Goal: Task Accomplishment & Management: Manage account settings

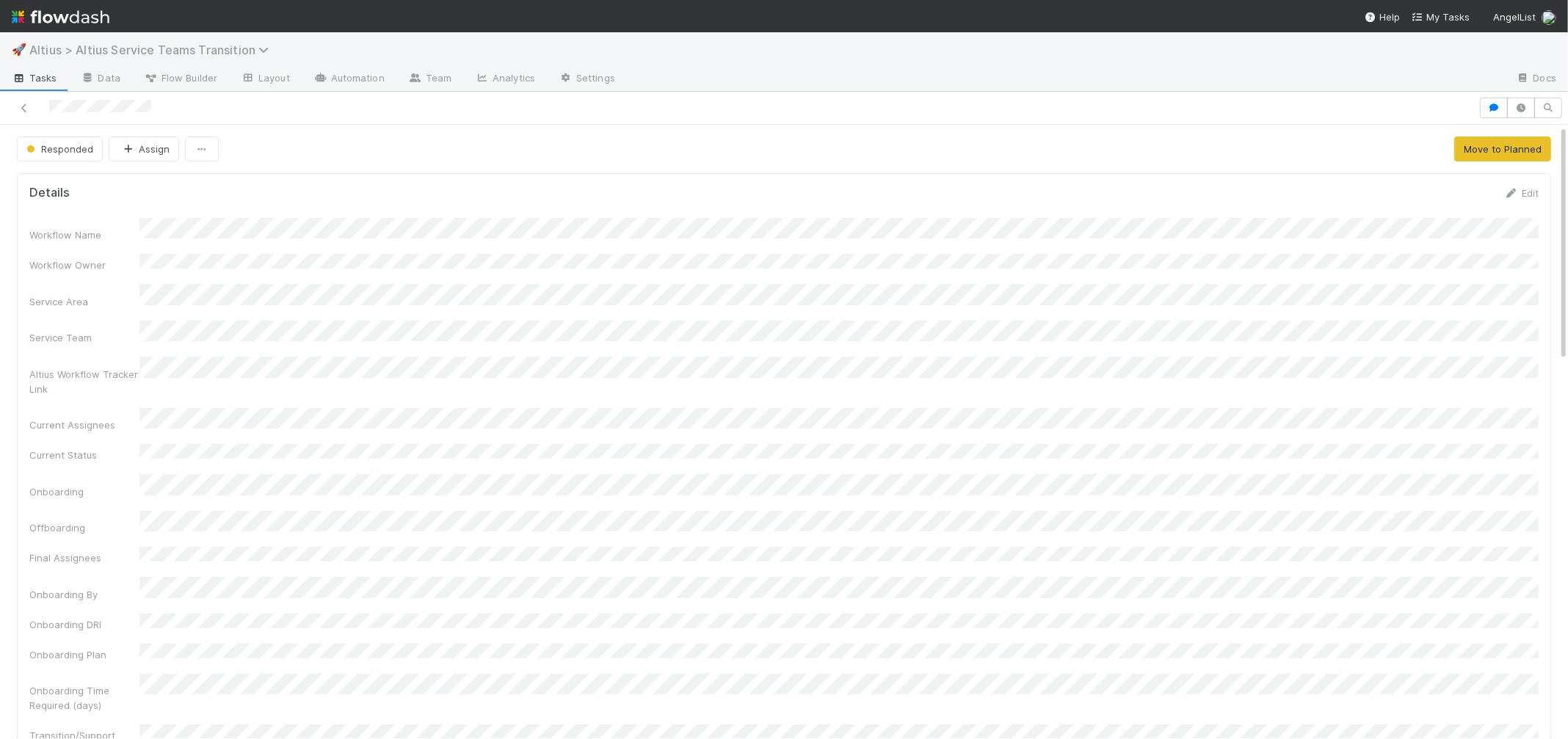
click at [120, 47] on span "Altius > Altius Service Teams Transition" at bounding box center [152, 50] width 247 height 15
drag, startPoint x: 66, startPoint y: 51, endPoint x: 50, endPoint y: 48, distance: 16.3
click at [64, 51] on div "Search workflows" at bounding box center [784, 370] width 1568 height 739
click at [49, 48] on span "Altius > Altius Service Teams Transition" at bounding box center [152, 50] width 247 height 15
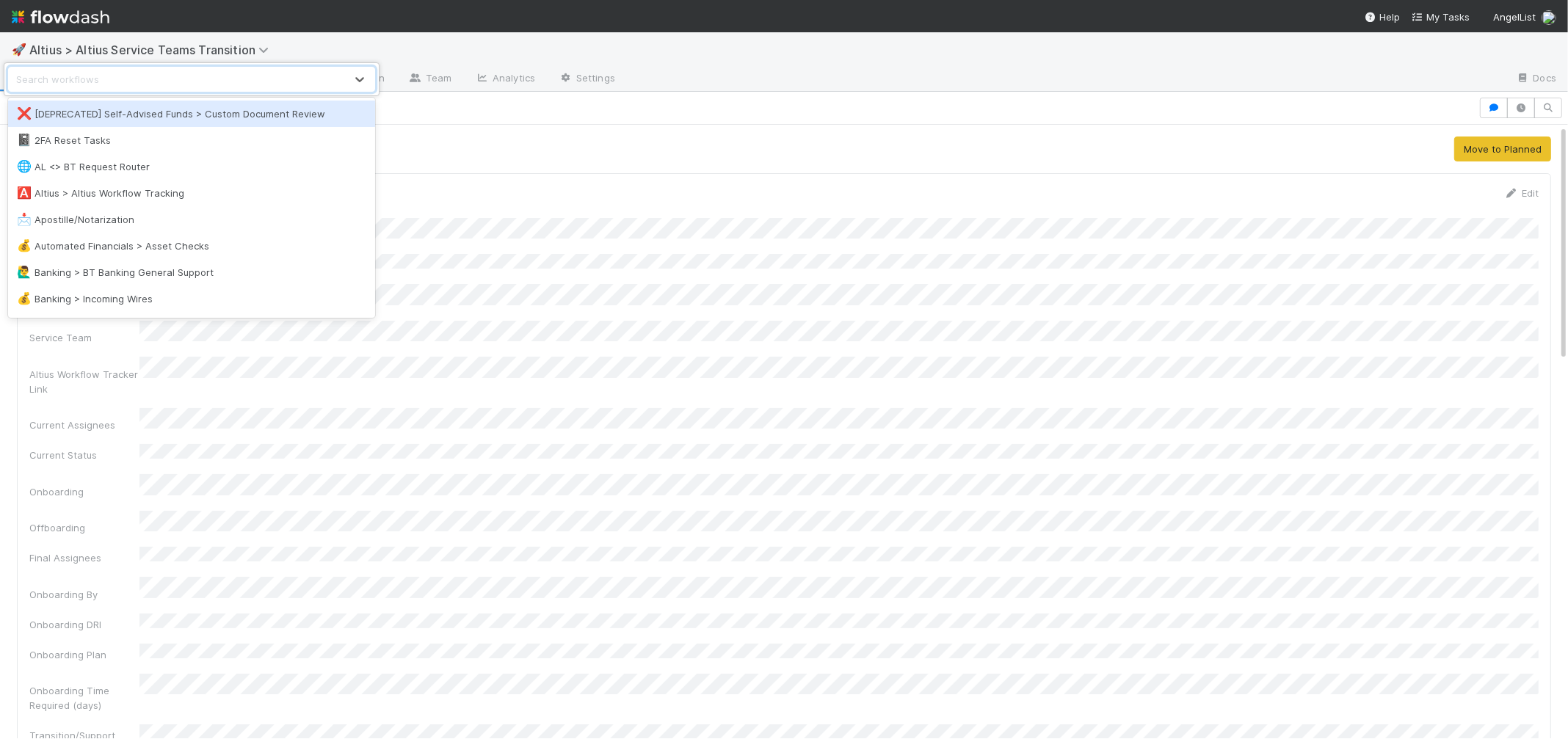
click at [167, 54] on div "option [DEPRECATED] Self-Advised Funds > Custom Document Review focused, 1 of 5…" at bounding box center [784, 370] width 1568 height 739
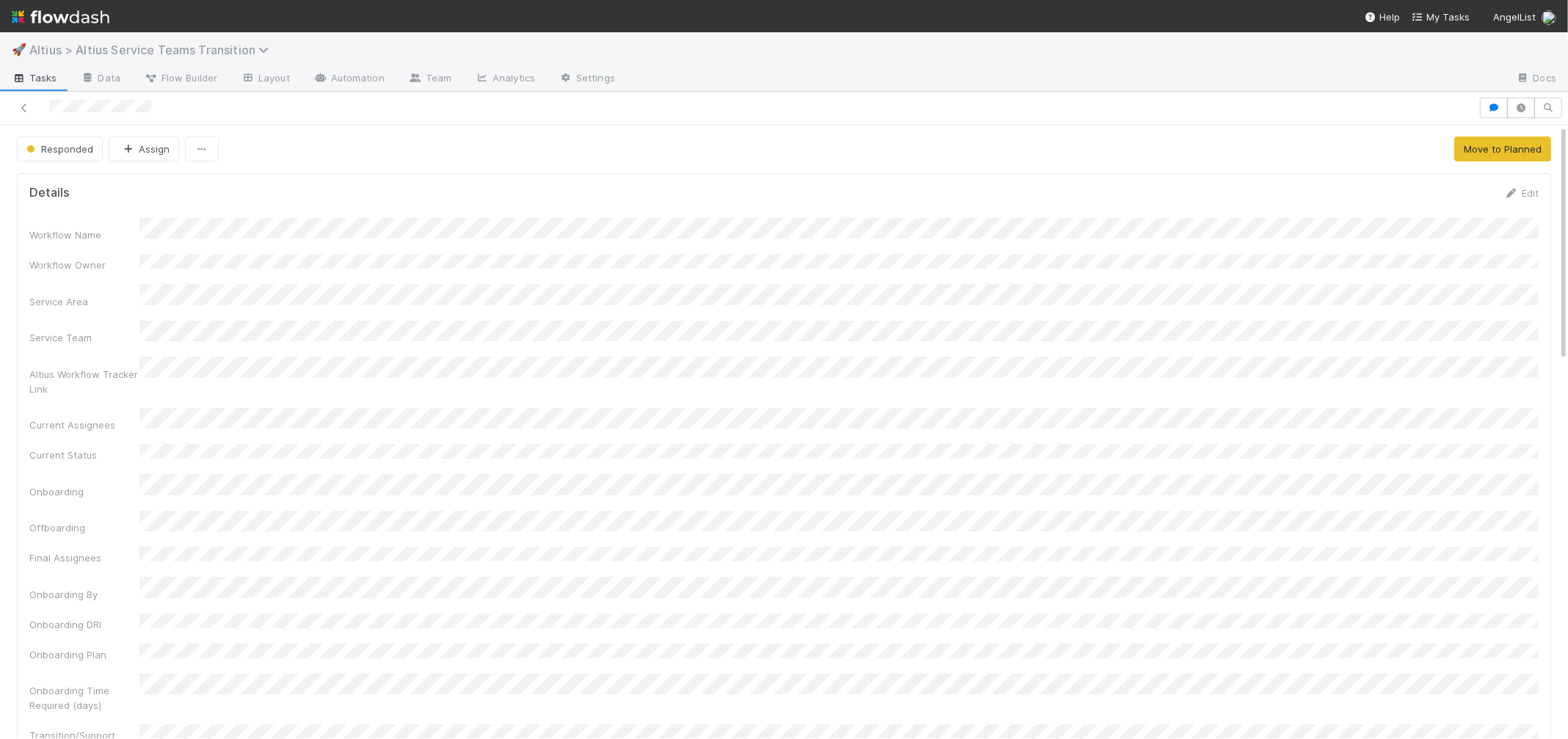
click at [173, 51] on span "Altius > Altius Service Teams Transition" at bounding box center [152, 50] width 247 height 15
click at [173, 50] on div "Search workflows" at bounding box center [784, 370] width 1568 height 739
click at [24, 108] on icon at bounding box center [24, 108] width 15 height 9
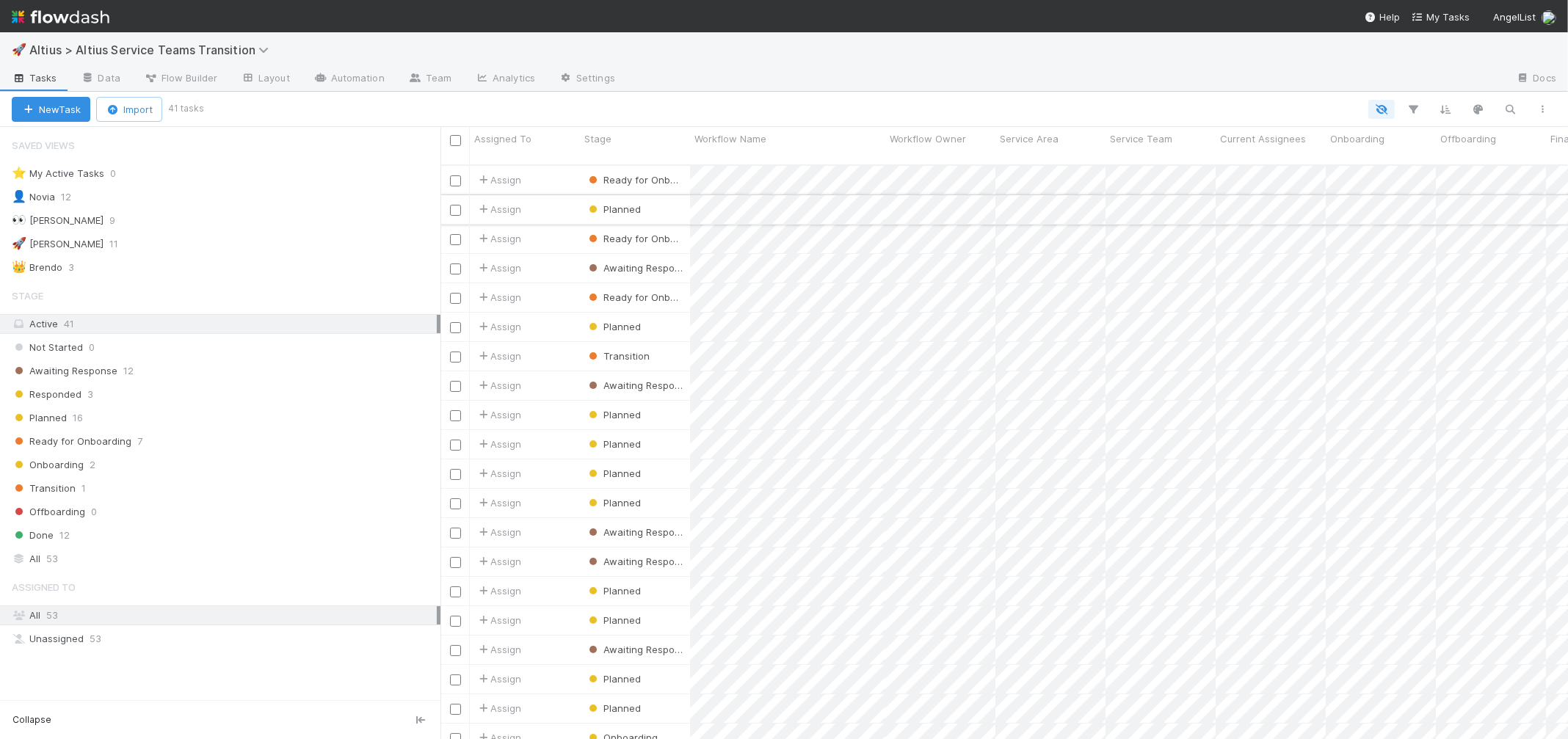
scroll to position [3, 0]
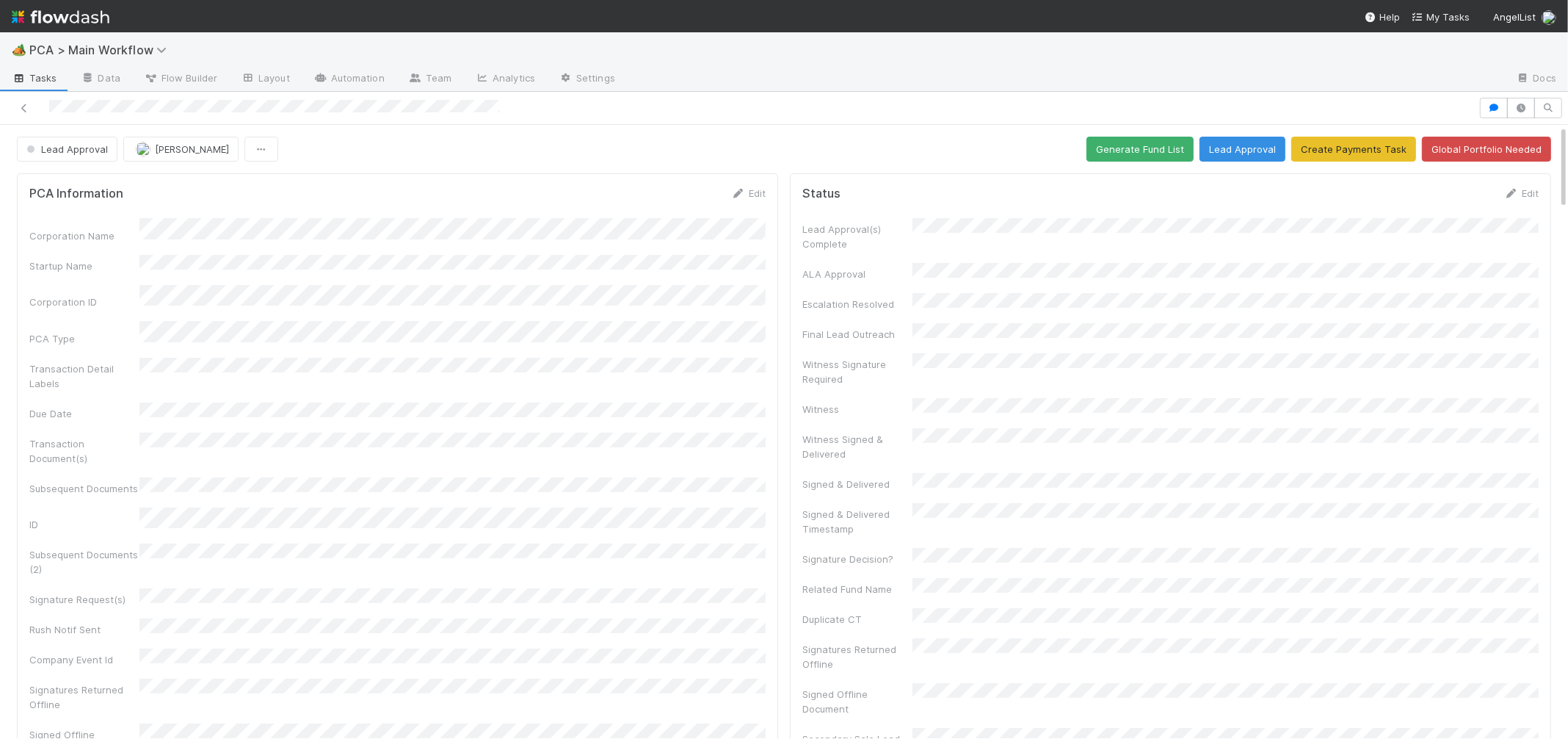
click at [71, 6] on img at bounding box center [60, 17] width 98 height 25
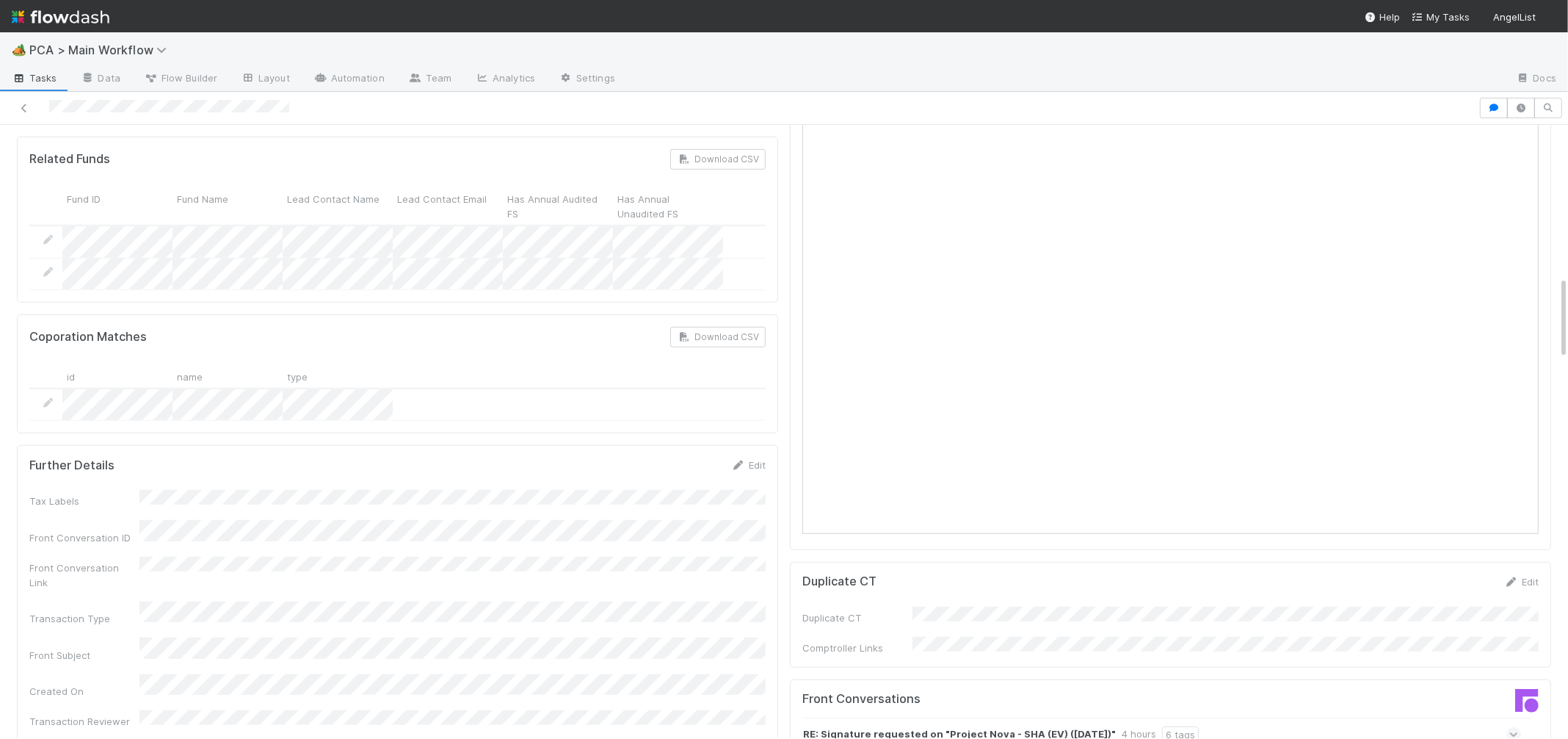
scroll to position [1535, 0]
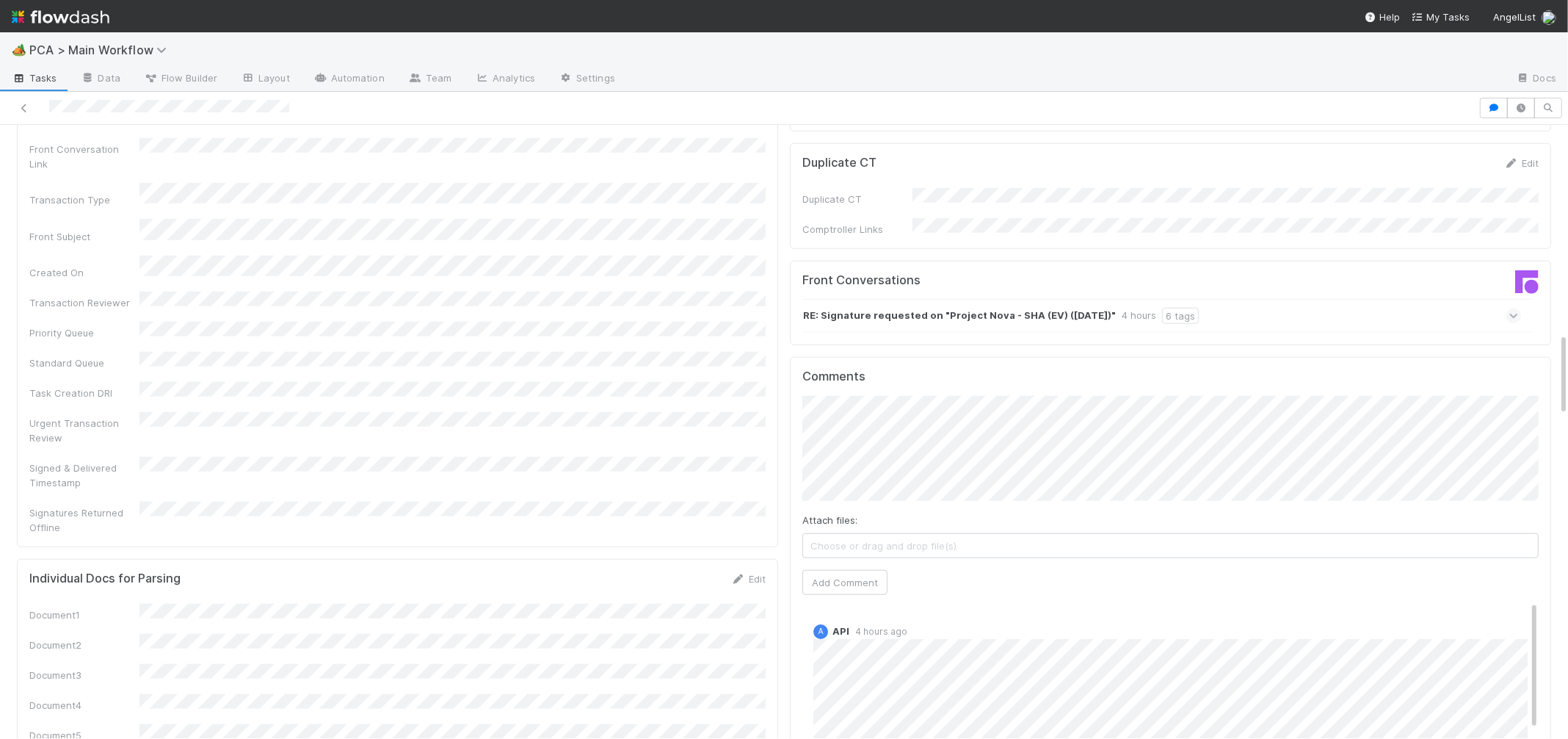
click at [940, 308] on strong "RE: Signature requested on "Project Nova - SHA (EV) ([DATE])"" at bounding box center [960, 315] width 313 height 16
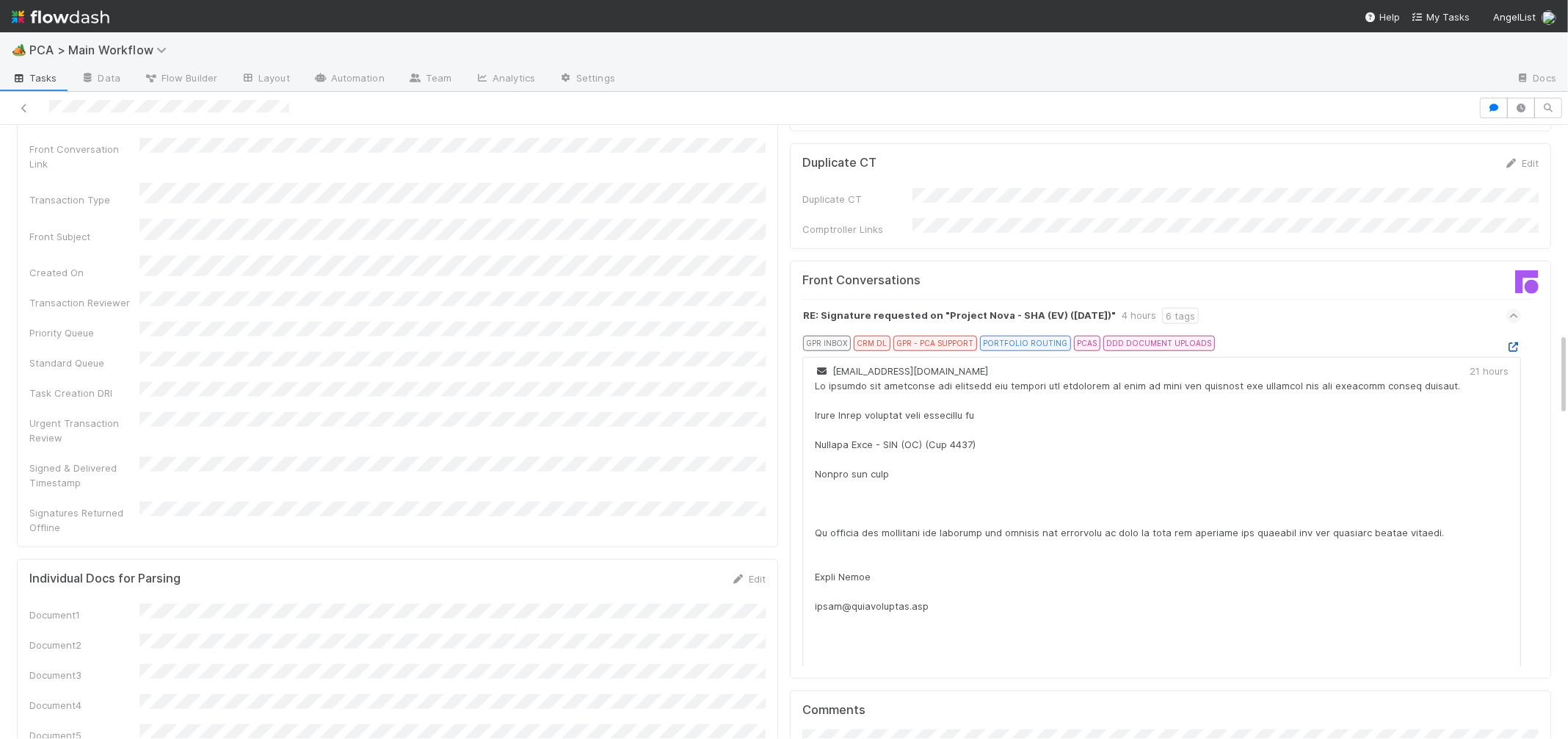
click at [1517, 342] on icon at bounding box center [1514, 346] width 15 height 9
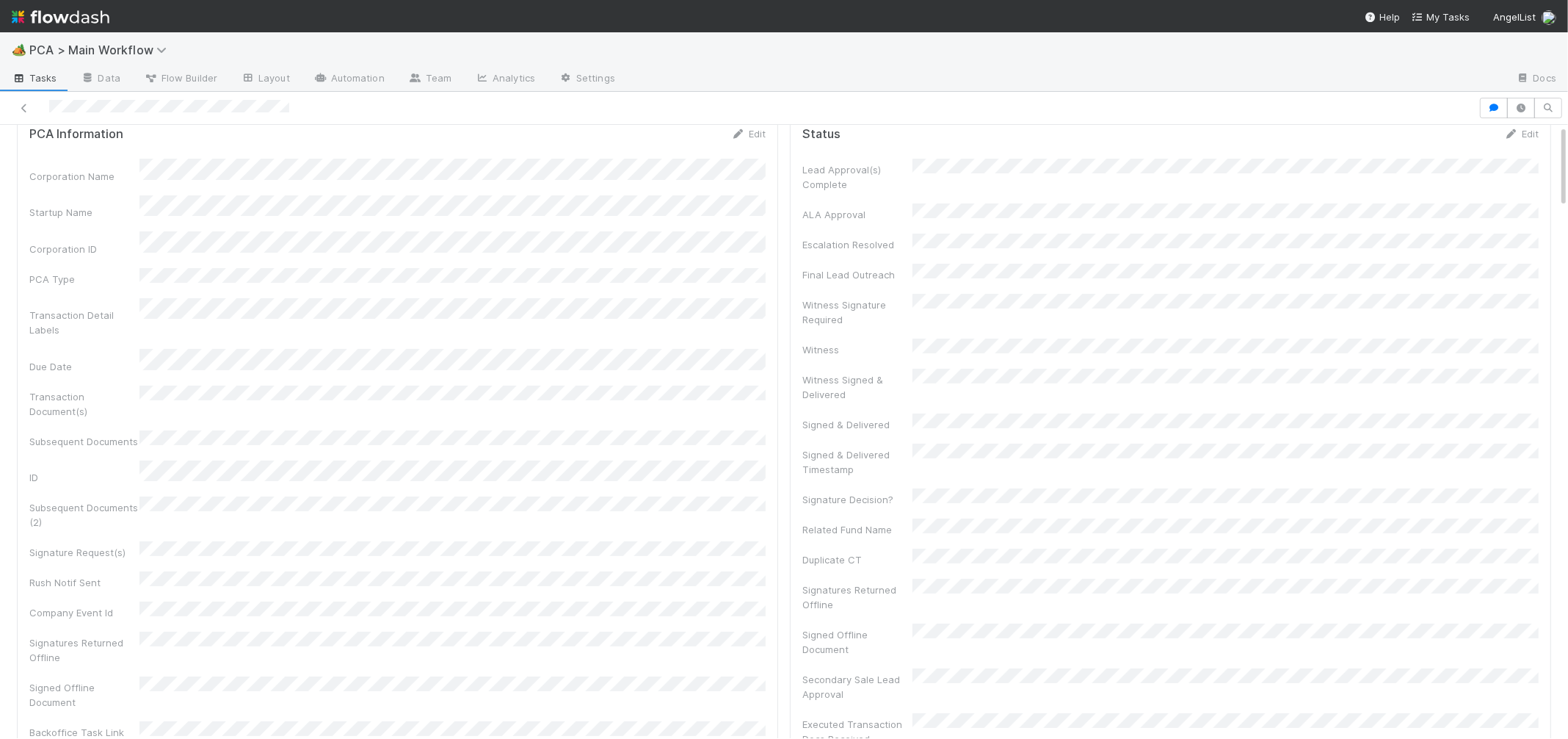
scroll to position [0, 0]
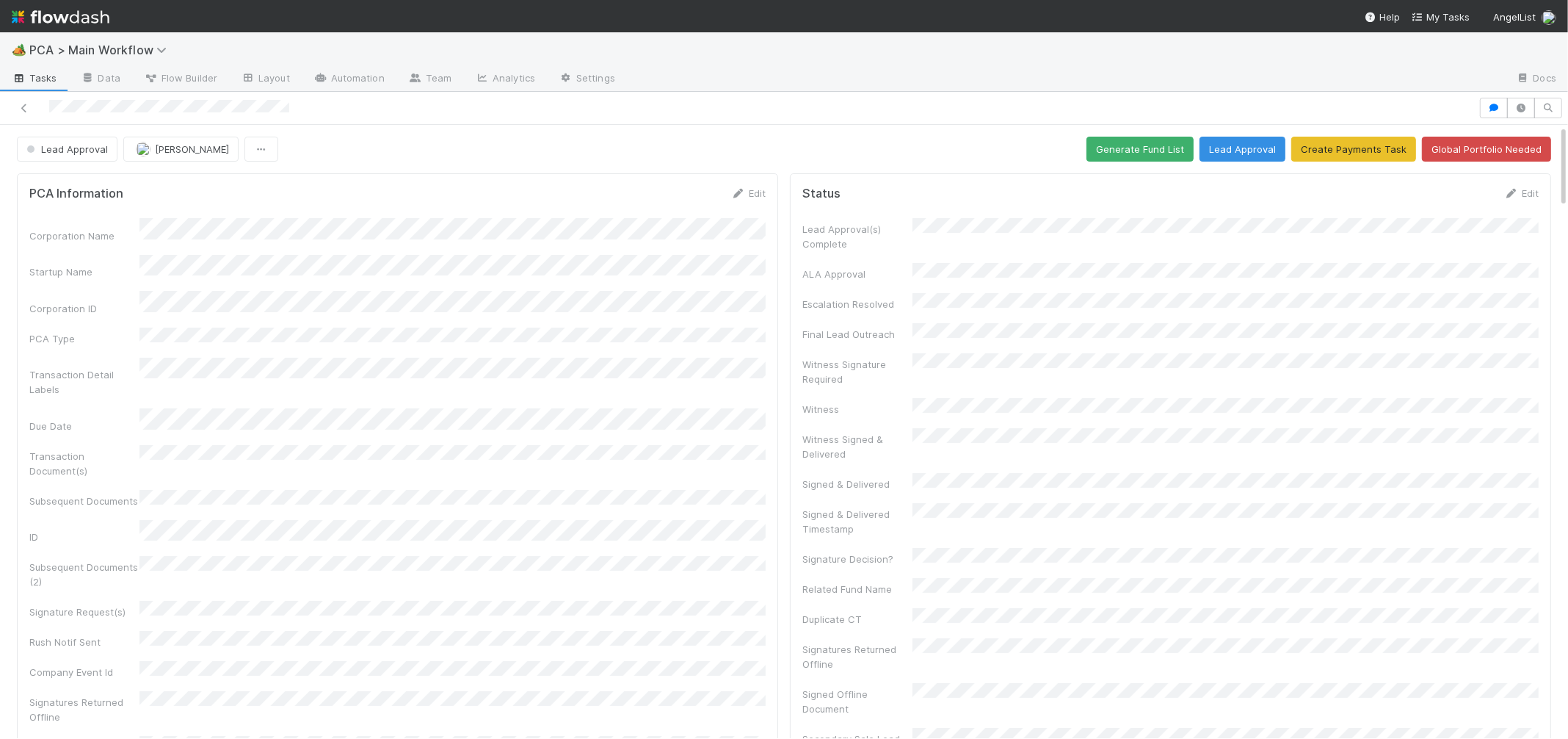
click at [756, 214] on form "PCA Information Edit Corporation Name Startup Name Corporation ID PCA Type Tran…" at bounding box center [397, 514] width 736 height 658
click at [740, 192] on icon at bounding box center [739, 193] width 15 height 9
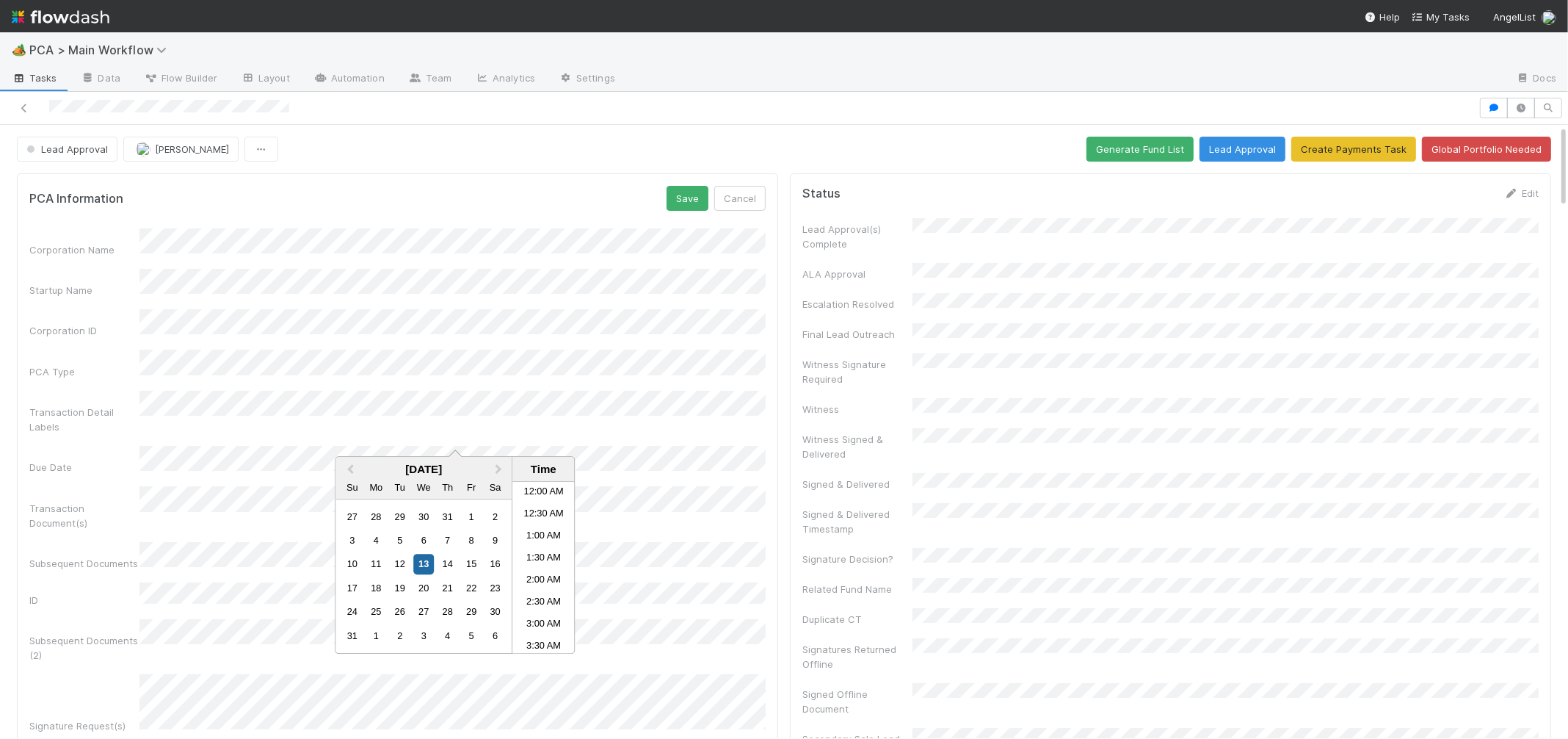
scroll to position [256, 0]
click at [452, 566] on div "14" at bounding box center [447, 564] width 20 height 20
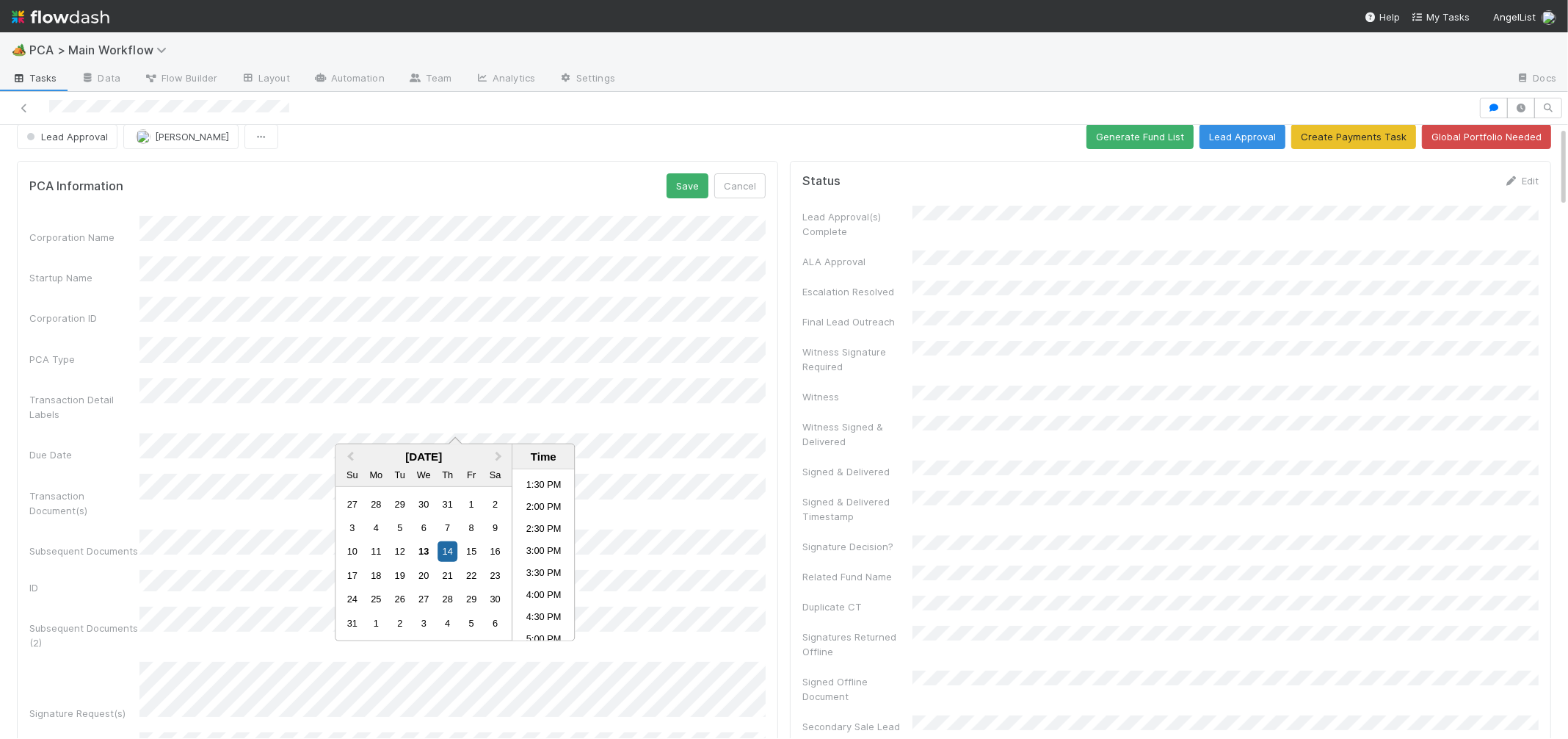
scroll to position [886, 0]
click at [552, 573] on li "10:00 PM" at bounding box center [543, 563] width 63 height 22
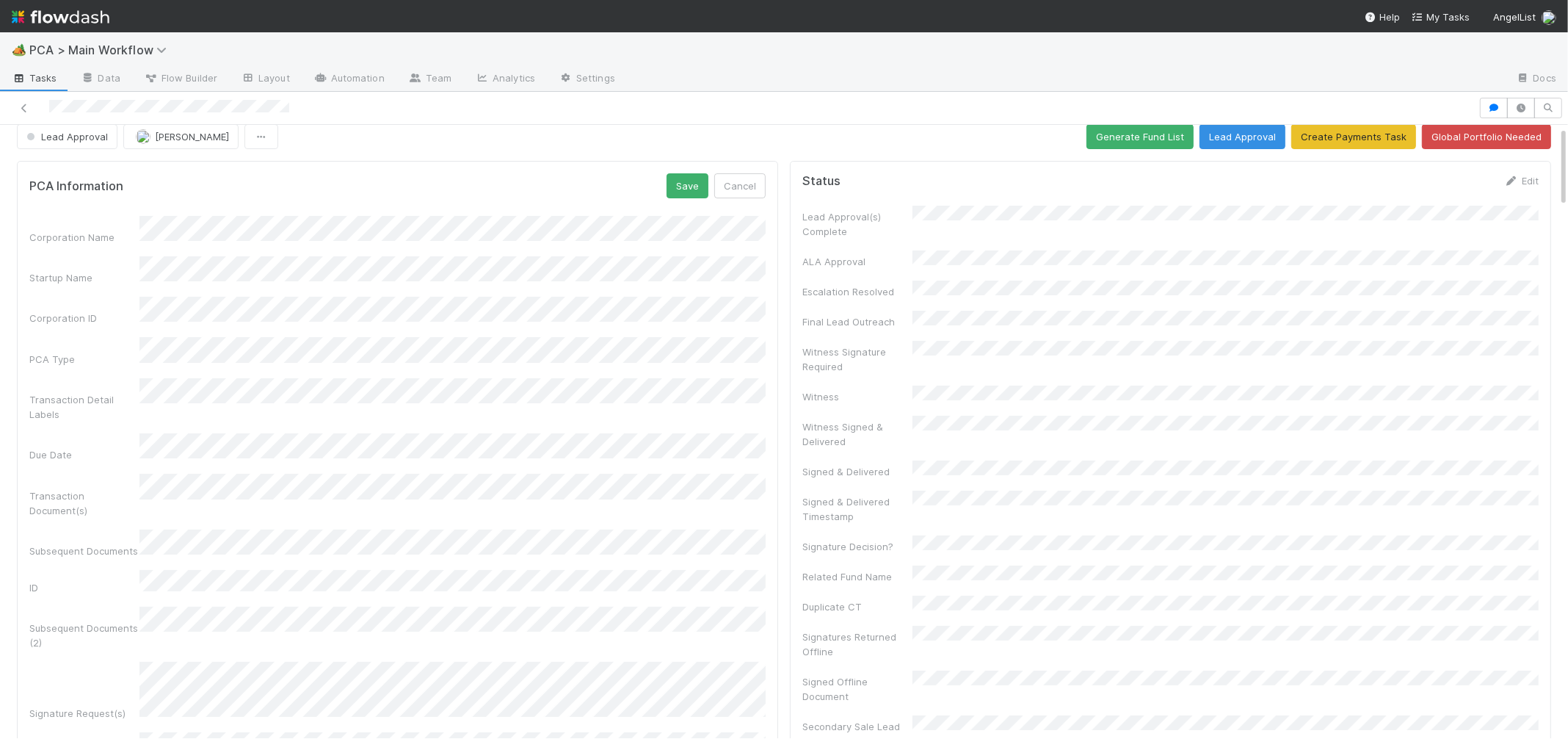
click at [221, 350] on div "Corporation Name Startup Name Corporation ID PCA Type Transaction Detail Labels…" at bounding box center [397, 595] width 736 height 760
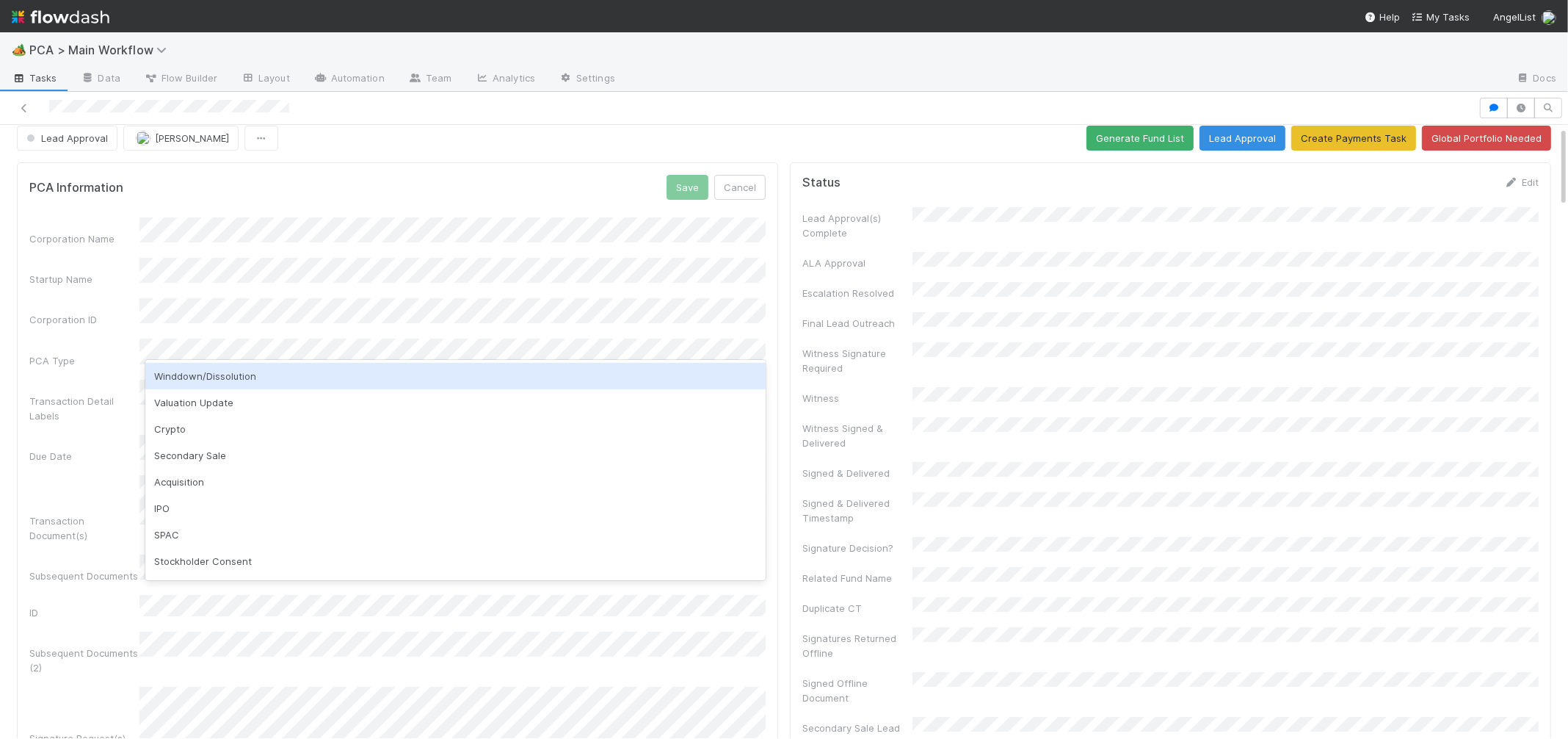
click at [508, 181] on div "PCA Information Save Cancel" at bounding box center [397, 187] width 736 height 25
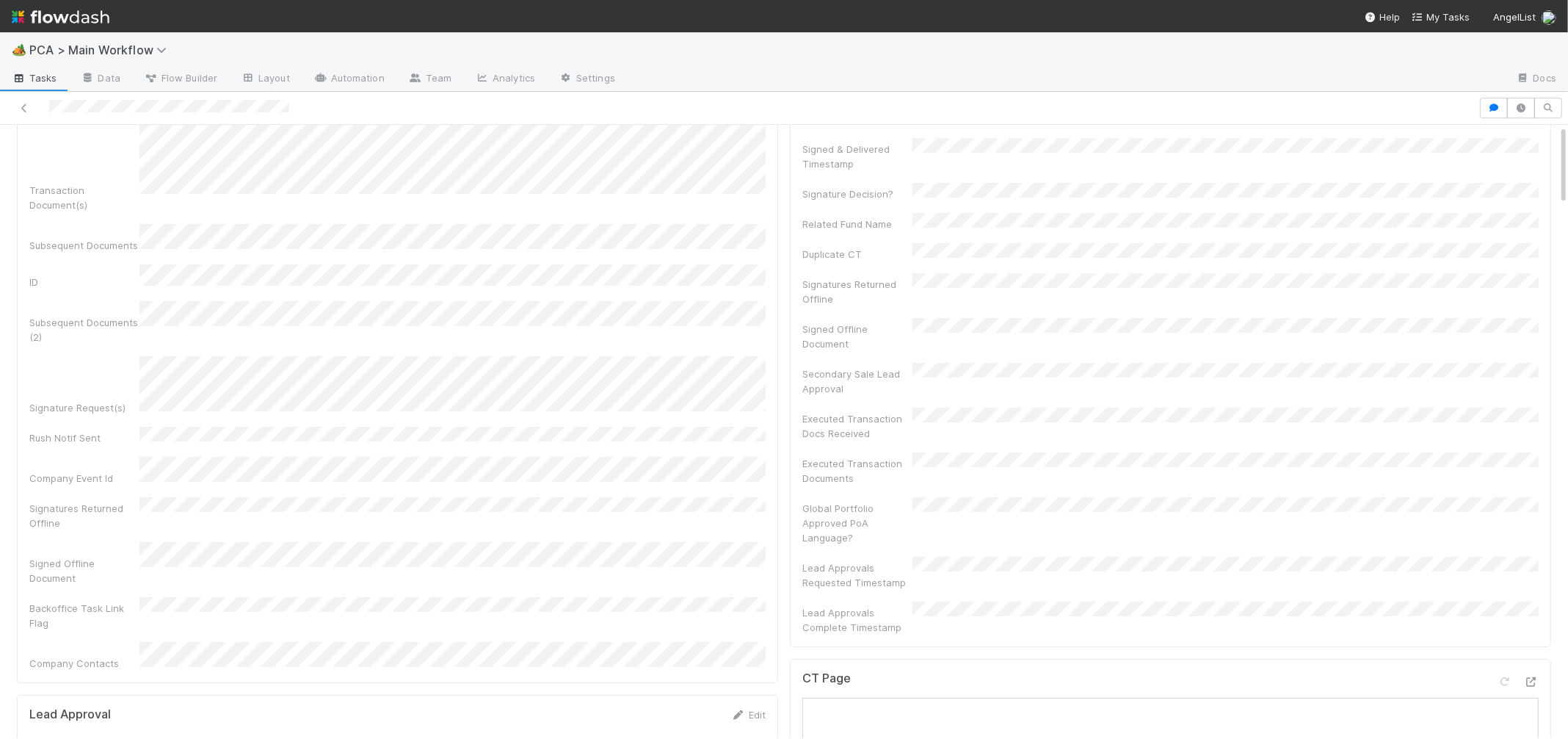
scroll to position [0, 0]
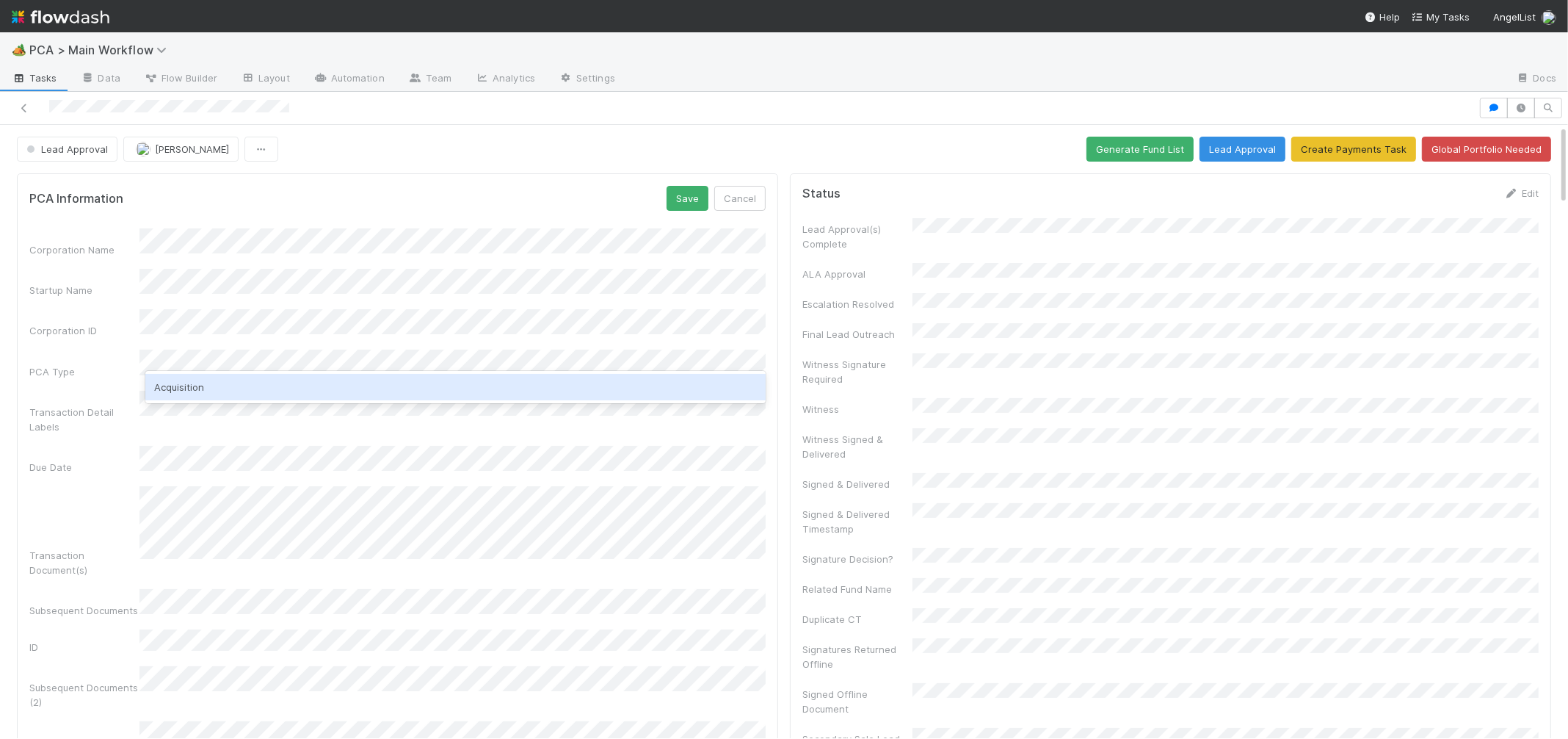
click at [242, 395] on div "Acquisition" at bounding box center [456, 387] width 620 height 27
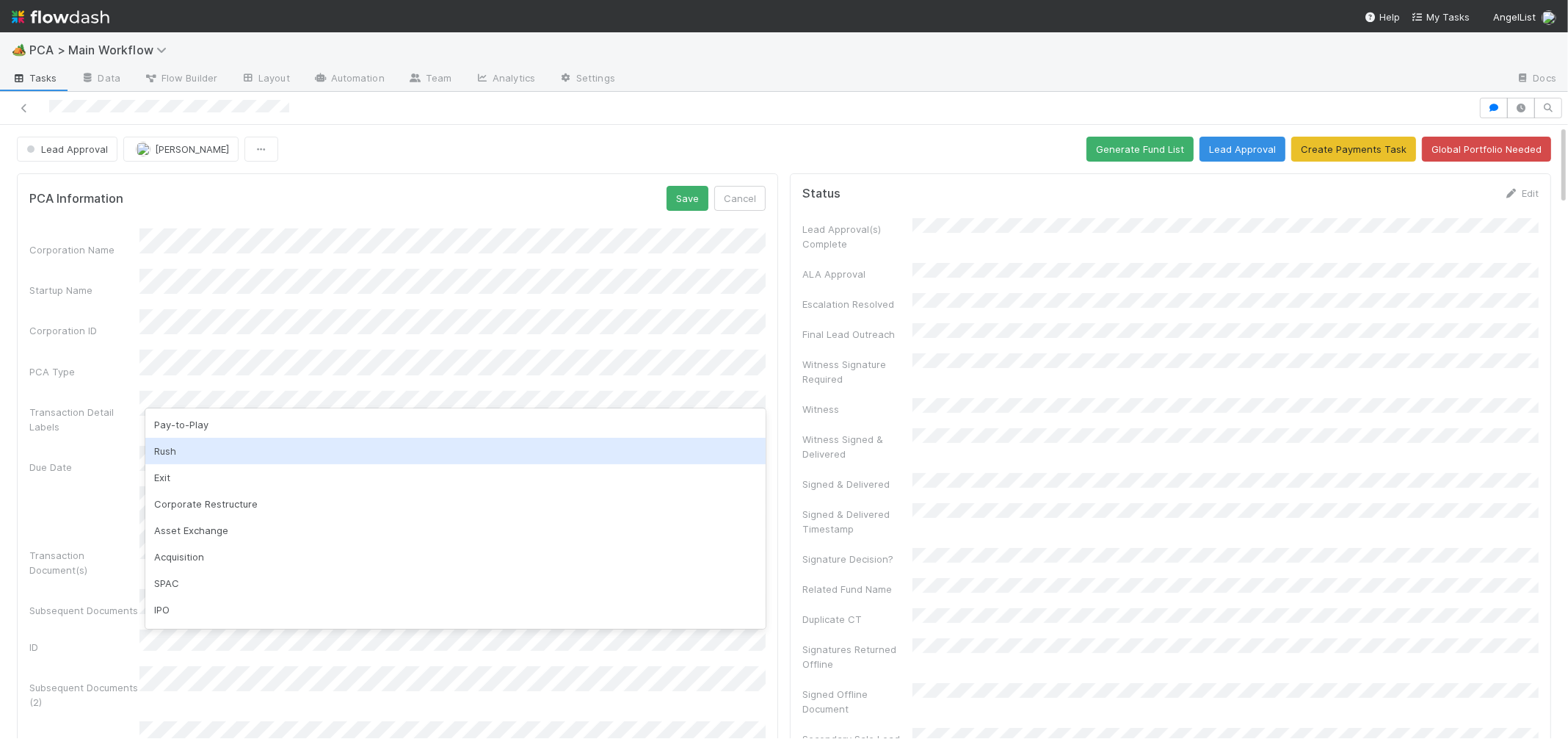
drag, startPoint x: 211, startPoint y: 452, endPoint x: 379, endPoint y: 374, distance: 185.2
click at [211, 452] on div "Rush" at bounding box center [456, 451] width 620 height 27
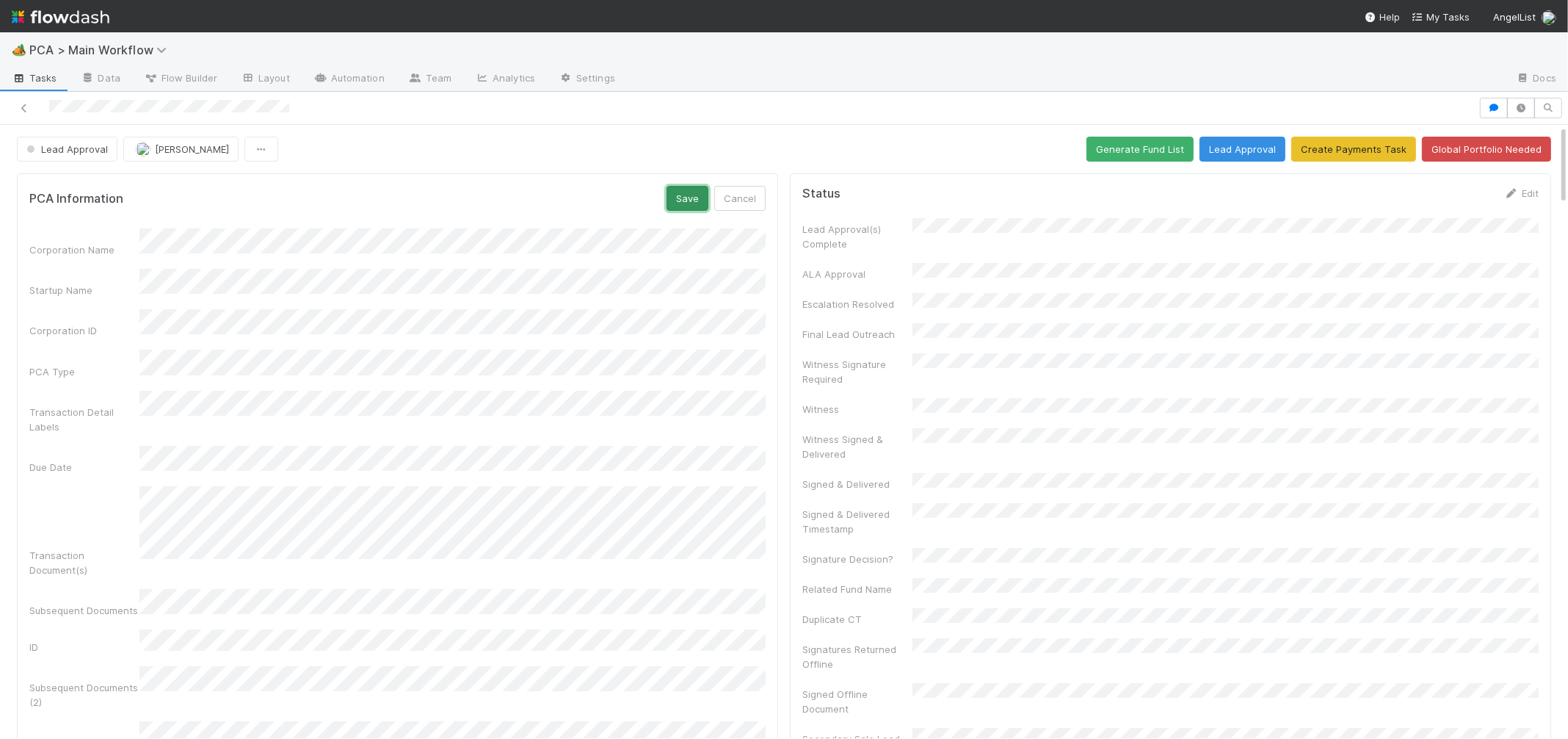
click at [696, 201] on button "Save" at bounding box center [687, 198] width 42 height 25
click at [735, 194] on icon at bounding box center [739, 193] width 15 height 9
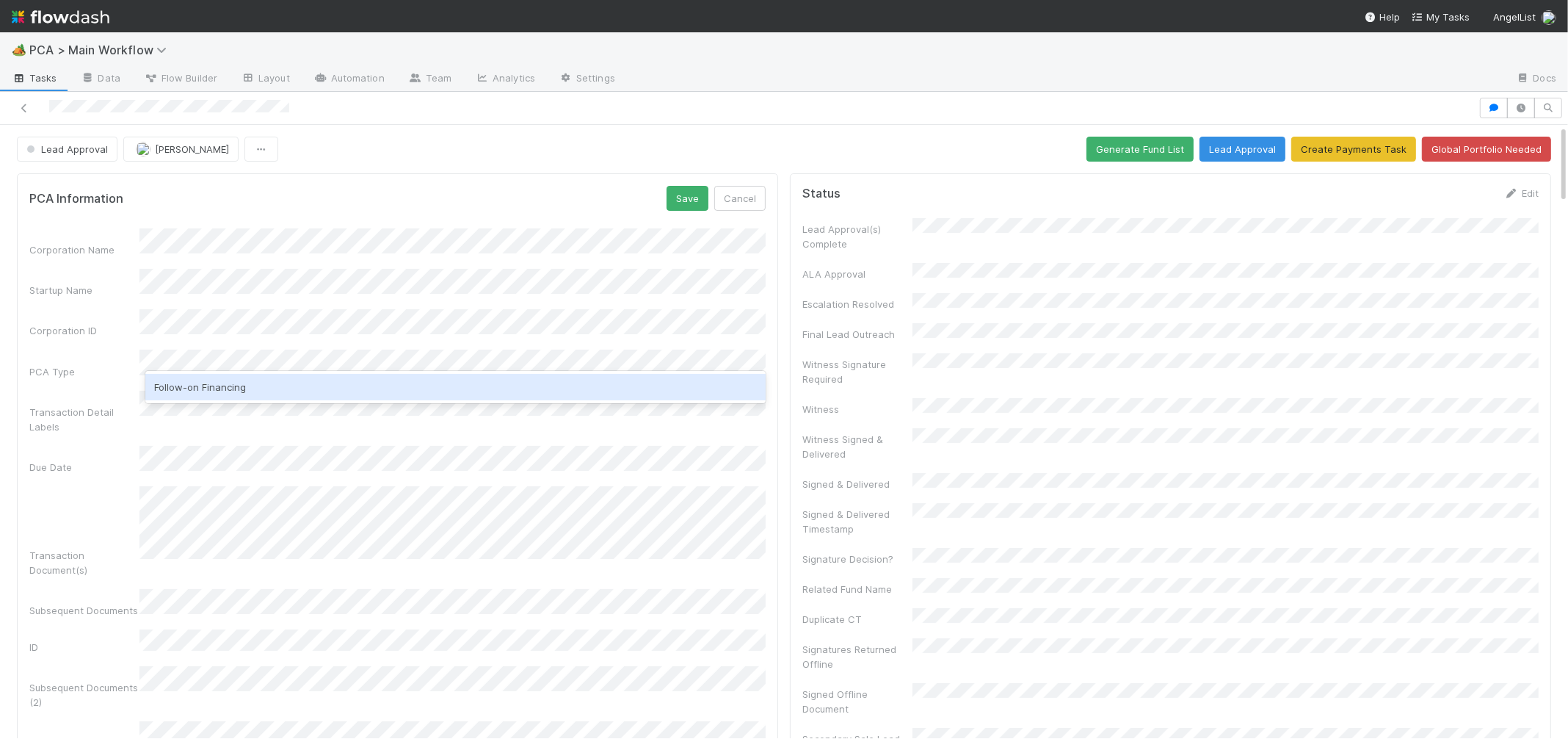
drag, startPoint x: 201, startPoint y: 401, endPoint x: 204, endPoint y: 394, distance: 7.6
click at [204, 394] on div "Follow-on Financing" at bounding box center [456, 387] width 620 height 33
click at [204, 394] on div "Follow-on Financing" at bounding box center [456, 387] width 620 height 27
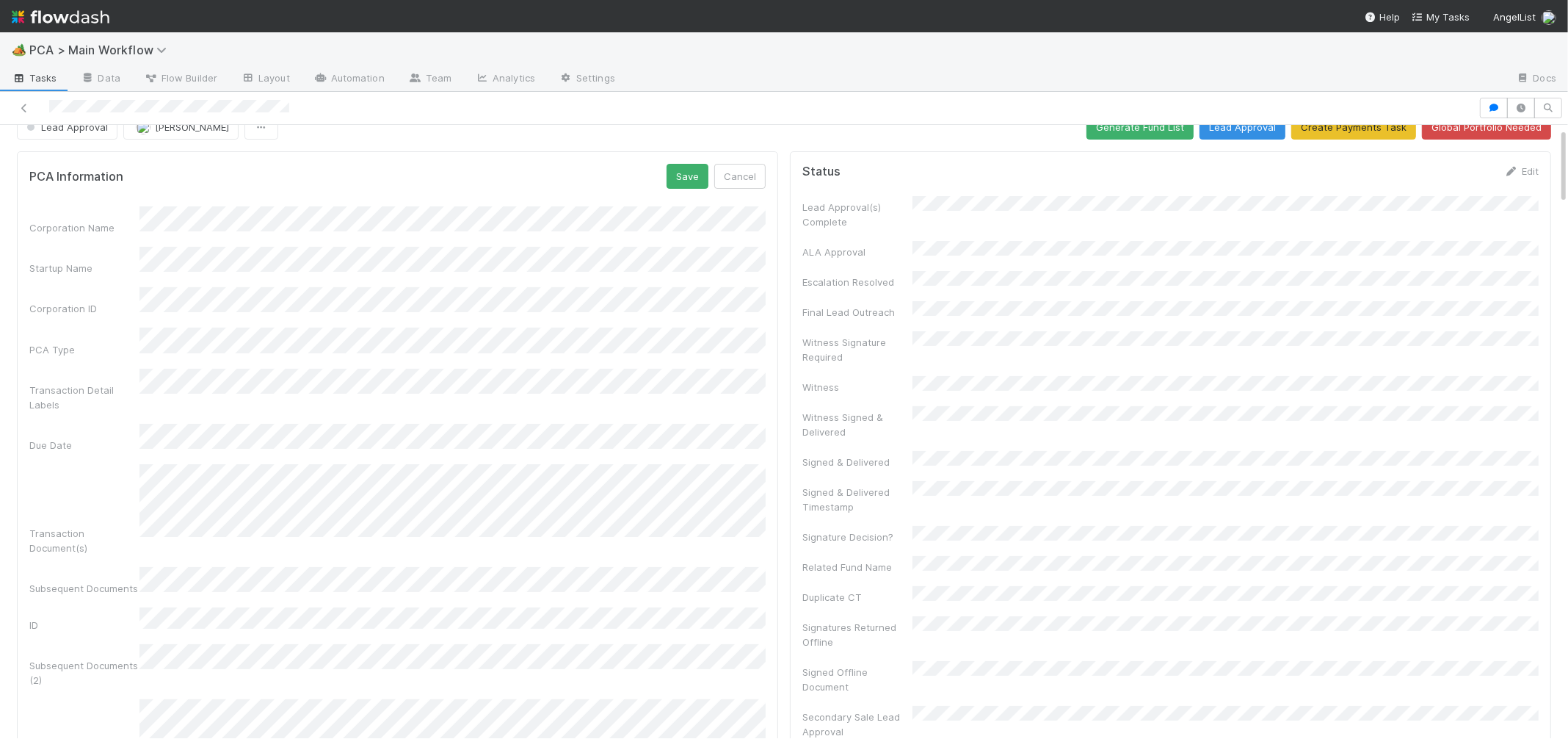
scroll to position [23, 0]
click at [679, 181] on button "Save" at bounding box center [687, 175] width 42 height 25
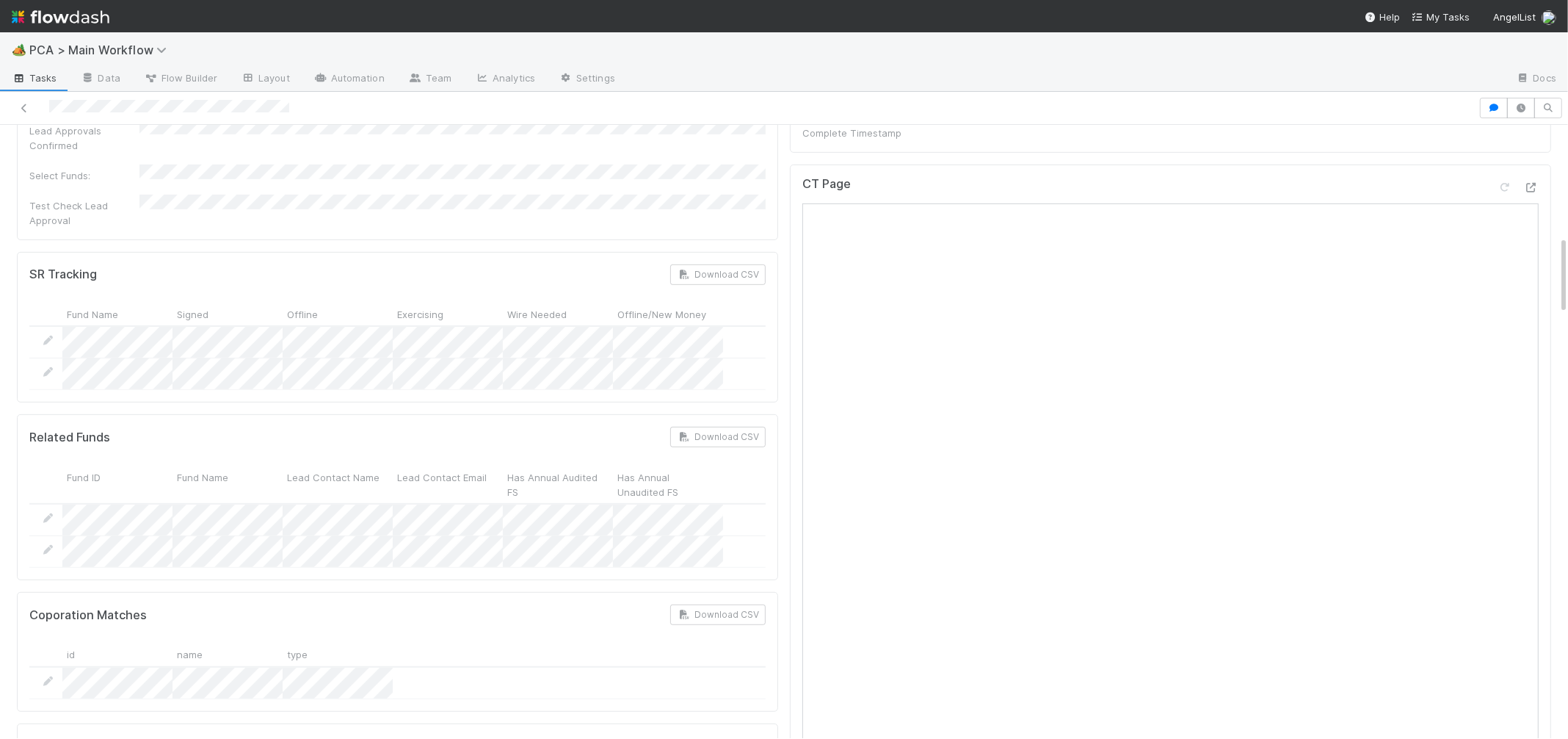
scroll to position [0, 0]
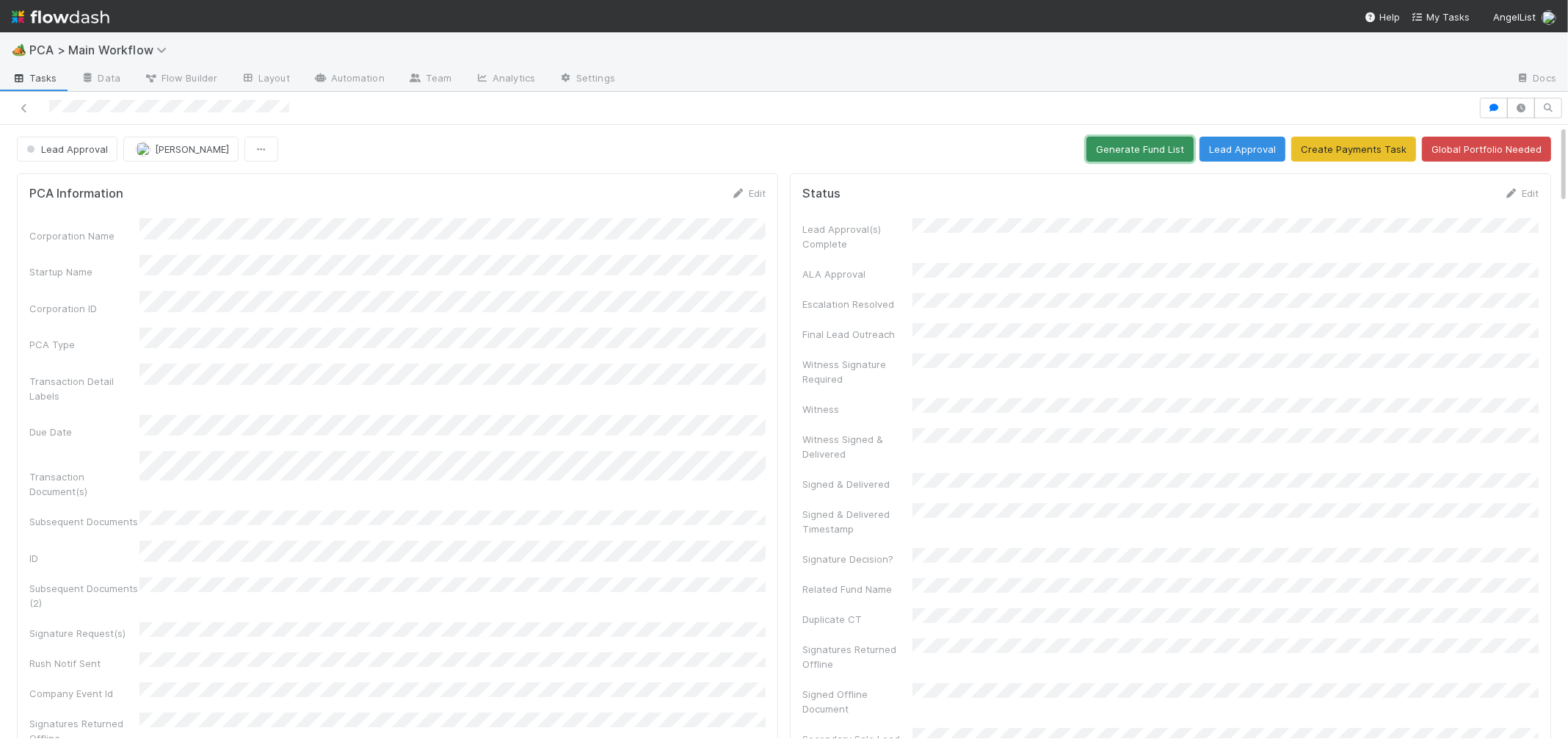
click at [1187, 140] on button "Generate Fund List" at bounding box center [1140, 149] width 107 height 25
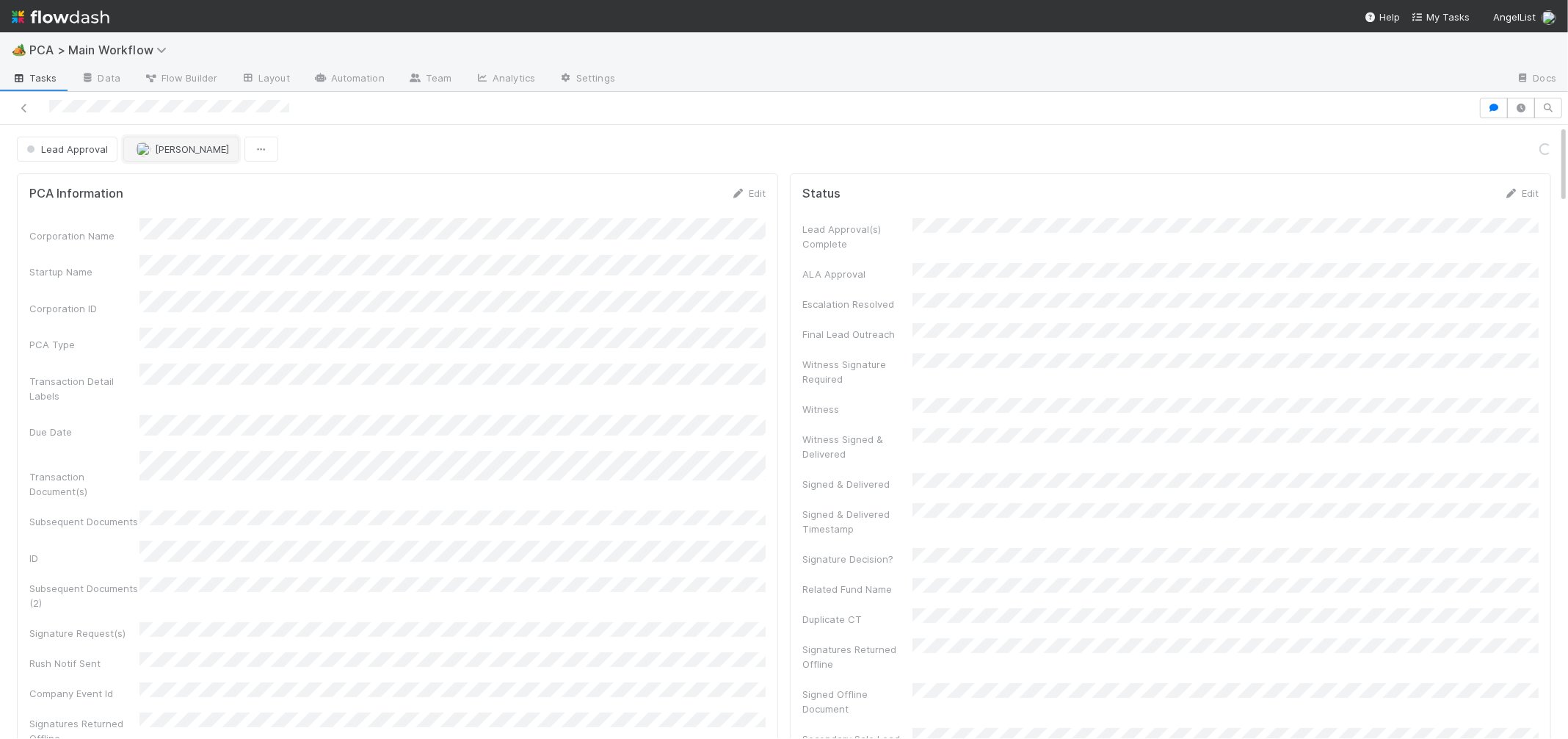
click at [189, 145] on span "Nathalie Gualito" at bounding box center [191, 149] width 74 height 12
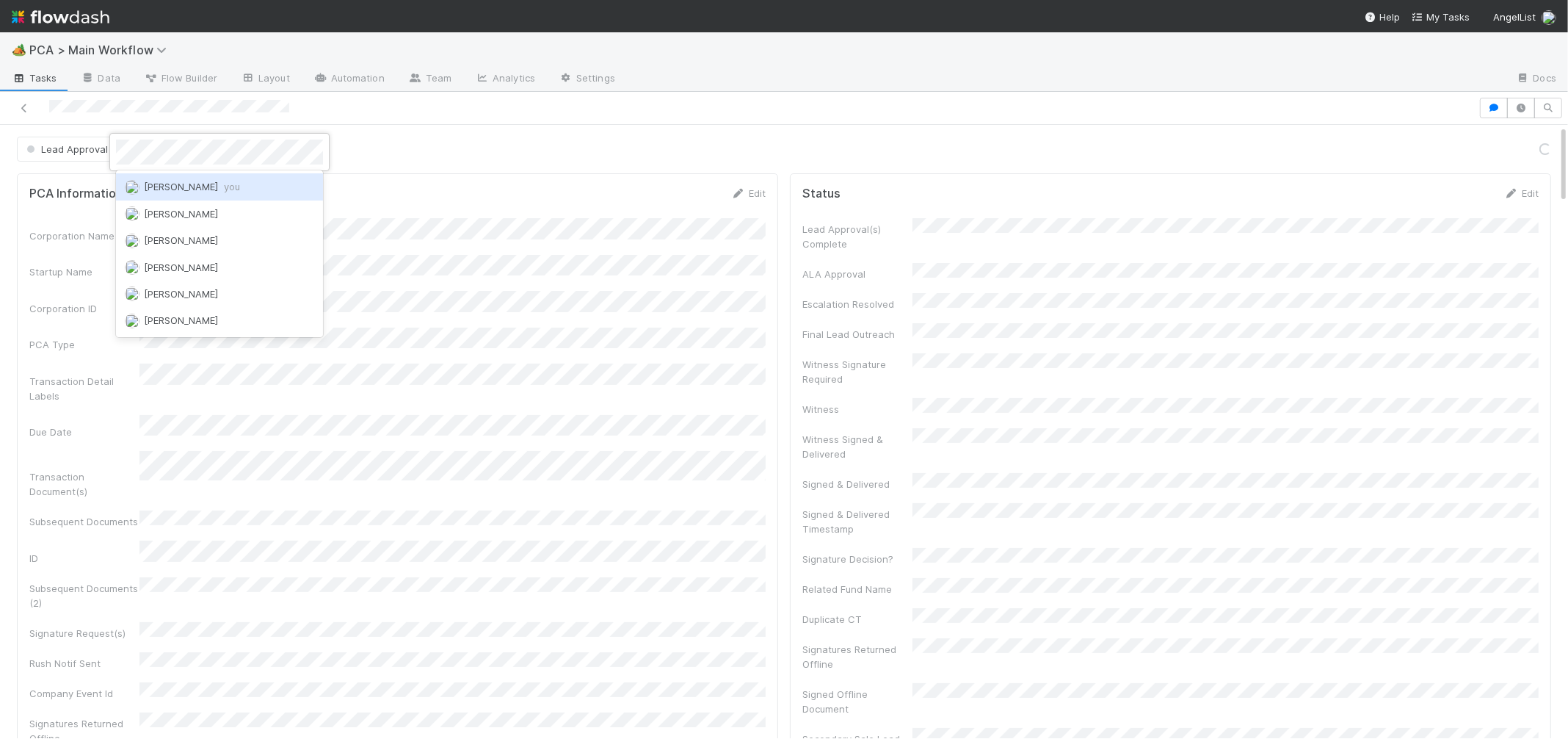
click at [227, 182] on div "Charlie Bell you" at bounding box center [220, 186] width 207 height 27
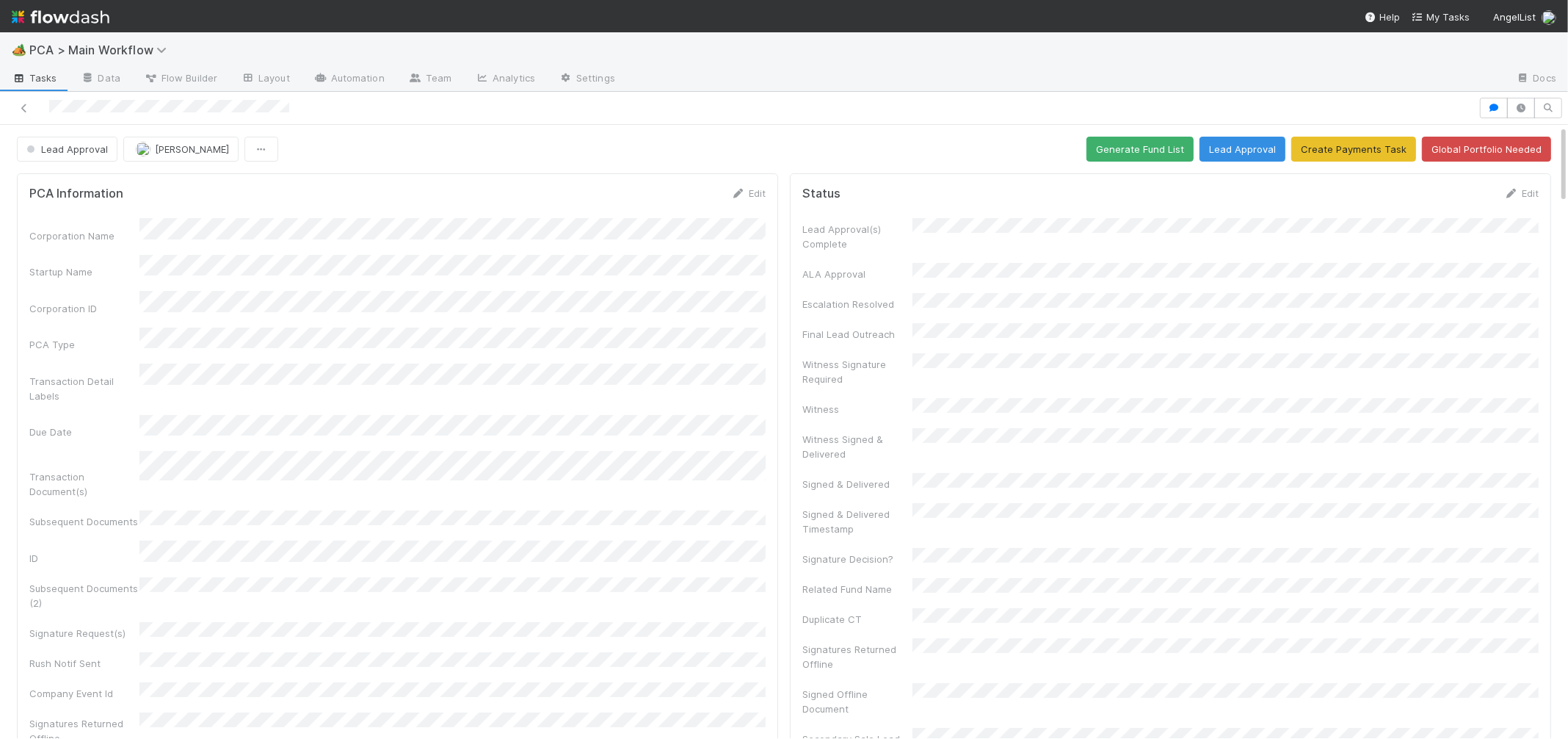
click at [766, 248] on div "PCA Information Edit Corporation Name Startup Name Corporation ID PCA Type Tran…" at bounding box center [397, 524] width 761 height 703
drag, startPoint x: 749, startPoint y: 196, endPoint x: 715, endPoint y: 217, distance: 40.0
click at [748, 196] on link "Edit" at bounding box center [748, 193] width 34 height 12
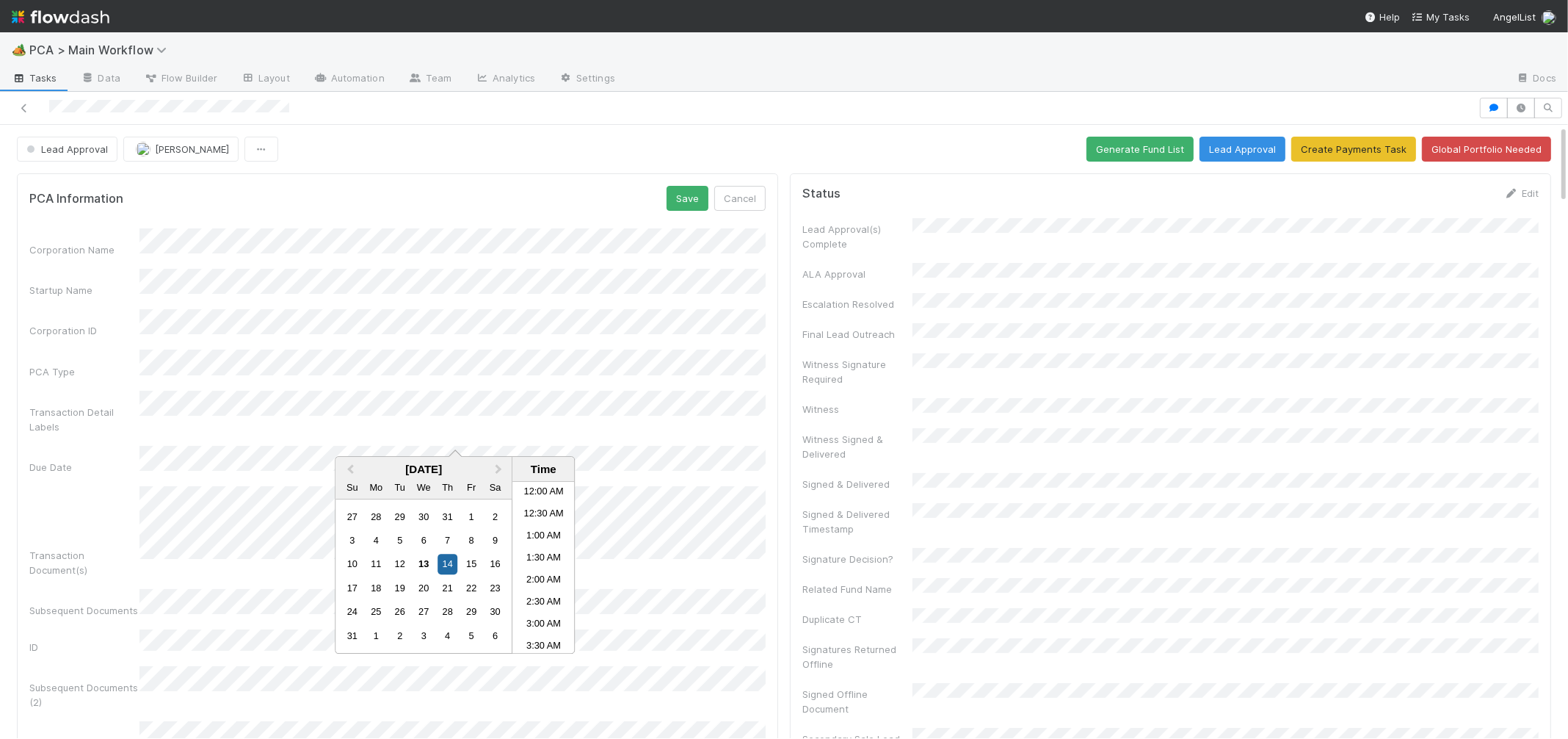
scroll to position [886, 0]
click at [419, 562] on div "13" at bounding box center [424, 564] width 20 height 20
click at [666, 198] on button "Save" at bounding box center [687, 198] width 42 height 25
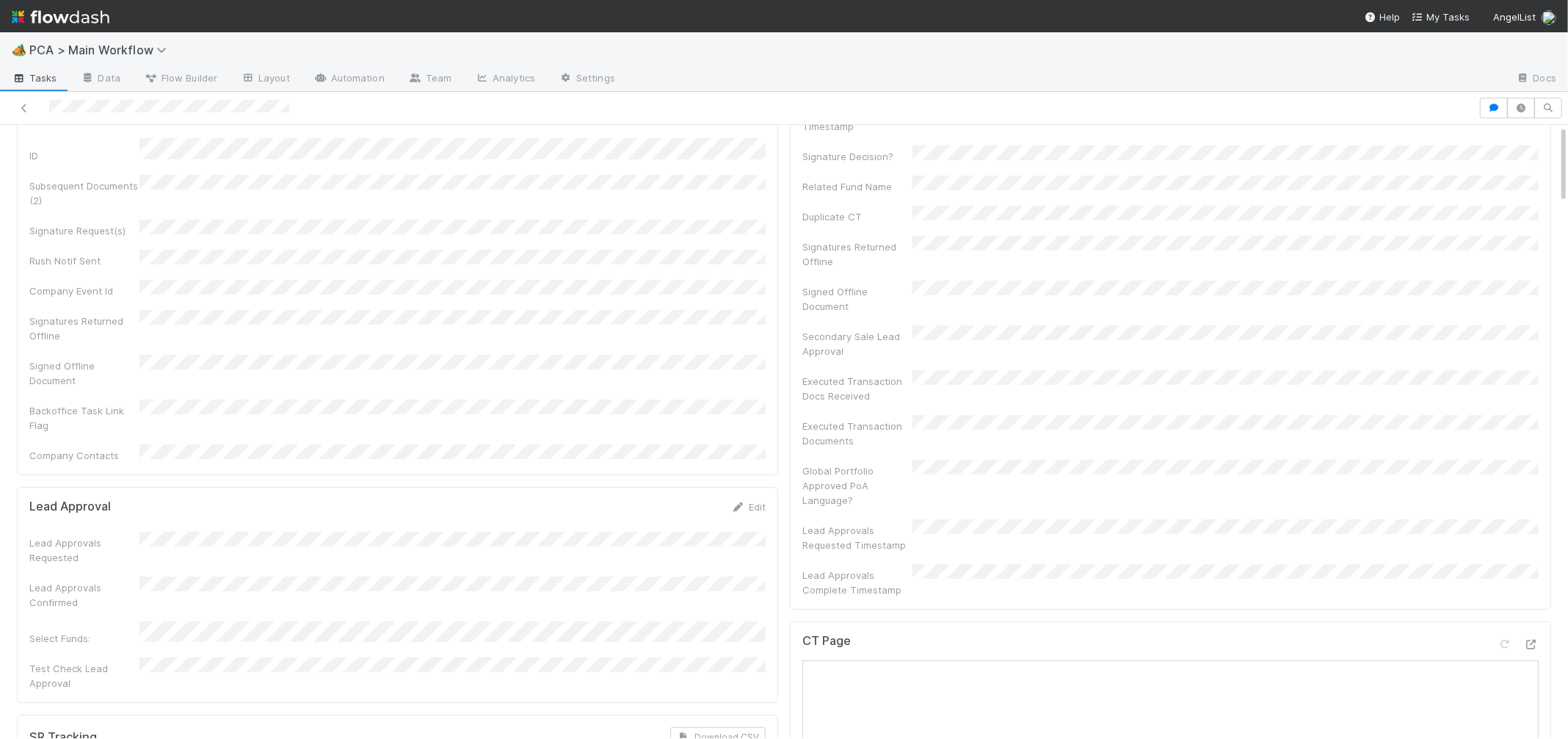
scroll to position [0, 0]
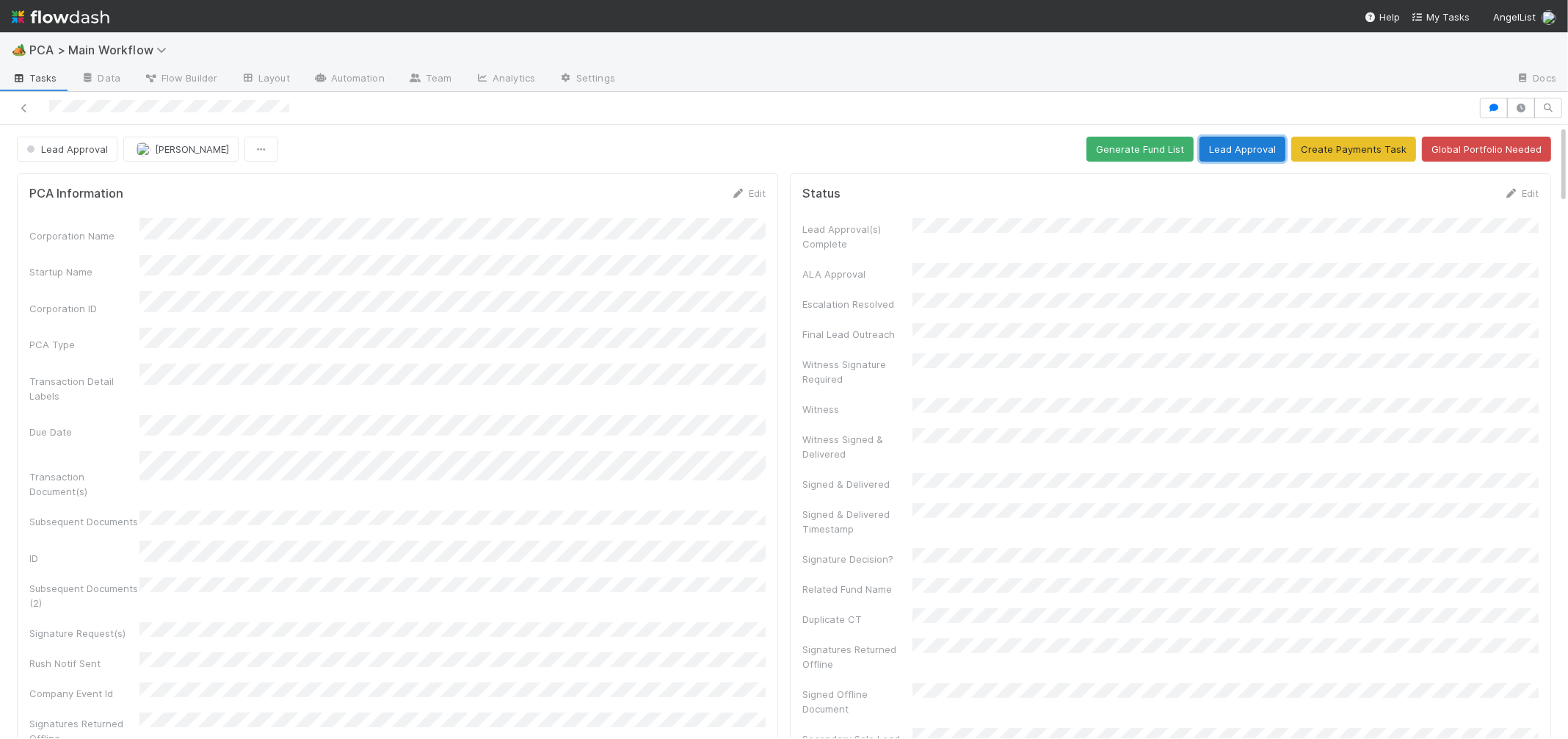
click at [1248, 152] on button "Lead Approval" at bounding box center [1242, 149] width 86 height 25
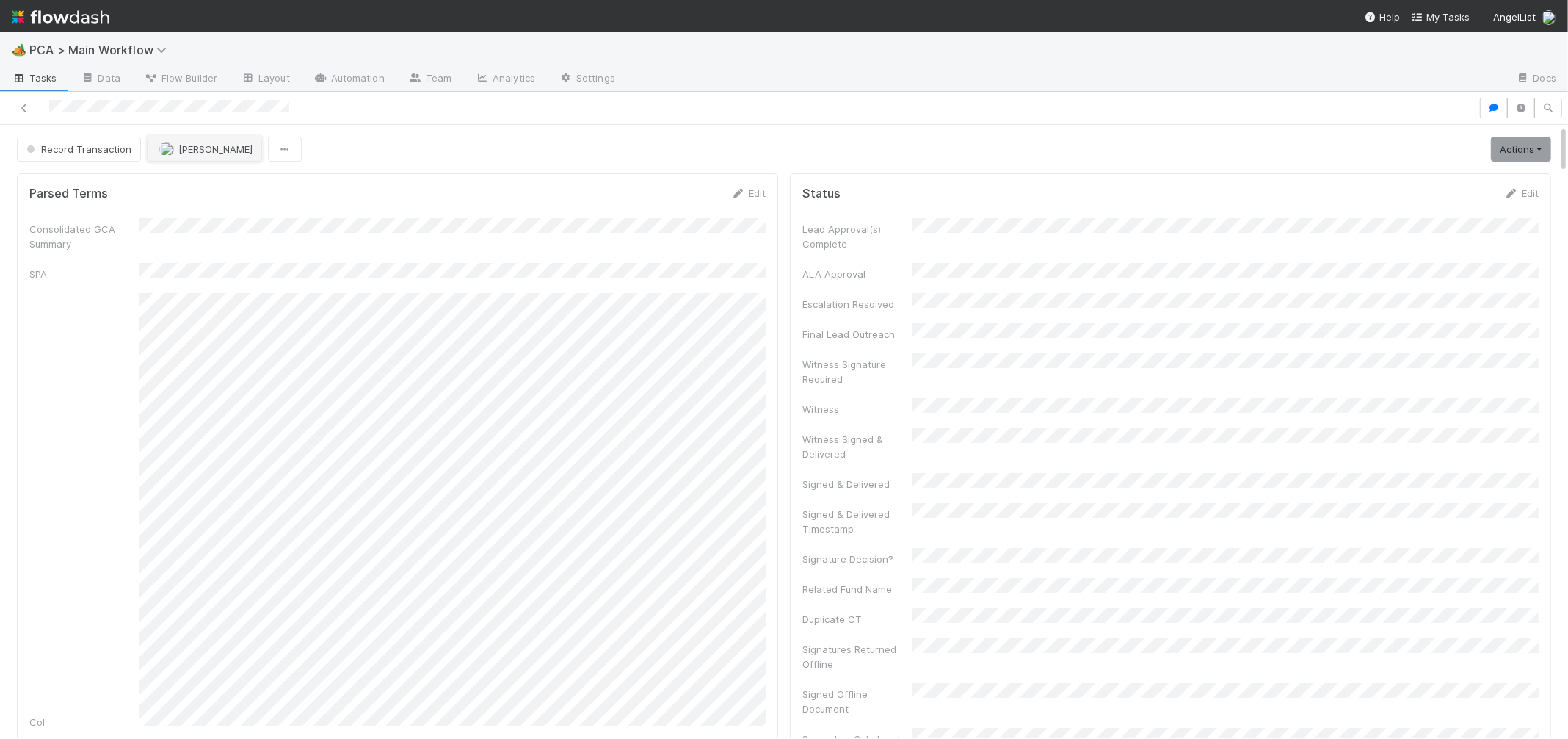
click at [218, 152] on span "Febbie Cervantes" at bounding box center [215, 149] width 74 height 12
click at [211, 233] on div "Josh Tarr" at bounding box center [242, 240] width 207 height 27
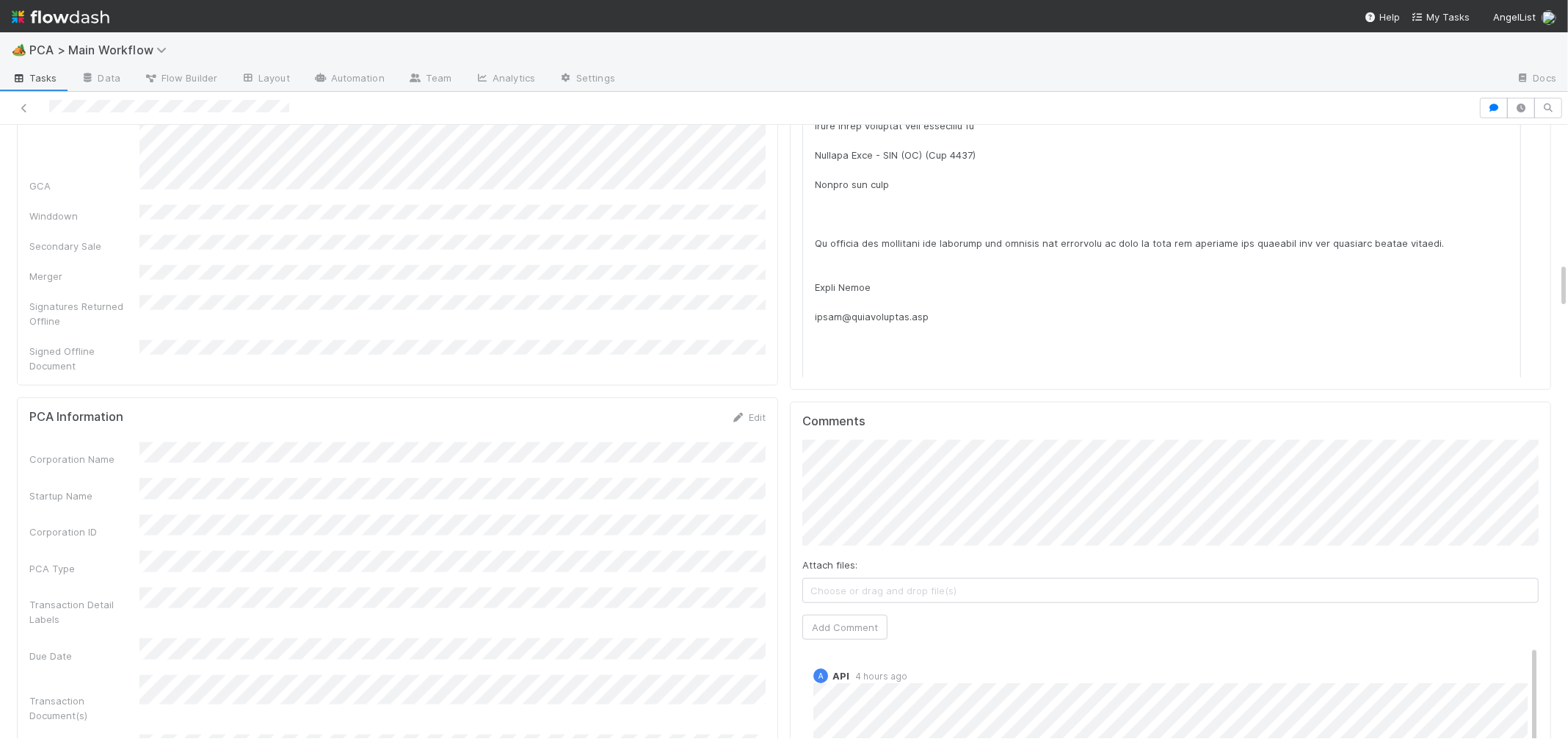
scroll to position [1867, 0]
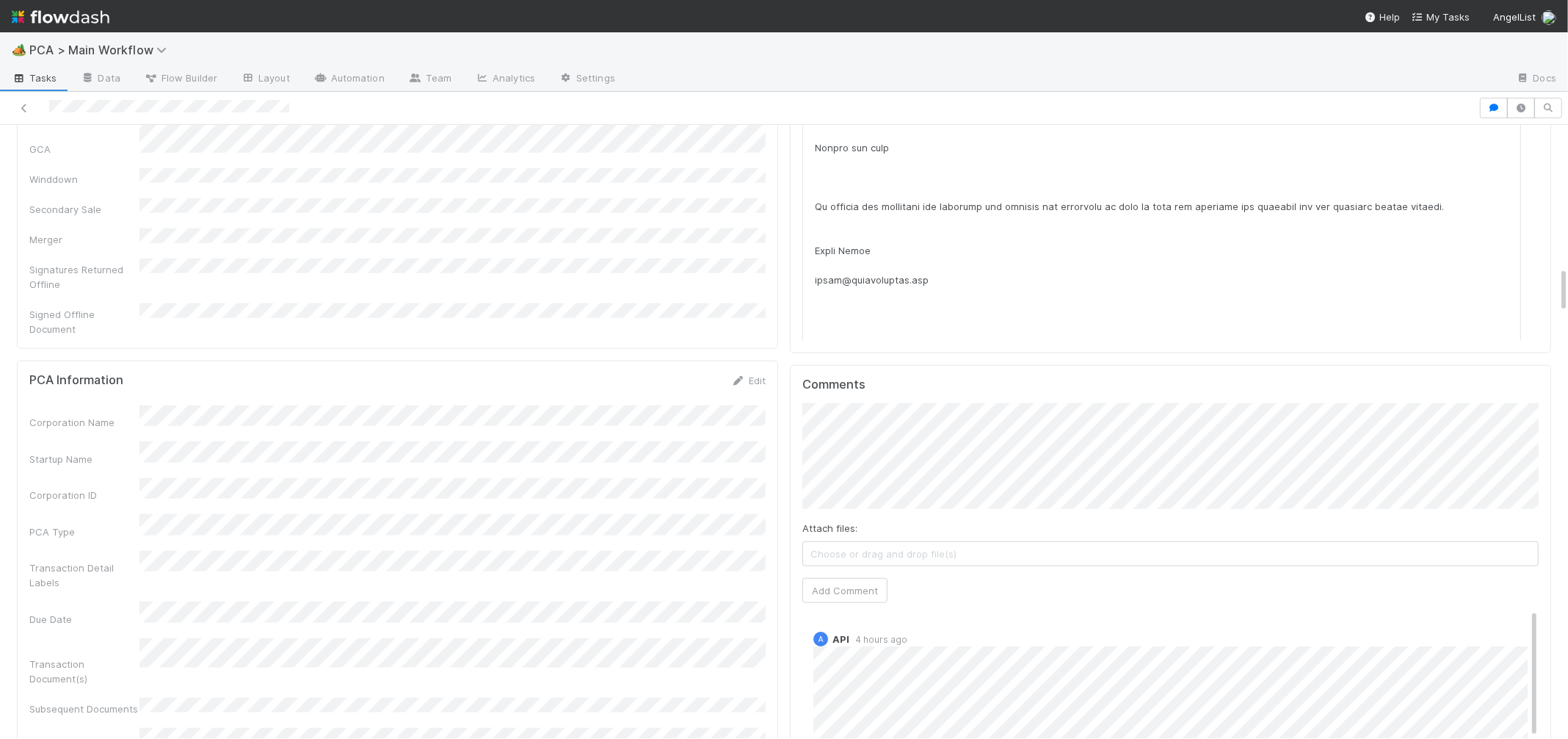
click at [828, 523] on div "Comments Attach files: Choose or drag and drop file(s) Add Comment A API 4 hour…" at bounding box center [1170, 640] width 736 height 525
click at [843, 578] on button "Add Comment" at bounding box center [845, 590] width 85 height 25
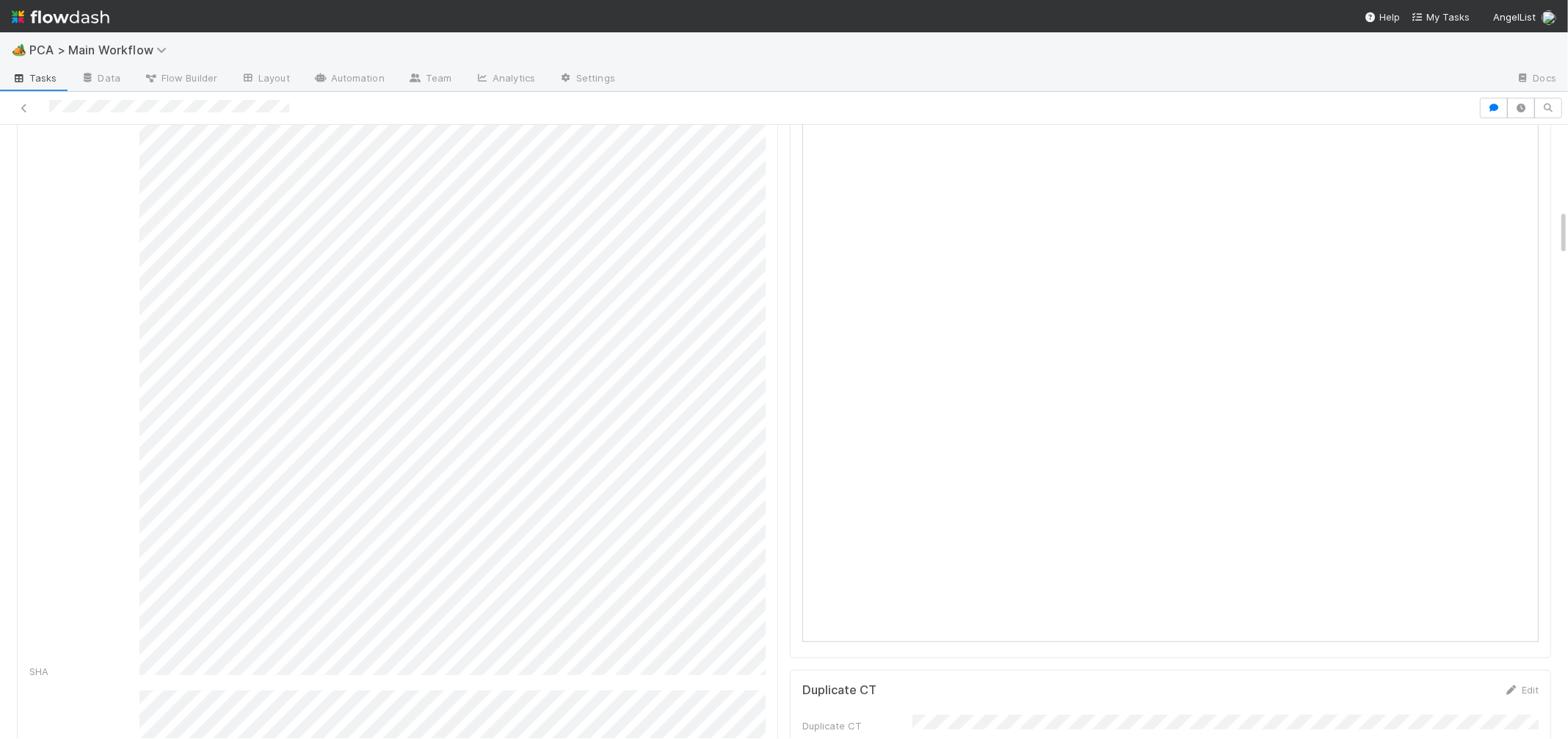
scroll to position [1283, 0]
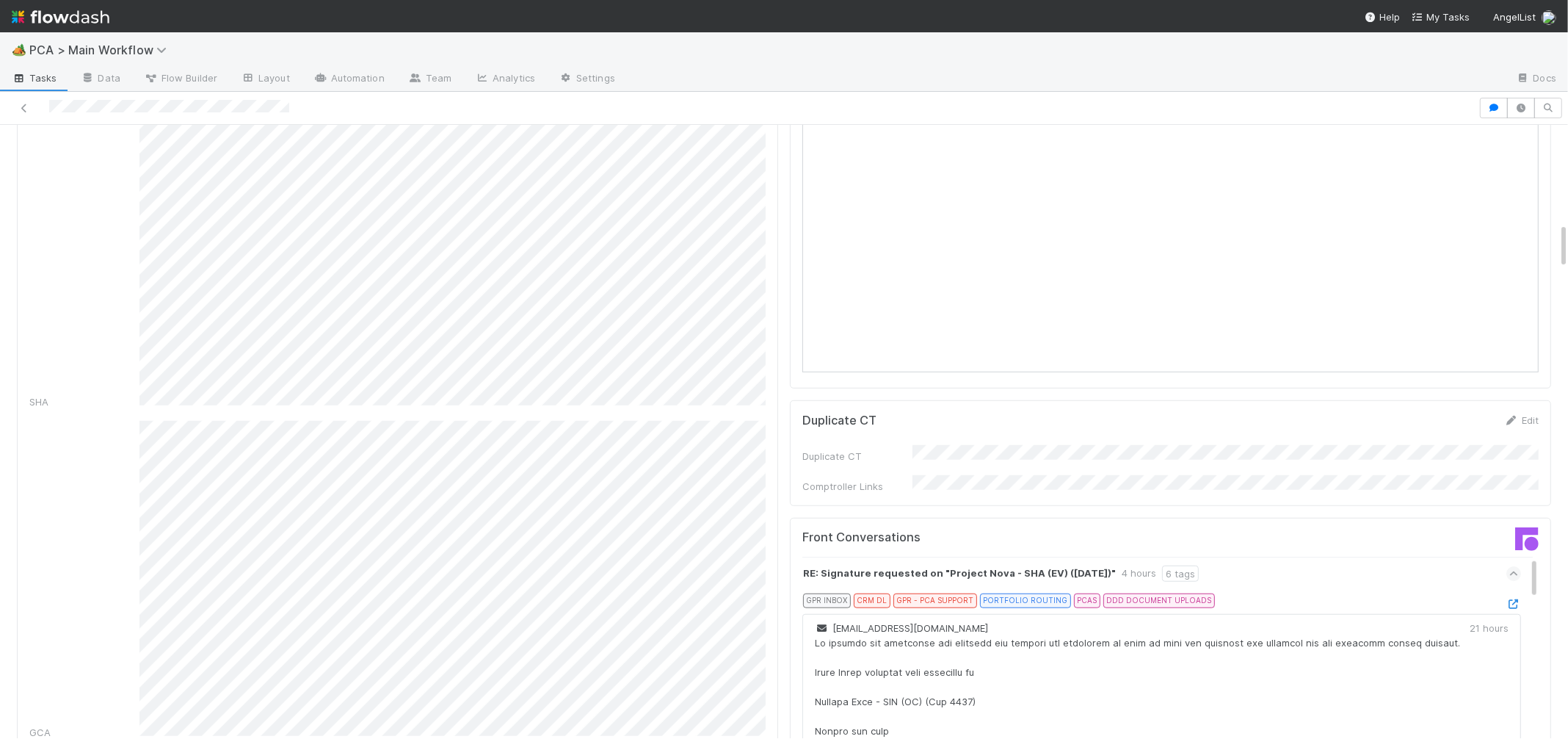
click at [86, 22] on img at bounding box center [60, 17] width 98 height 25
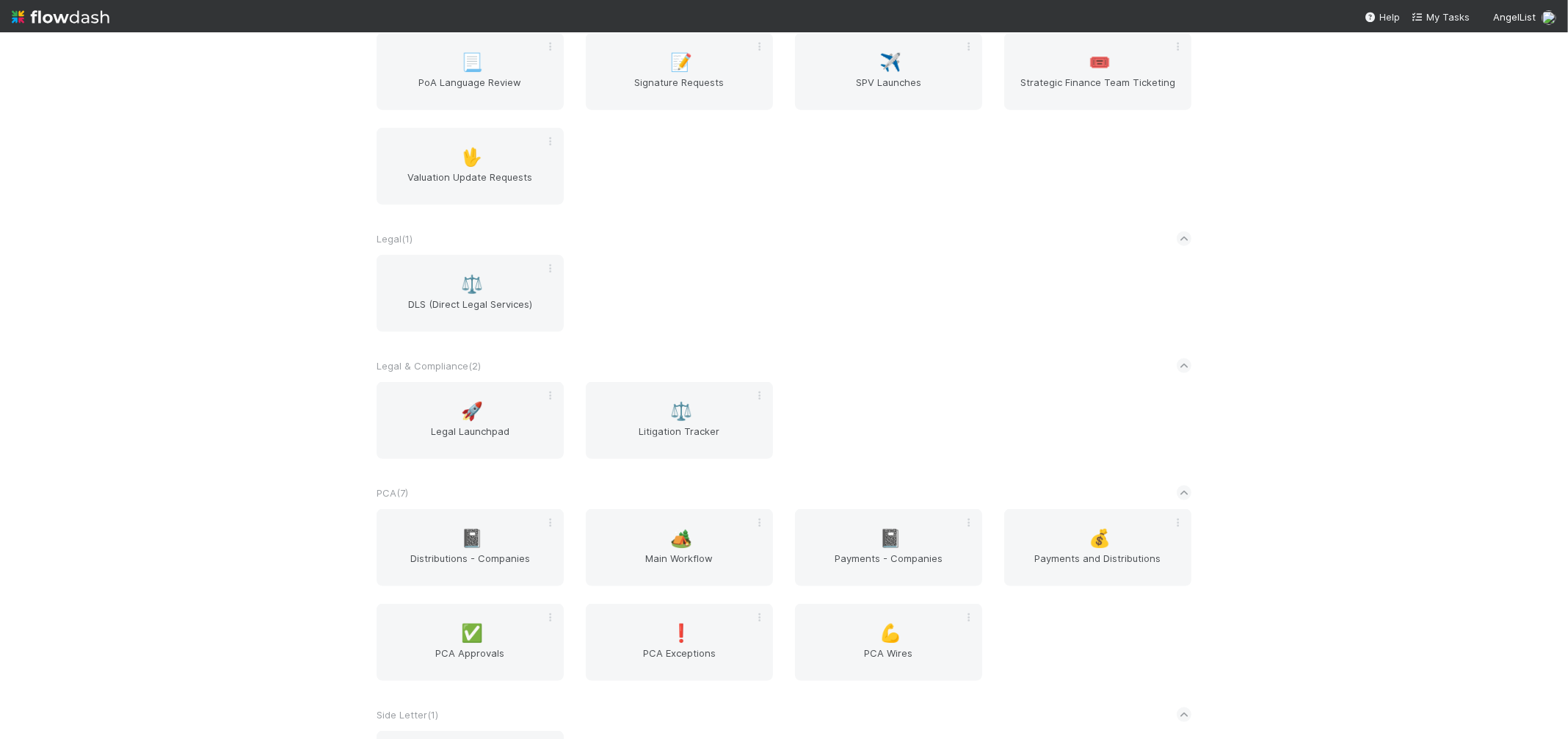
scroll to position [2046, 0]
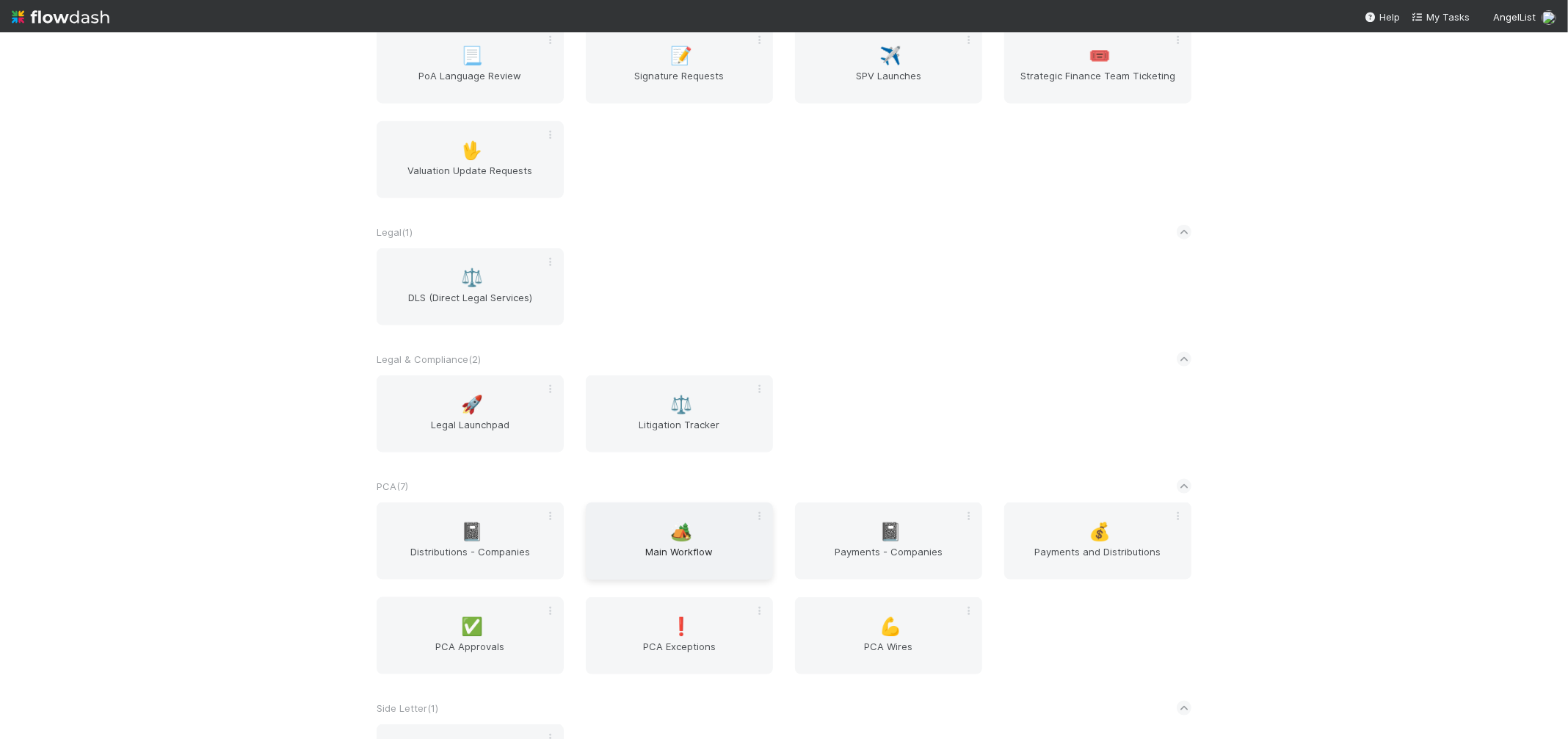
click at [684, 530] on span "🏕️" at bounding box center [682, 531] width 22 height 19
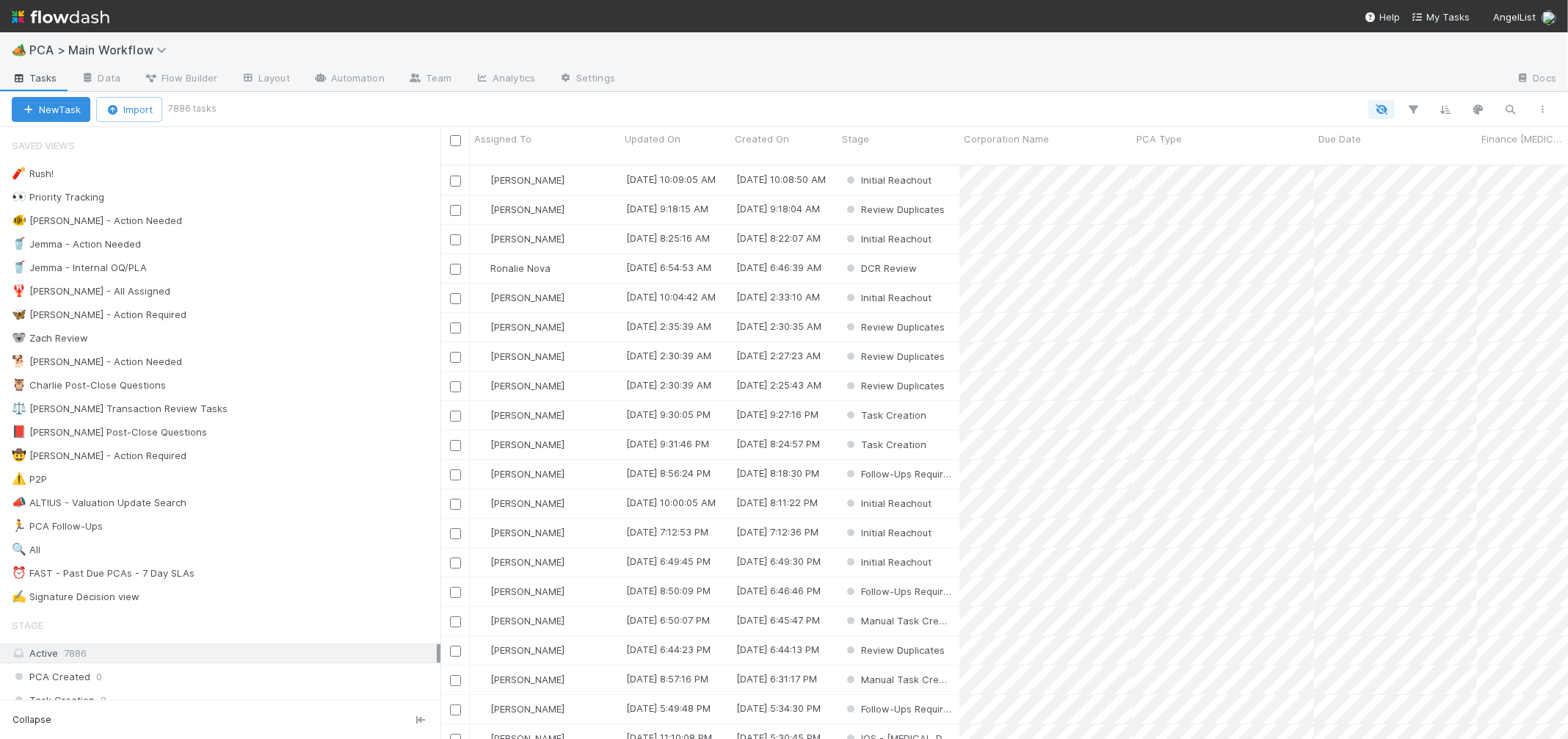
scroll to position [1, 1]
drag, startPoint x: 298, startPoint y: 366, endPoint x: 422, endPoint y: 327, distance: 130.0
click at [298, 366] on div "🐕 Charlie - Action Needed 9" at bounding box center [226, 362] width 429 height 18
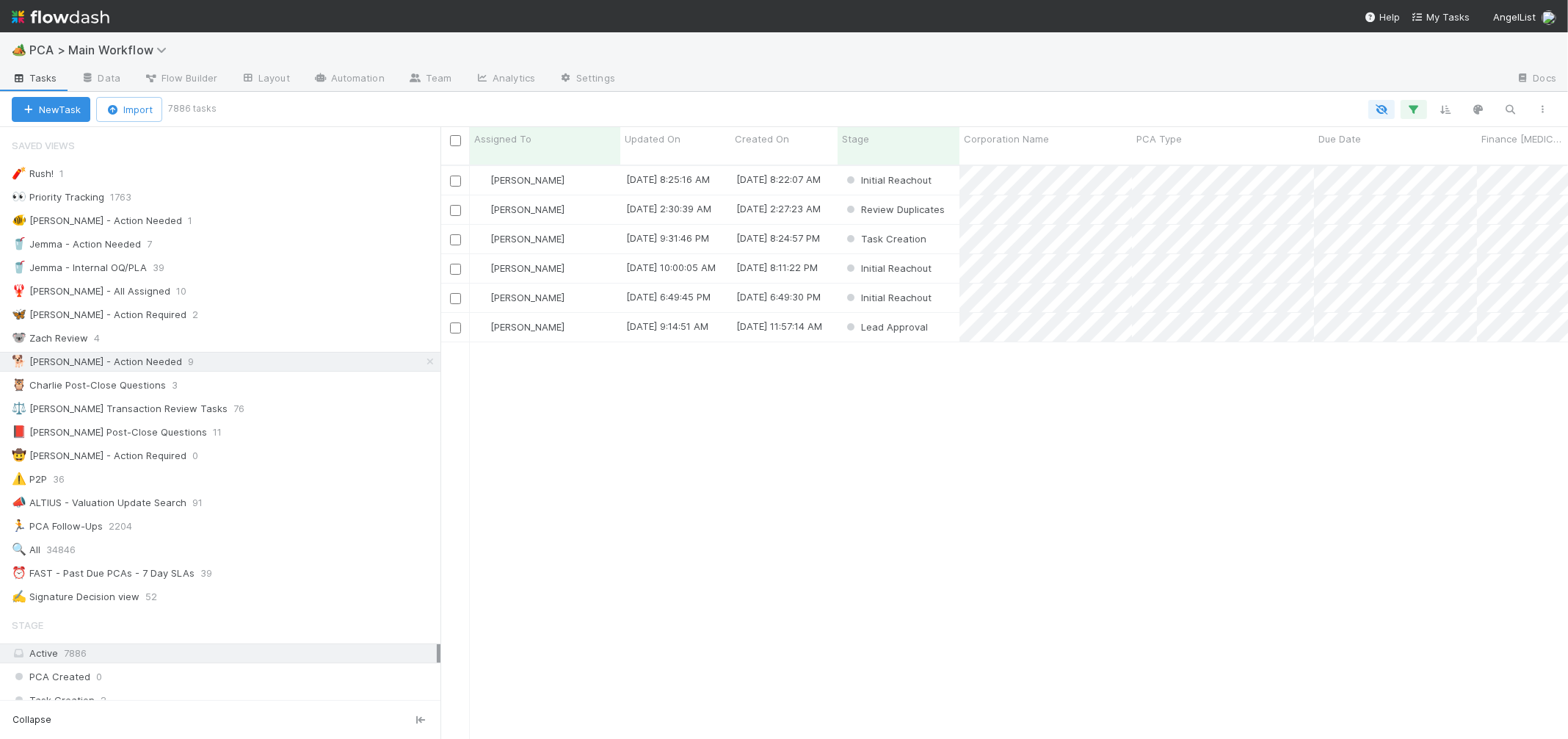
scroll to position [585, 1128]
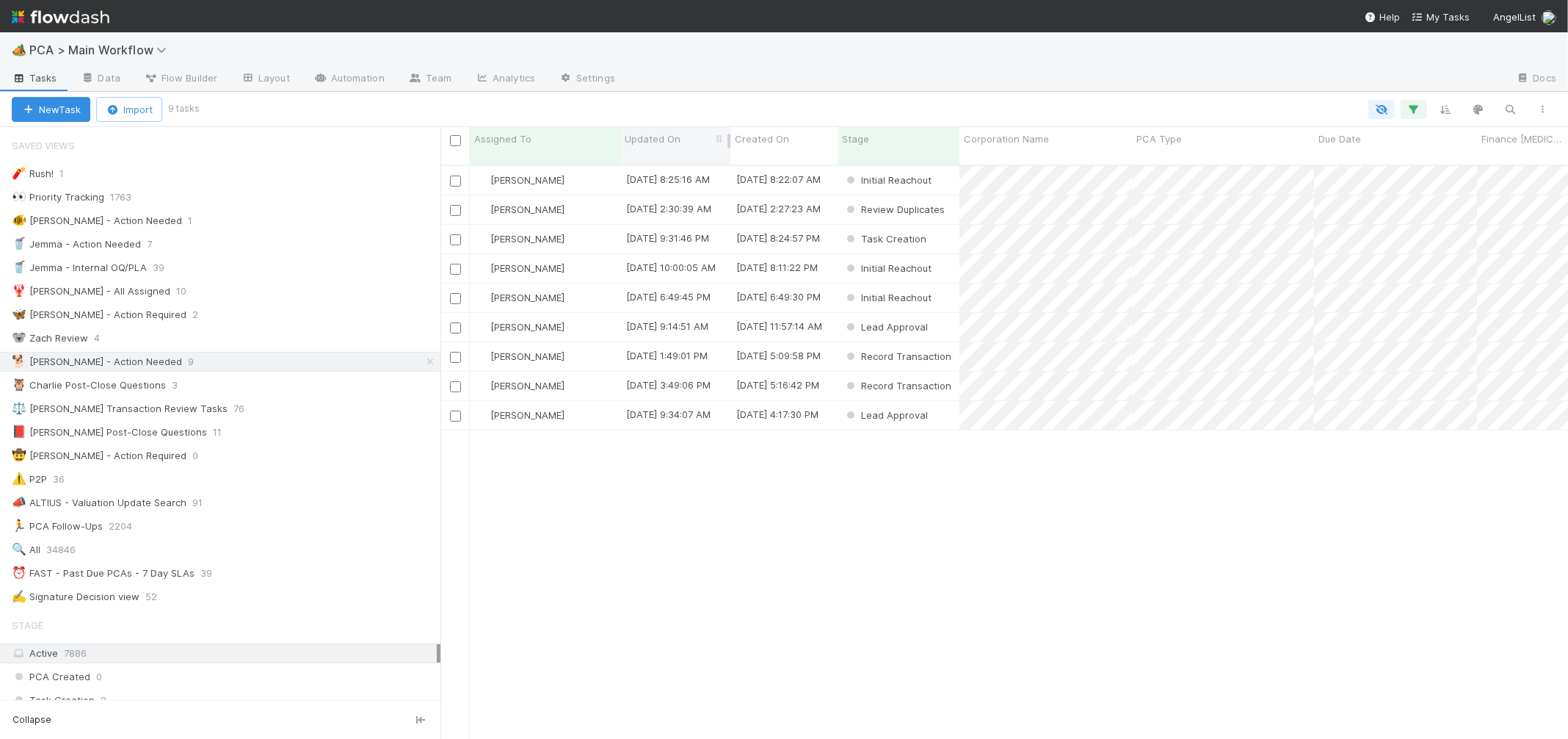
click at [647, 133] on span "Updated On" at bounding box center [652, 139] width 56 height 15
click at [710, 171] on div "Sort Oldest → Newest" at bounding box center [709, 166] width 167 height 22
click at [591, 405] on div "[PERSON_NAME]" at bounding box center [545, 415] width 150 height 28
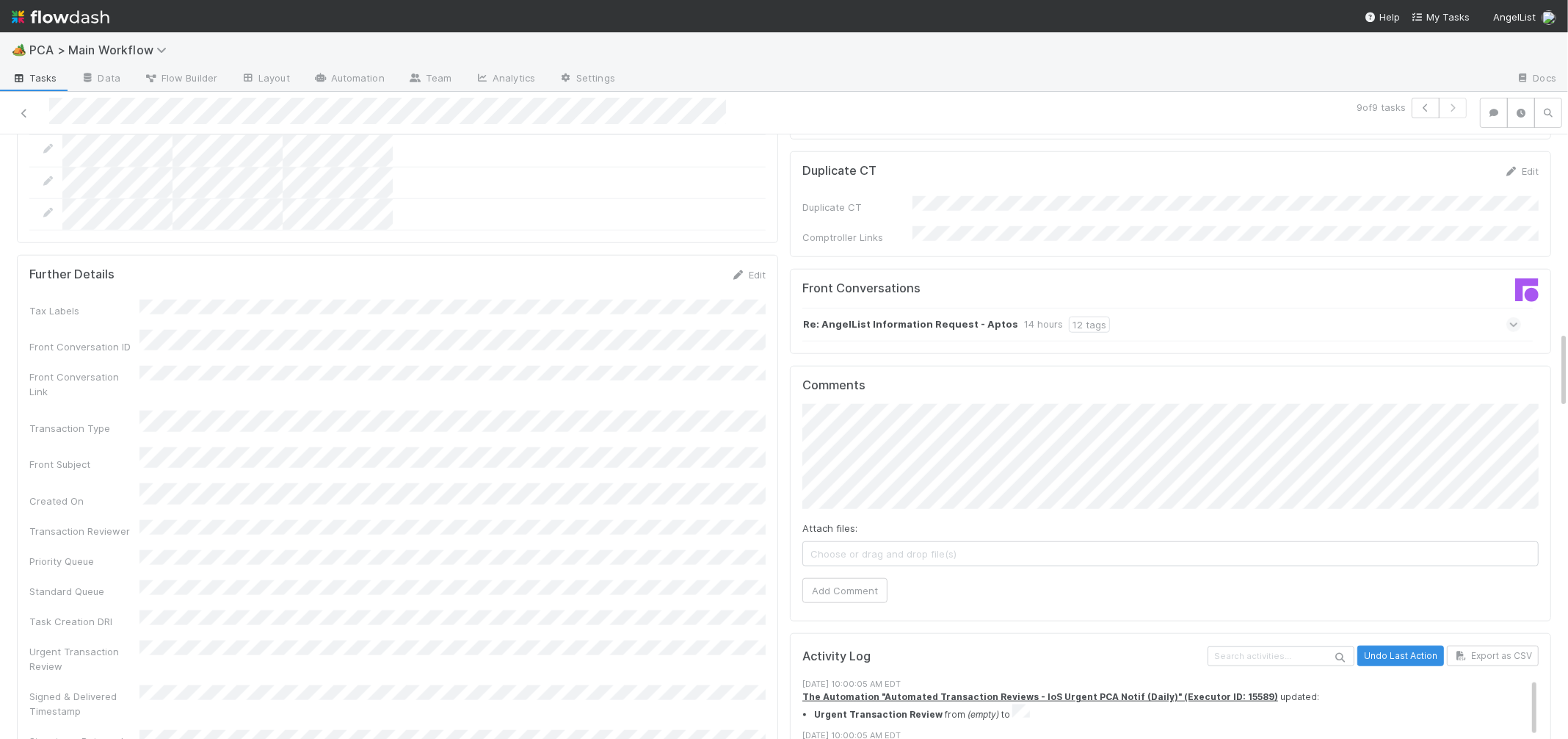
scroll to position [1535, 0]
click at [898, 318] on strong "Re: AngelList Information Request - Aptos" at bounding box center [910, 325] width 215 height 16
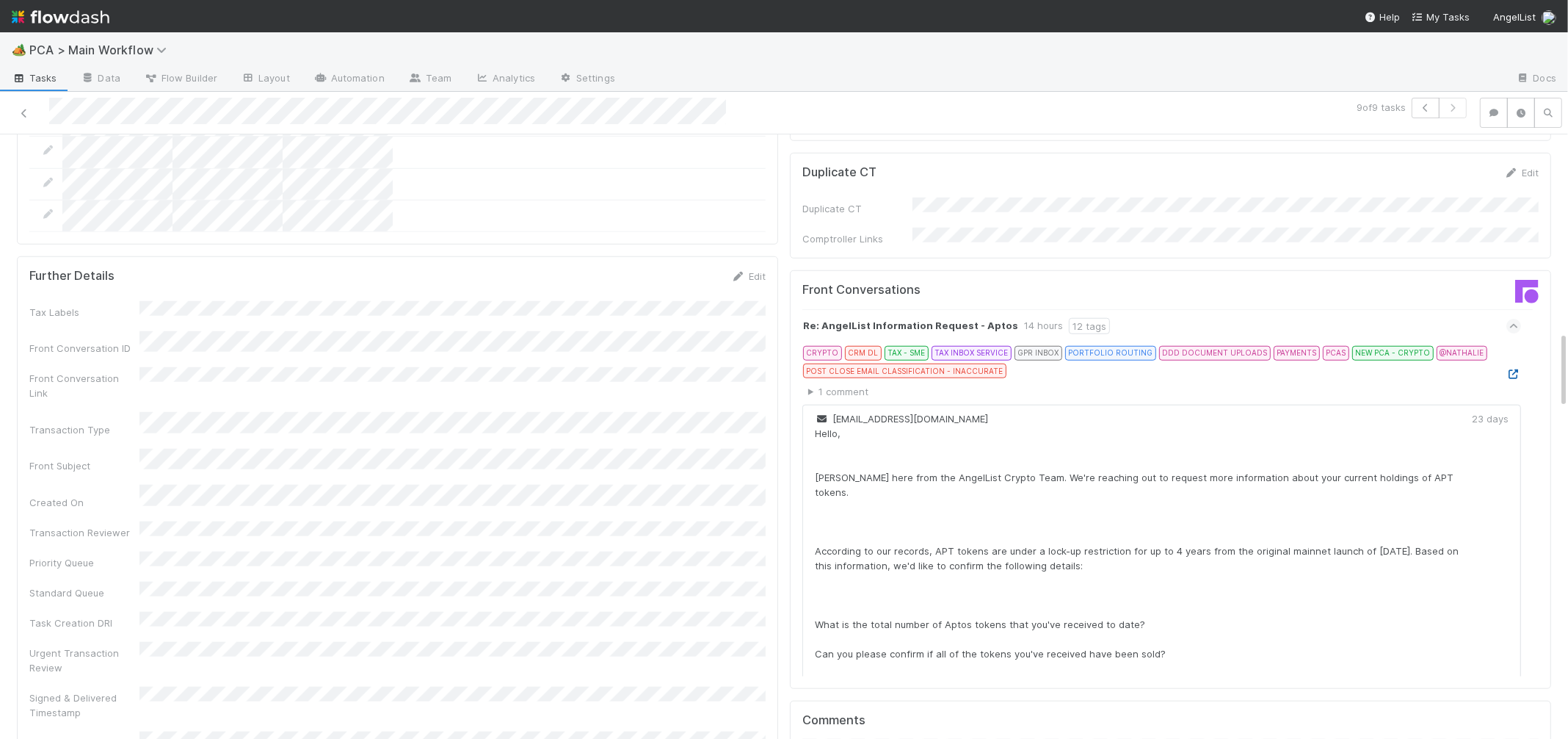
click at [1511, 370] on icon at bounding box center [1514, 374] width 15 height 9
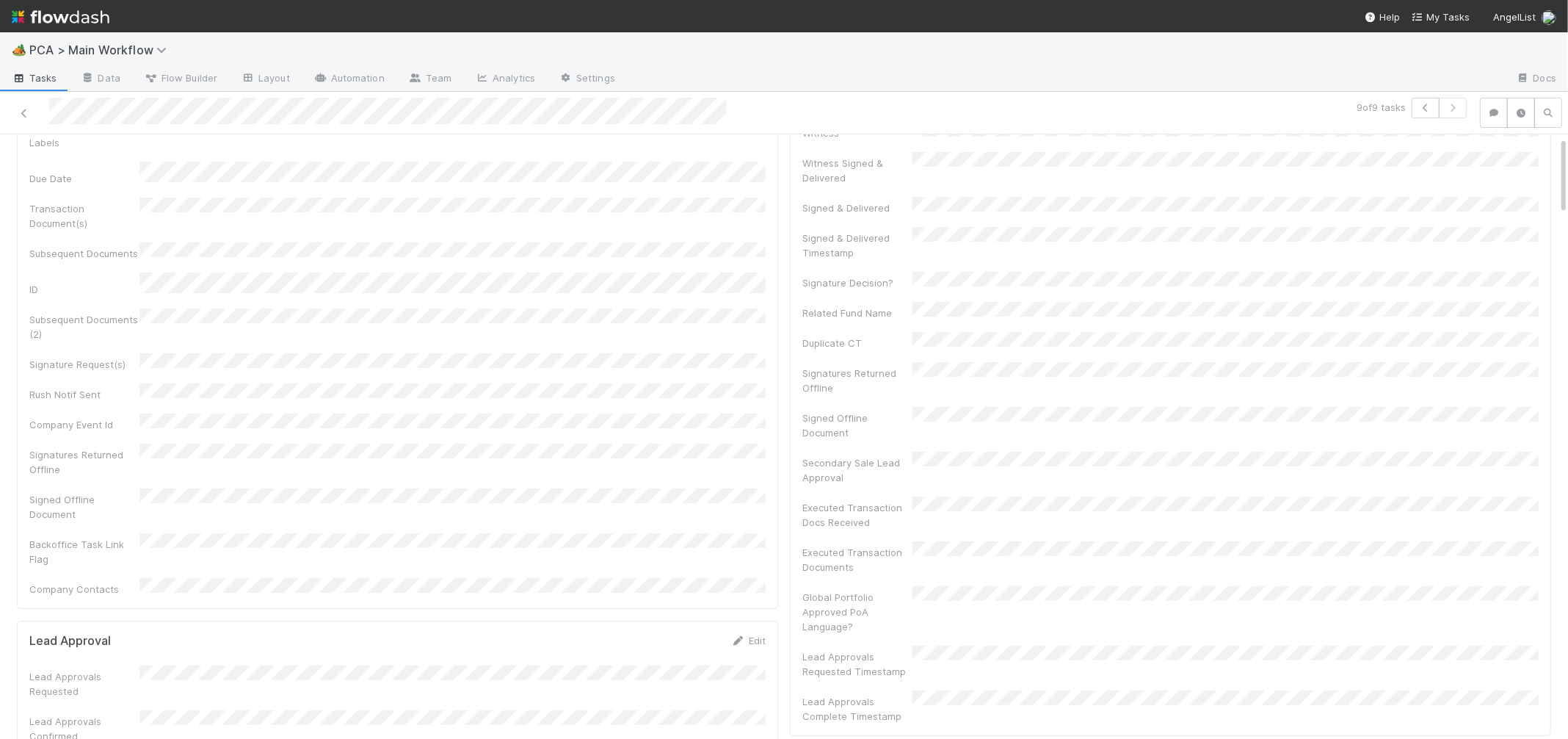
scroll to position [0, 0]
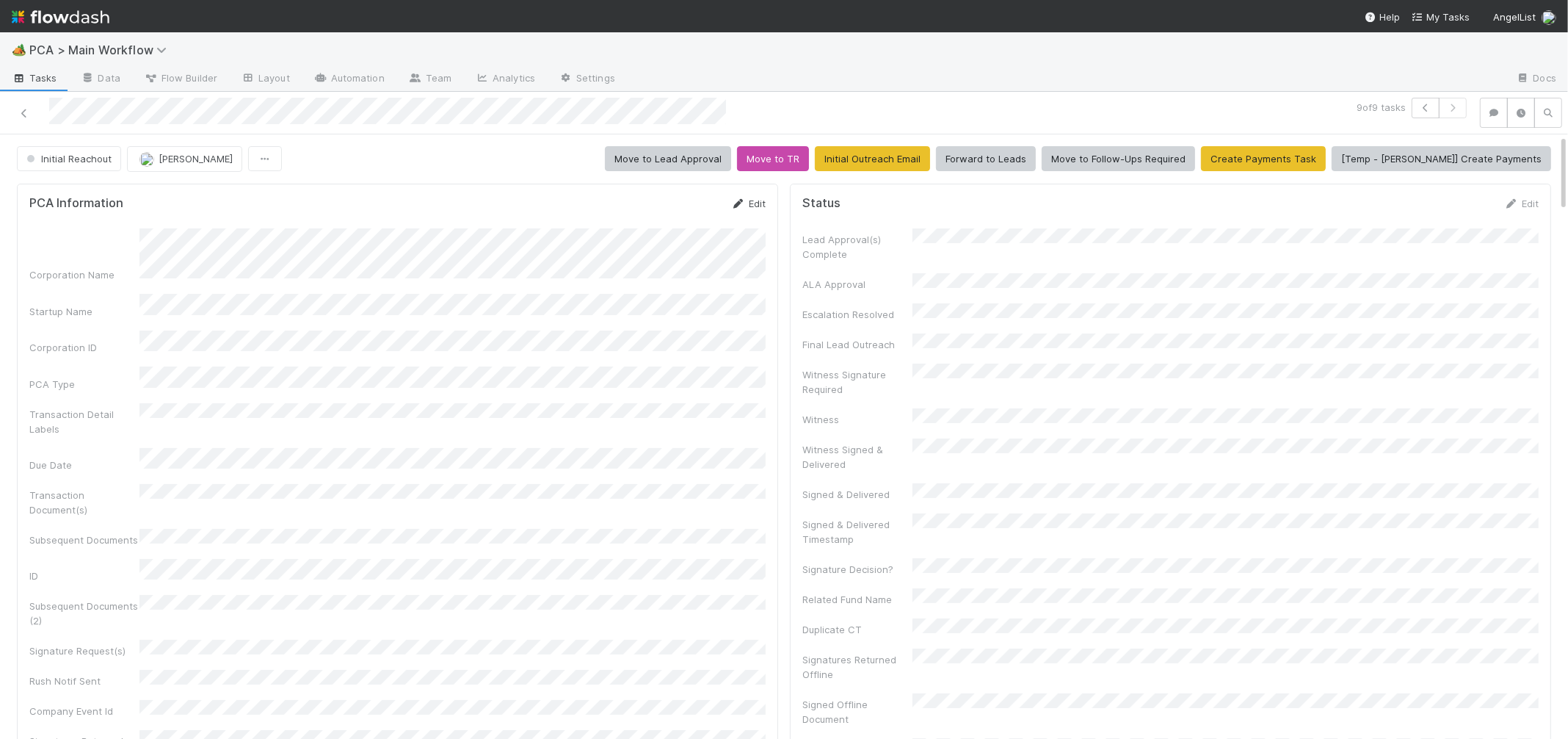
click at [739, 205] on icon at bounding box center [739, 203] width 15 height 9
click at [162, 166] on button "[PERSON_NAME]" at bounding box center [185, 159] width 115 height 25
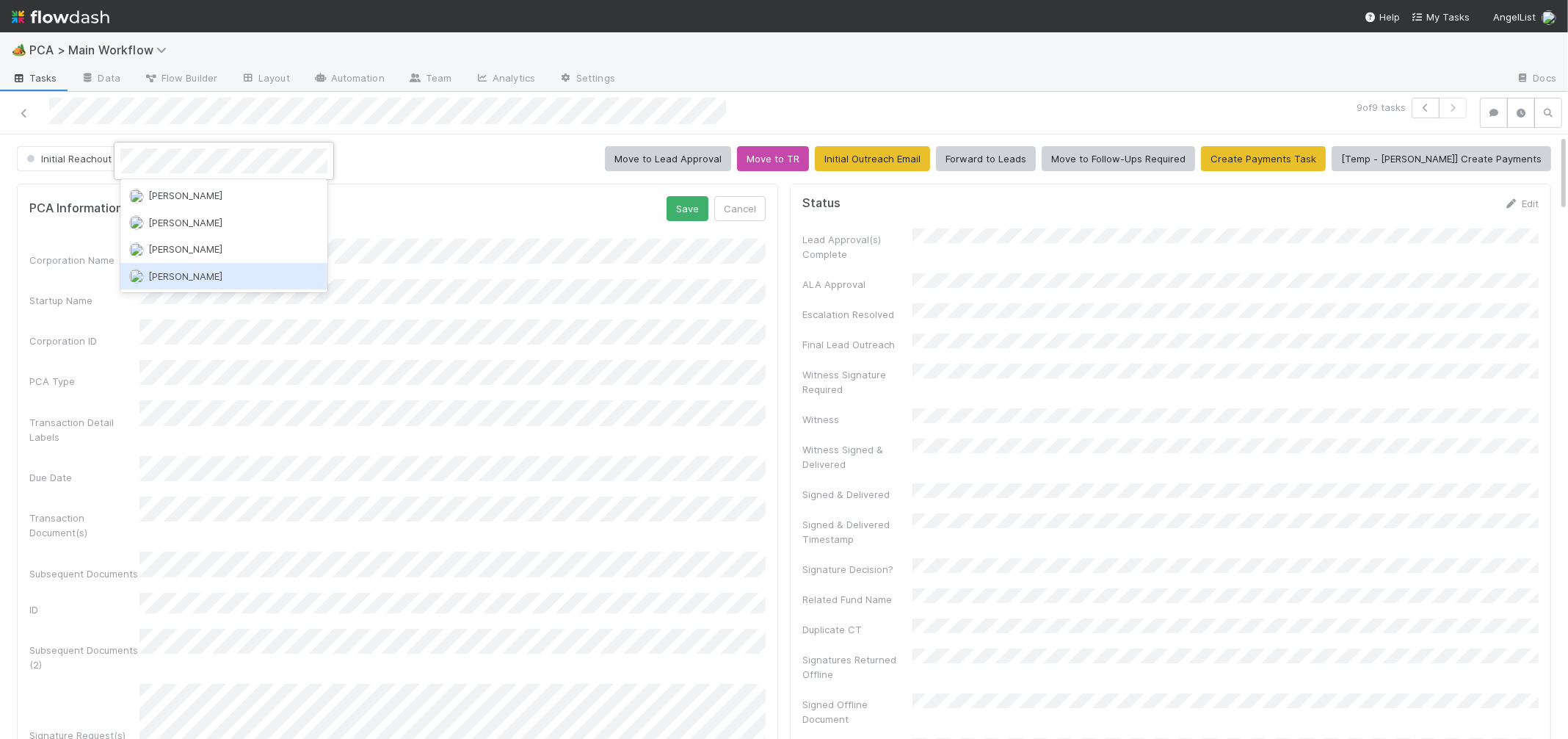
drag, startPoint x: 197, startPoint y: 266, endPoint x: 214, endPoint y: 268, distance: 17.1
click at [208, 268] on div "Nathalie Gualito" at bounding box center [224, 276] width 207 height 27
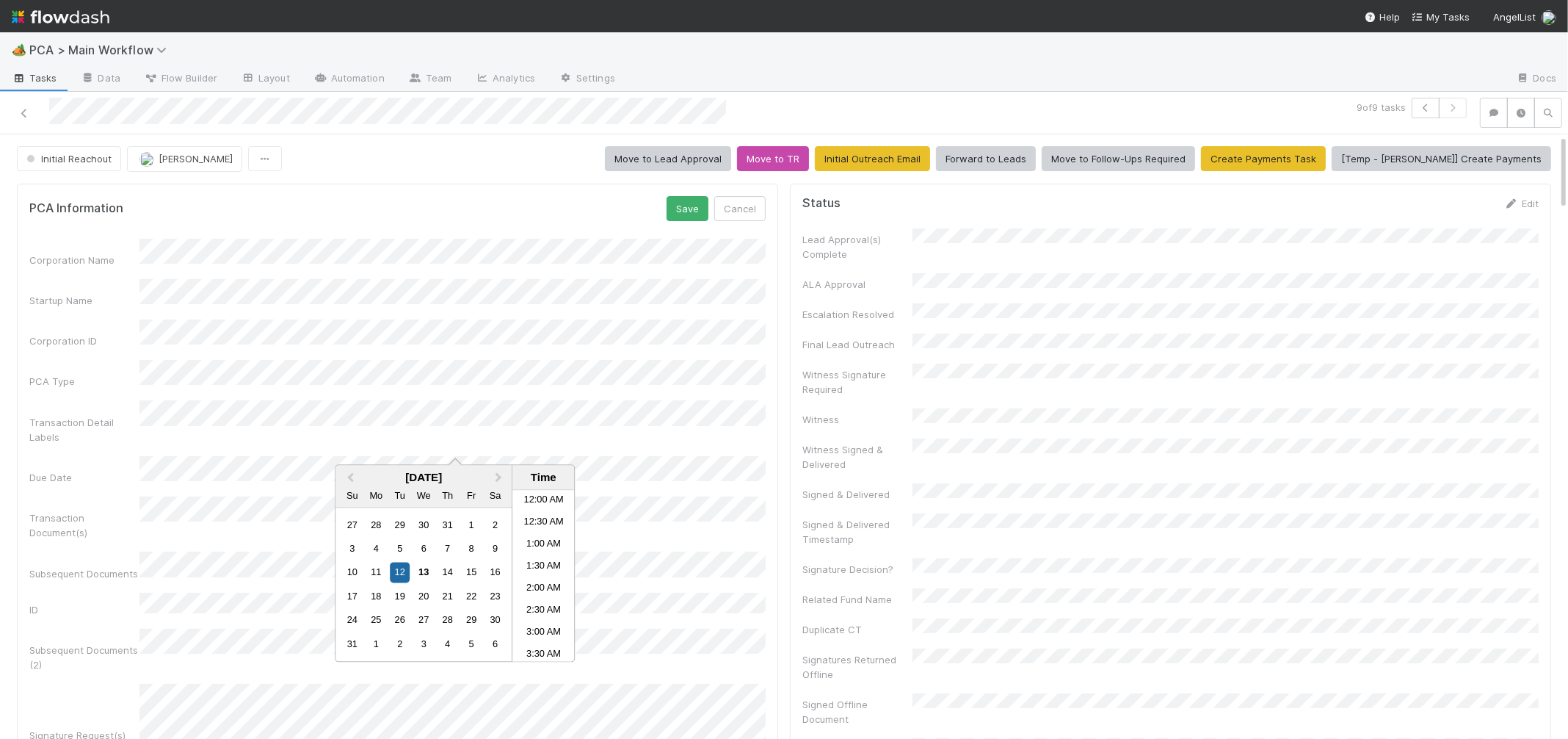
scroll to position [806, 0]
click at [684, 210] on button "Save" at bounding box center [687, 208] width 42 height 25
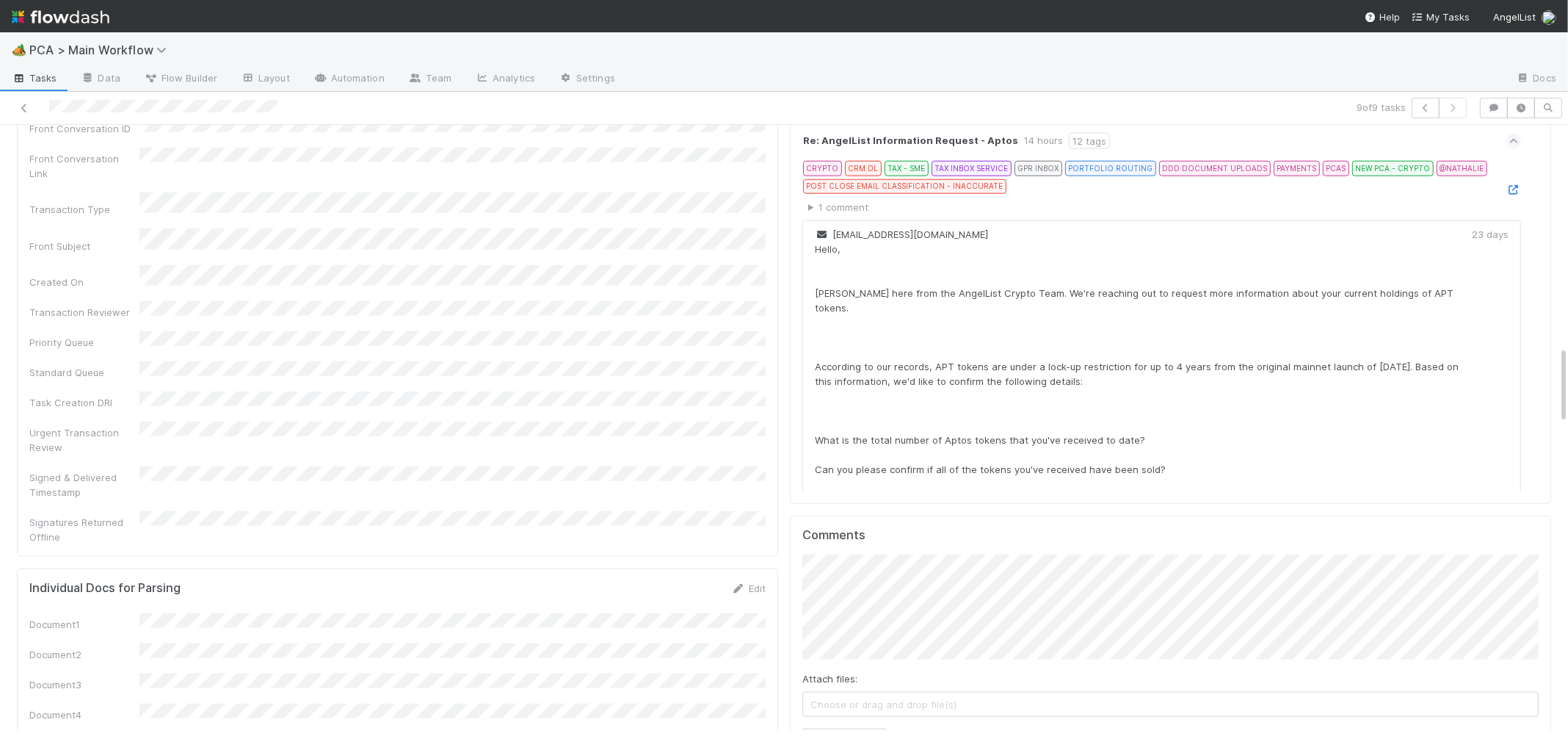
scroll to position [1713, 0]
drag, startPoint x: 852, startPoint y: 645, endPoint x: 792, endPoint y: 612, distance: 68.5
click at [854, 644] on div "Attach files: Choose or drag and drop file(s) Add Comment" at bounding box center [1170, 650] width 736 height 199
click at [843, 725] on button "Add Comment" at bounding box center [845, 737] width 85 height 25
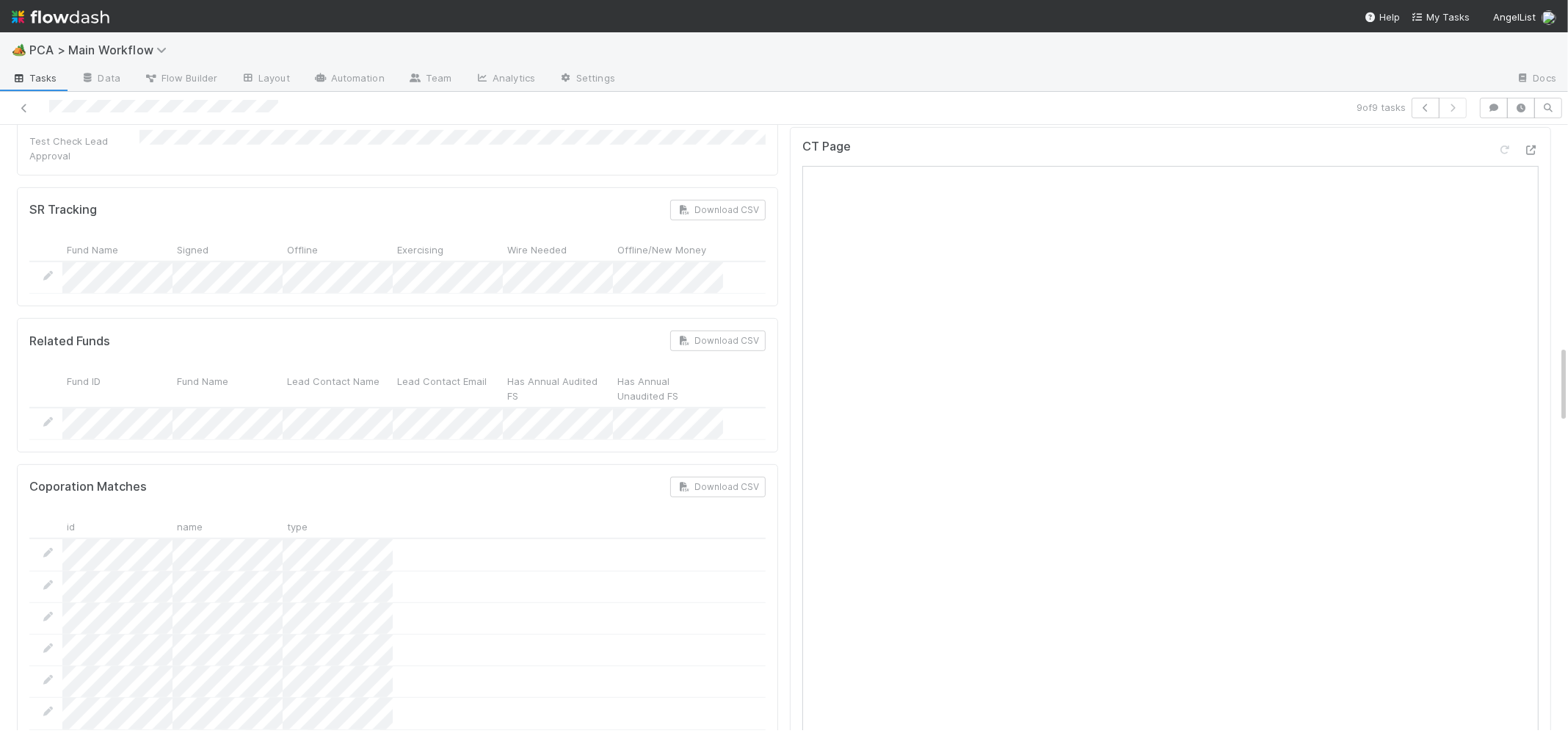
scroll to position [0, 0]
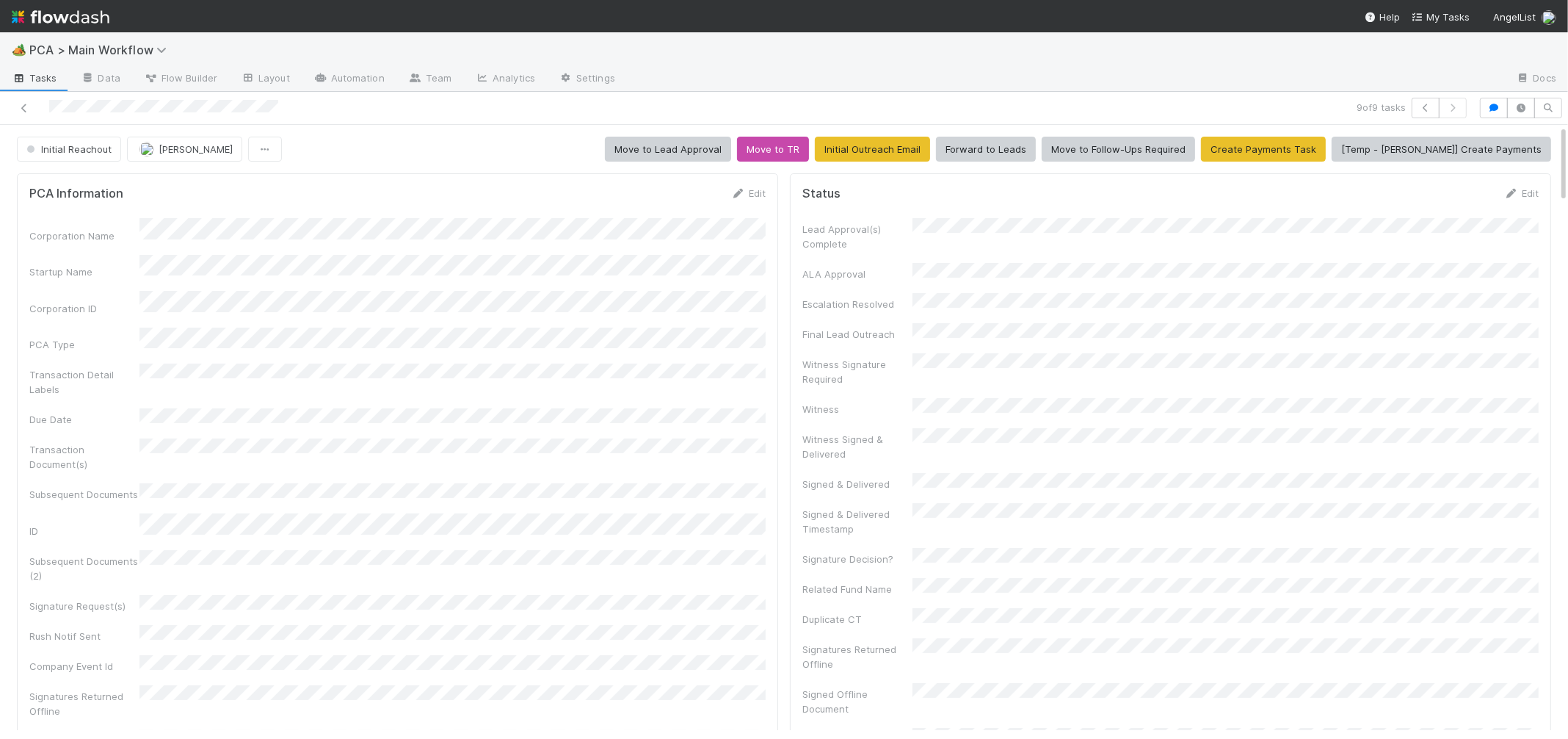
click at [88, 13] on img at bounding box center [60, 17] width 98 height 25
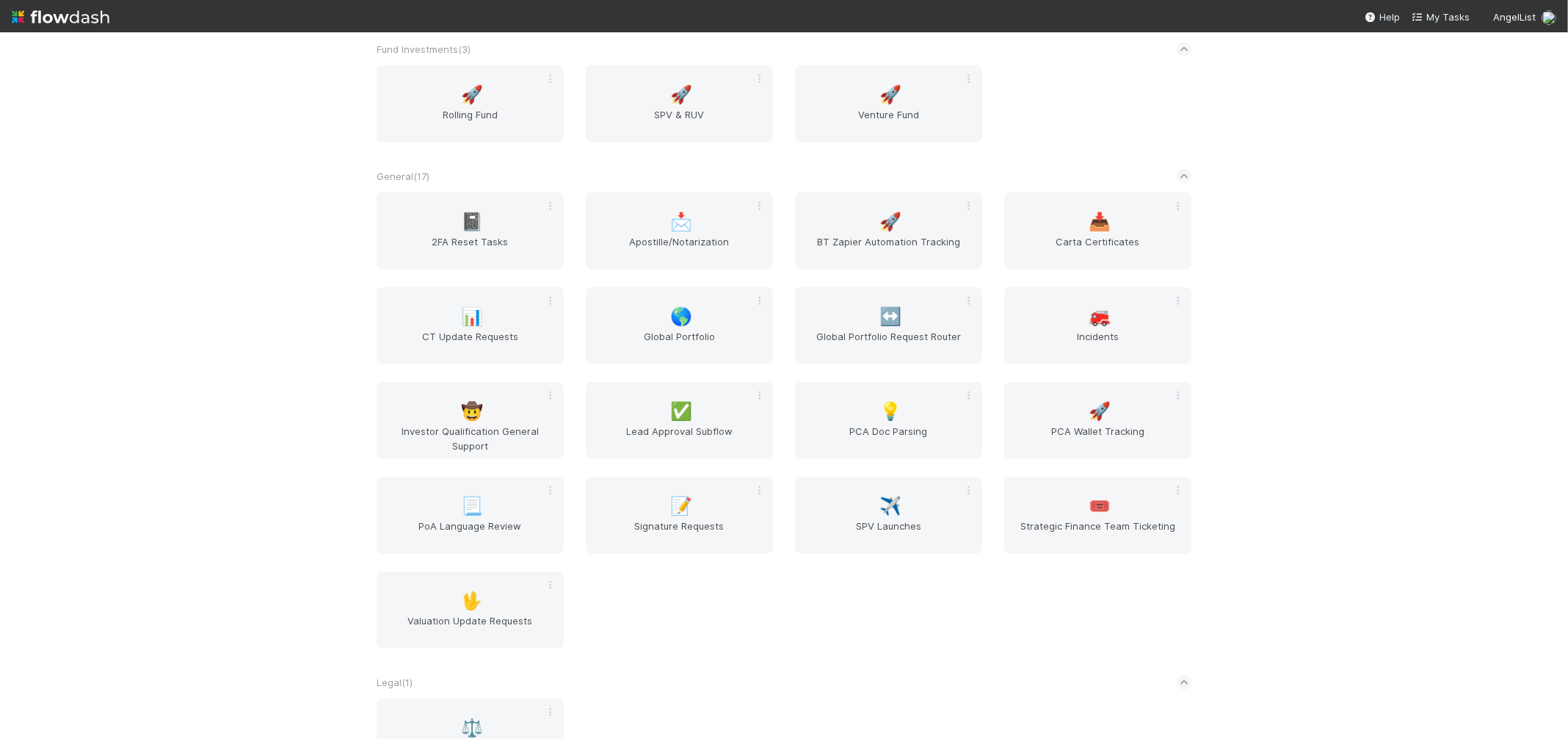
scroll to position [2197, 0]
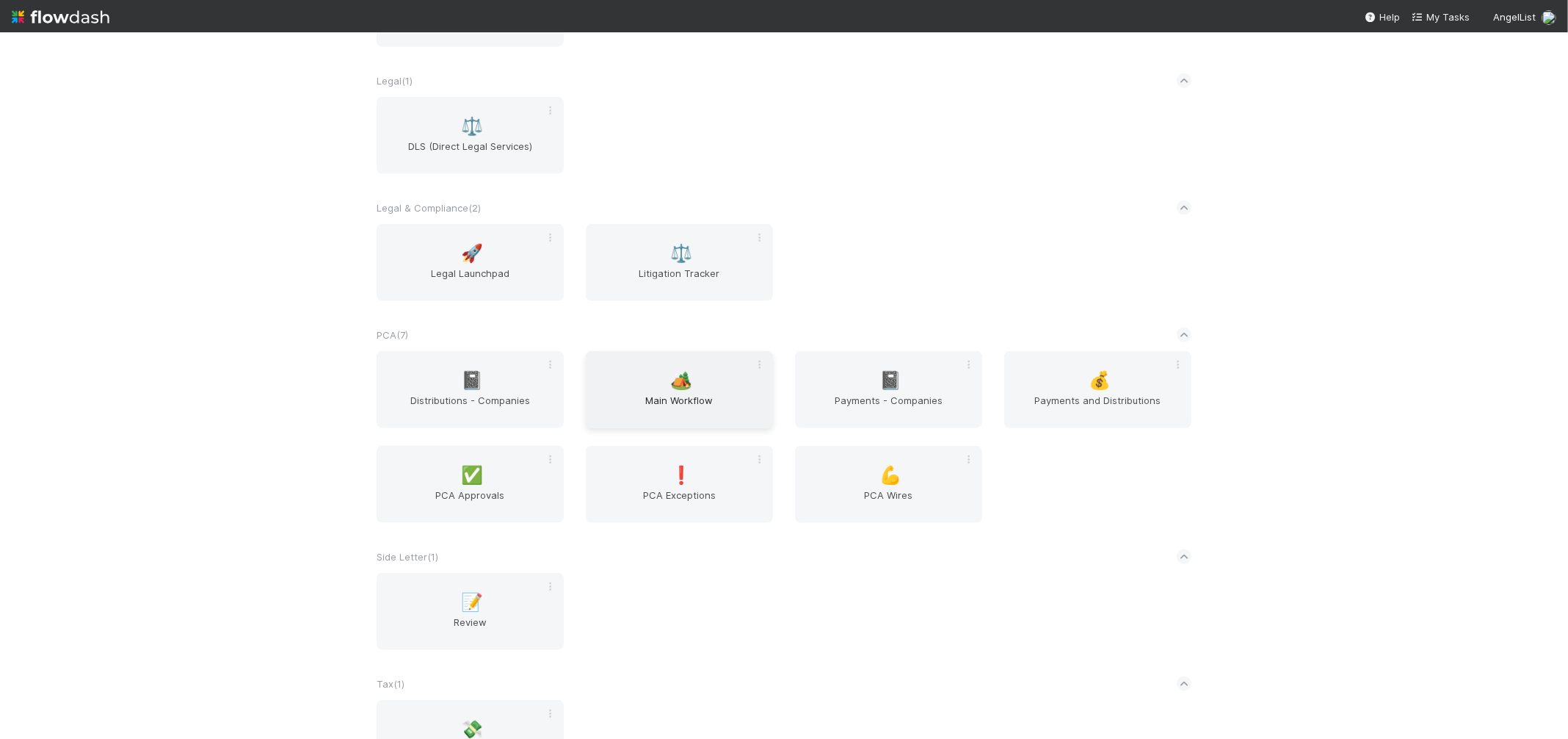
click at [687, 366] on div "🏕️ Main Workflow" at bounding box center [680, 390] width 187 height 77
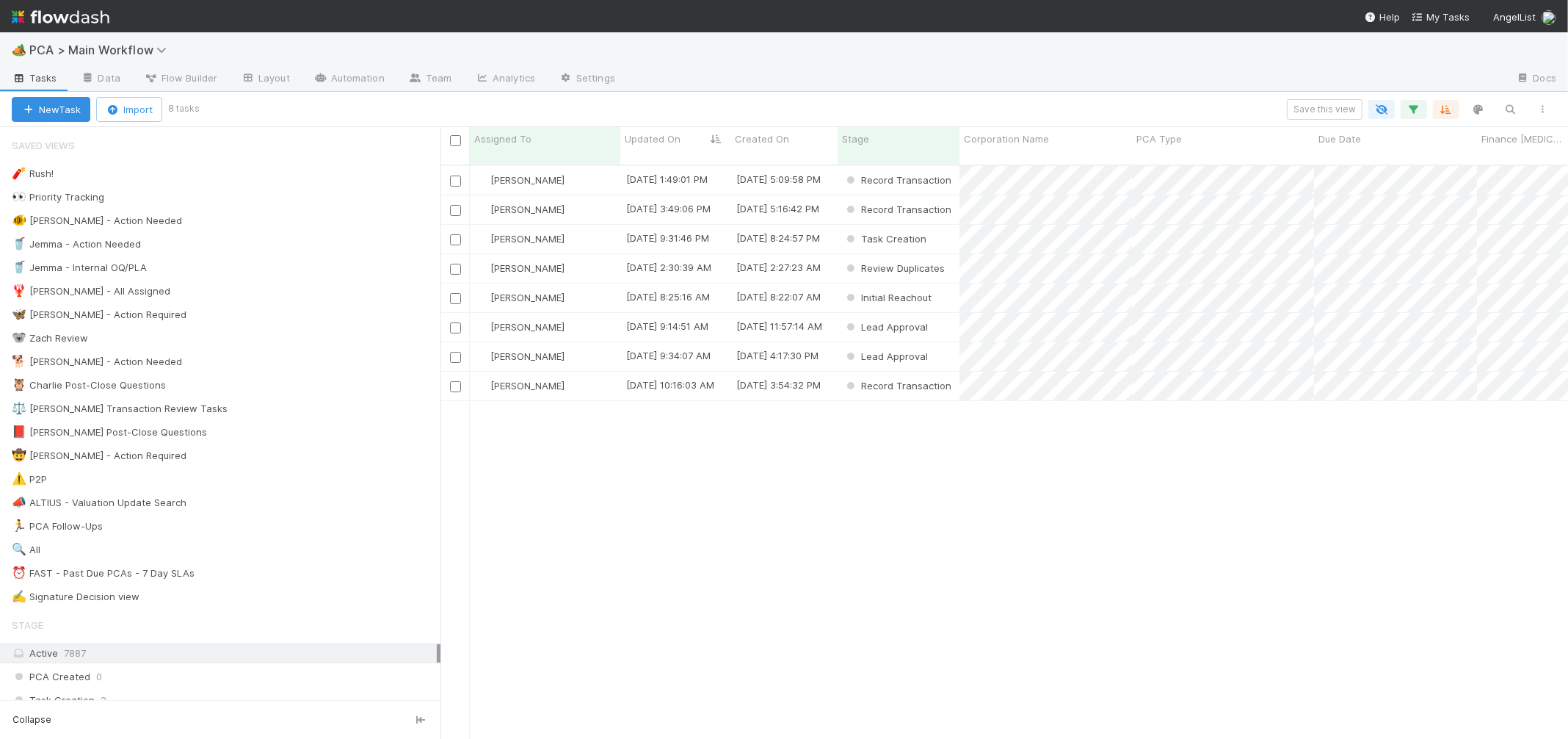
scroll to position [1, 1]
click at [936, 225] on div "Task Creation" at bounding box center [899, 239] width 122 height 28
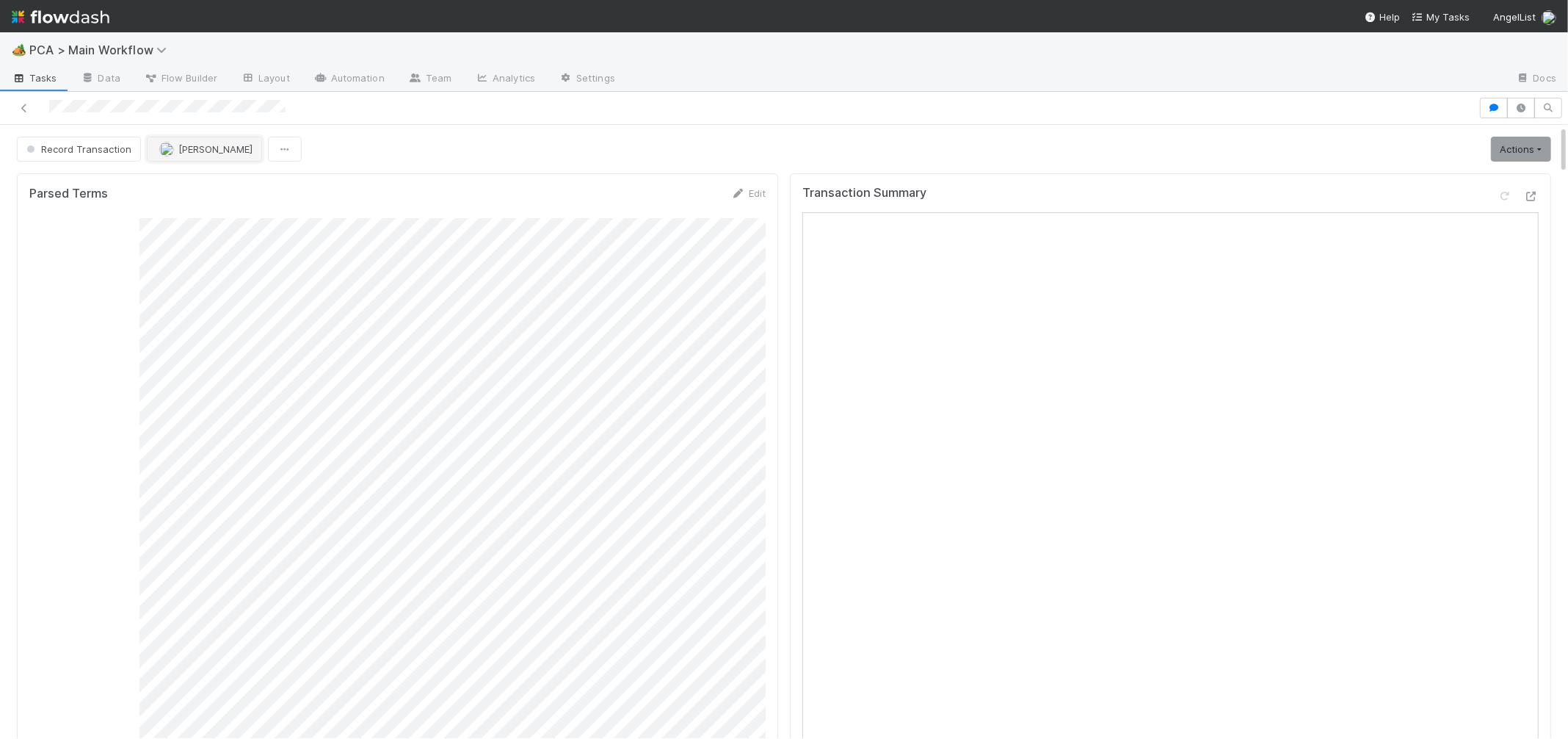
click at [205, 145] on span "[PERSON_NAME]" at bounding box center [215, 149] width 74 height 12
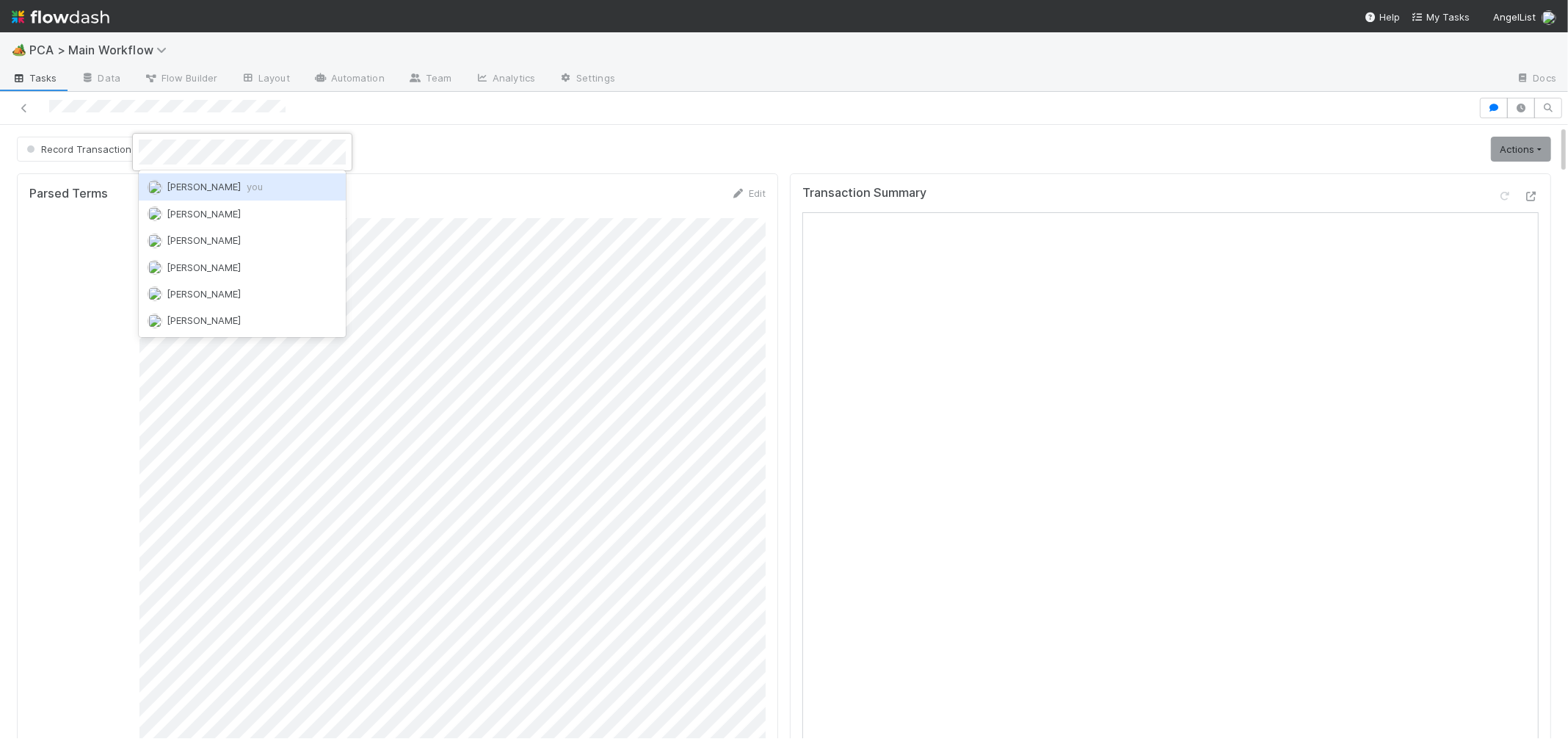
click at [229, 177] on div "[PERSON_NAME] you" at bounding box center [242, 186] width 207 height 27
click at [80, 21] on img at bounding box center [60, 17] width 98 height 25
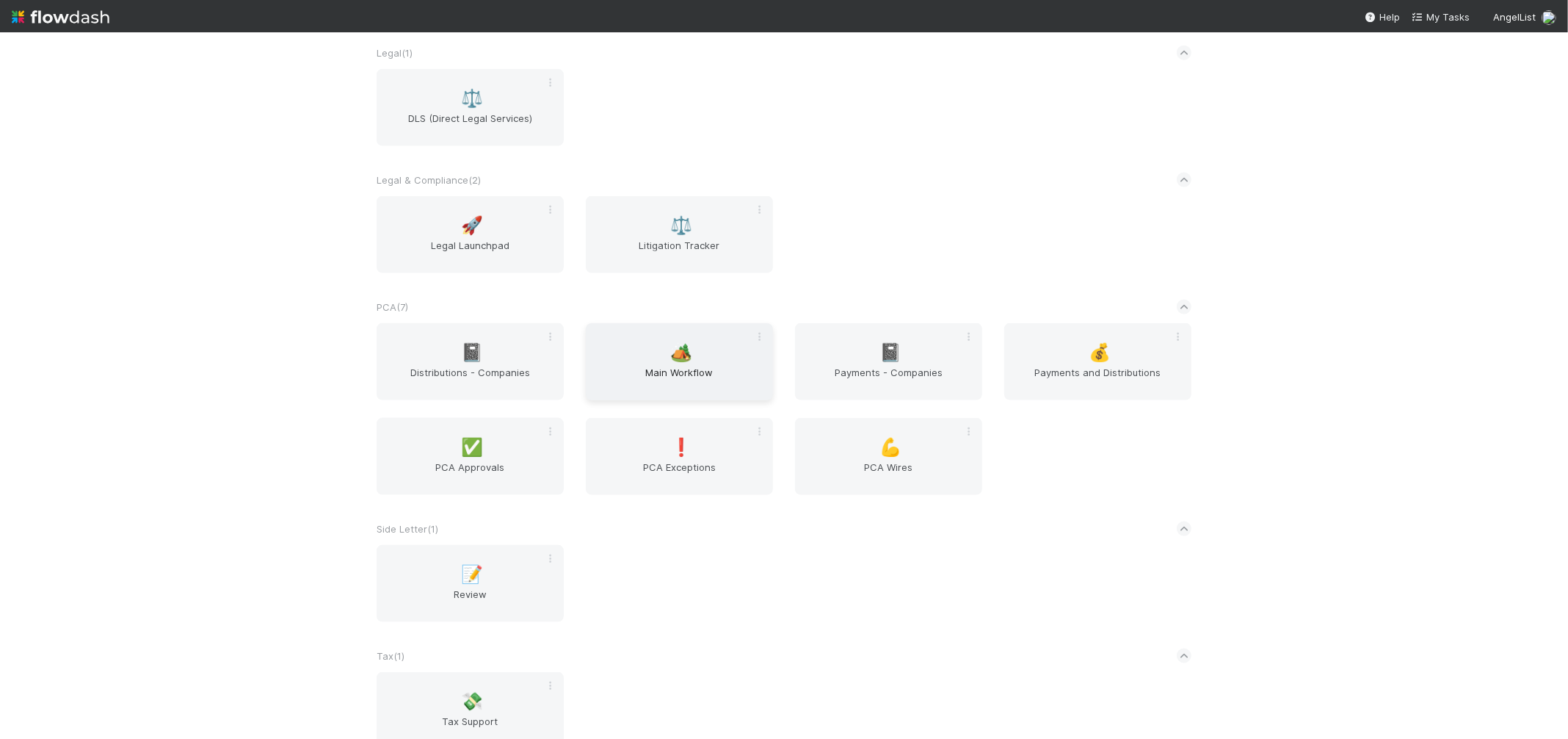
drag, startPoint x: 677, startPoint y: 410, endPoint x: 680, endPoint y: 398, distance: 12.4
click at [677, 410] on div "📓 Distributions - Companies 🏕️ Main Workflow 📓 Payments - Companies 💰 Payments …" at bounding box center [783, 417] width 837 height 190
click at [682, 378] on span "Main Workflow" at bounding box center [680, 380] width 176 height 29
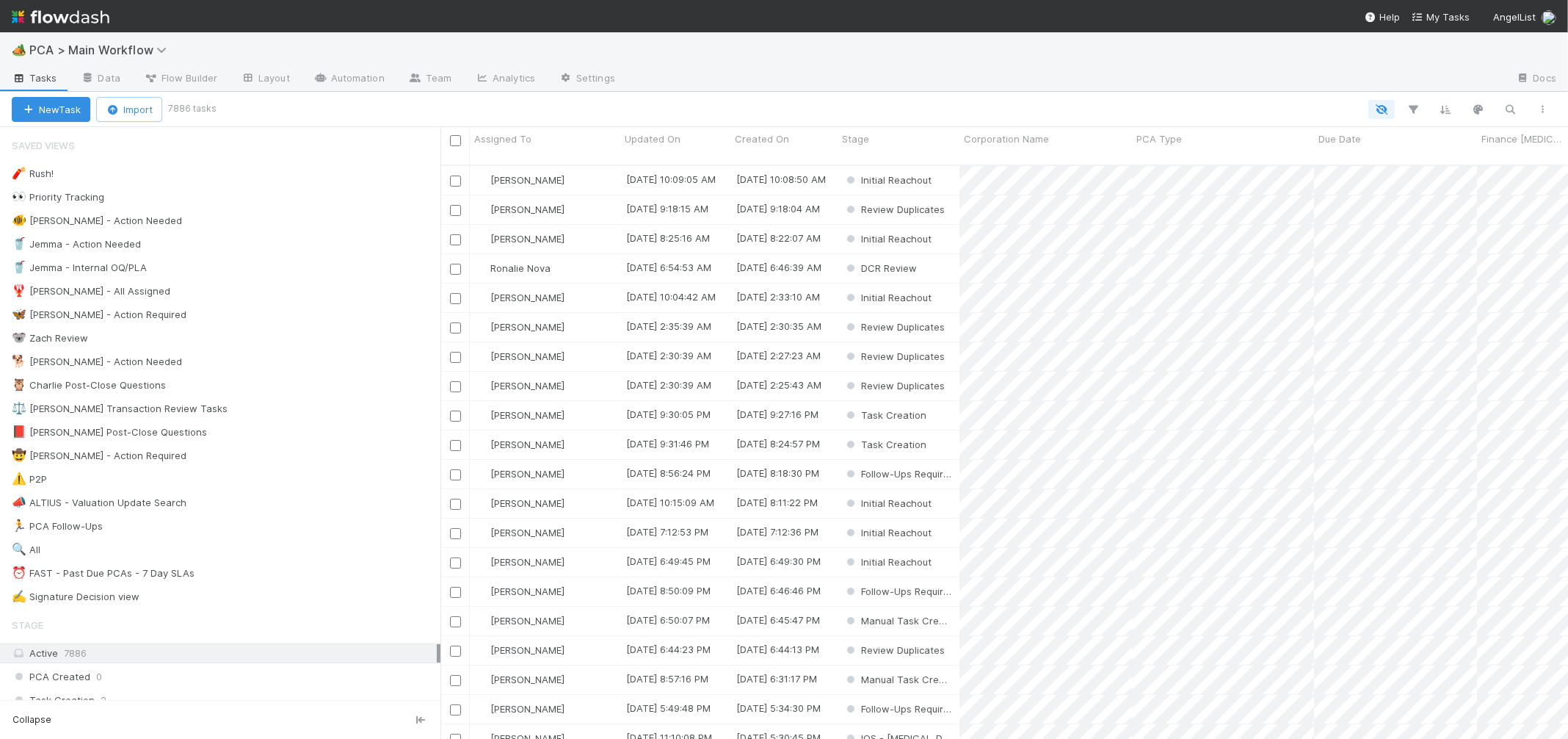
scroll to position [585, 1128]
click at [277, 366] on div "🐕 [PERSON_NAME] - Action Needed 9" at bounding box center [226, 362] width 429 height 18
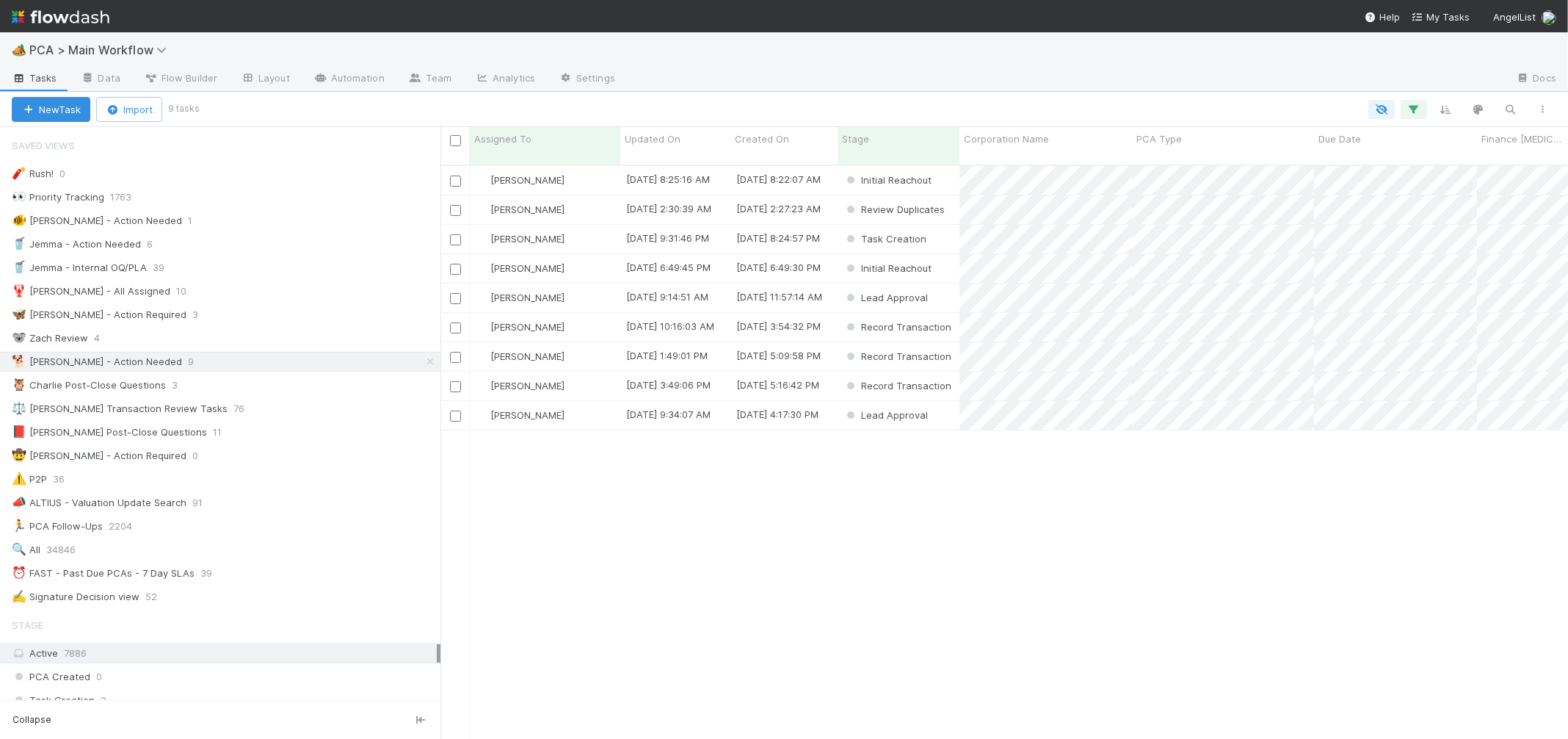
scroll to position [585, 1128]
drag, startPoint x: 680, startPoint y: 153, endPoint x: 666, endPoint y: 138, distance: 20.5
click at [669, 140] on div "Assigned To Updated On Created On Stage Corporation Name PCA Type Due Date Fina…" at bounding box center [1004, 433] width 1128 height 612
click at [666, 138] on span "Updated On" at bounding box center [652, 139] width 56 height 15
click at [691, 160] on div "Sort Oldest → Newest" at bounding box center [709, 166] width 167 height 22
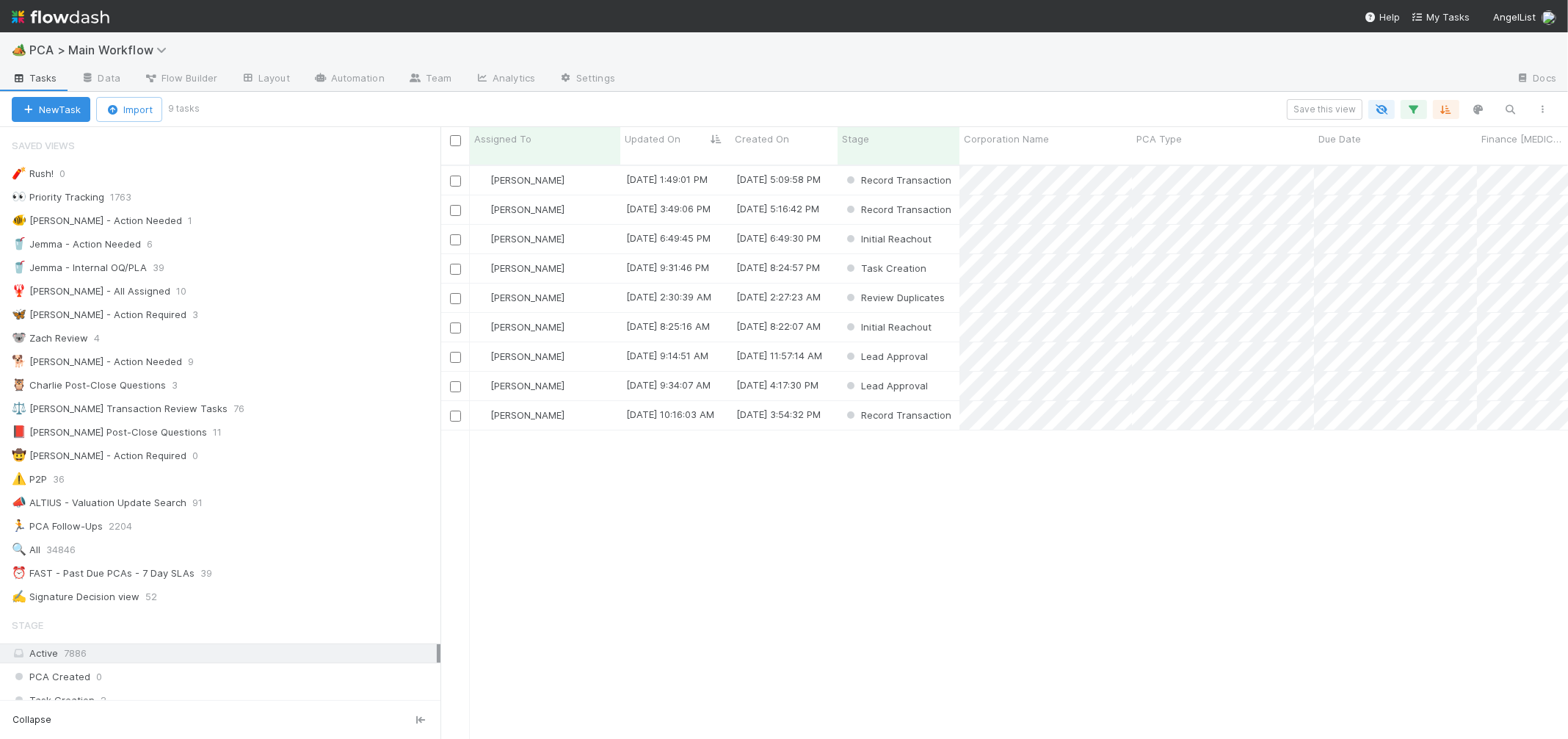
scroll to position [585, 1128]
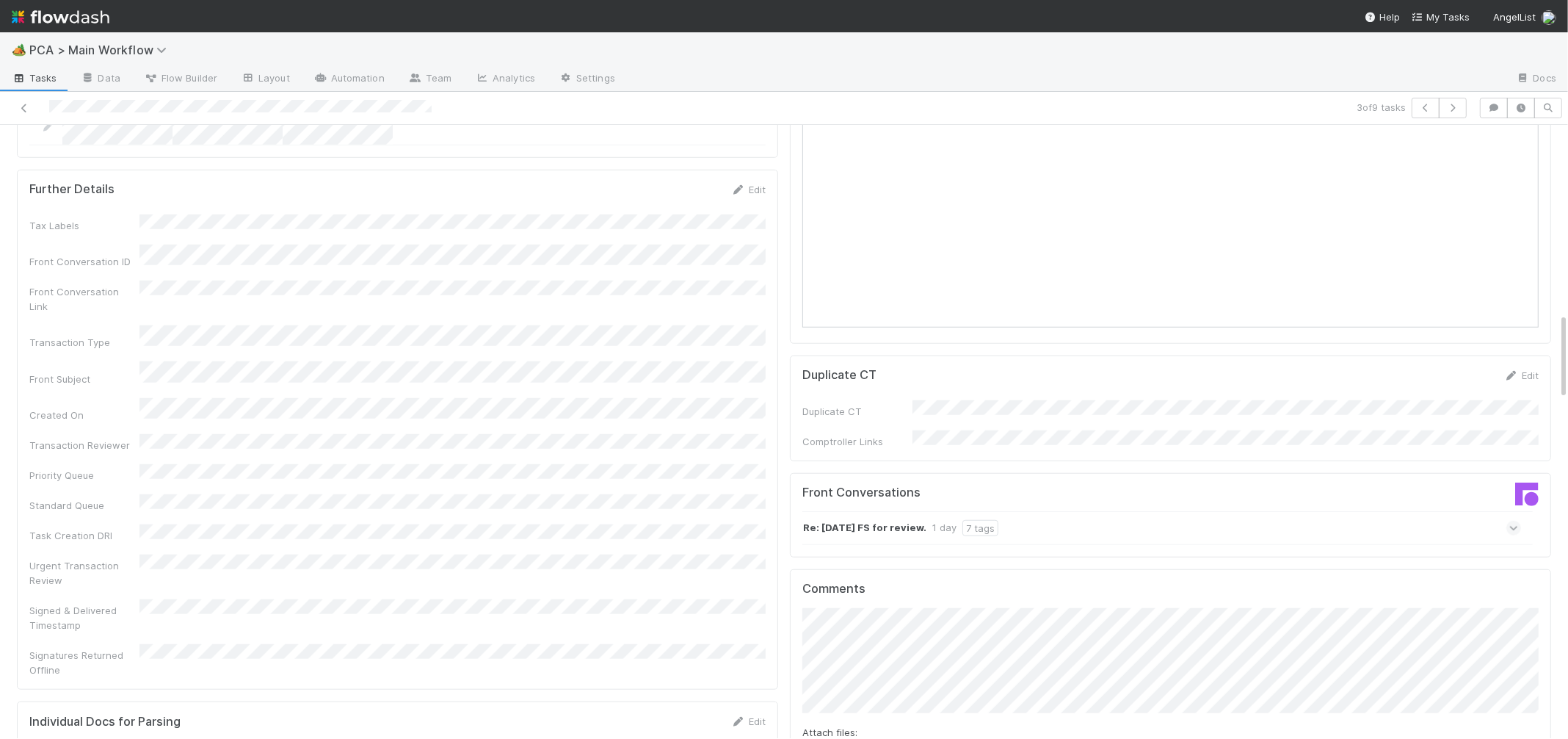
click at [849, 486] on div "Front Conversations" at bounding box center [981, 499] width 379 height 27
drag, startPoint x: 873, startPoint y: 444, endPoint x: 1098, endPoint y: 441, distance: 225.0
click at [873, 521] on strong "Re: 6/30/25 FS for review." at bounding box center [865, 528] width 124 height 16
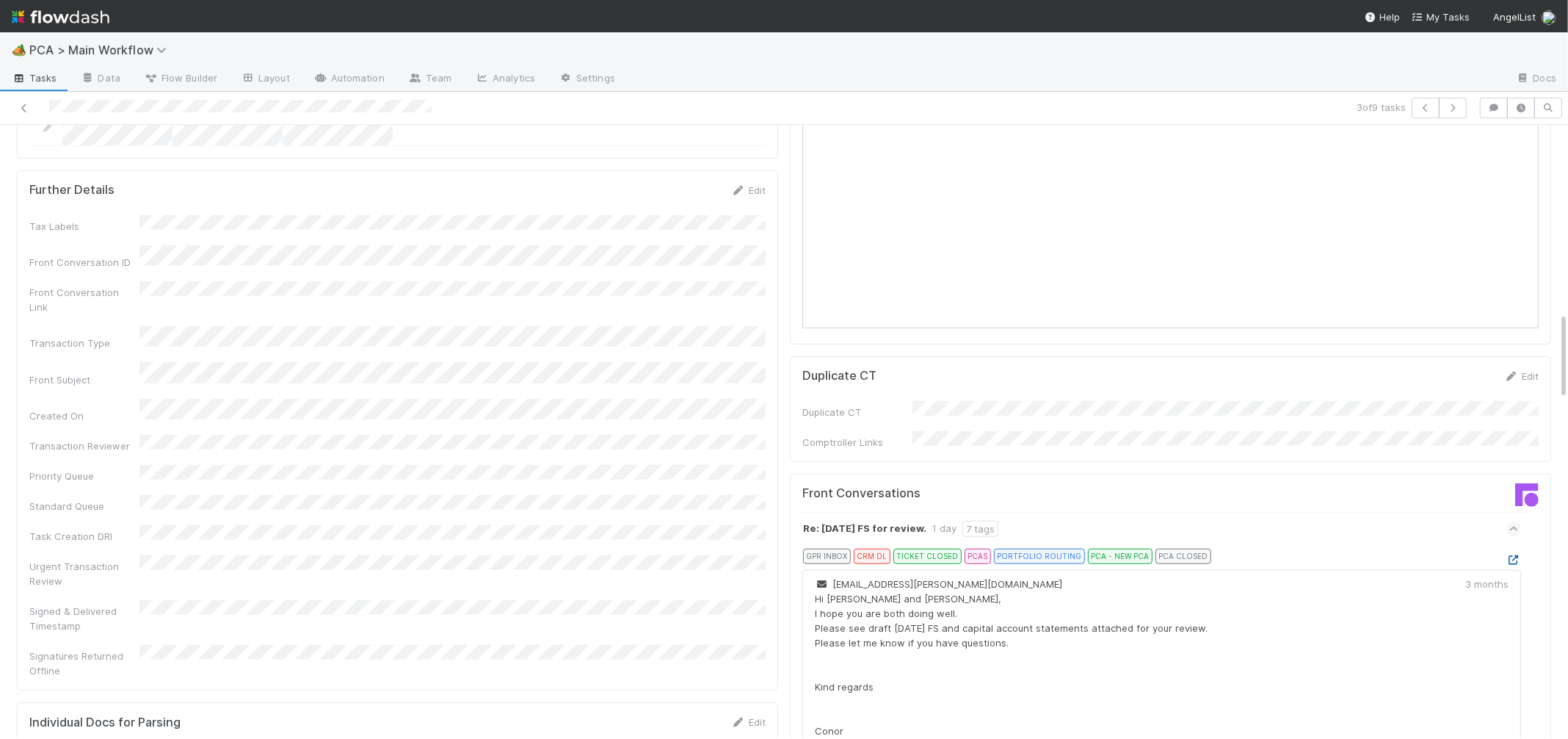
click at [1513, 555] on icon at bounding box center [1514, 559] width 15 height 9
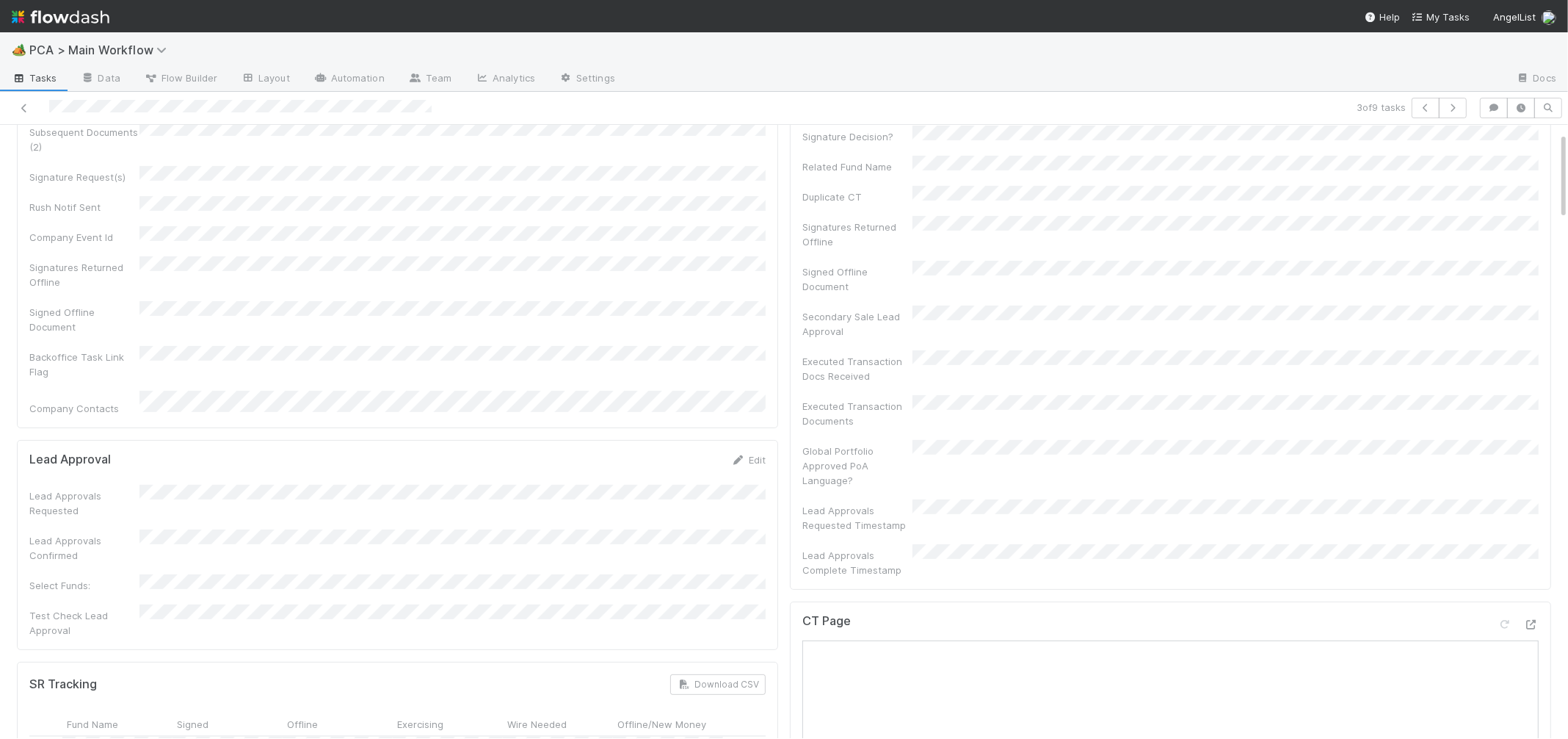
scroll to position [618, 0]
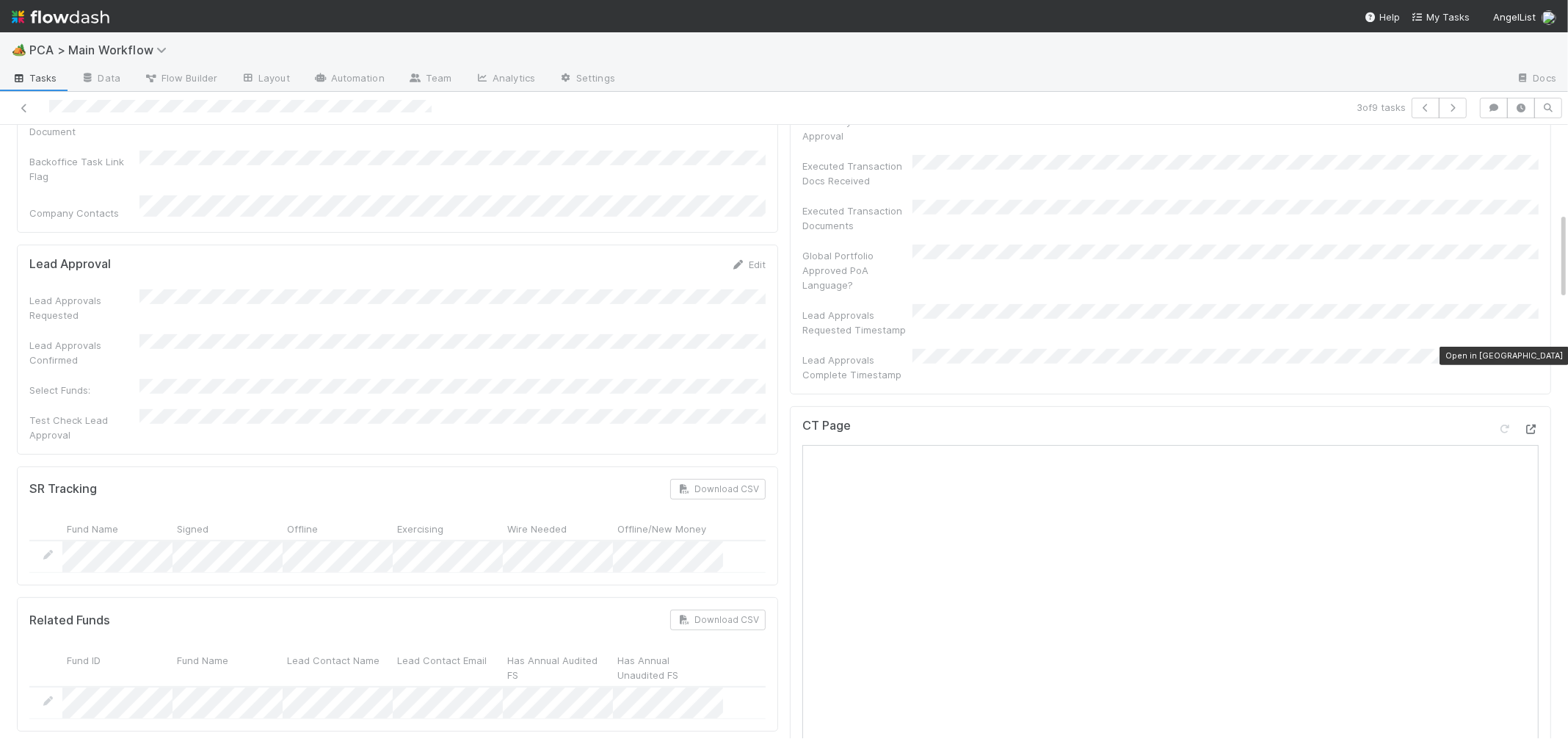
click at [1533, 425] on icon at bounding box center [1531, 429] width 15 height 9
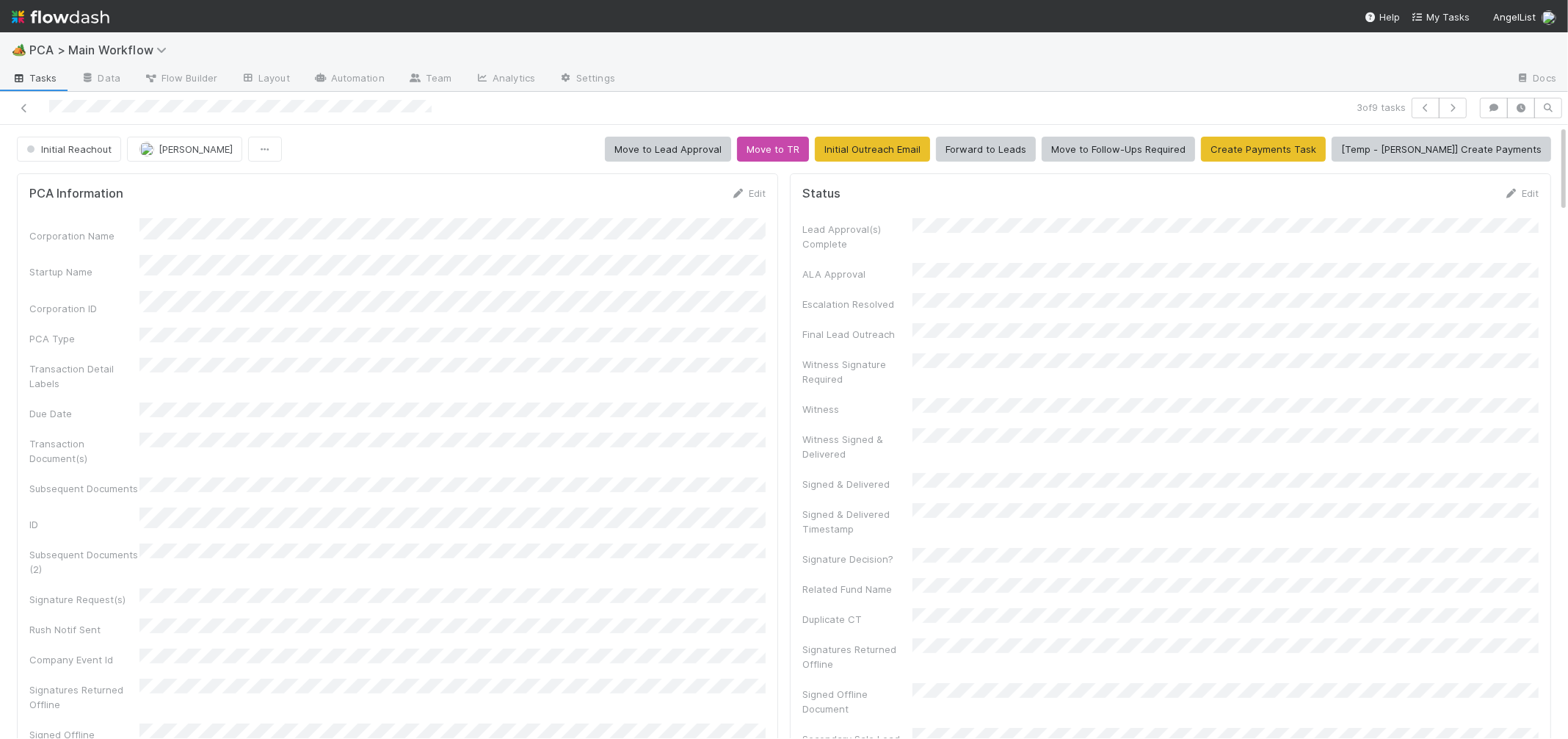
drag, startPoint x: 757, startPoint y: 208, endPoint x: 757, endPoint y: 201, distance: 7.0
click at [757, 208] on form "PCA Information Edit Corporation Name Startup Name Corporation ID PCA Type Tran…" at bounding box center [397, 511] width 736 height 651
click at [751, 194] on link "Edit" at bounding box center [748, 193] width 34 height 12
click at [375, 338] on div "Corporation Name Startup Name Corporation ID PCA Type Transaction Detail Labels…" at bounding box center [397, 608] width 736 height 760
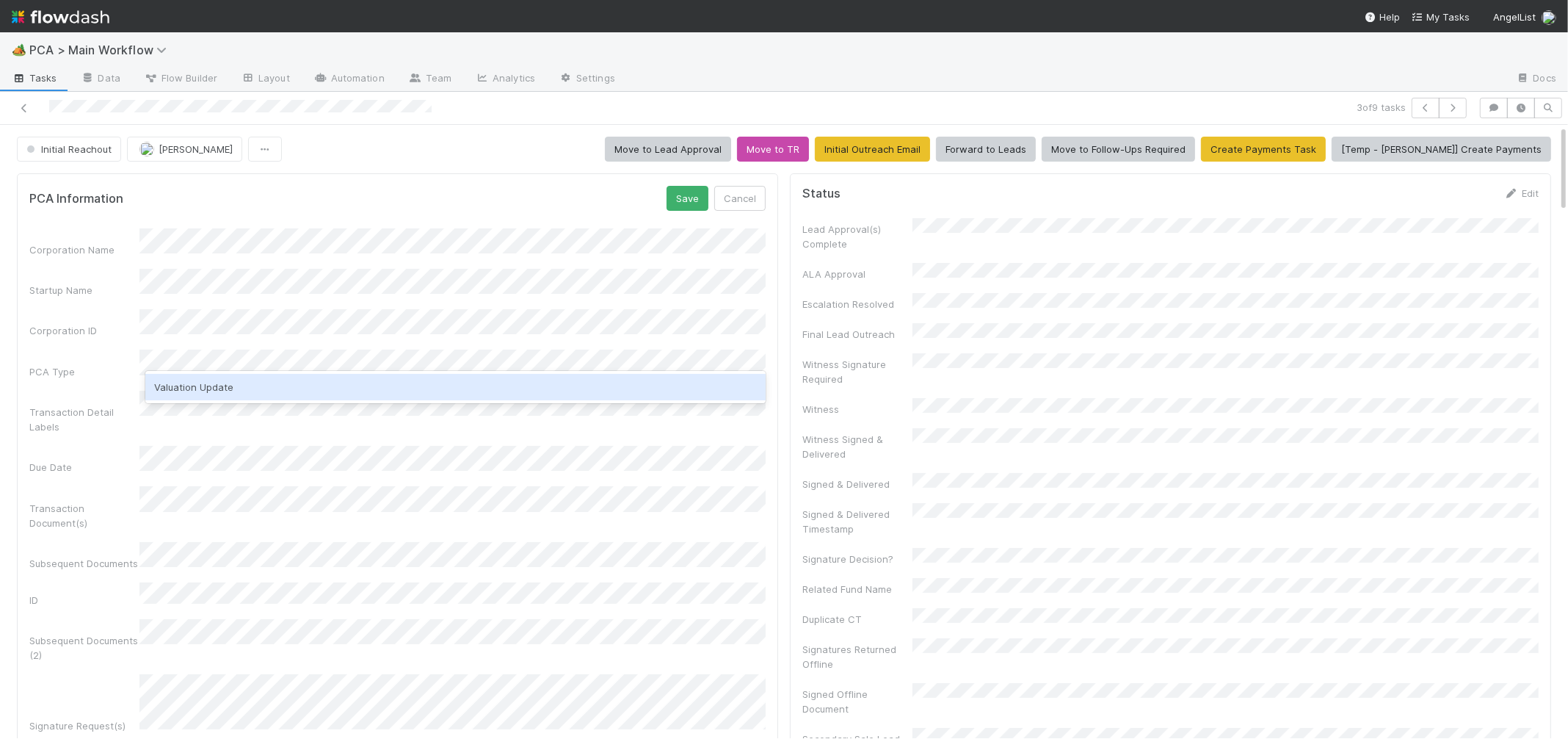
click at [341, 385] on div "Valuation Update" at bounding box center [456, 387] width 620 height 27
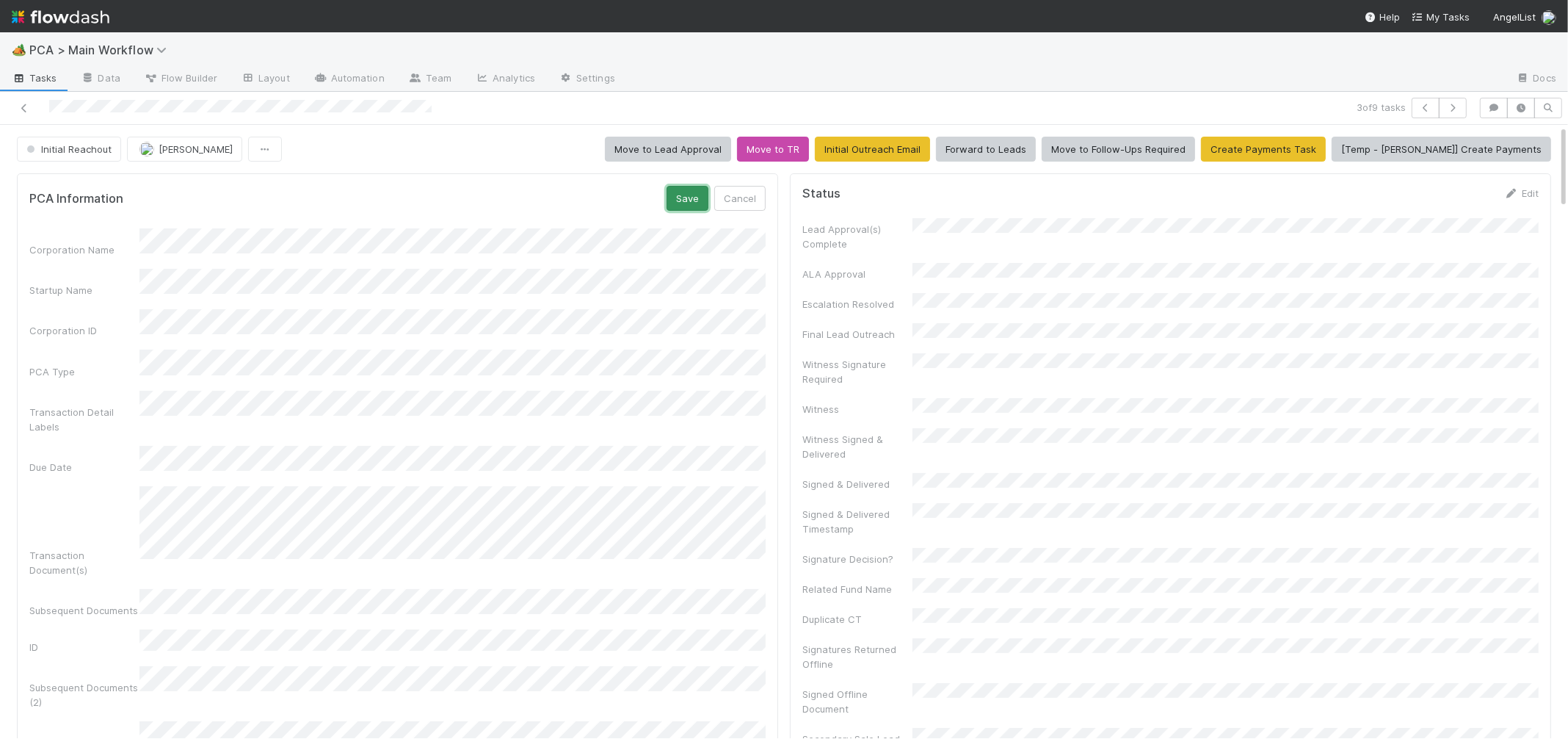
click at [686, 200] on button "Save" at bounding box center [687, 198] width 42 height 25
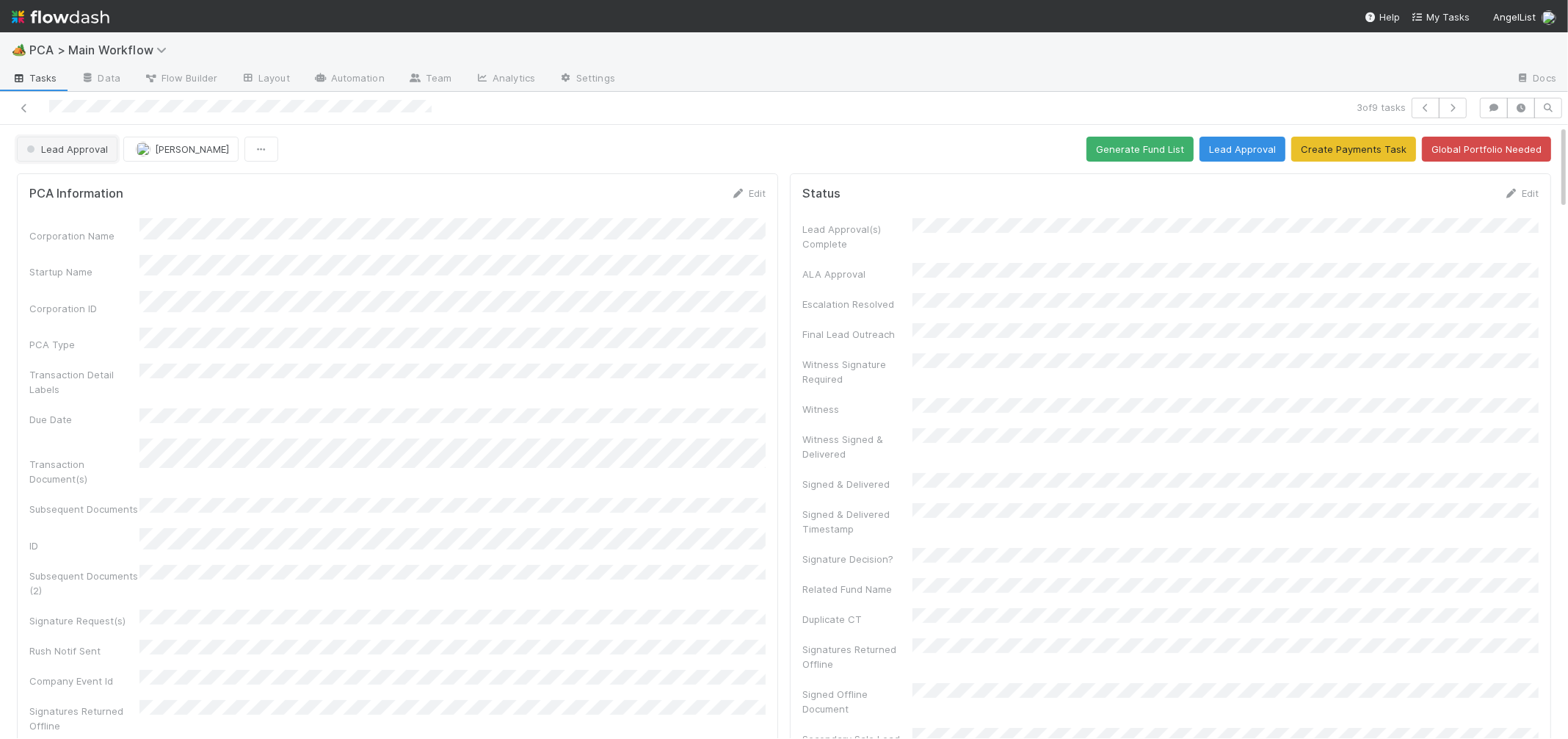
click at [47, 150] on span "Lead Approval" at bounding box center [65, 149] width 84 height 12
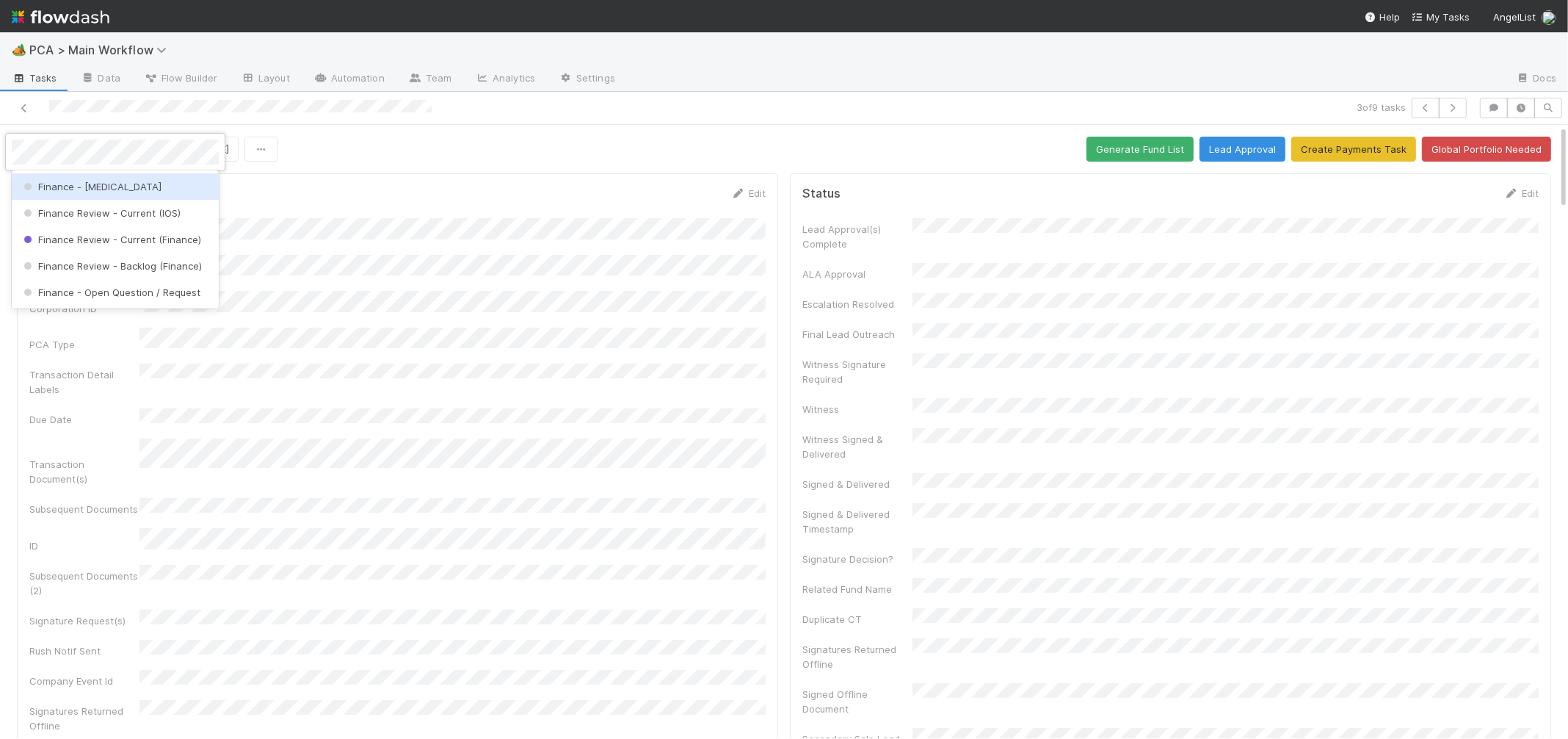
drag, startPoint x: 60, startPoint y: 186, endPoint x: 922, endPoint y: 336, distance: 875.0
click at [61, 187] on span "Finance - [MEDICAL_DATA]" at bounding box center [91, 186] width 141 height 12
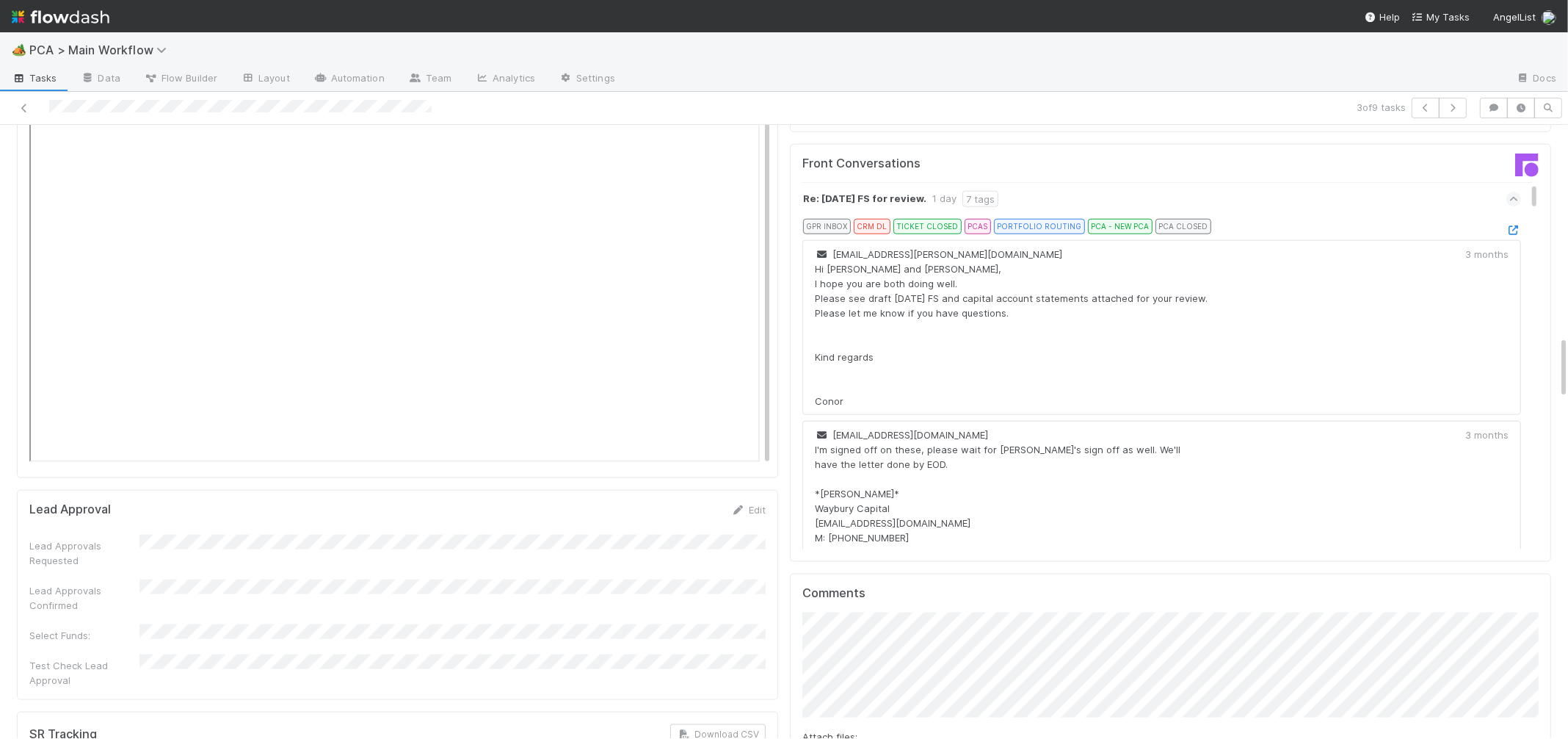
scroll to position [2056, 0]
drag, startPoint x: 865, startPoint y: 675, endPoint x: 862, endPoint y: 684, distance: 9.5
click at [866, 677] on div "Attach files: Choose or drag and drop file(s) Add Comment" at bounding box center [1170, 708] width 736 height 199
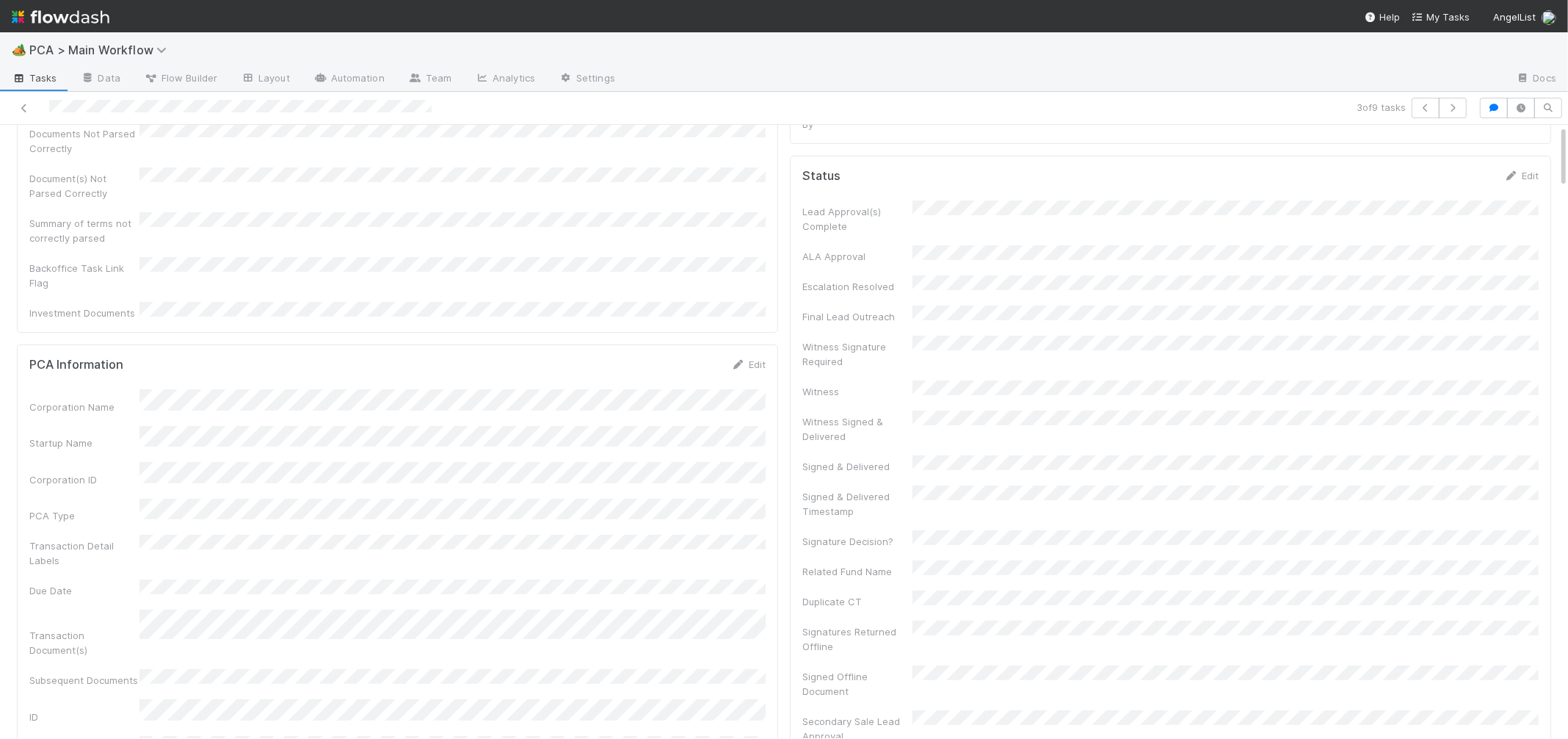
scroll to position [0, 0]
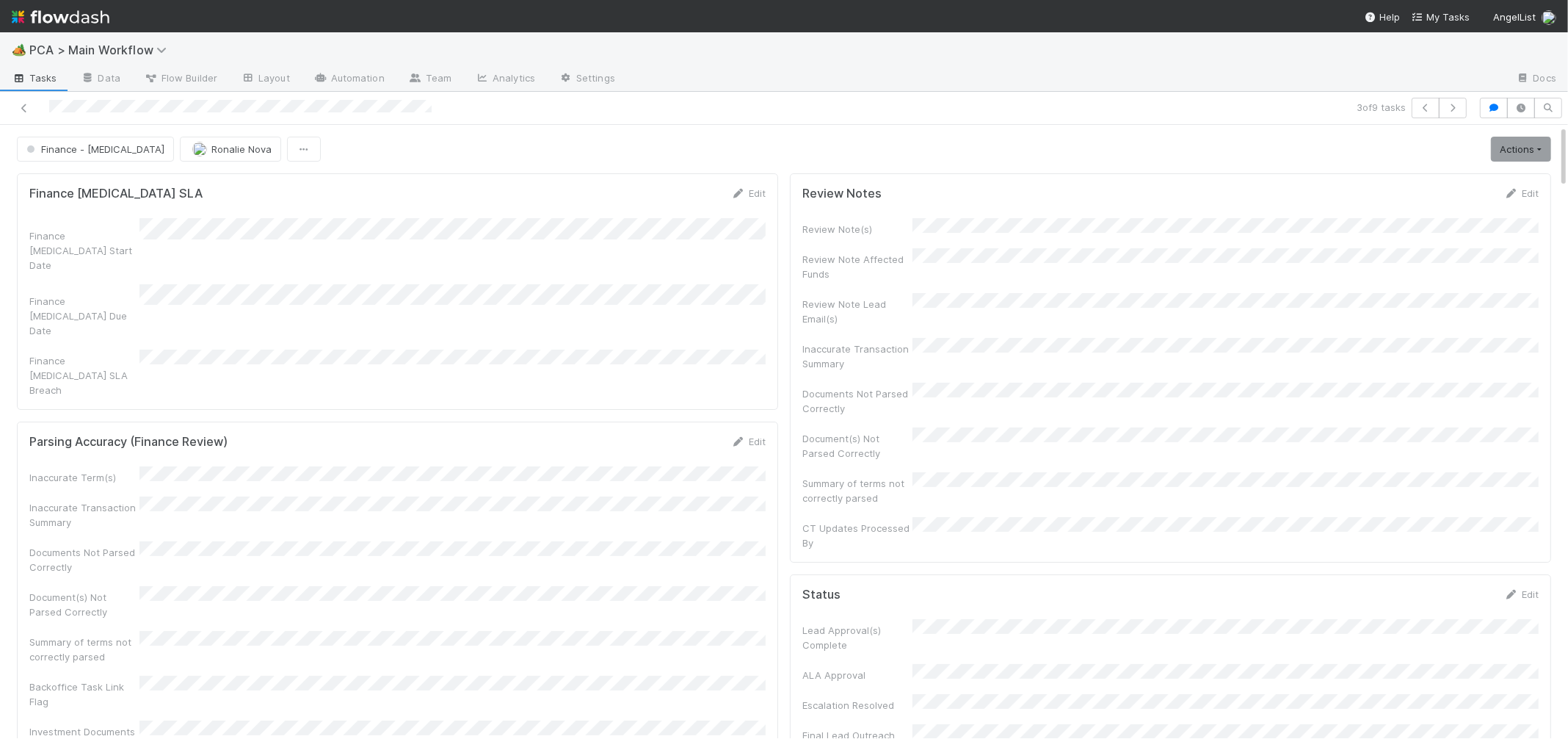
click at [81, 27] on img at bounding box center [60, 17] width 98 height 25
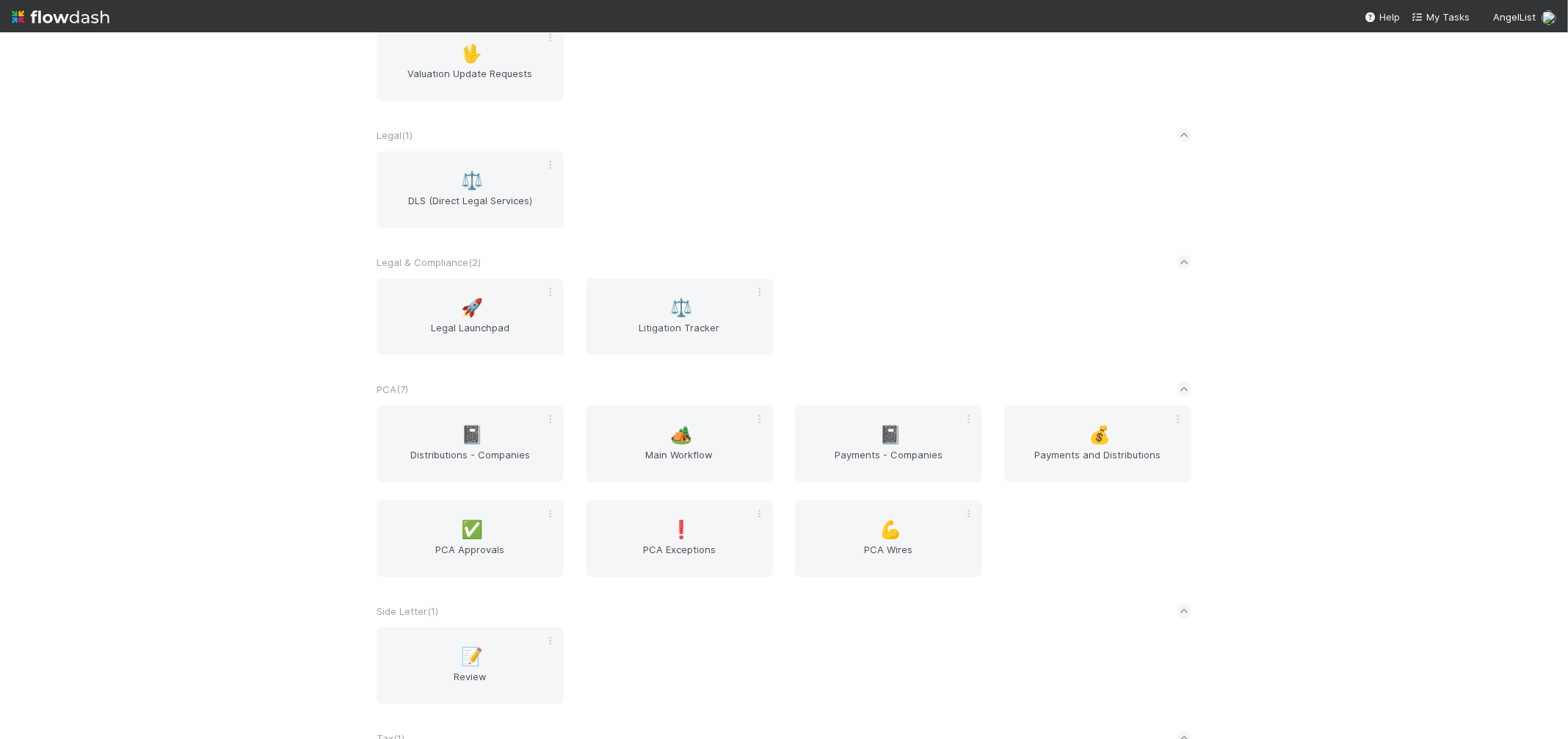
scroll to position [2410, 0]
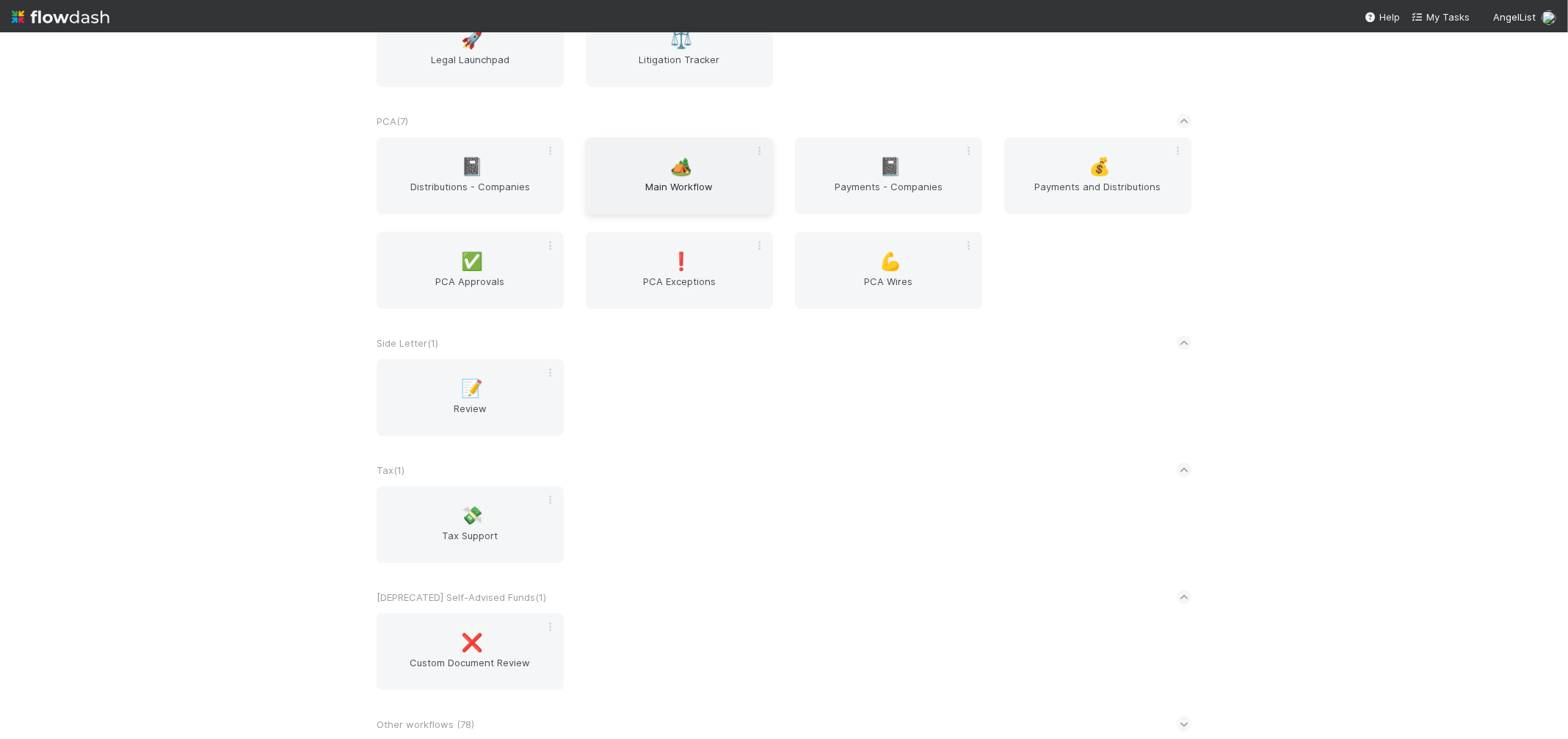
click at [695, 171] on div "🏕️ Main Workflow" at bounding box center [680, 176] width 187 height 77
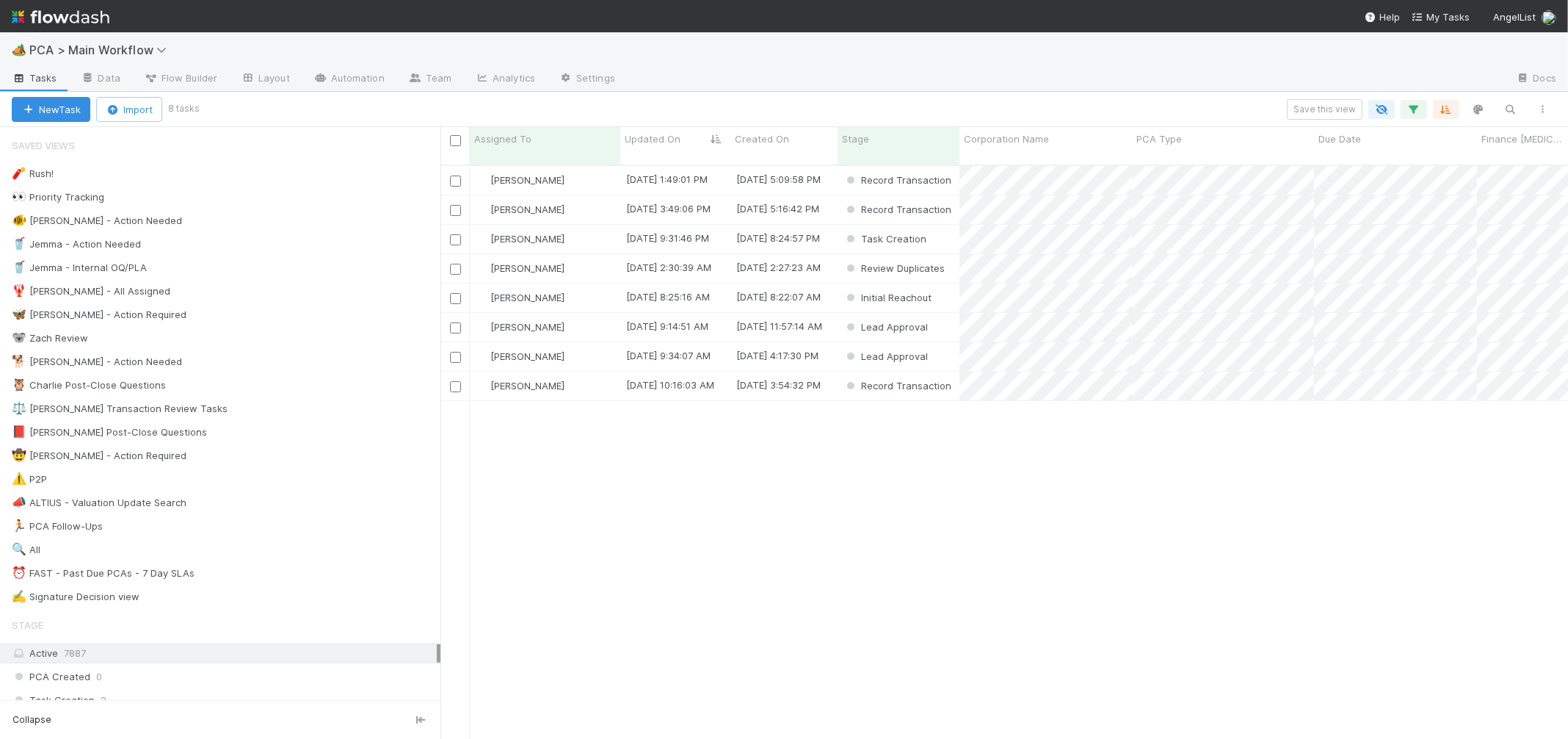
scroll to position [585, 1128]
click at [928, 225] on div "Task Creation" at bounding box center [899, 239] width 122 height 28
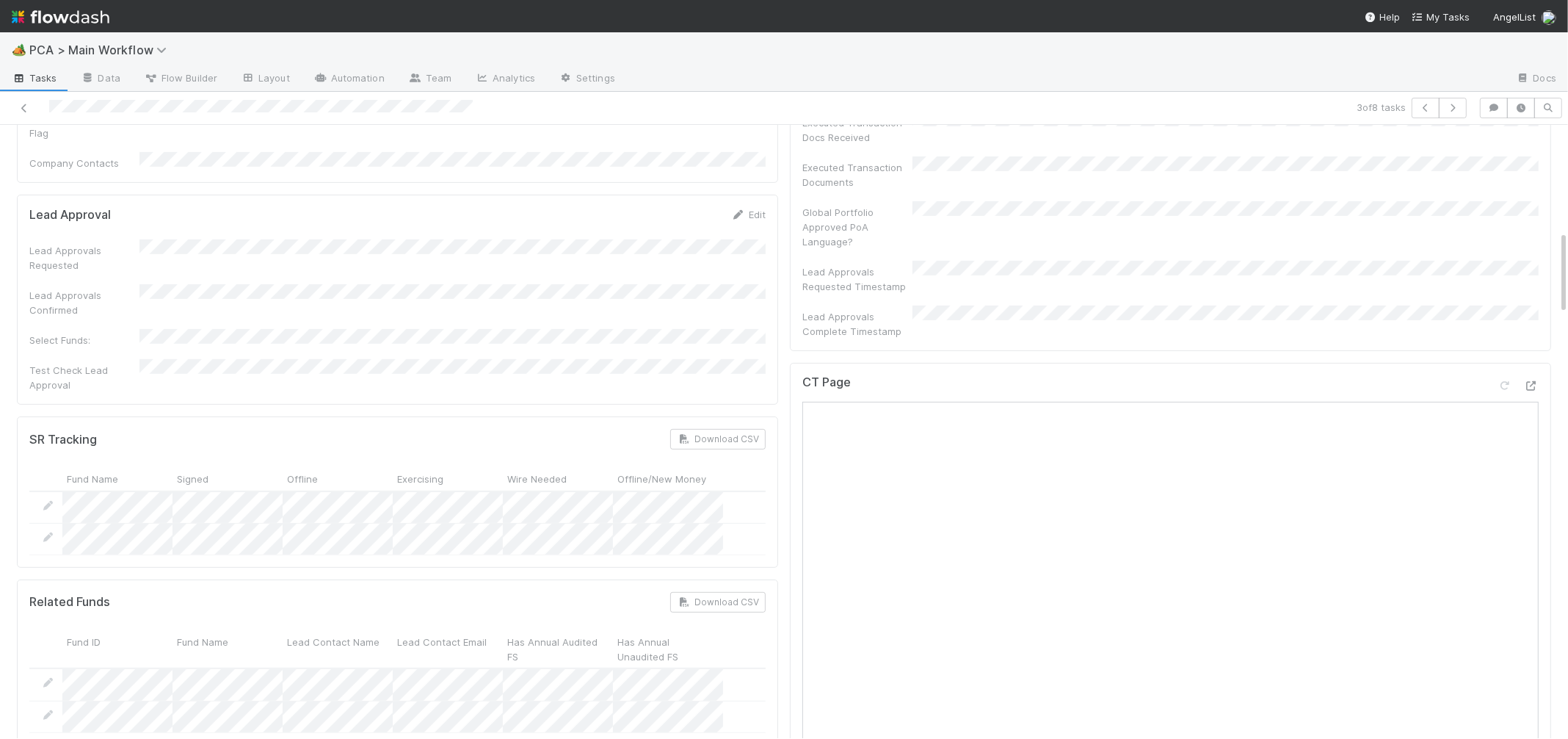
scroll to position [1267, 0]
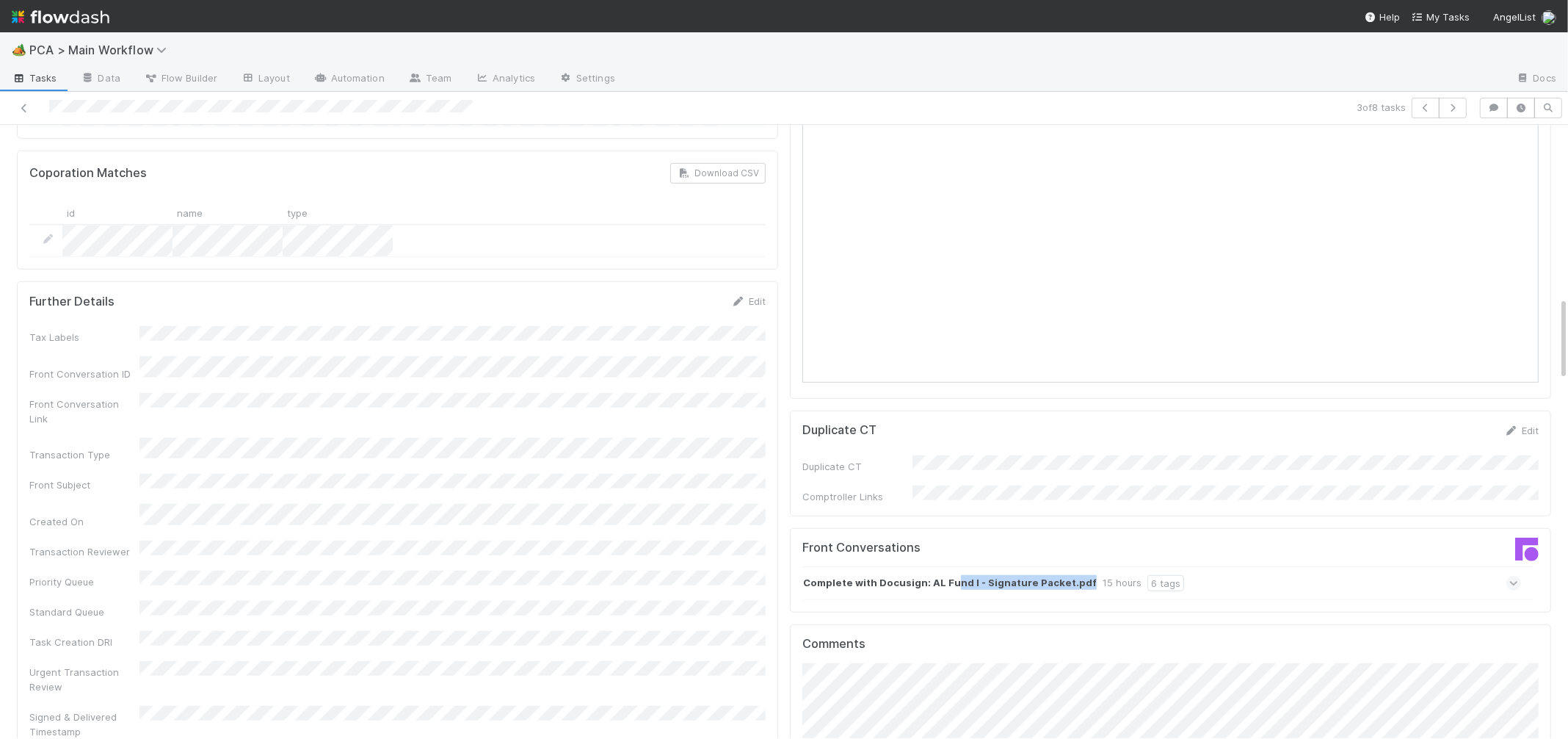
click at [949, 575] on strong "Complete with Docusign: AL Fund I - Signature Packet.pdf" at bounding box center [949, 583] width 293 height 16
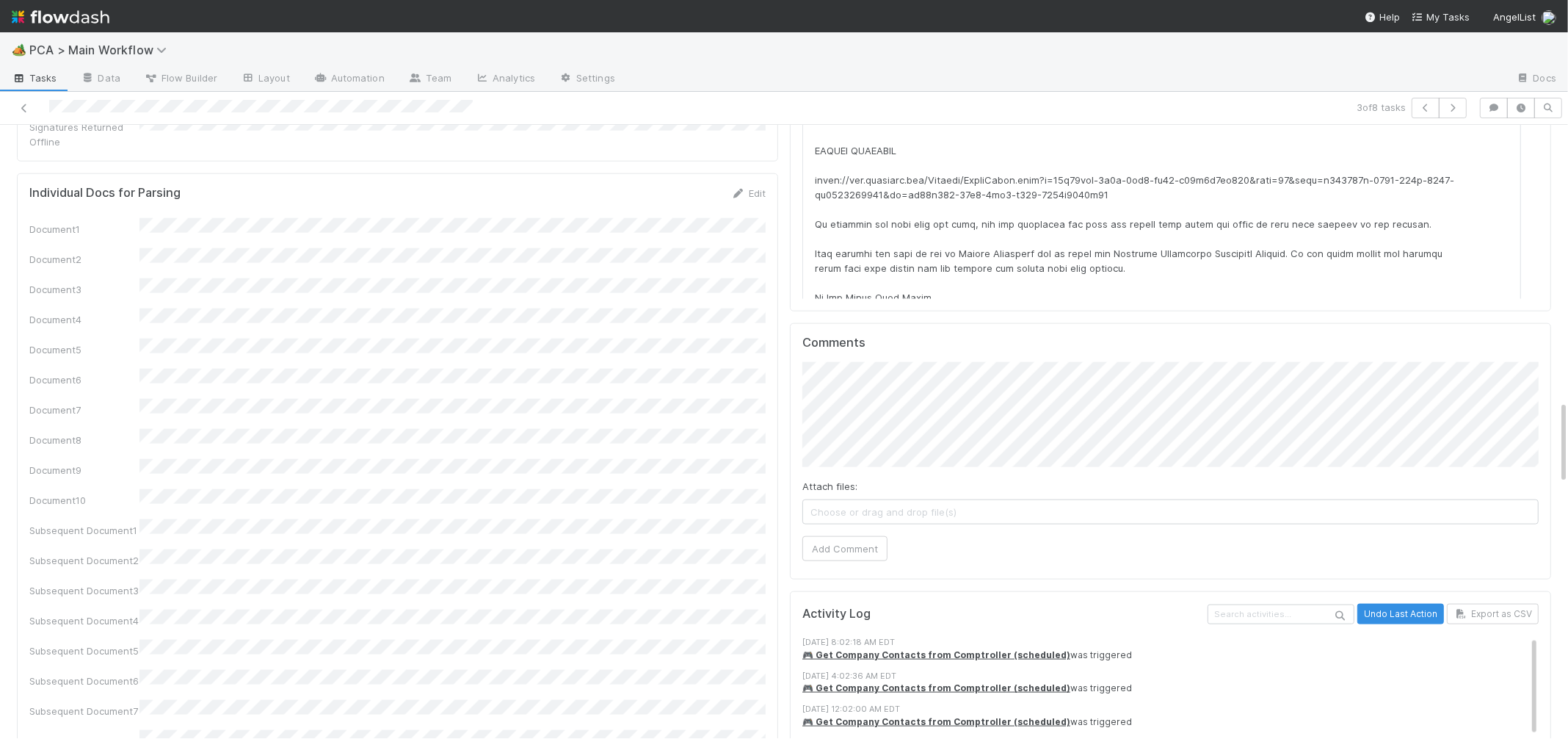
scroll to position [2008, 0]
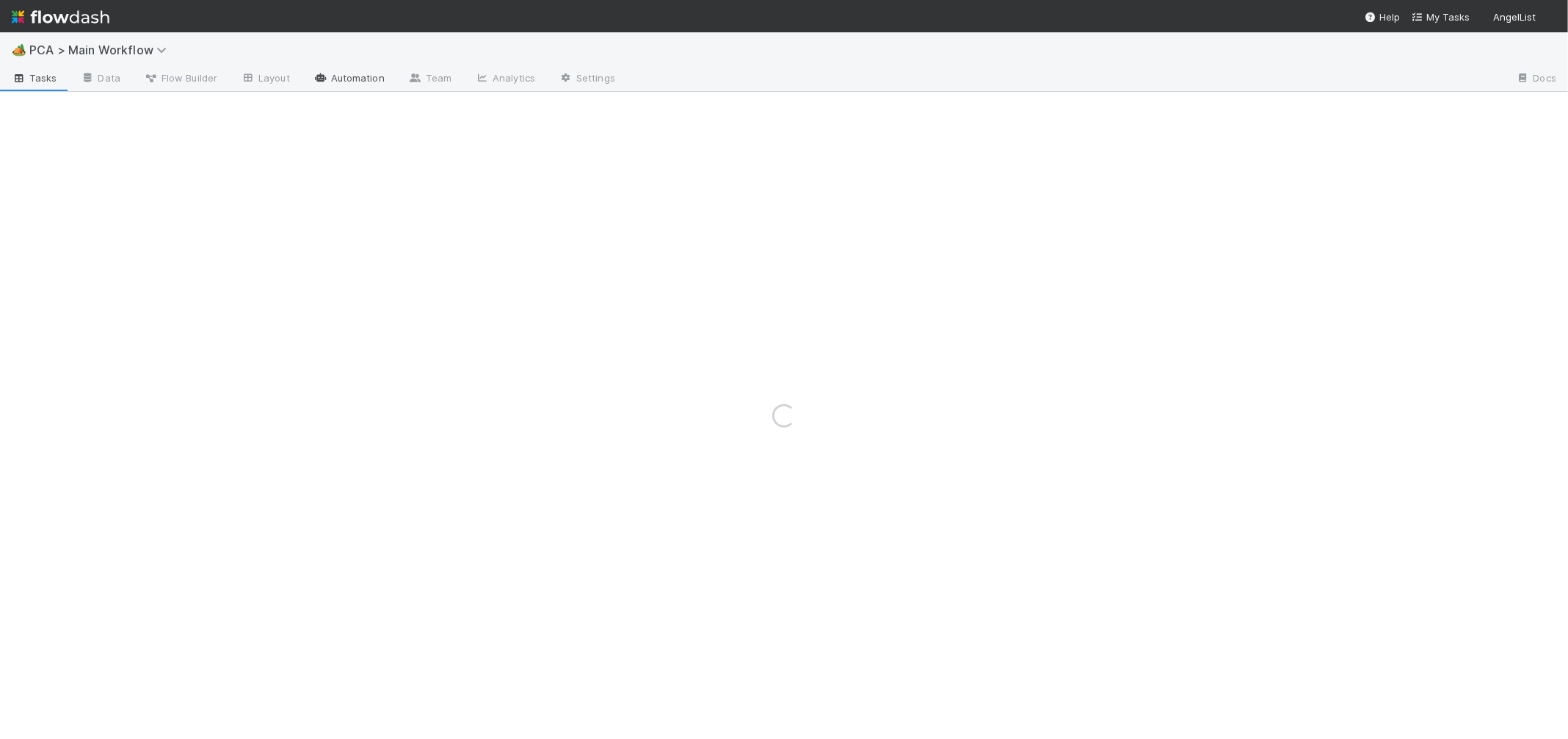
click at [371, 76] on link "Automation" at bounding box center [349, 79] width 94 height 23
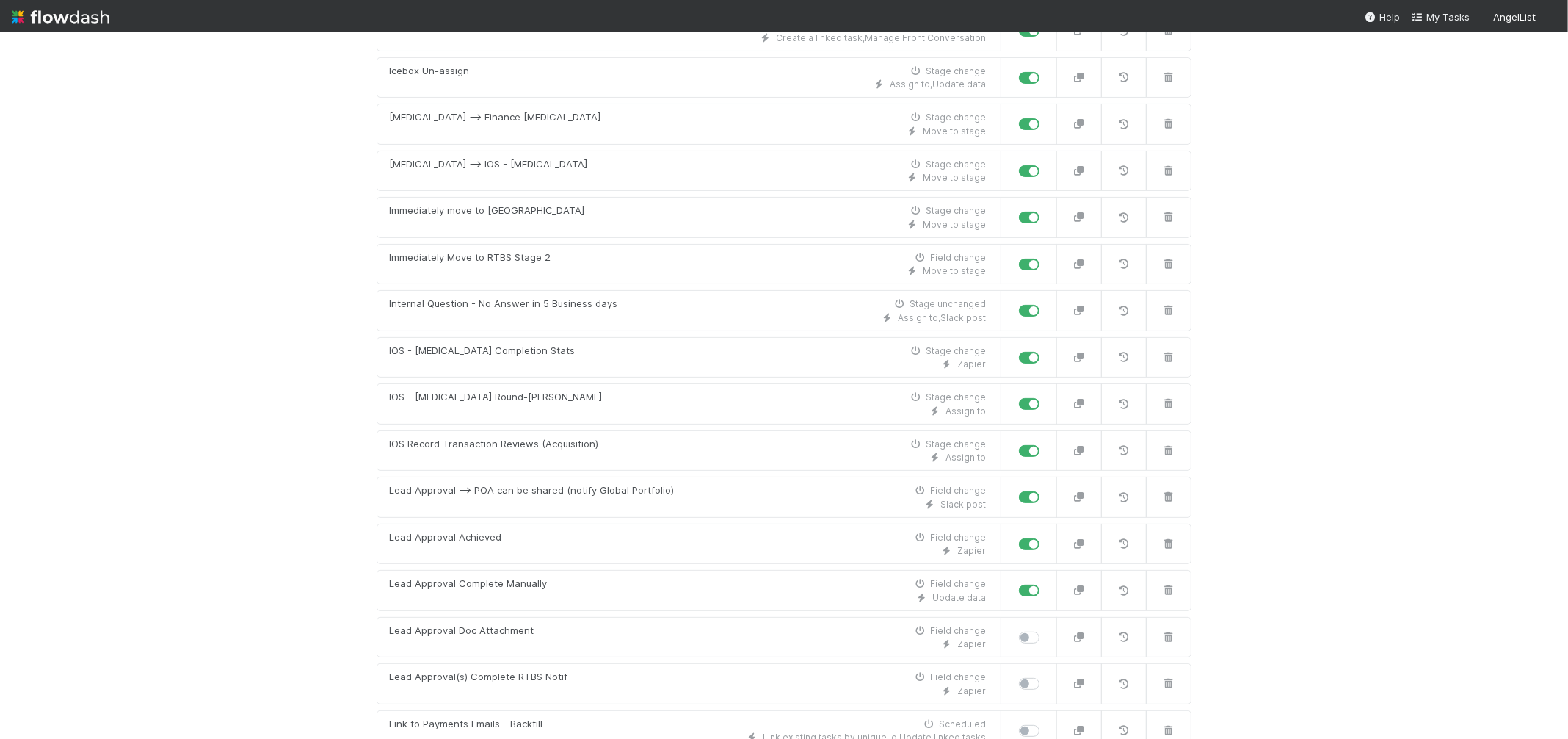
scroll to position [6871, 0]
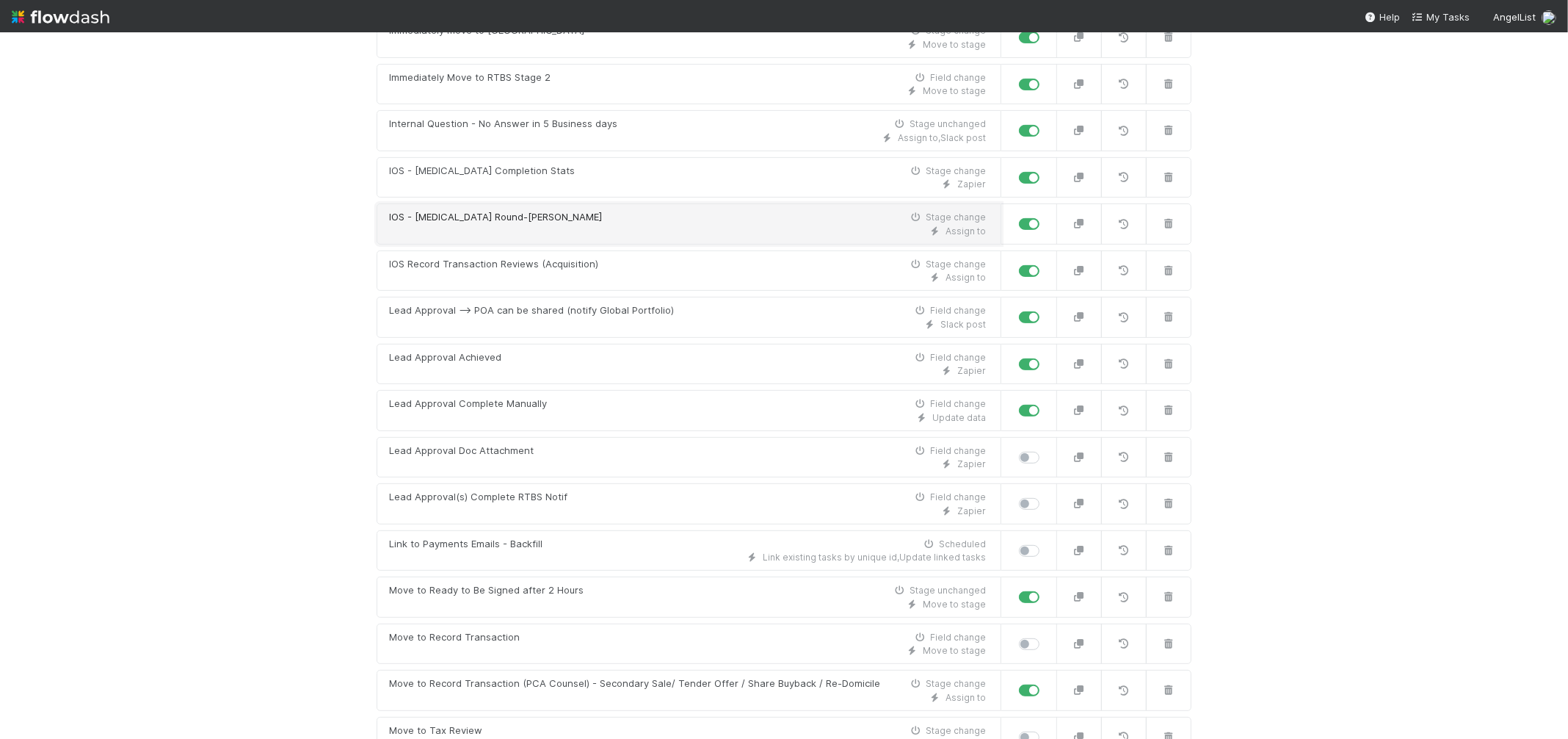
click at [654, 210] on div "IOS - ICU Round-Robin Stage change" at bounding box center [687, 217] width 597 height 15
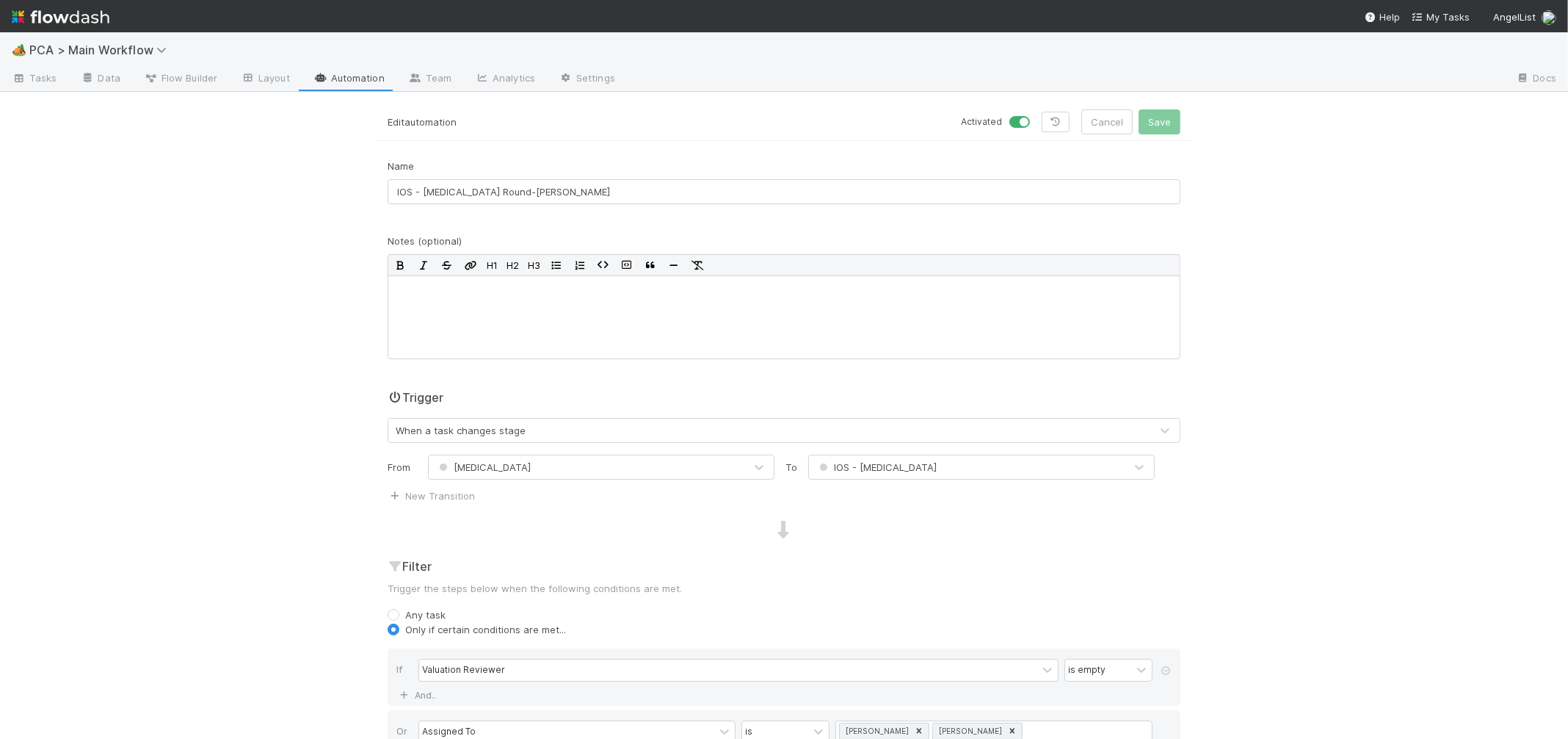
scroll to position [620, 0]
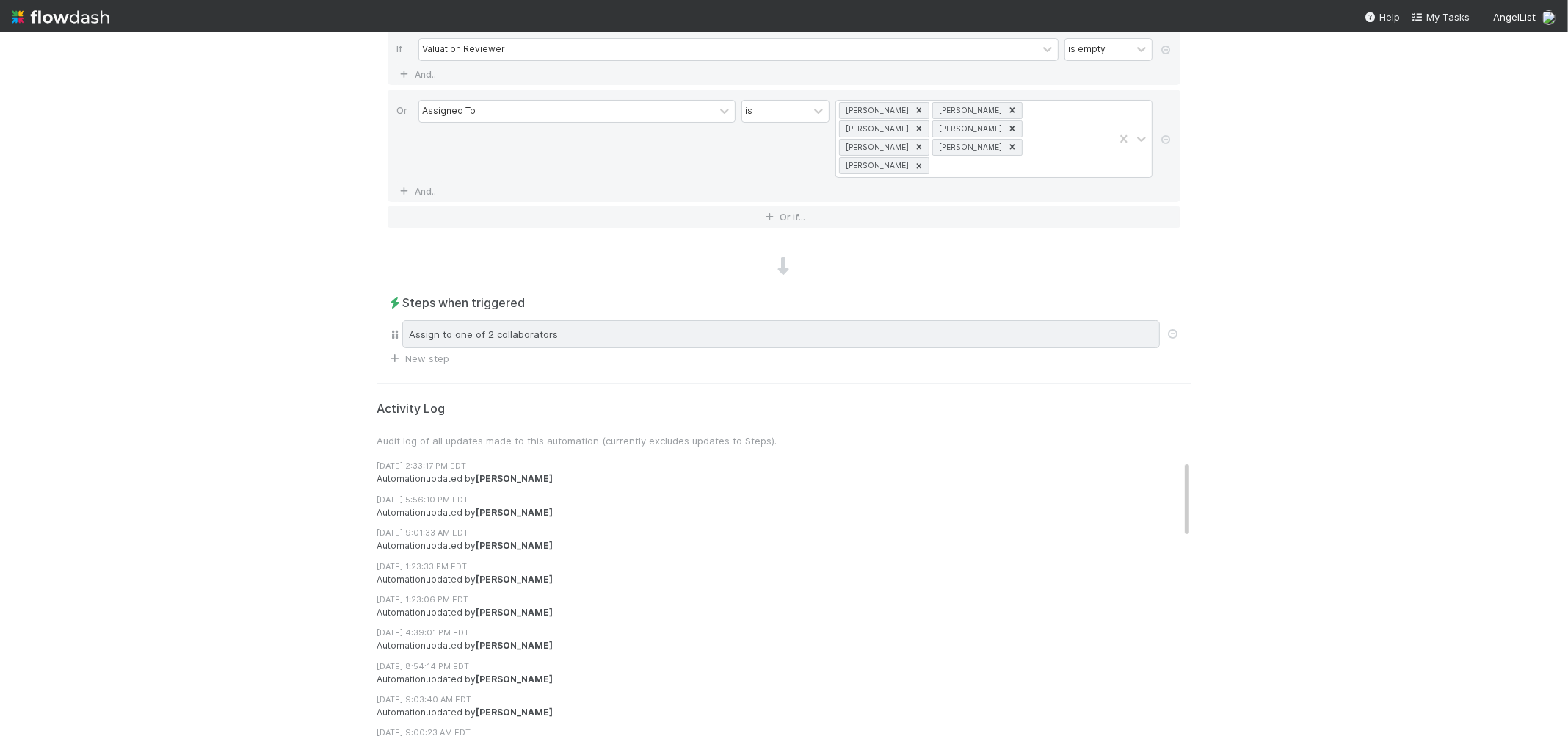
click at [573, 320] on div "Assign to one of 2 collaborators" at bounding box center [781, 334] width 757 height 28
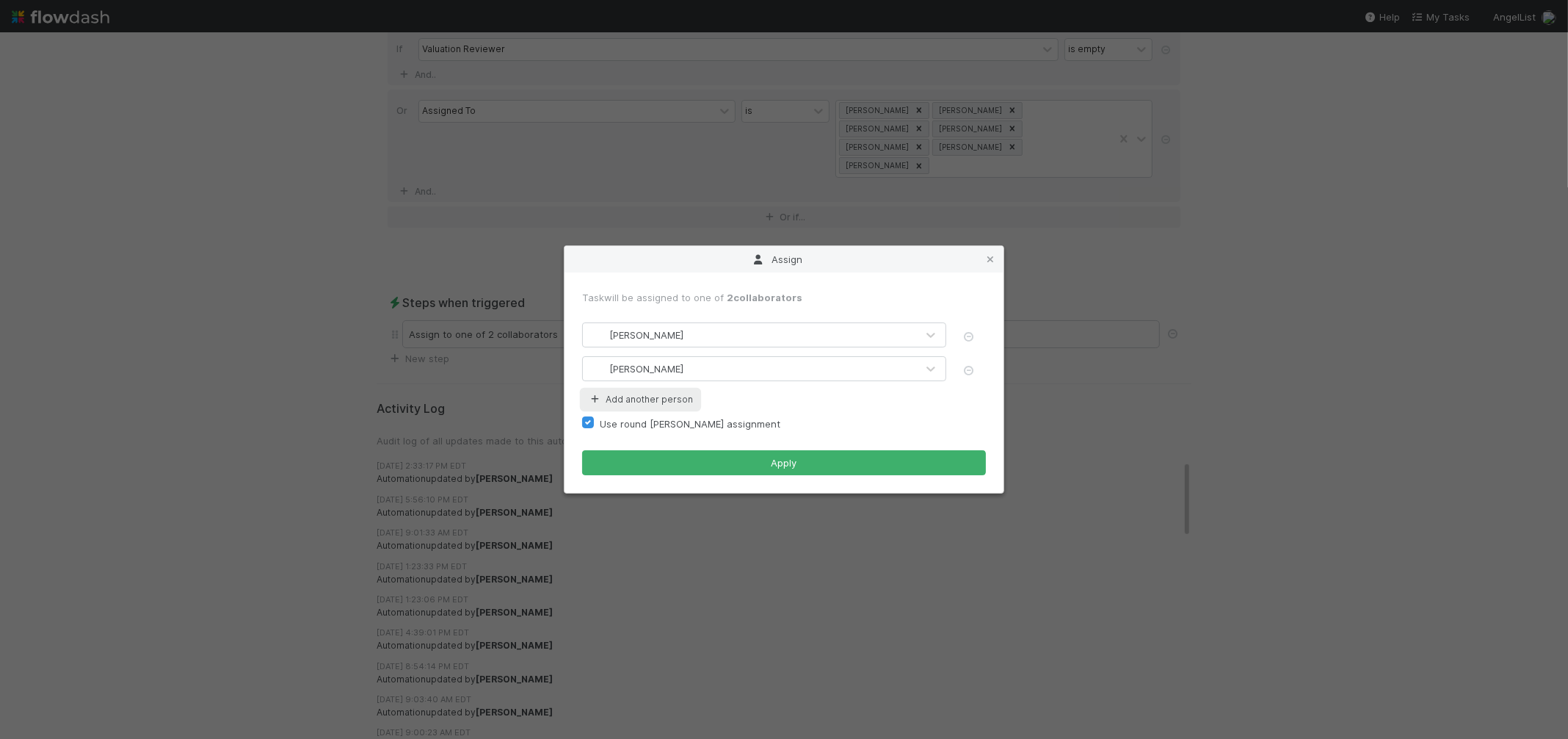
click at [654, 403] on button "Add another person" at bounding box center [640, 399] width 117 height 19
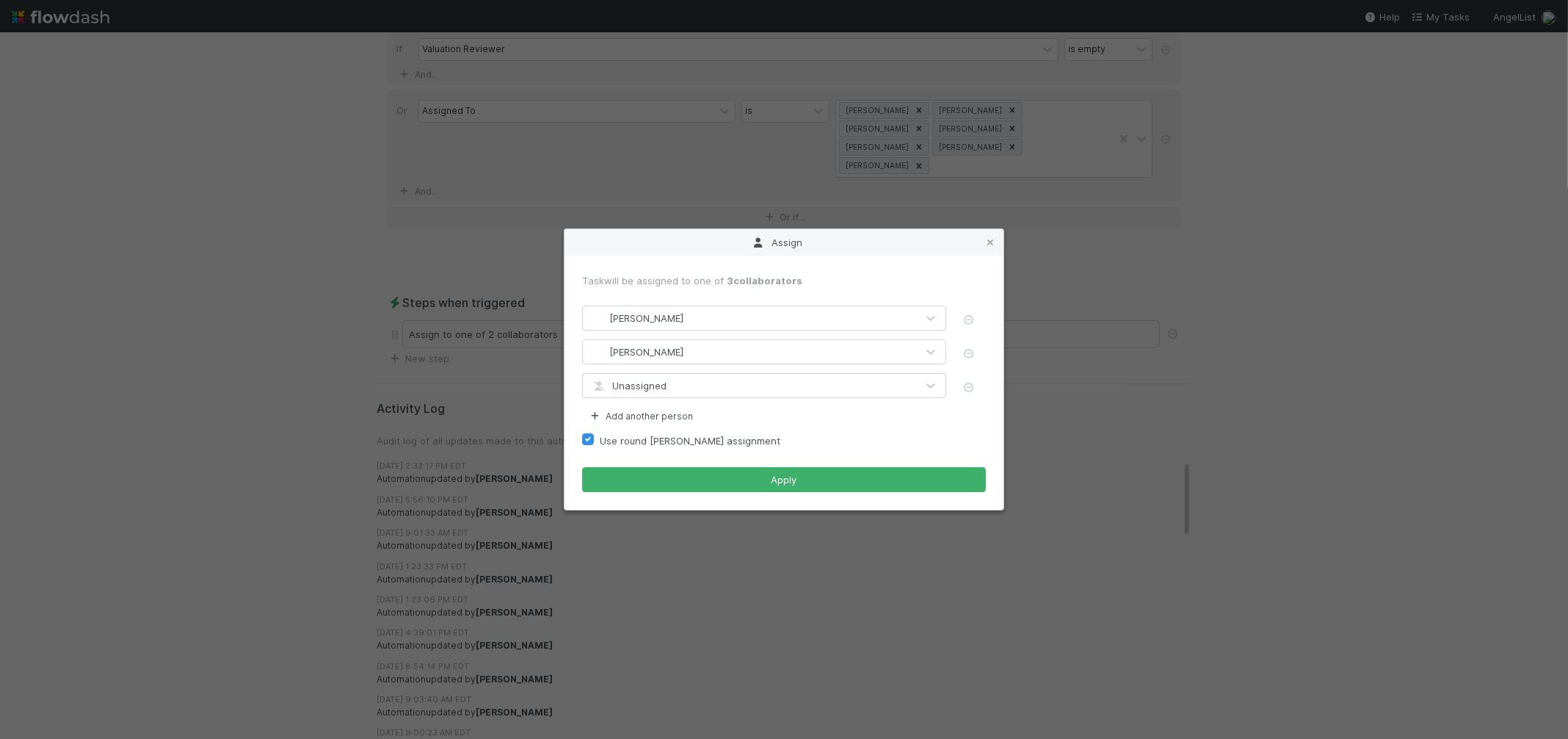
click at [679, 378] on div "Unassigned" at bounding box center [749, 385] width 333 height 23
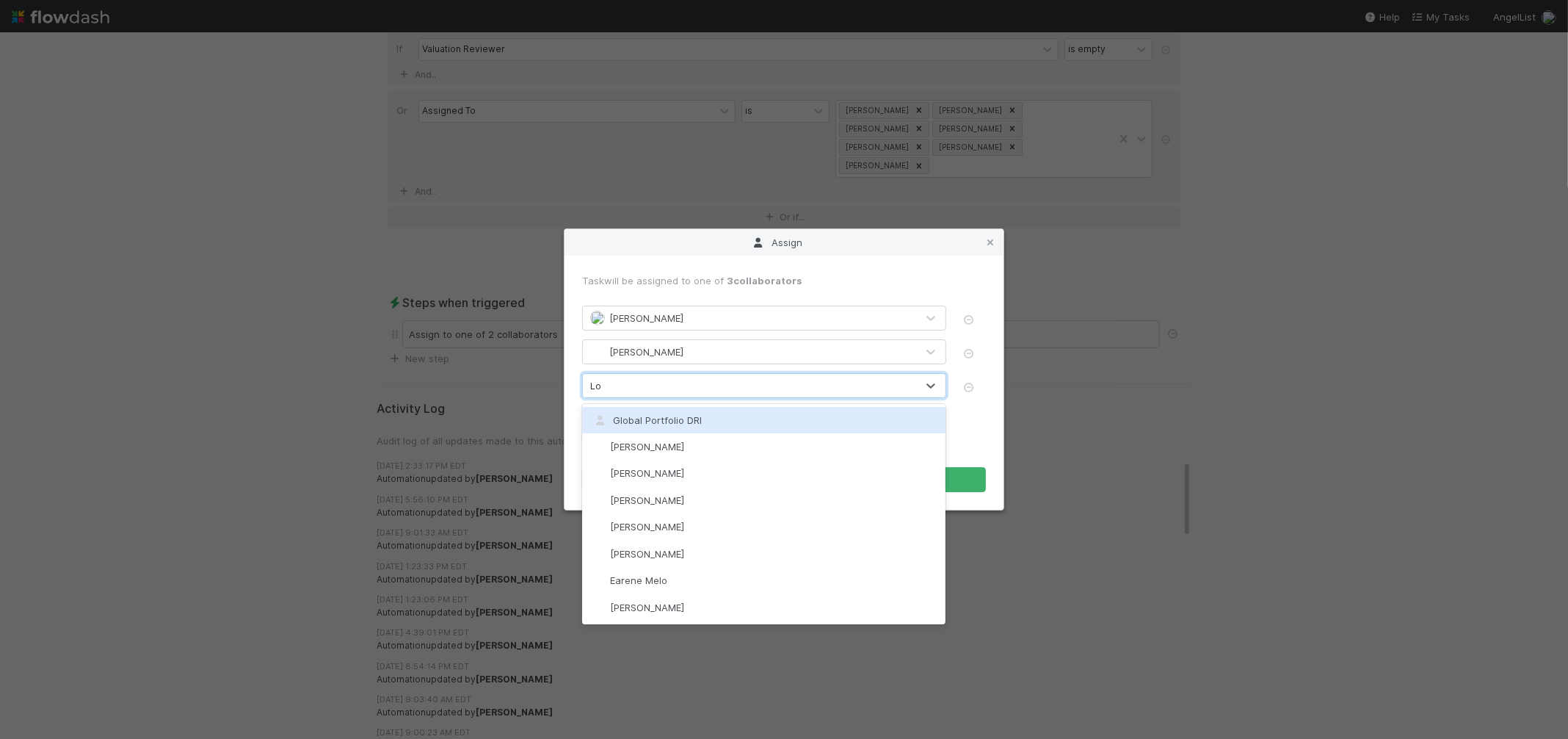
type input "Lor"
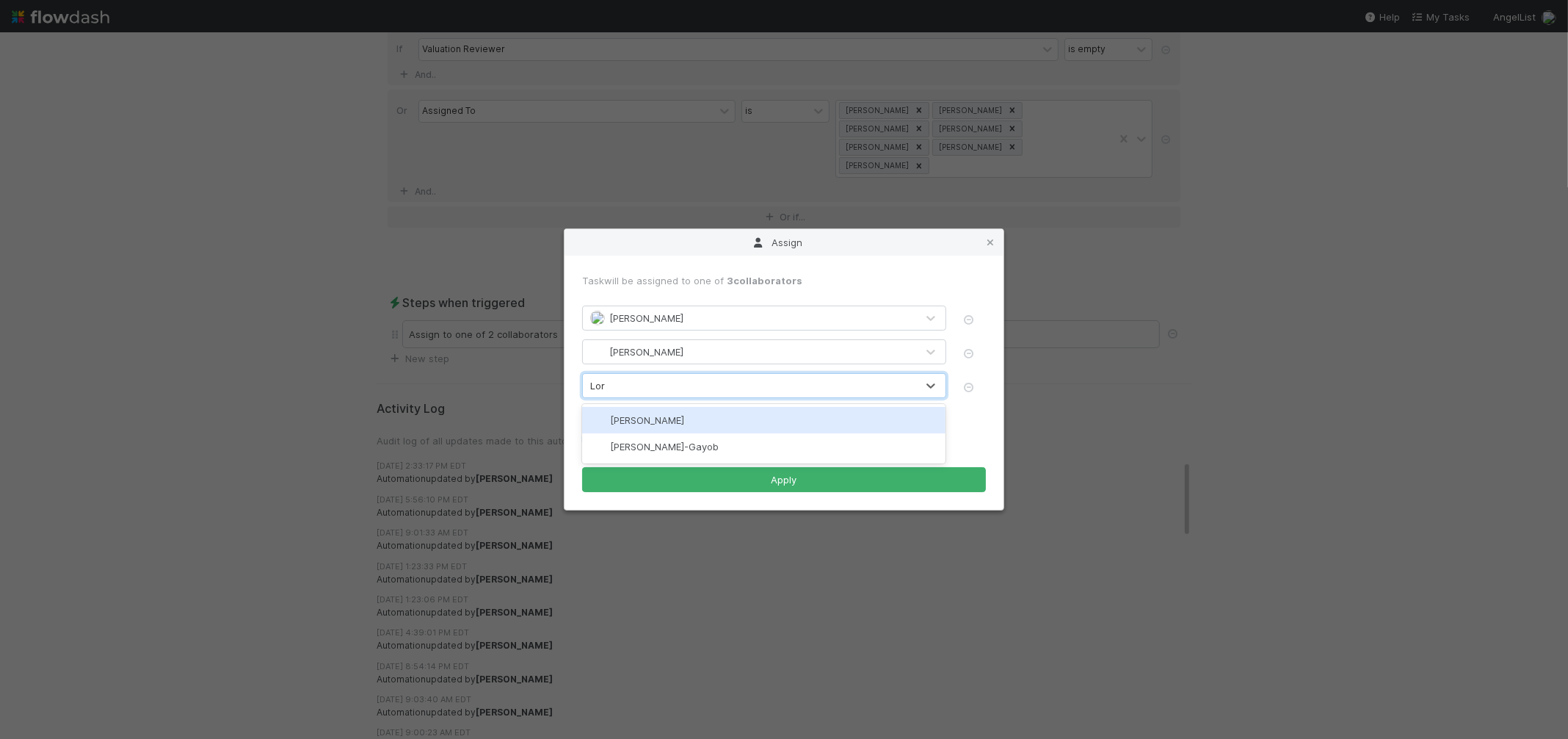
click at [675, 438] on div "[PERSON_NAME]-Gayob" at bounding box center [763, 446] width 364 height 27
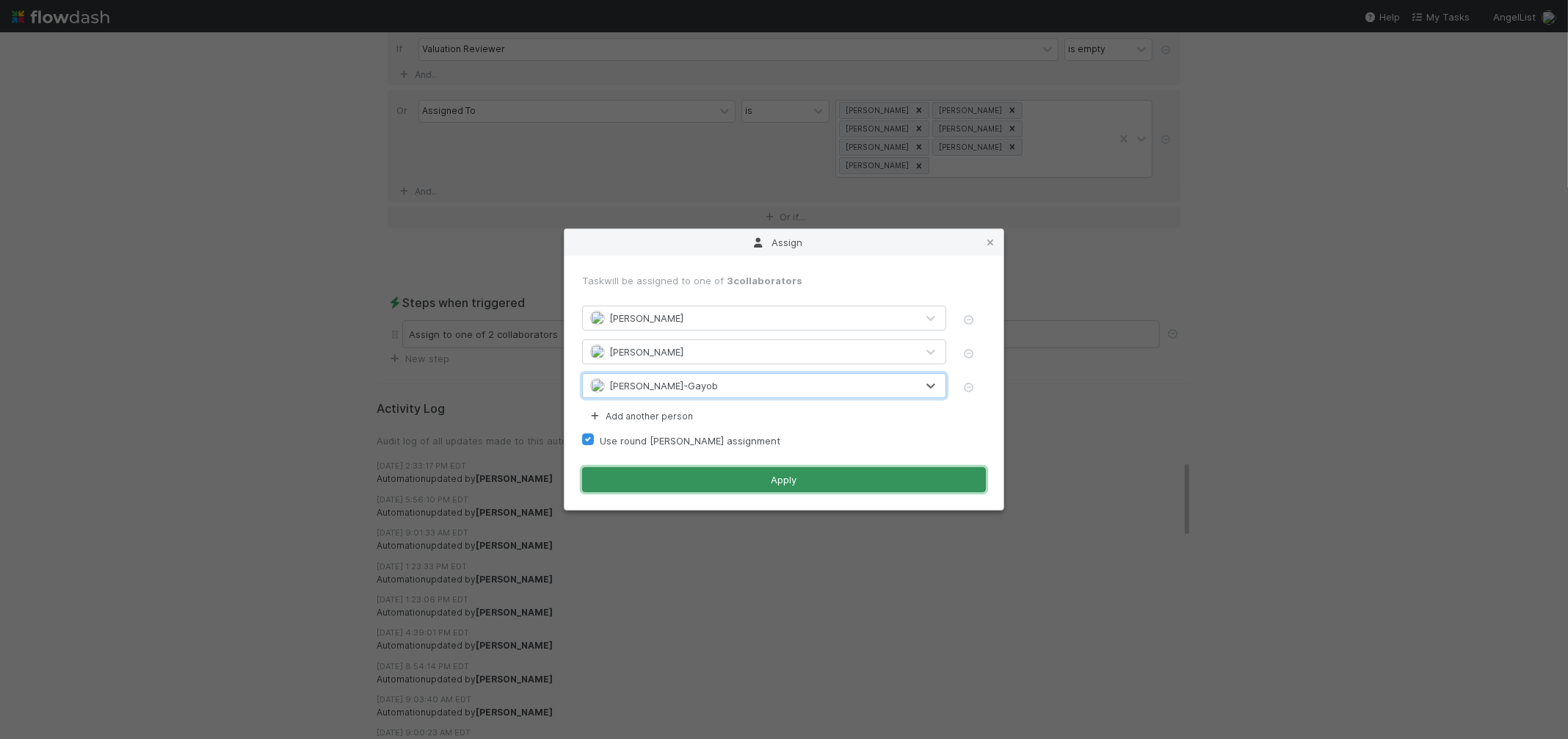
click at [751, 475] on button "Apply" at bounding box center [783, 480] width 404 height 25
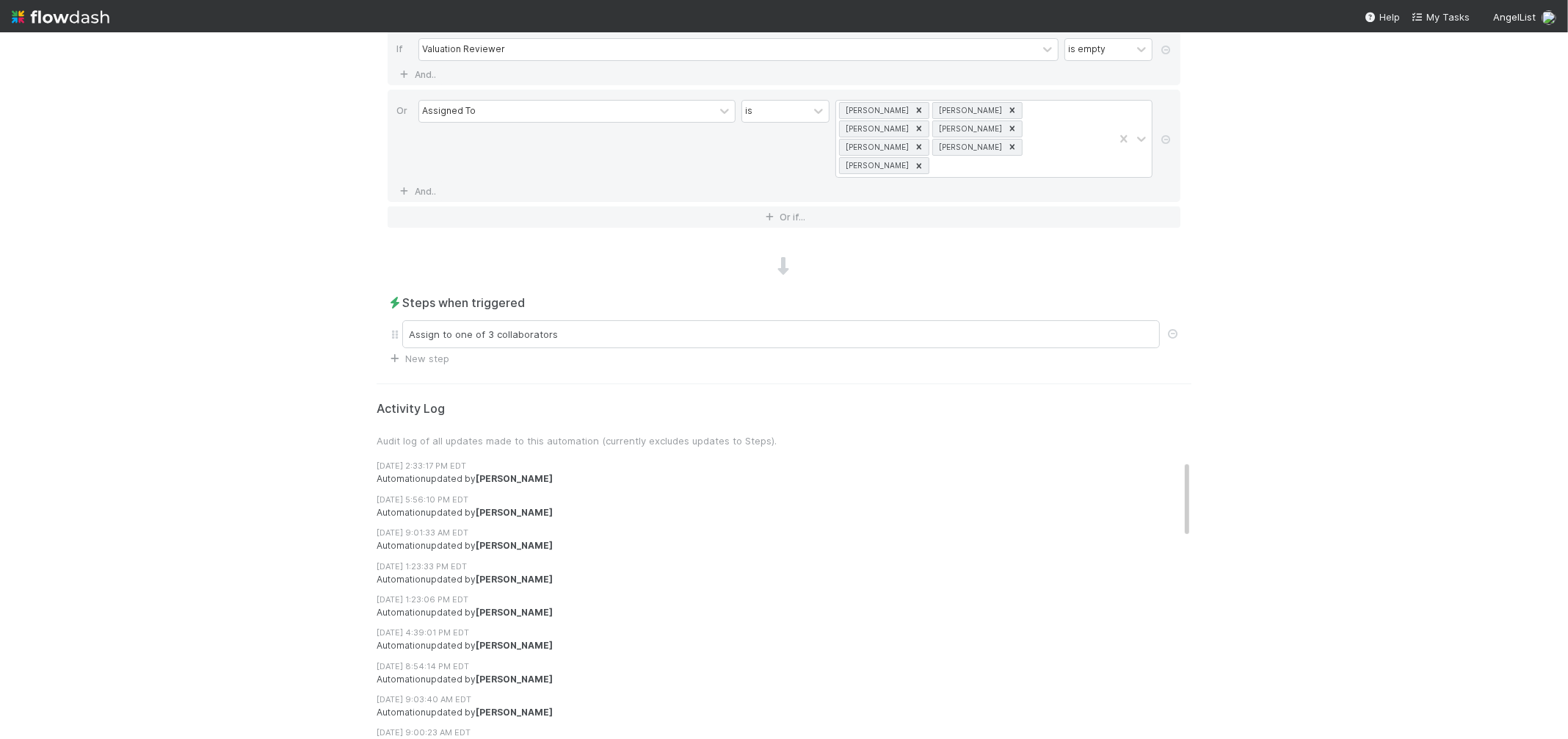
scroll to position [0, 0]
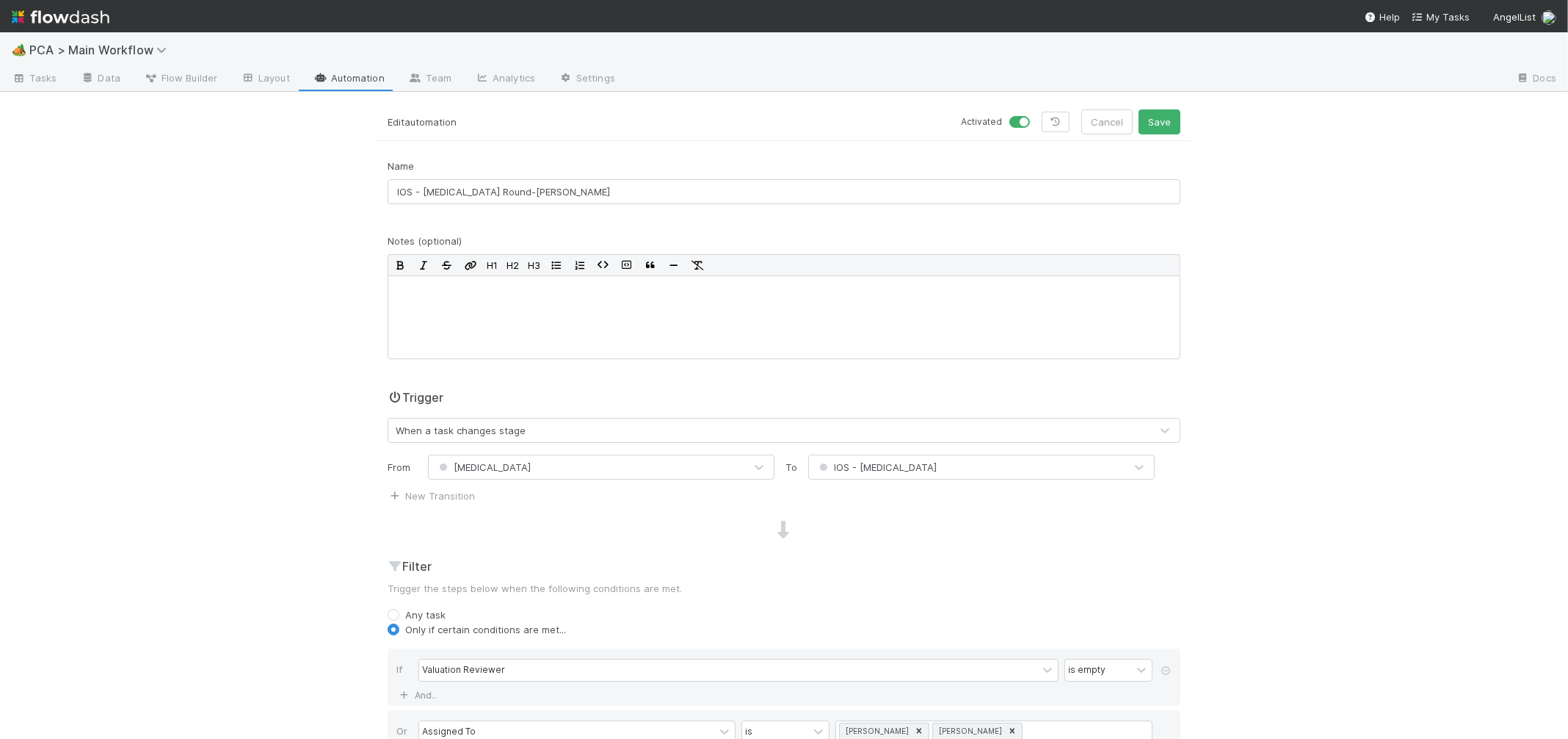
click at [1184, 102] on div "🏕️ PCA > Main Workflow Tasks Data Flow Builder Layout Automation Team Analytics…" at bounding box center [784, 385] width 1568 height 706
click at [1173, 115] on button "Save" at bounding box center [1159, 122] width 42 height 25
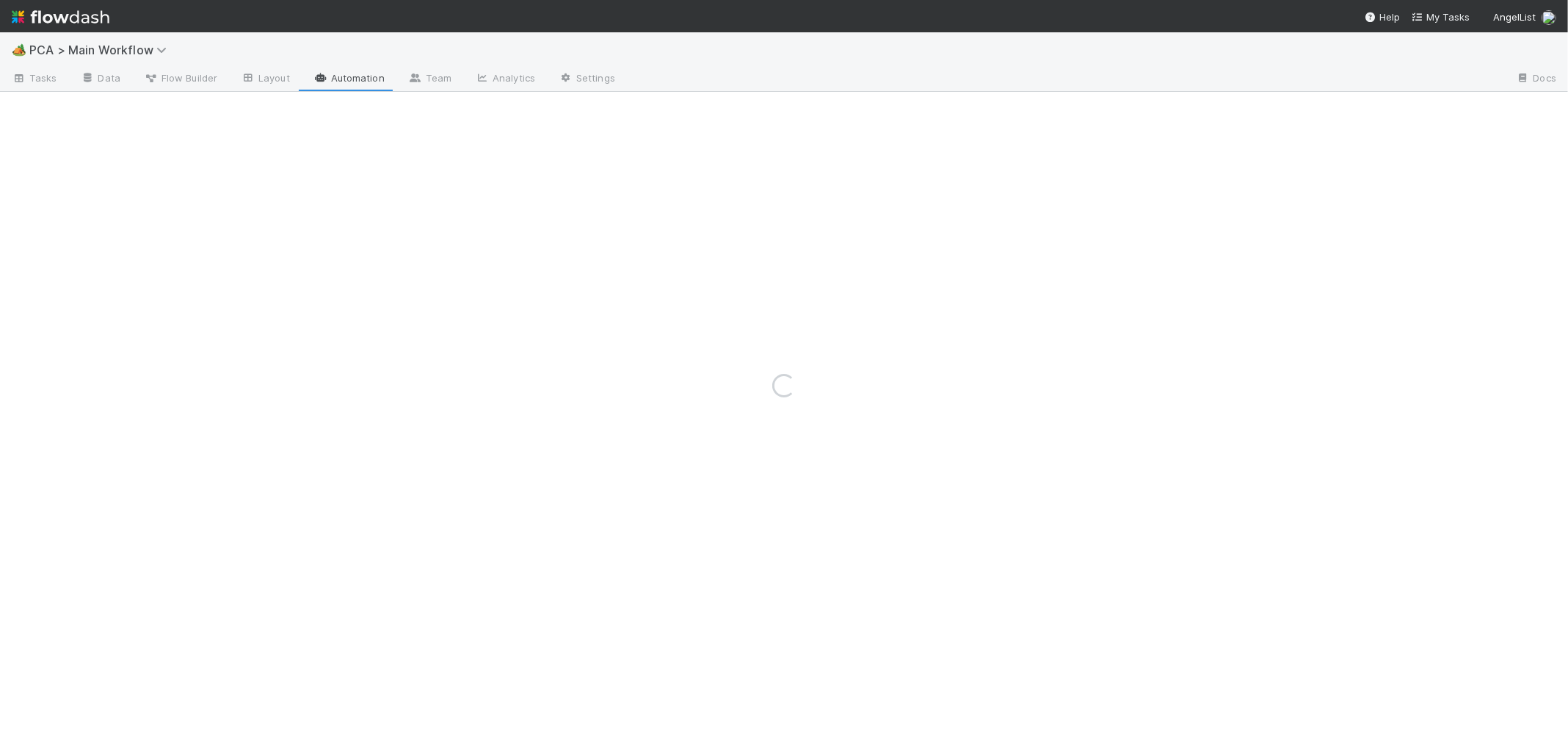
drag, startPoint x: 364, startPoint y: 77, endPoint x: 401, endPoint y: 75, distance: 37.1
click at [364, 77] on div "Loading..." at bounding box center [784, 385] width 1568 height 706
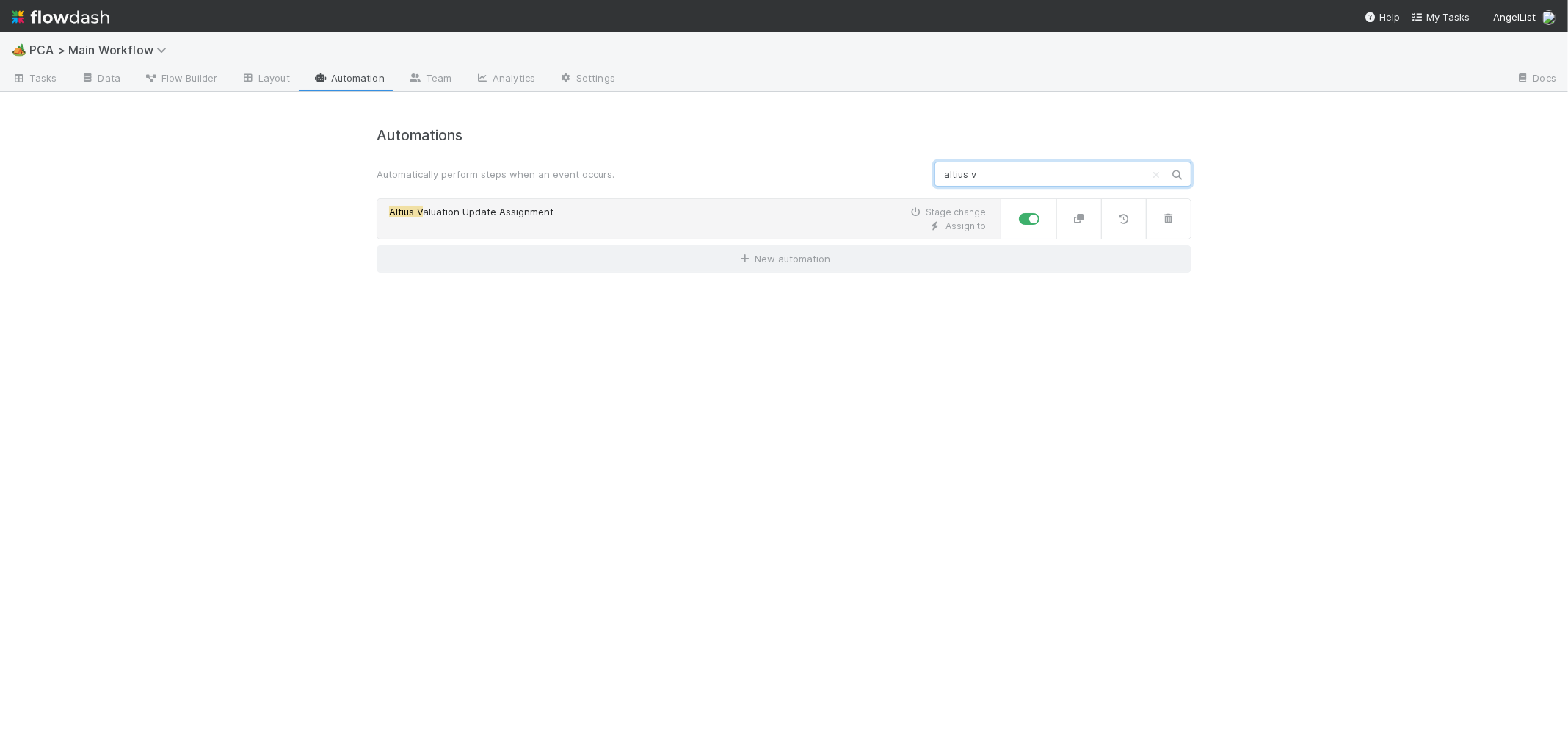
type input "altius v"
click at [518, 213] on span "aluation Update Assignment" at bounding box center [488, 212] width 130 height 12
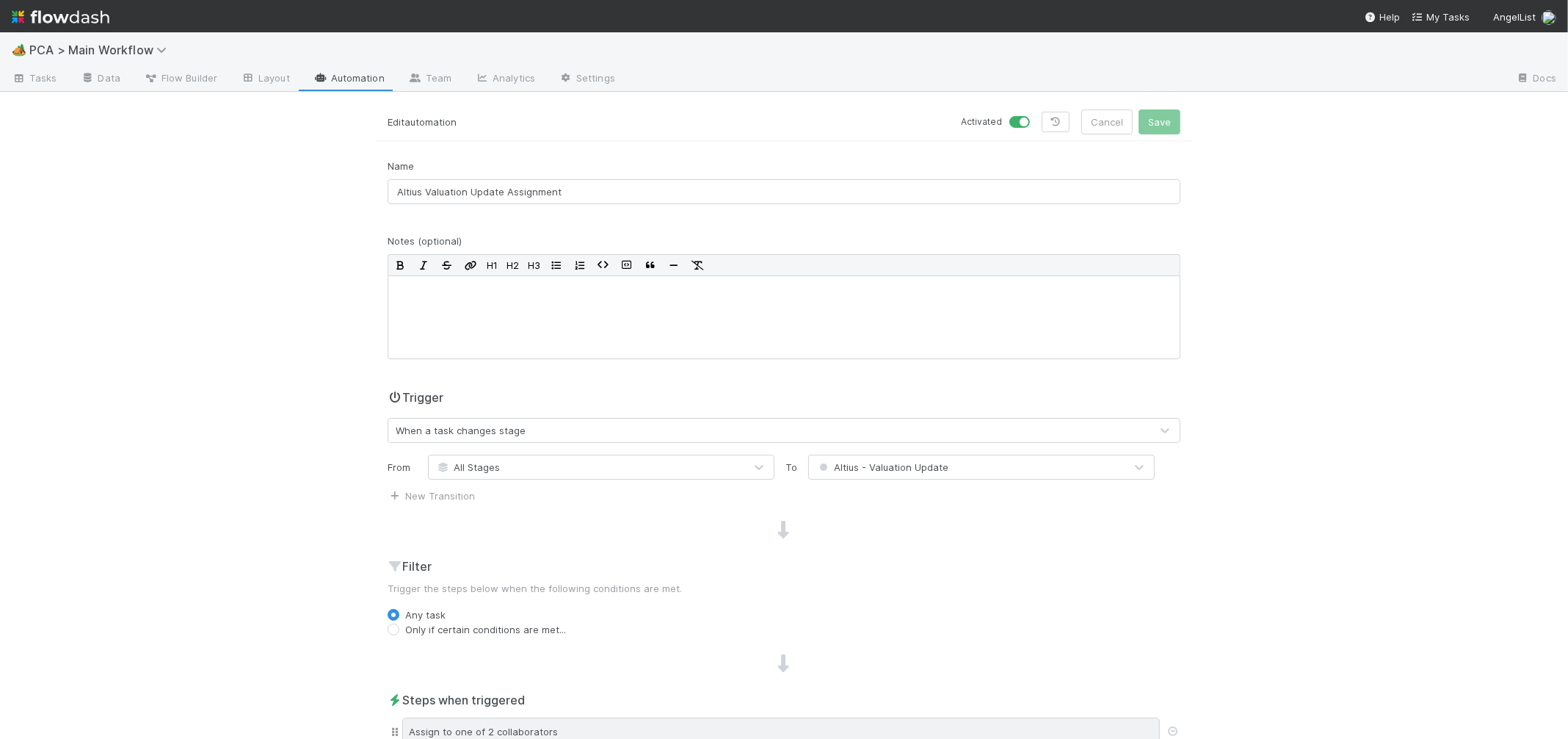
scroll to position [413, 0]
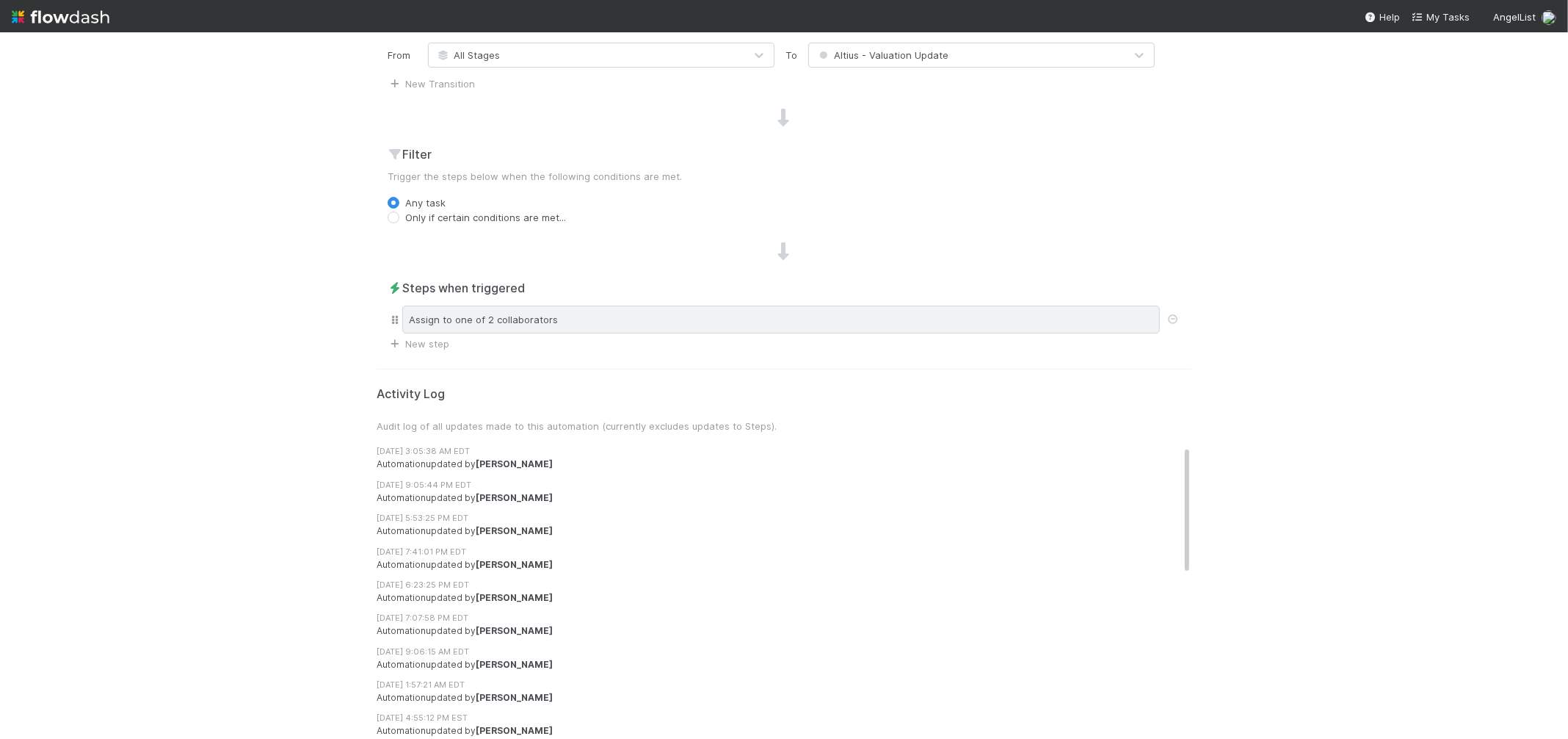
click at [700, 321] on div "Assign to one of 2 collaborators" at bounding box center [781, 319] width 757 height 28
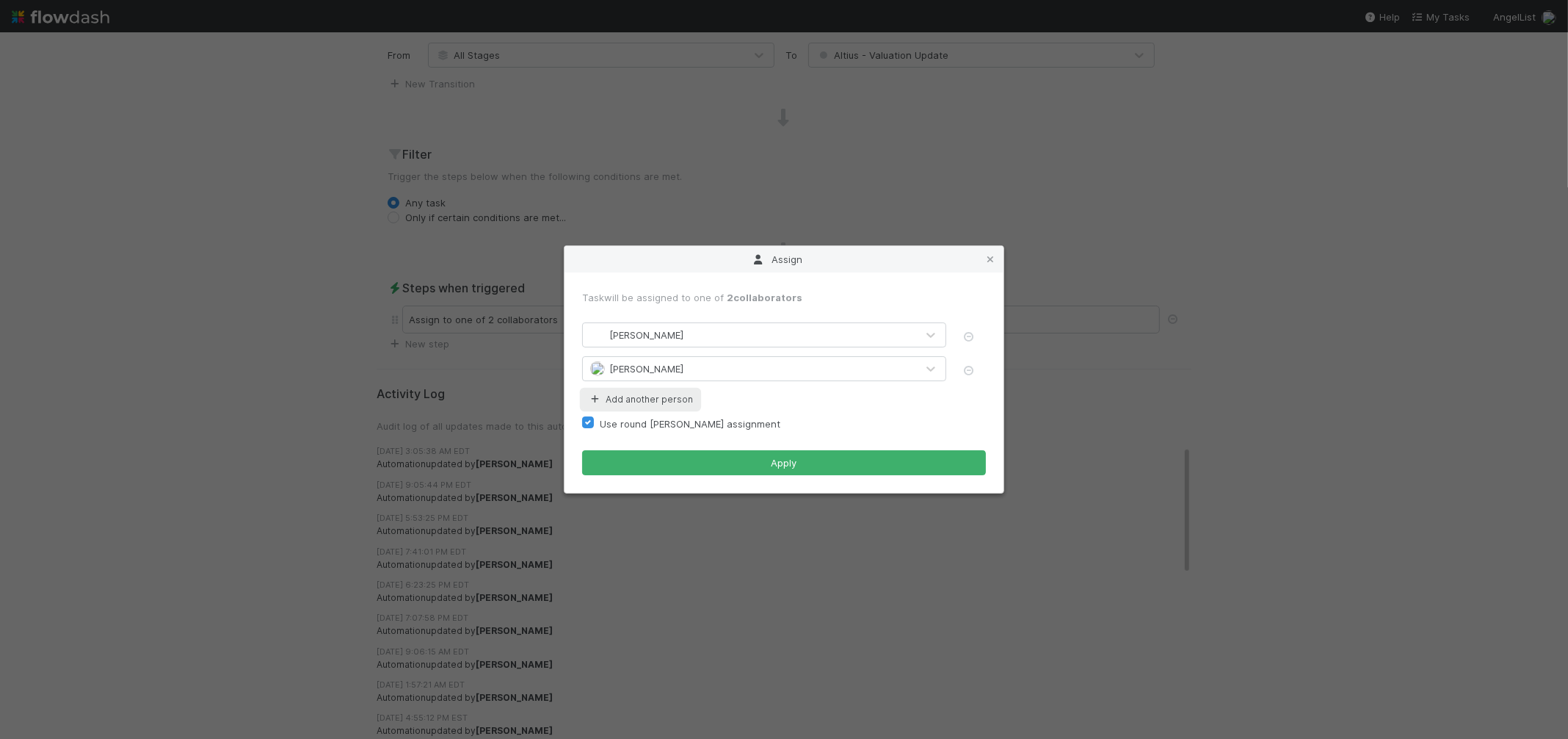
click at [675, 398] on button "Add another person" at bounding box center [640, 399] width 117 height 19
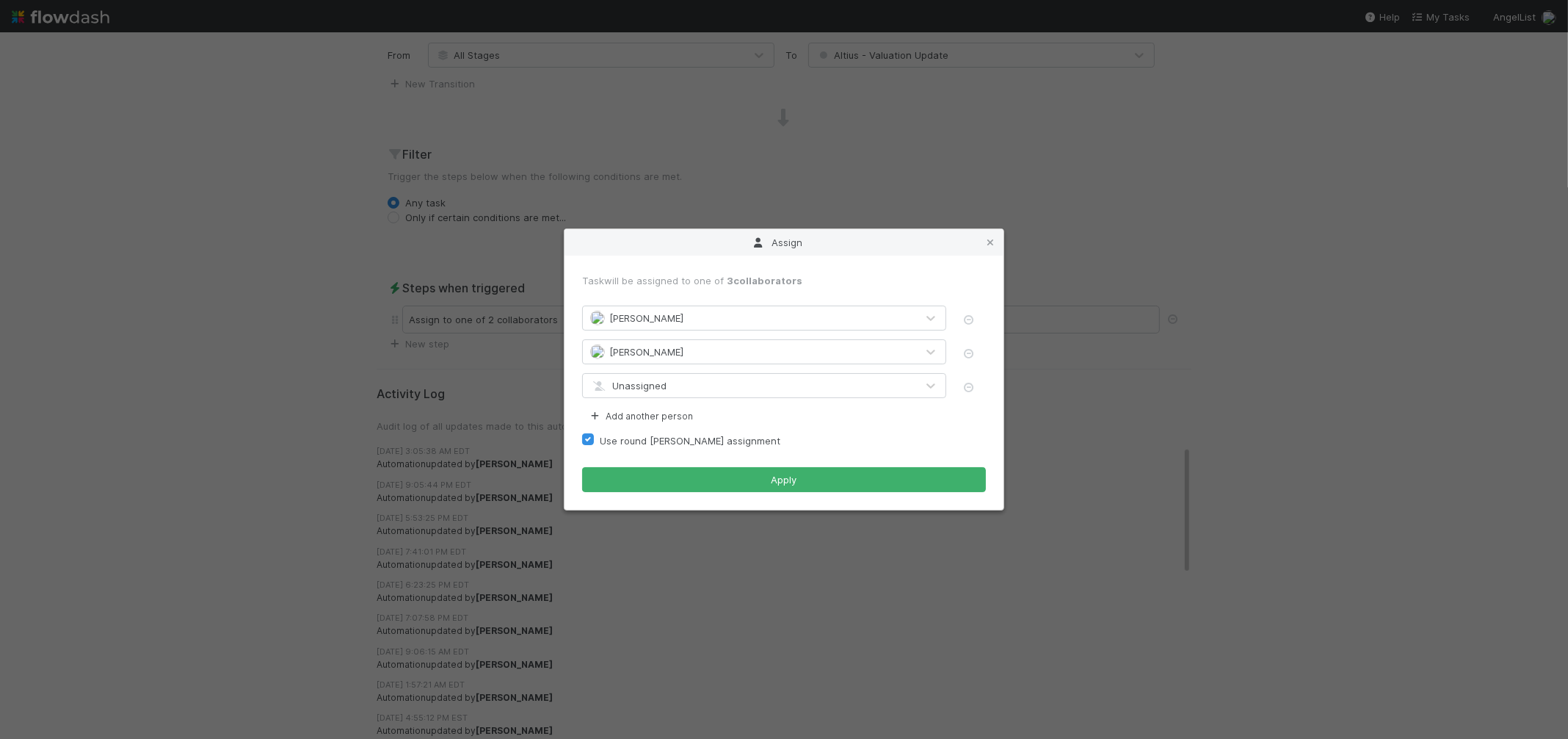
click at [700, 383] on div "Unassigned" at bounding box center [749, 385] width 333 height 23
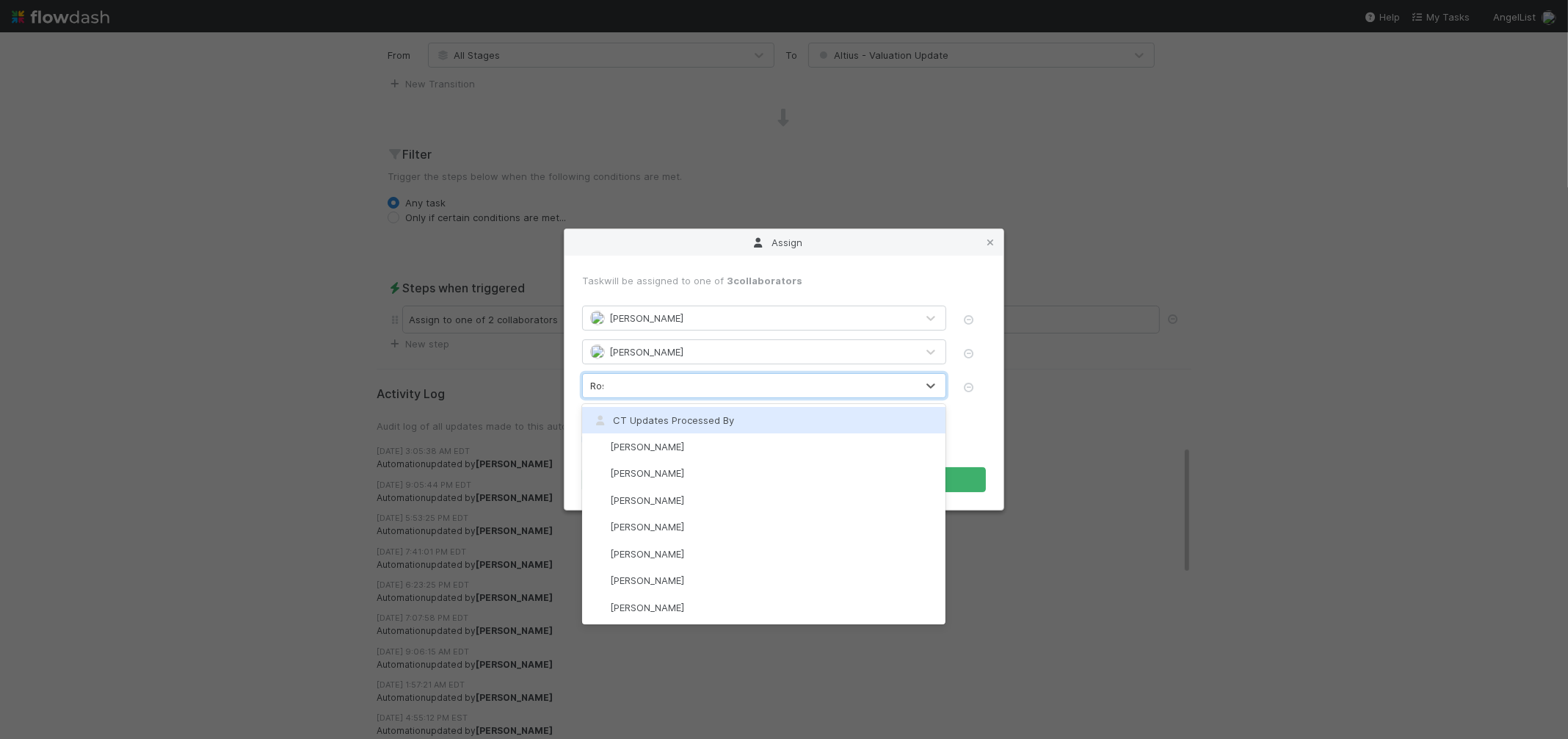
type input "Rose"
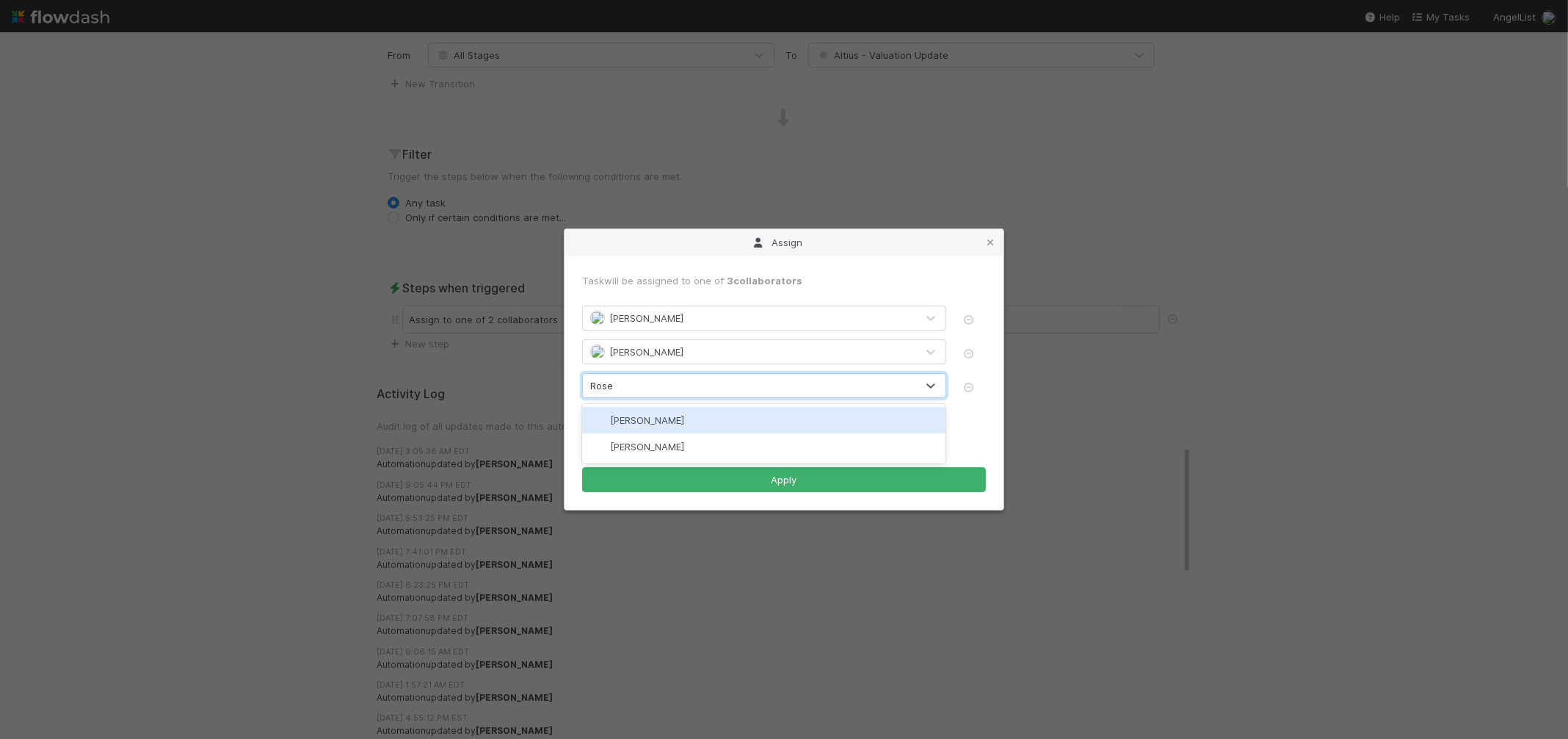
click at [637, 427] on div "[PERSON_NAME]" at bounding box center [763, 420] width 364 height 27
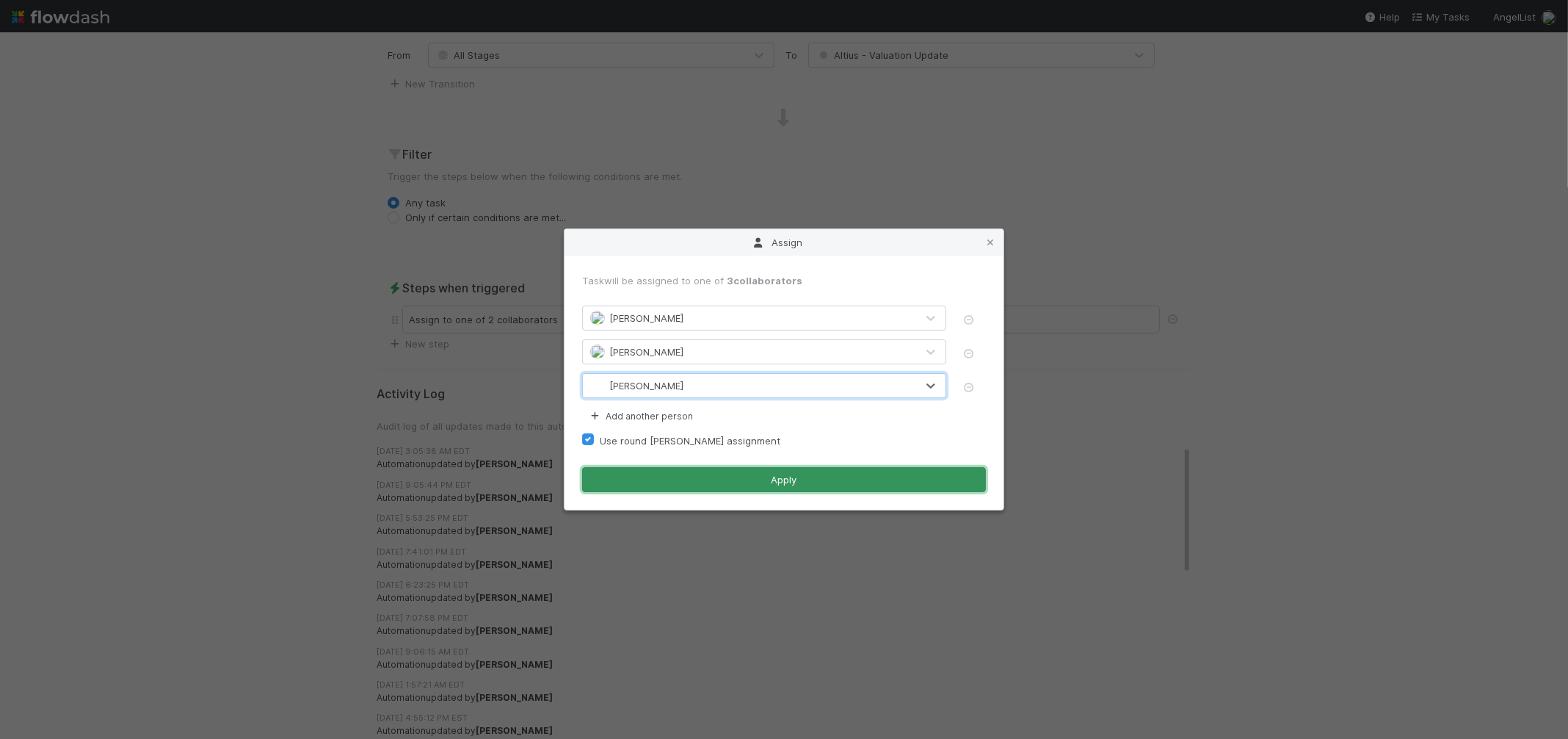
click at [711, 481] on button "Apply" at bounding box center [783, 480] width 404 height 25
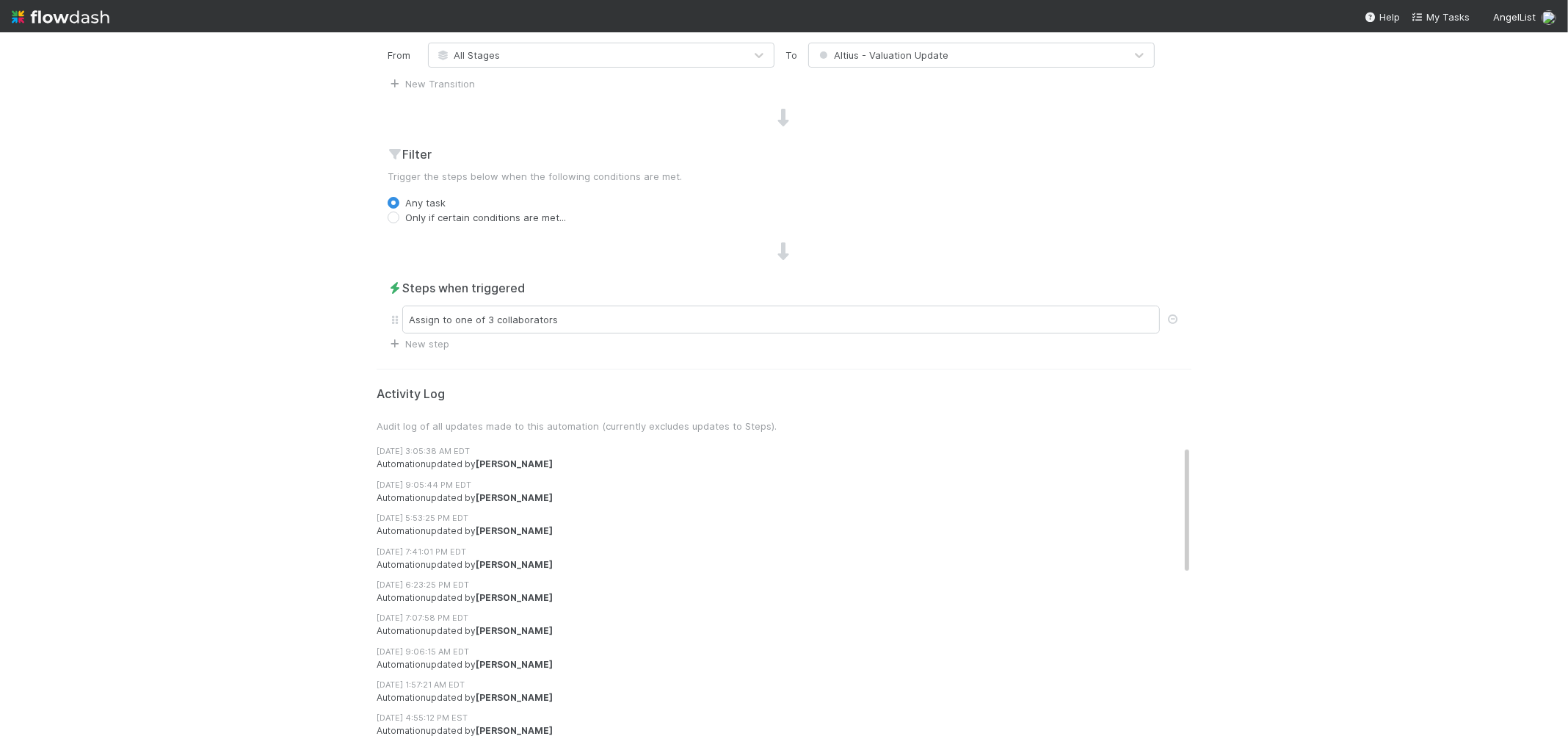
scroll to position [0, 0]
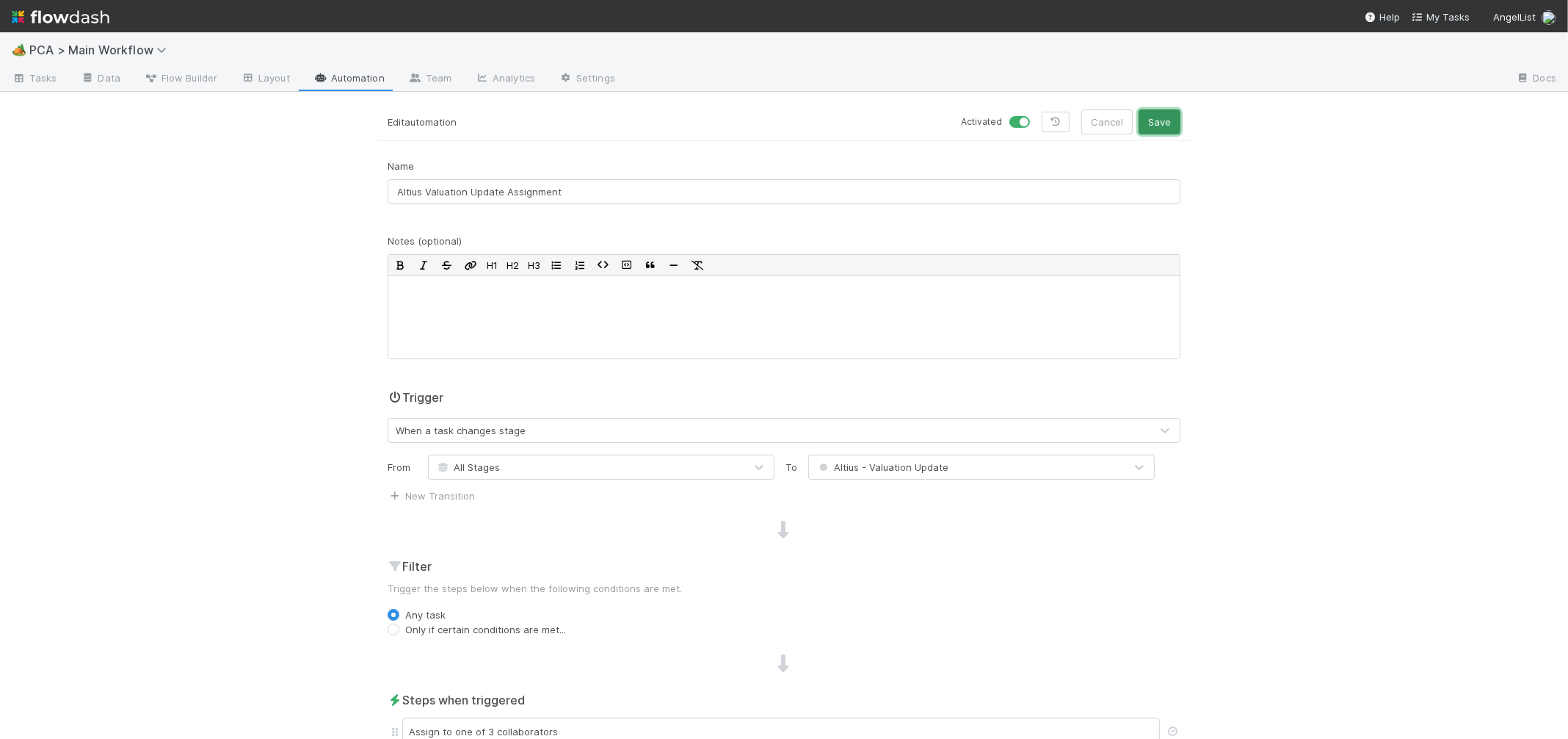
click at [1168, 124] on button "Save" at bounding box center [1159, 122] width 42 height 25
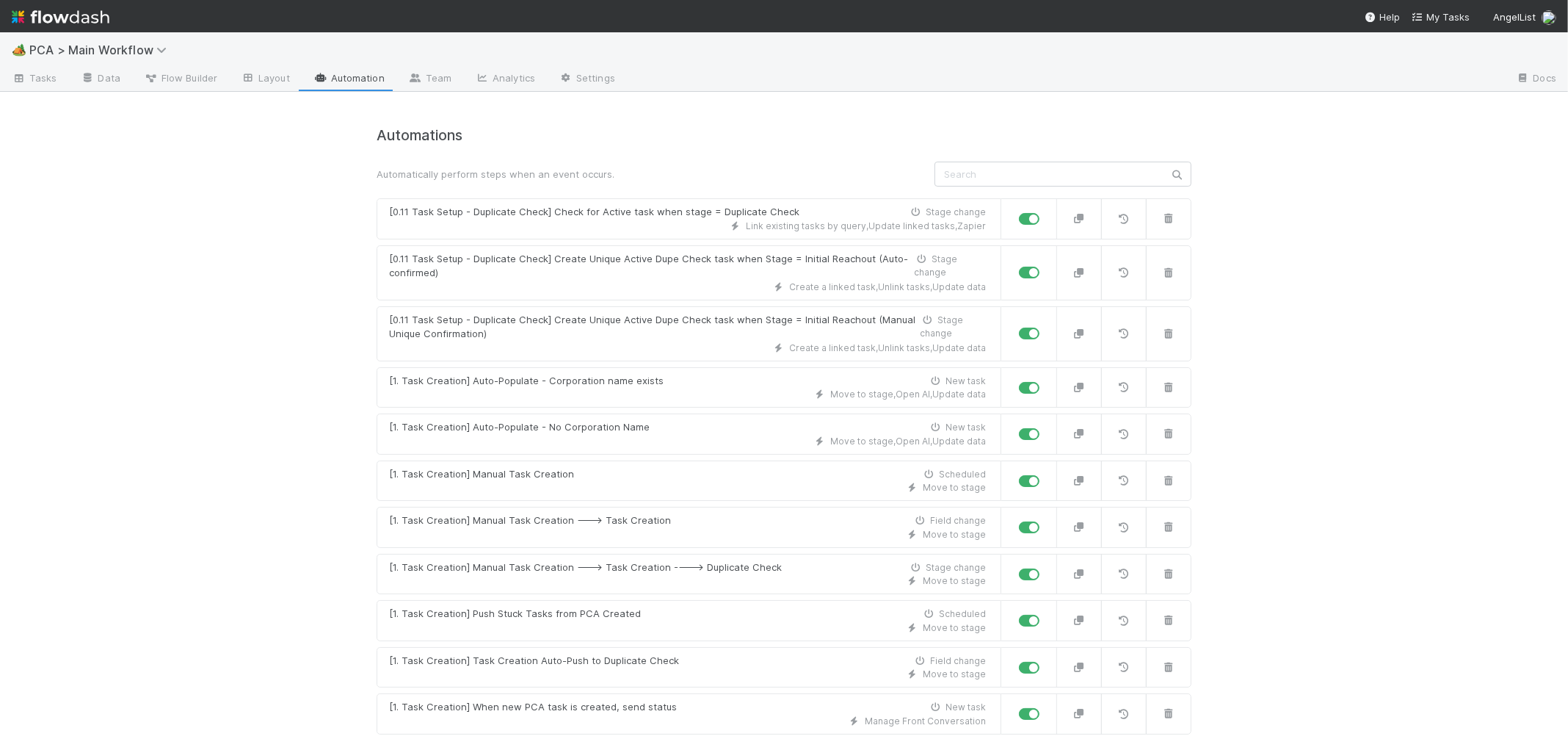
click at [354, 81] on link "Automation" at bounding box center [349, 79] width 94 height 23
click at [1014, 176] on input "text" at bounding box center [1062, 174] width 257 height 25
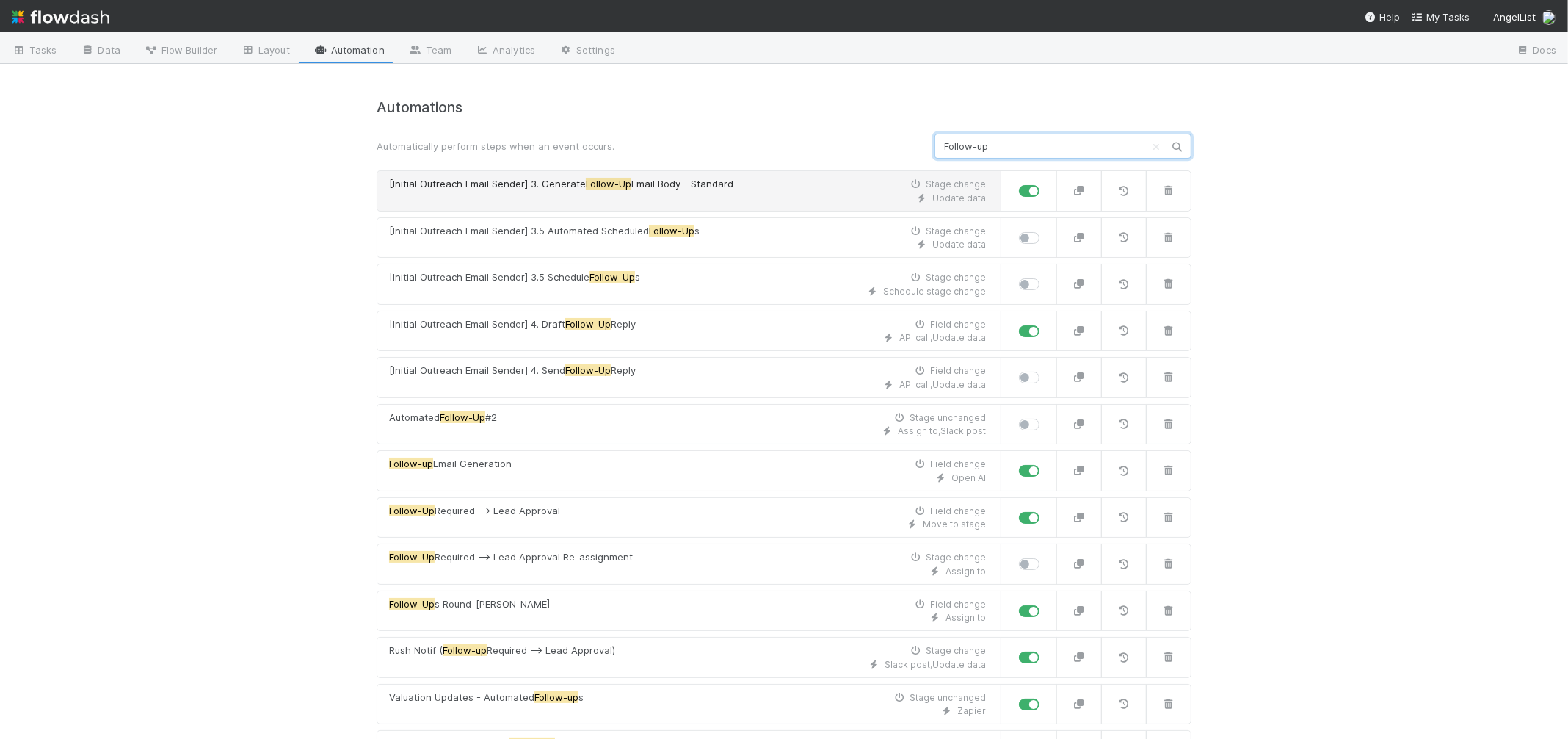
scroll to position [89, 0]
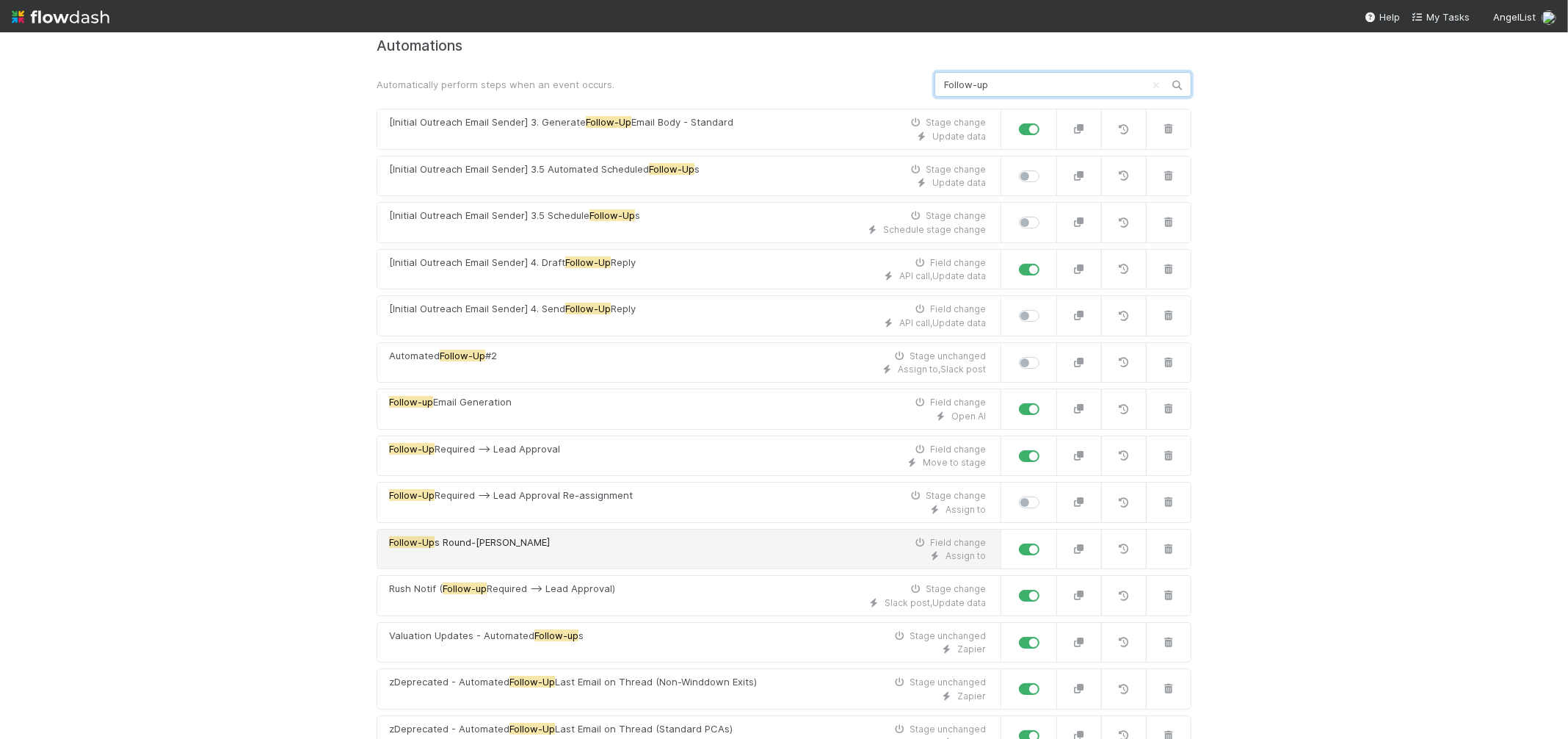
type input "Follow-up"
click at [624, 543] on div "Follow-Up s Round-Robin Field change" at bounding box center [687, 543] width 597 height 15
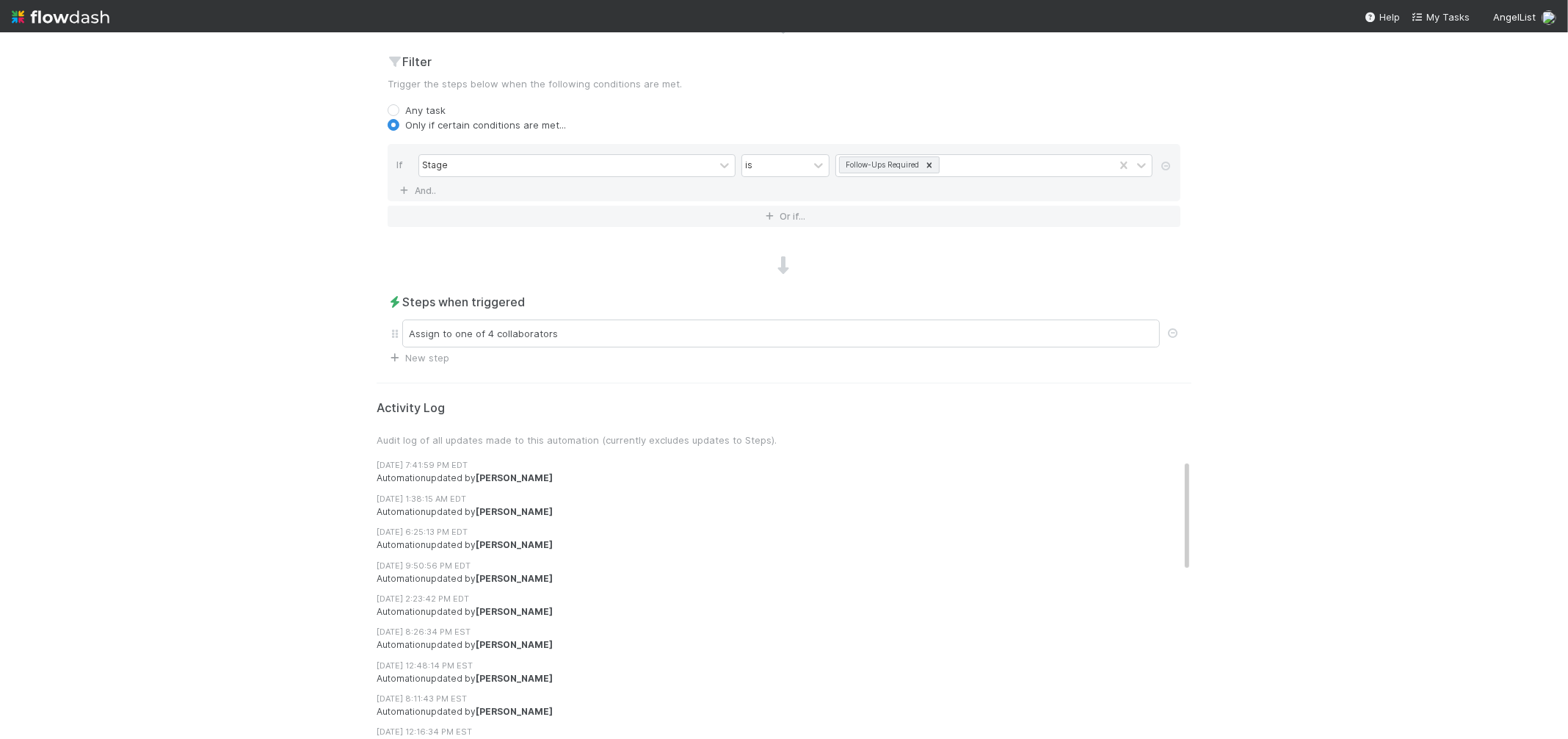
scroll to position [563, 0]
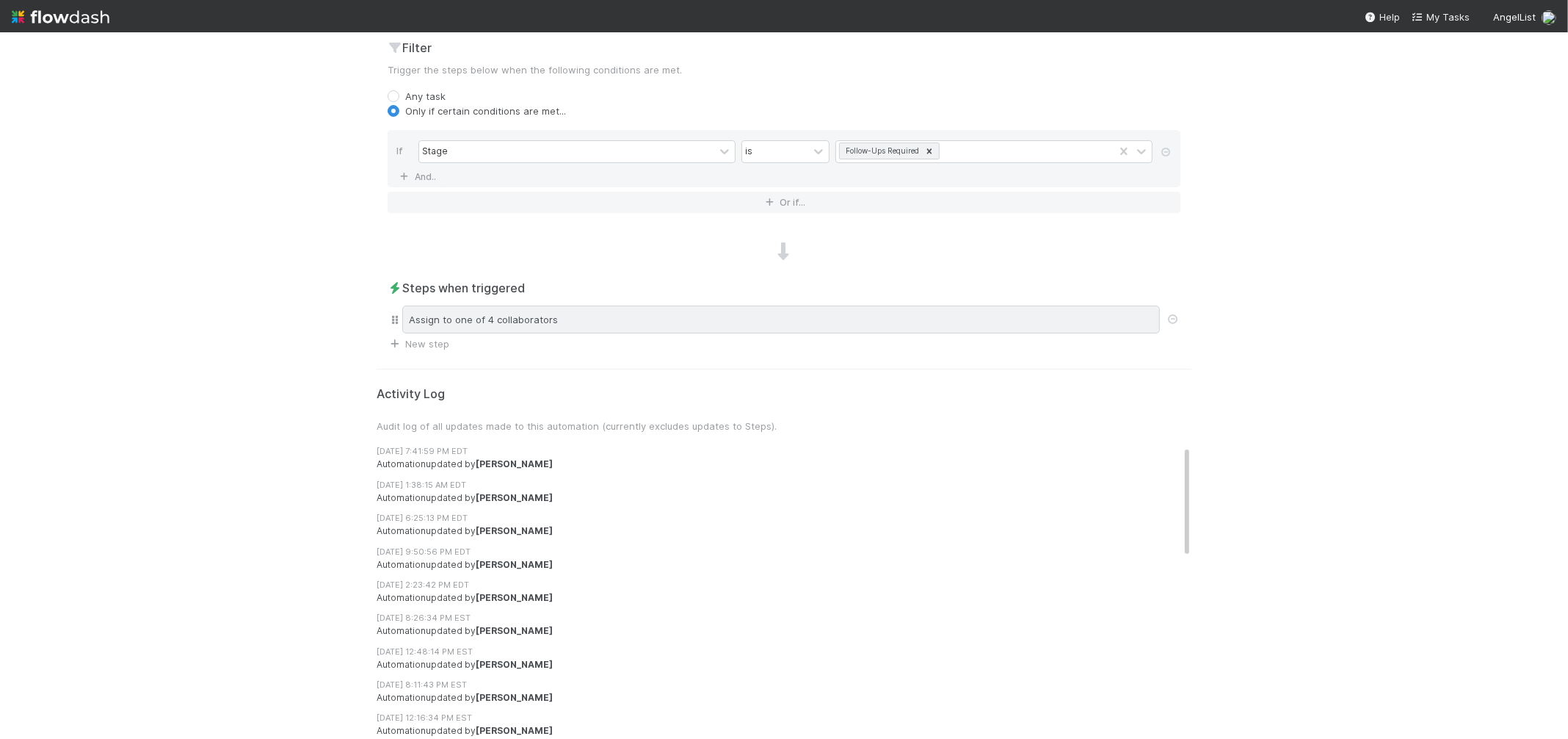
click at [582, 315] on div "Assign to one of 4 collaborators" at bounding box center [781, 319] width 757 height 28
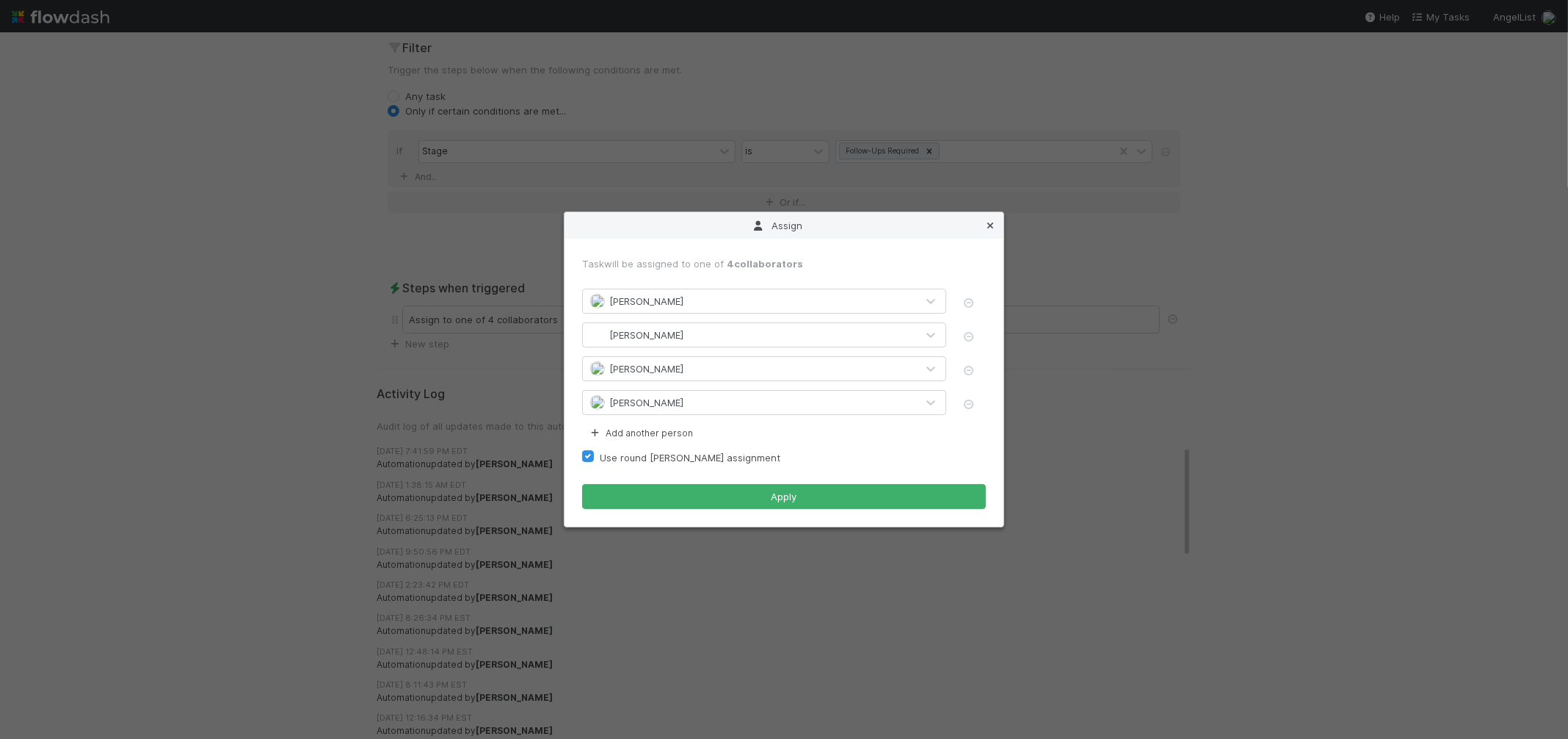
click at [986, 223] on icon at bounding box center [990, 225] width 15 height 9
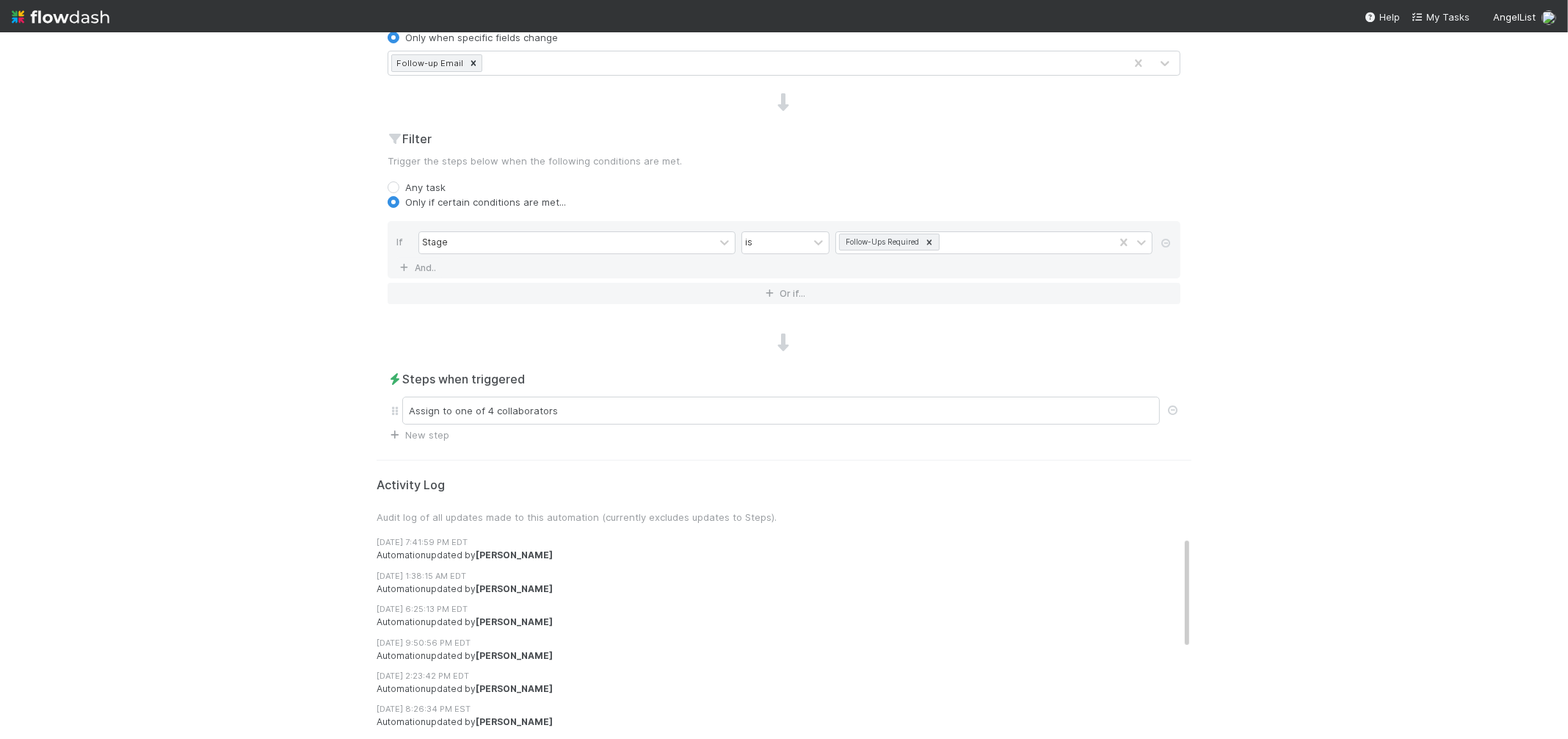
scroll to position [0, 0]
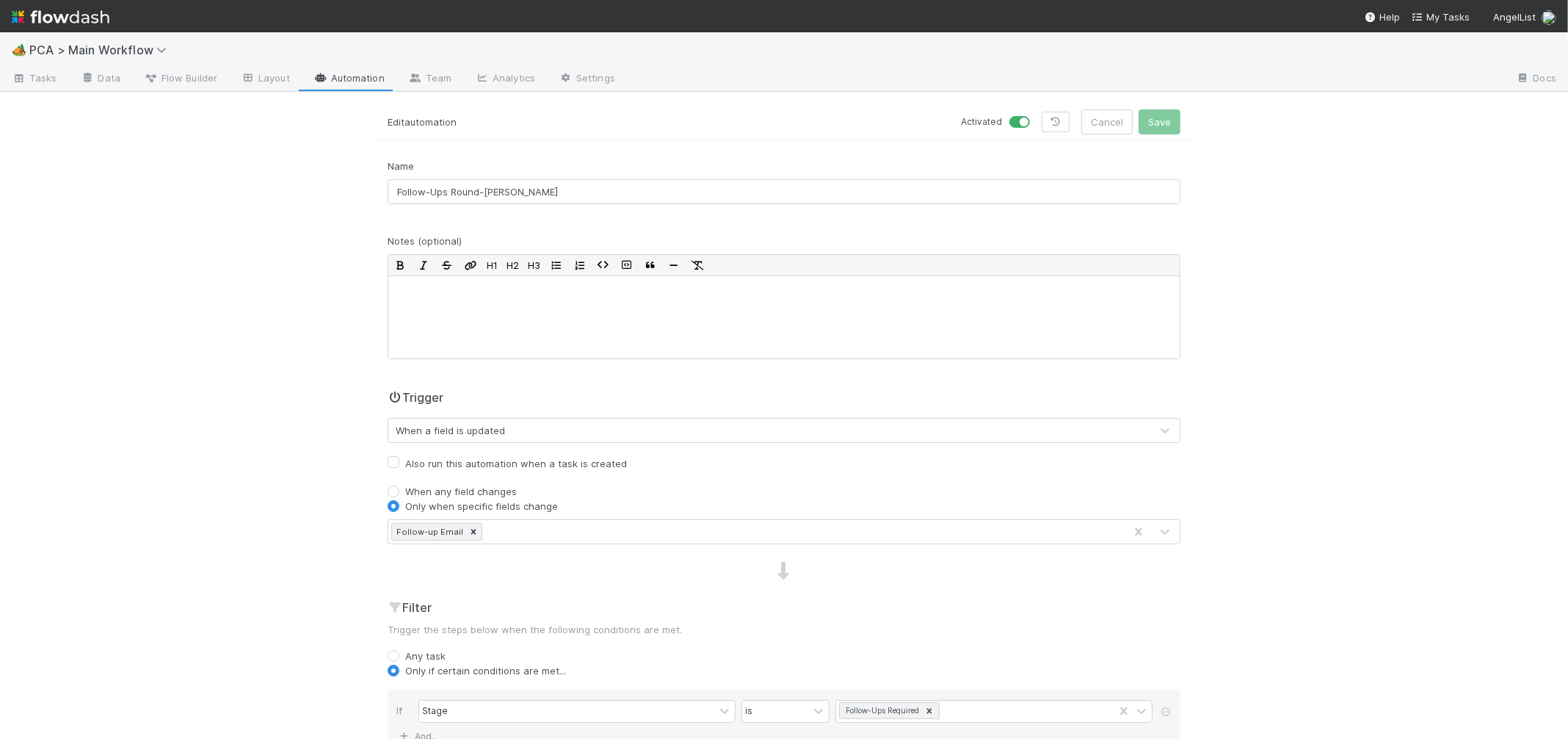
click at [354, 75] on link "Automation" at bounding box center [349, 79] width 94 height 23
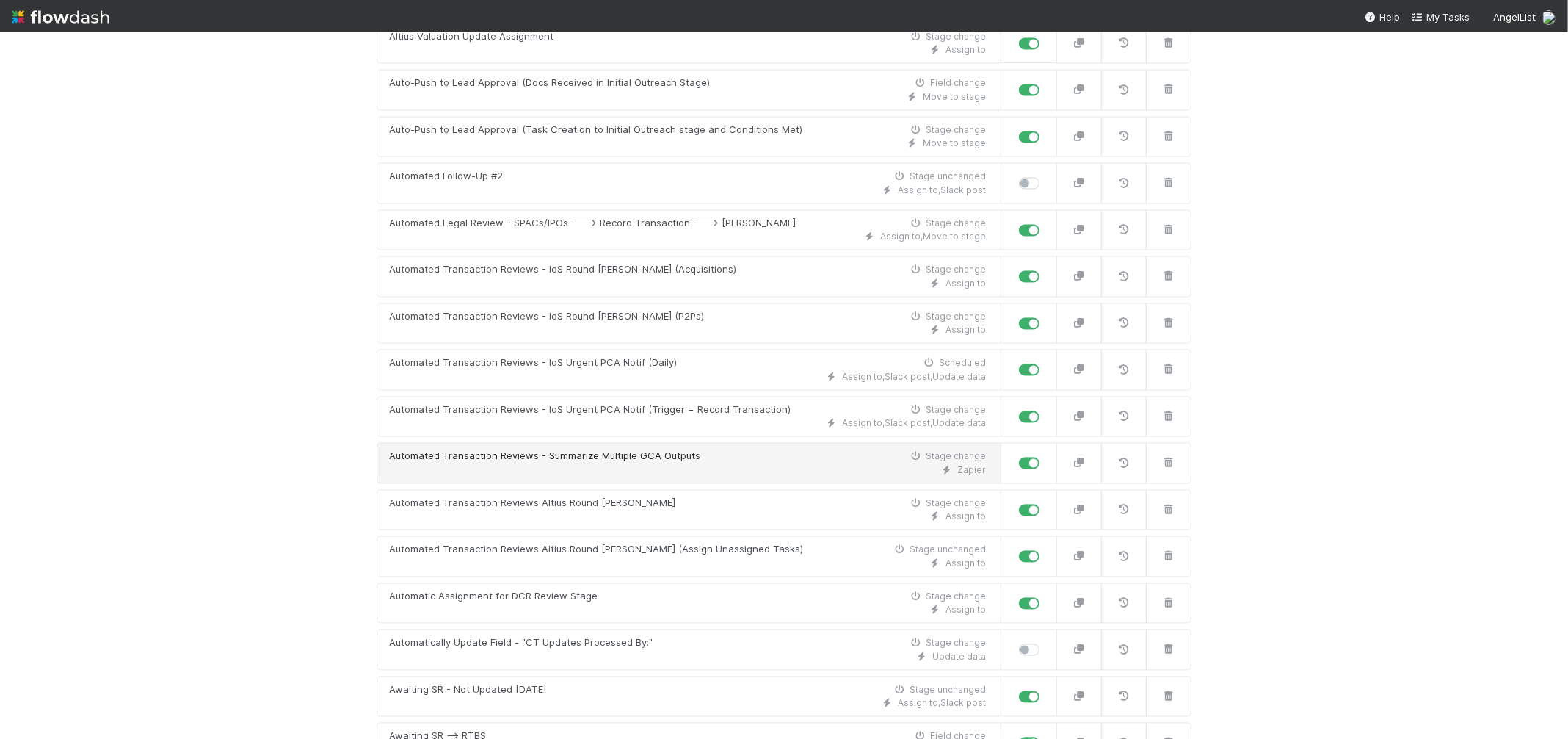
scroll to position [3238, 0]
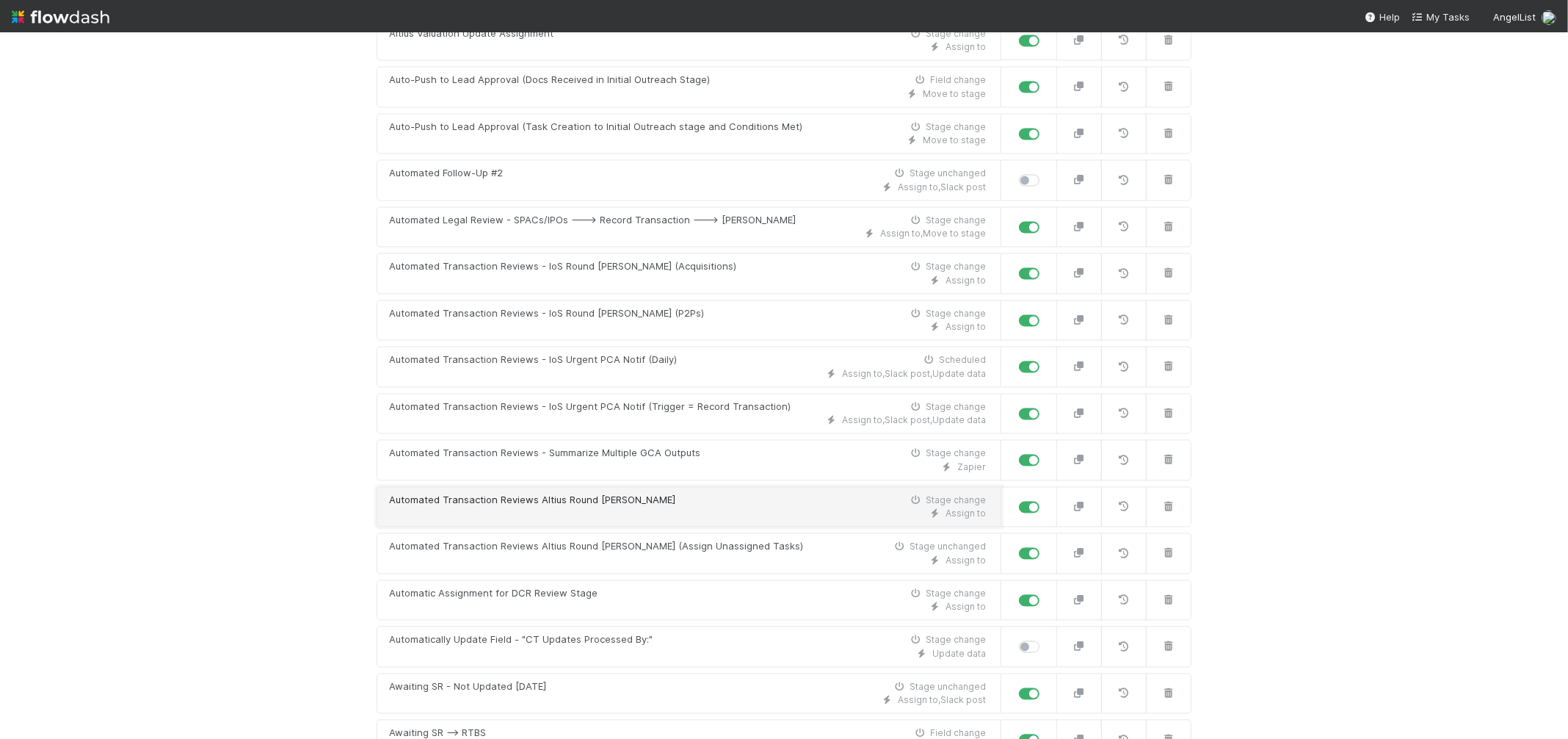
click at [748, 507] on div "Automated Transaction Reviews Altius Round Robin Stage change" at bounding box center [687, 500] width 597 height 15
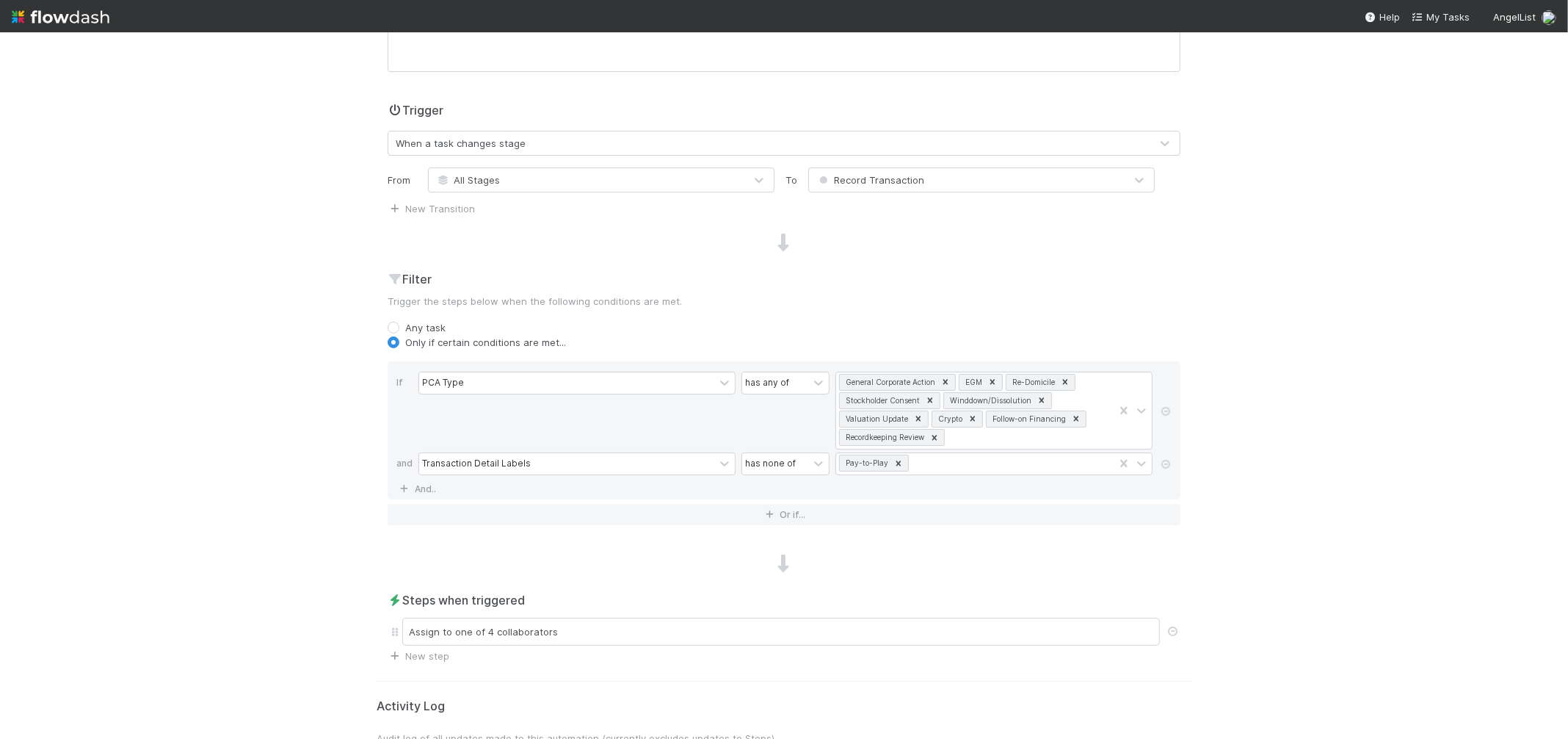
scroll to position [439, 0]
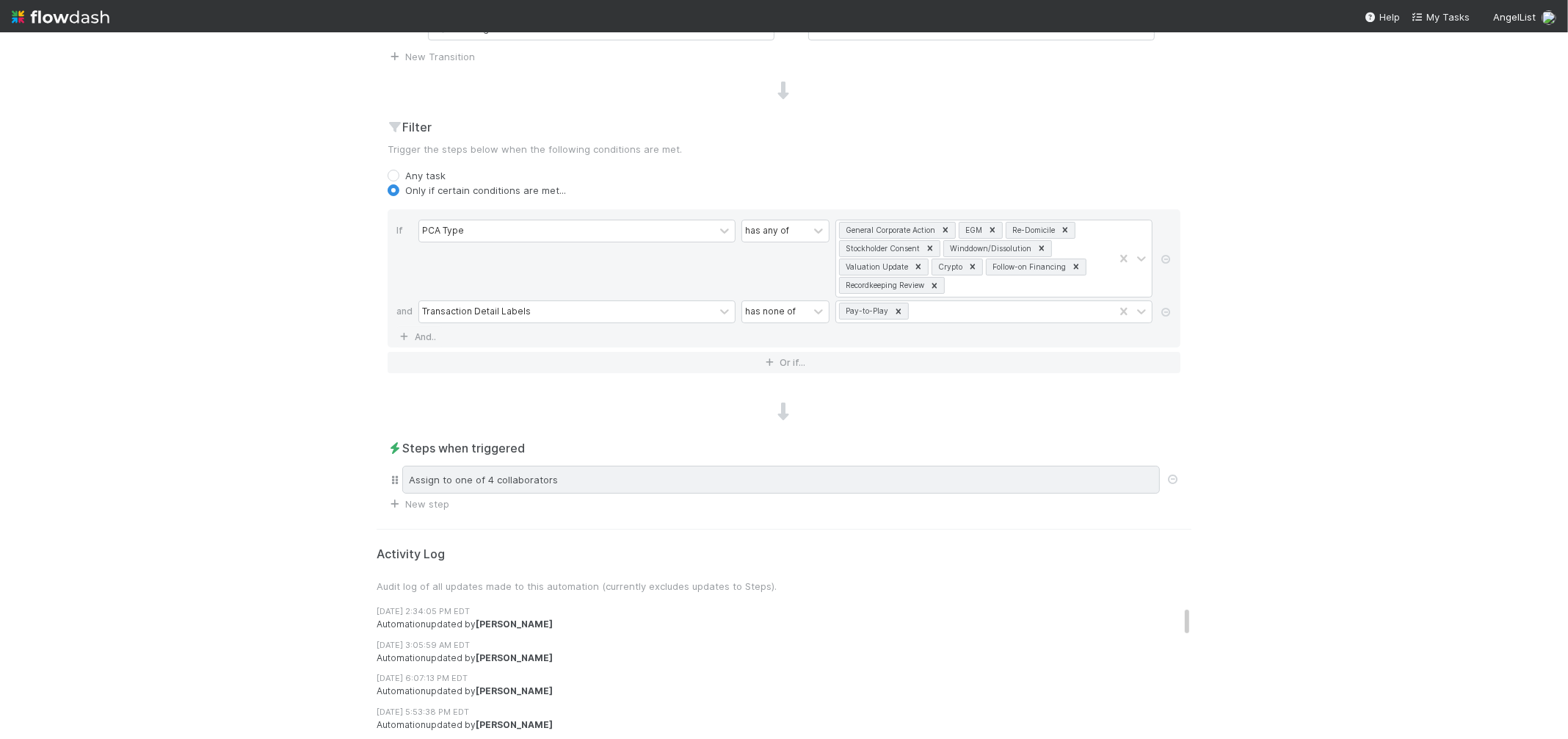
click at [612, 481] on div "Assign to one of 4 collaborators" at bounding box center [781, 479] width 757 height 28
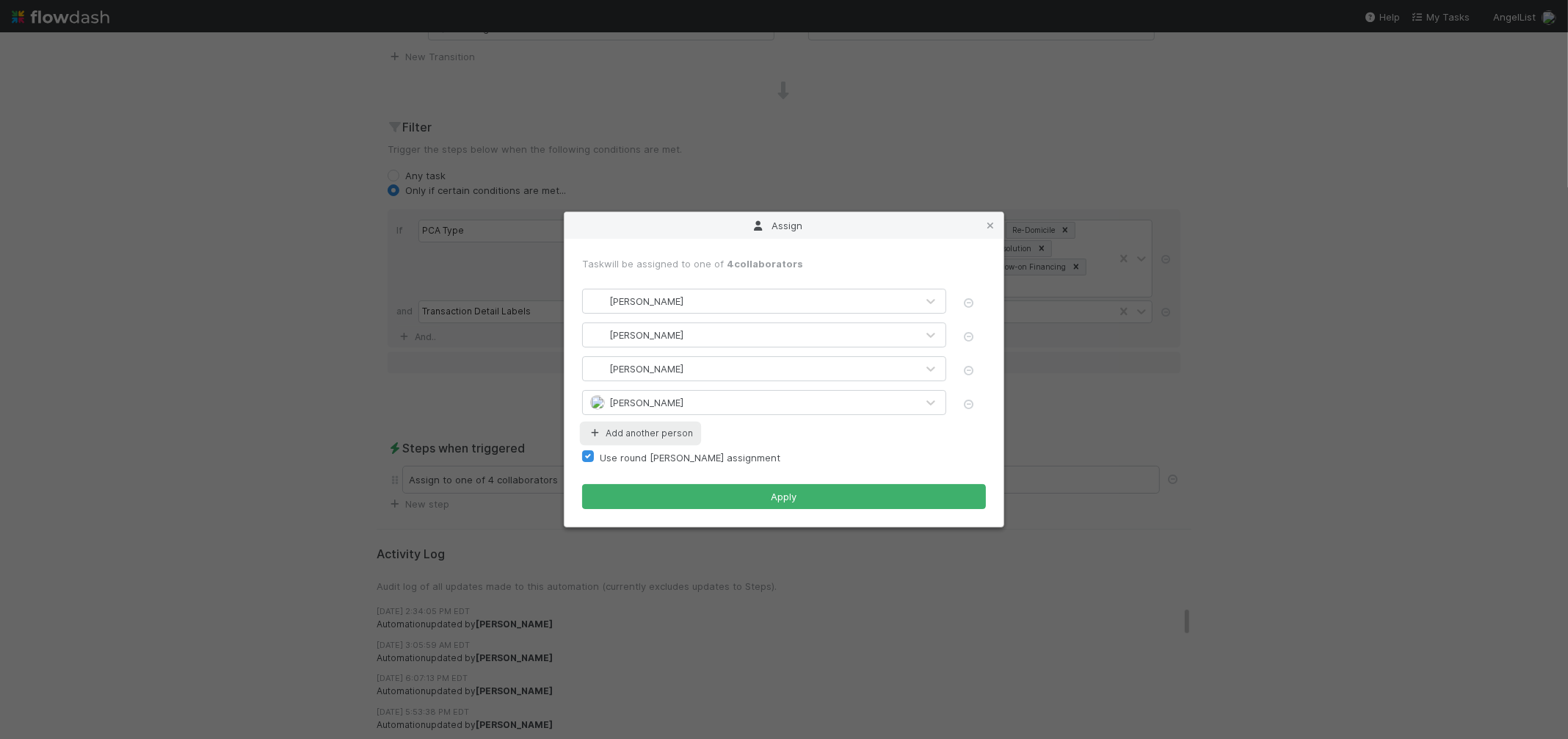
click at [667, 428] on button "Add another person" at bounding box center [640, 433] width 117 height 19
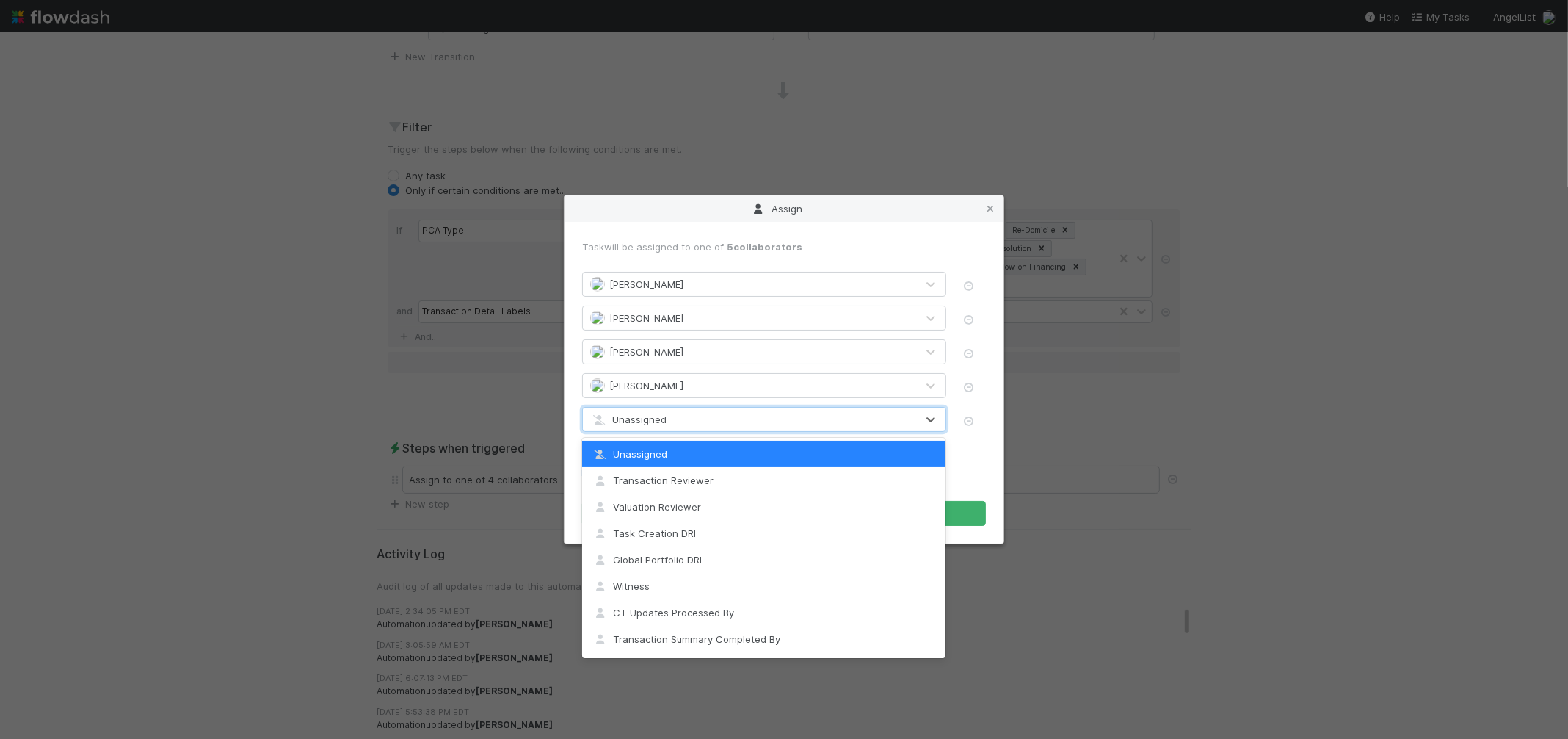
click at [669, 420] on div "Unassigned" at bounding box center [749, 419] width 333 height 23
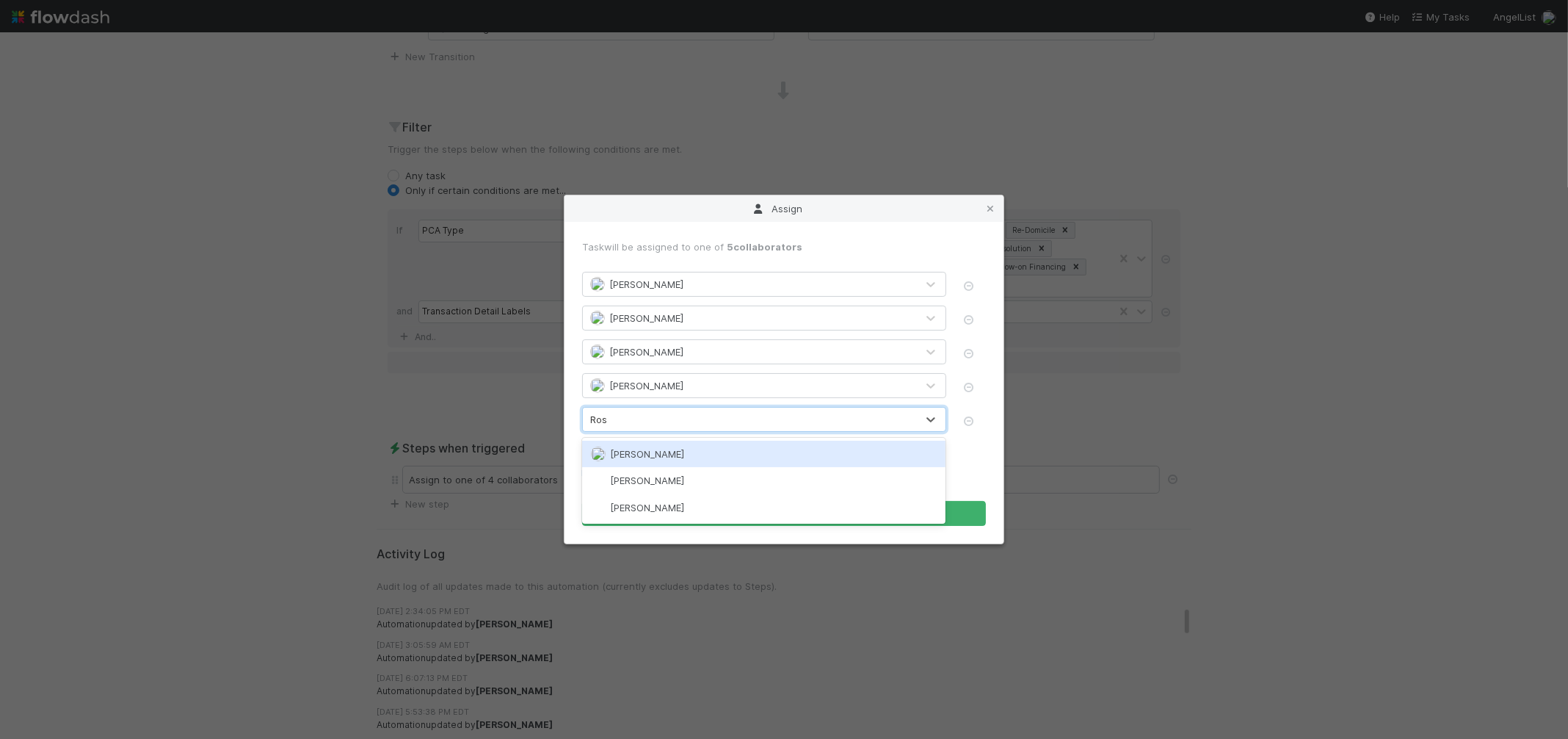
type input "Rose"
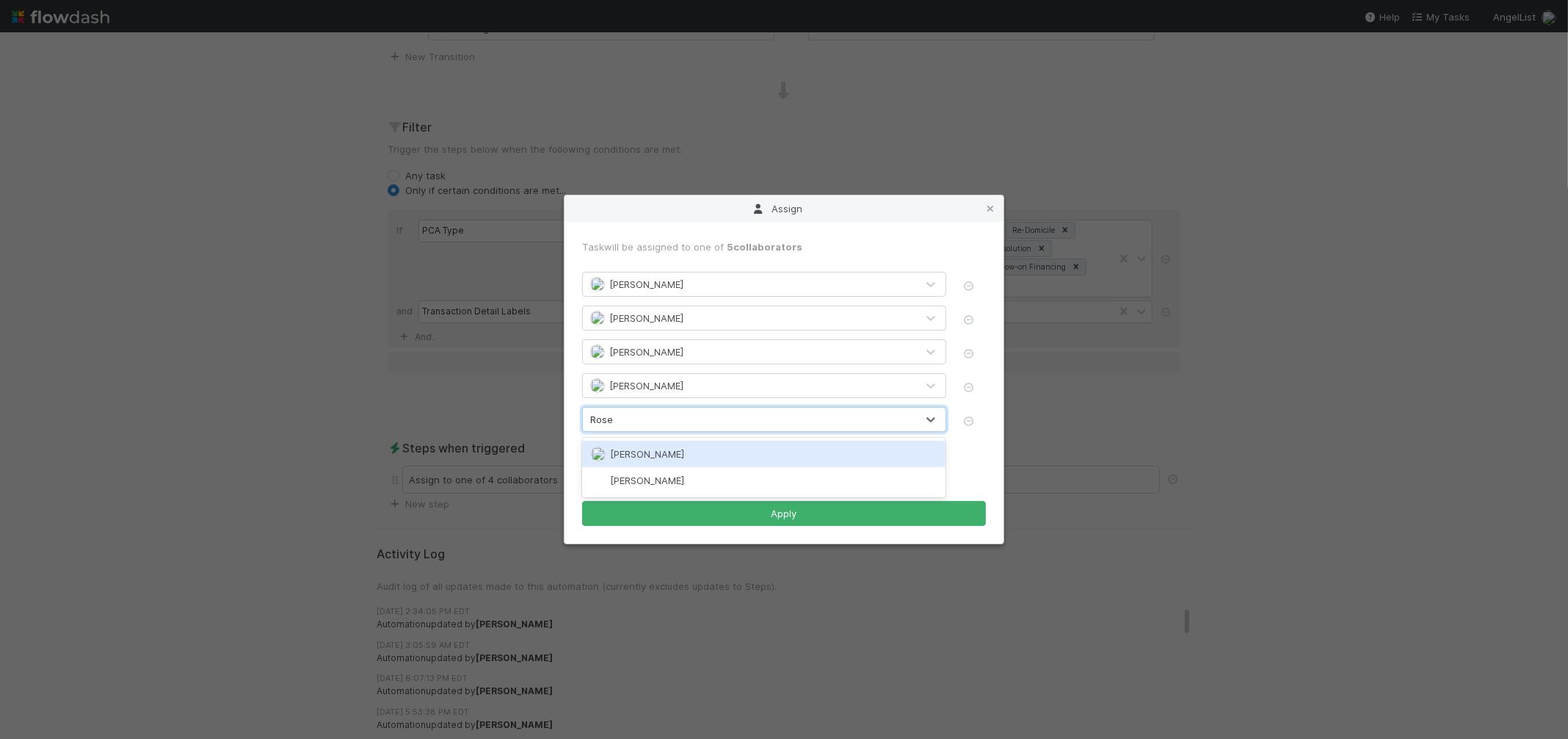
click at [664, 454] on span "[PERSON_NAME]" at bounding box center [647, 454] width 74 height 12
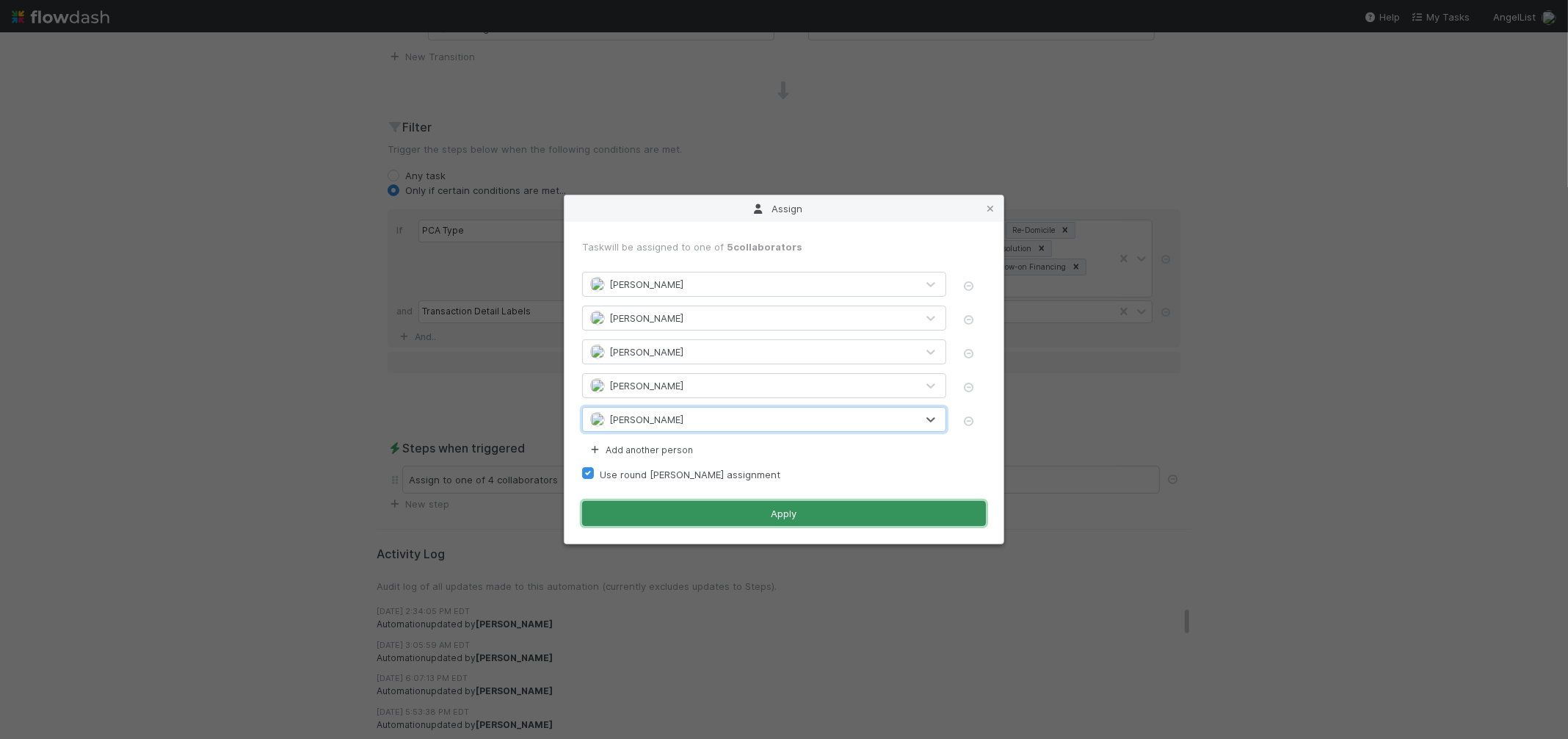
click at [758, 522] on button "Apply" at bounding box center [783, 513] width 404 height 25
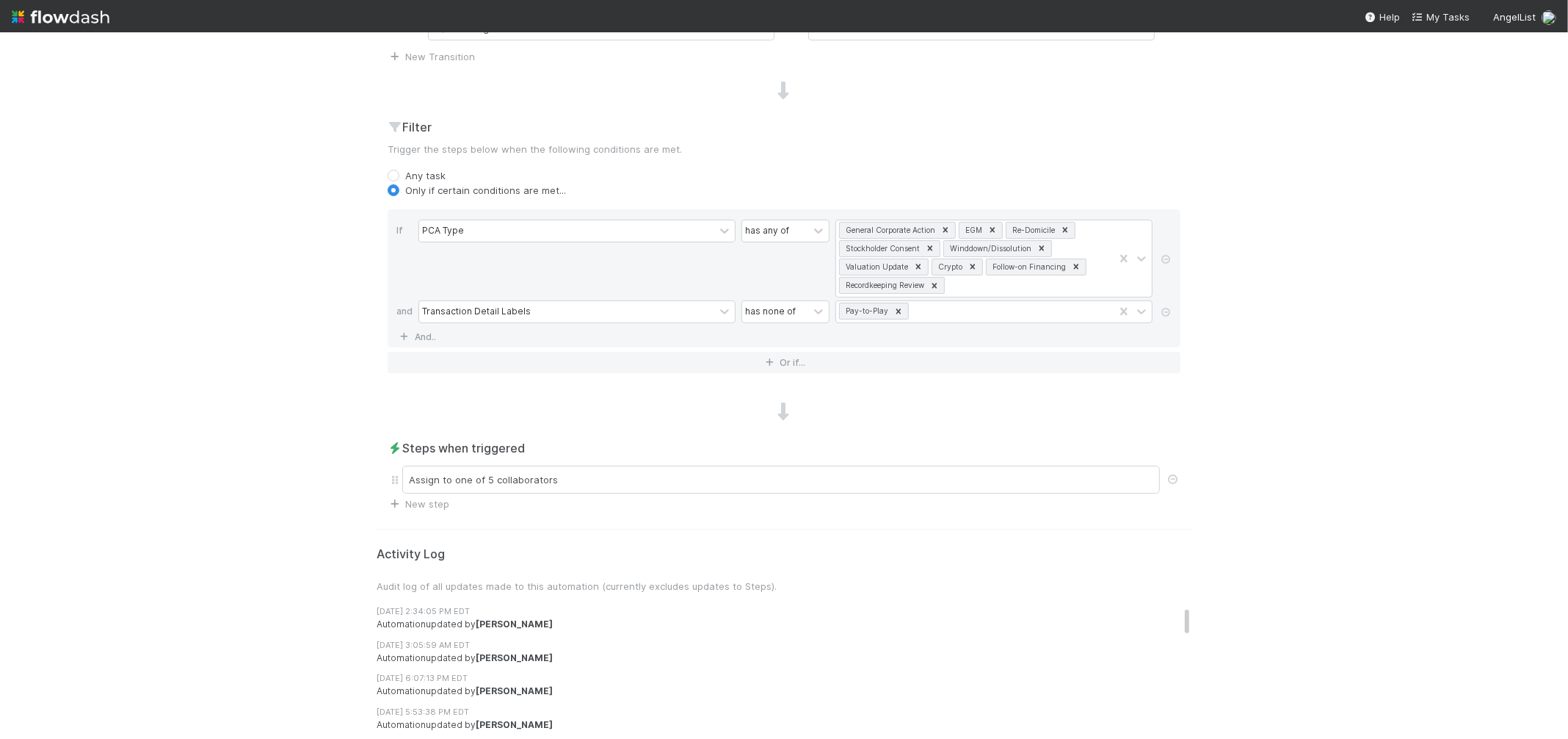
scroll to position [0, 0]
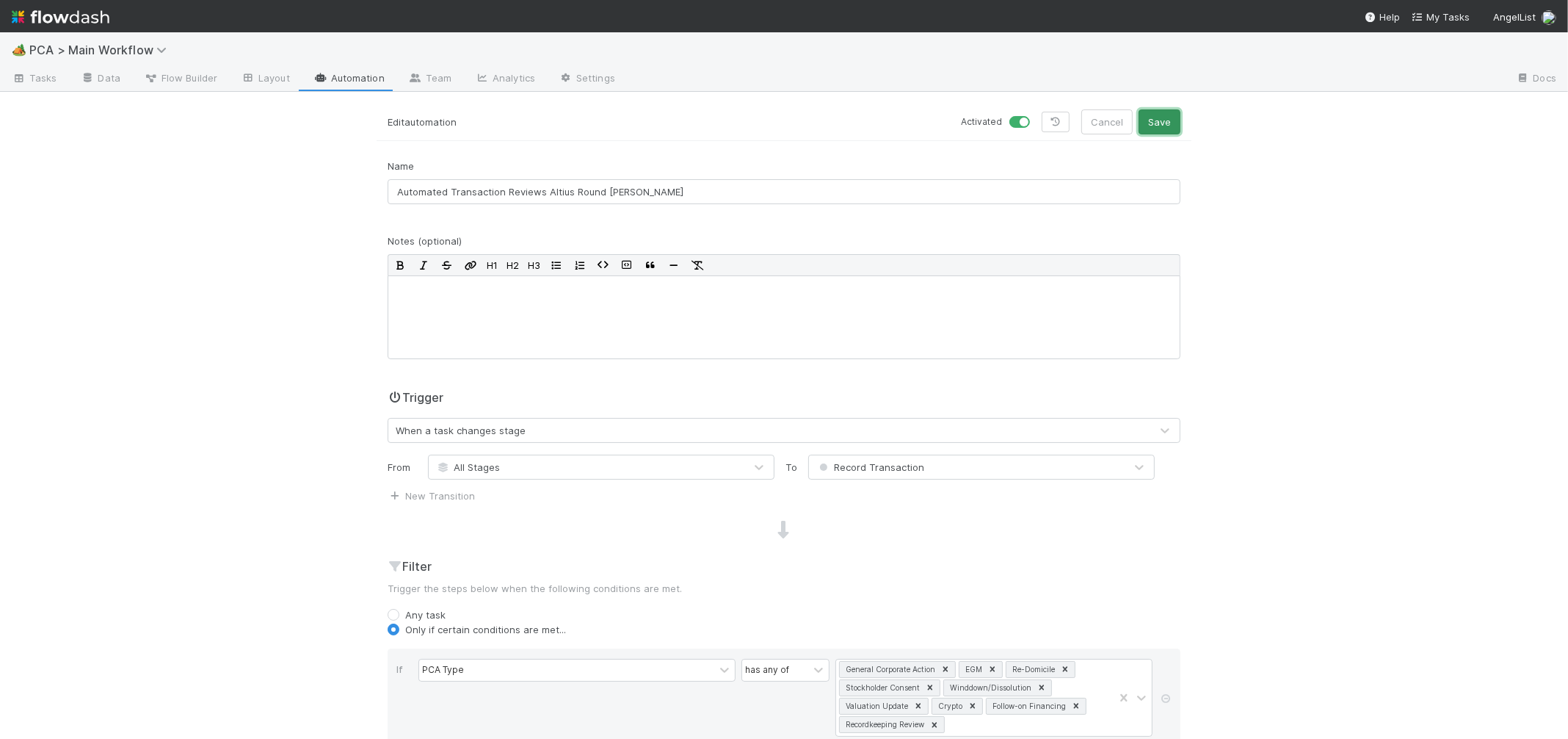
click at [1155, 128] on button "Save" at bounding box center [1159, 122] width 42 height 25
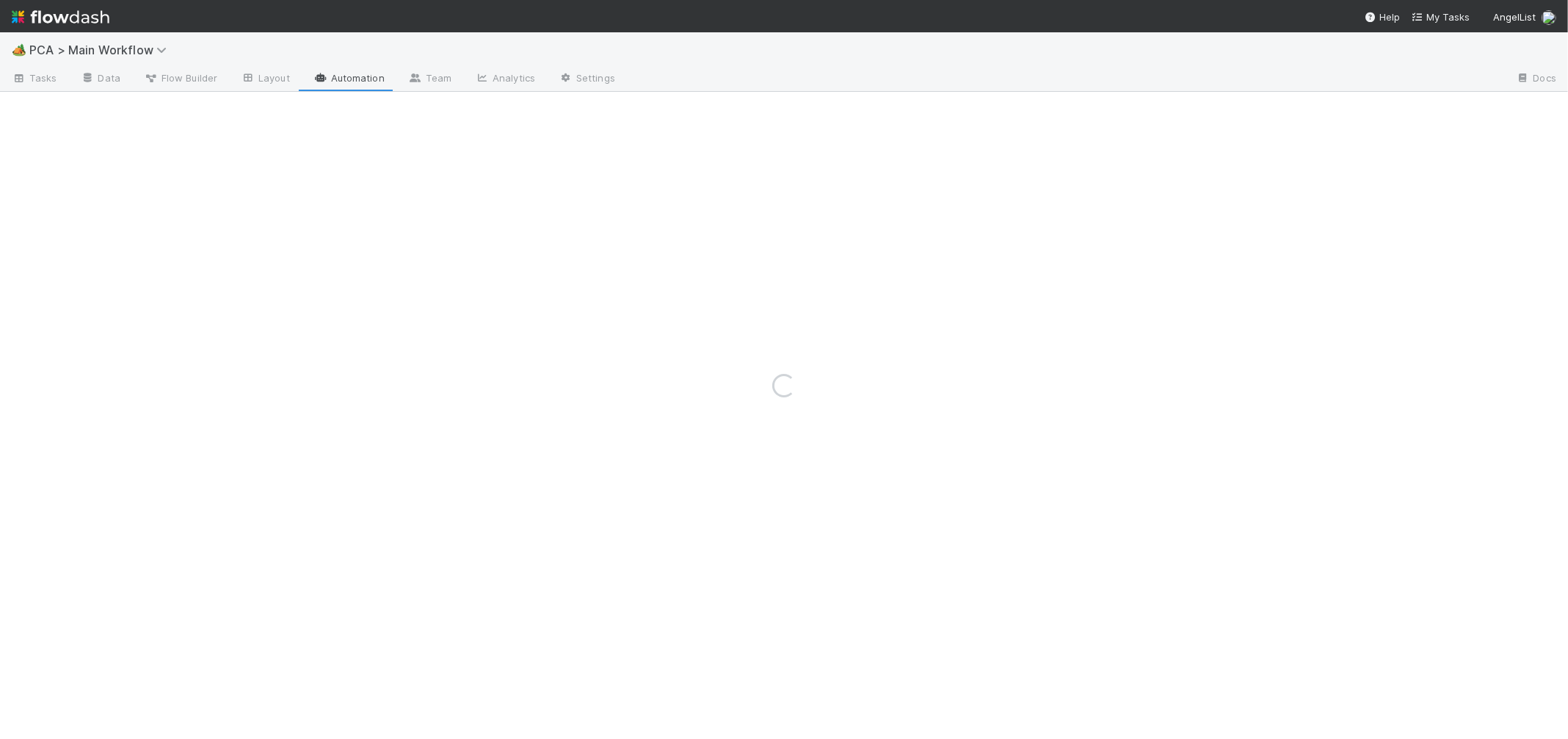
drag, startPoint x: 68, startPoint y: 22, endPoint x: 94, endPoint y: 5, distance: 31.1
click at [68, 22] on img at bounding box center [60, 17] width 98 height 25
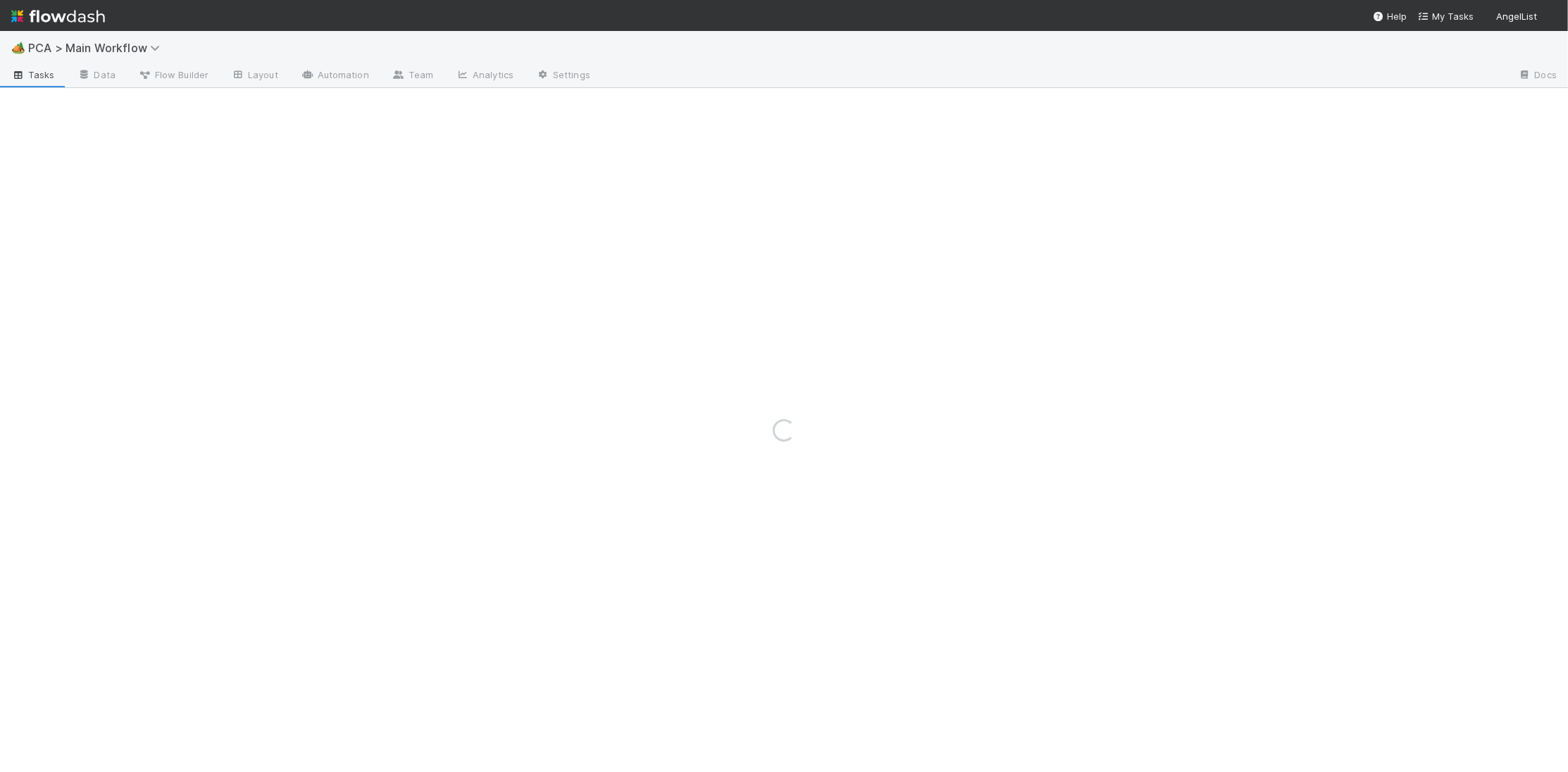
click at [88, 23] on img at bounding box center [58, 16] width 94 height 24
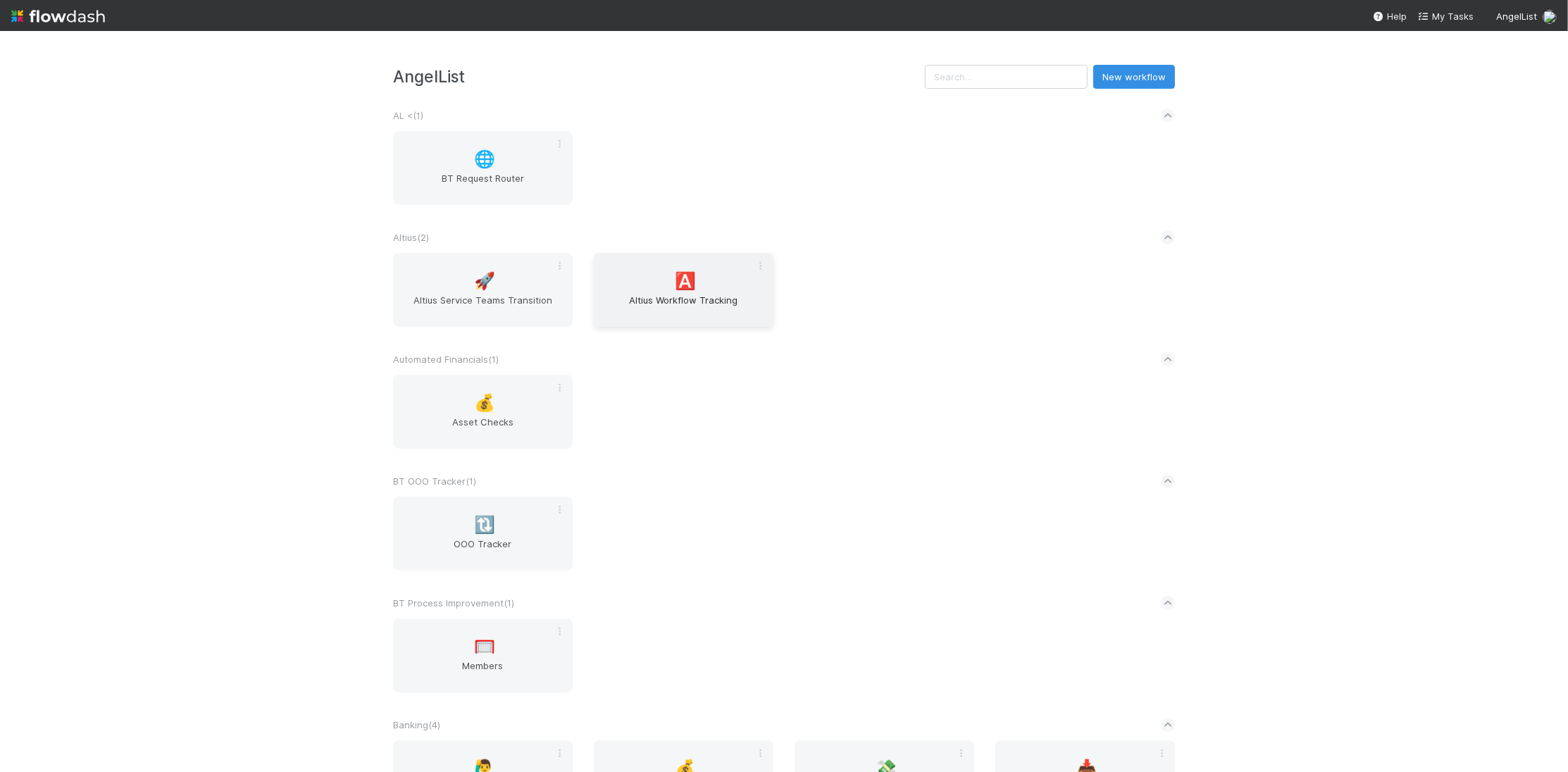
click at [694, 294] on span "Altius Workflow Tracking" at bounding box center [683, 306] width 168 height 28
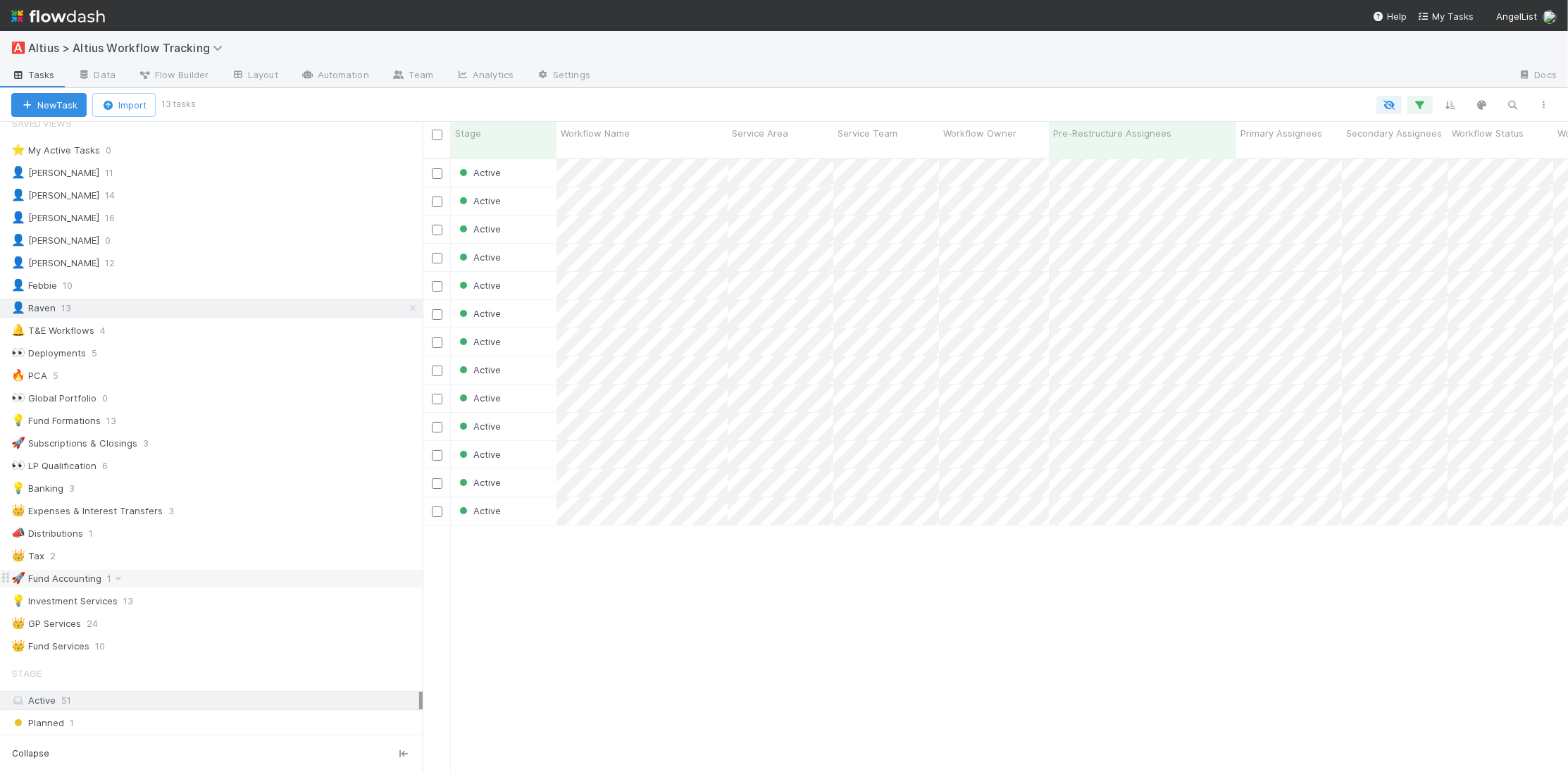
scroll to position [23, 0]
click at [138, 376] on div "🔥 PCA 5" at bounding box center [217, 369] width 411 height 18
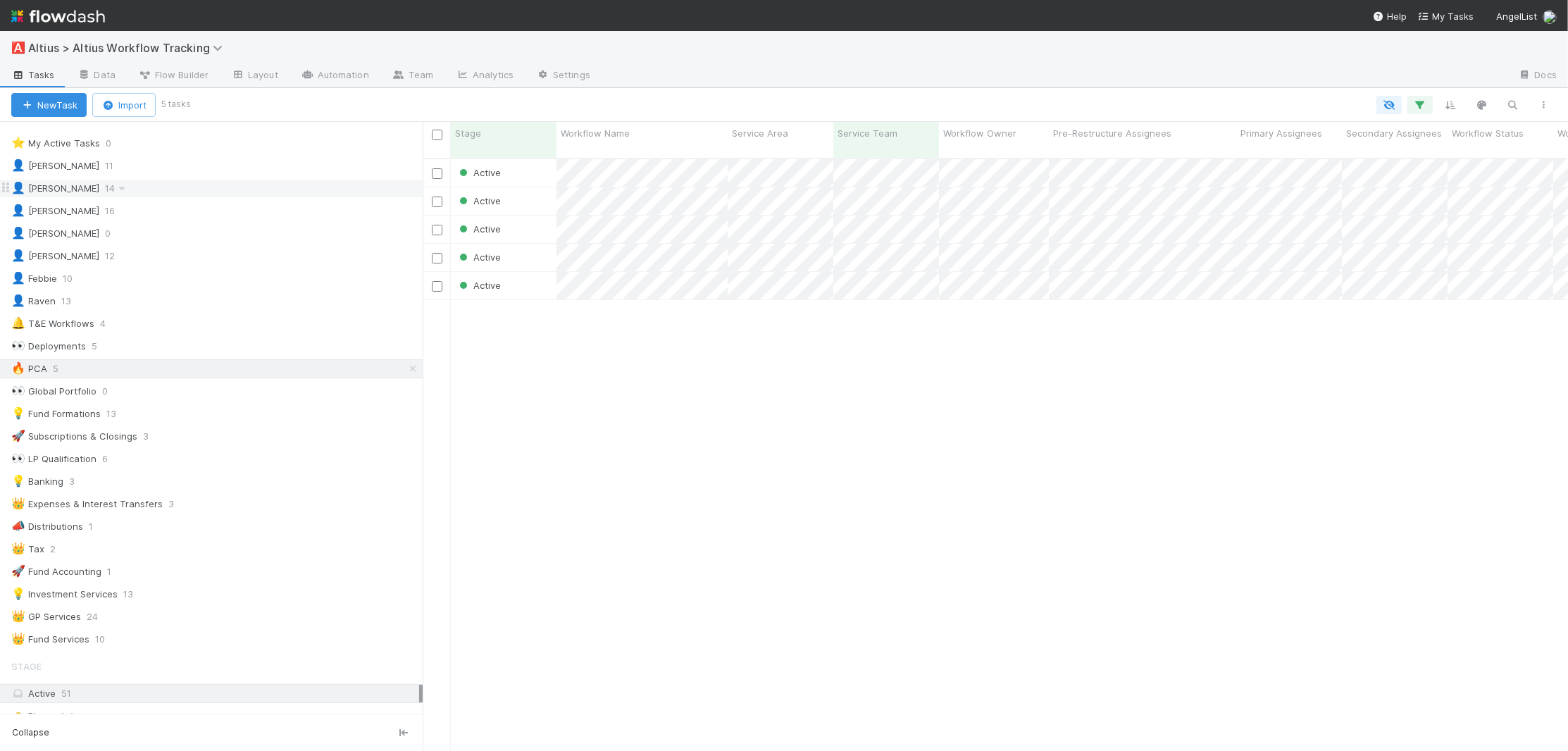
scroll to position [604, 1145]
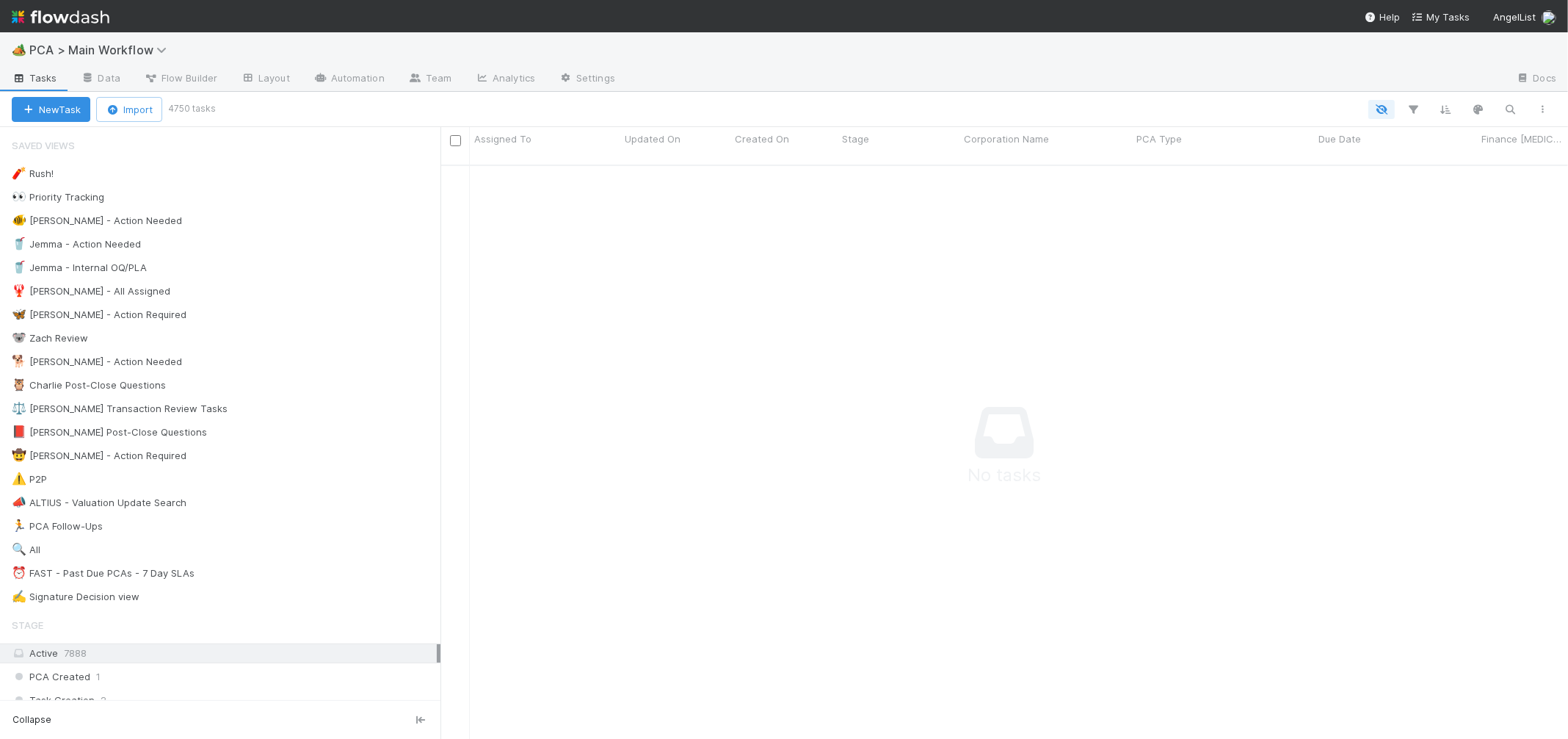
scroll to position [585, 1128]
click at [232, 364] on div "🐕 [PERSON_NAME] - Action Needed 8" at bounding box center [226, 362] width 429 height 18
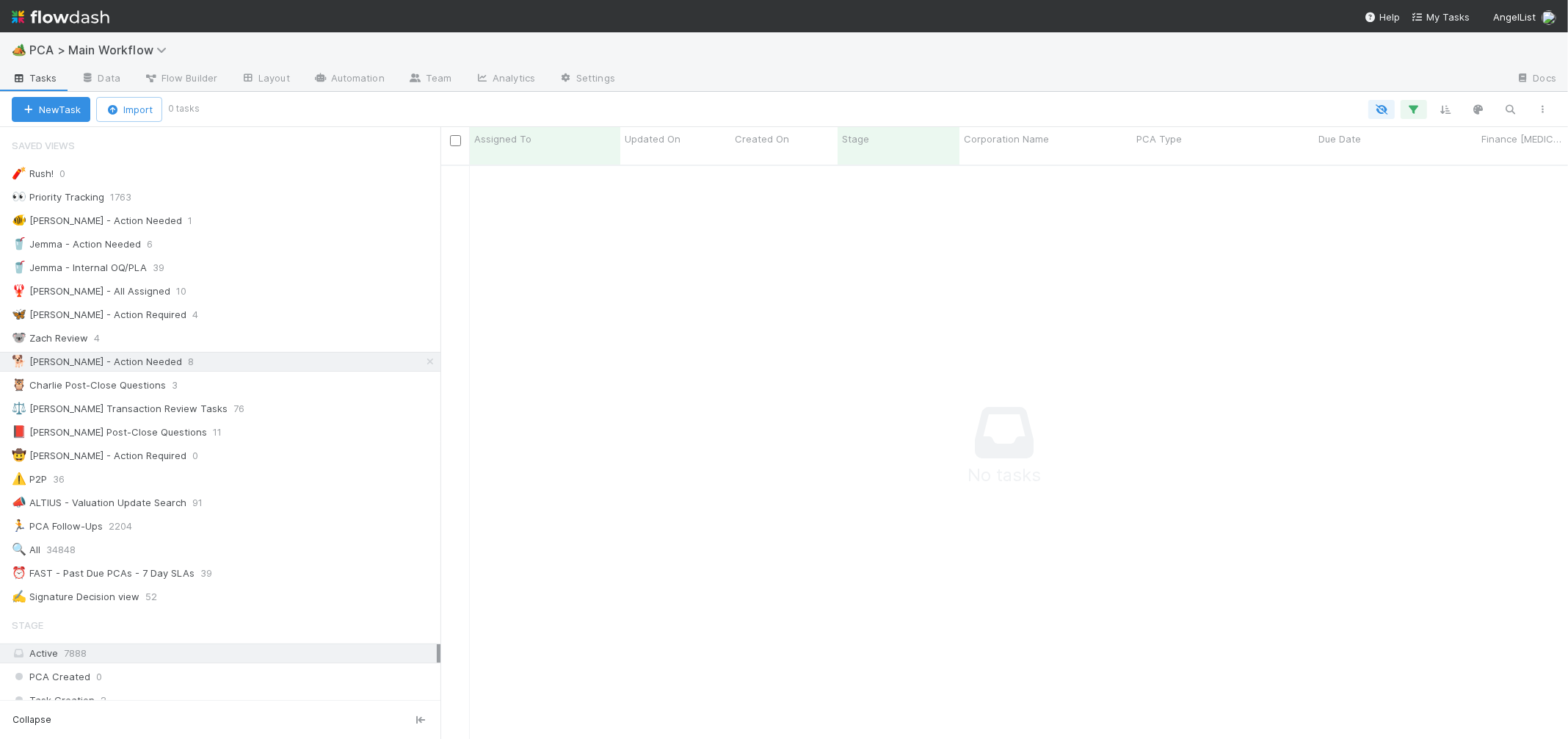
scroll to position [585, 1128]
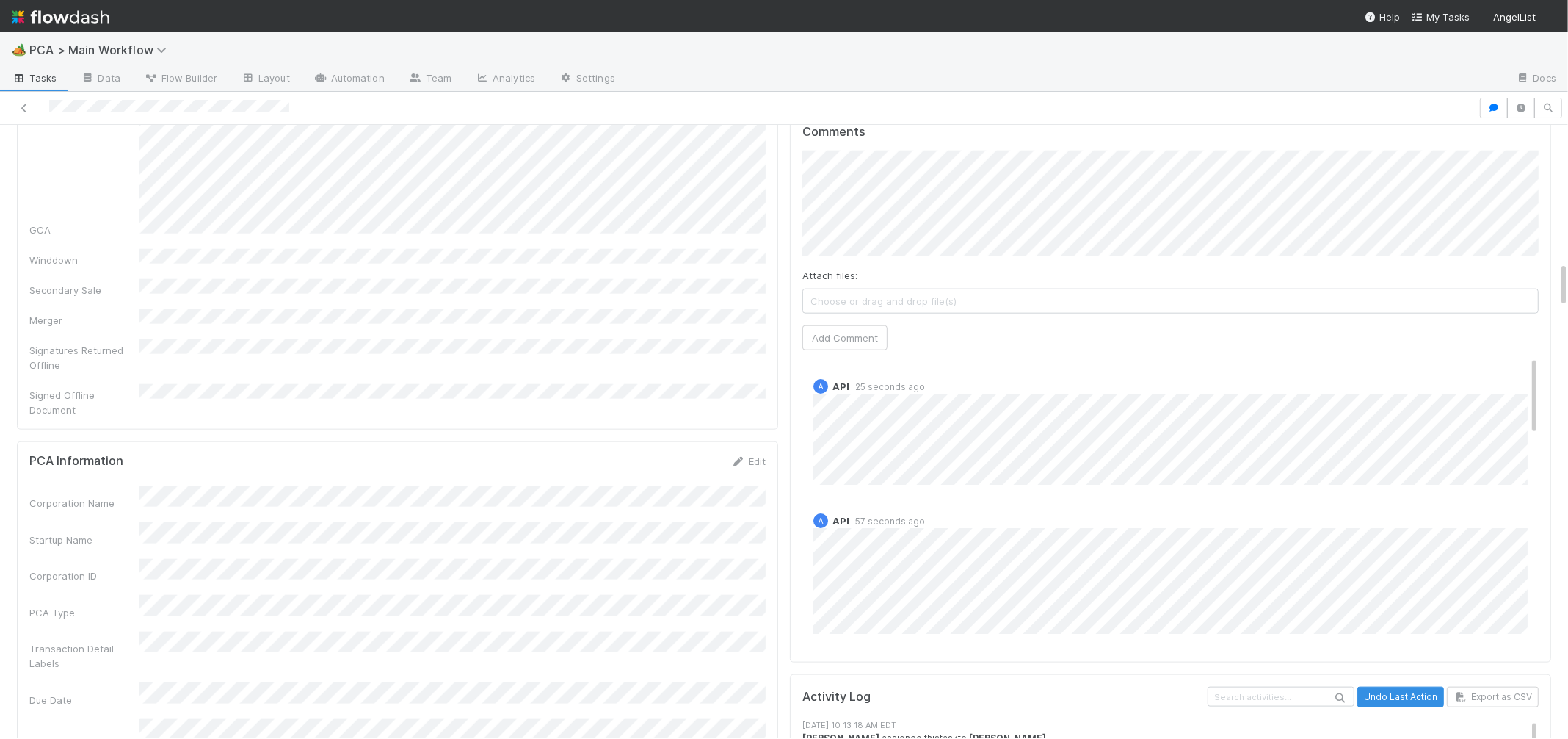
scroll to position [1831, 0]
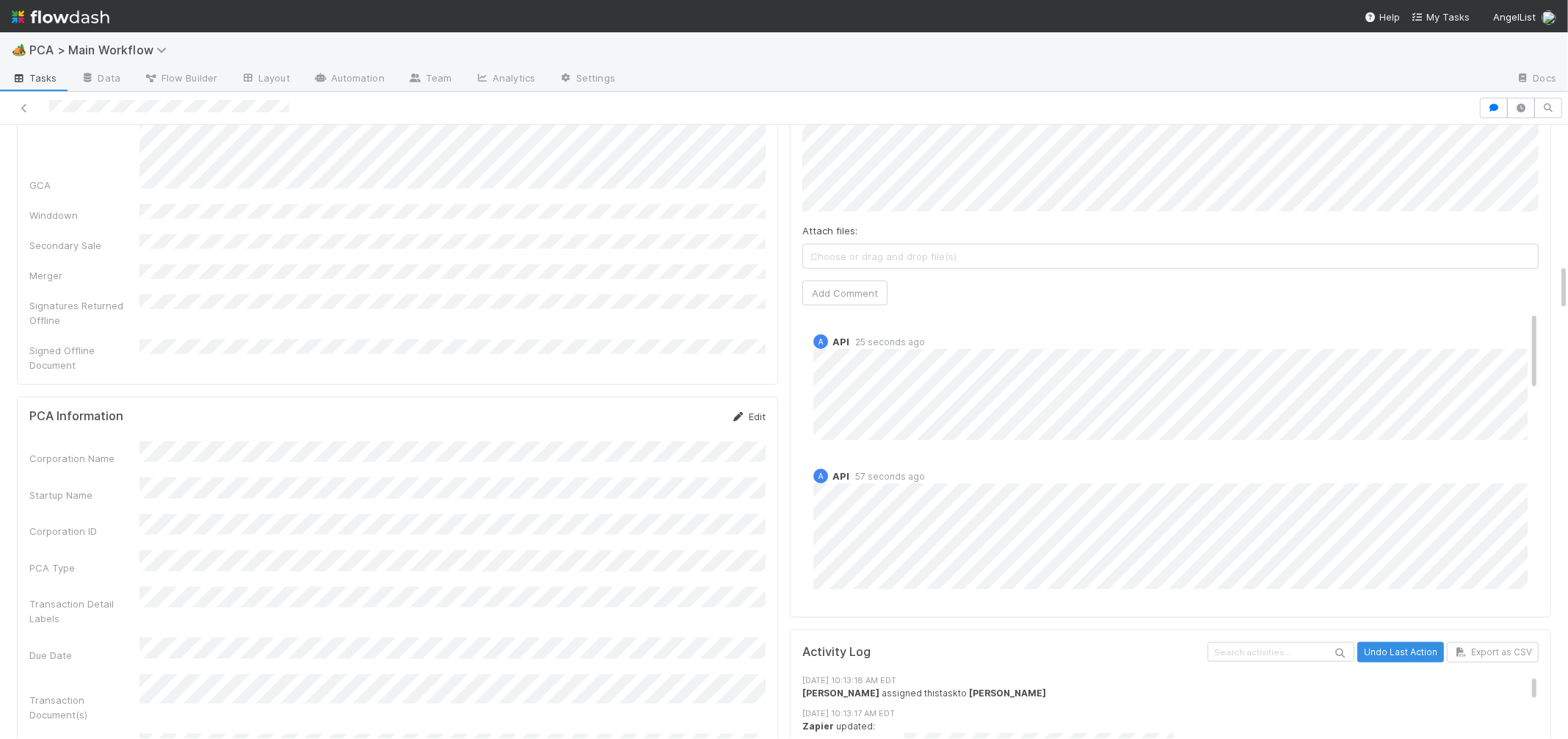
click at [734, 412] on icon at bounding box center [739, 416] width 15 height 9
click at [668, 409] on button "Save" at bounding box center [687, 421] width 42 height 25
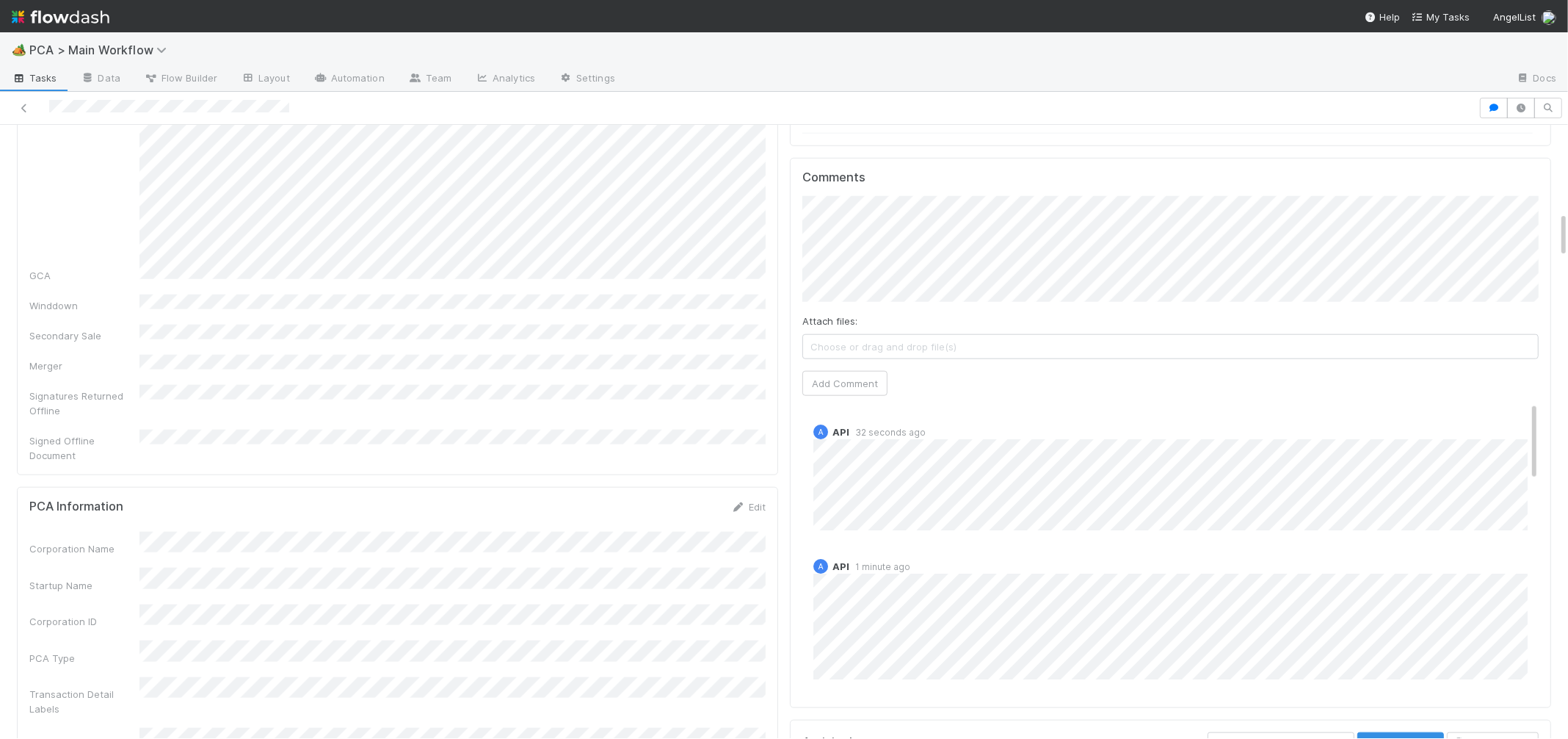
scroll to position [0, 0]
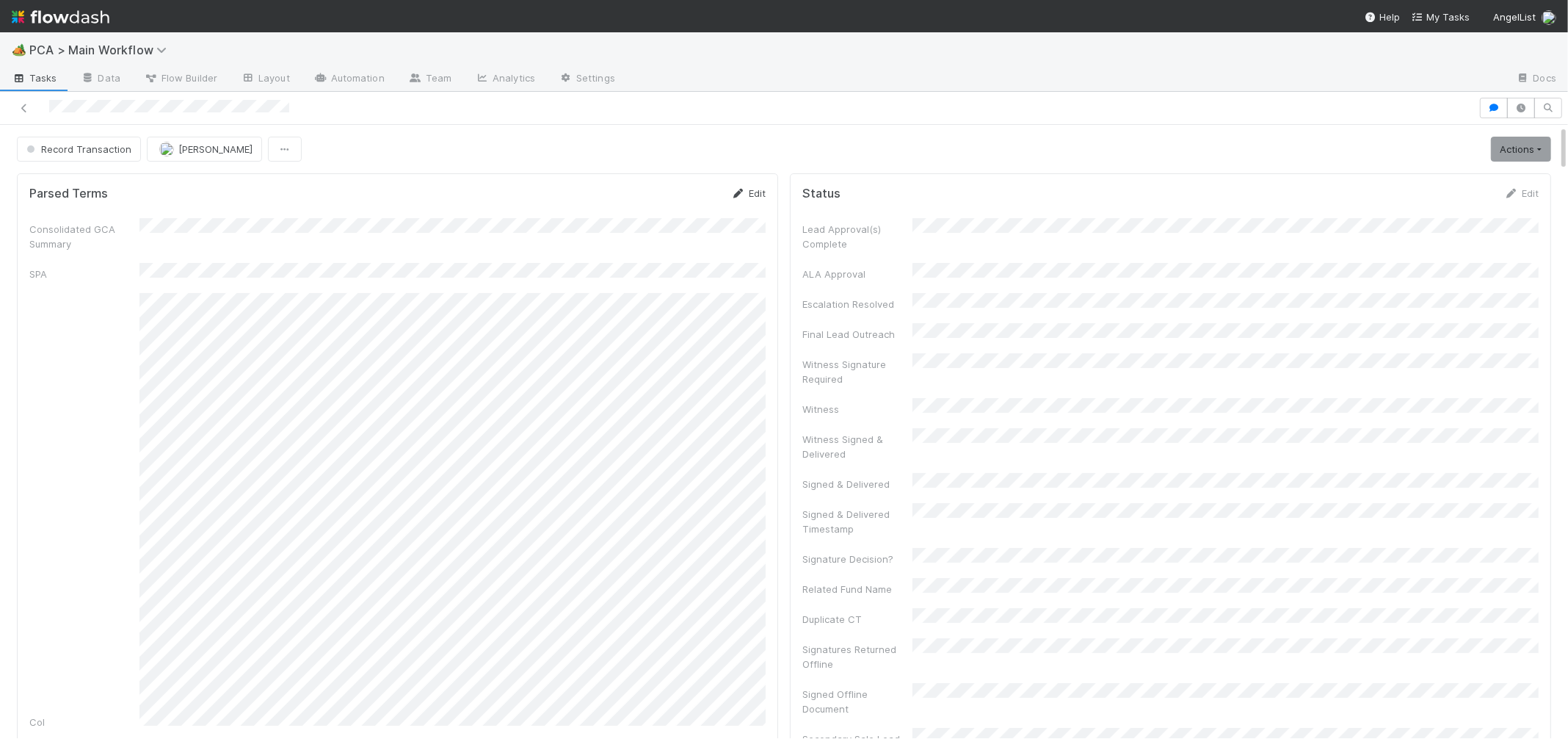
click at [741, 192] on icon at bounding box center [739, 193] width 15 height 9
click at [739, 201] on button "Cancel" at bounding box center [740, 198] width 51 height 25
click at [1494, 154] on link "Actions" at bounding box center [1521, 149] width 60 height 25
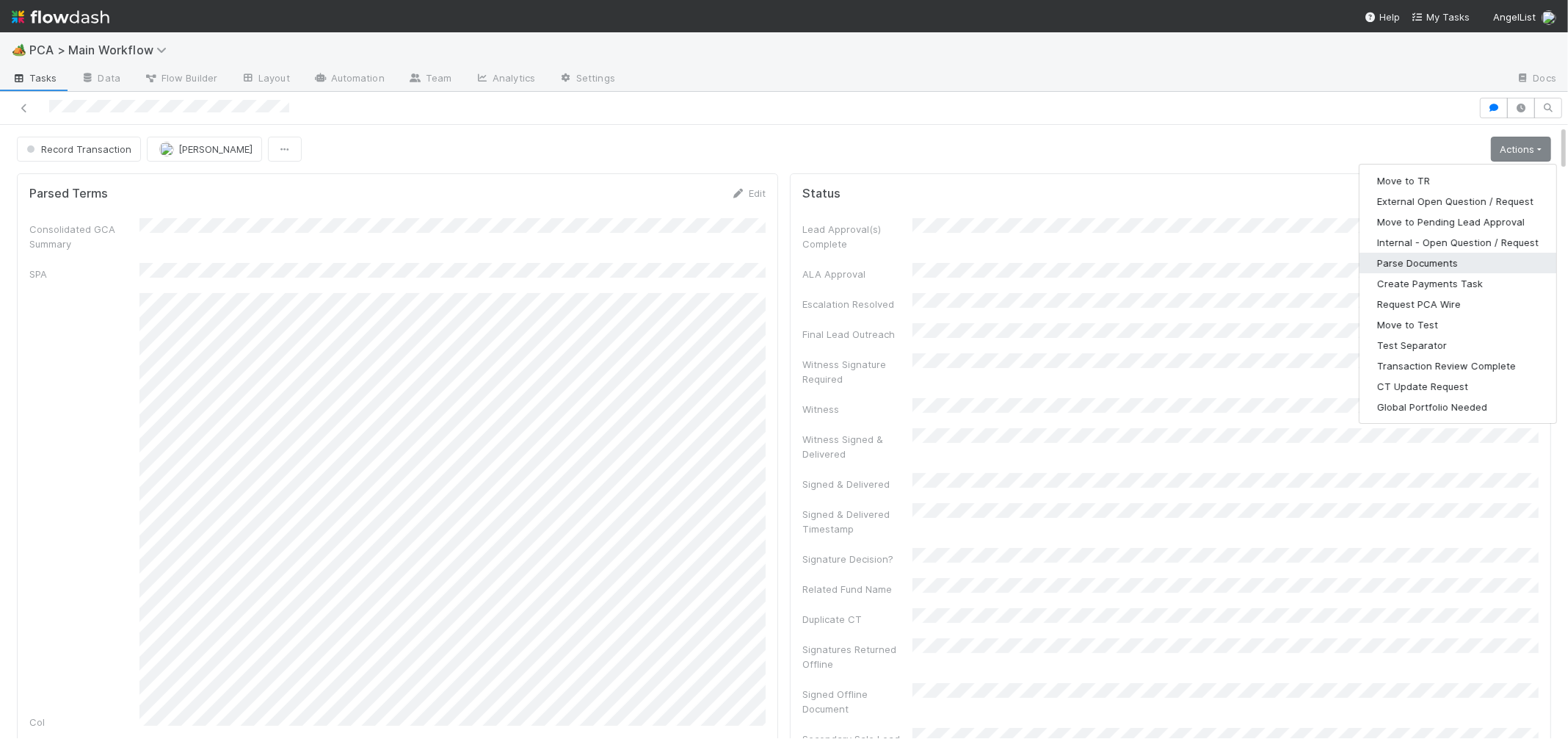
drag, startPoint x: 1426, startPoint y: 259, endPoint x: 776, endPoint y: 274, distance: 650.2
click at [1424, 259] on button "Parse Documents" at bounding box center [1458, 262] width 196 height 21
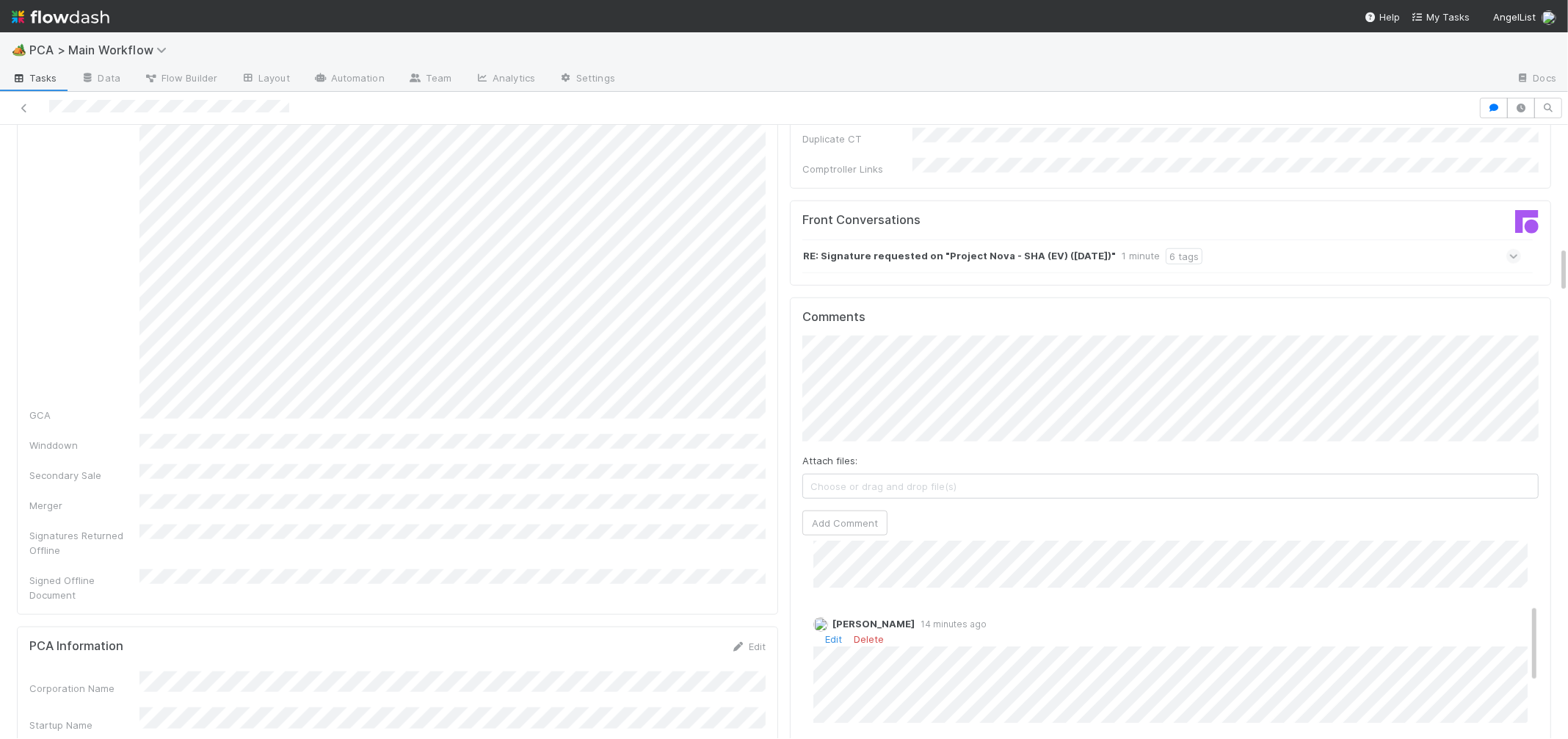
scroll to position [229, 0]
click at [849, 510] on button "Add Comment" at bounding box center [845, 522] width 85 height 25
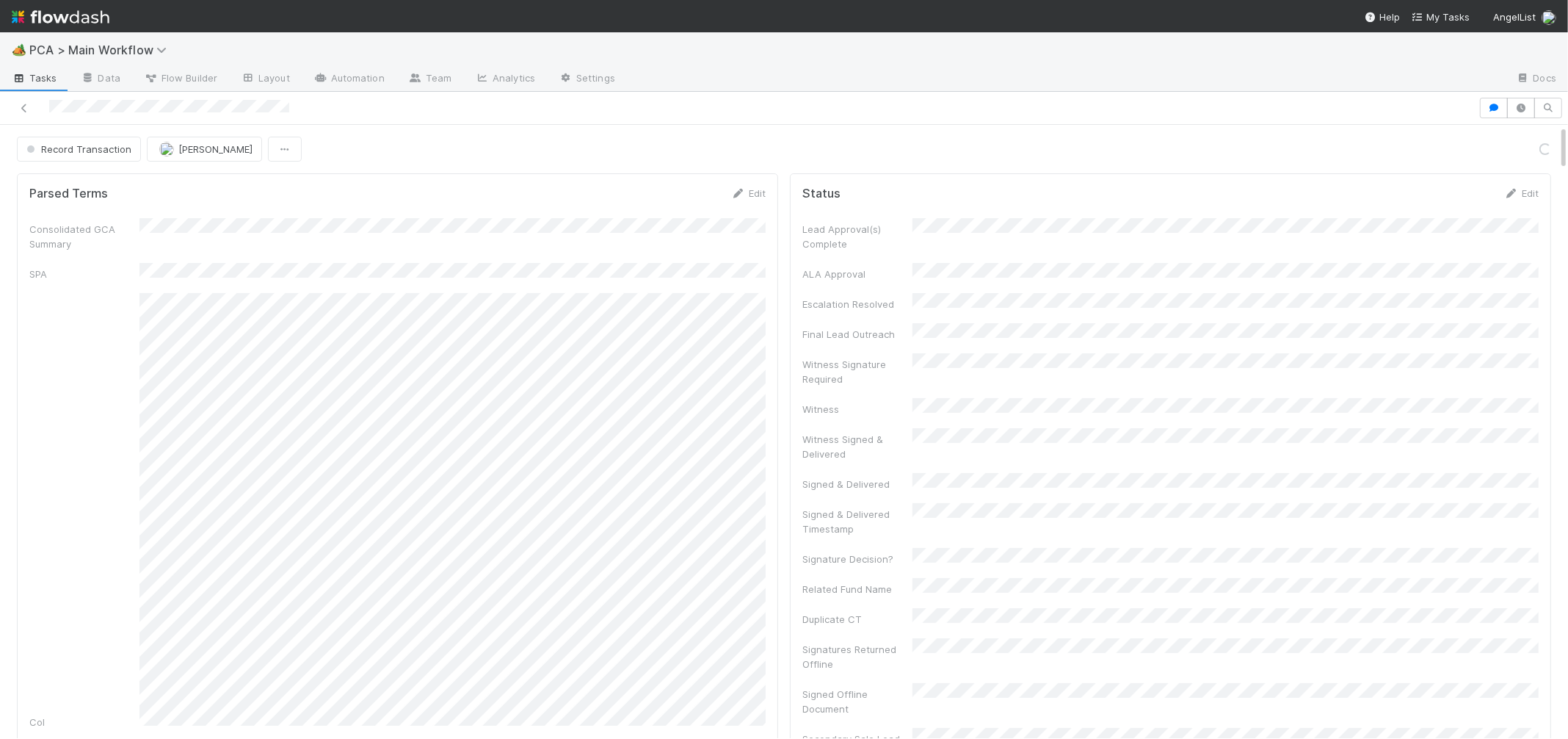
scroll to position [364, 0]
click at [79, 13] on img at bounding box center [60, 17] width 98 height 25
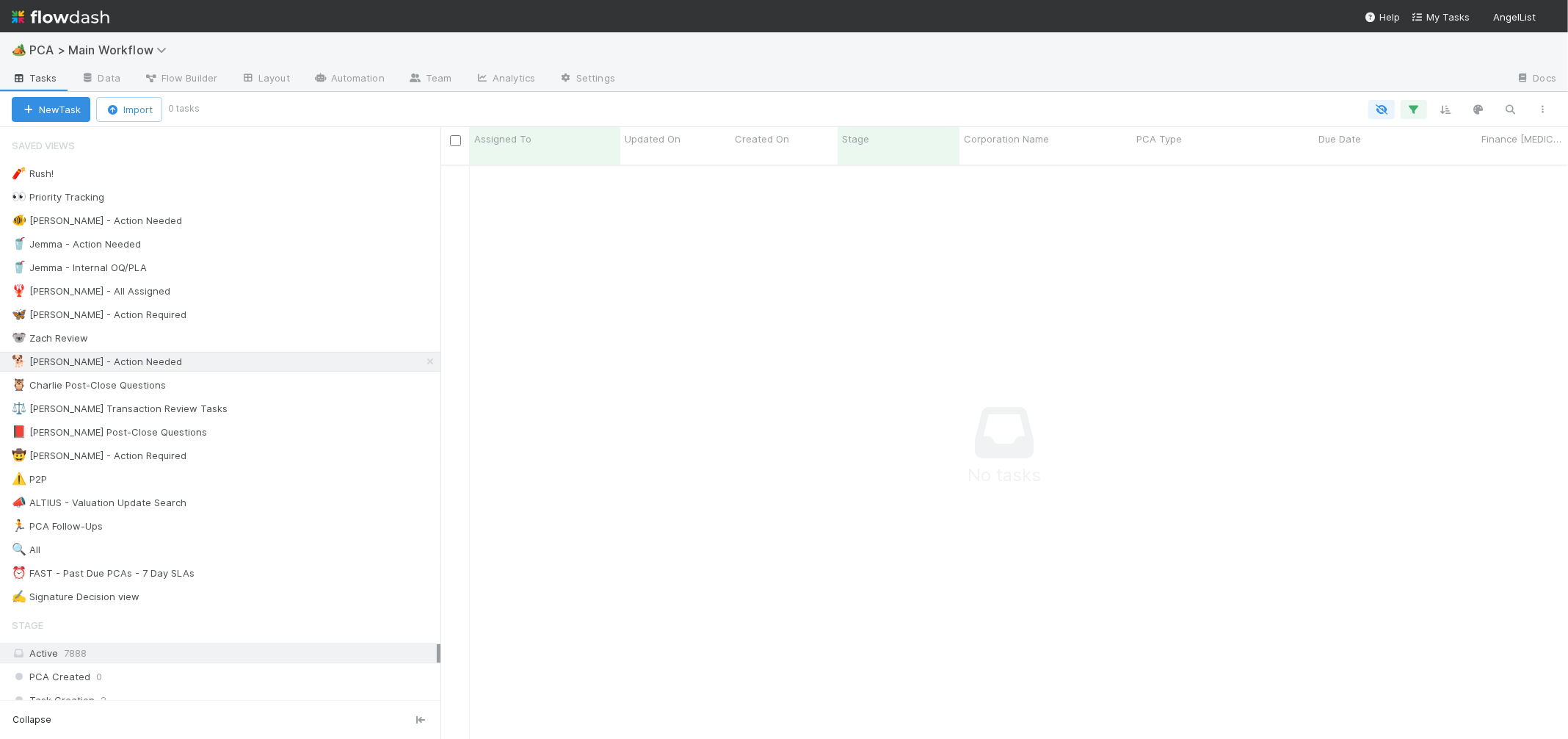
scroll to position [1, 1]
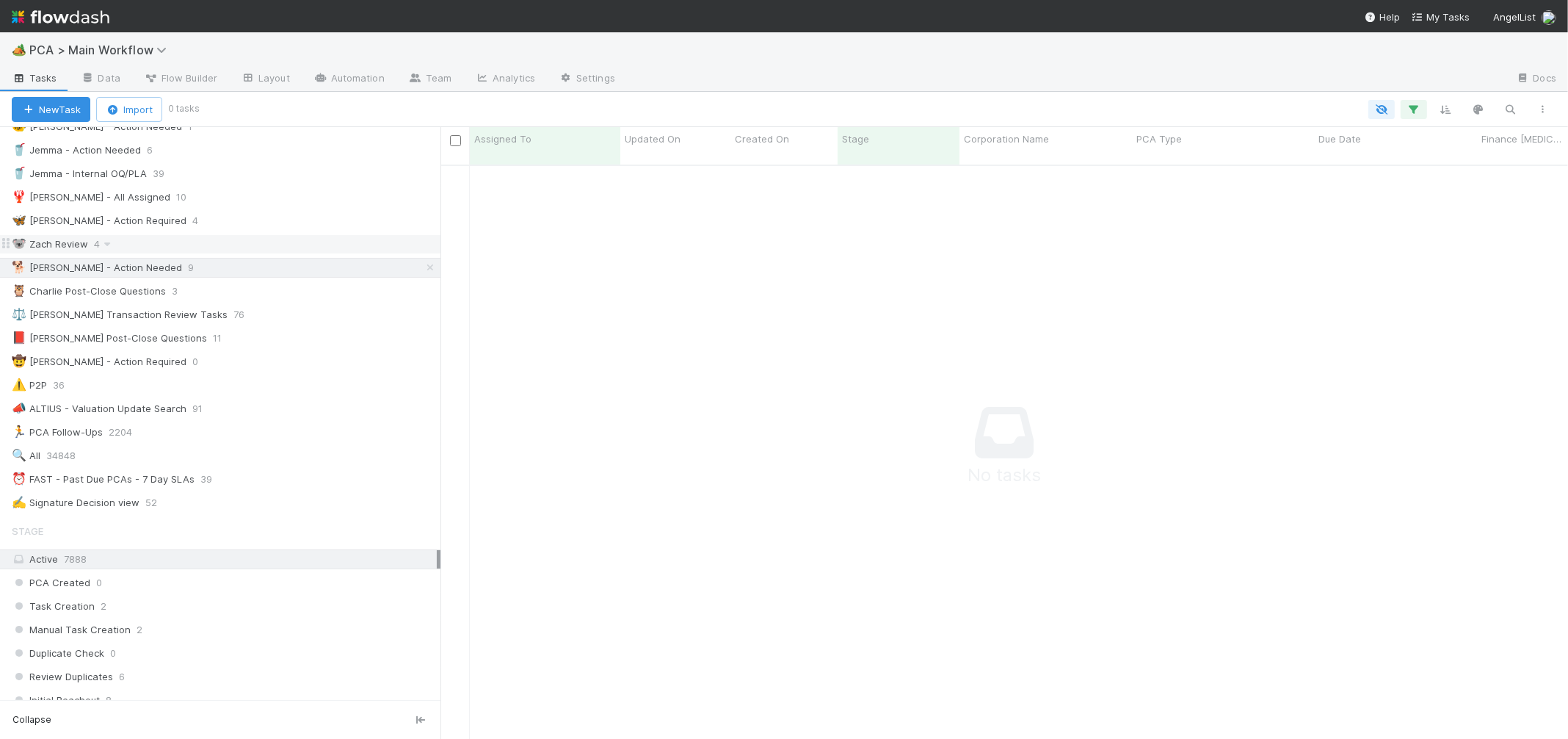
scroll to position [0, 0]
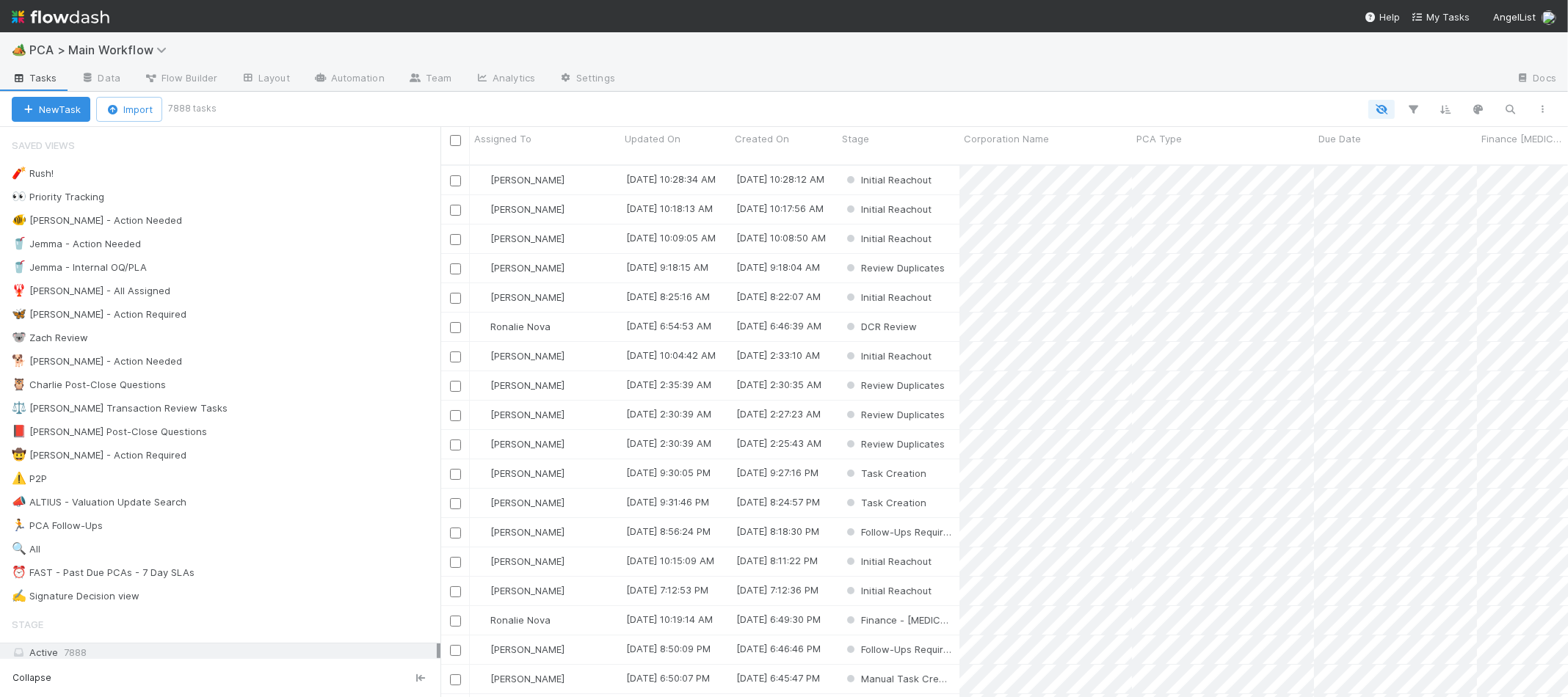
scroll to position [545, 1128]
click at [293, 357] on div "🐕 [PERSON_NAME] - Action Needed 9" at bounding box center [226, 362] width 429 height 18
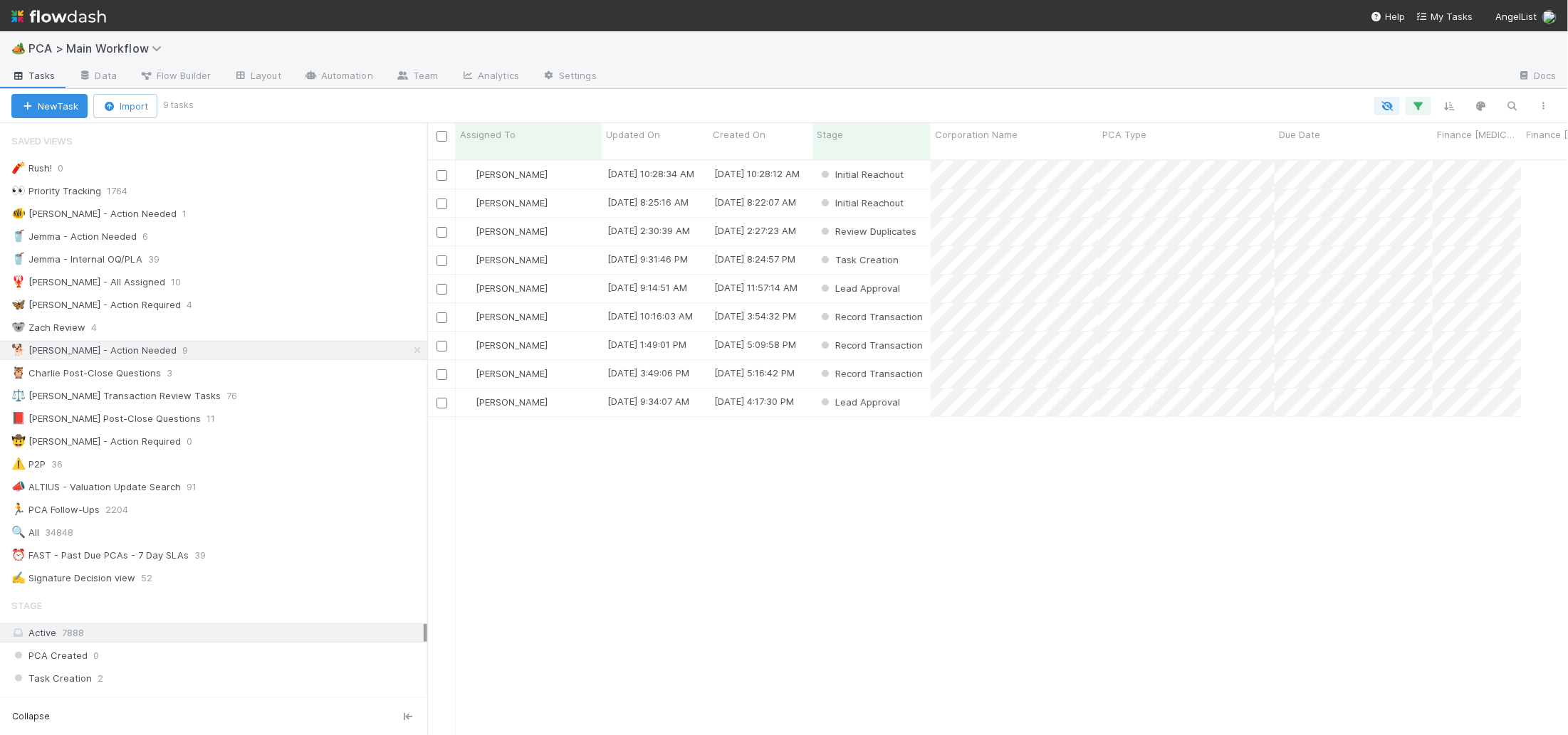
scroll to position [586, 1141]
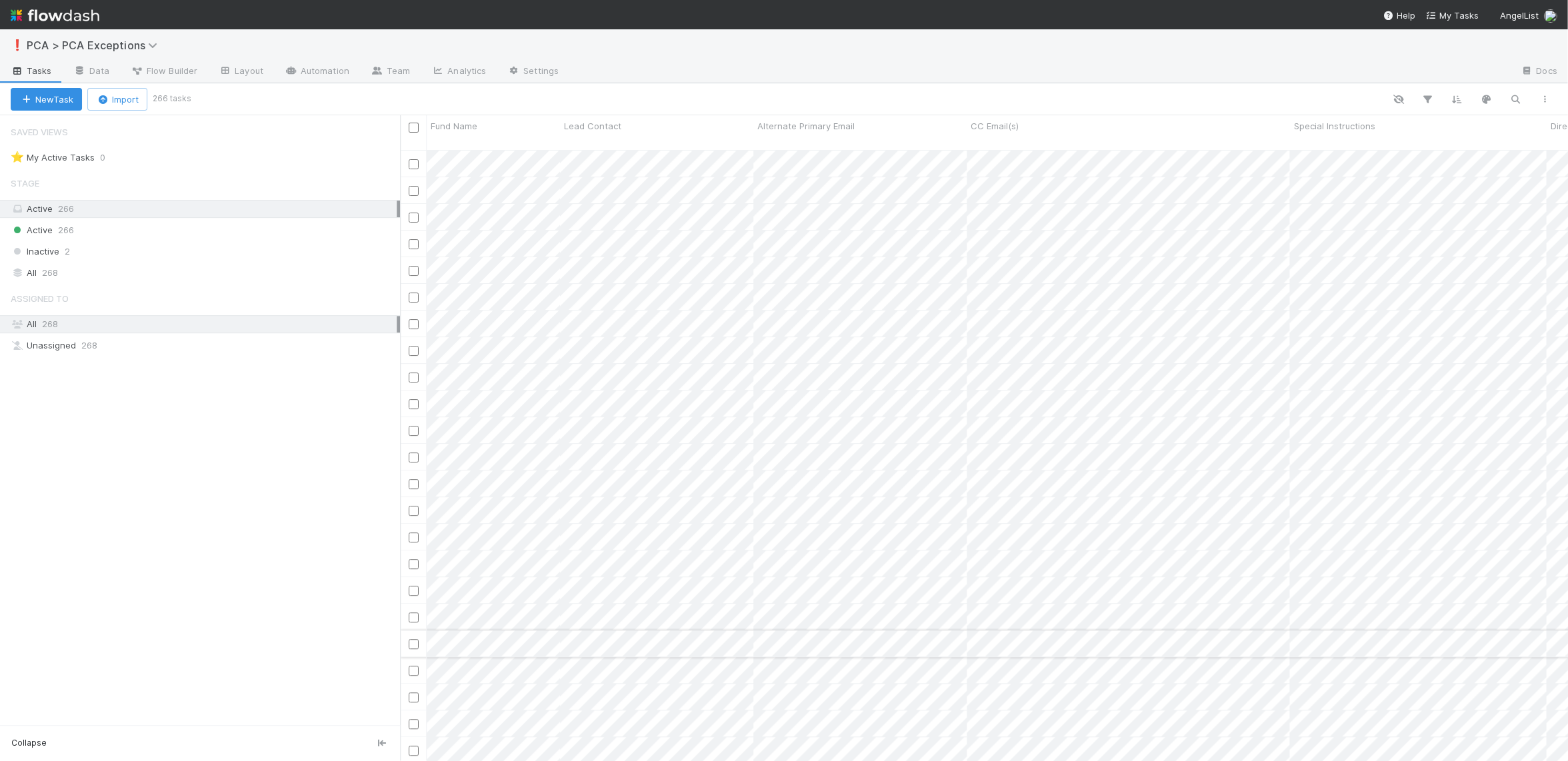
scroll to position [621, 1168]
click at [1494, 93] on icon "button" at bounding box center [1516, 99] width 14 height 12
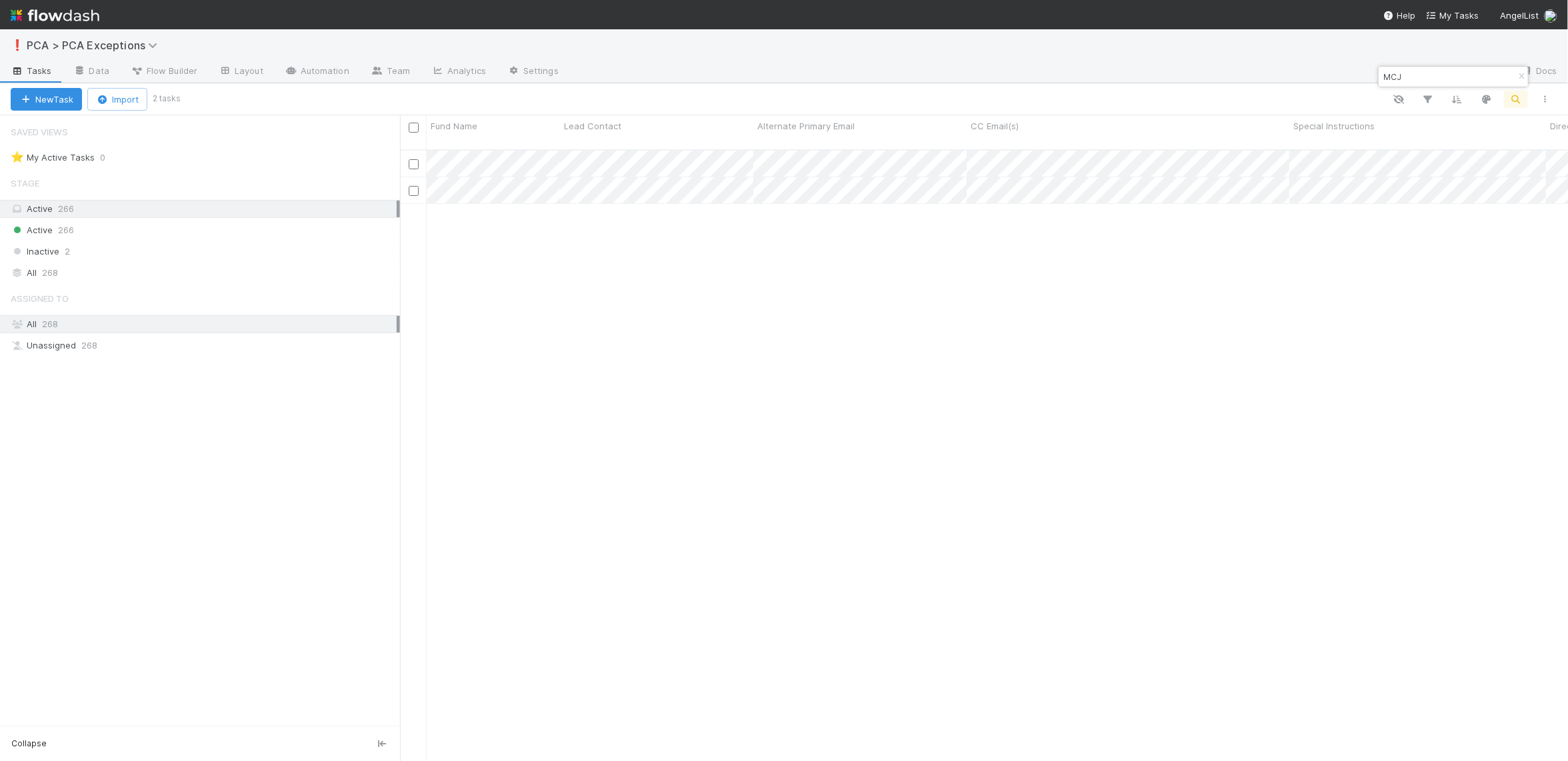
type input "MCJ"
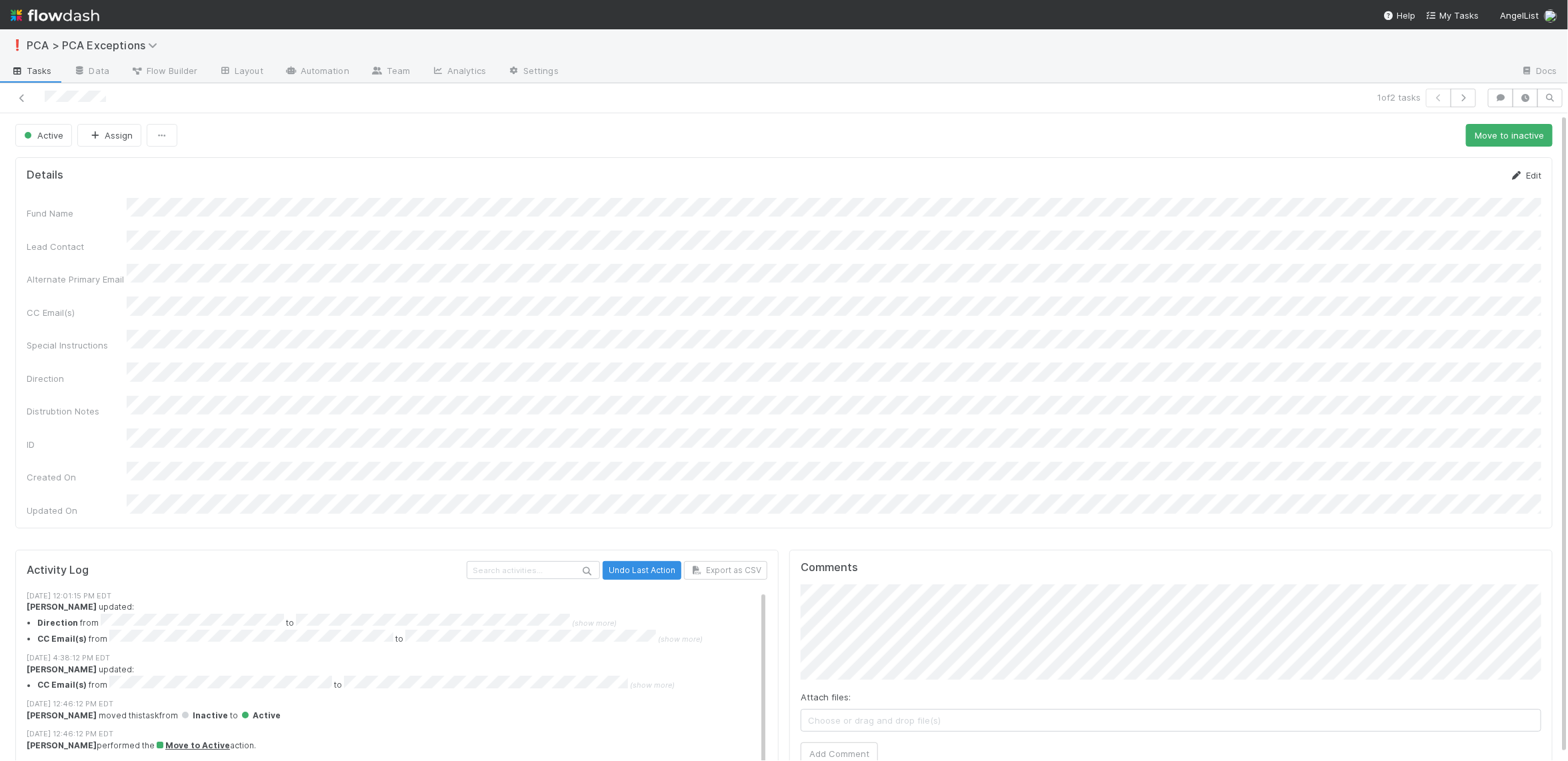
click at [1494, 175] on link "Edit" at bounding box center [1525, 175] width 31 height 11
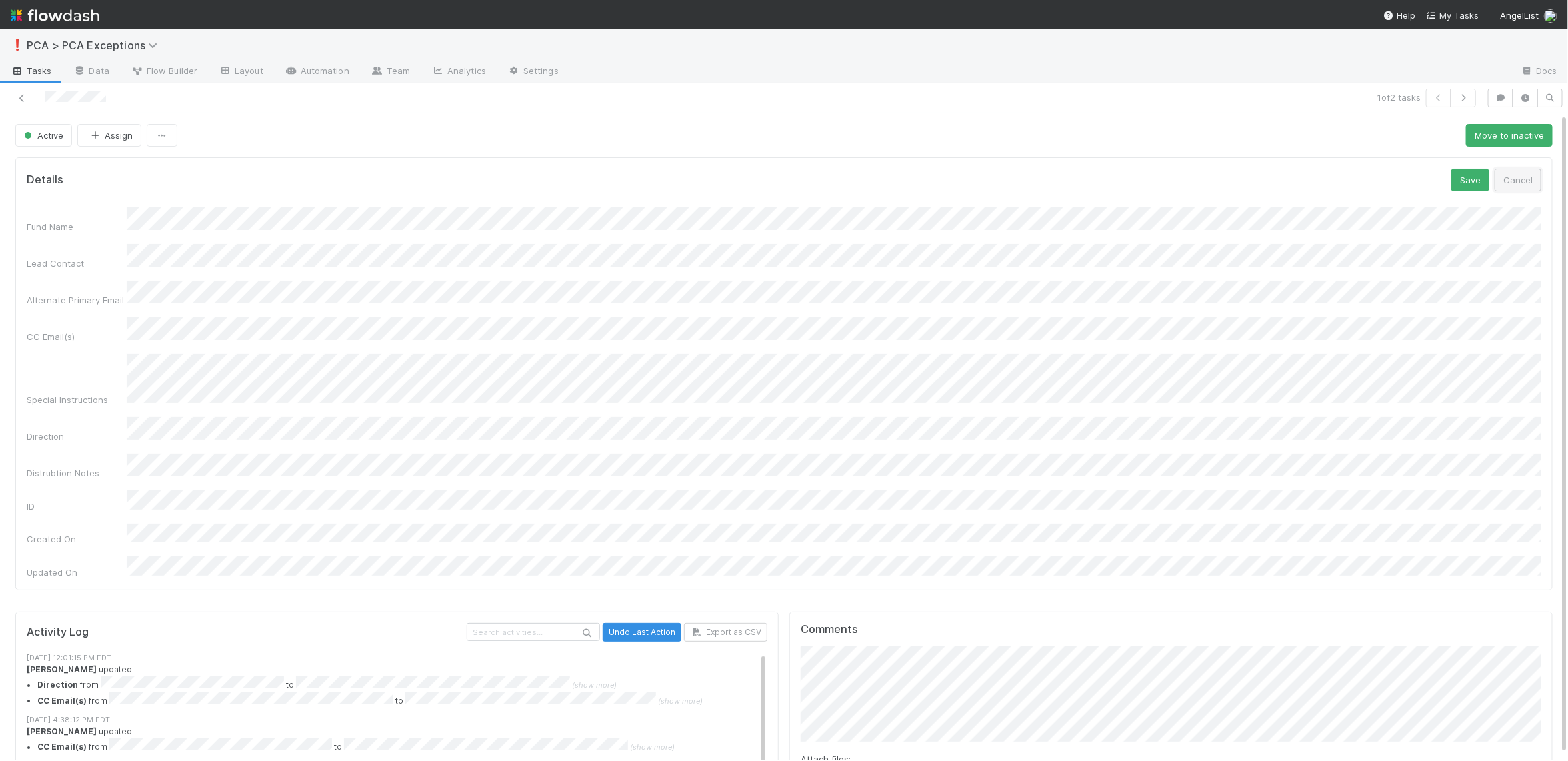
click at [1494, 186] on button "Cancel" at bounding box center [1517, 180] width 46 height 23
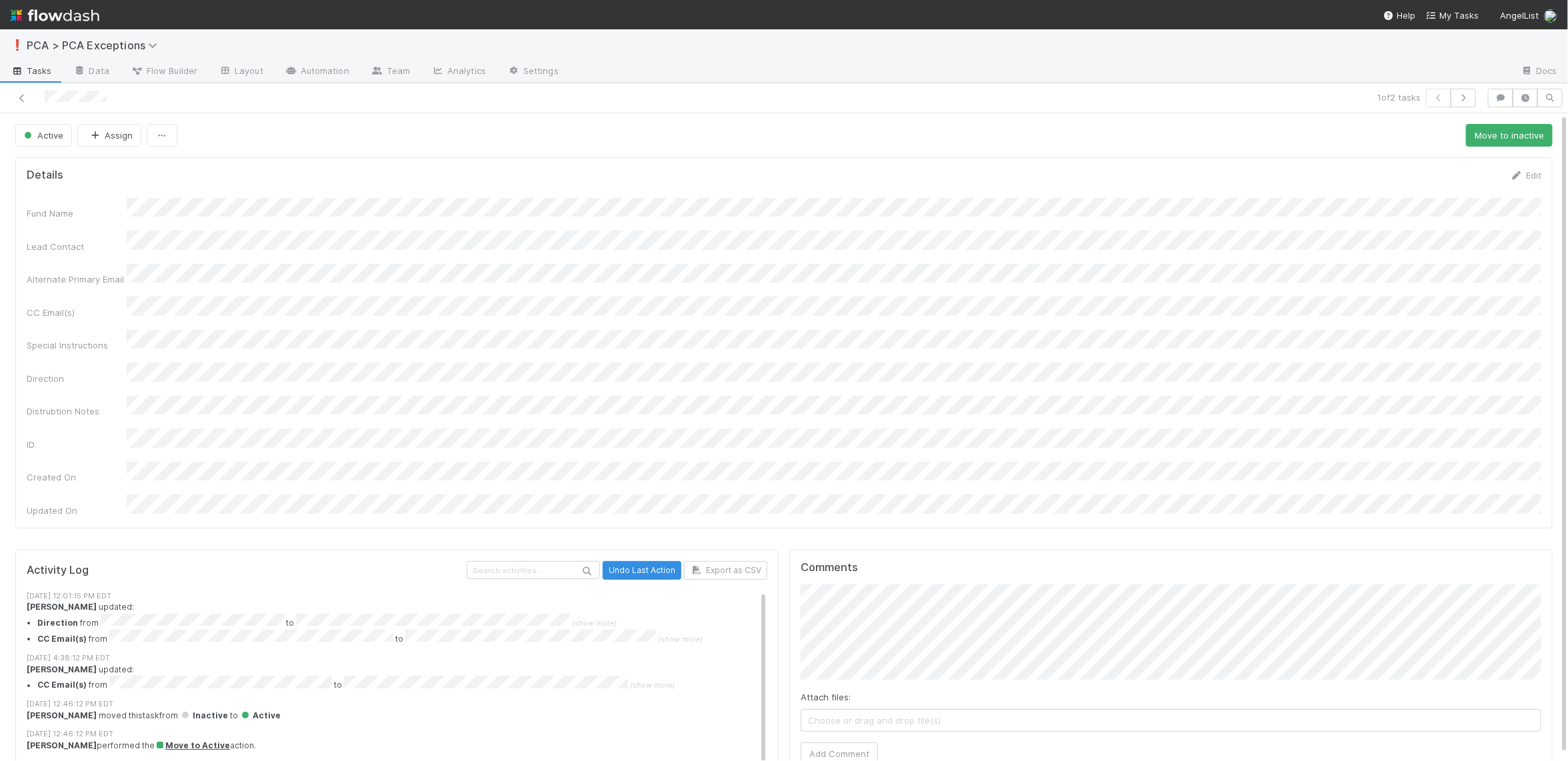
drag, startPoint x: 1519, startPoint y: 175, endPoint x: 1185, endPoint y: 205, distance: 335.3
click at [1494, 175] on icon at bounding box center [1516, 175] width 14 height 8
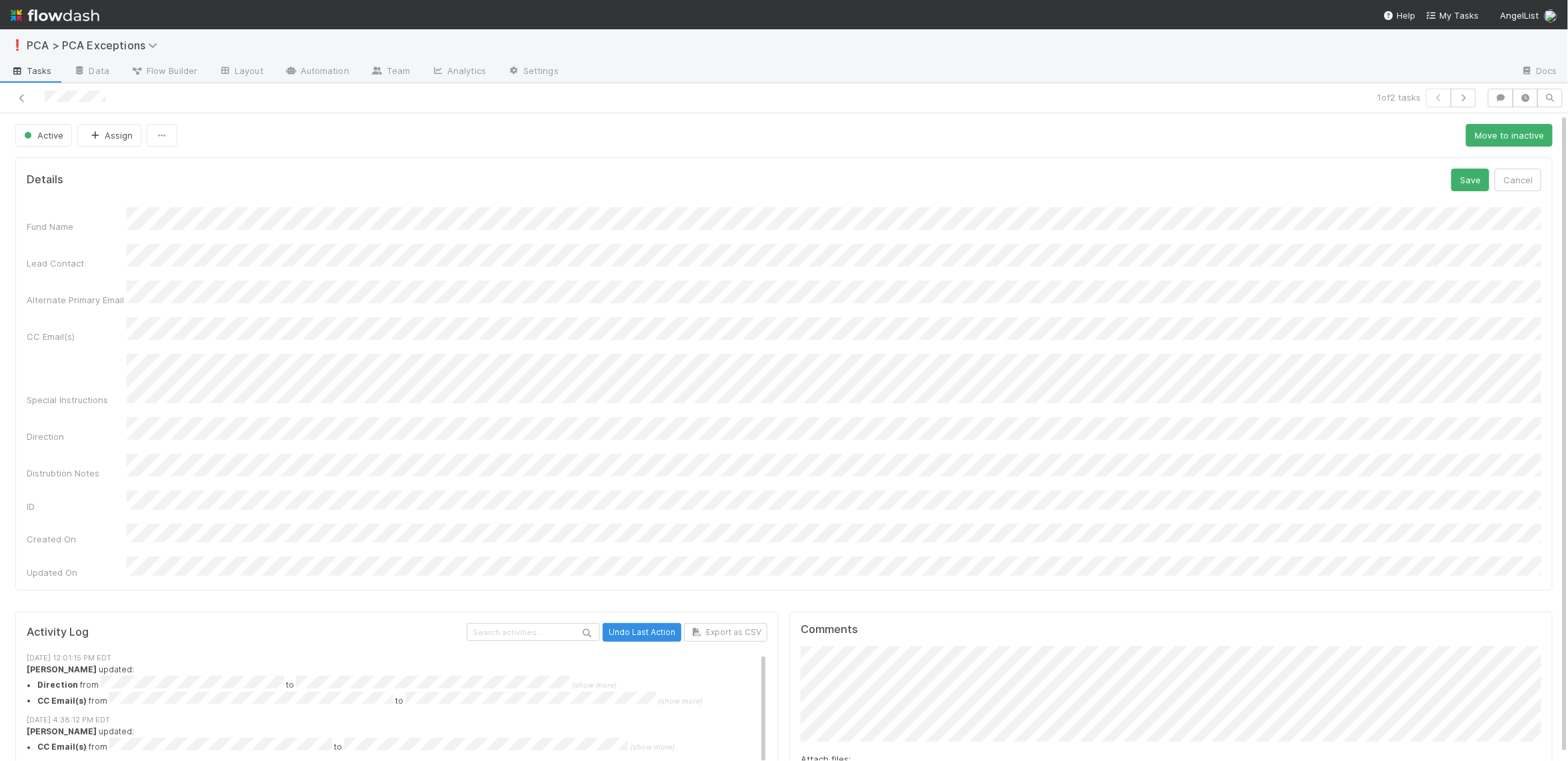
click at [123, 287] on div "Alternate Primary Email" at bounding box center [783, 294] width 1514 height 26
click at [1485, 171] on div "Details Save Cancel Fund Name Lead Contact Alternate Primary Email CC Email(s) …" at bounding box center [783, 373] width 1537 height 433
click at [1481, 176] on button "Save" at bounding box center [1470, 180] width 38 height 23
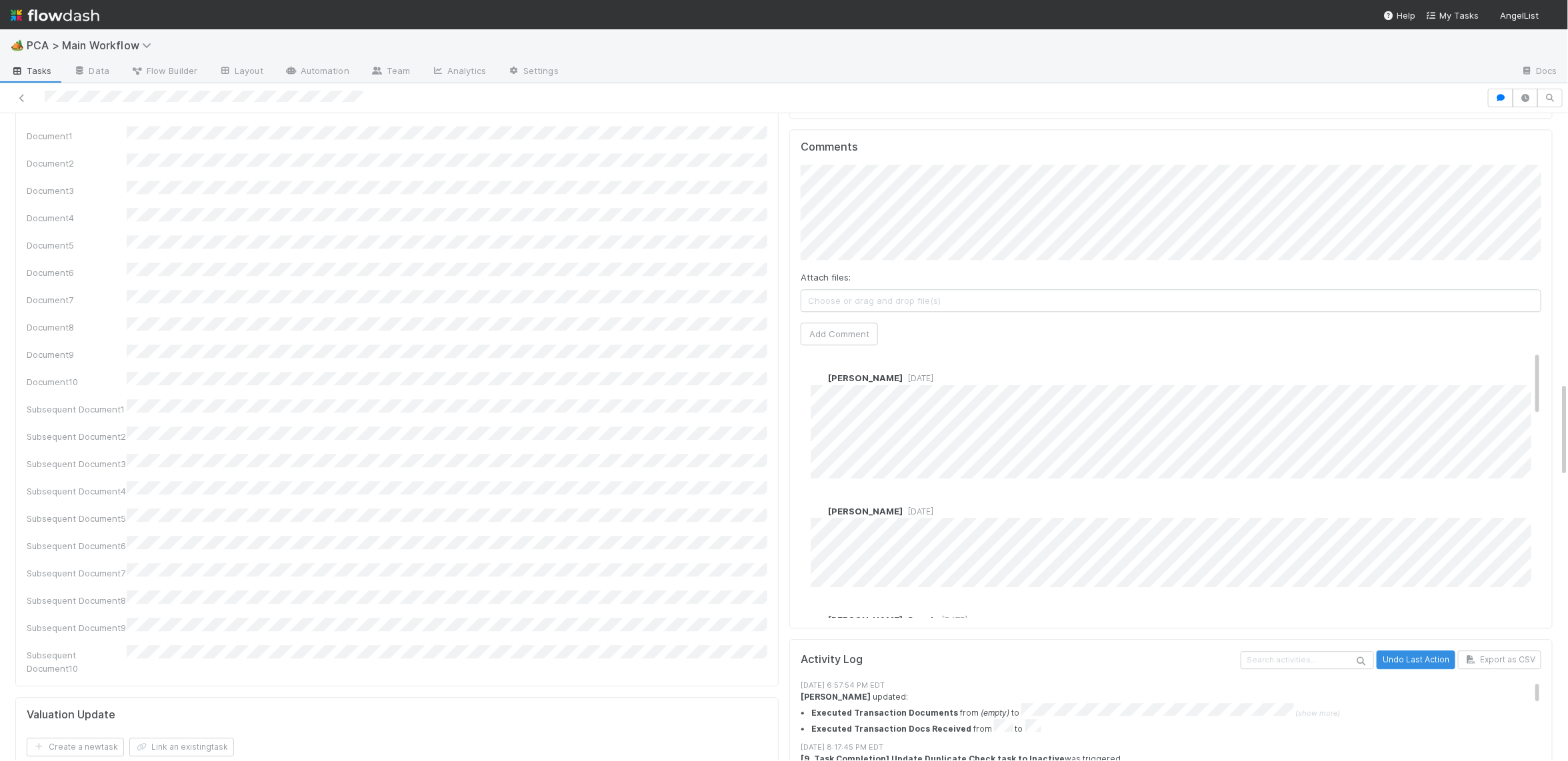
scroll to position [1995, 0]
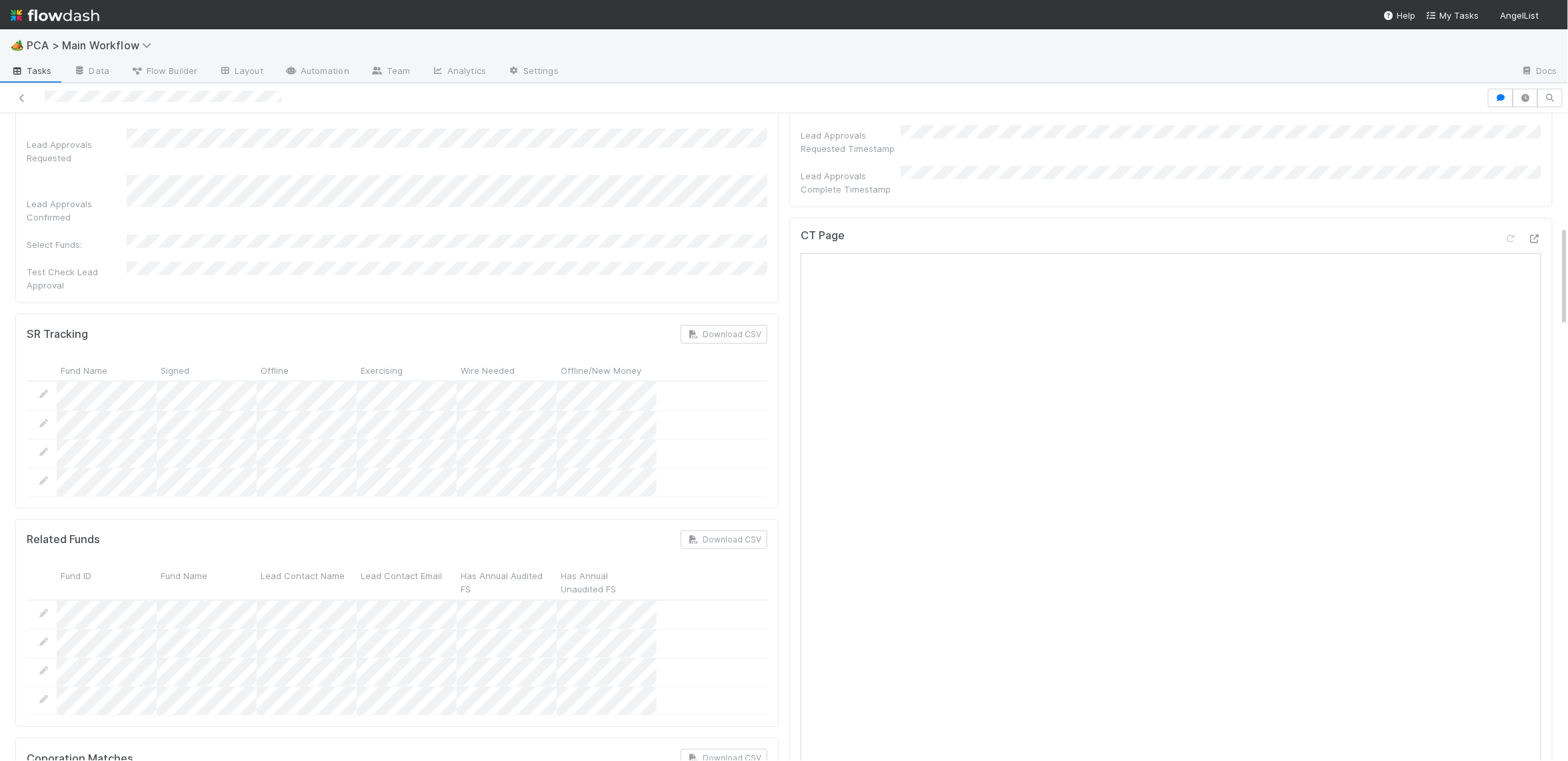
scroll to position [706, 0]
click at [1536, 239] on icon at bounding box center [1535, 243] width 14 height 8
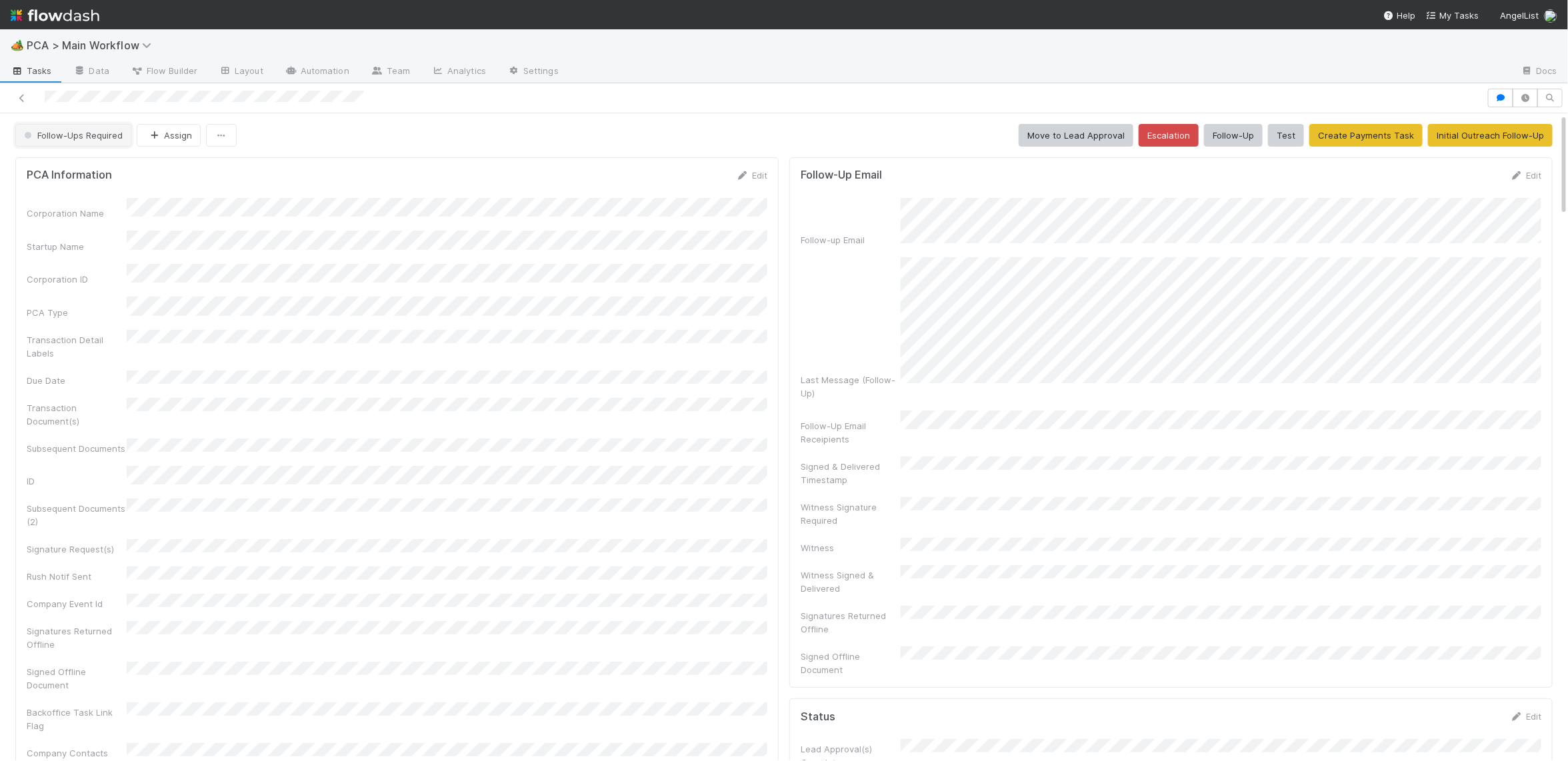
click at [81, 140] on span "Follow-Ups Required" at bounding box center [71, 135] width 101 height 11
drag, startPoint x: 153, startPoint y: 165, endPoint x: 171, endPoint y: 171, distance: 19.0
click at [153, 165] on div "Initial Reachout" at bounding box center [105, 169] width 188 height 24
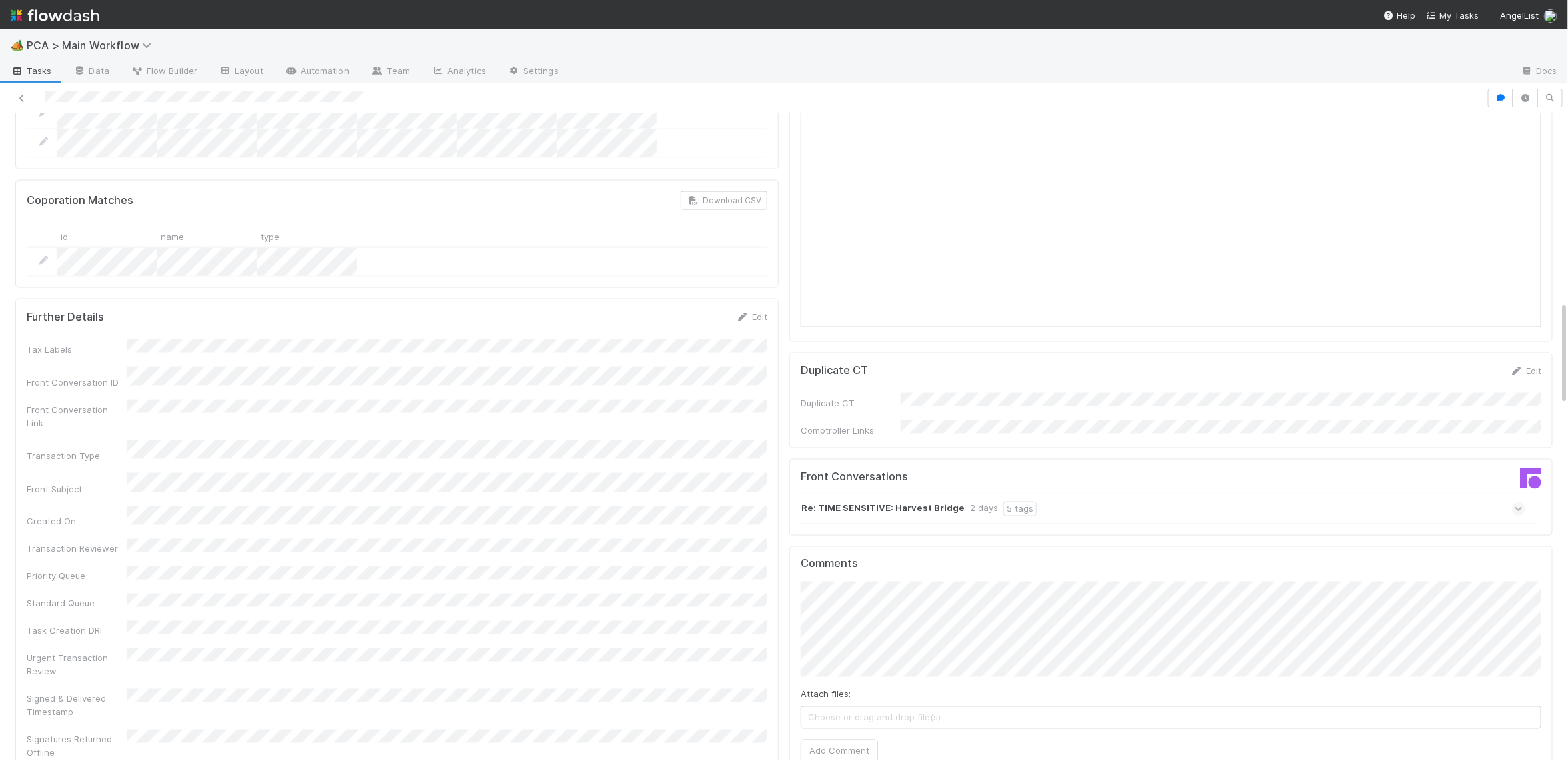
click at [732, 355] on div "Tax Labels Front Conversation ID Front Conversation Link Transaction Type Front…" at bounding box center [397, 549] width 741 height 420
click at [752, 295] on div "Further Details Edit Tax Labels Front Conversation ID Front Conversation Link T…" at bounding box center [397, 531] width 764 height 473
click at [748, 308] on link "Edit" at bounding box center [751, 313] width 31 height 11
click at [702, 307] on button "Save" at bounding box center [696, 318] width 38 height 23
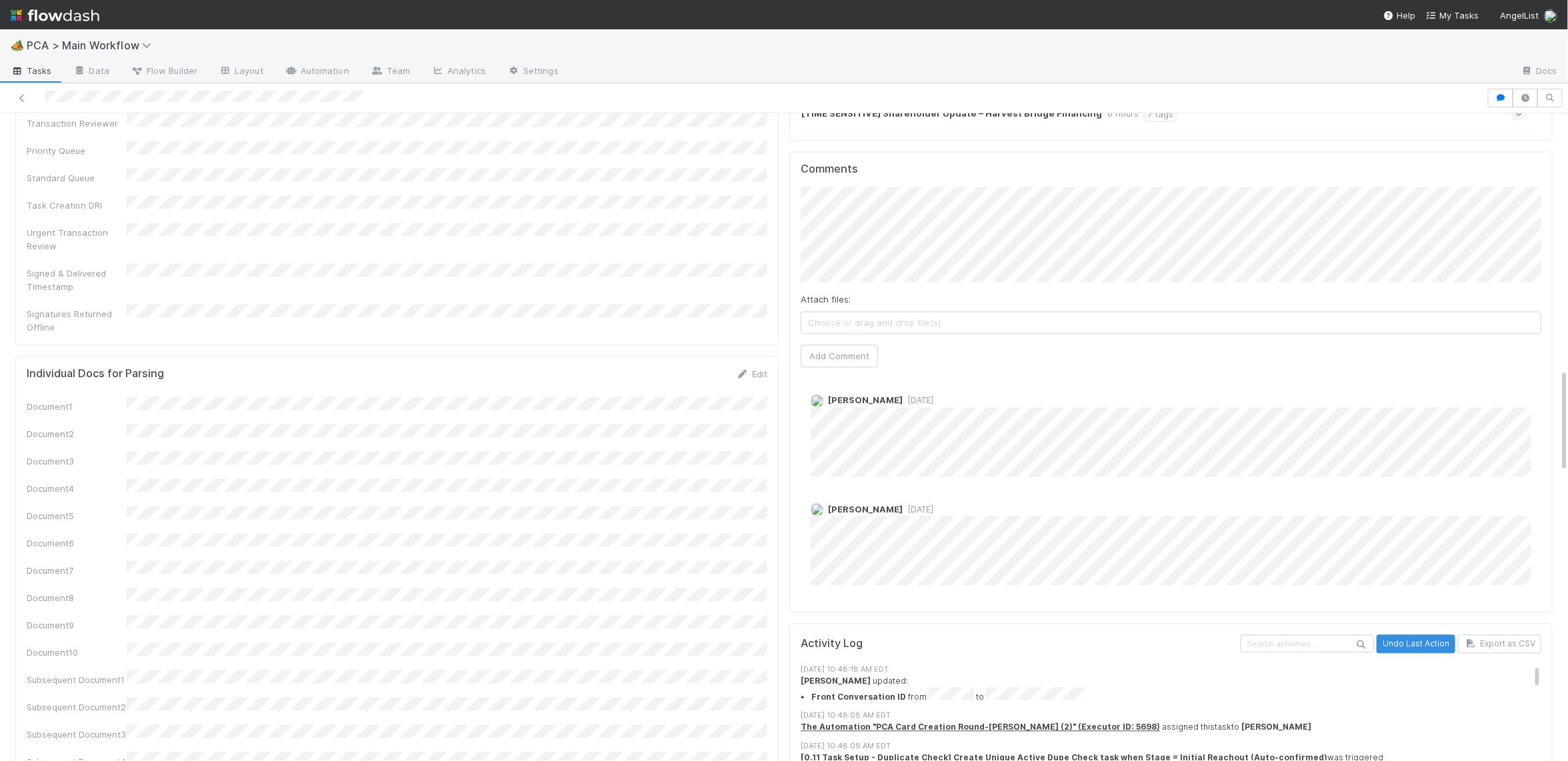
scroll to position [1596, 0]
drag, startPoint x: 857, startPoint y: 286, endPoint x: 789, endPoint y: 258, distance: 73.5
click at [853, 344] on button "Add Comment" at bounding box center [839, 355] width 77 height 23
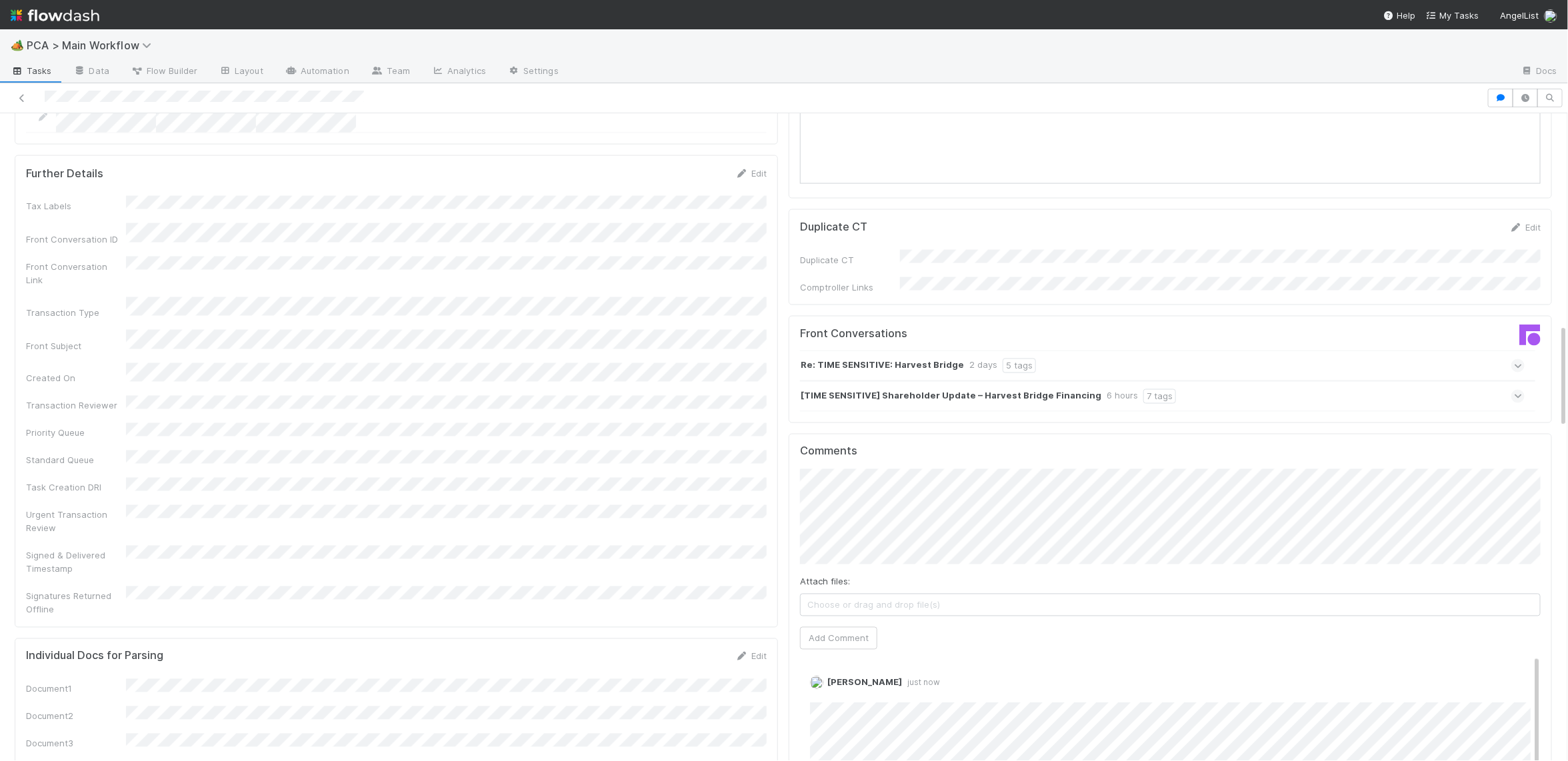
scroll to position [0, 0]
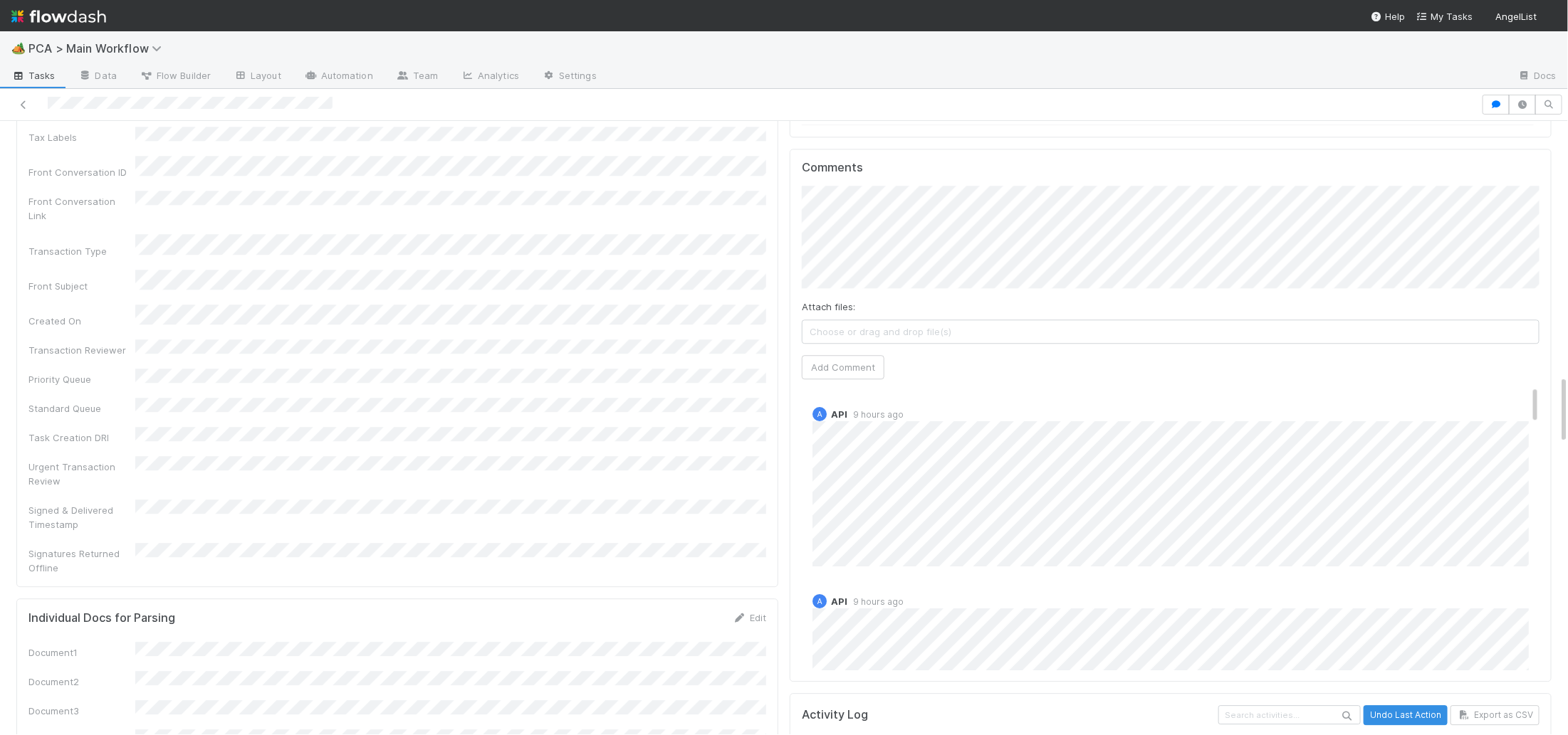
scroll to position [2111, 0]
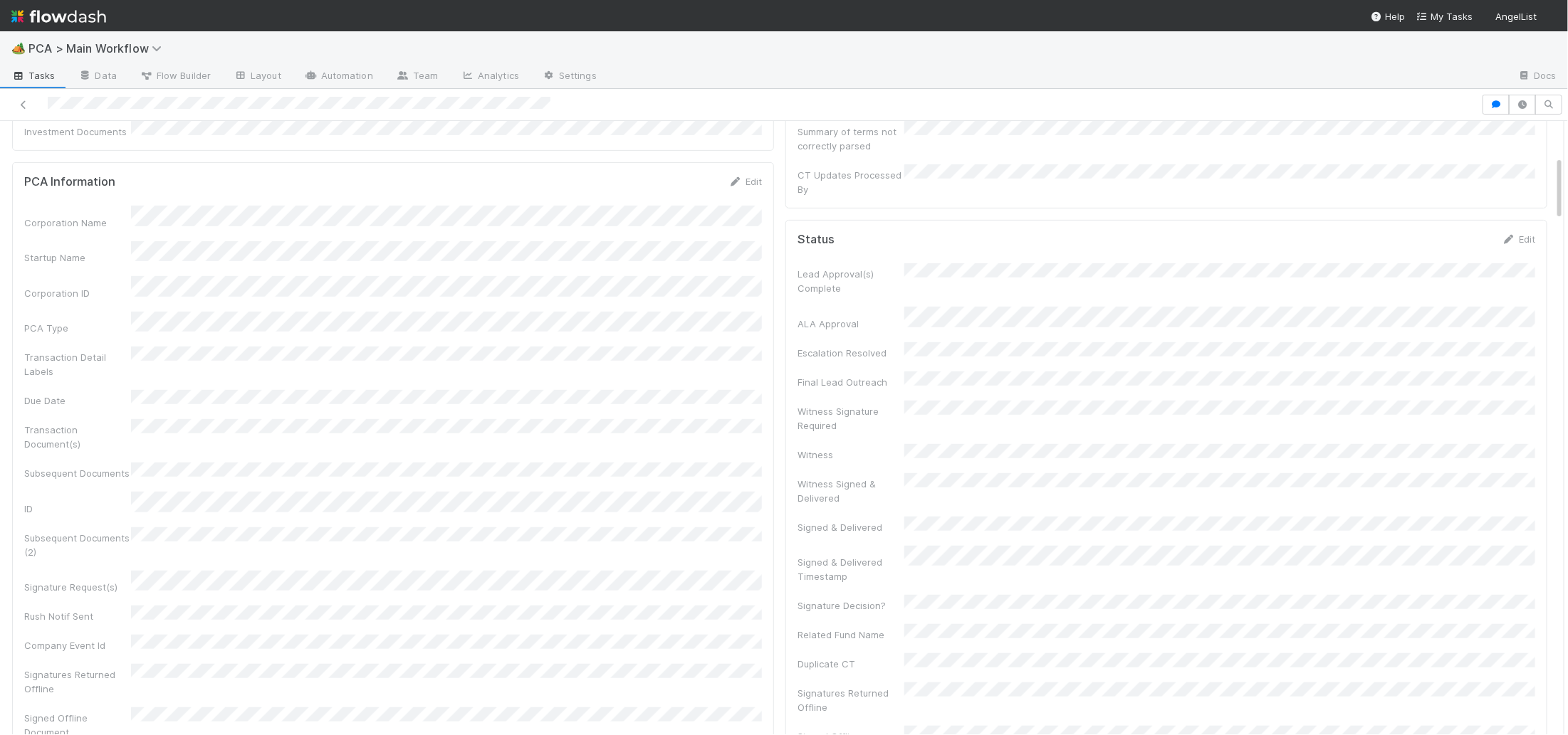
scroll to position [324, 0]
drag, startPoint x: 1508, startPoint y: 220, endPoint x: 1095, endPoint y: 257, distance: 414.7
click at [1507, 247] on icon at bounding box center [1509, 251] width 15 height 9
drag, startPoint x: 1461, startPoint y: 325, endPoint x: 1449, endPoint y: 323, distance: 12.2
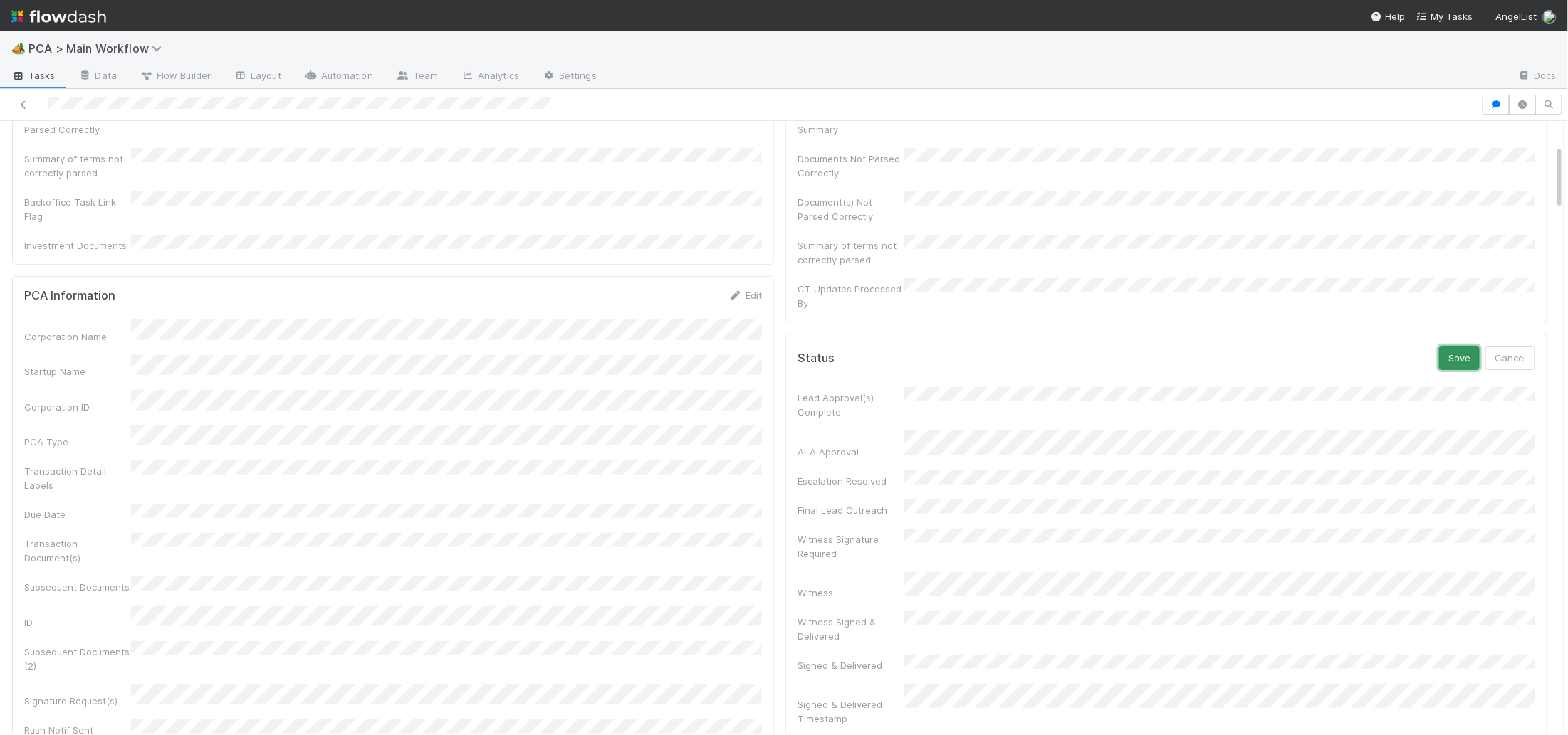
click at [1461, 346] on button "Save" at bounding box center [1459, 358] width 41 height 24
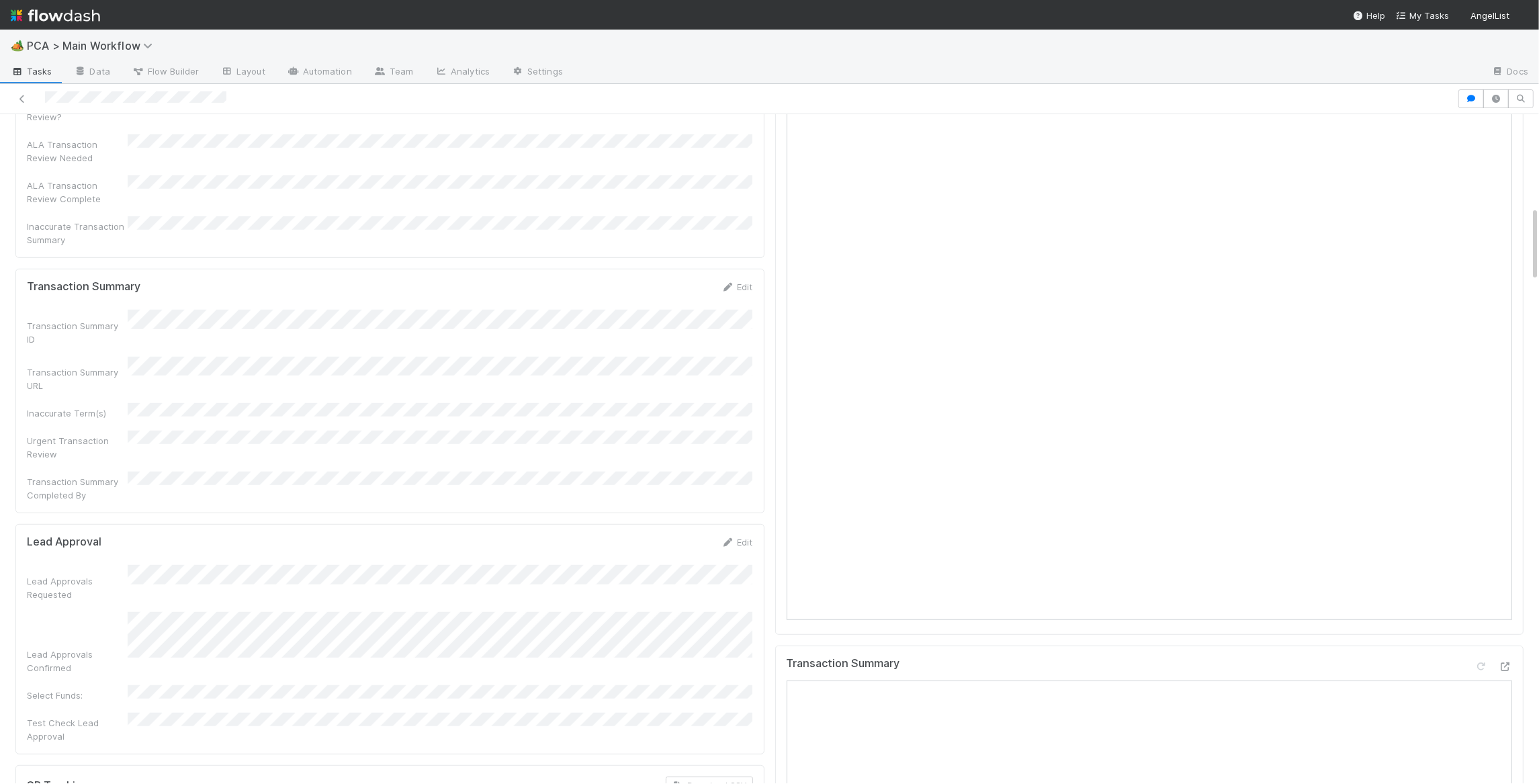
scroll to position [1459, 0]
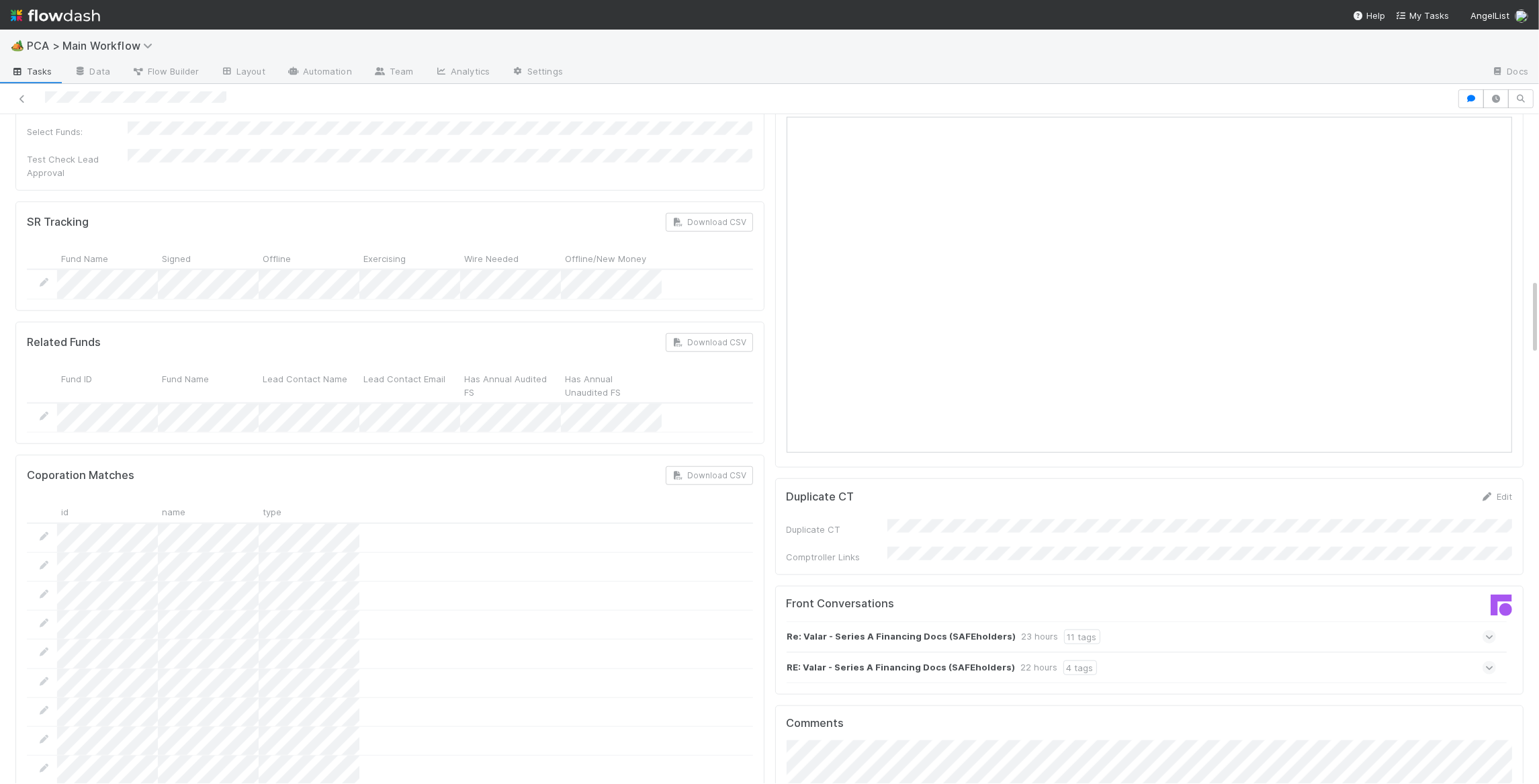
drag, startPoint x: 1134, startPoint y: 583, endPoint x: 1124, endPoint y: 571, distance: 15.6
click at [1134, 652] on div "RE: Valar - Series A Financing Docs (SAFEholders) 22 hours 4 tags" at bounding box center [1141, 668] width 710 height 31
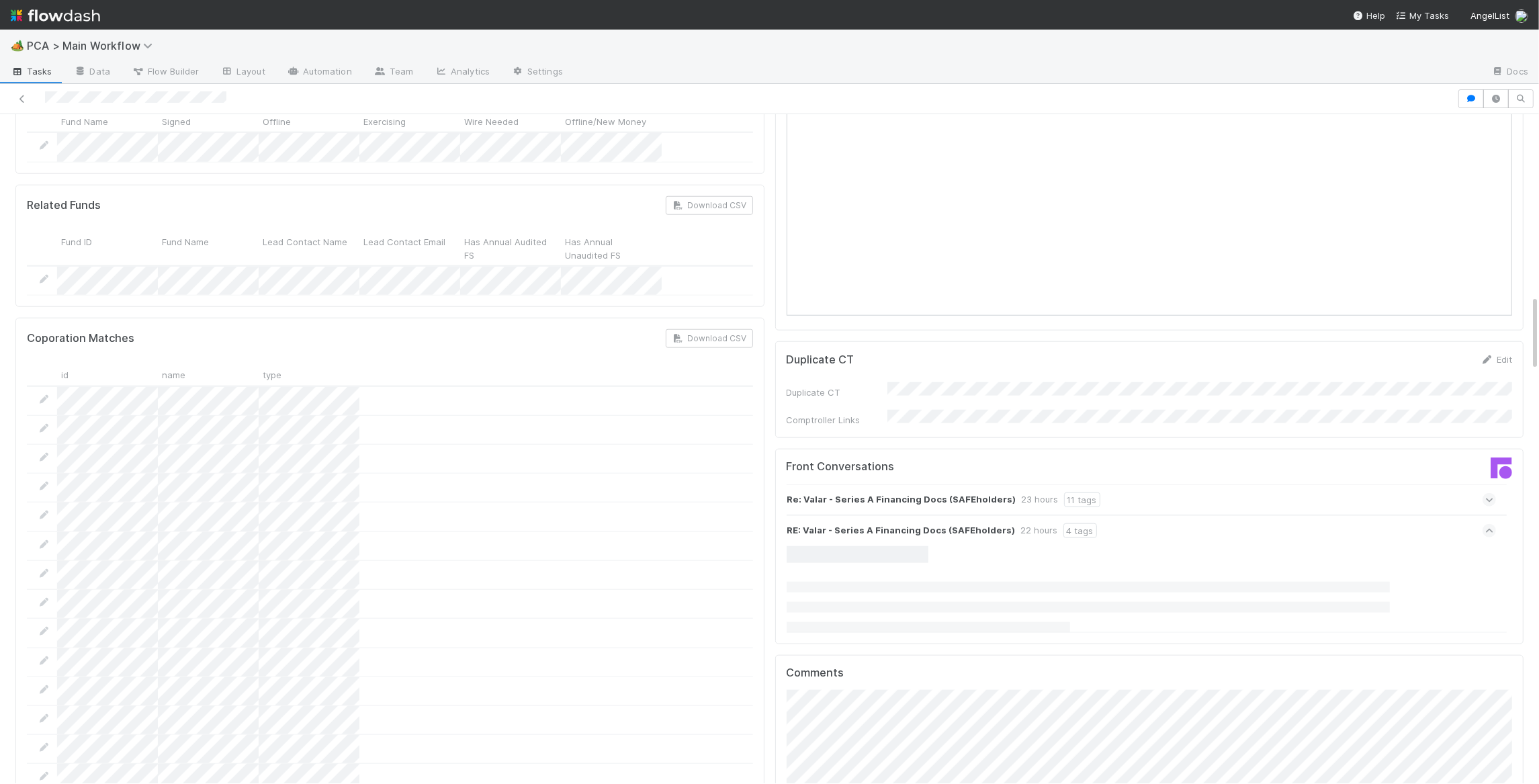
scroll to position [1599, 0]
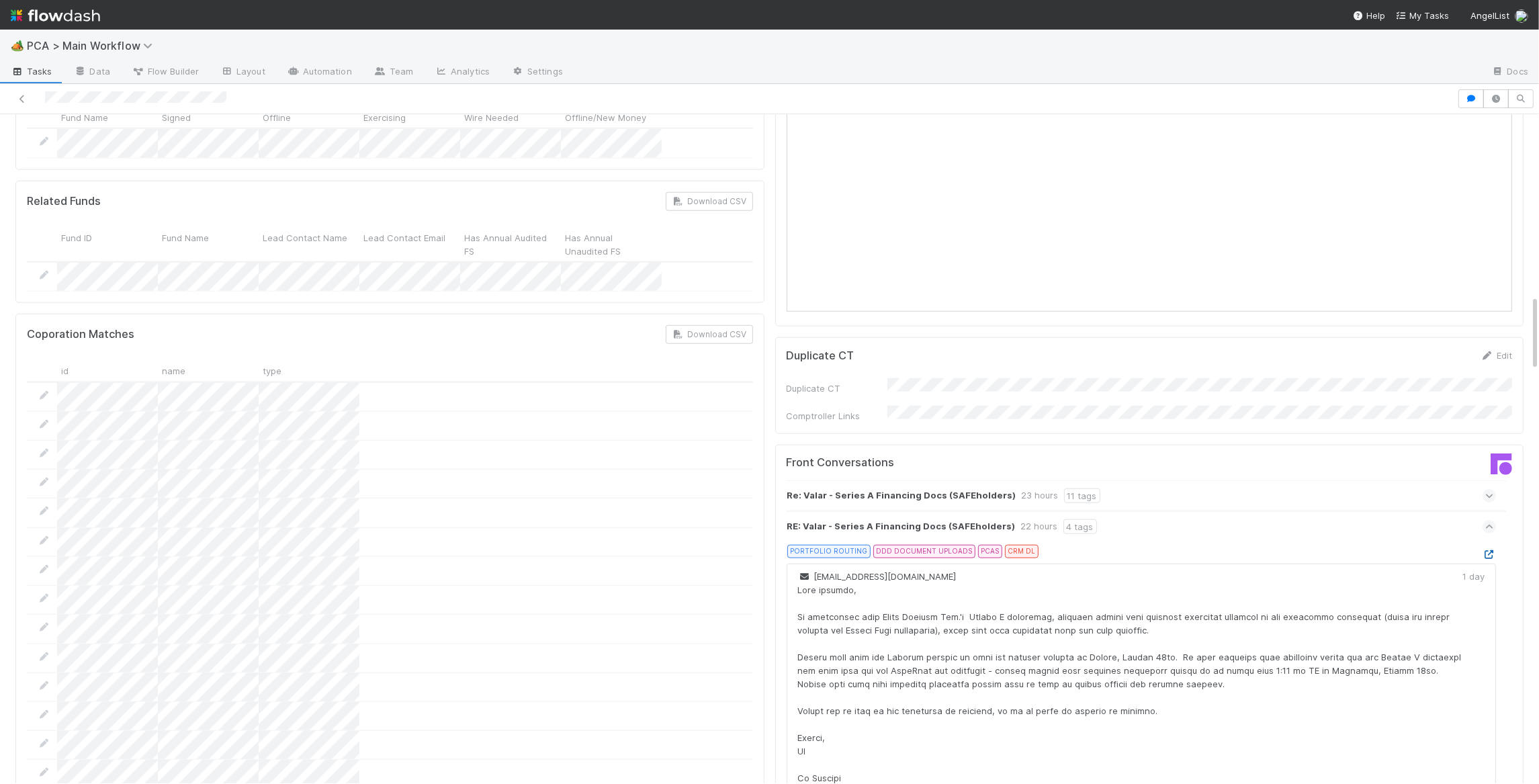
click at [1474, 550] on icon at bounding box center [1489, 554] width 14 height 8
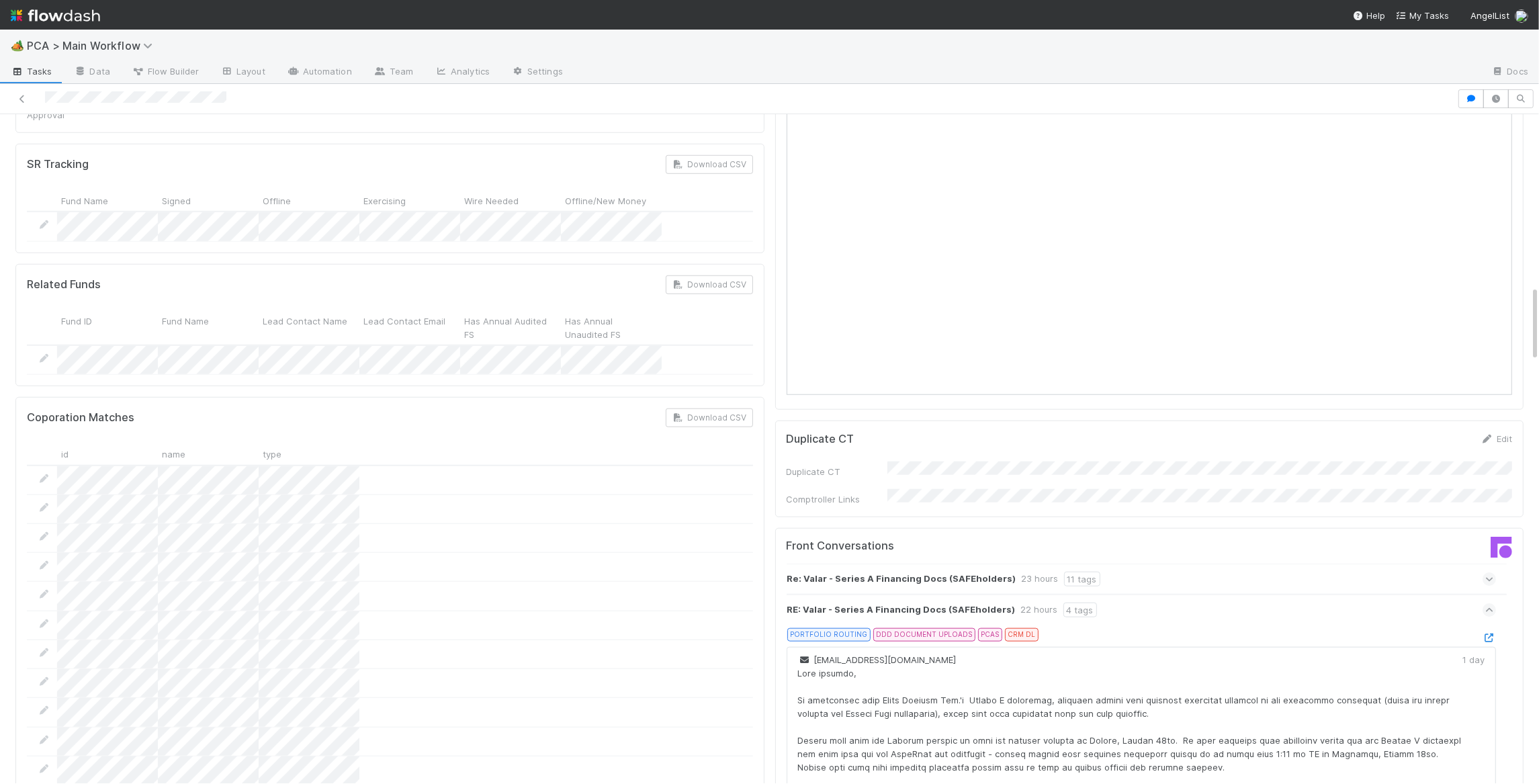
scroll to position [1560, 0]
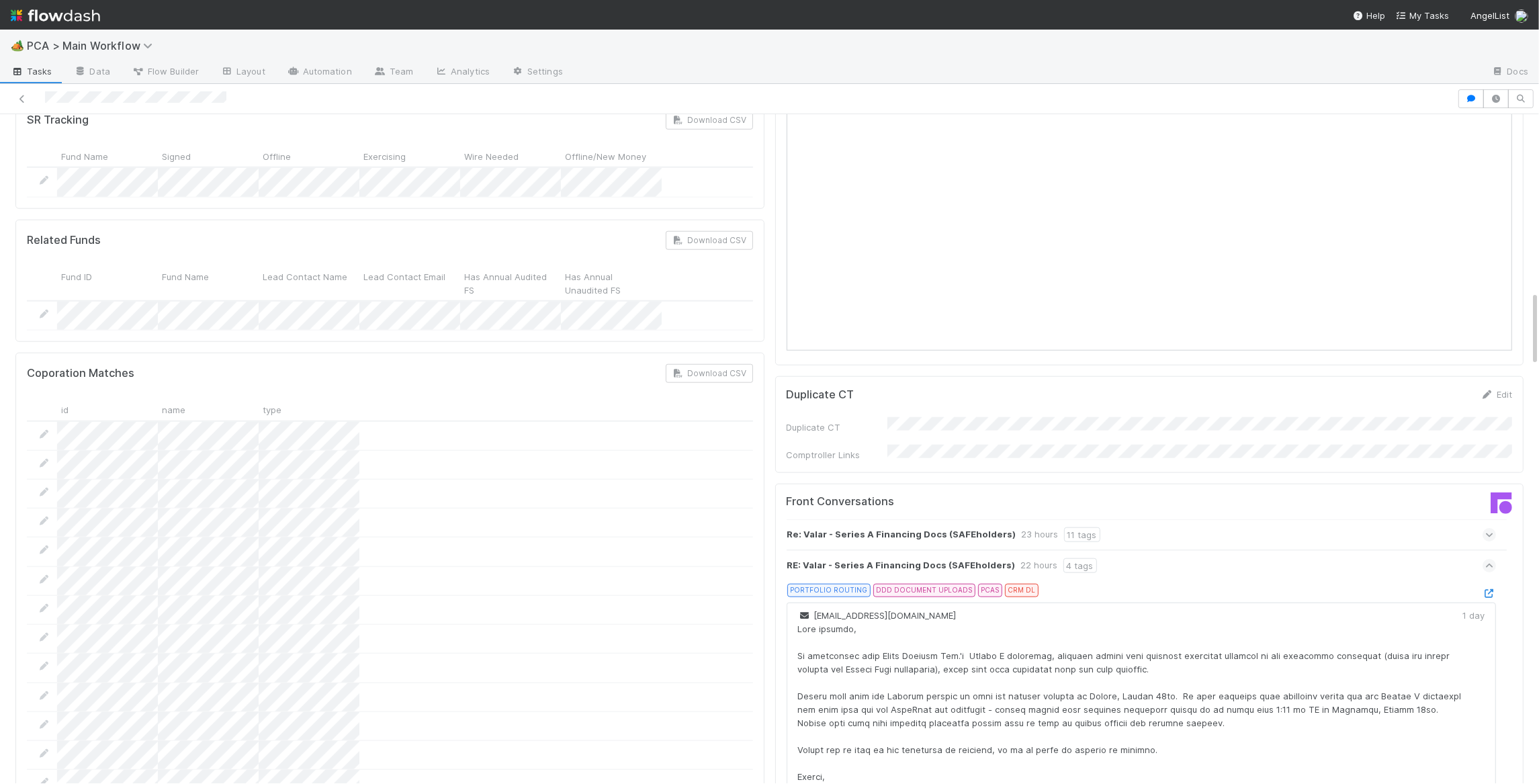
drag, startPoint x: 1208, startPoint y: 465, endPoint x: 1344, endPoint y: 475, distance: 136.4
click at [1208, 519] on div "Re: Valar - Series A Financing Docs (SAFEholders) 23 hours 11 tags" at bounding box center [1141, 535] width 710 height 31
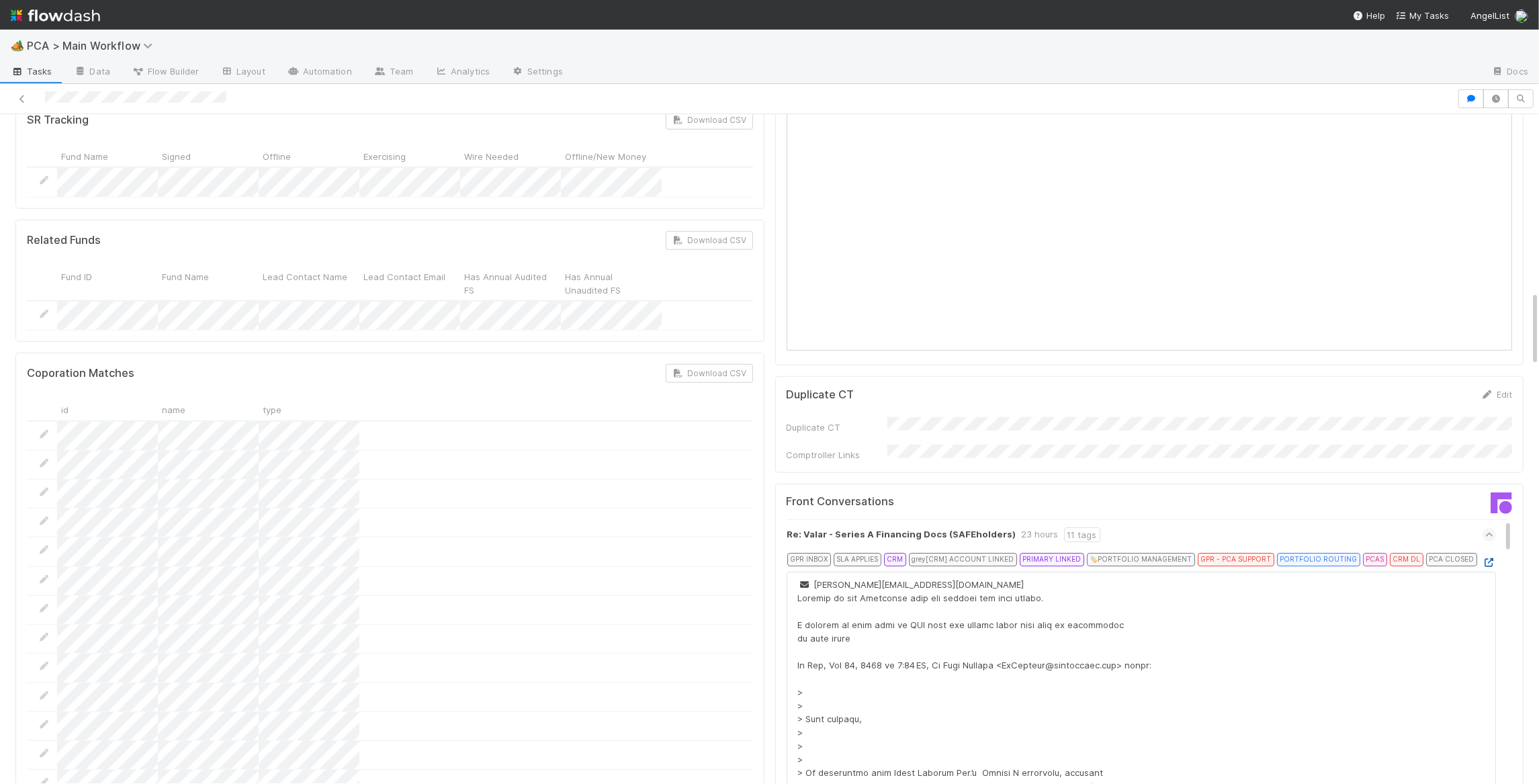
click at [1474, 558] on icon at bounding box center [1489, 562] width 14 height 8
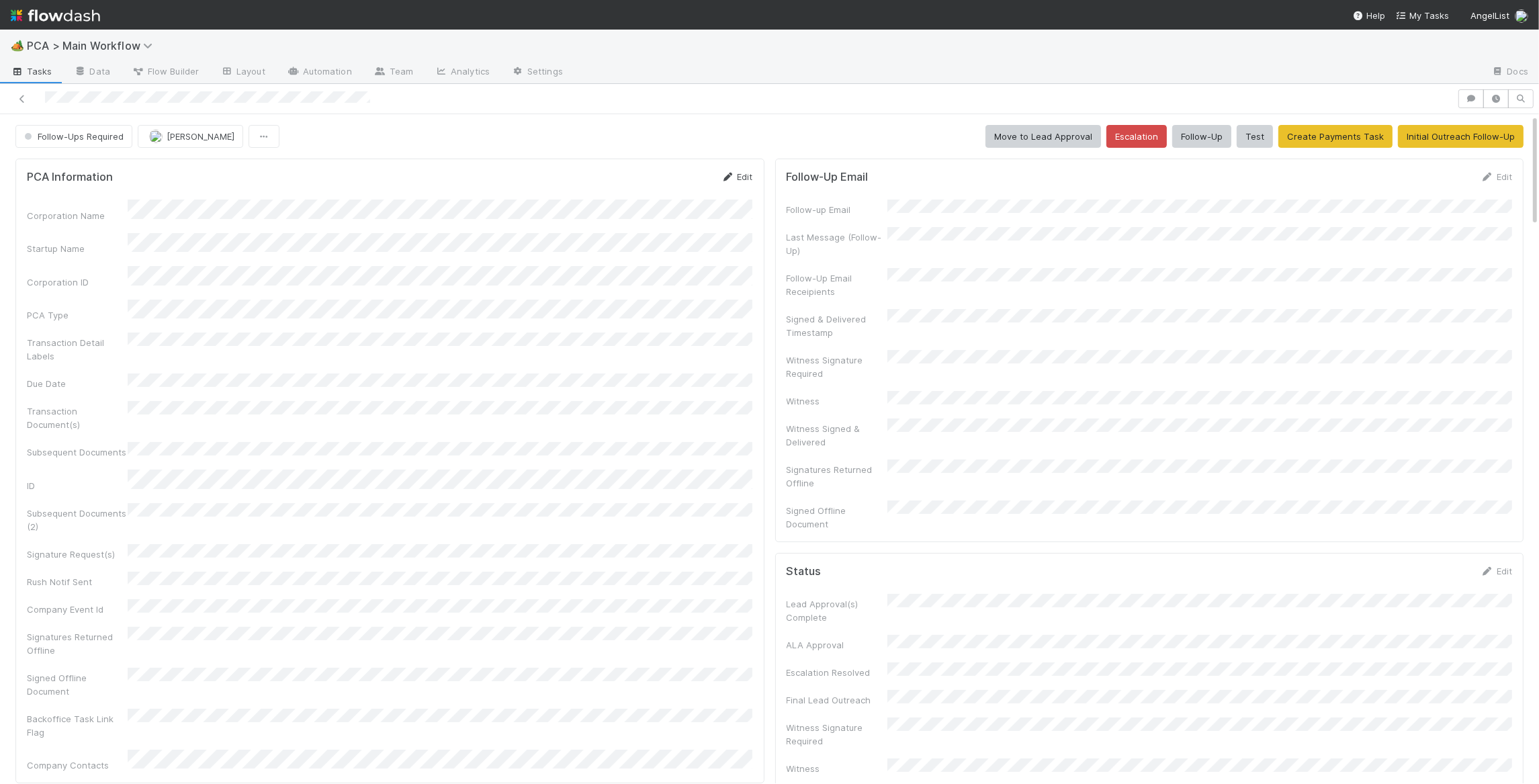
click at [738, 179] on link "Edit" at bounding box center [737, 177] width 31 height 11
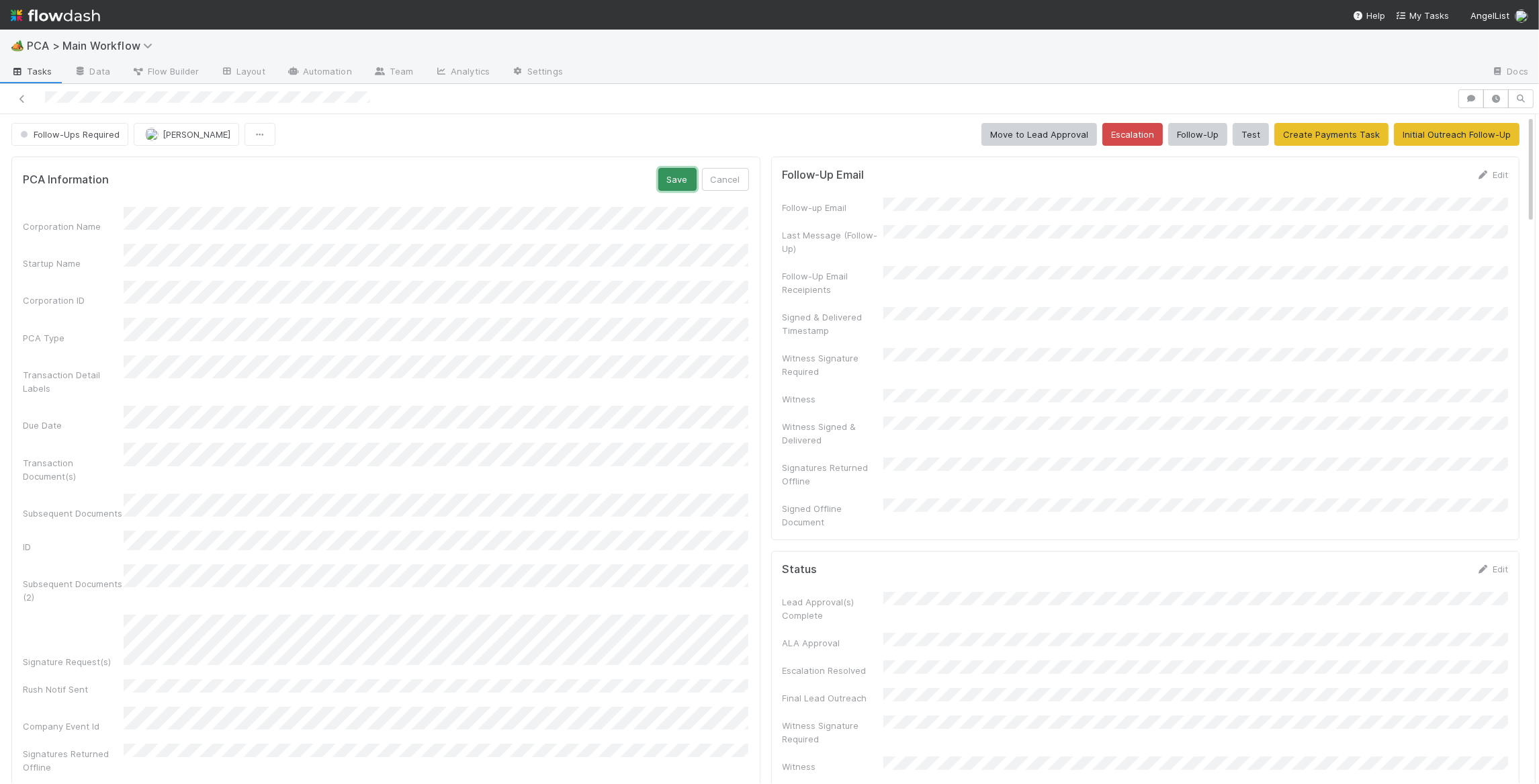
click at [659, 175] on button "Save" at bounding box center [678, 180] width 38 height 23
click at [88, 130] on span "Follow-Ups Required" at bounding box center [68, 135] width 102 height 11
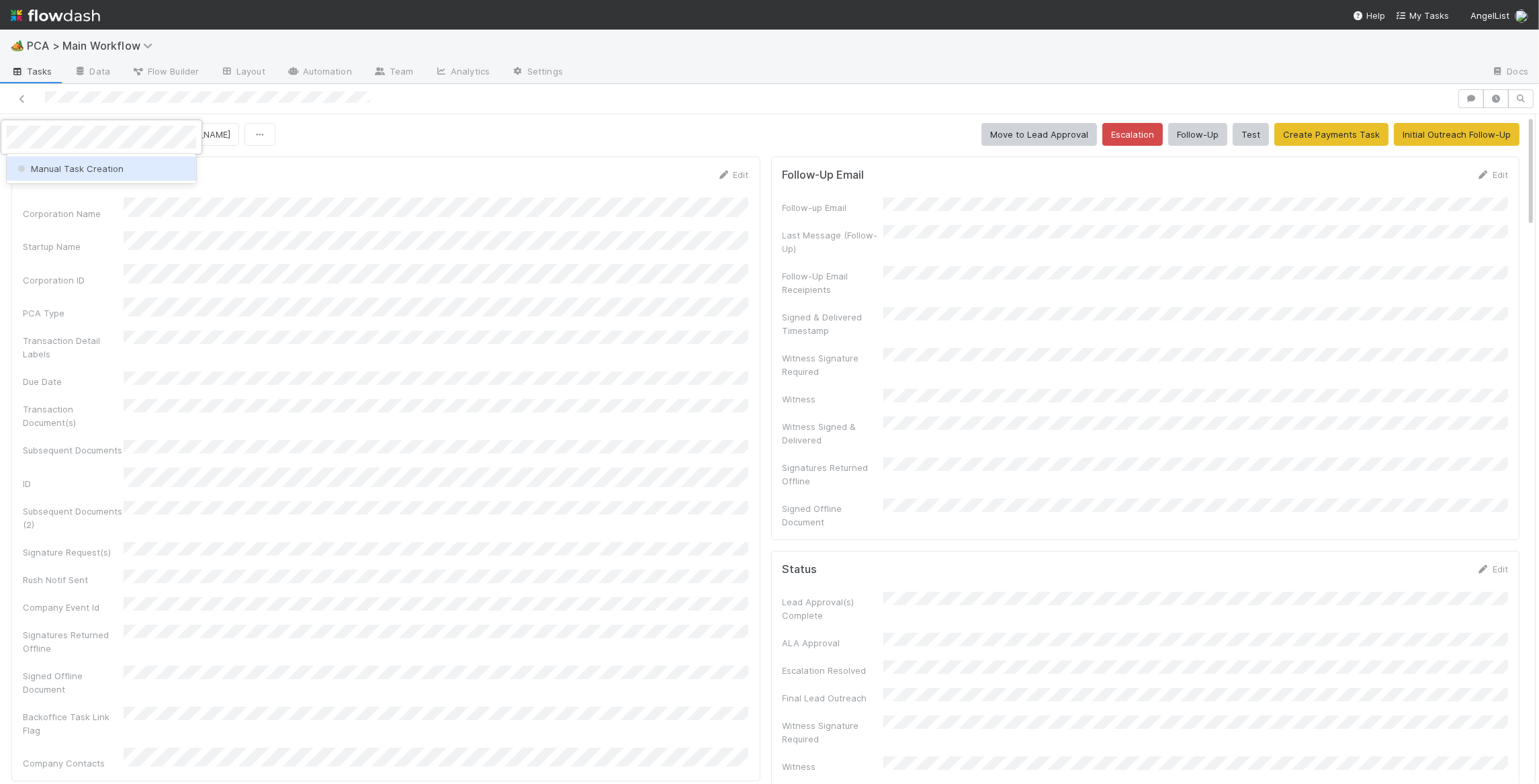
click at [112, 168] on span "Manual Task Creation" at bounding box center [69, 168] width 109 height 11
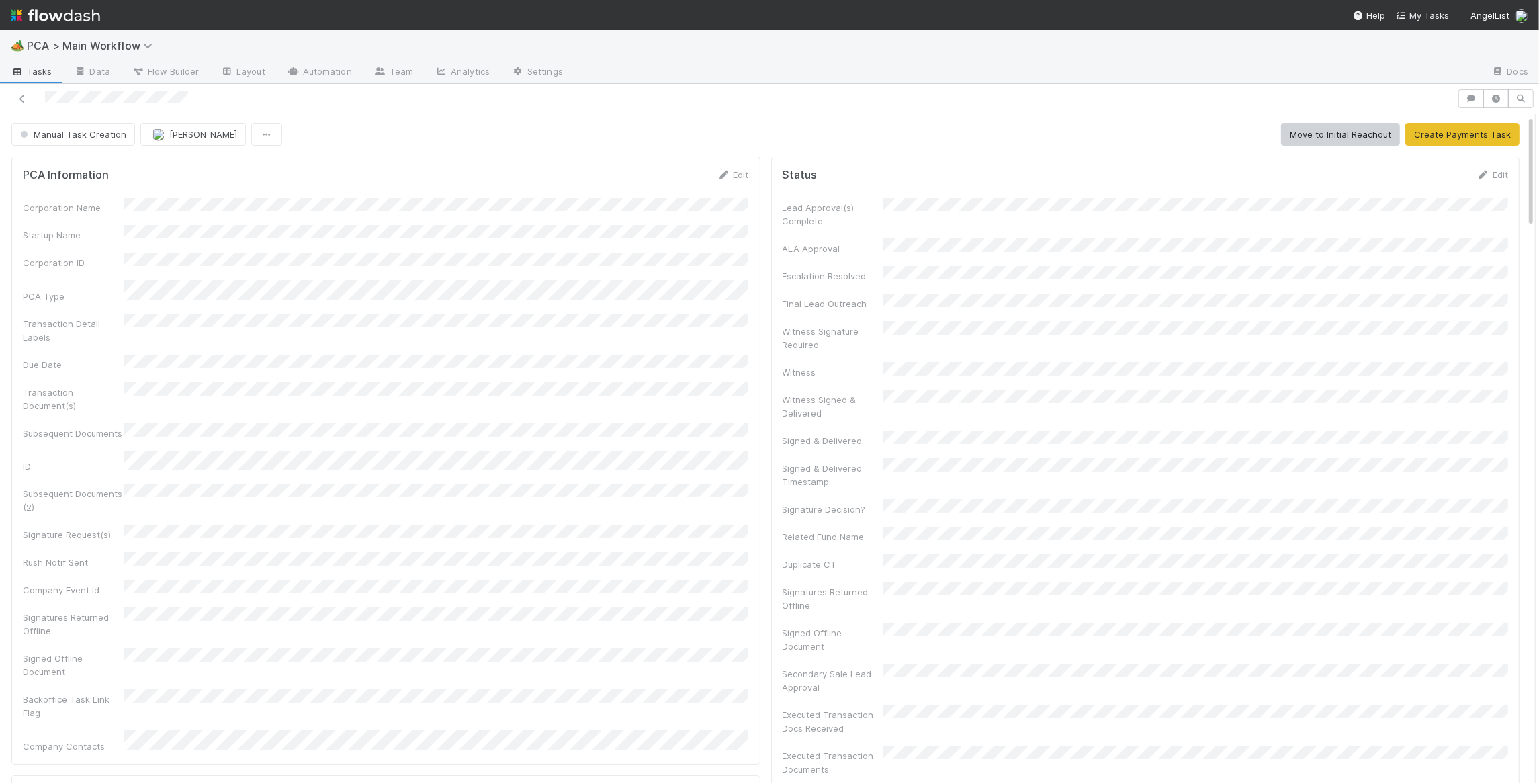
drag, startPoint x: 723, startPoint y: 180, endPoint x: 503, endPoint y: 197, distance: 220.7
click at [723, 180] on link "Edit" at bounding box center [733, 174] width 31 height 11
click at [399, 298] on div "Corporation Name Startup Name Corporation ID PCA Type Transaction Detail Labels…" at bounding box center [386, 555] width 726 height 695
click at [682, 190] on button "Save" at bounding box center [678, 180] width 38 height 23
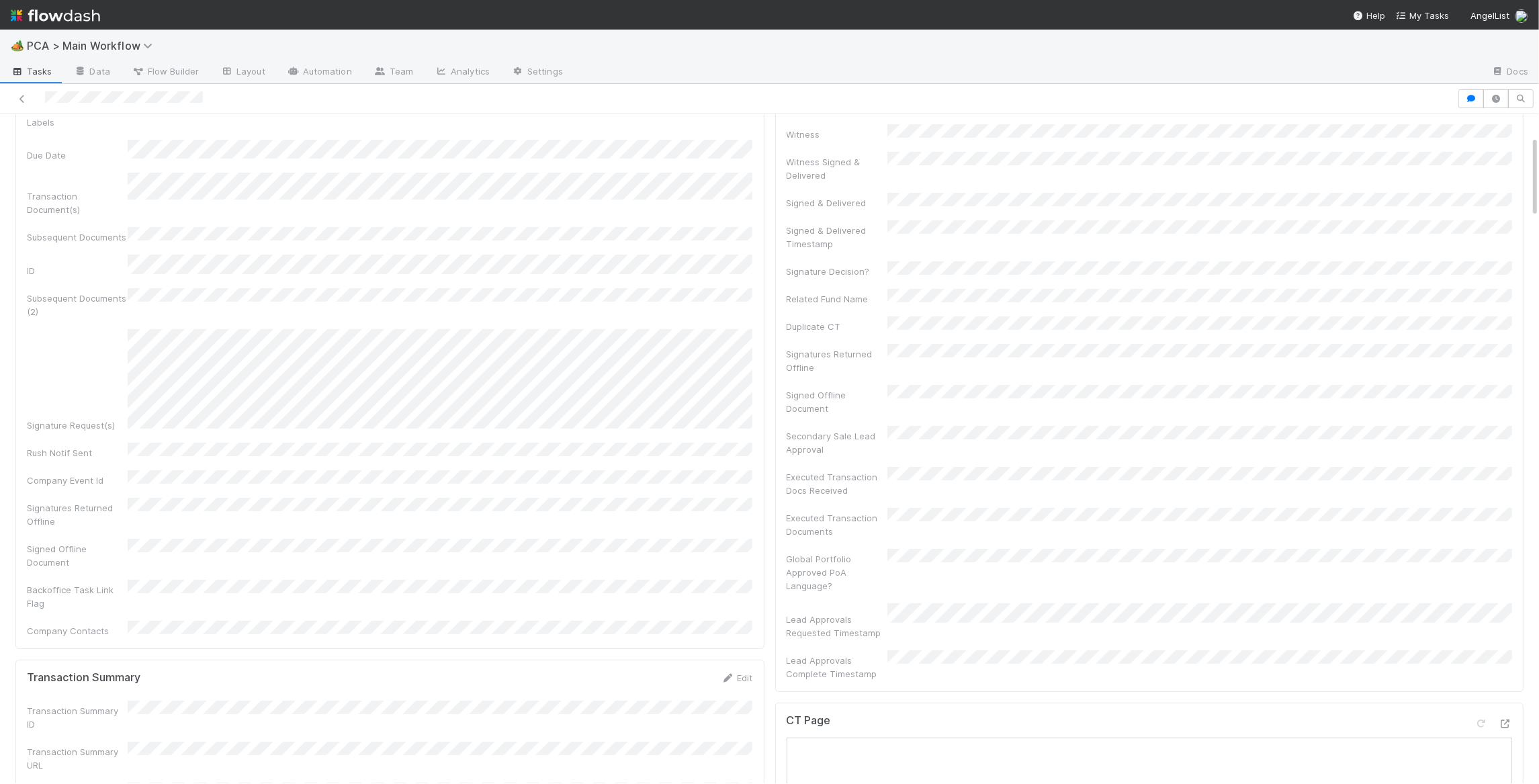
scroll to position [310, 0]
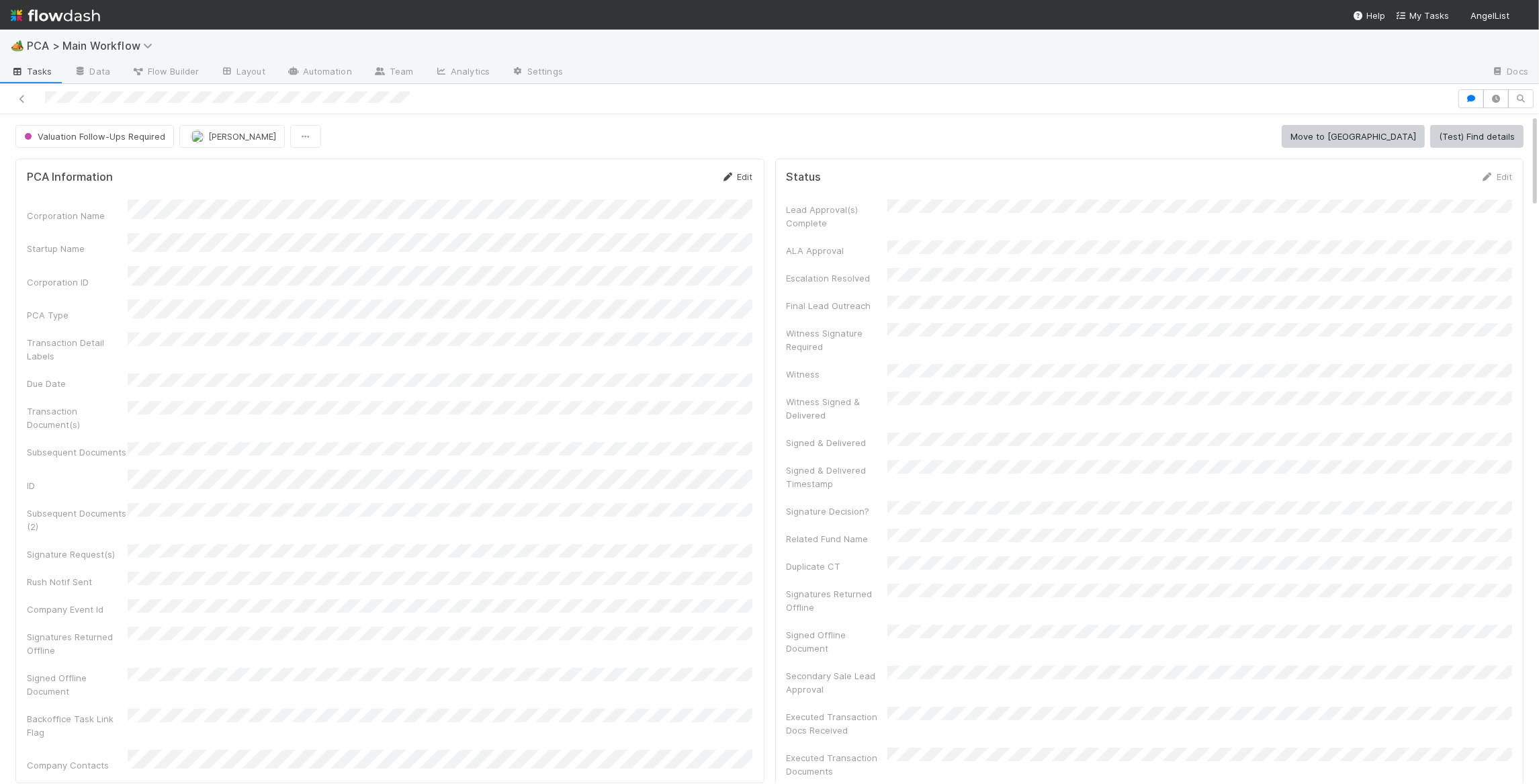
click at [726, 174] on icon at bounding box center [728, 177] width 14 height 8
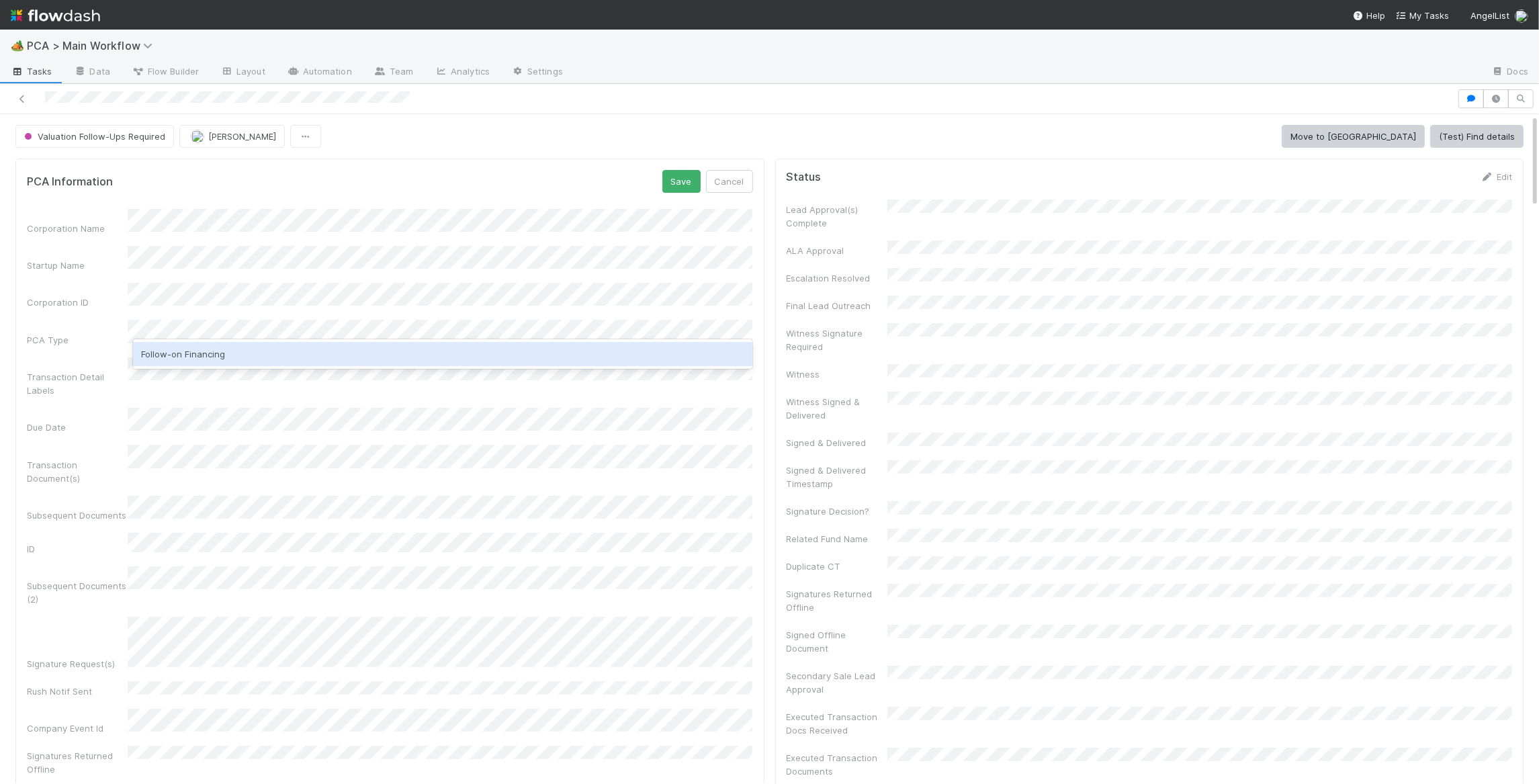
click at [242, 340] on div "Follow-on Financing" at bounding box center [443, 354] width 620 height 30
click at [240, 348] on div "Follow-on Financing" at bounding box center [443, 354] width 620 height 24
click at [390, 176] on div "PCA Information Save Cancel" at bounding box center [389, 181] width 726 height 23
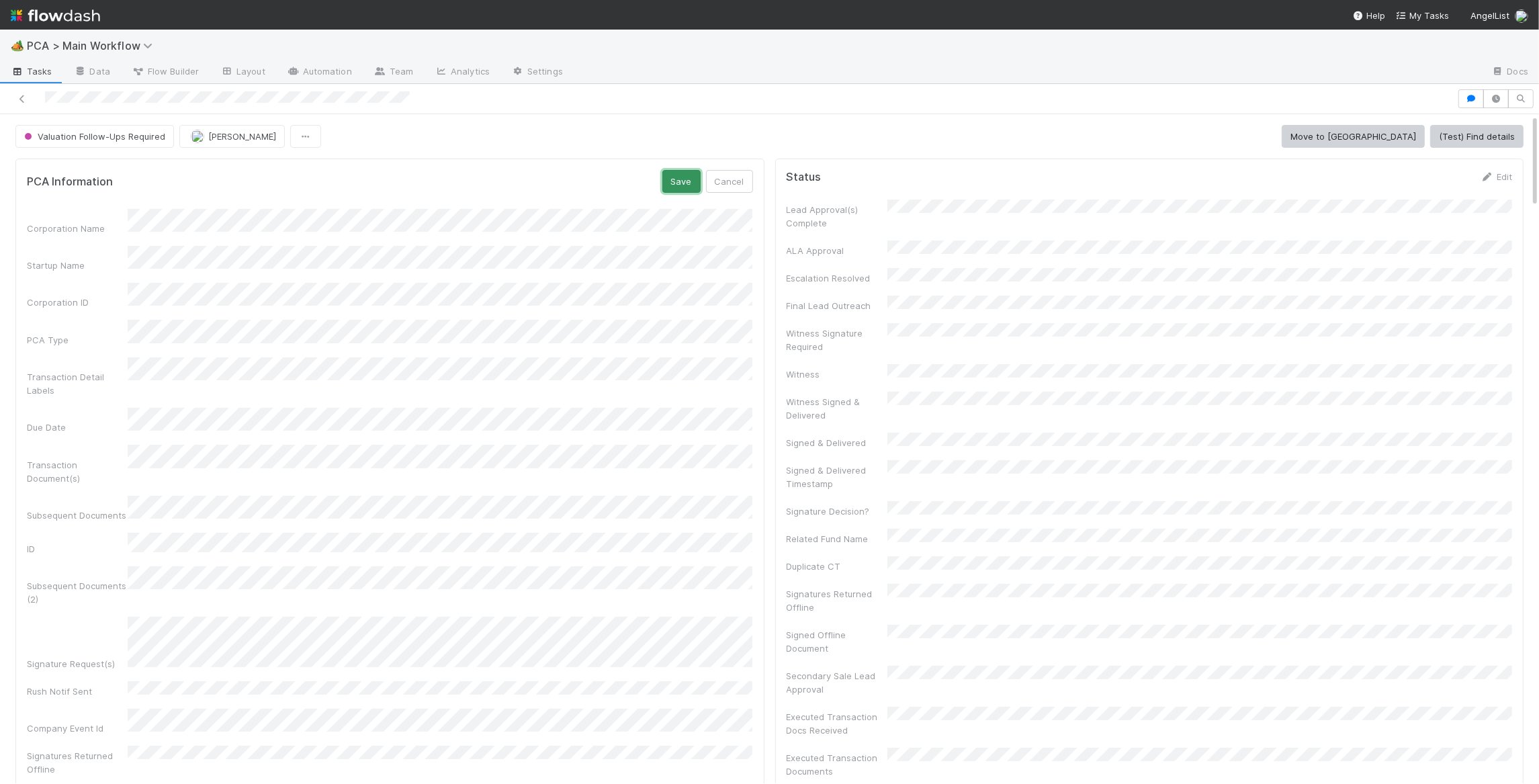
click at [682, 183] on button "Save" at bounding box center [682, 181] width 38 height 23
click at [155, 137] on span "Valuation Follow-Ups Required" at bounding box center [93, 136] width 144 height 11
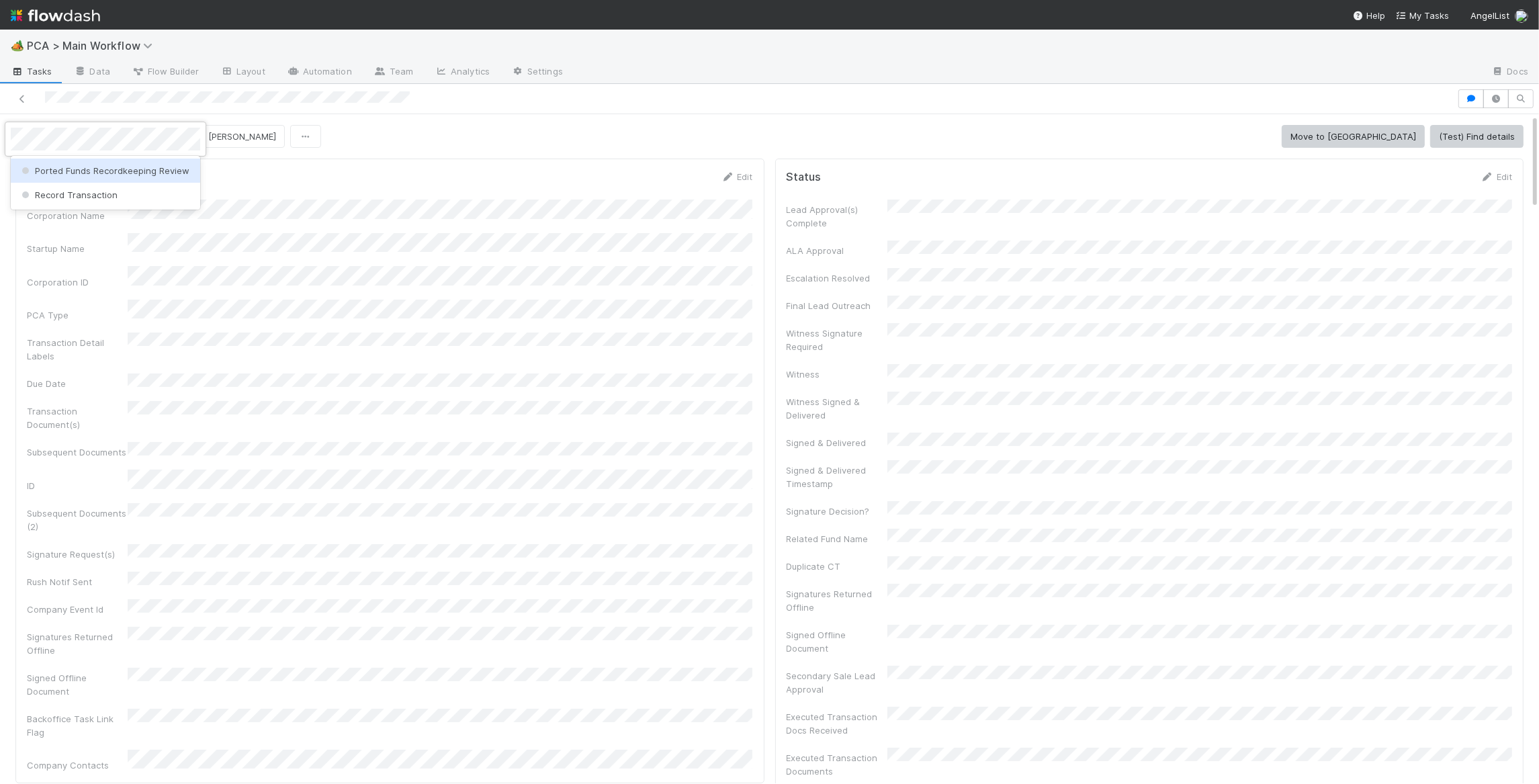
drag, startPoint x: 102, startPoint y: 194, endPoint x: 92, endPoint y: 193, distance: 10.0
click at [102, 194] on span "Record Transaction" at bounding box center [68, 195] width 99 height 11
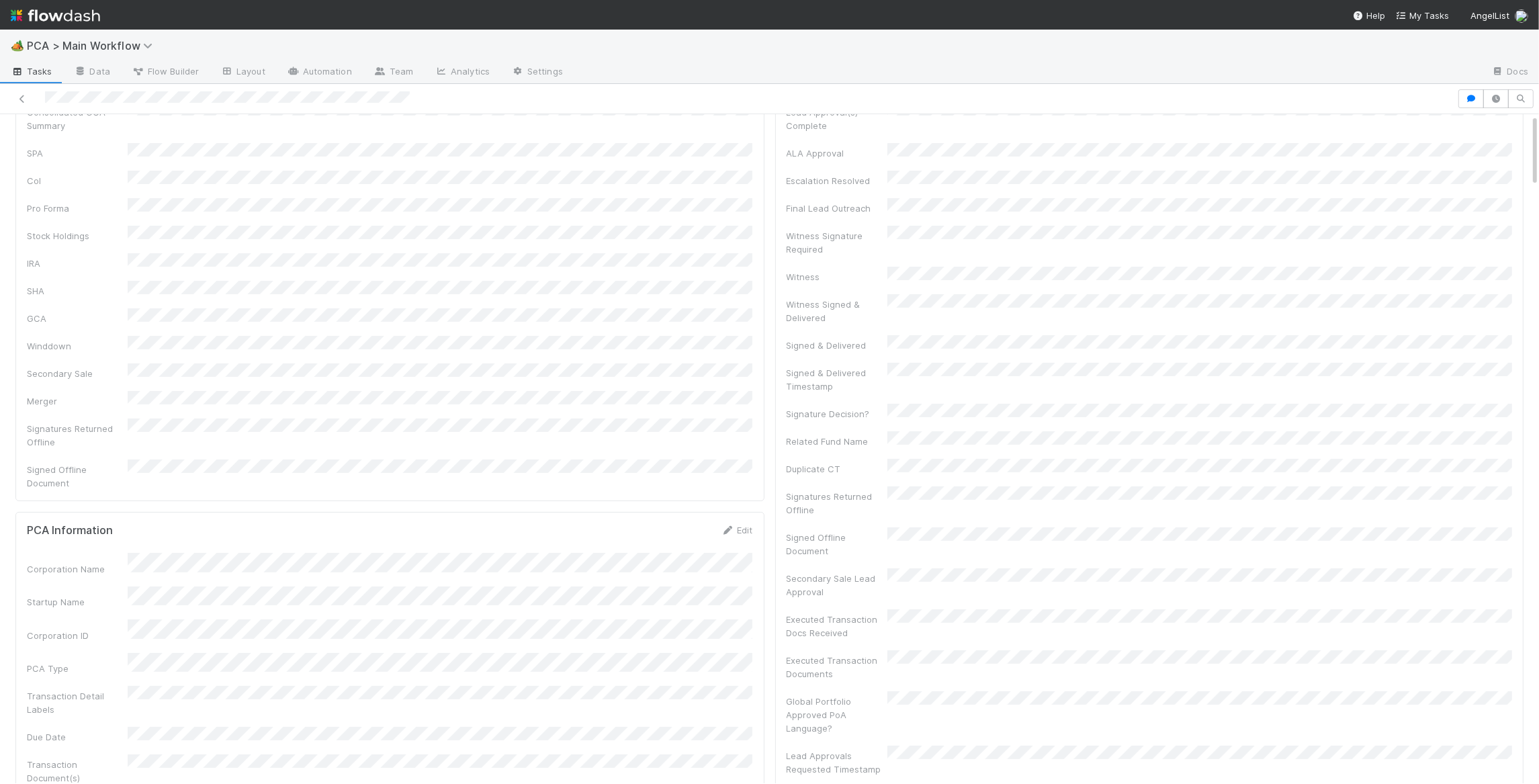
scroll to position [128, 0]
click at [733, 494] on link "Edit" at bounding box center [737, 499] width 31 height 11
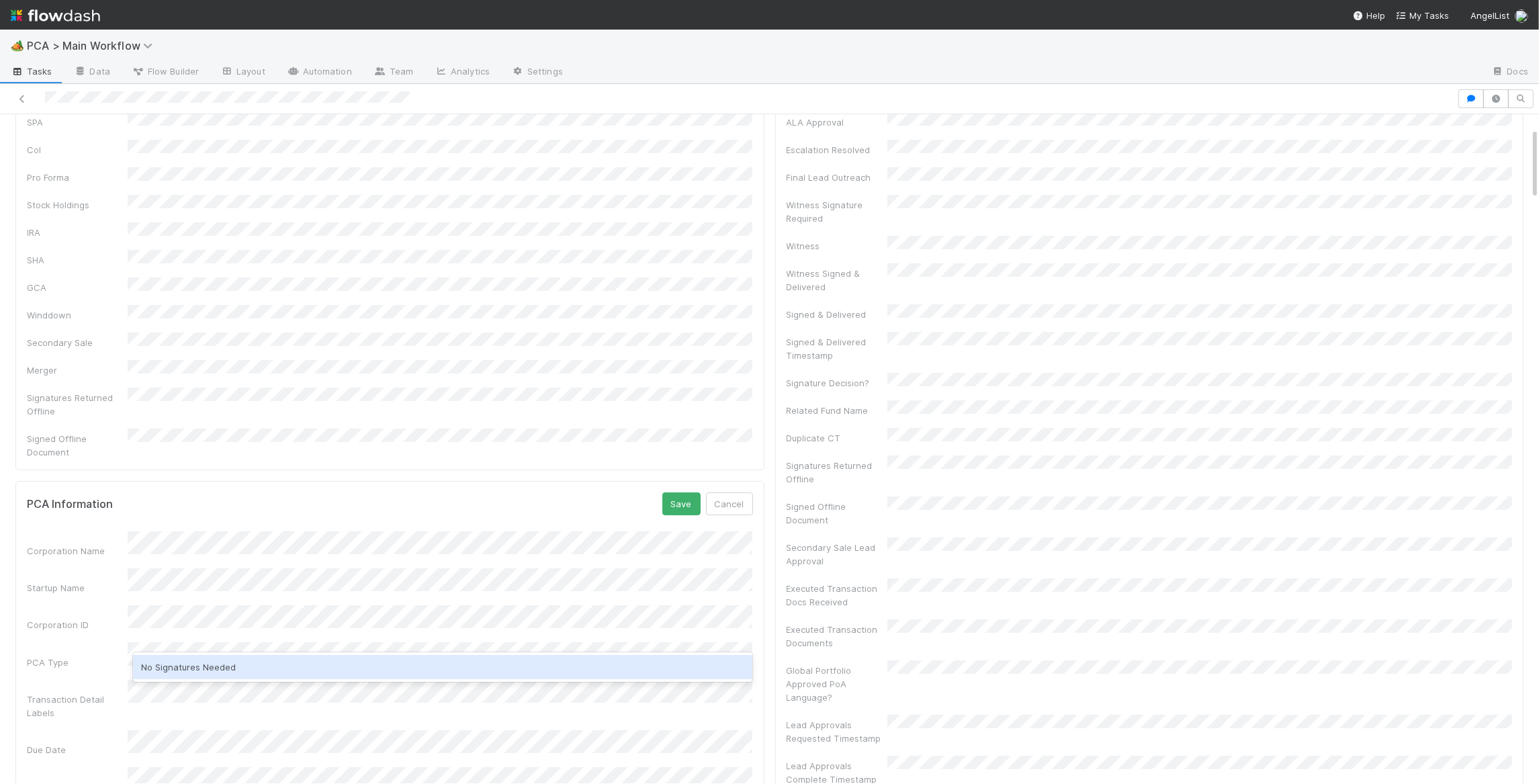
click at [281, 633] on div "No Signatures Needed" at bounding box center [443, 667] width 620 height 24
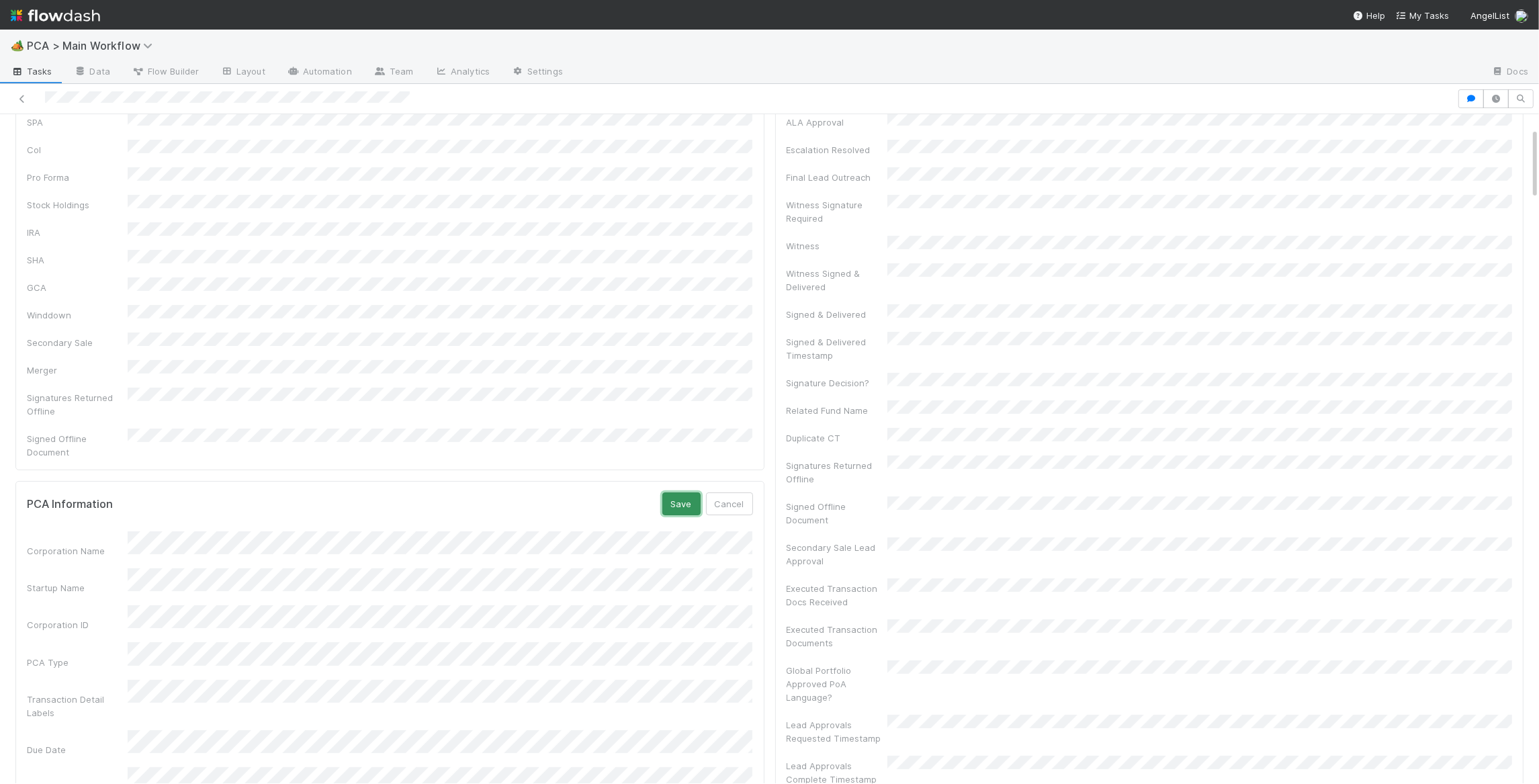
click at [669, 493] on button "Save" at bounding box center [682, 504] width 38 height 23
click at [86, 135] on span "Record Transaction" at bounding box center [70, 136] width 99 height 11
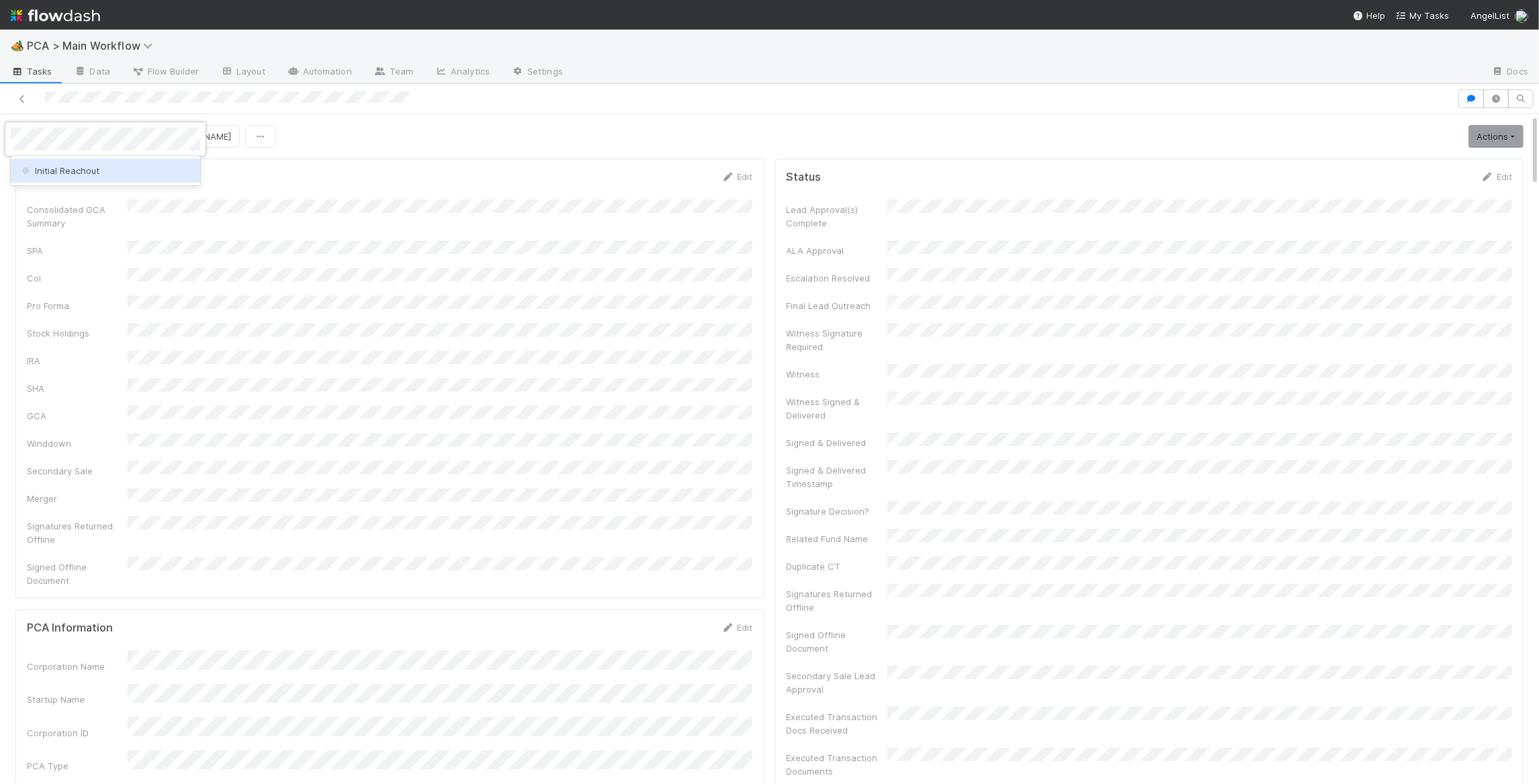
click at [110, 170] on div "Initial Reachout" at bounding box center [106, 171] width 190 height 24
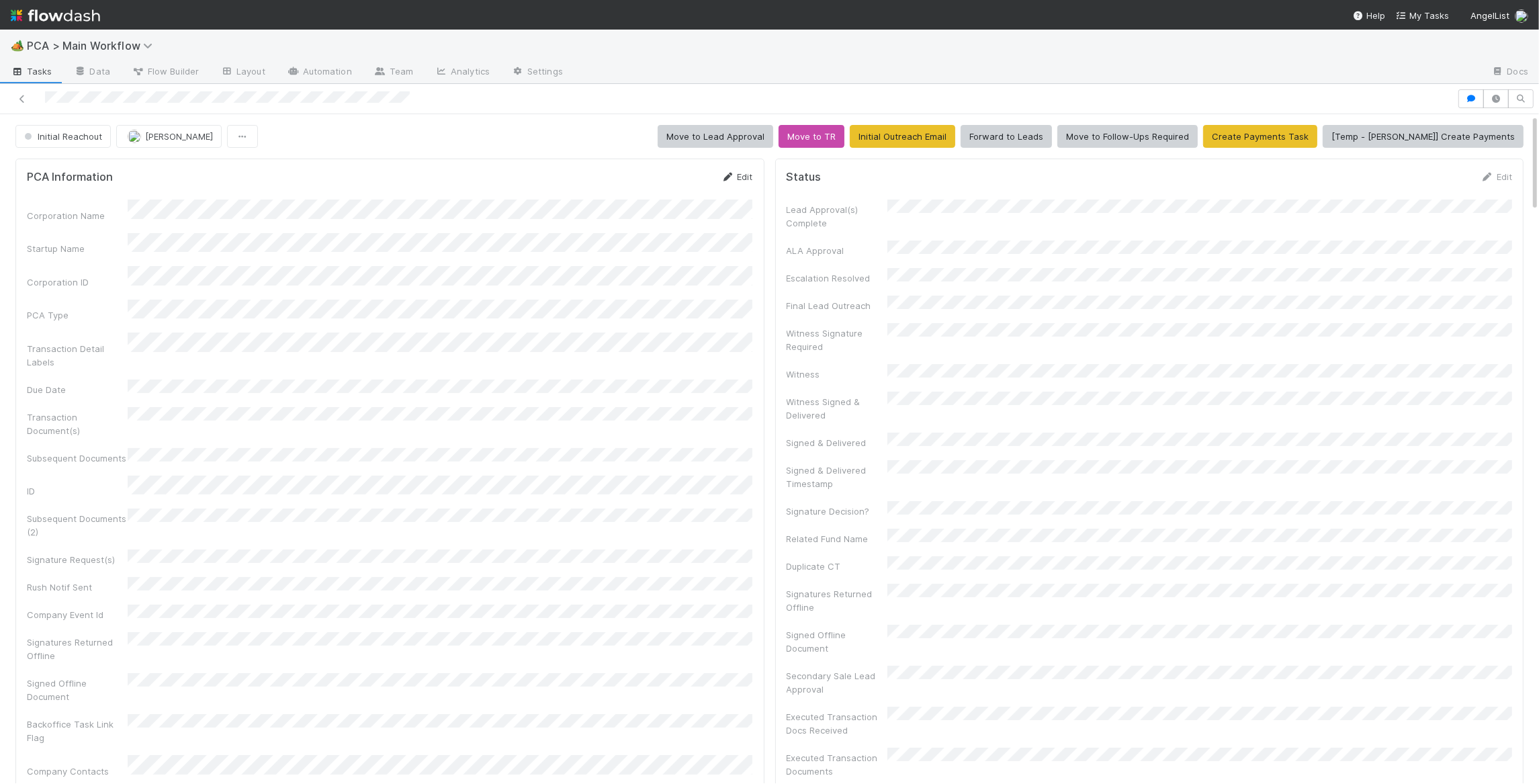
click at [733, 174] on icon at bounding box center [728, 177] width 14 height 8
click at [682, 173] on button "Save" at bounding box center [682, 181] width 38 height 23
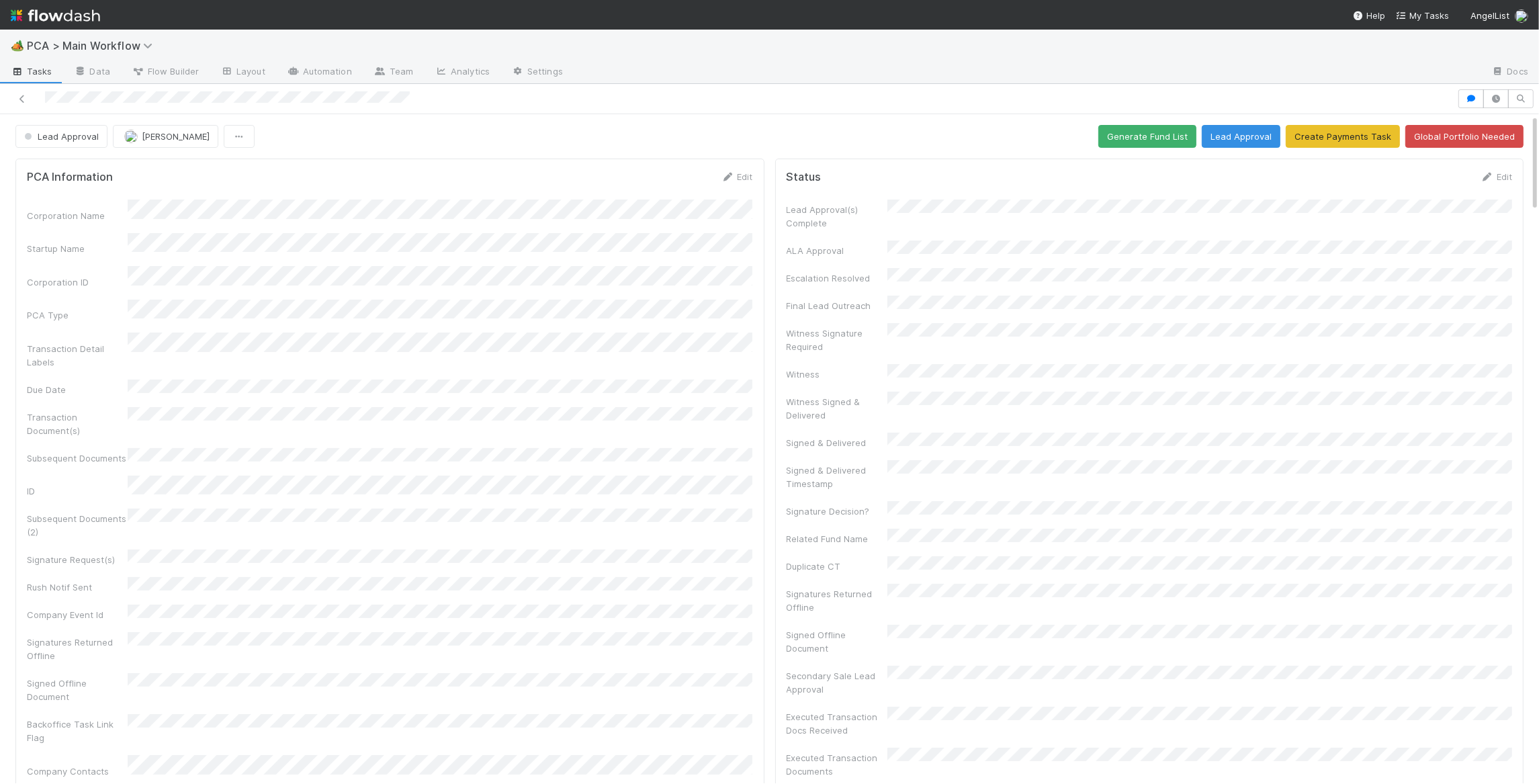
click at [251, 179] on div "PCA Information Edit" at bounding box center [389, 177] width 726 height 14
click at [86, 138] on span "Lead Approval" at bounding box center [60, 136] width 77 height 11
drag, startPoint x: 431, startPoint y: 198, endPoint x: 528, endPoint y: 222, distance: 99.9
click at [434, 197] on div at bounding box center [770, 392] width 1539 height 784
click at [99, 145] on button "Lead Approval" at bounding box center [61, 136] width 92 height 23
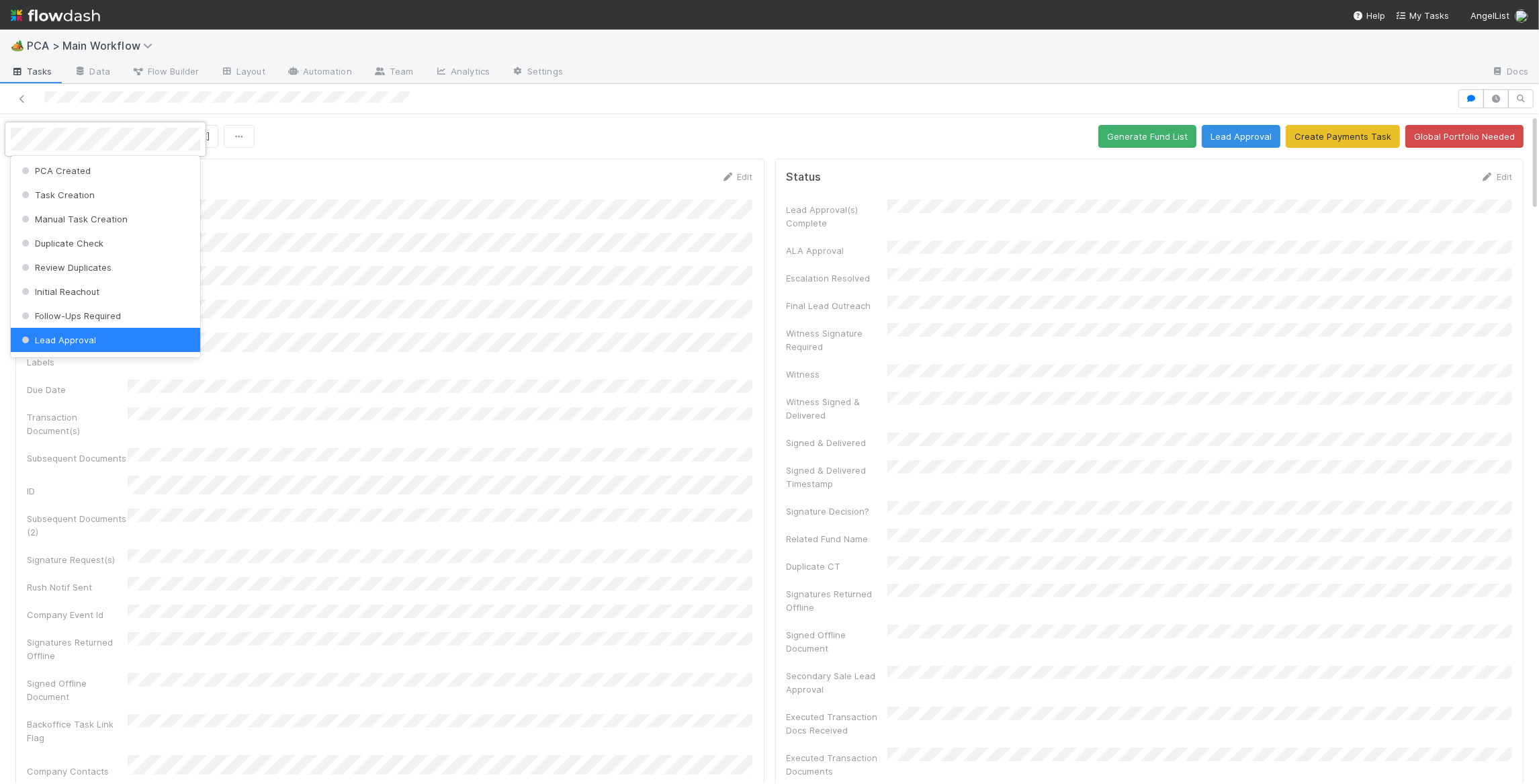
scroll to position [2, 0]
click at [516, 171] on div at bounding box center [770, 392] width 1539 height 784
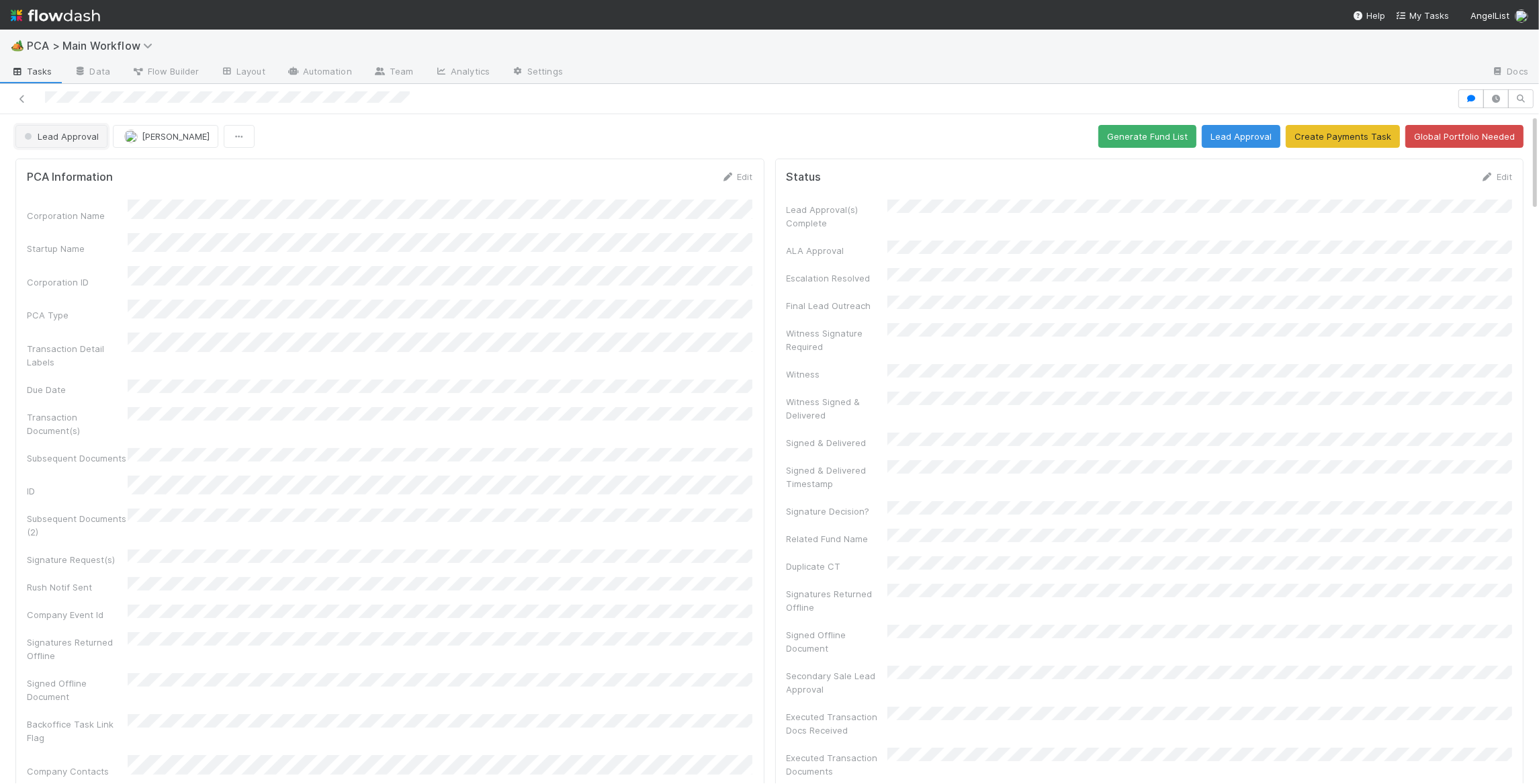
click at [80, 142] on button "Lead Approval" at bounding box center [61, 136] width 92 height 23
drag, startPoint x: 428, startPoint y: 200, endPoint x: 177, endPoint y: 160, distance: 254.2
click at [407, 197] on div at bounding box center [770, 392] width 1539 height 784
click at [84, 132] on span "Lead Approval" at bounding box center [60, 136] width 77 height 11
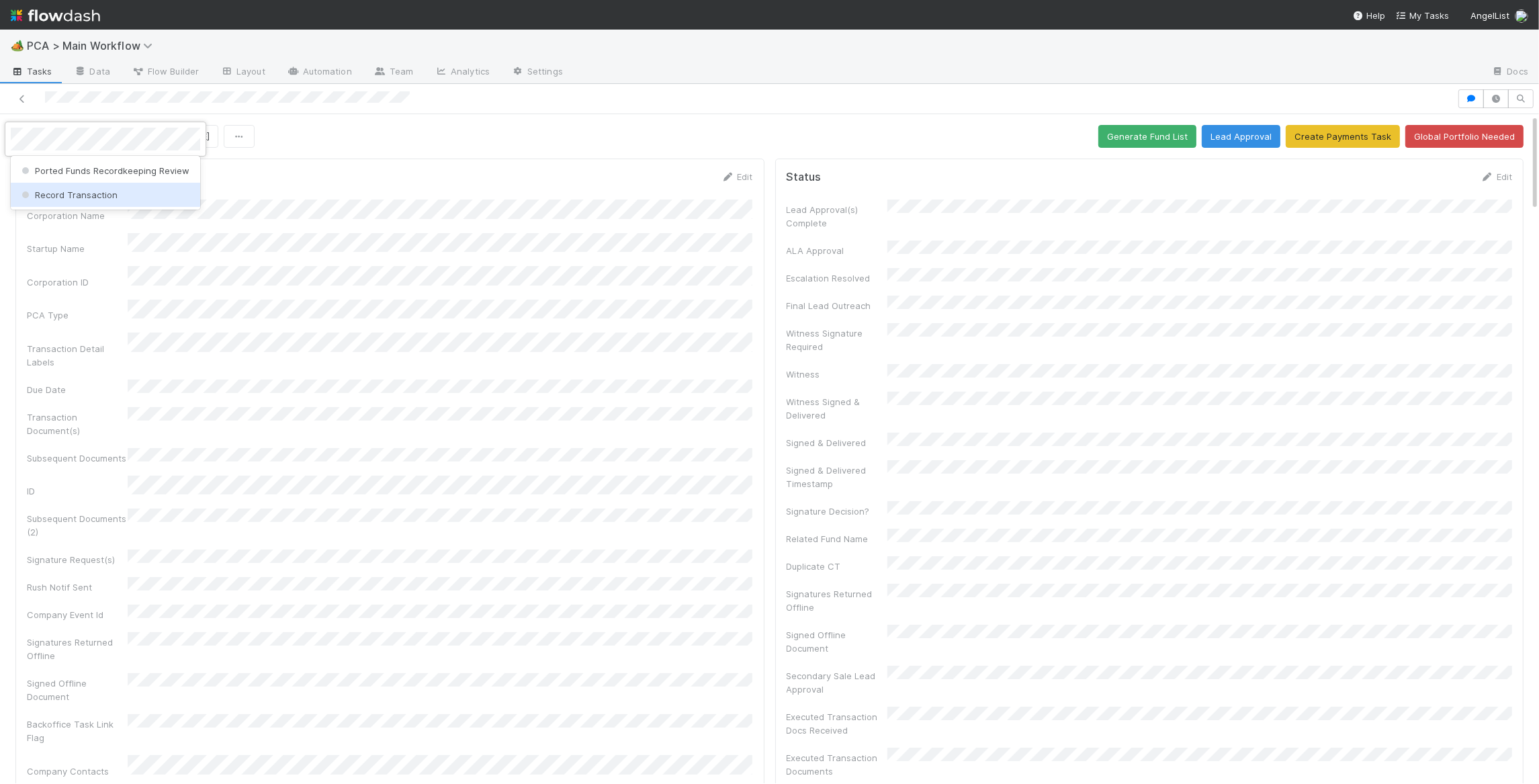
click at [96, 183] on div "Record Transaction" at bounding box center [106, 195] width 190 height 24
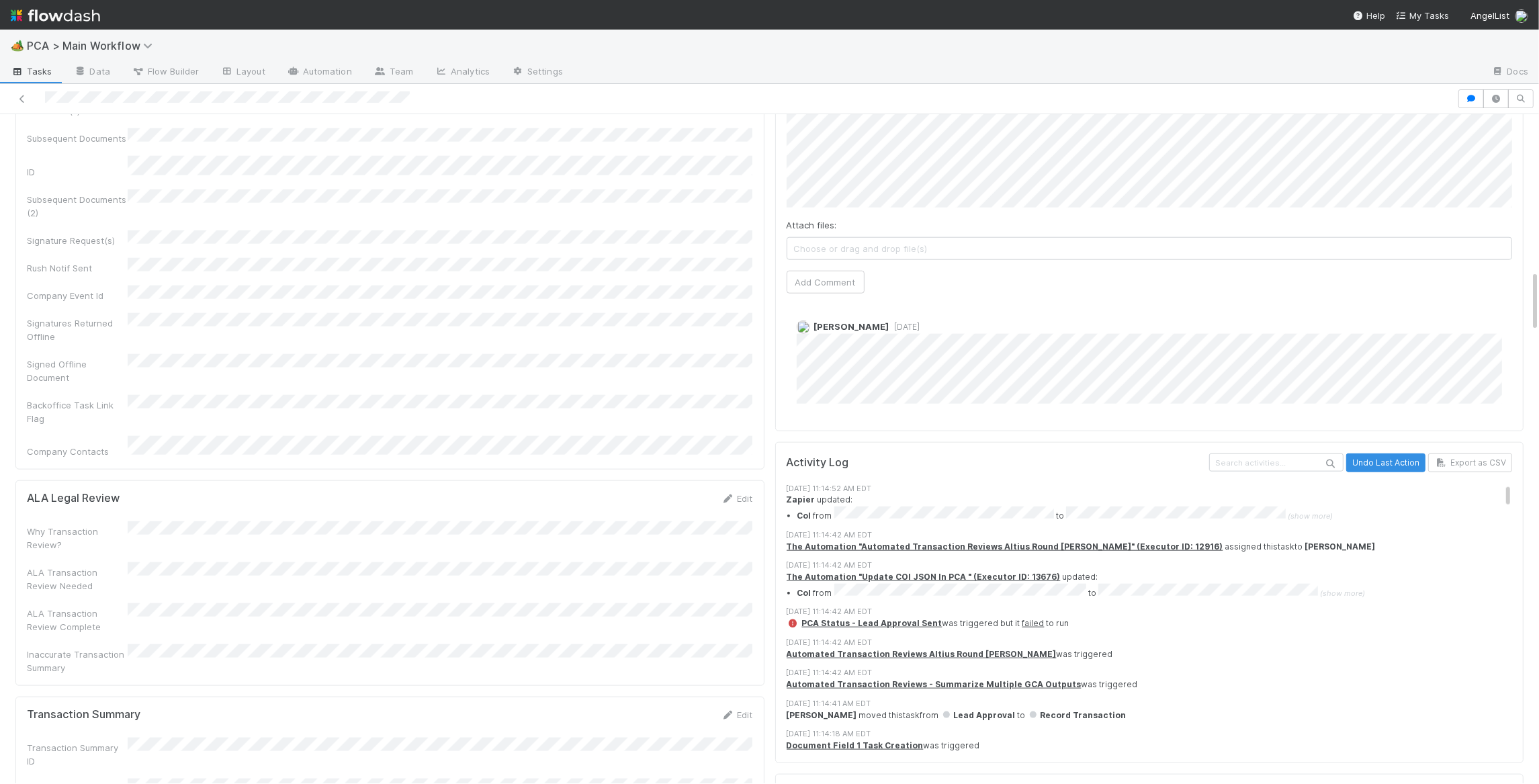
scroll to position [1414, 0]
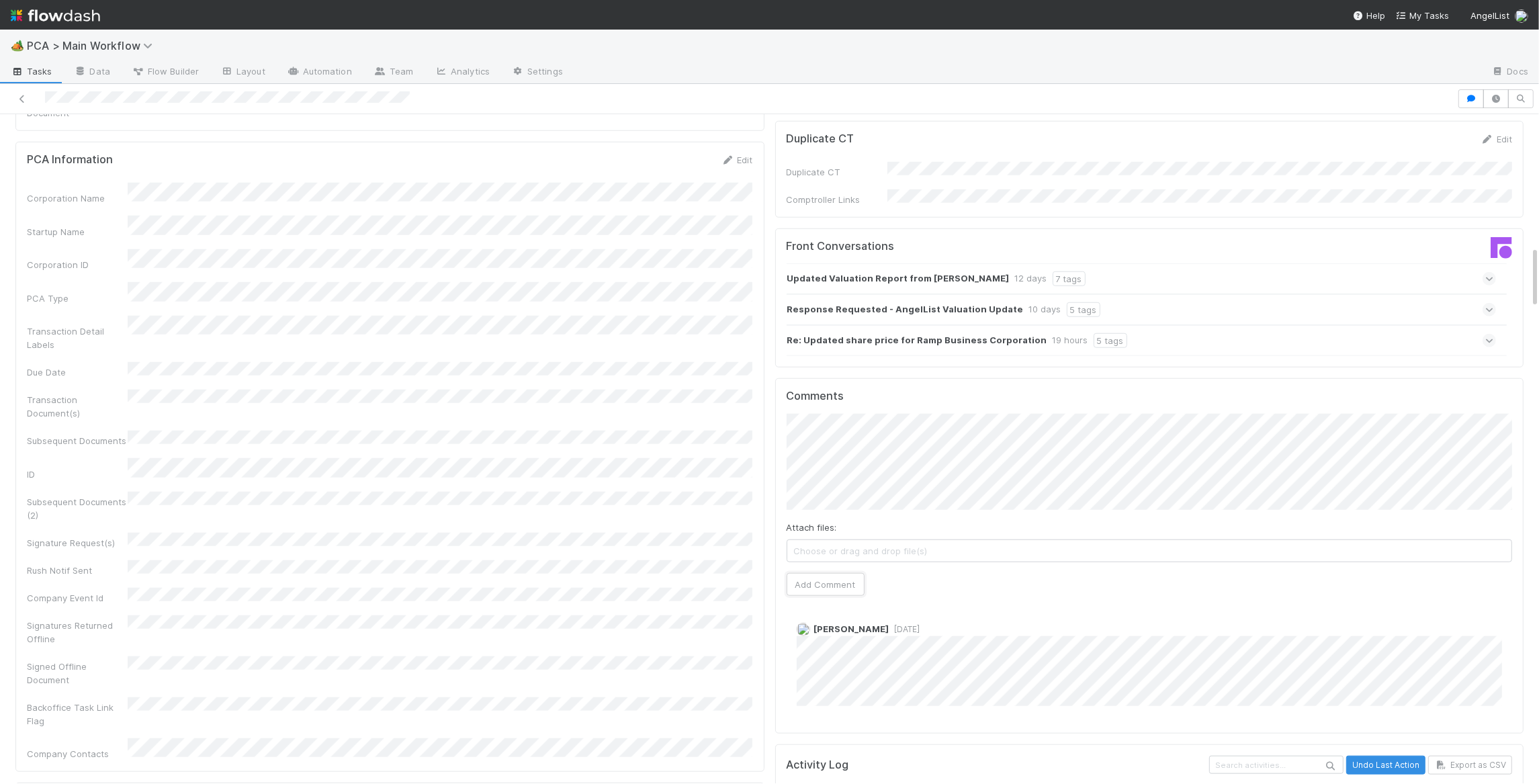
drag, startPoint x: 822, startPoint y: 508, endPoint x: 764, endPoint y: 470, distance: 69.3
click at [821, 573] on button "Add Comment" at bounding box center [825, 584] width 78 height 23
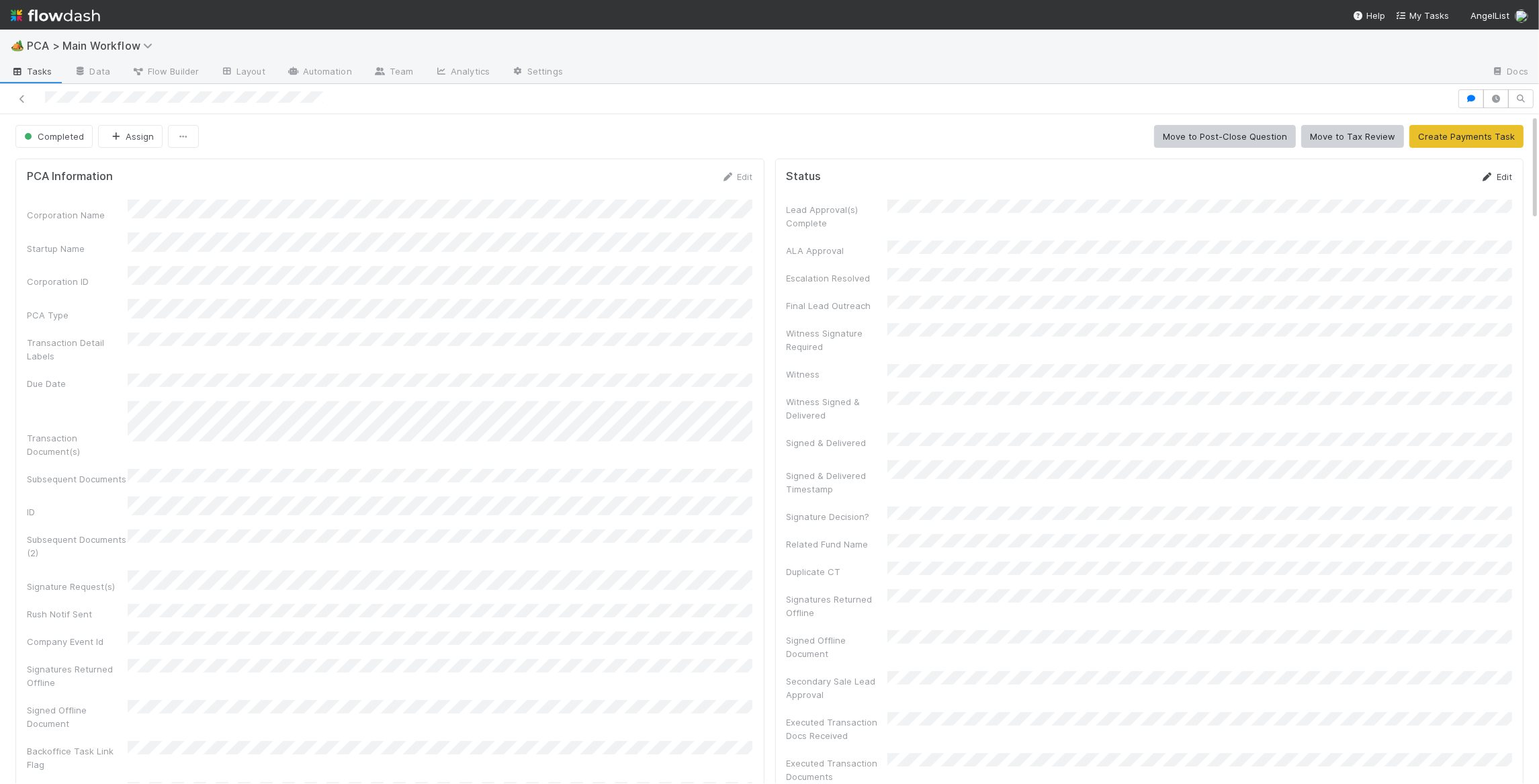
click at [1453, 174] on link "Edit" at bounding box center [1496, 177] width 31 height 11
click at [1437, 179] on button "Save" at bounding box center [1440, 181] width 38 height 23
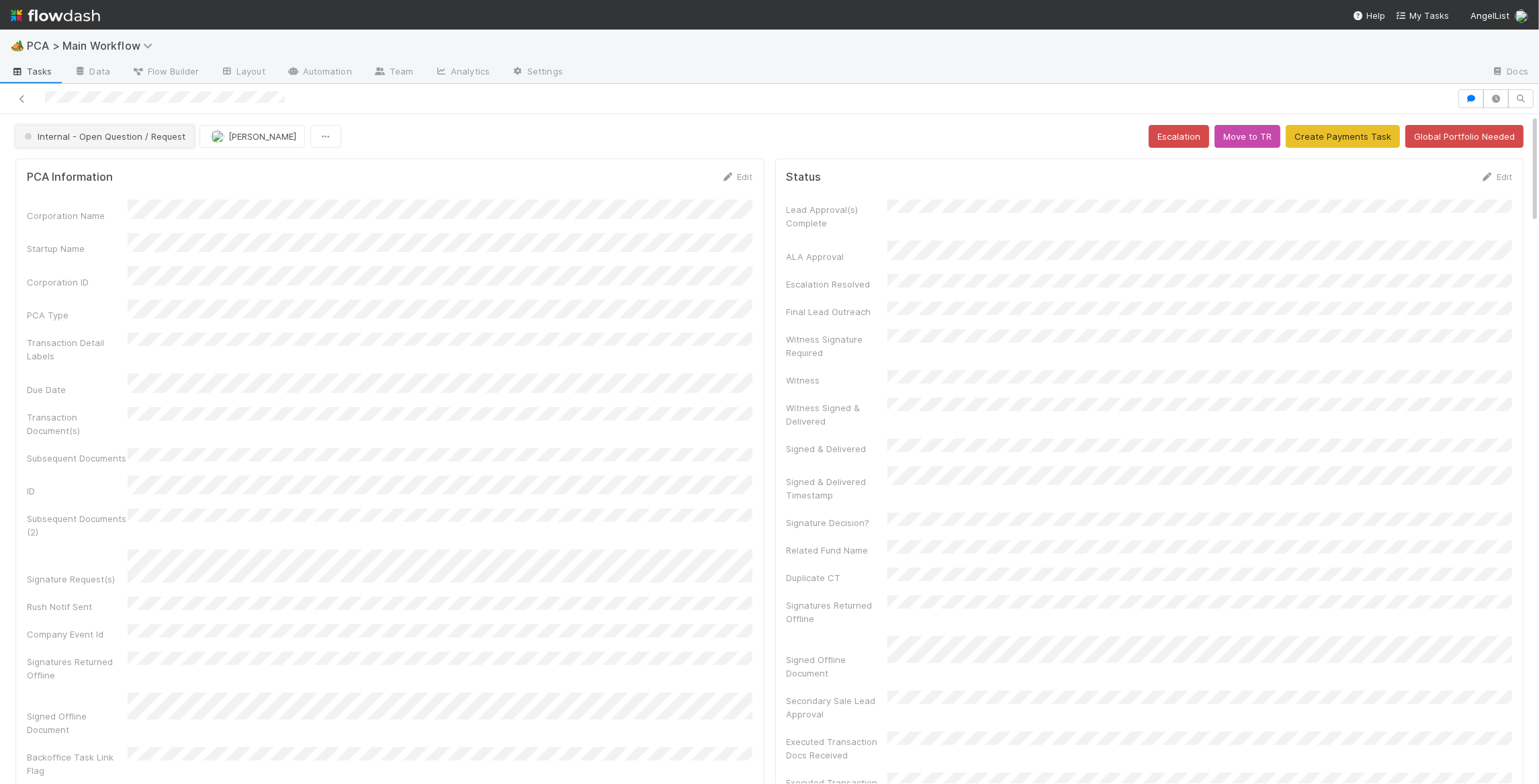
click at [109, 145] on button "Internal - Open Question / Request" at bounding box center [105, 136] width 179 height 23
click at [113, 168] on div "Initial Reachout" at bounding box center [106, 171] width 190 height 24
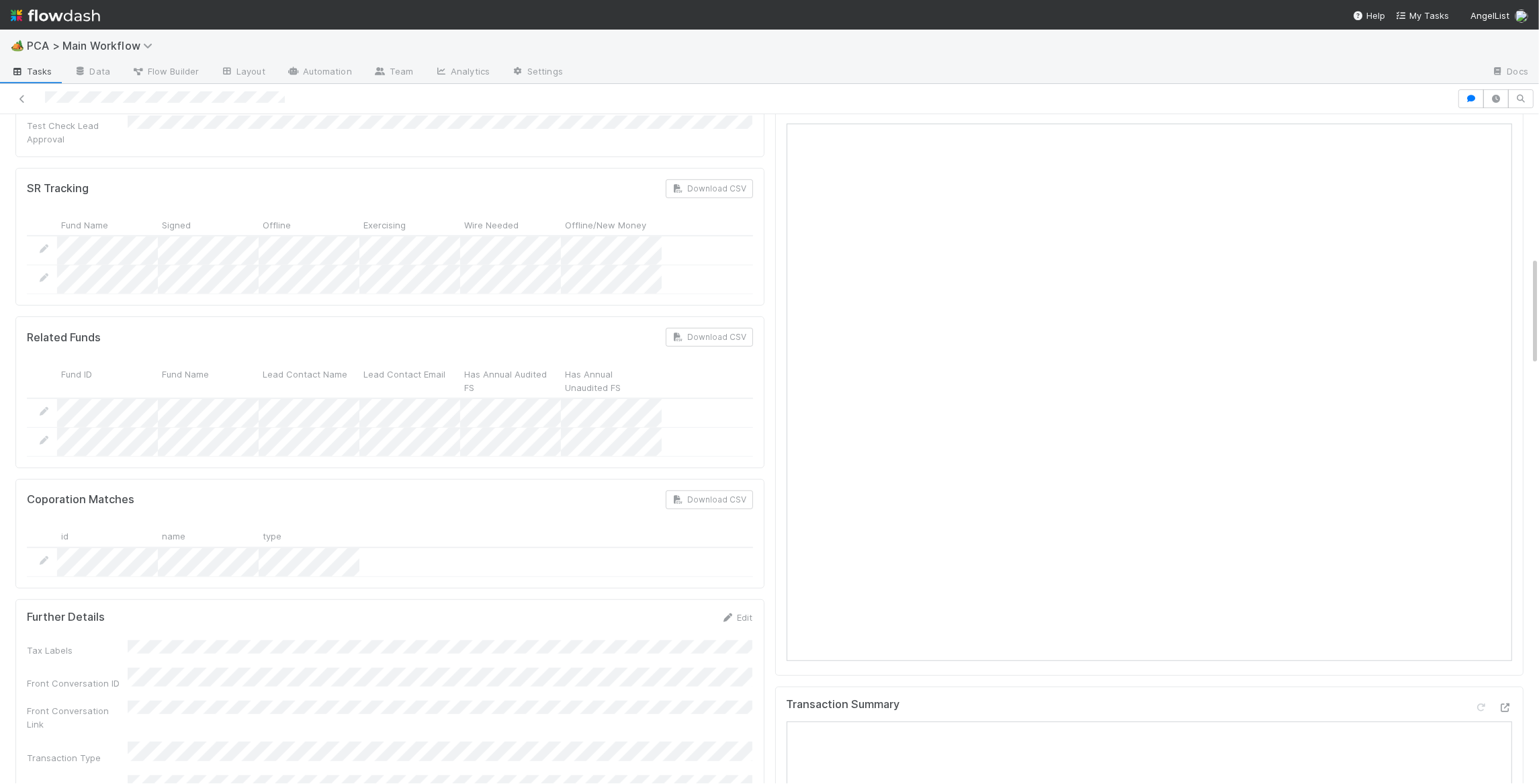
scroll to position [874, 0]
drag, startPoint x: 726, startPoint y: 523, endPoint x: 713, endPoint y: 529, distance: 14.3
click at [727, 610] on div "Edit" at bounding box center [737, 616] width 31 height 14
click at [721, 613] on icon at bounding box center [728, 616] width 14 height 8
click at [682, 610] on button "Save" at bounding box center [682, 621] width 38 height 23
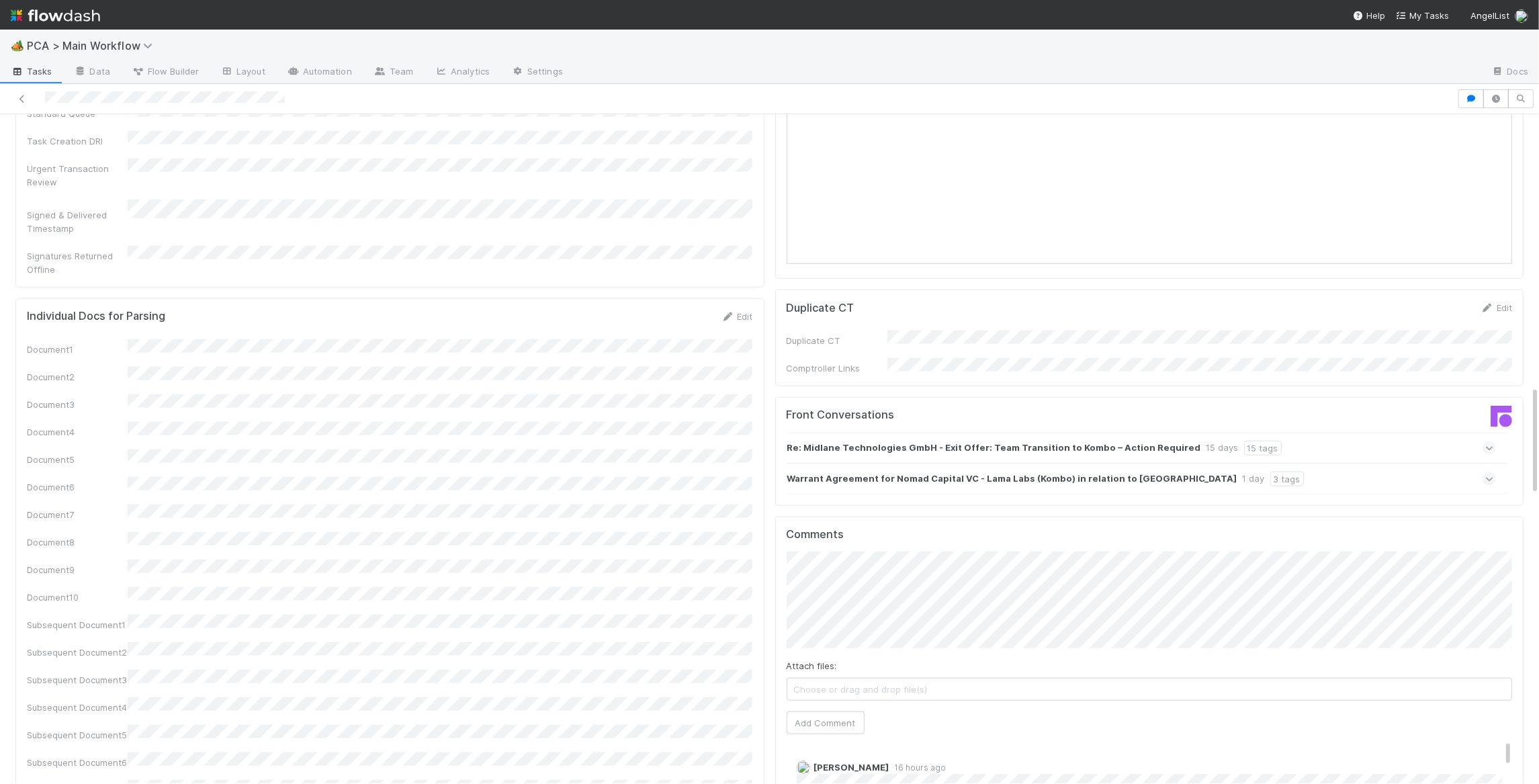
scroll to position [1668, 0]
drag, startPoint x: 847, startPoint y: 619, endPoint x: 839, endPoint y: 624, distance: 9.4
click at [839, 624] on div "Attach files: Choose or drag and drop file(s) Add Comment" at bounding box center [1149, 641] width 726 height 182
click at [808, 621] on div "Attach files: Choose or drag and drop file(s) Add Comment" at bounding box center [1149, 641] width 726 height 182
click at [809, 710] on button "Add Comment" at bounding box center [825, 721] width 78 height 23
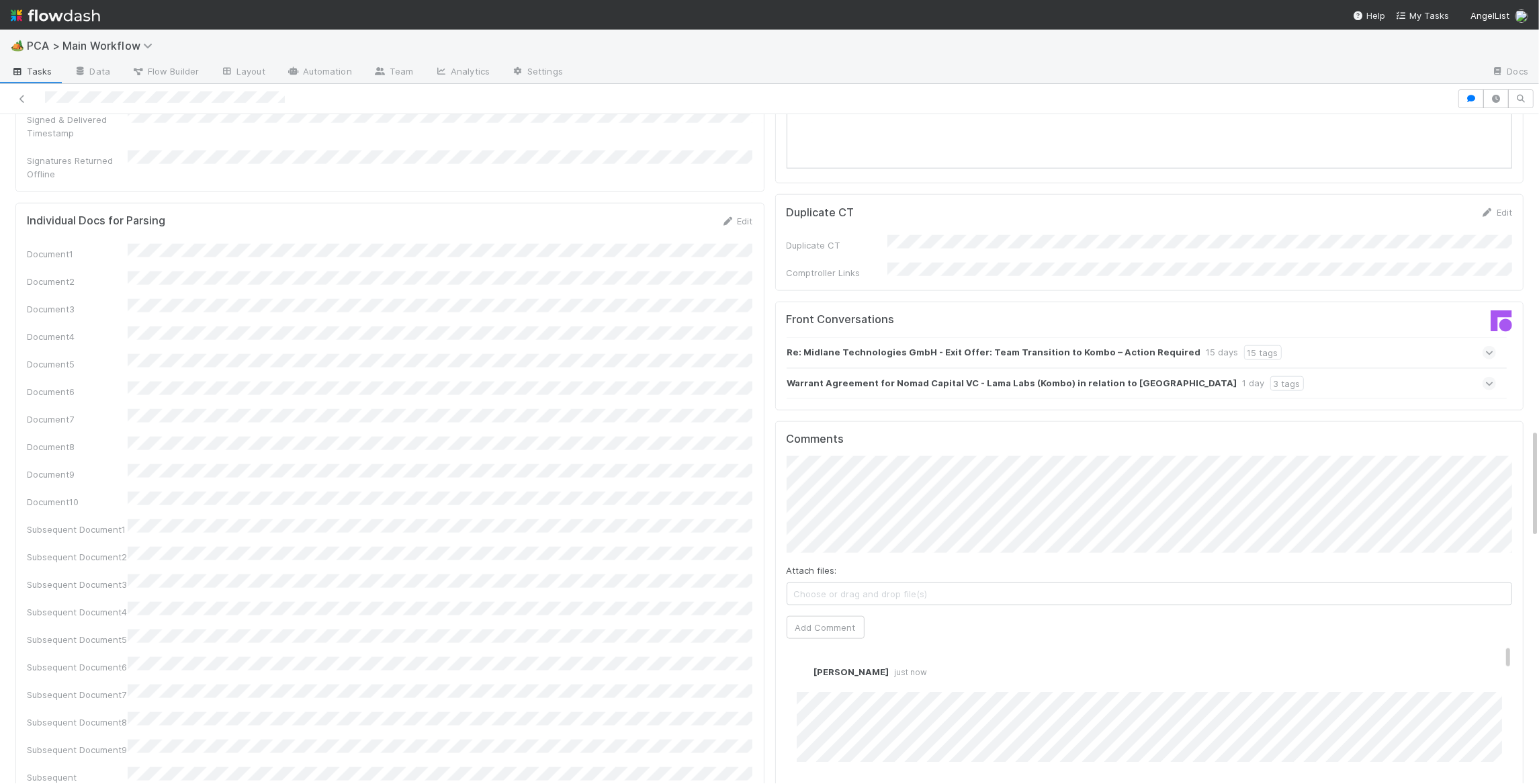
scroll to position [1757, 0]
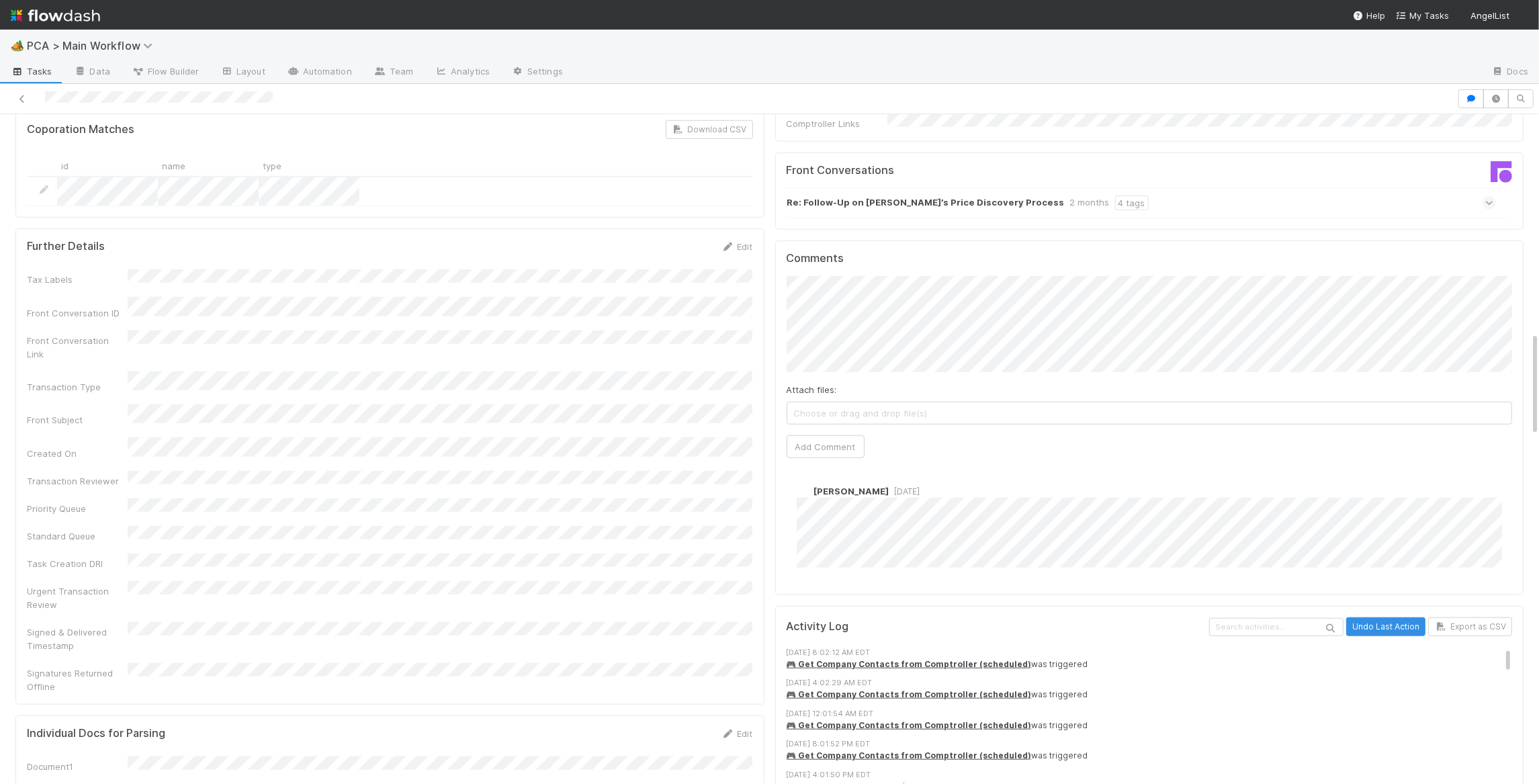
scroll to position [1382, 0]
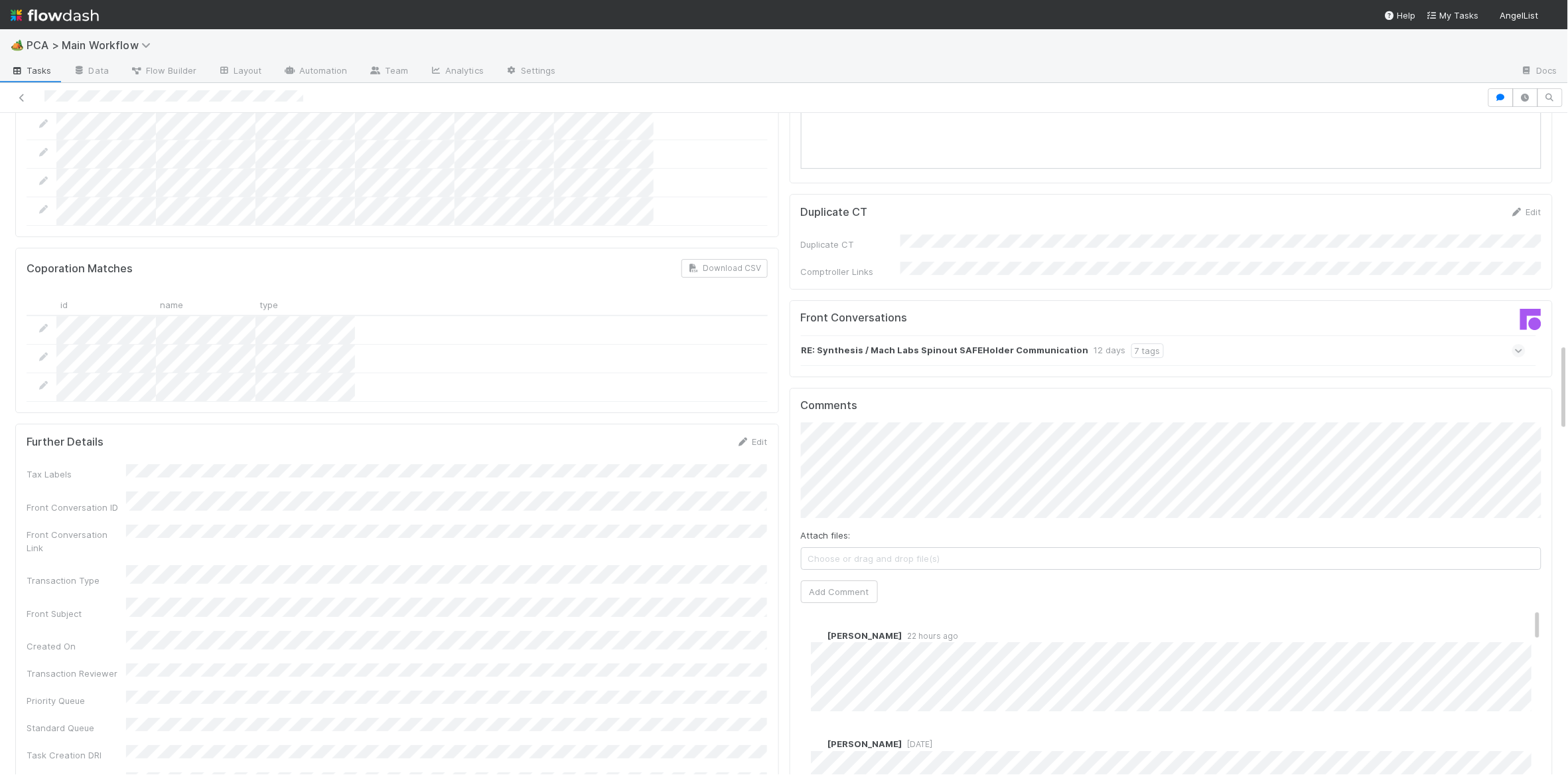
scroll to position [1737, 0]
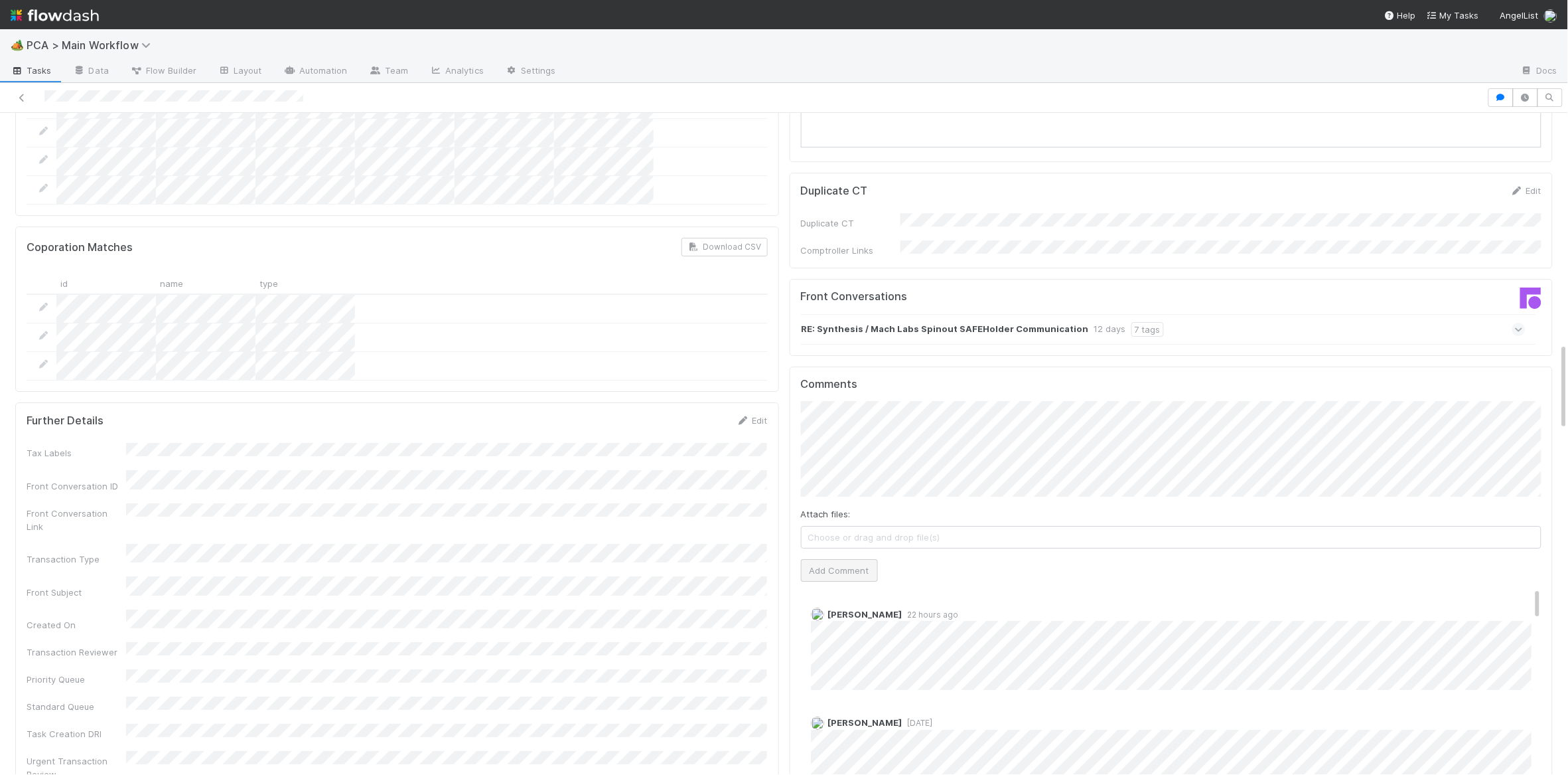
click at [857, 513] on div "Comments Attach files: Choose or drag and drop file(s) Add Comment Zachary Conl…" at bounding box center [1171, 615] width 741 height 475
click at [855, 559] on button "Add Comment" at bounding box center [840, 570] width 77 height 23
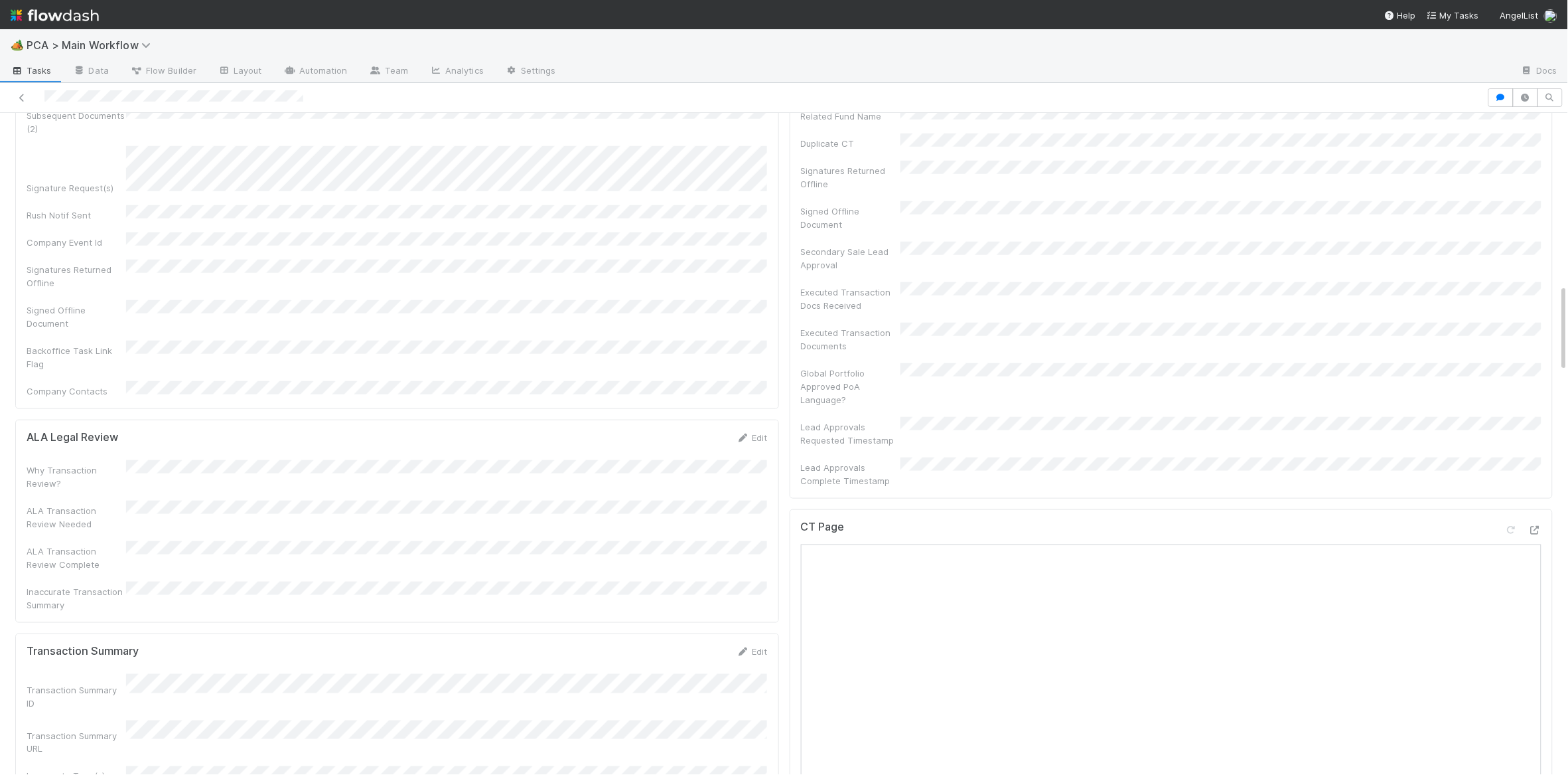
scroll to position [0, 0]
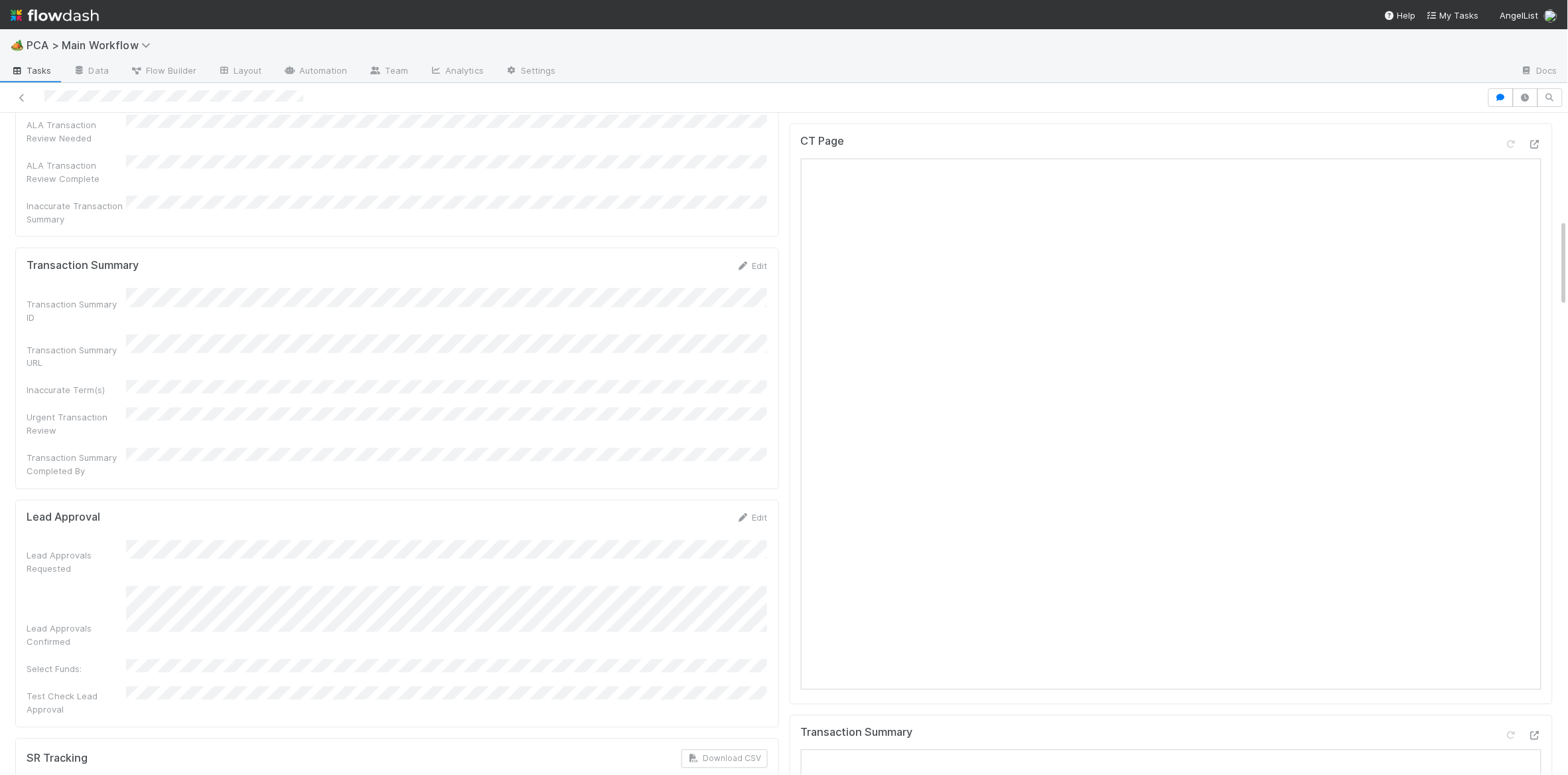
scroll to position [800, 0]
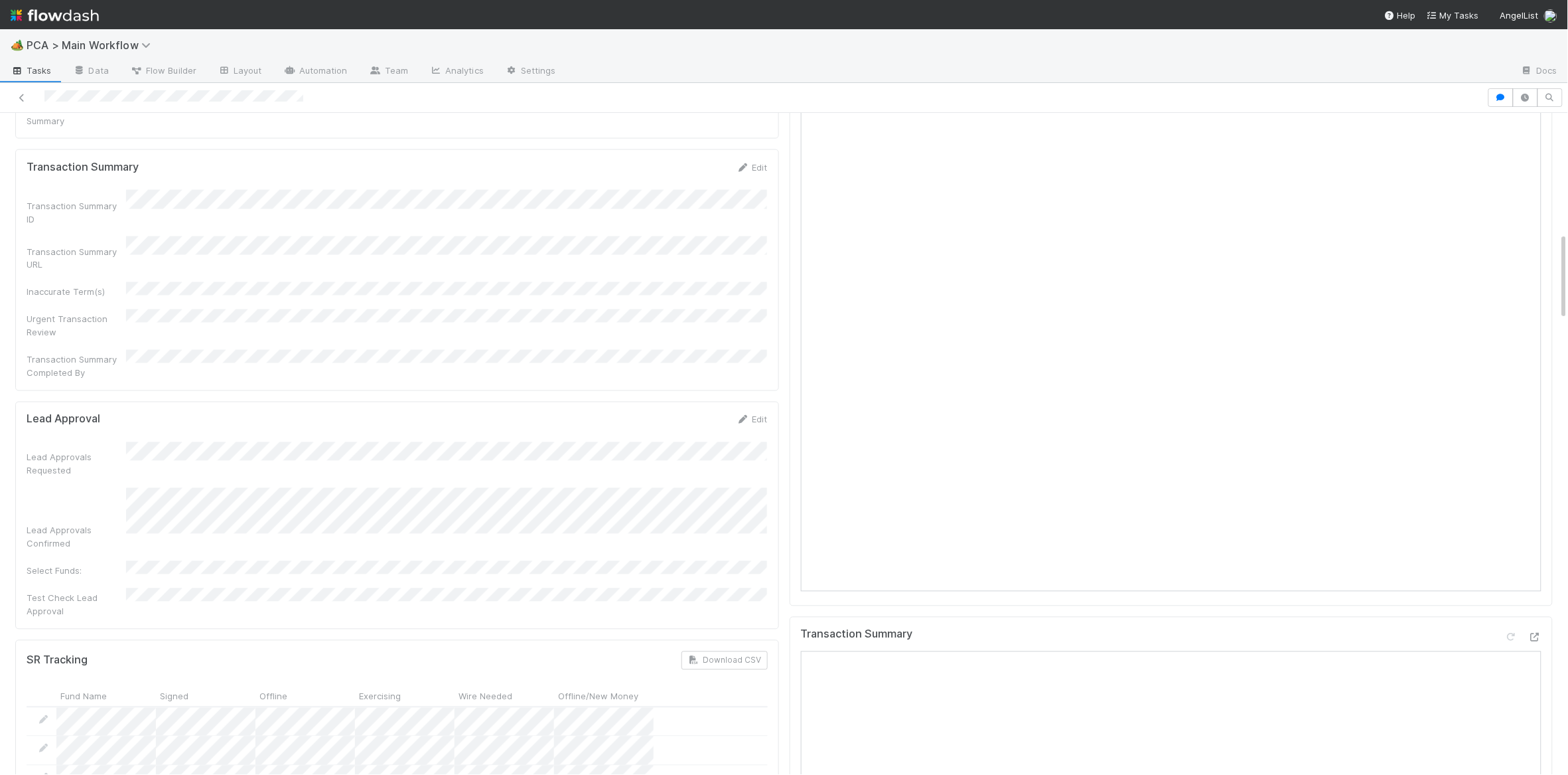
click at [547, 442] on div "Lead Approvals Requested" at bounding box center [397, 460] width 741 height 36
click at [737, 417] on icon at bounding box center [744, 420] width 14 height 8
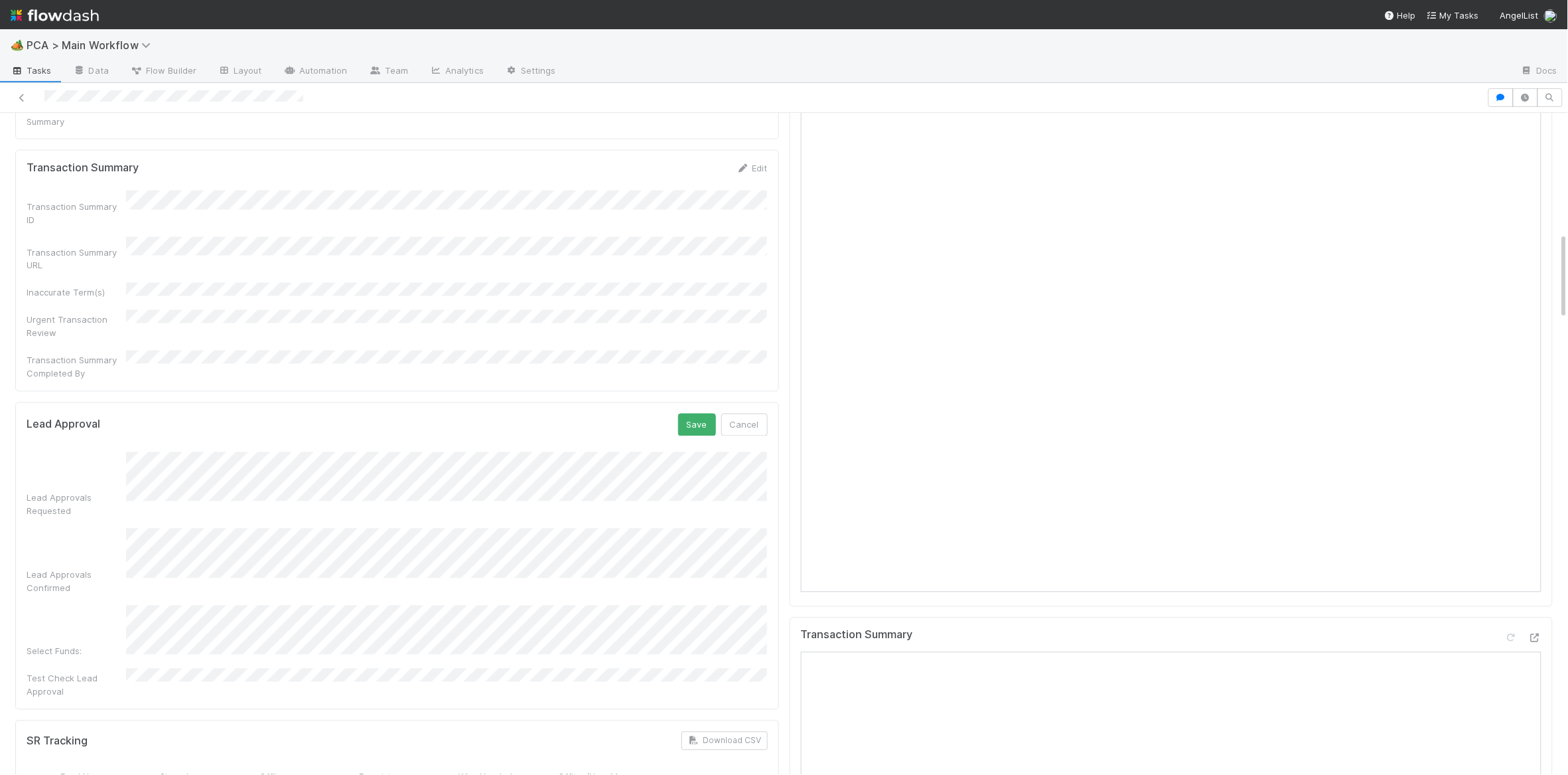
click at [113, 414] on form "Lead Approval Save Cancel Lead Approvals Requested Lead Approvals Confirmed Sel…" at bounding box center [397, 556] width 741 height 285
drag, startPoint x: 684, startPoint y: 319, endPoint x: 713, endPoint y: 287, distance: 43.2
click at [695, 414] on button "Save" at bounding box center [697, 425] width 38 height 23
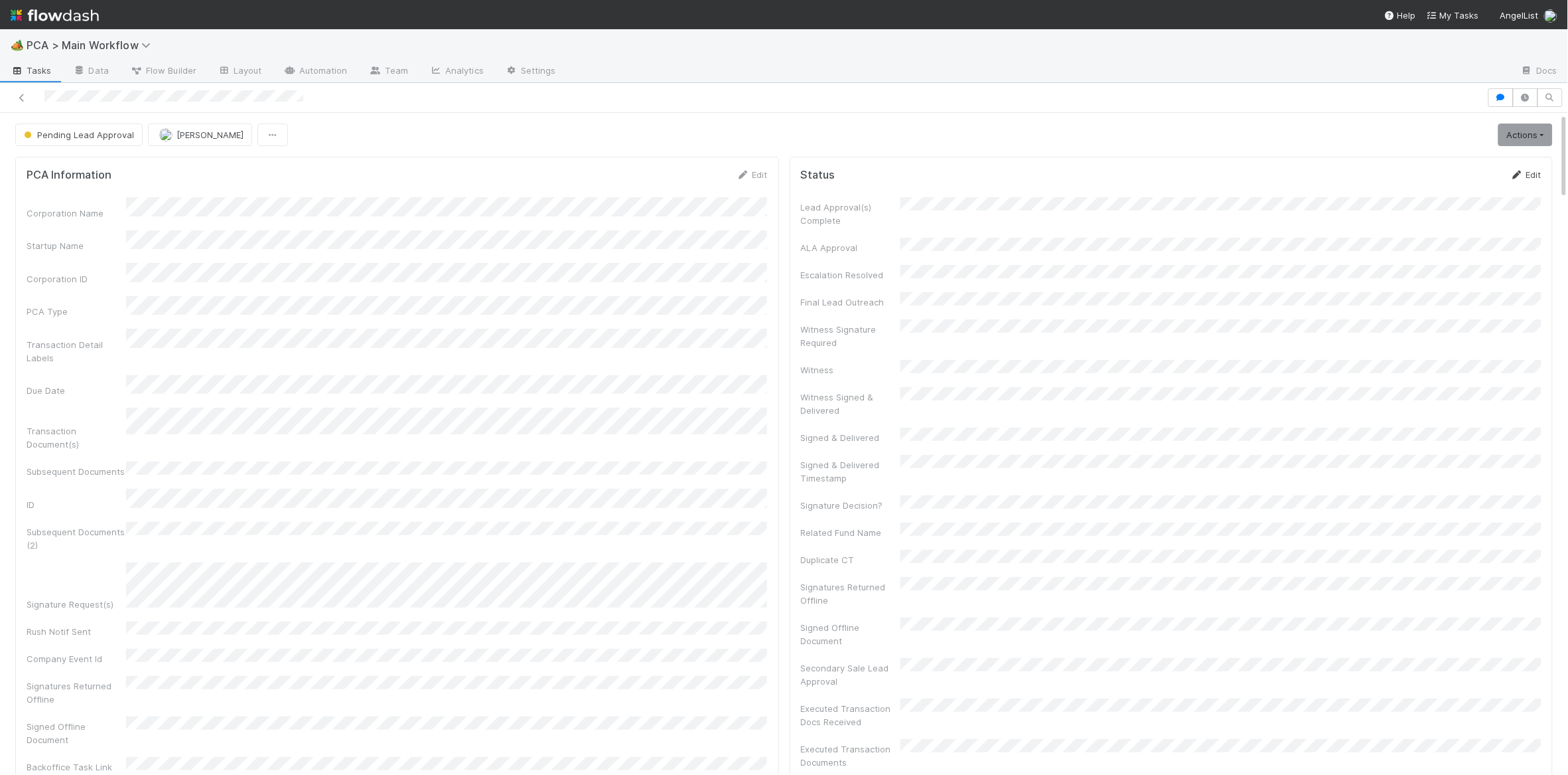
drag, startPoint x: 1506, startPoint y: 174, endPoint x: 1514, endPoint y: 172, distance: 8.2
click at [1435, 172] on div "Status Edit" at bounding box center [1171, 175] width 741 height 14
click at [1435, 172] on icon at bounding box center [1517, 175] width 14 height 8
click at [1435, 179] on button "Save" at bounding box center [1471, 179] width 38 height 23
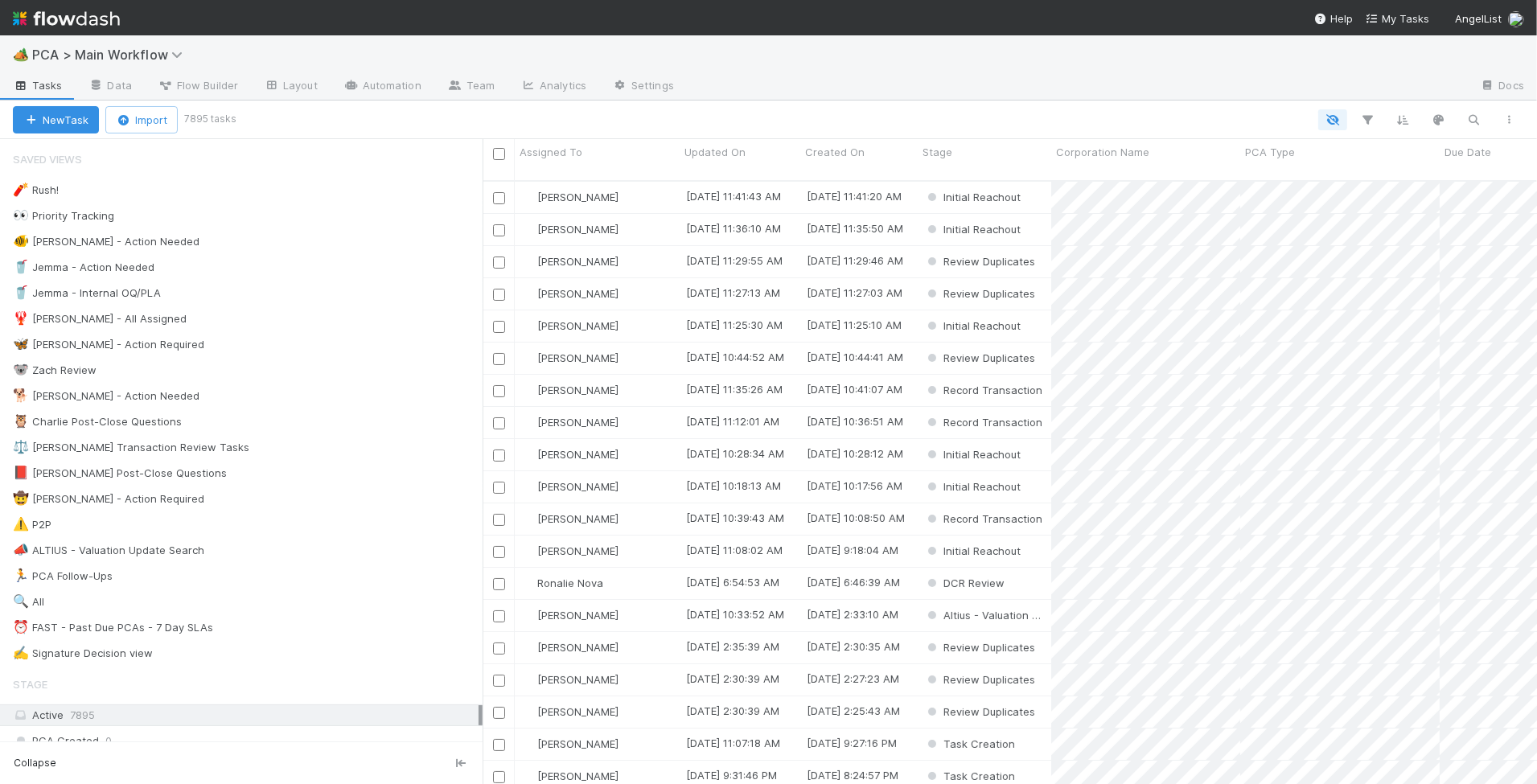
scroll to position [1, 1]
click at [221, 395] on div "🐕 Charlie - Action Needed 11" at bounding box center [247, 397] width 470 height 20
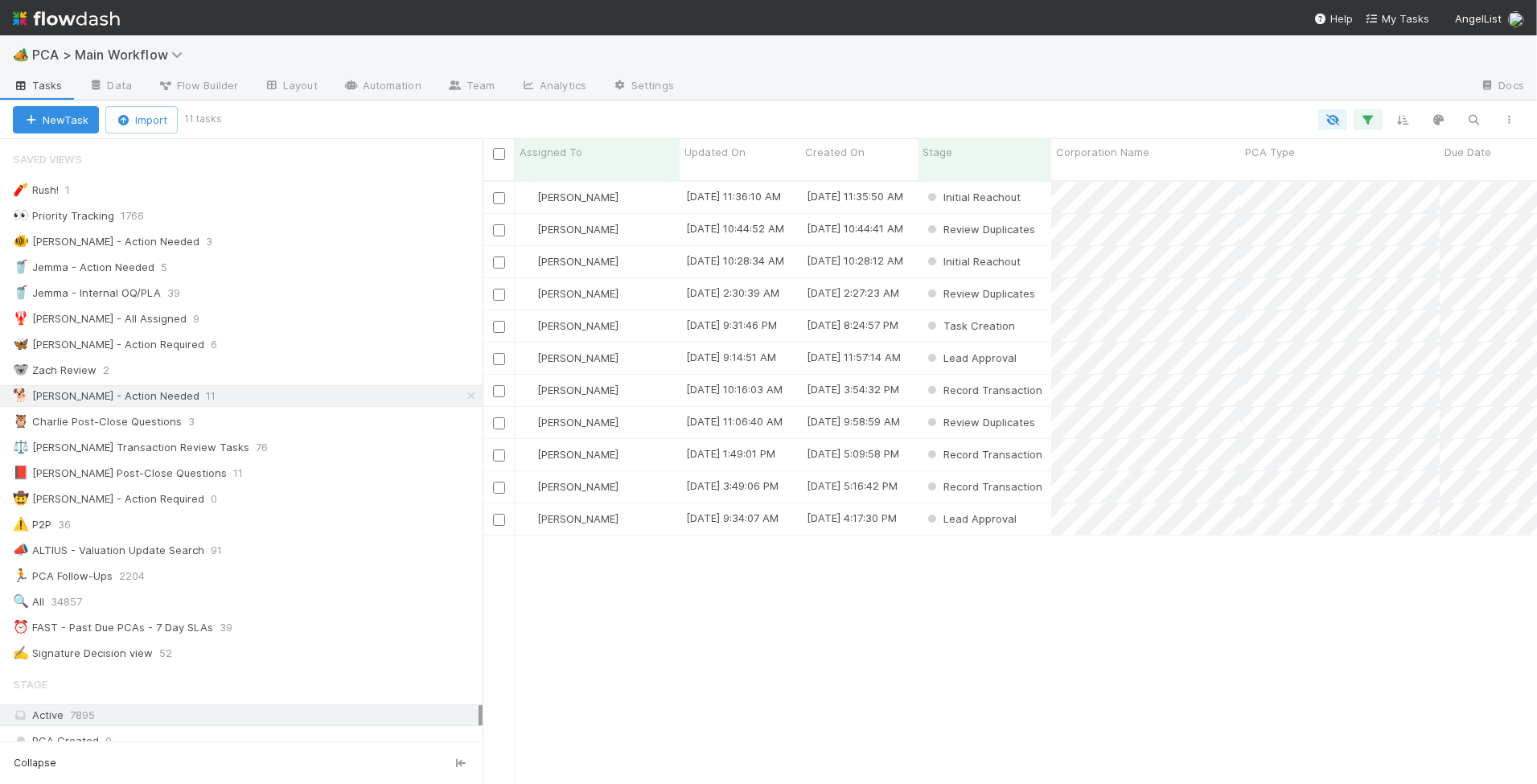
scroll to position [617, 1054]
click at [710, 149] on span "Updated On" at bounding box center [714, 152] width 61 height 16
click at [759, 177] on div "Sort Oldest → Newest" at bounding box center [777, 182] width 183 height 24
click at [652, 376] on div "[PERSON_NAME]" at bounding box center [597, 390] width 165 height 31
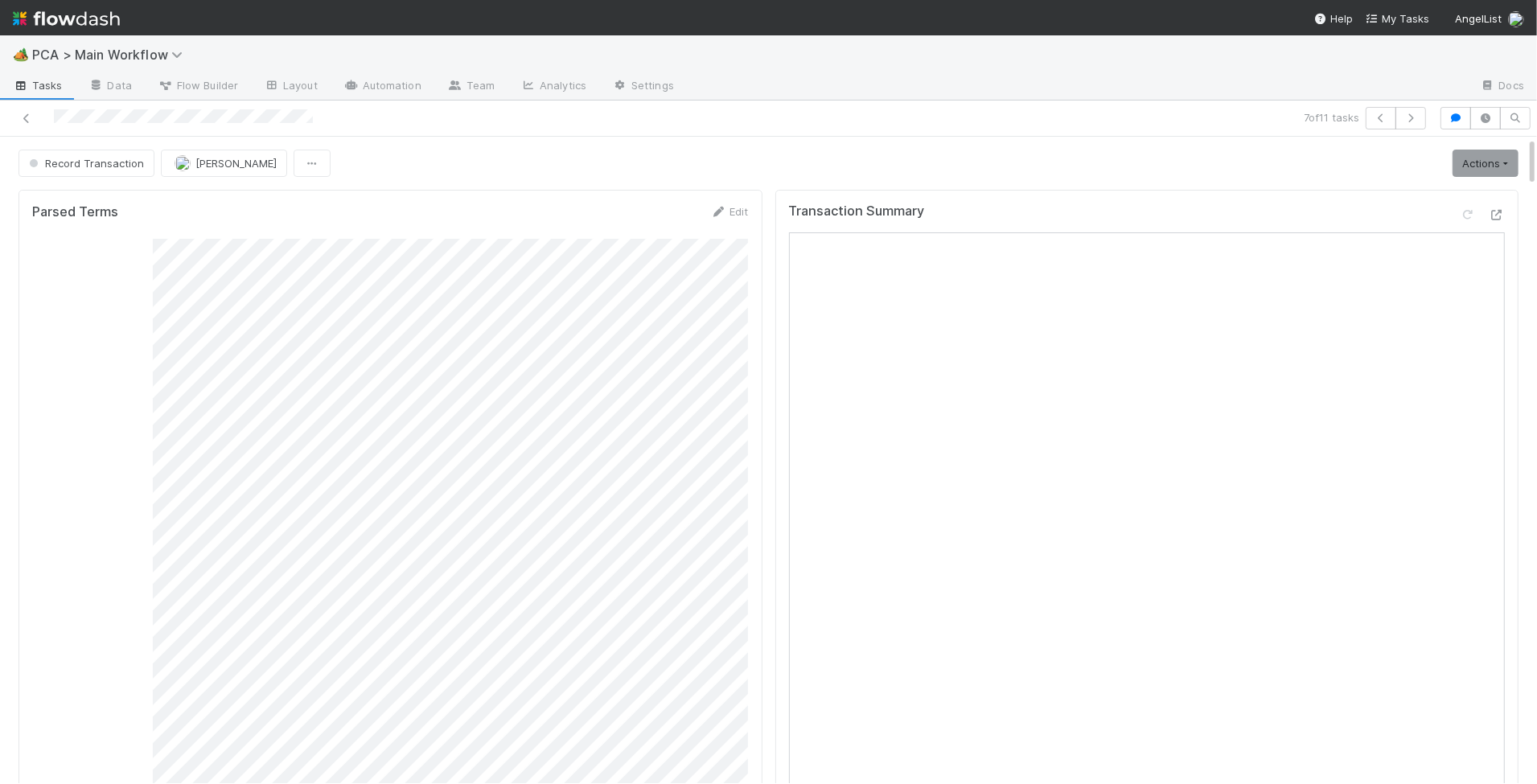
click at [1510, 213] on div "Transaction Summary" at bounding box center [1148, 541] width 744 height 703
click at [1498, 215] on icon at bounding box center [1498, 214] width 16 height 10
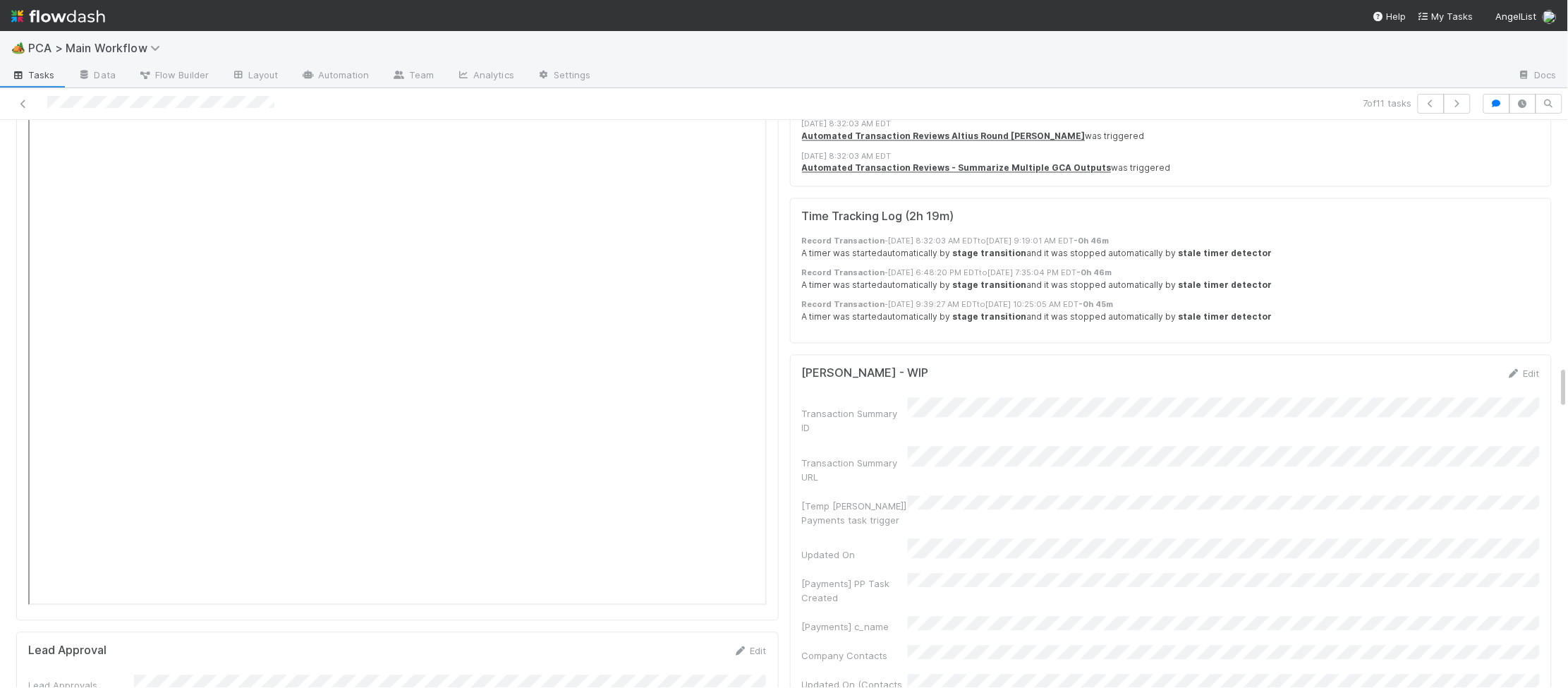
scroll to position [3269, 0]
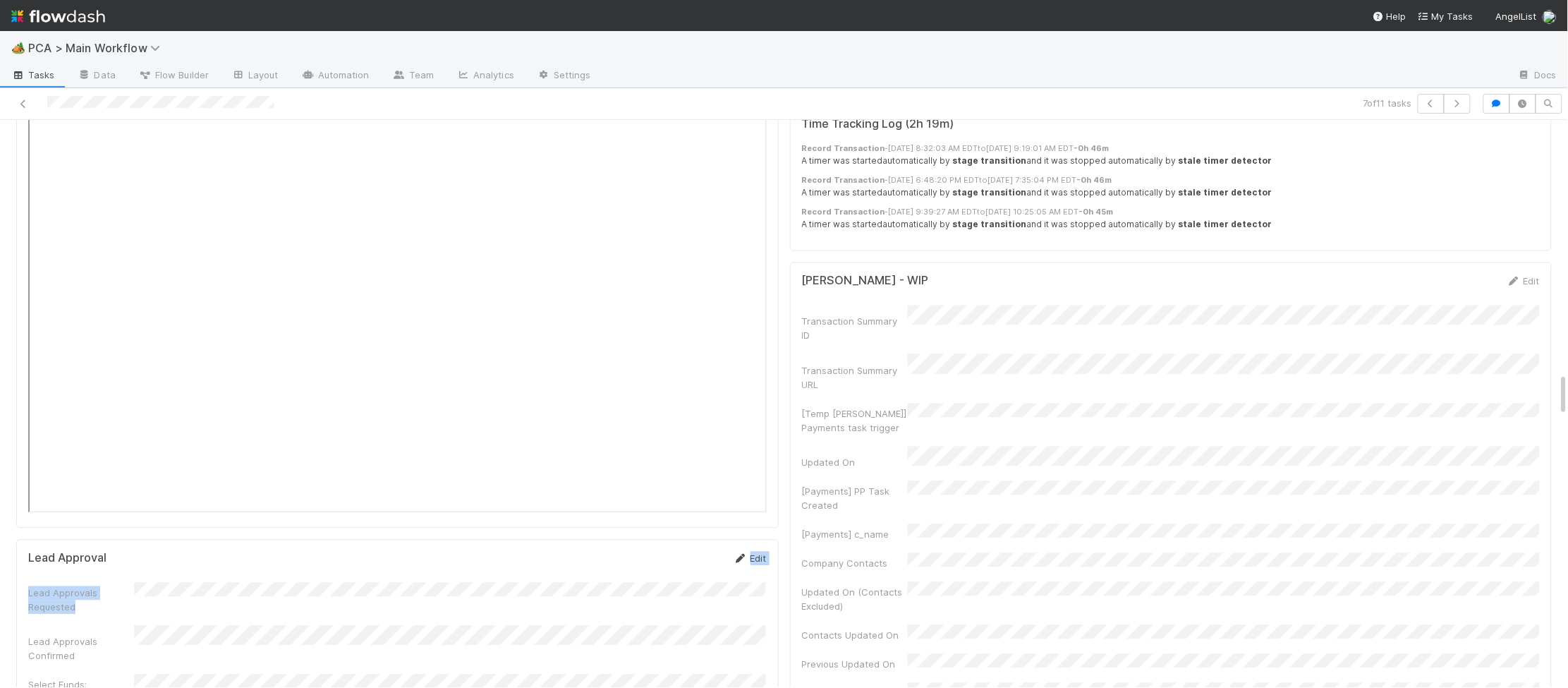
click at [734, 551] on form "Lead Approval Edit Lead Approvals Requested Lead Approvals Confirmed Select Fun…" at bounding box center [398, 643] width 739 height 183
click at [741, 554] on icon at bounding box center [741, 558] width 14 height 9
drag, startPoint x: 695, startPoint y: 399, endPoint x: 718, endPoint y: 422, distance: 32.5
click at [697, 551] on button "Save" at bounding box center [692, 563] width 40 height 24
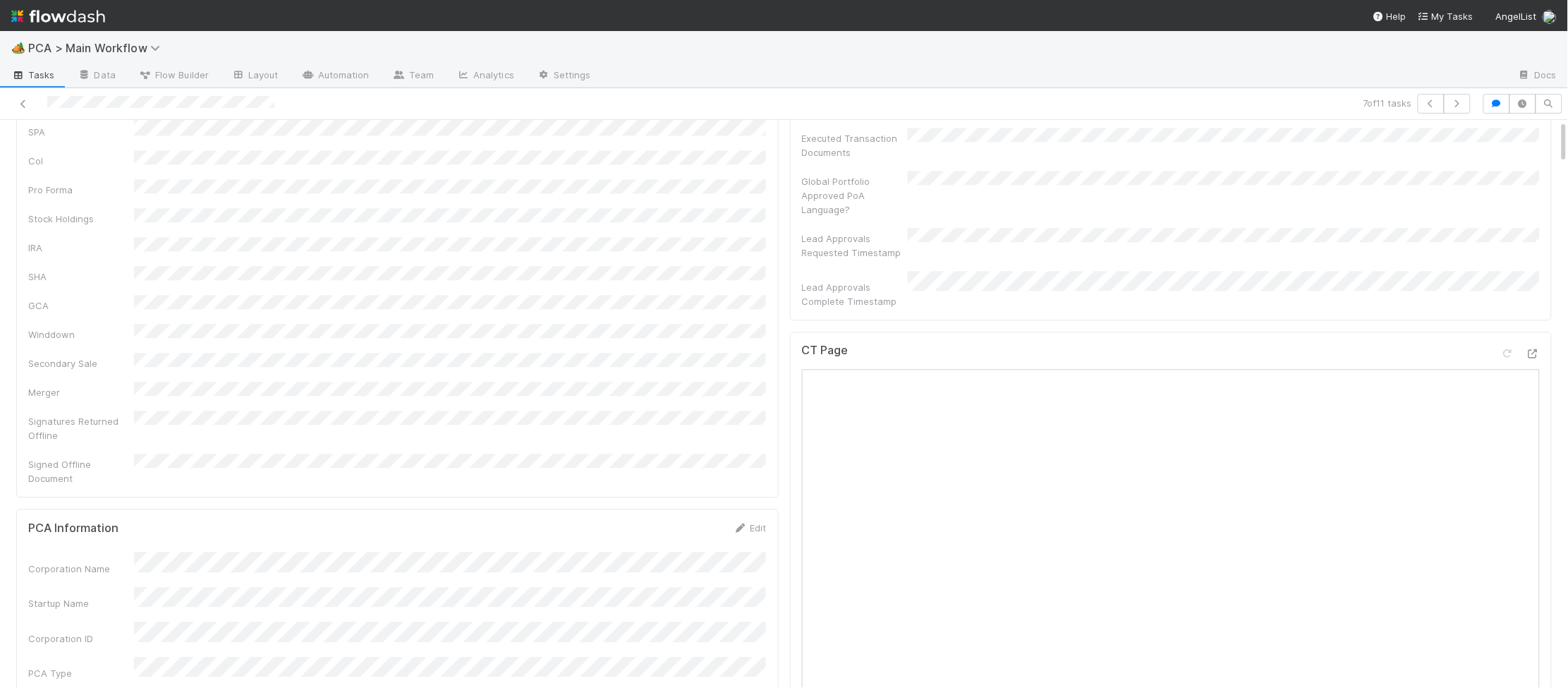
scroll to position [0, 0]
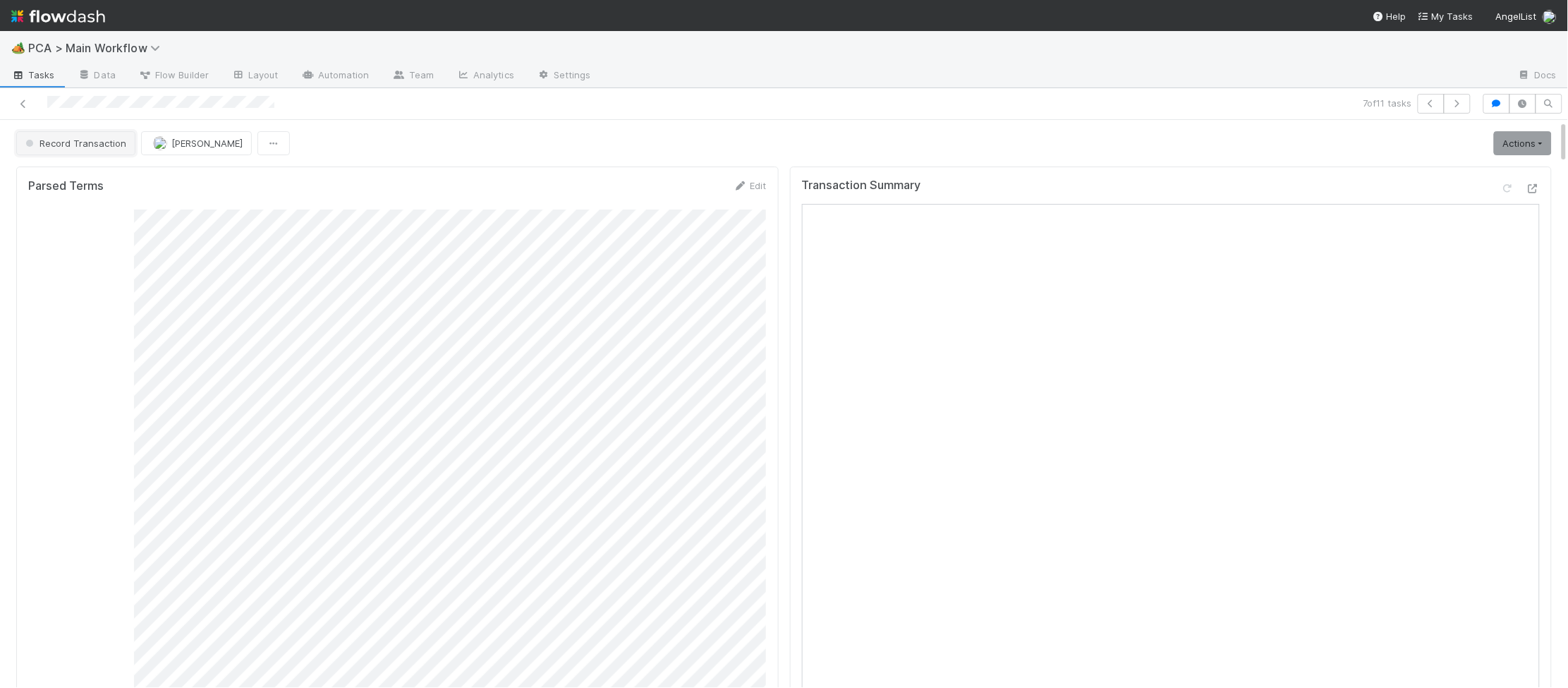
click at [69, 142] on span "Record Transaction" at bounding box center [74, 143] width 104 height 11
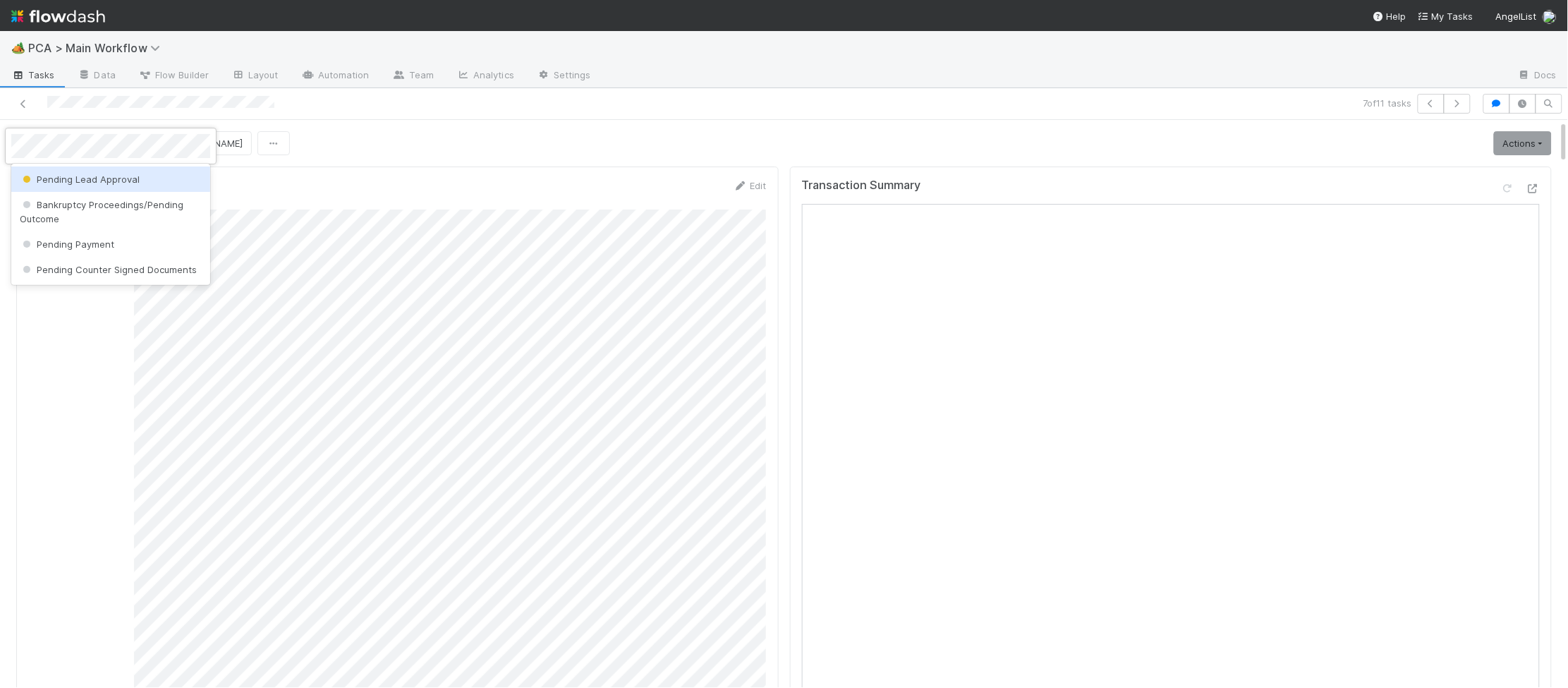
click at [88, 182] on span "Pending Lead Approval" at bounding box center [80, 179] width 120 height 11
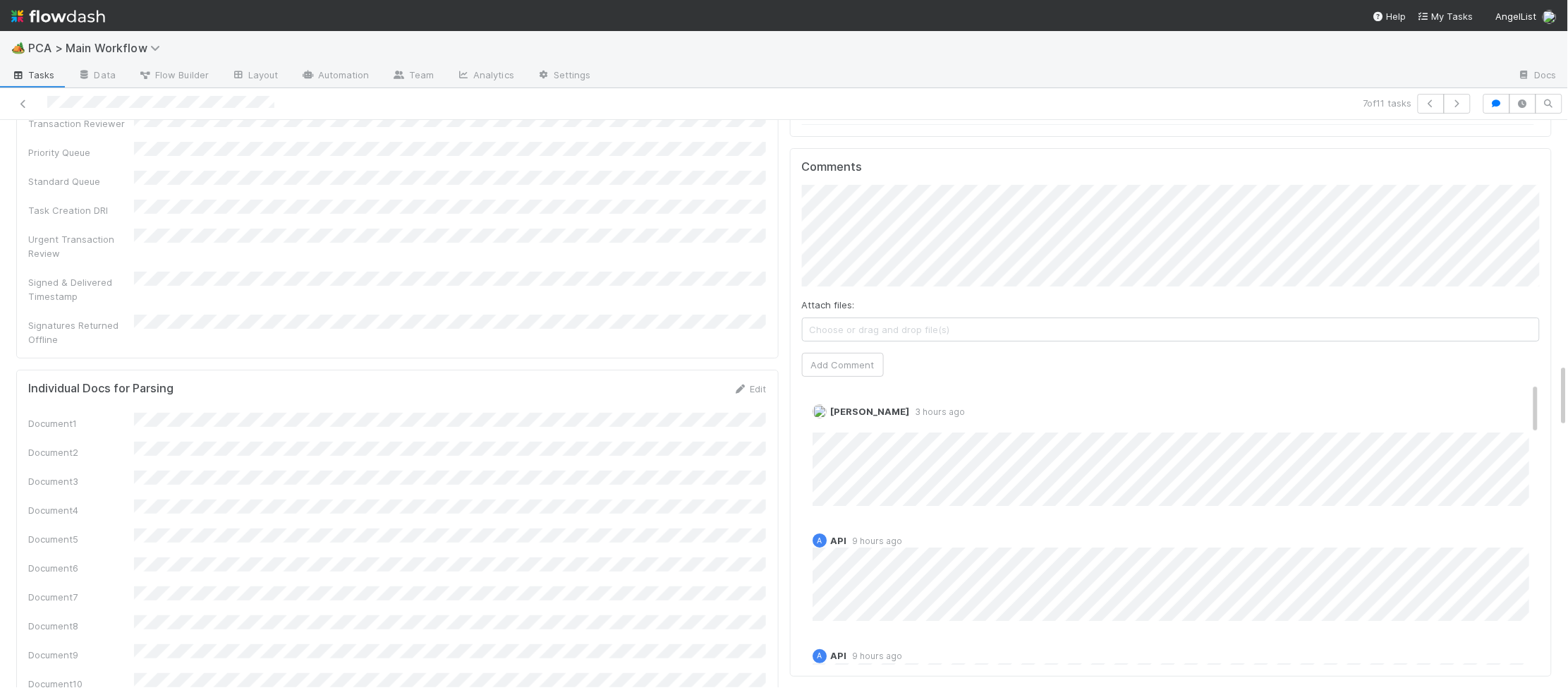
scroll to position [2116, 0]
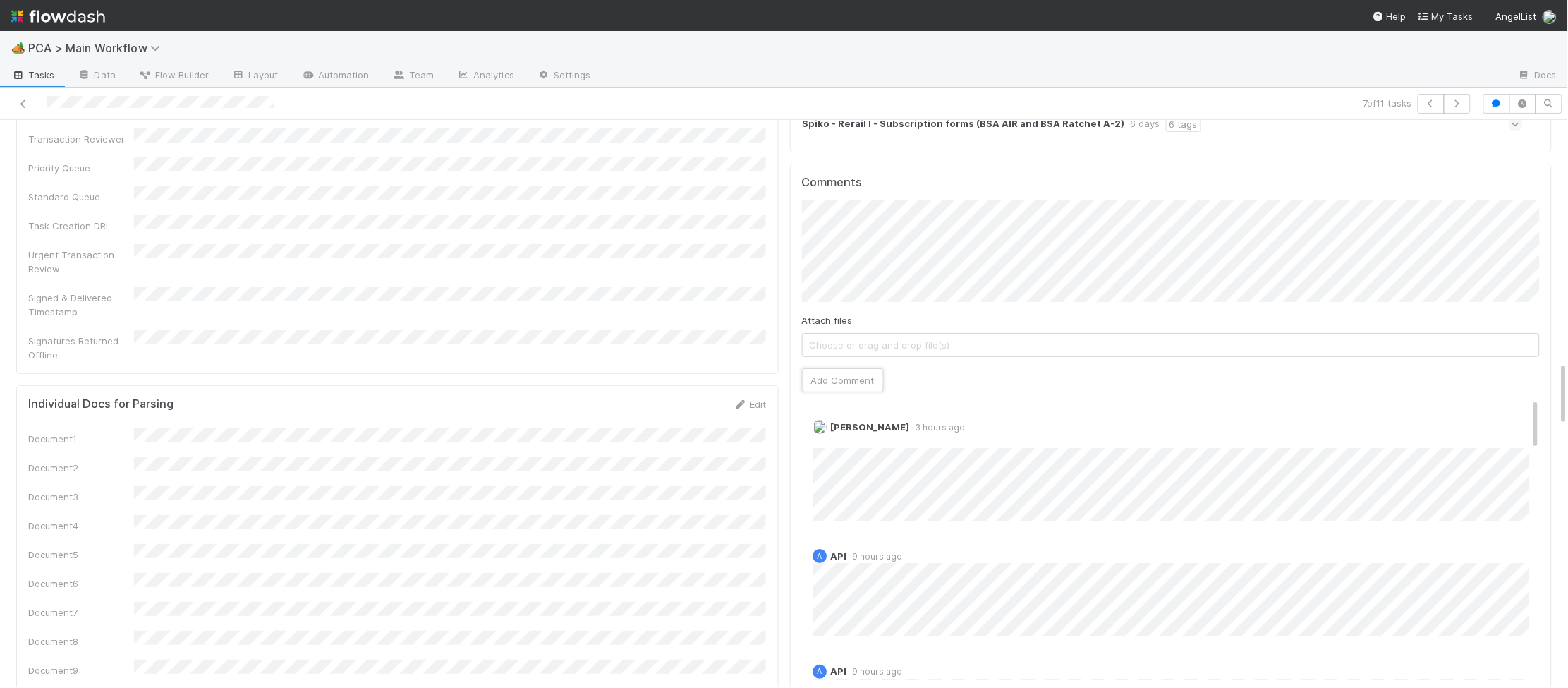
drag, startPoint x: 854, startPoint y: 303, endPoint x: 672, endPoint y: 235, distance: 194.3
click at [851, 368] on button "Add Comment" at bounding box center [843, 380] width 82 height 24
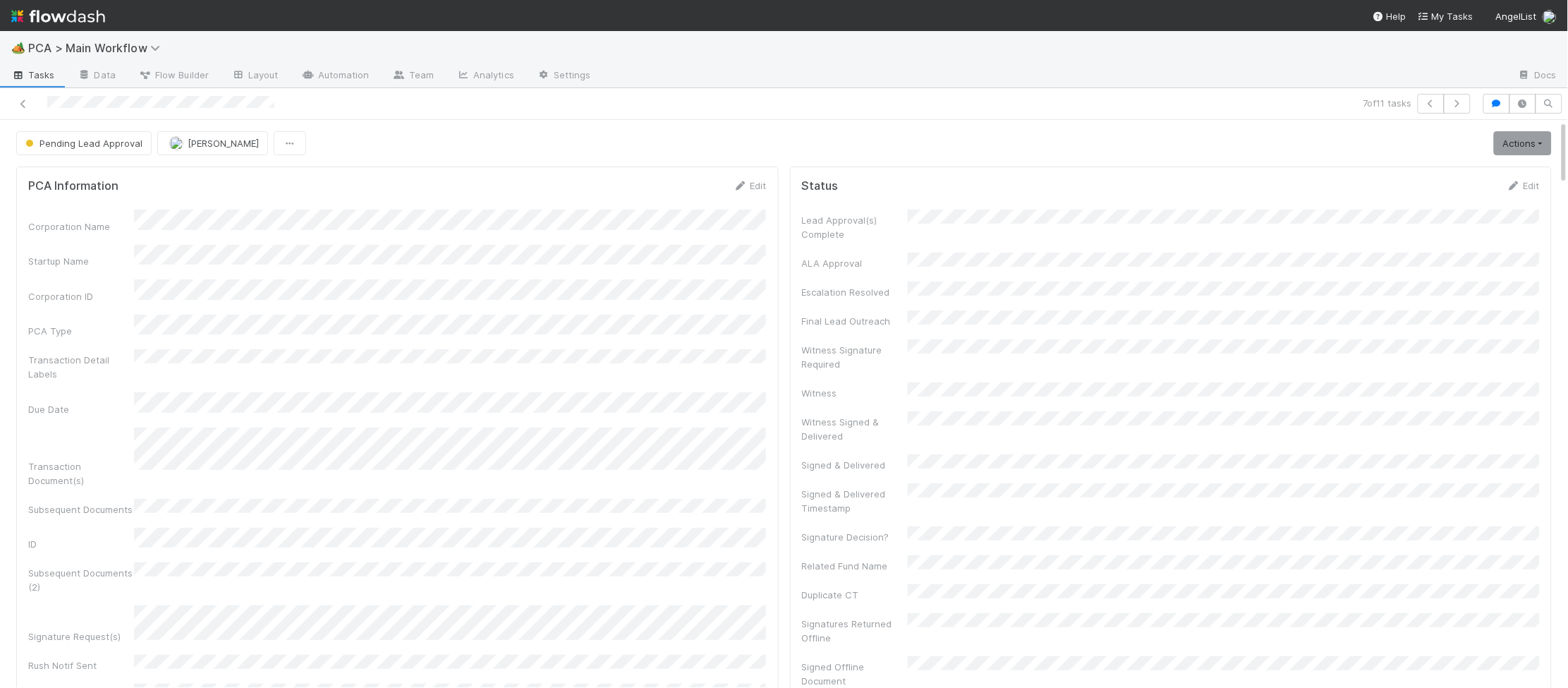
drag, startPoint x: 113, startPoint y: 23, endPoint x: 104, endPoint y: 22, distance: 9.1
click at [113, 23] on nav "Help My Tasks AngelList" at bounding box center [784, 15] width 1568 height 31
click at [98, 21] on img at bounding box center [58, 16] width 94 height 24
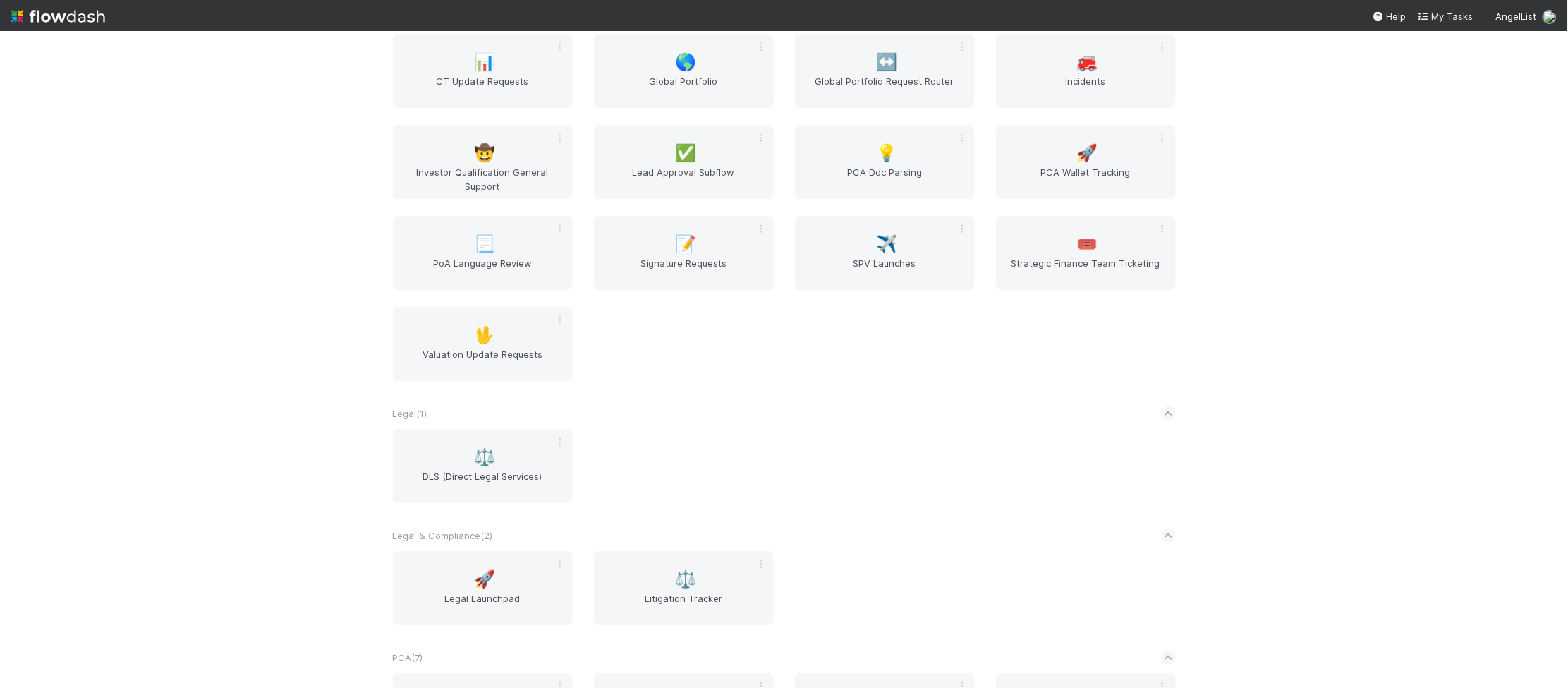
scroll to position [2340, 0]
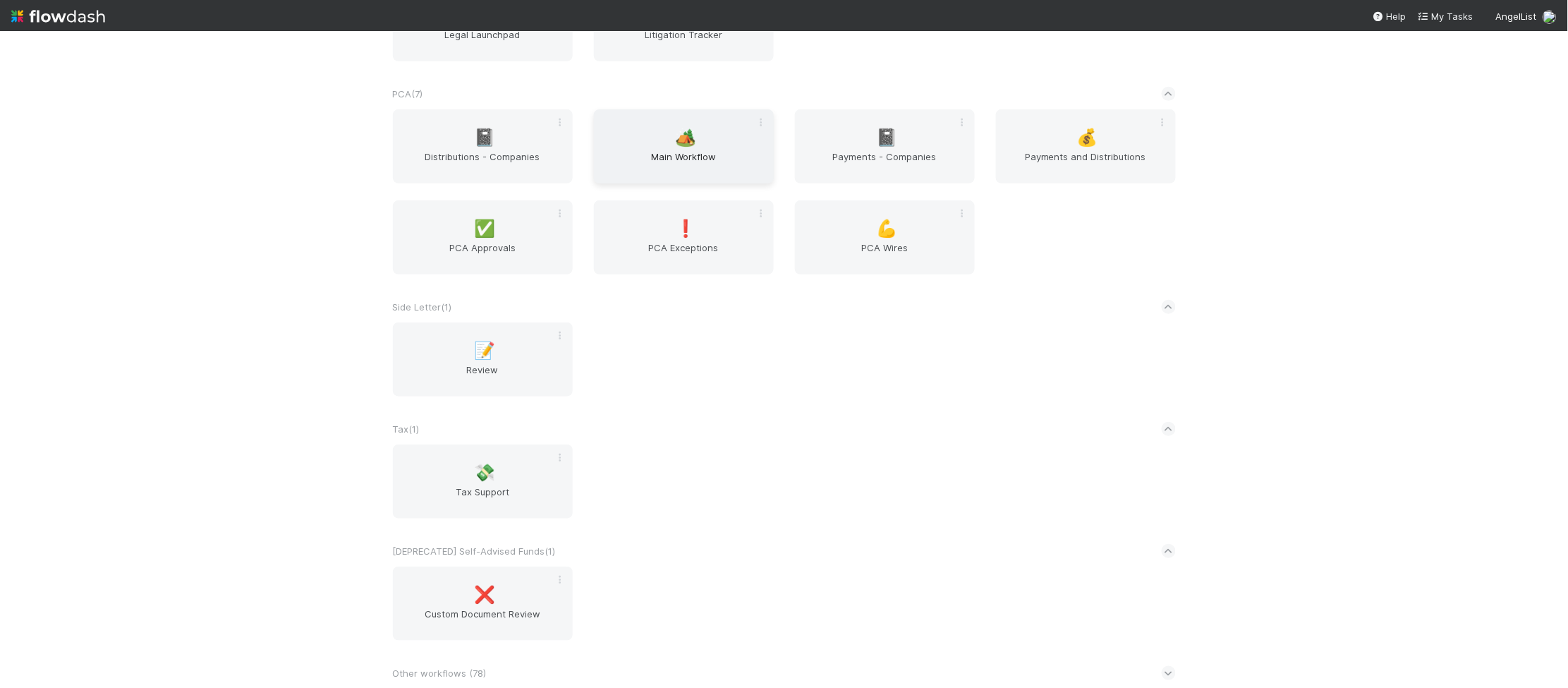
click at [664, 126] on div "🏕️ Main Workflow" at bounding box center [684, 146] width 180 height 74
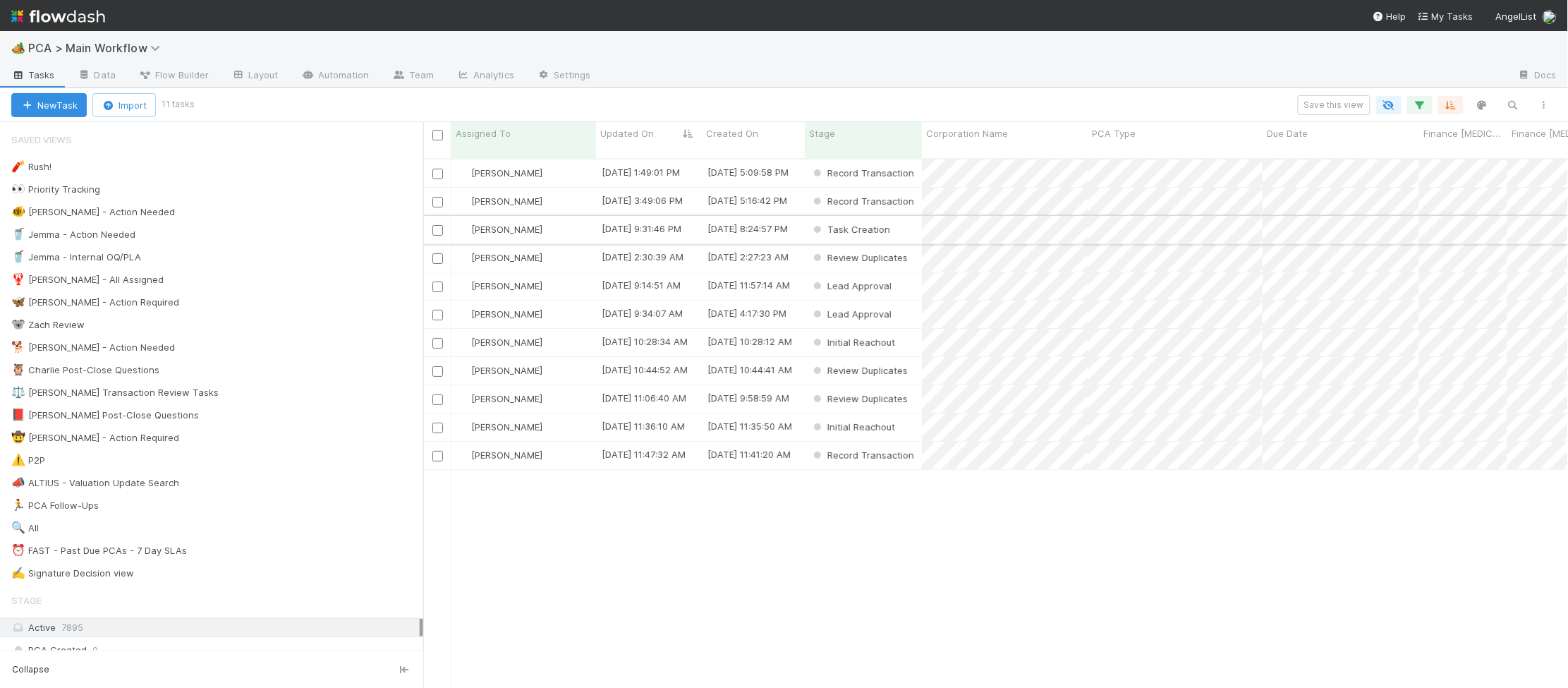
scroll to position [542, 1145]
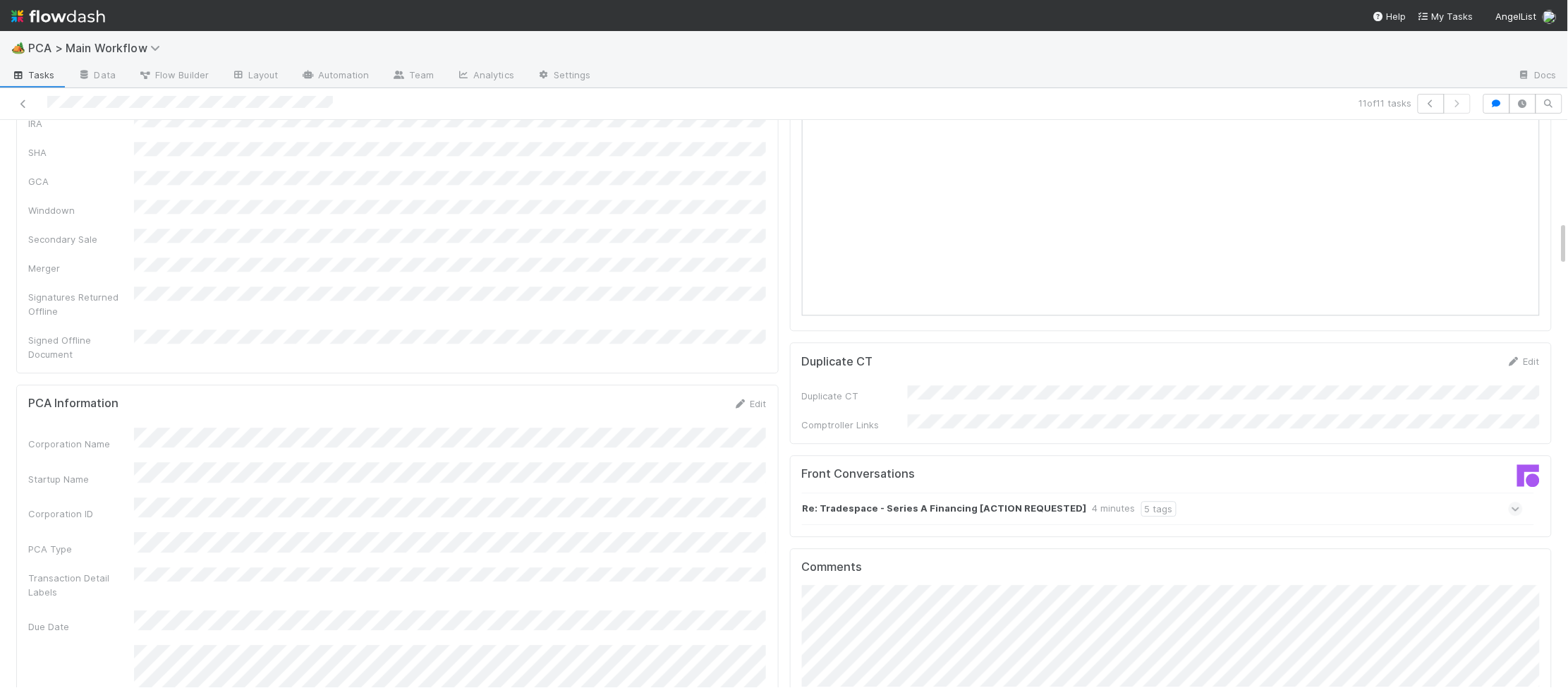
click at [990, 493] on div "Re: Tradespace - Series A Financing [ACTION REQUESTED] 4 minutes 5 tags" at bounding box center [1163, 509] width 721 height 32
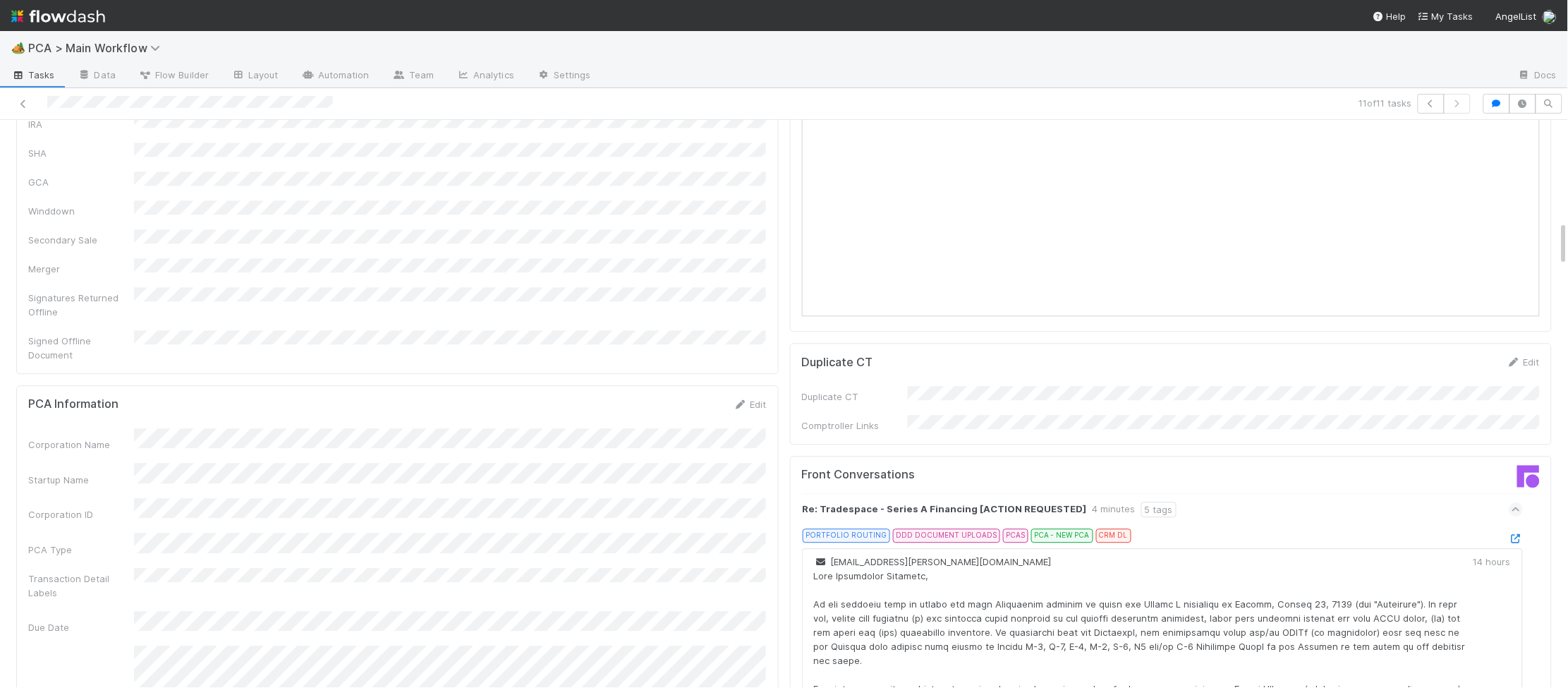
click at [1347, 531] on div at bounding box center [1517, 539] width 14 height 14
click at [1347, 534] on icon at bounding box center [1517, 539] width 14 height 9
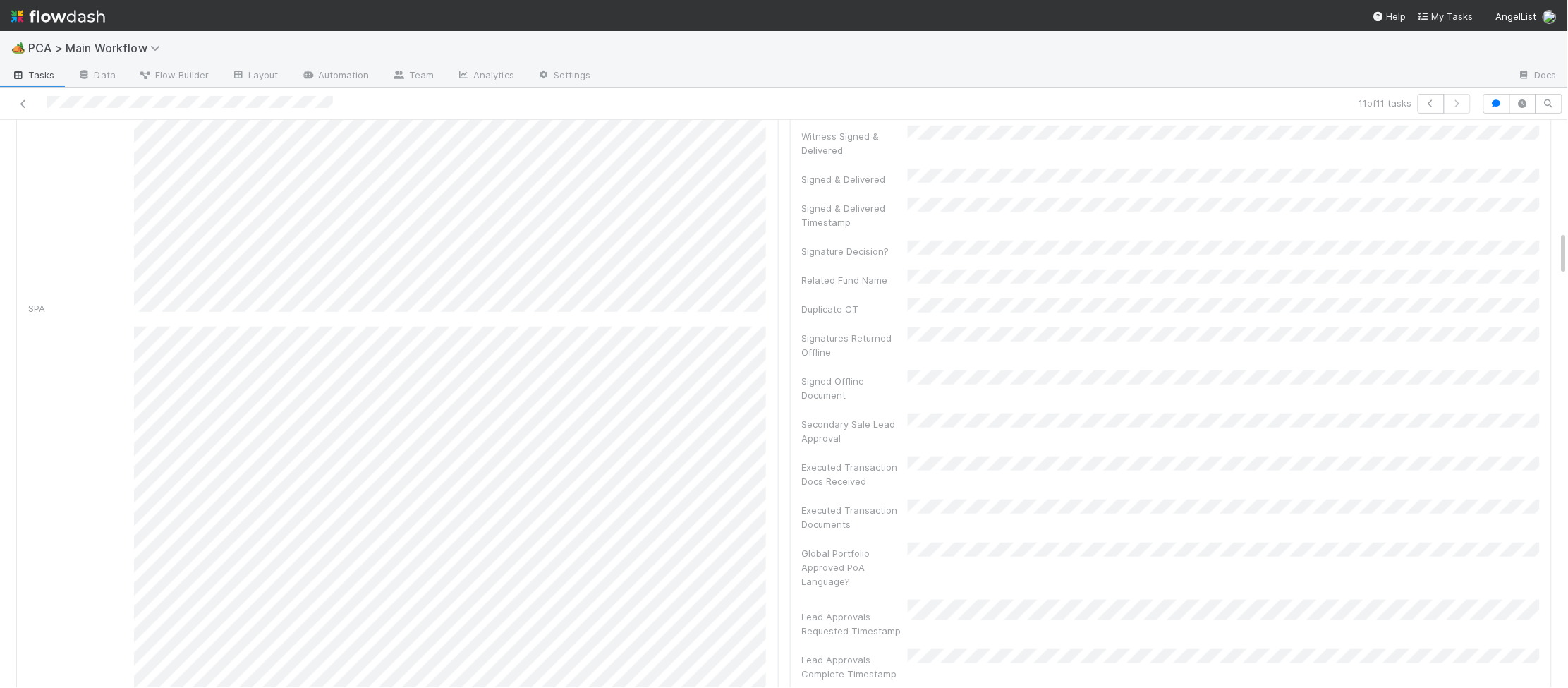
scroll to position [0, 0]
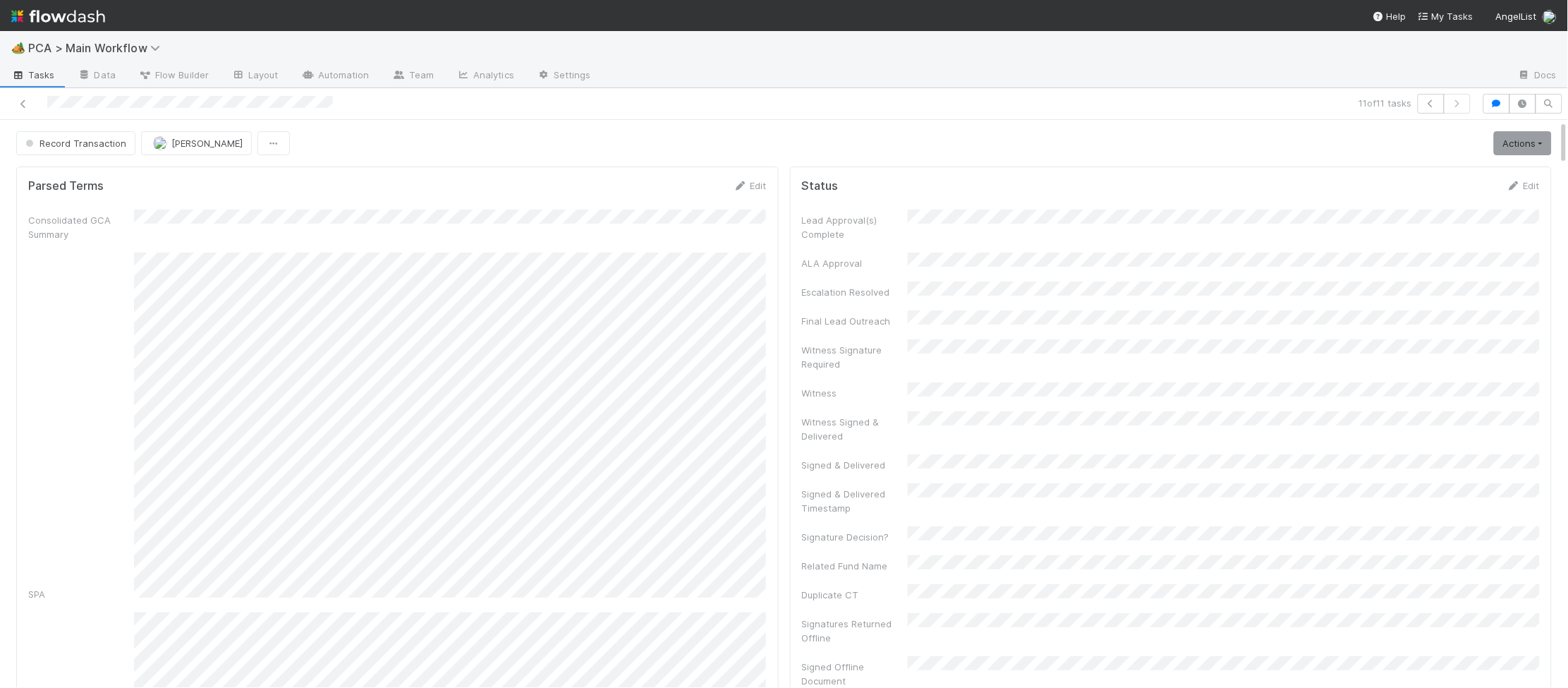
click at [98, 101] on div at bounding box center [374, 104] width 738 height 20
click at [192, 141] on span "[PERSON_NAME]" at bounding box center [206, 143] width 71 height 11
drag, startPoint x: 199, startPoint y: 178, endPoint x: 212, endPoint y: 178, distance: 13.0
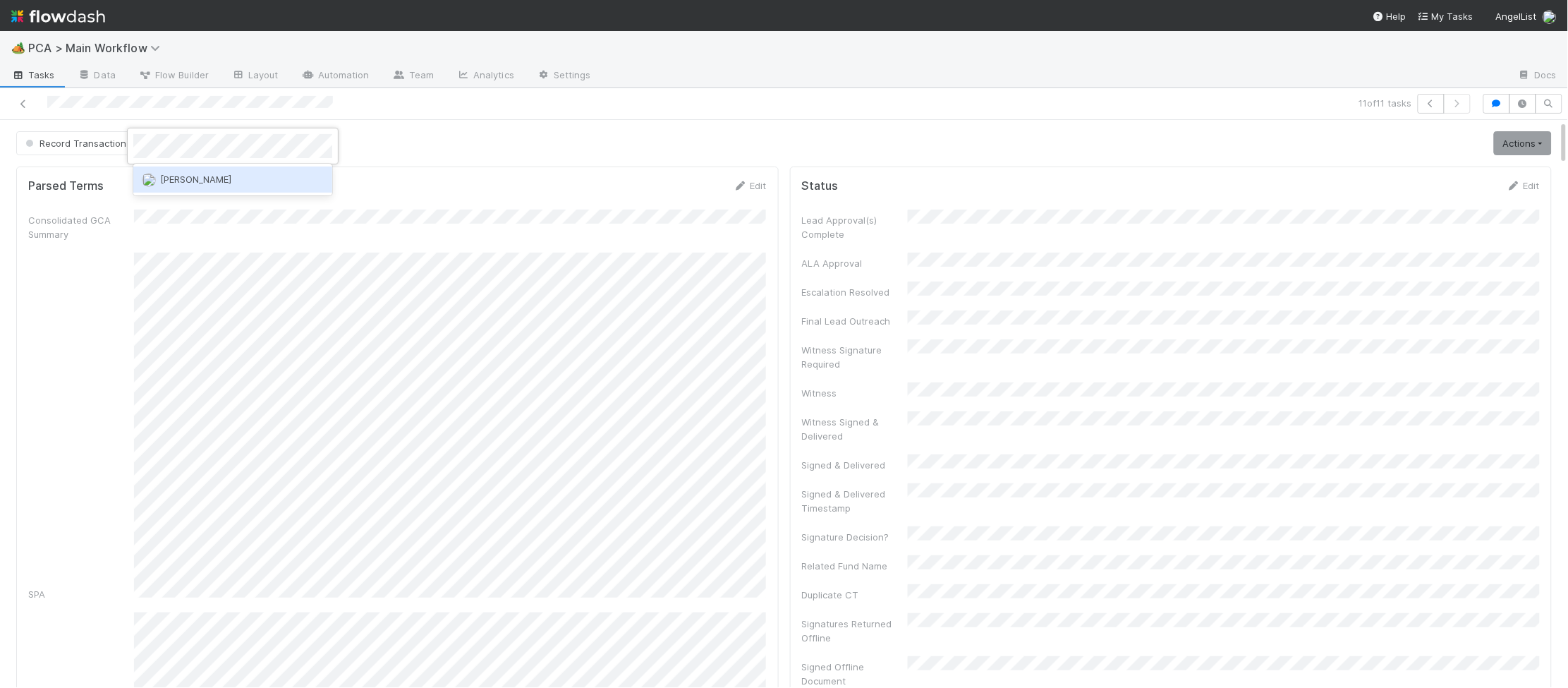
click at [202, 177] on span "Raven Jacinto" at bounding box center [195, 179] width 71 height 11
click at [85, 20] on img at bounding box center [58, 16] width 94 height 24
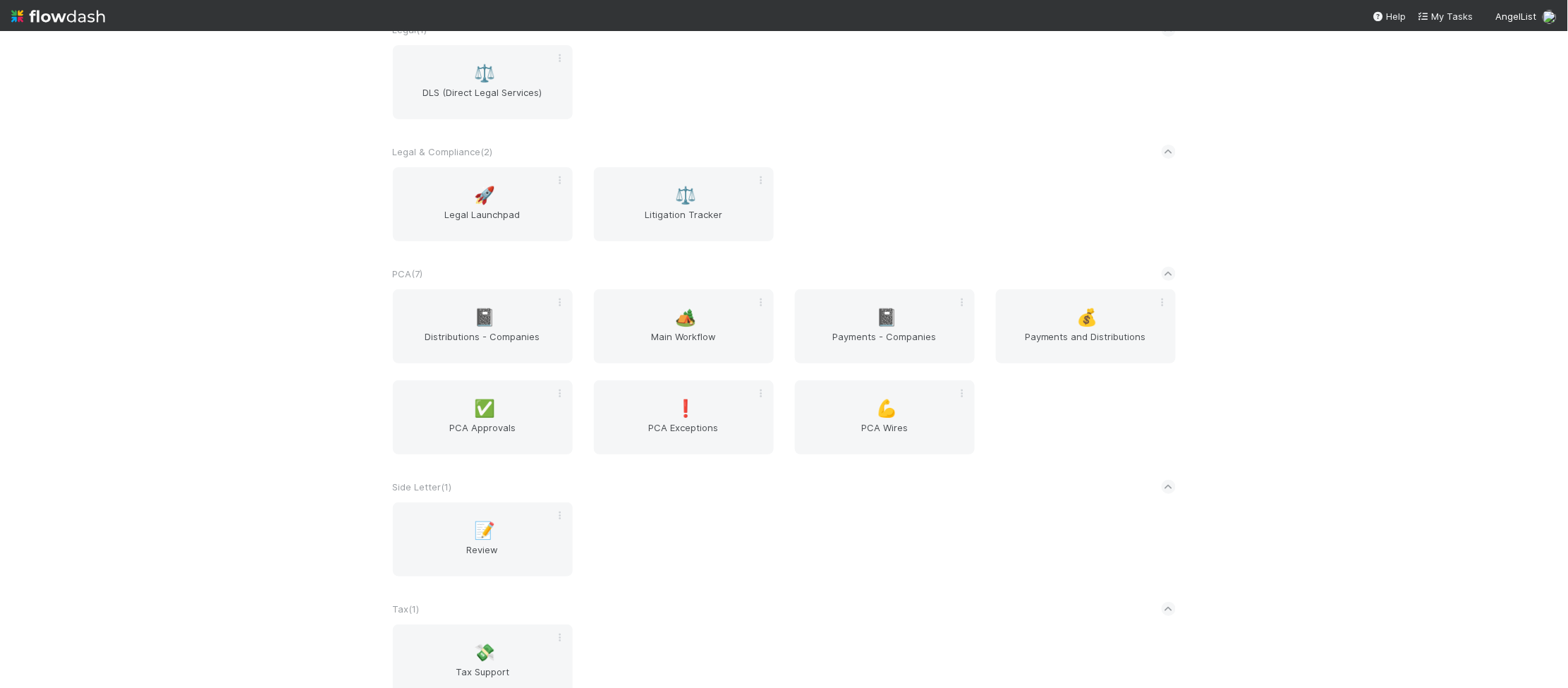
scroll to position [2166, 0]
click at [623, 289] on div "🏕️ Main Workflow" at bounding box center [684, 321] width 180 height 74
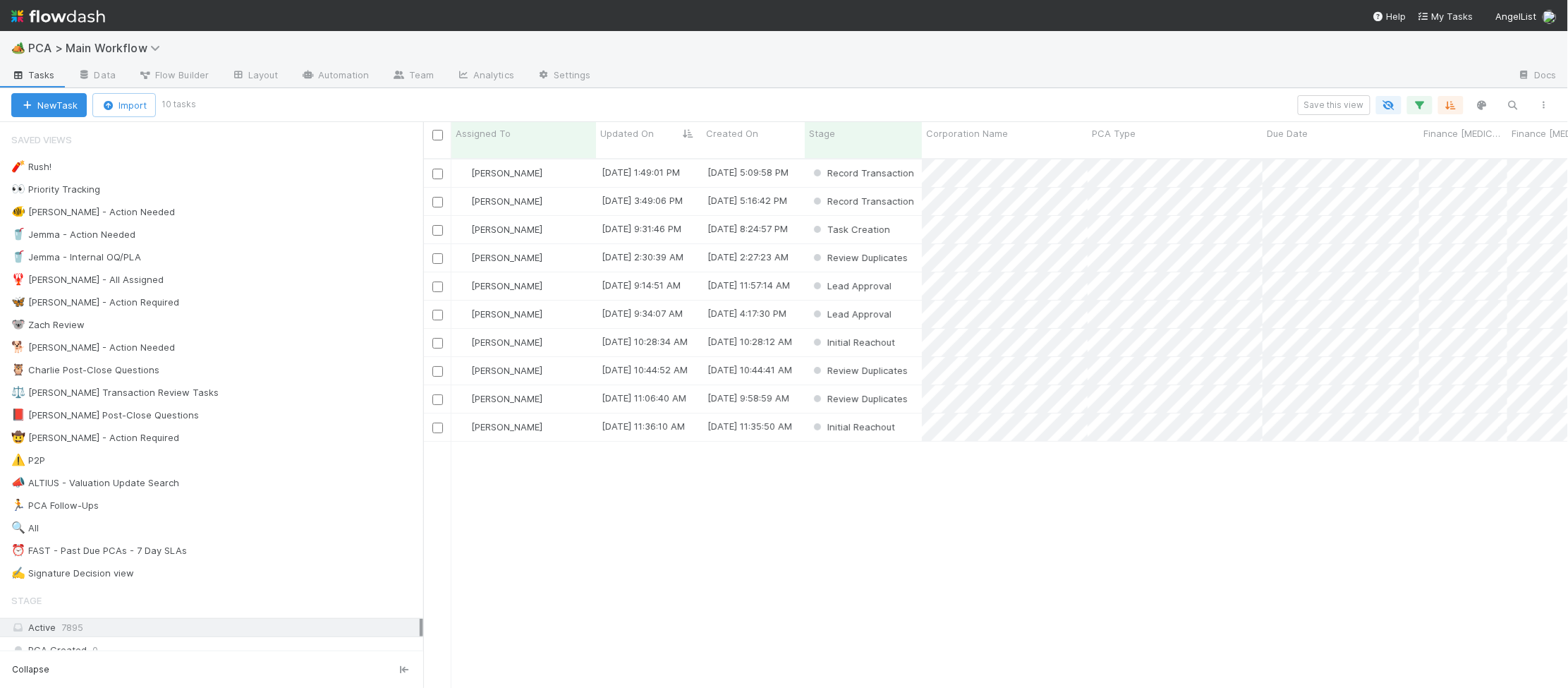
scroll to position [542, 1145]
click at [903, 216] on div "Task Creation" at bounding box center [864, 230] width 117 height 27
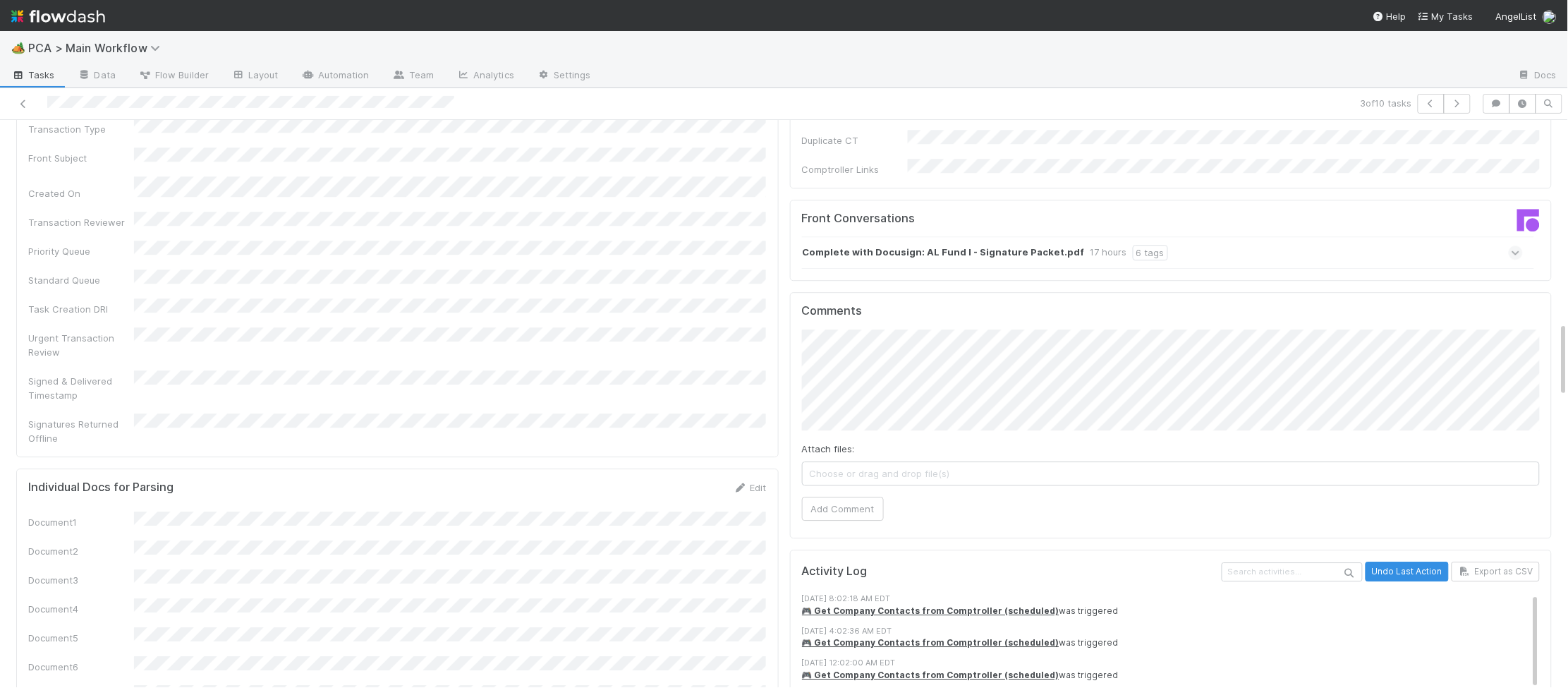
scroll to position [1537, 0]
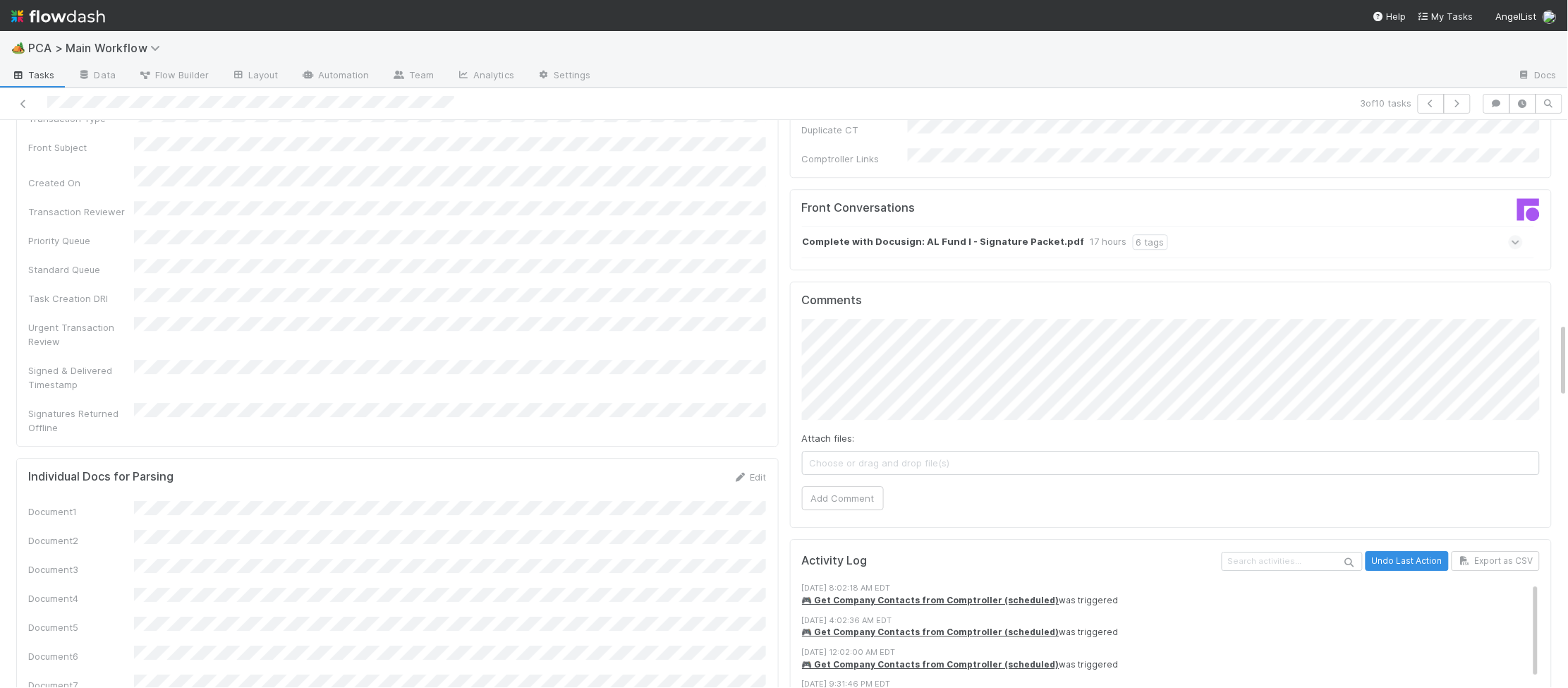
click at [925, 235] on strong "Complete with Docusign: AL Fund I - Signature Packet.pdf" at bounding box center [943, 242] width 282 height 15
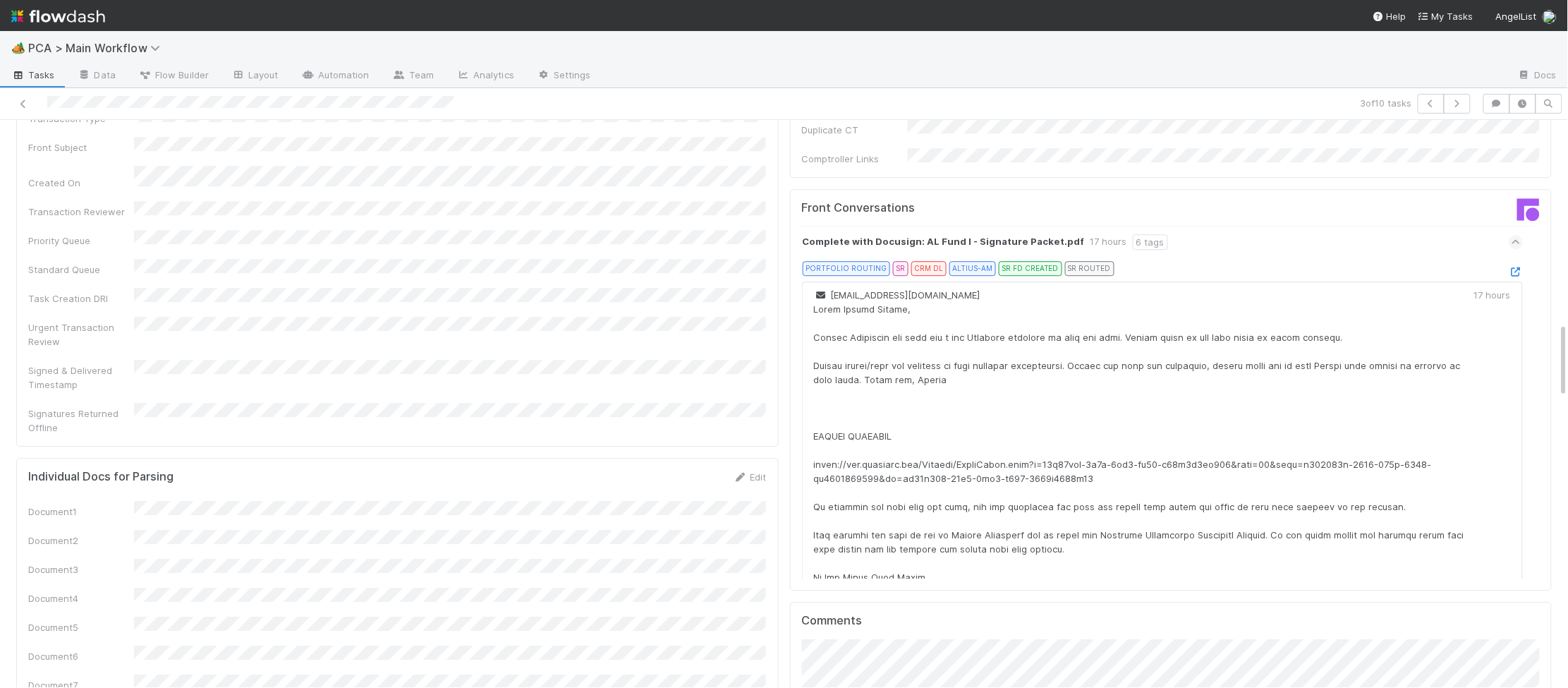
click at [1347, 226] on div "Complete with Docusign: AL Fund I - Signature Packet.pdf 17 hours 6 tags PORTFO…" at bounding box center [1172, 564] width 739 height 678
click at [1347, 264] on div at bounding box center [1517, 272] width 14 height 14
click at [1347, 268] on icon at bounding box center [1517, 272] width 14 height 9
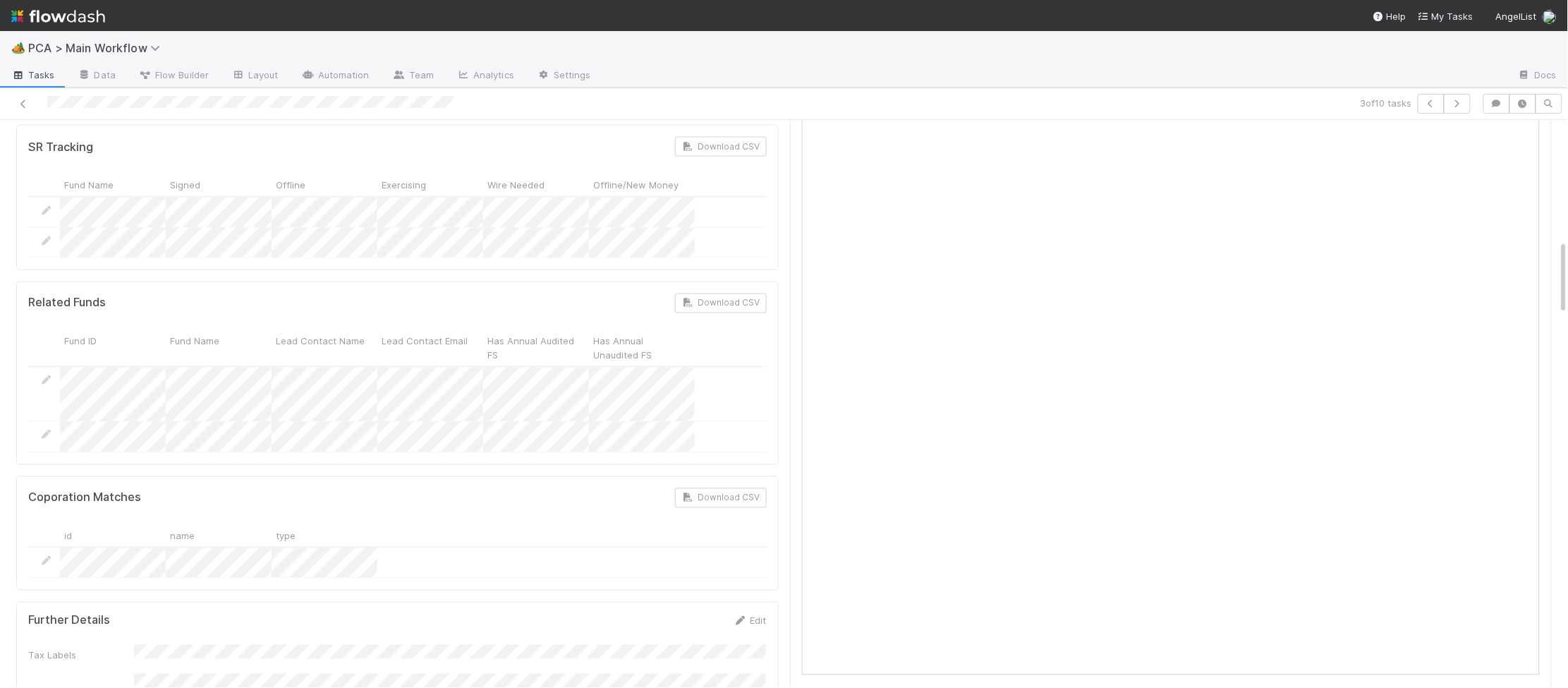
scroll to position [0, 0]
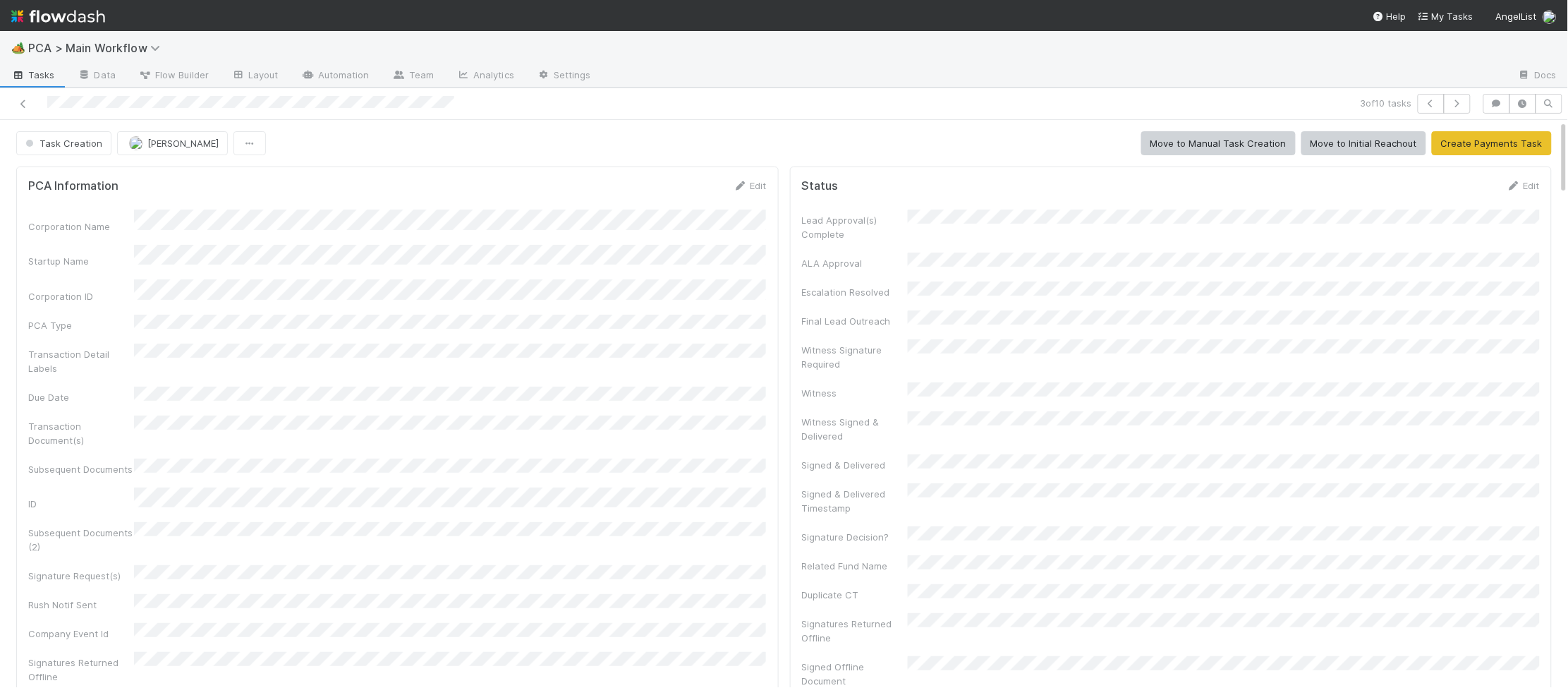
copy div
click at [194, 217] on div "Corporation Name" at bounding box center [398, 221] width 739 height 23
click at [739, 182] on icon at bounding box center [741, 186] width 14 height 9
click at [310, 247] on div "Corporation Name Startup Name Corporation ID PCA Type Transaction Detail Labels…" at bounding box center [398, 584] width 739 height 731
drag, startPoint x: 285, startPoint y: 287, endPoint x: 289, endPoint y: 281, distance: 7.2
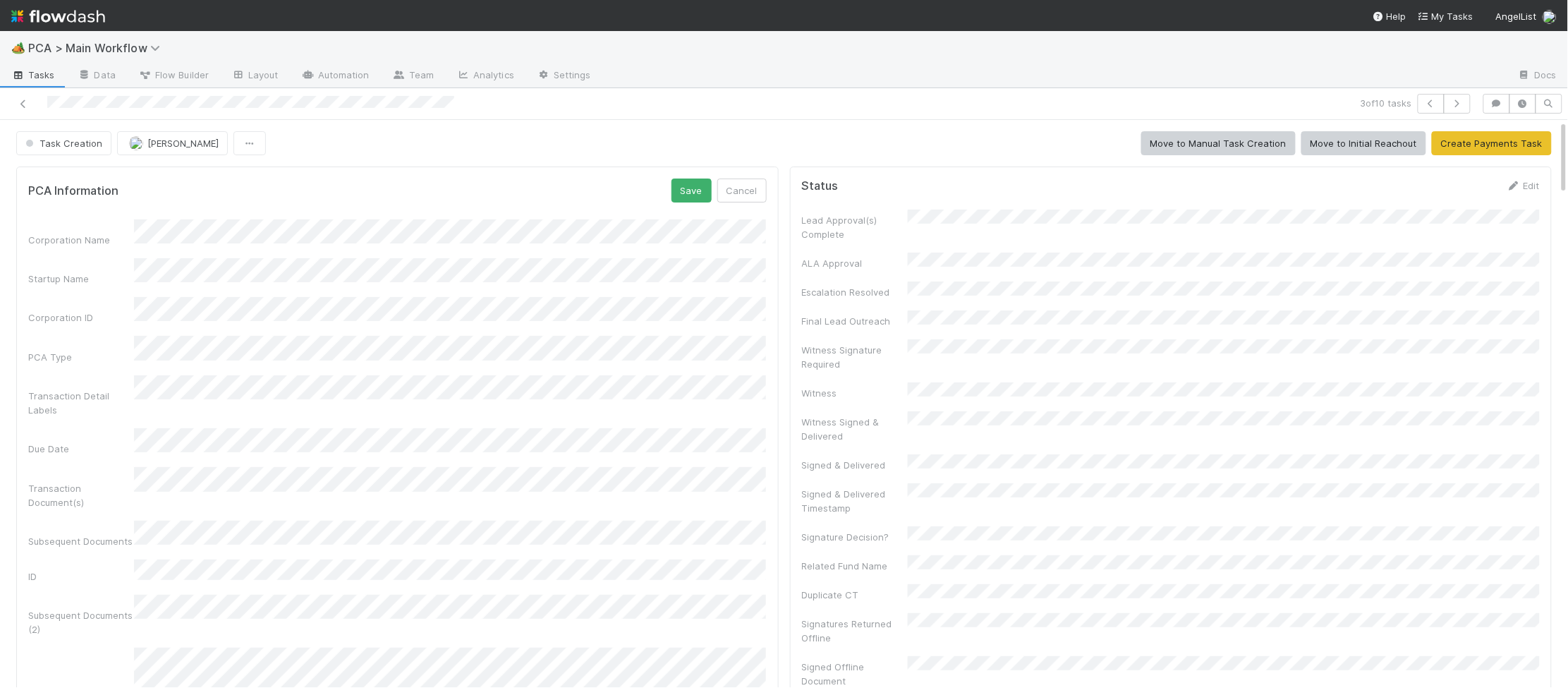
click at [290, 284] on div "Corporation Name Startup Name Corporation ID PCA Type Transaction Detail Labels…" at bounding box center [398, 584] width 739 height 731
click at [680, 190] on button "Save" at bounding box center [692, 190] width 40 height 24
click at [59, 135] on button "Task Creation" at bounding box center [63, 143] width 96 height 24
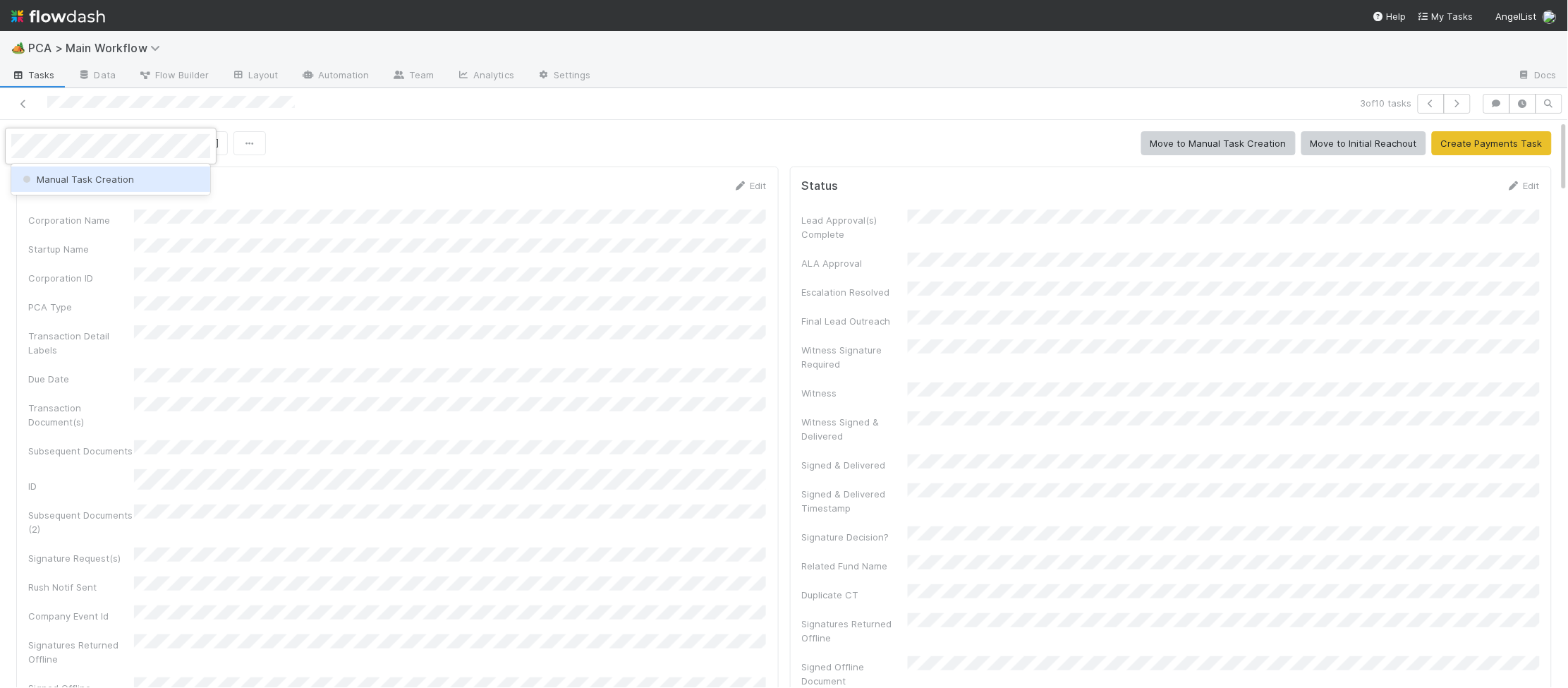
drag, startPoint x: 82, startPoint y: 170, endPoint x: 82, endPoint y: 182, distance: 12.0
click at [82, 182] on div "Manual Task Creation" at bounding box center [111, 179] width 199 height 26
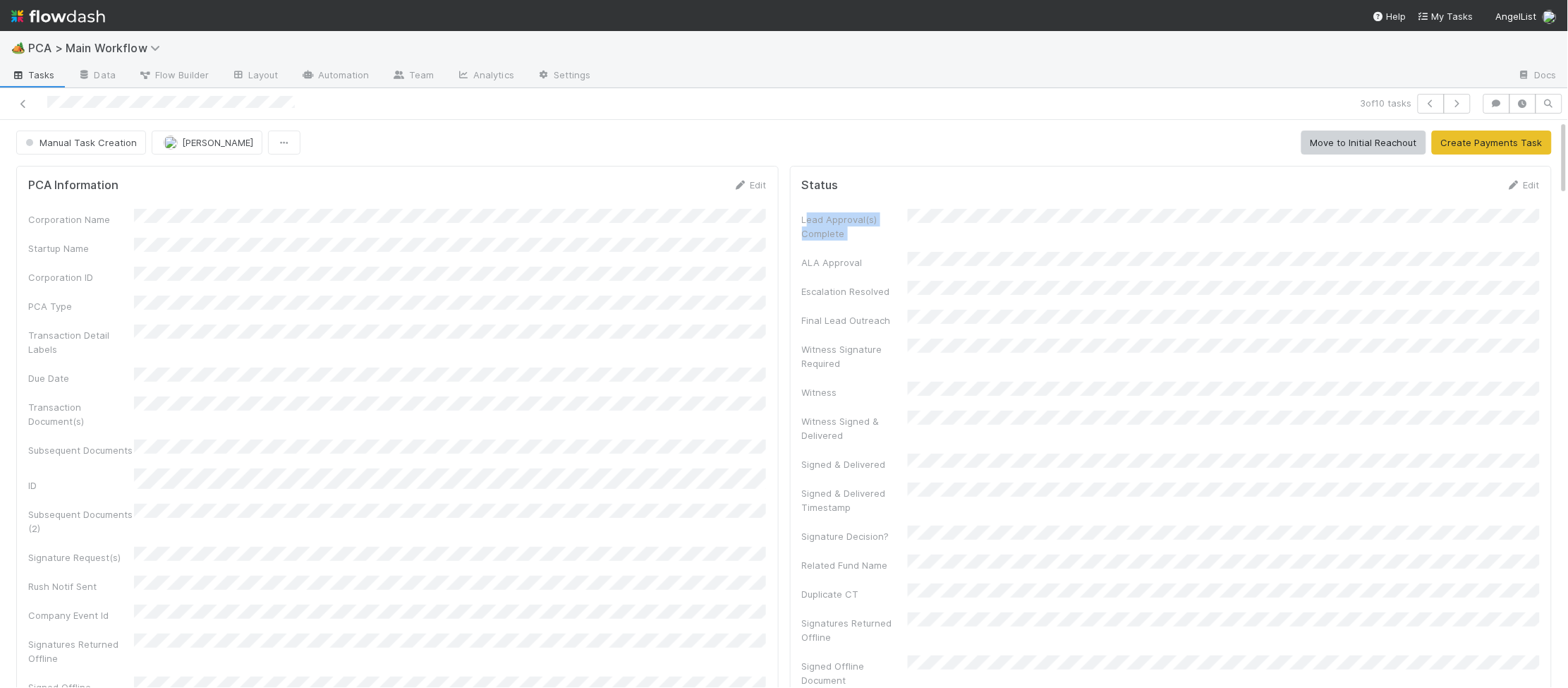
click at [797, 214] on div "Status Edit Lead Approval(s) Complete ALA Approval Escalation Resolved Final Le…" at bounding box center [1171, 568] width 762 height 806
click at [751, 185] on link "Edit" at bounding box center [749, 186] width 33 height 11
click at [684, 185] on button "Save" at bounding box center [692, 190] width 40 height 24
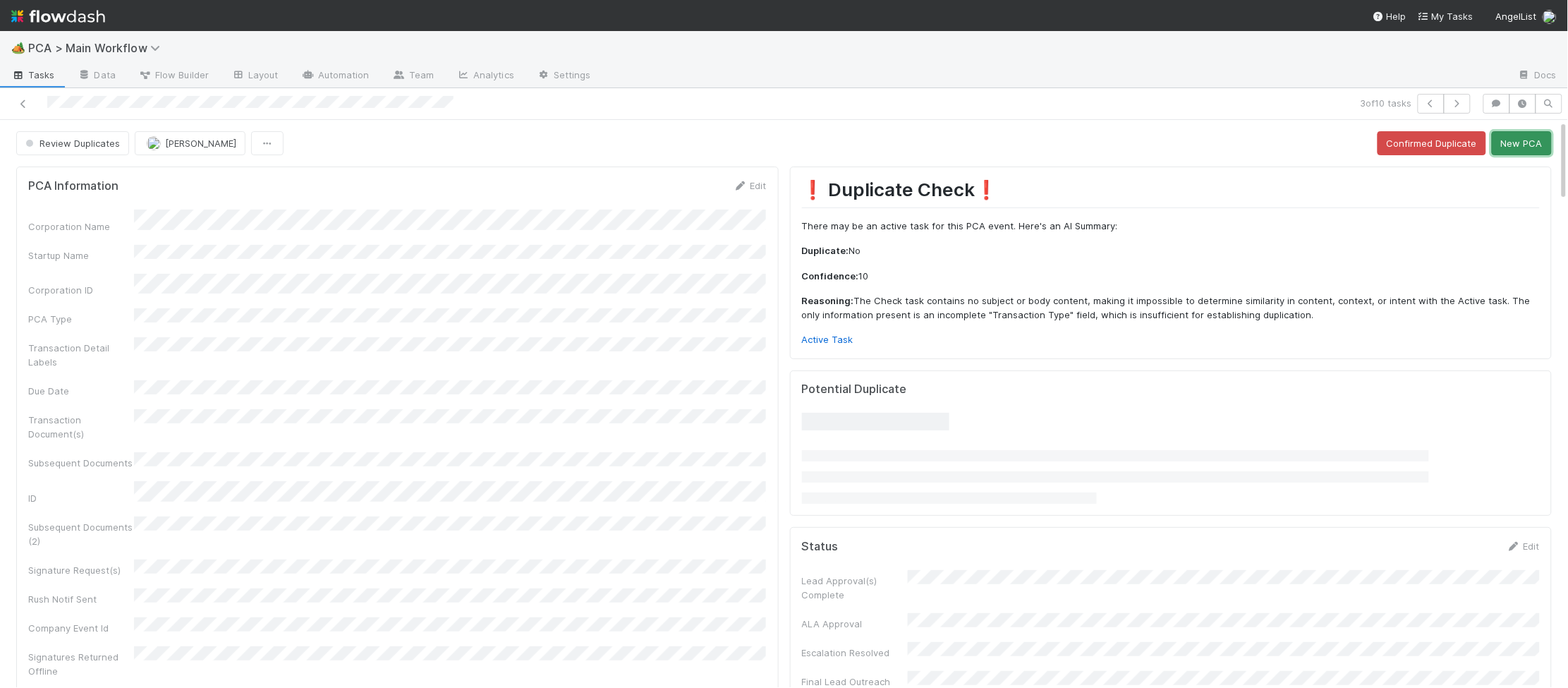
click at [1347, 146] on button "New PCA" at bounding box center [1522, 143] width 60 height 24
click at [744, 186] on icon at bounding box center [741, 186] width 14 height 9
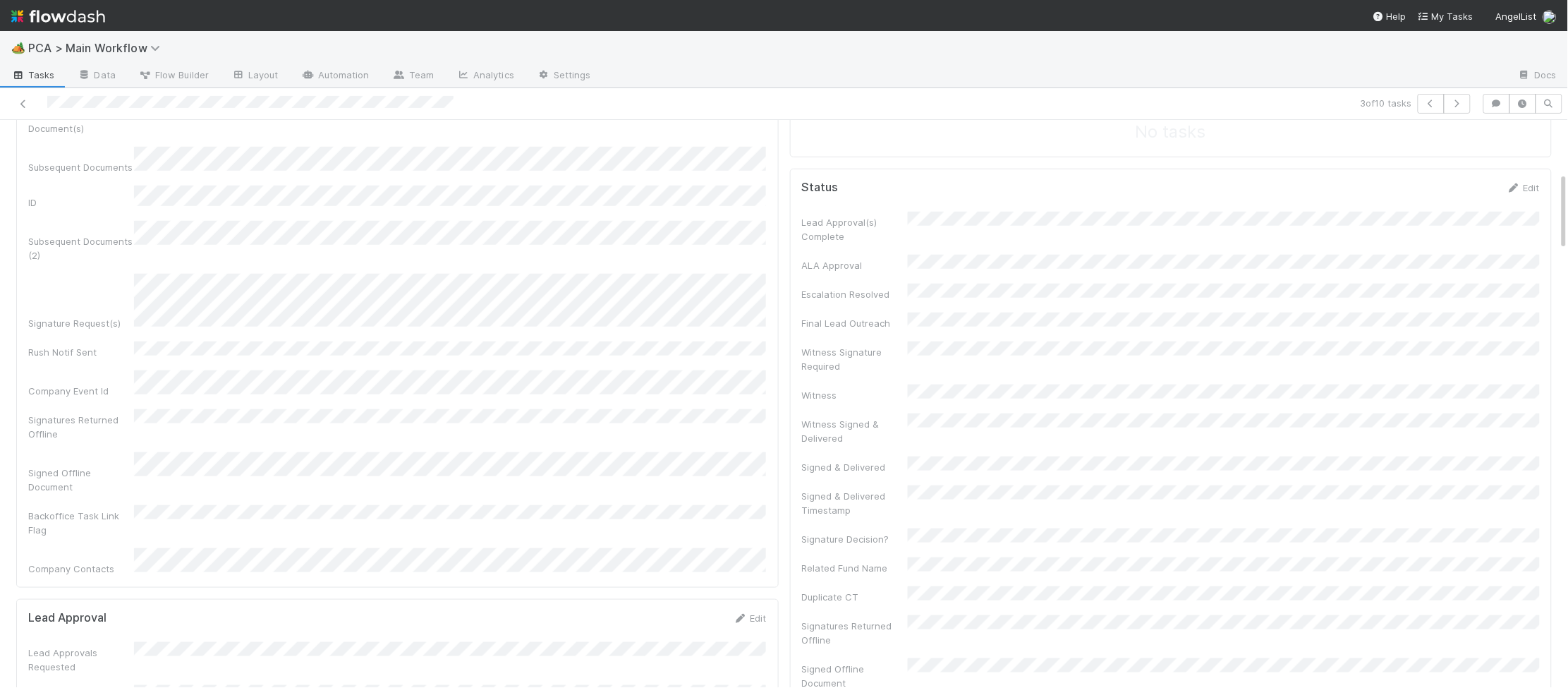
scroll to position [365, 0]
click at [321, 230] on div "Subsequent Documents (2)" at bounding box center [398, 251] width 739 height 42
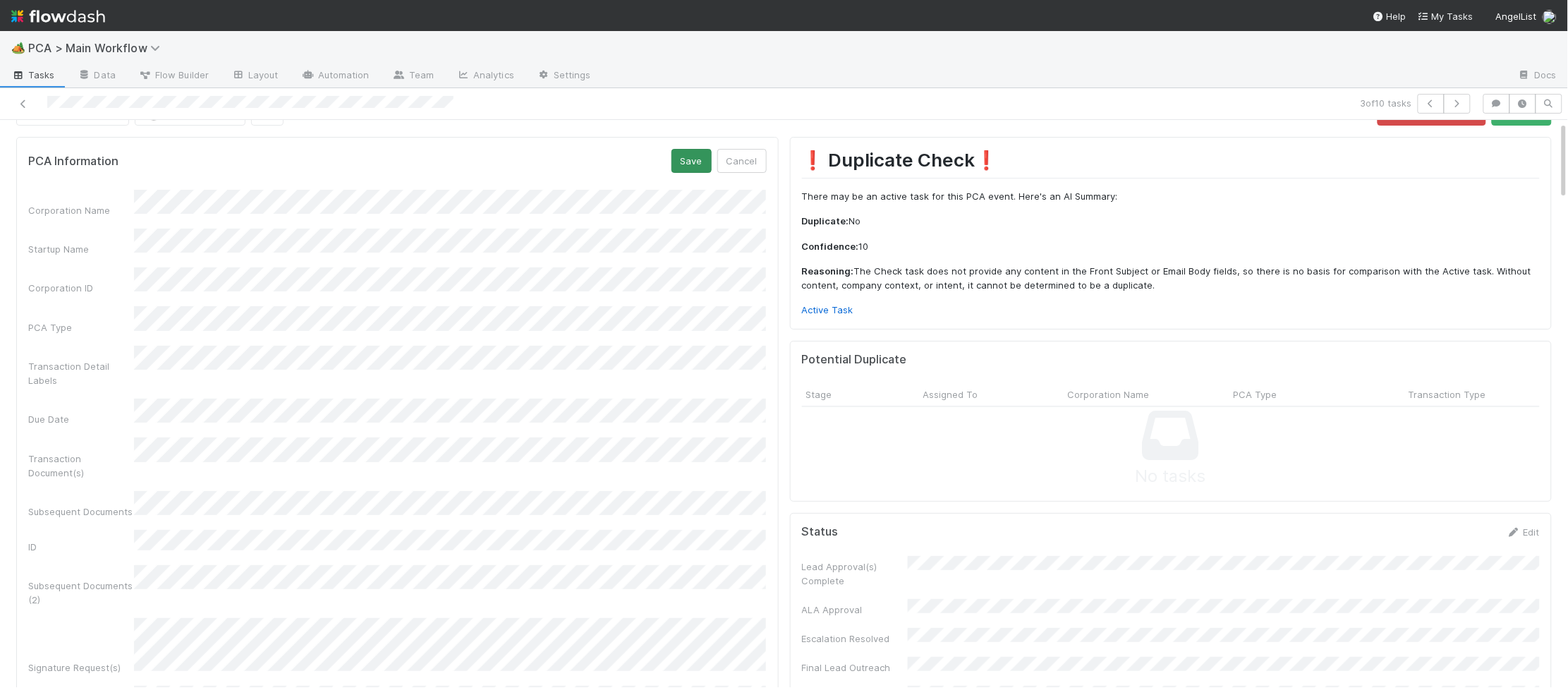
scroll to position [9, 0]
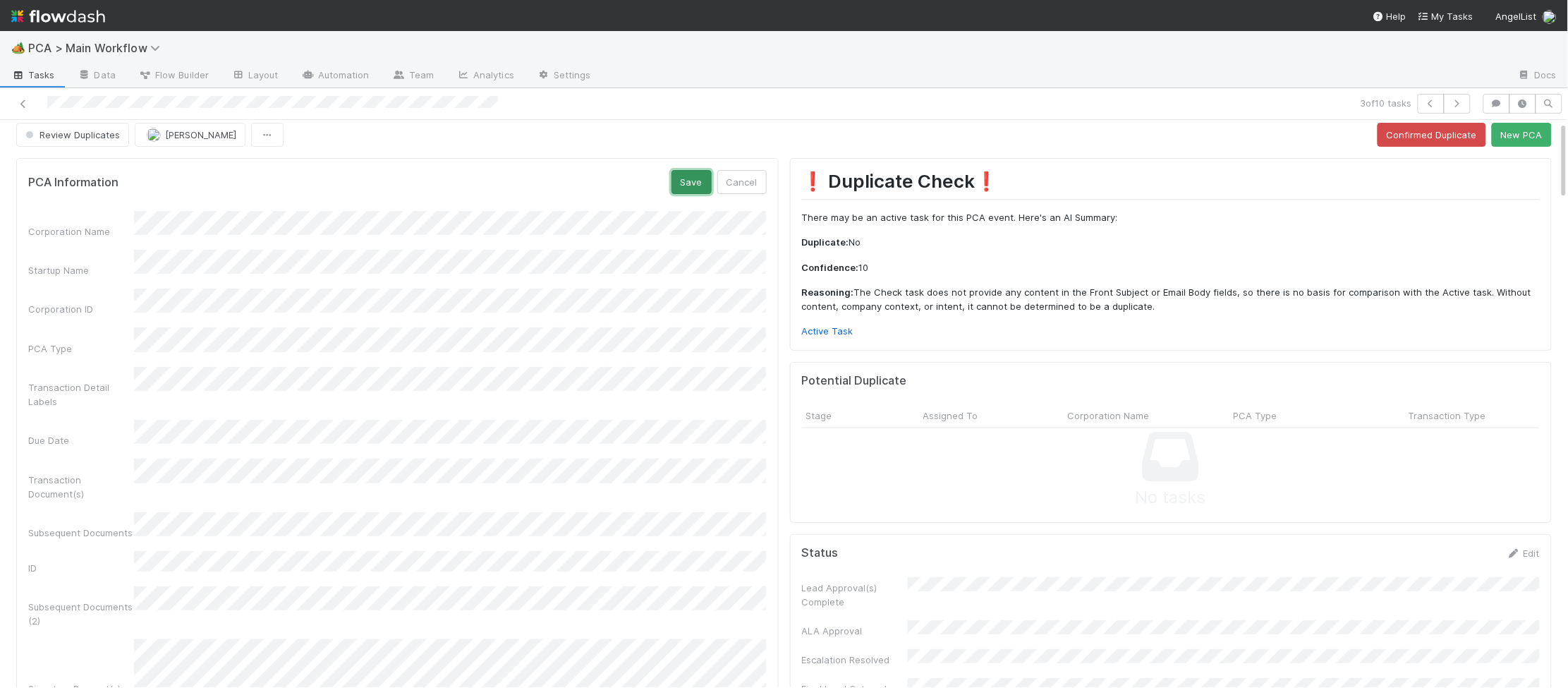
click at [696, 186] on button "Save" at bounding box center [692, 182] width 40 height 24
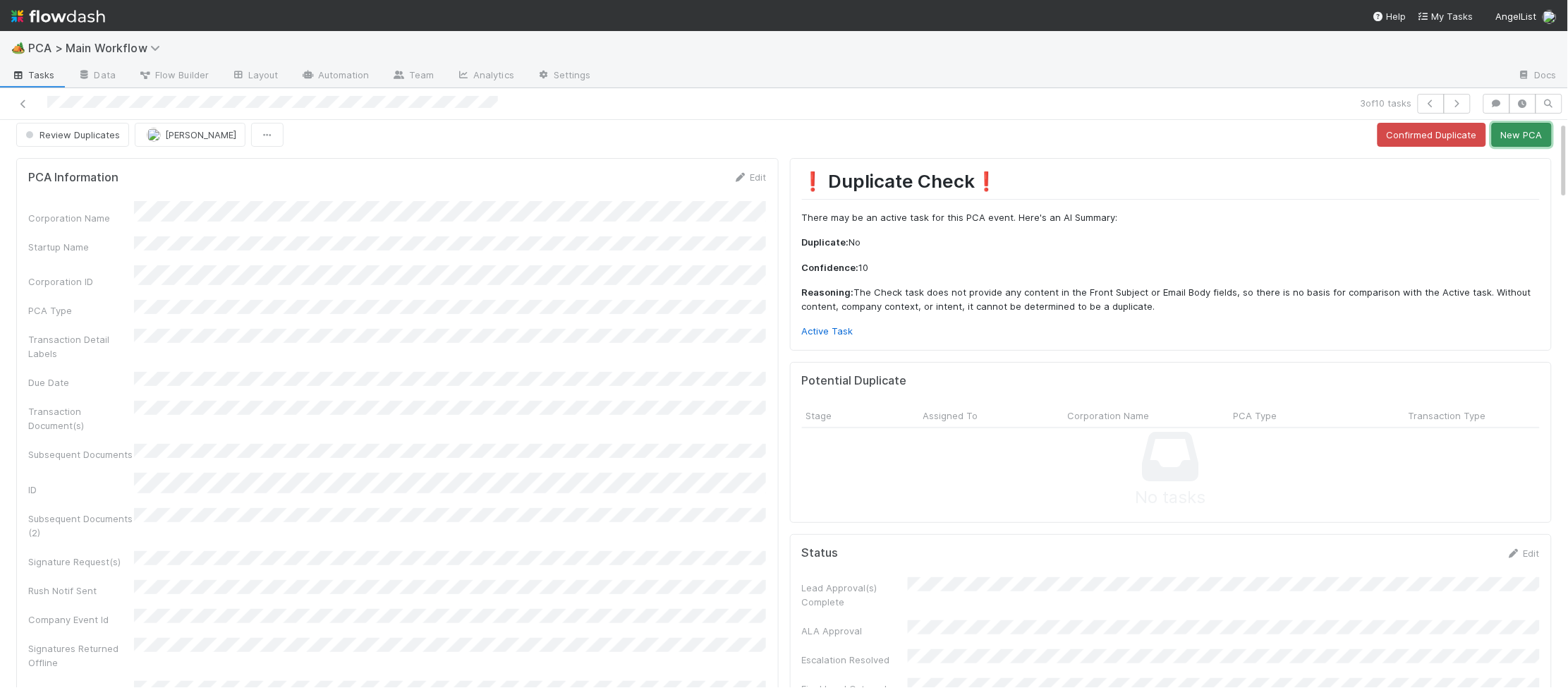
click at [1347, 130] on button "New PCA" at bounding box center [1522, 135] width 60 height 24
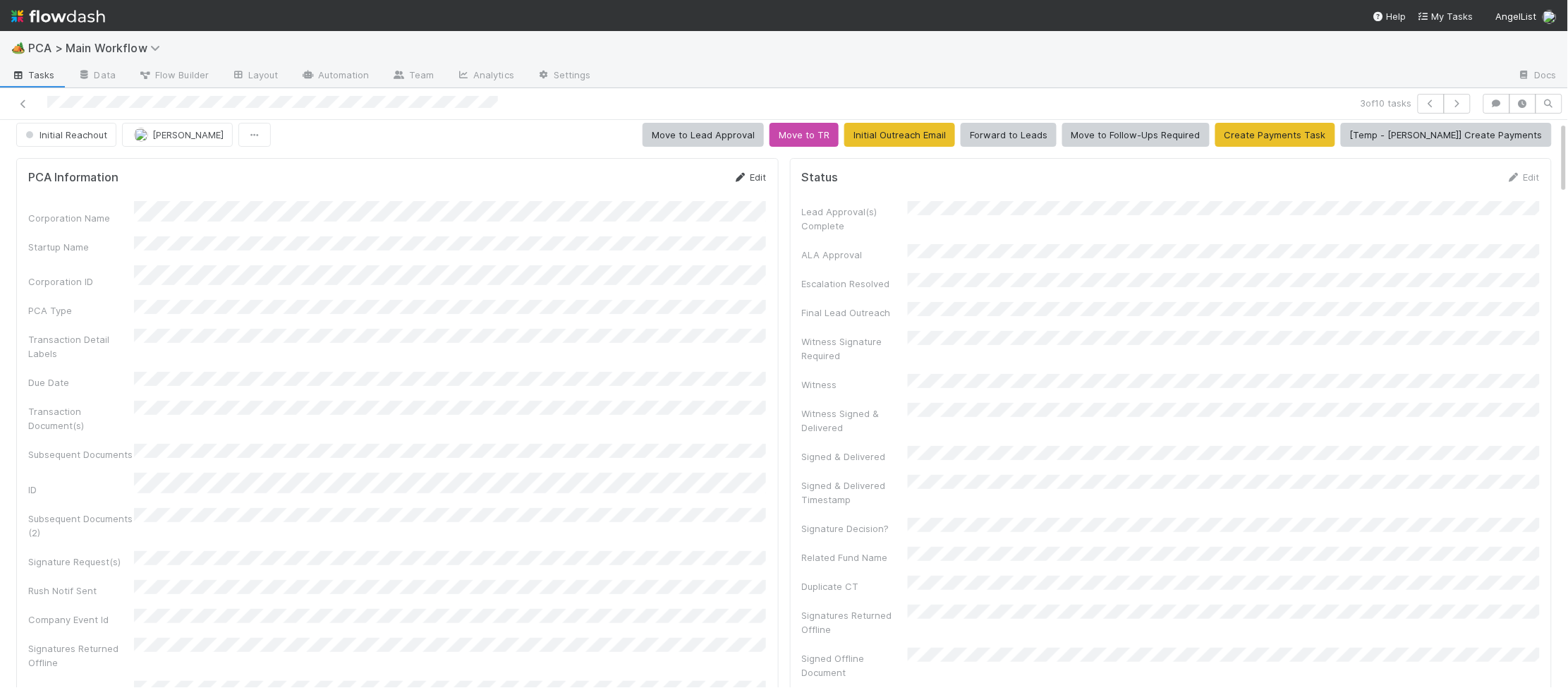
click at [754, 172] on link "Edit" at bounding box center [749, 177] width 33 height 11
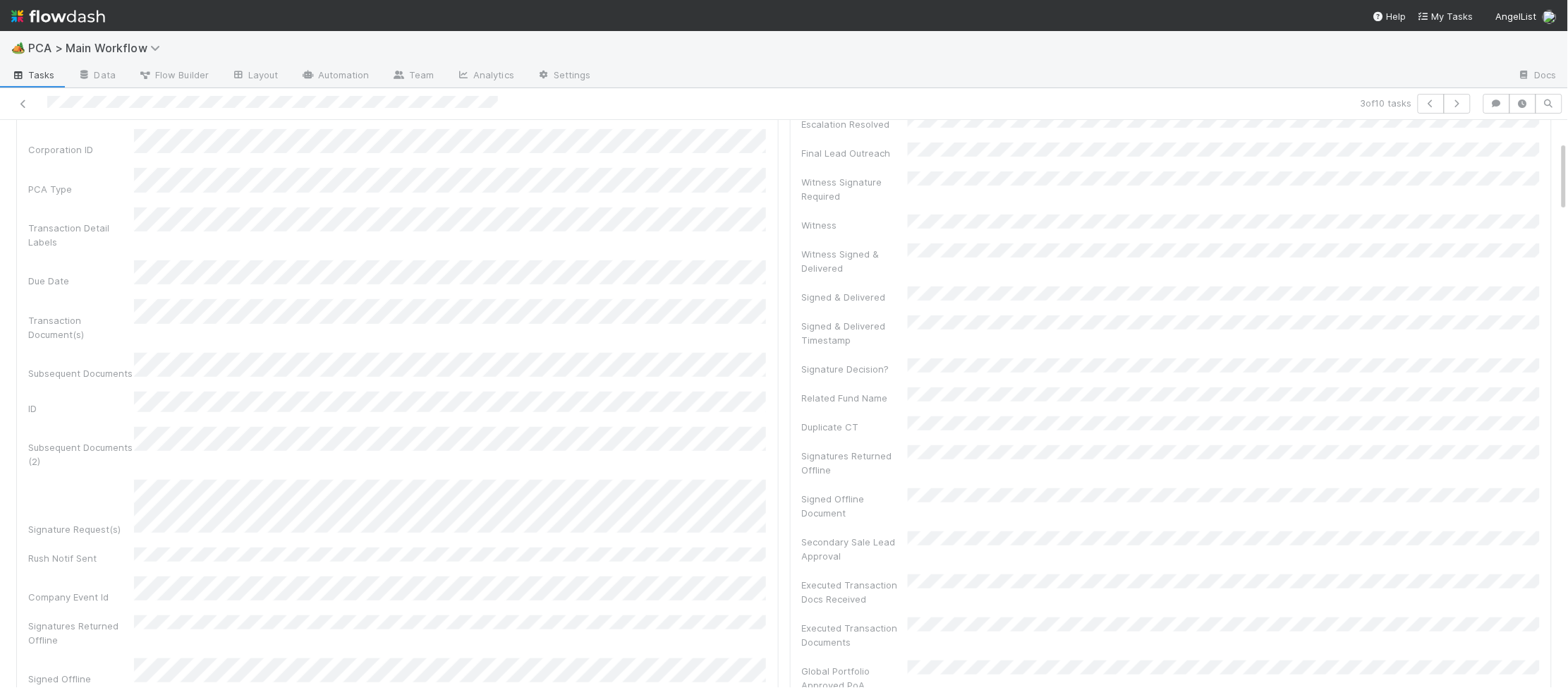
scroll to position [0, 0]
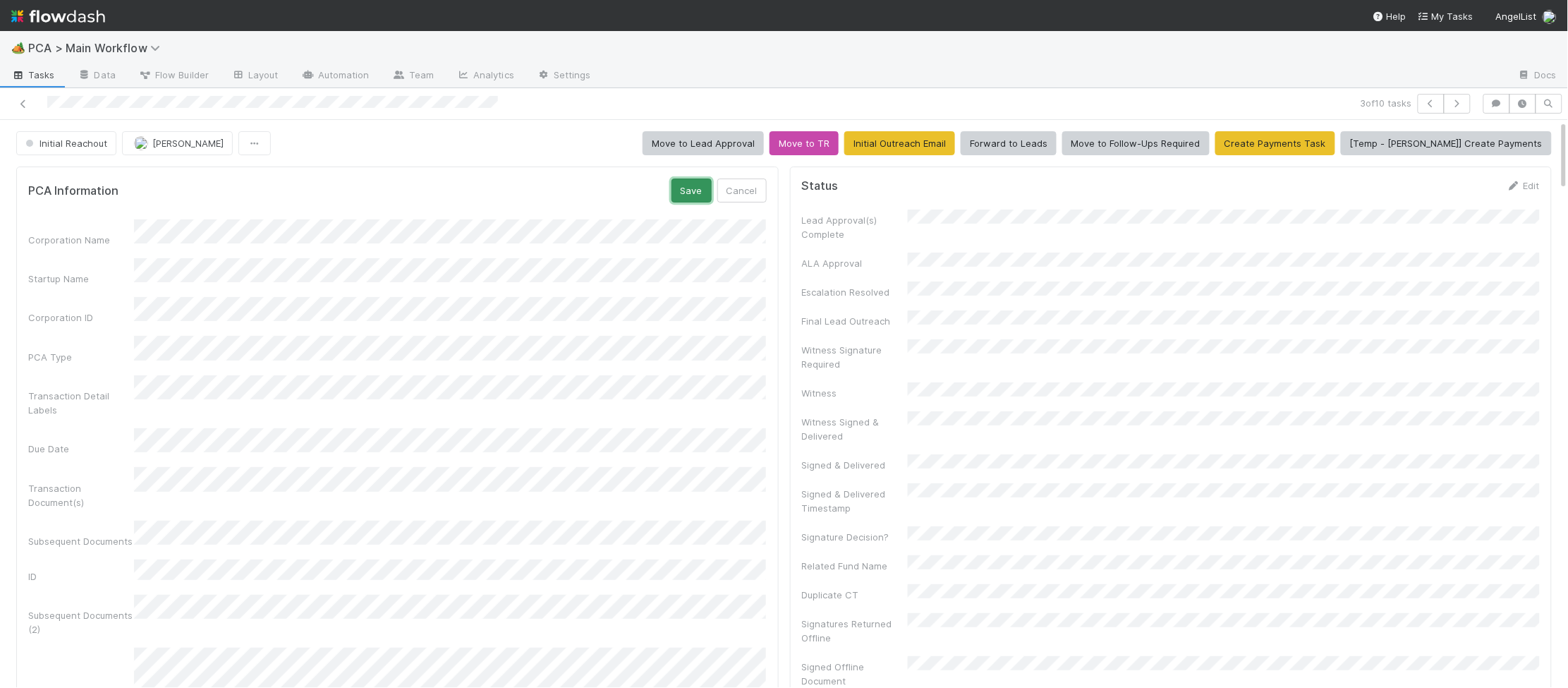
click at [711, 182] on button "Save" at bounding box center [692, 190] width 40 height 24
click at [754, 182] on link "Edit" at bounding box center [749, 186] width 33 height 11
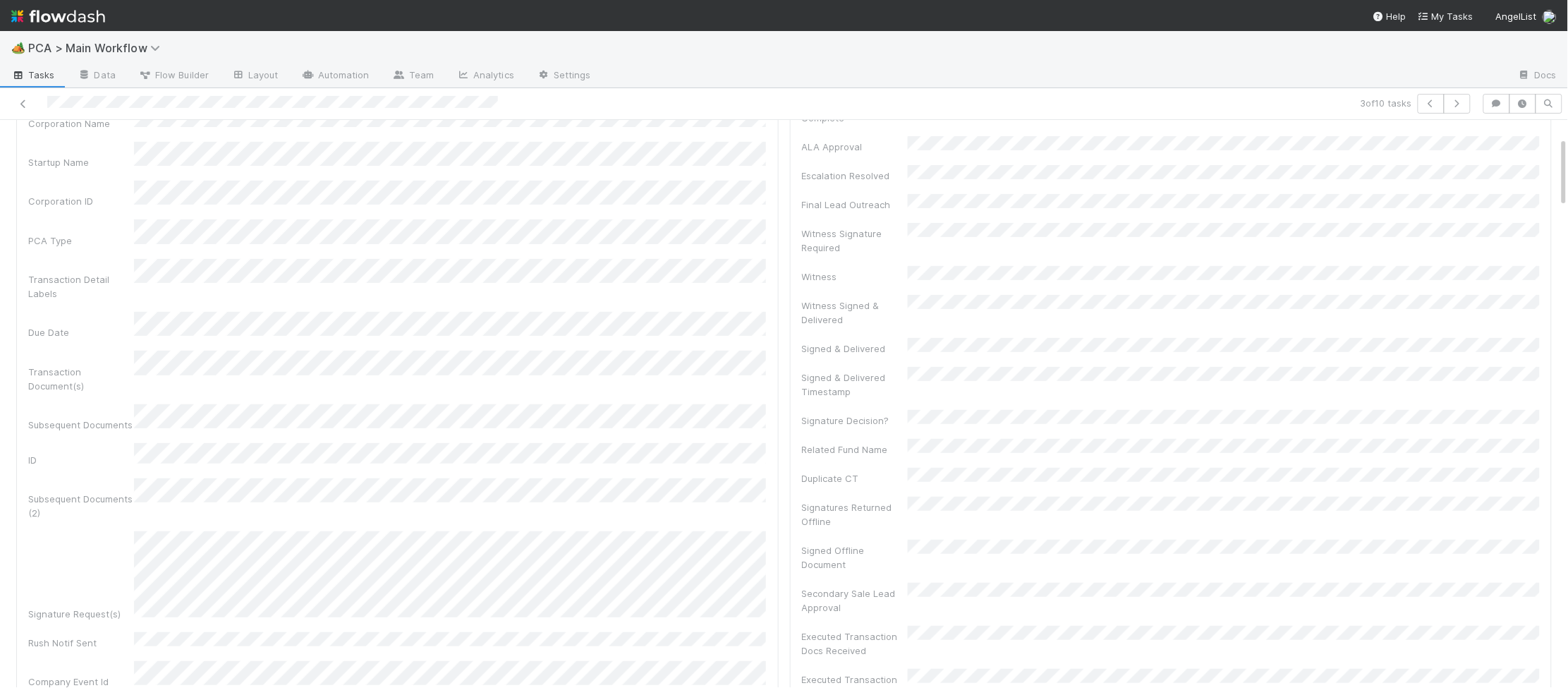
scroll to position [57, 0]
click at [699, 133] on button "Save" at bounding box center [692, 133] width 40 height 24
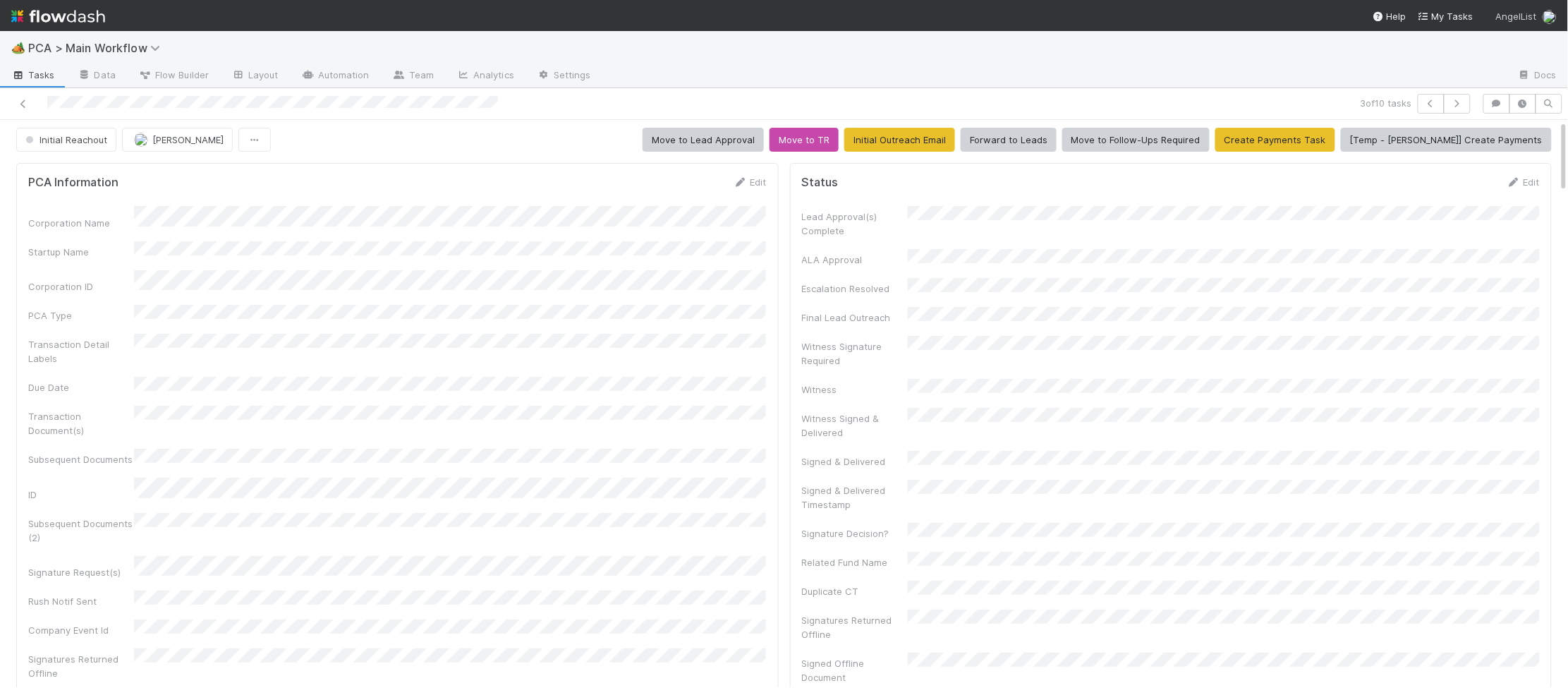
scroll to position [0, 0]
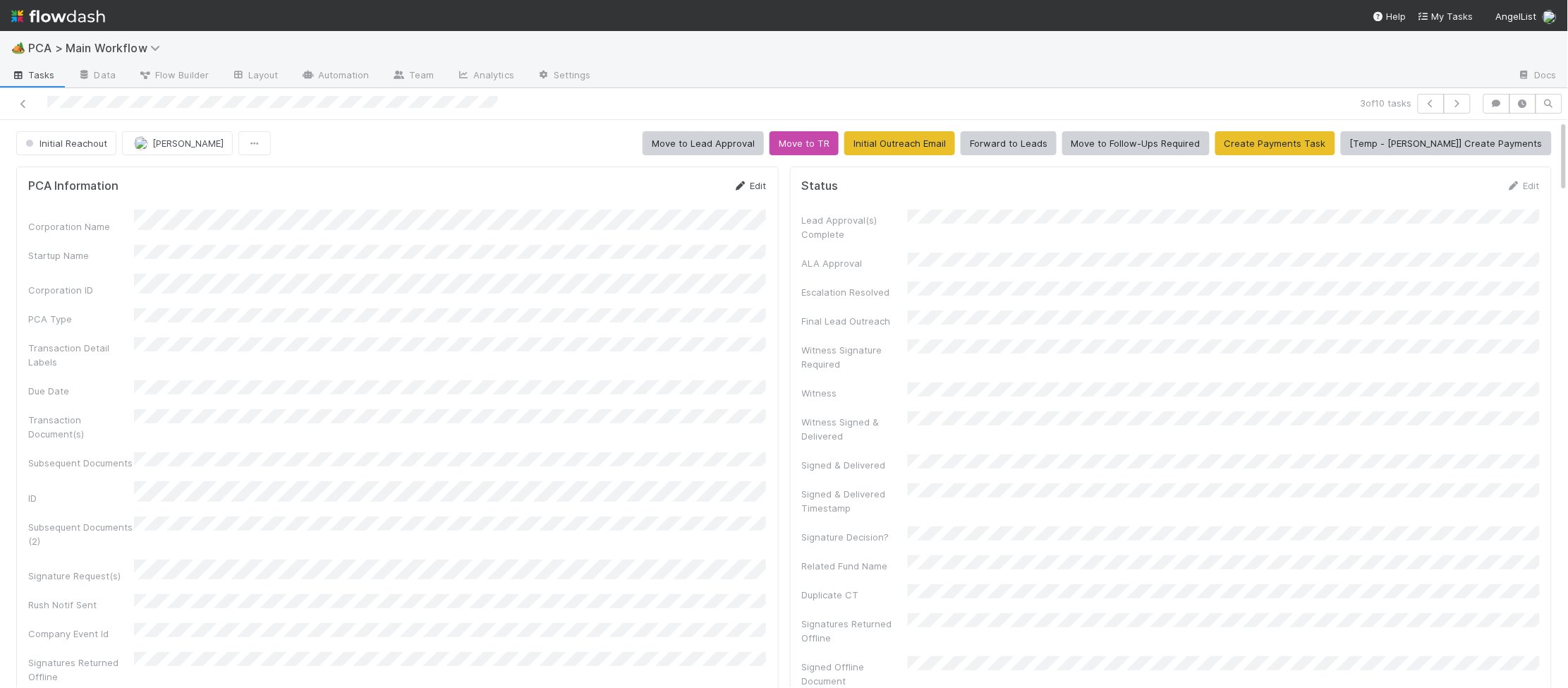
click at [736, 190] on icon at bounding box center [741, 186] width 14 height 9
click at [688, 177] on div "PCA Information Save Cancel Corporation Name Startup Name Corporation ID PCA Ty…" at bounding box center [397, 598] width 762 height 864
click at [683, 179] on button "Save" at bounding box center [692, 190] width 40 height 24
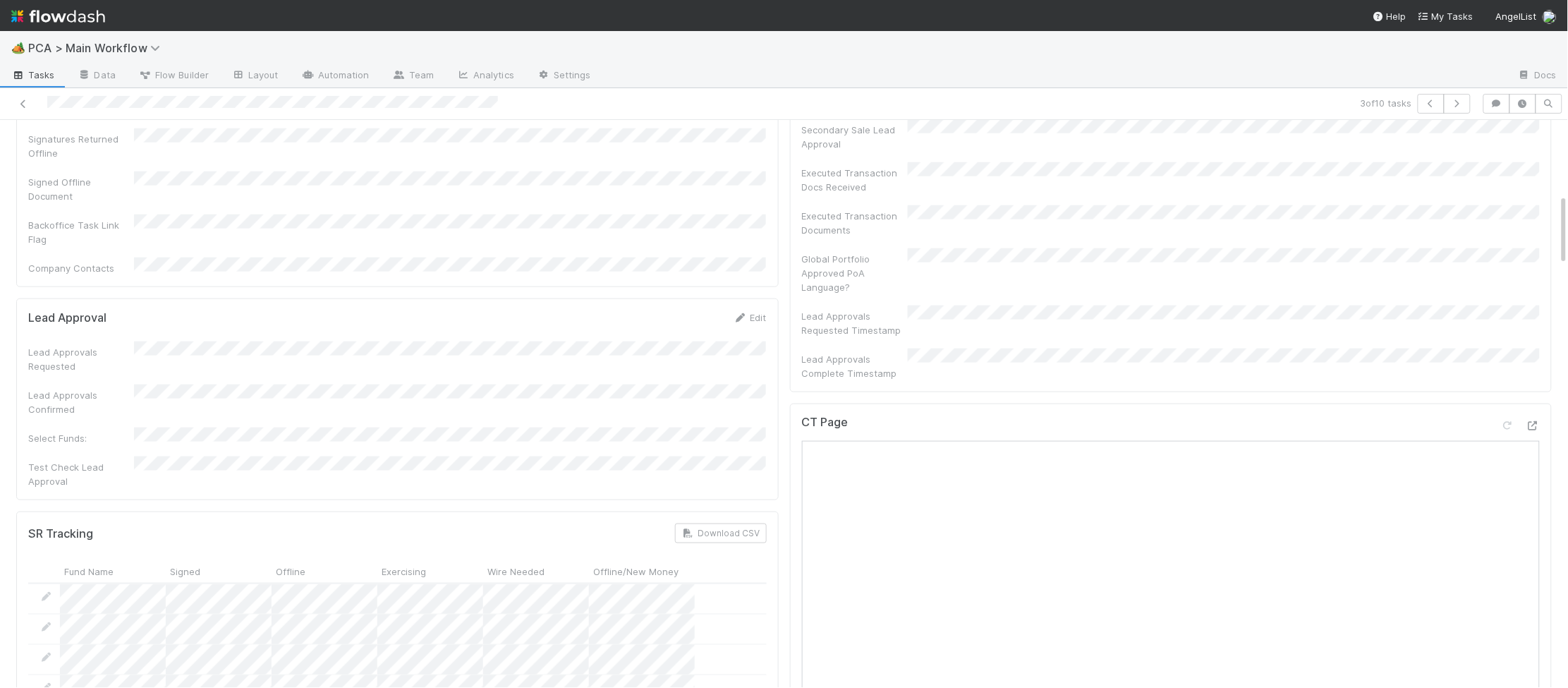
scroll to position [1237, 0]
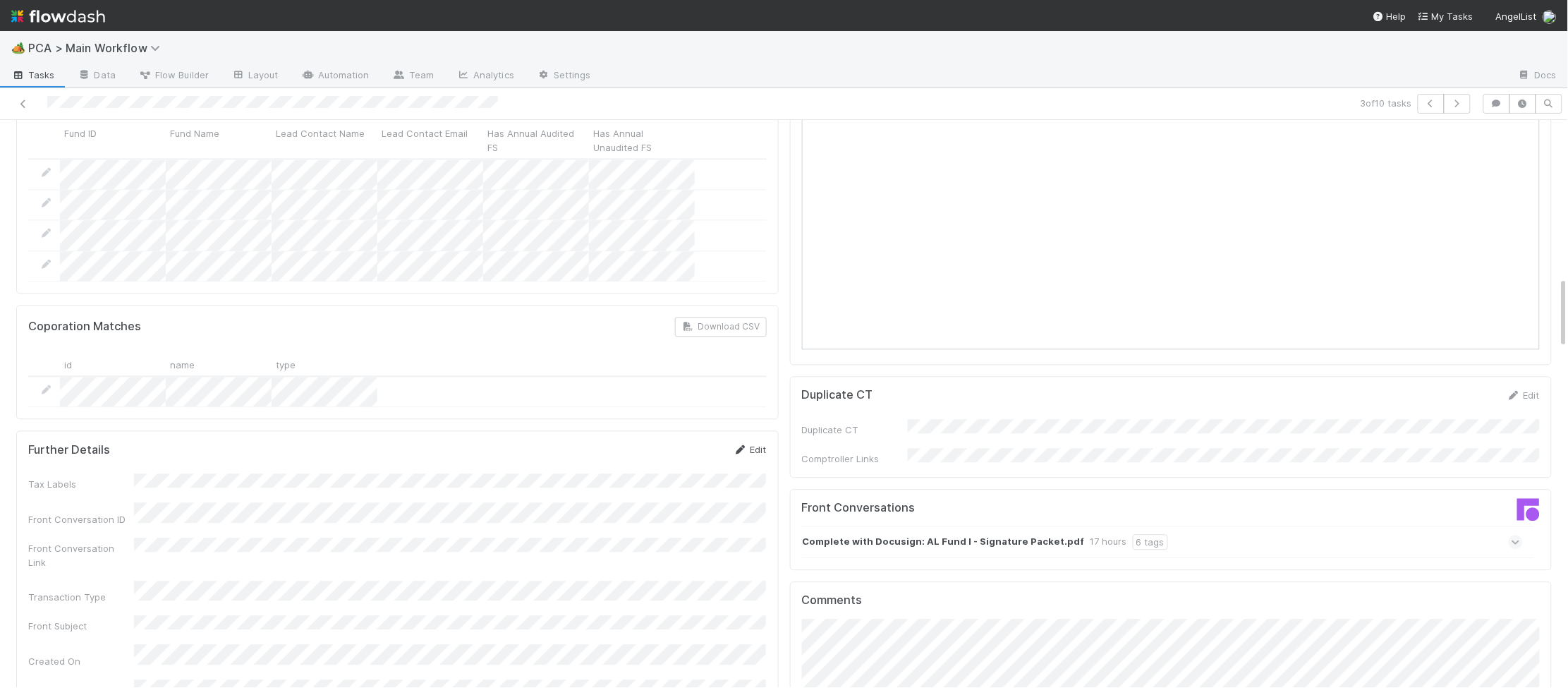
click at [736, 445] on icon at bounding box center [741, 449] width 14 height 9
click at [684, 443] on button "Save" at bounding box center [692, 455] width 40 height 24
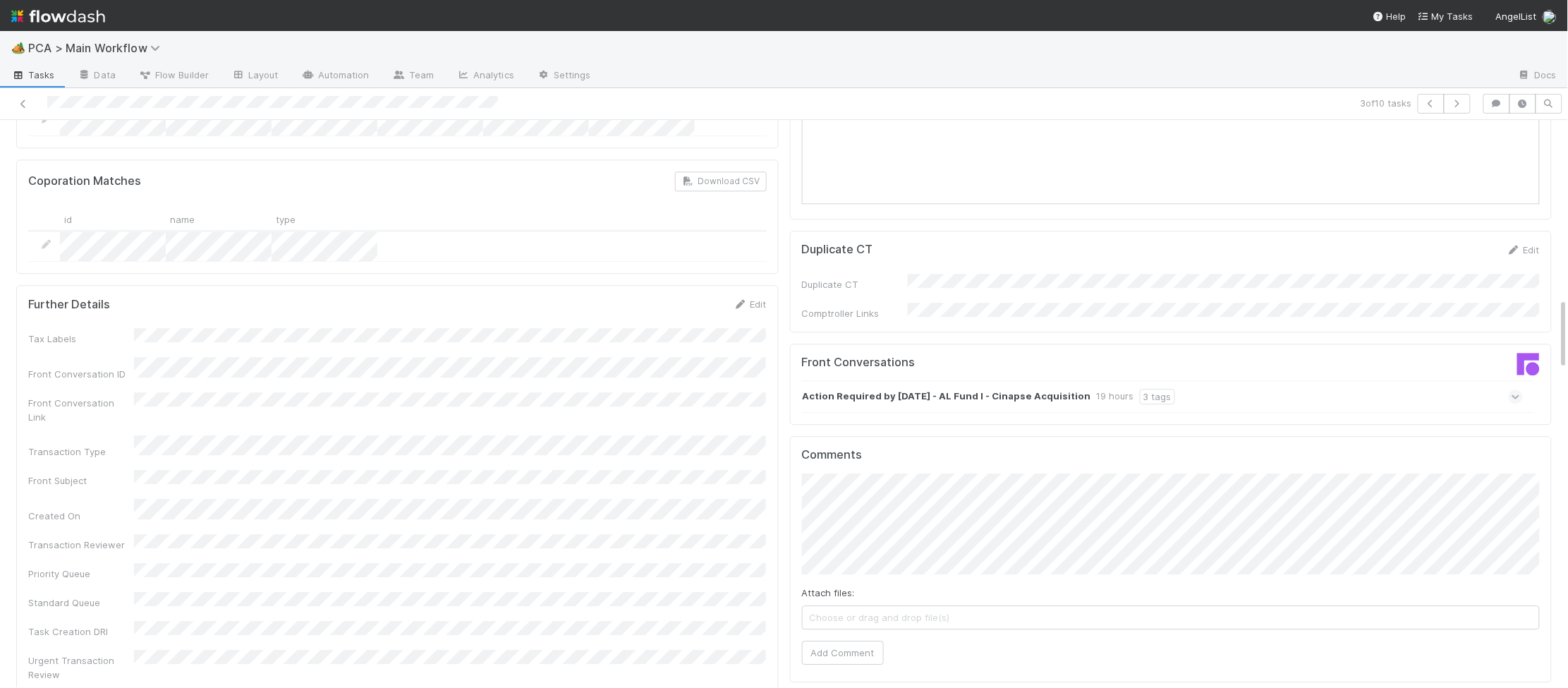
scroll to position [1378, 0]
drag, startPoint x: 737, startPoint y: 240, endPoint x: 316, endPoint y: 306, distance: 426.1
click at [737, 305] on icon at bounding box center [741, 309] width 14 height 9
click at [694, 301] on button "Save" at bounding box center [692, 313] width 40 height 24
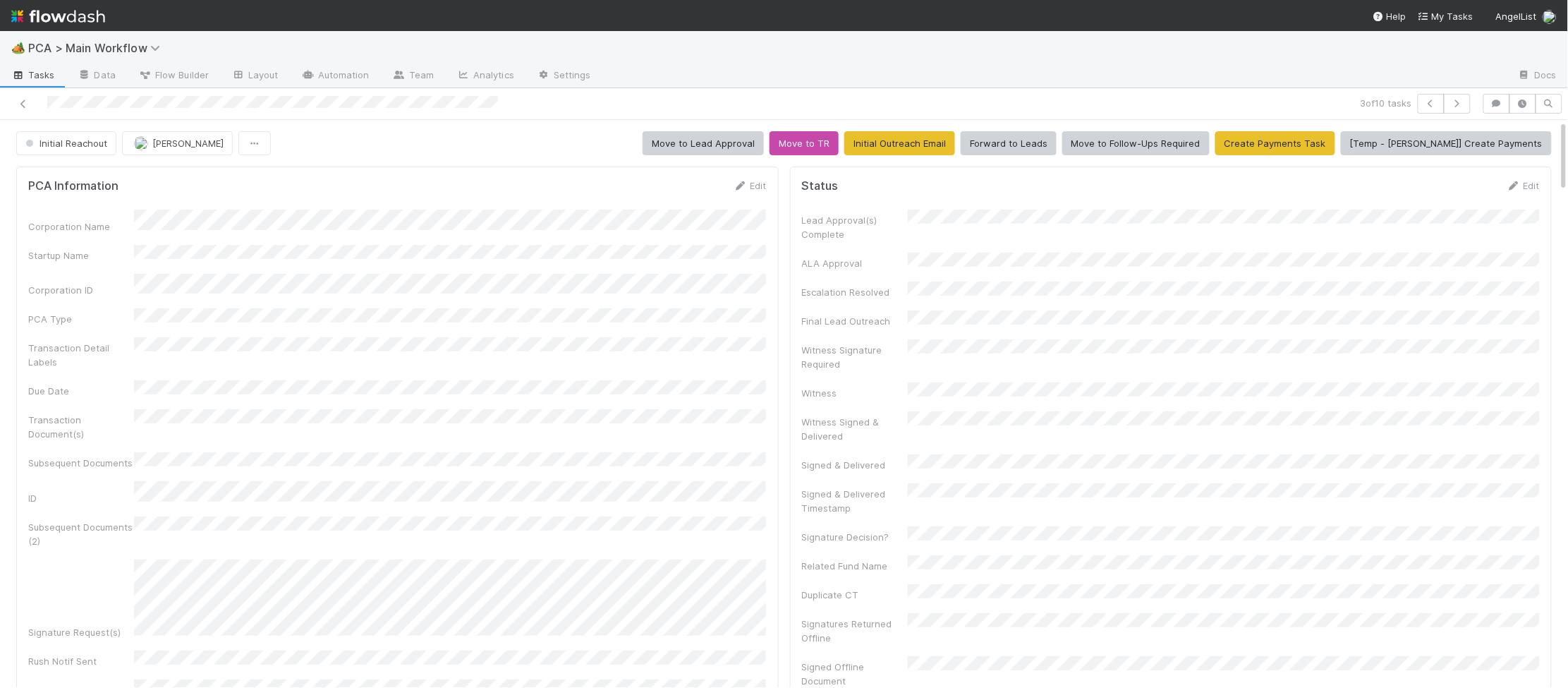
click at [706, 293] on div "Corporation Name Startup Name Corporation ID PCA Type Transaction Detail Labels…" at bounding box center [398, 533] width 739 height 646
click at [724, 219] on div "Corporation Name Startup Name Corporation ID PCA Type Transaction Detail Labels…" at bounding box center [398, 533] width 739 height 646
click at [751, 174] on div "PCA Information Edit Corporation Name Startup Name Corporation ID PCA Type Tran…" at bounding box center [397, 517] width 762 height 701
click at [743, 182] on icon at bounding box center [741, 186] width 14 height 9
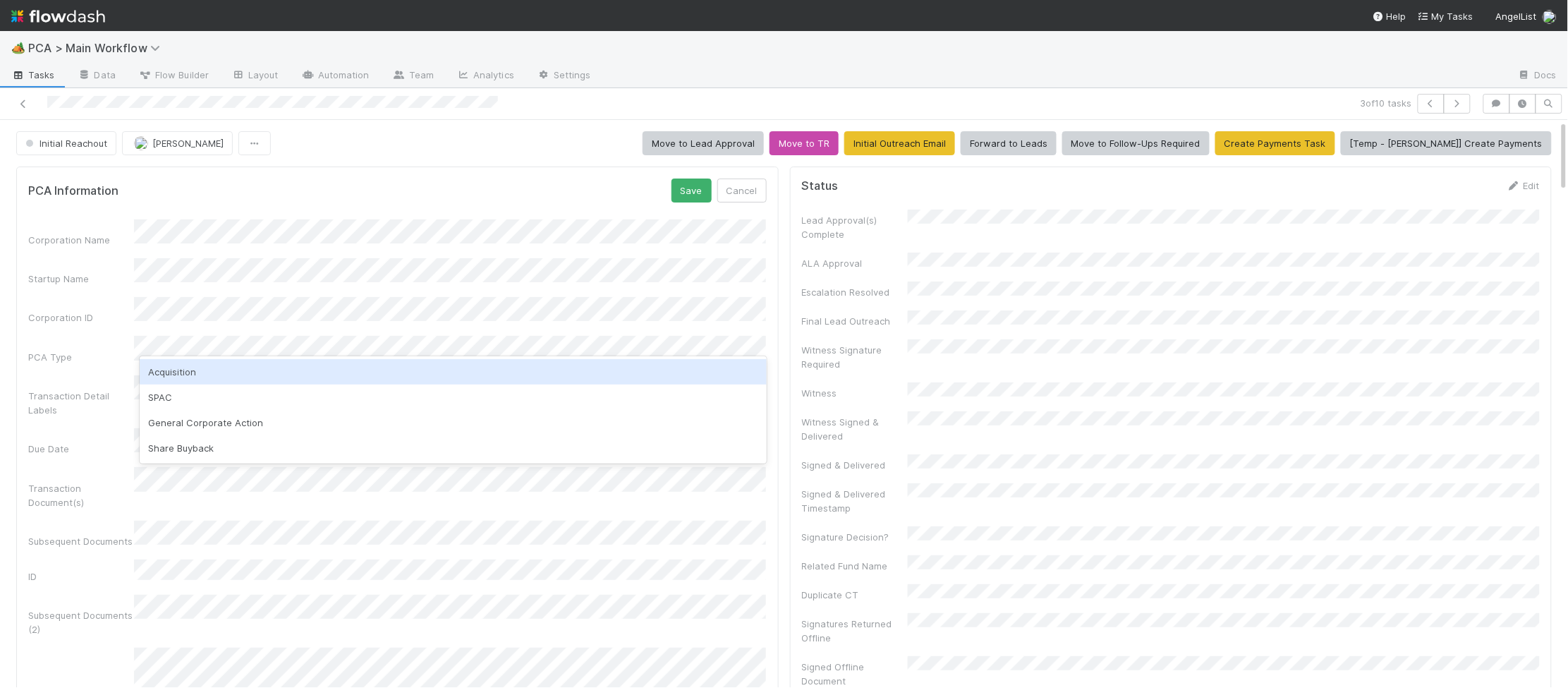
click at [188, 374] on div "Acquisition" at bounding box center [453, 372] width 627 height 26
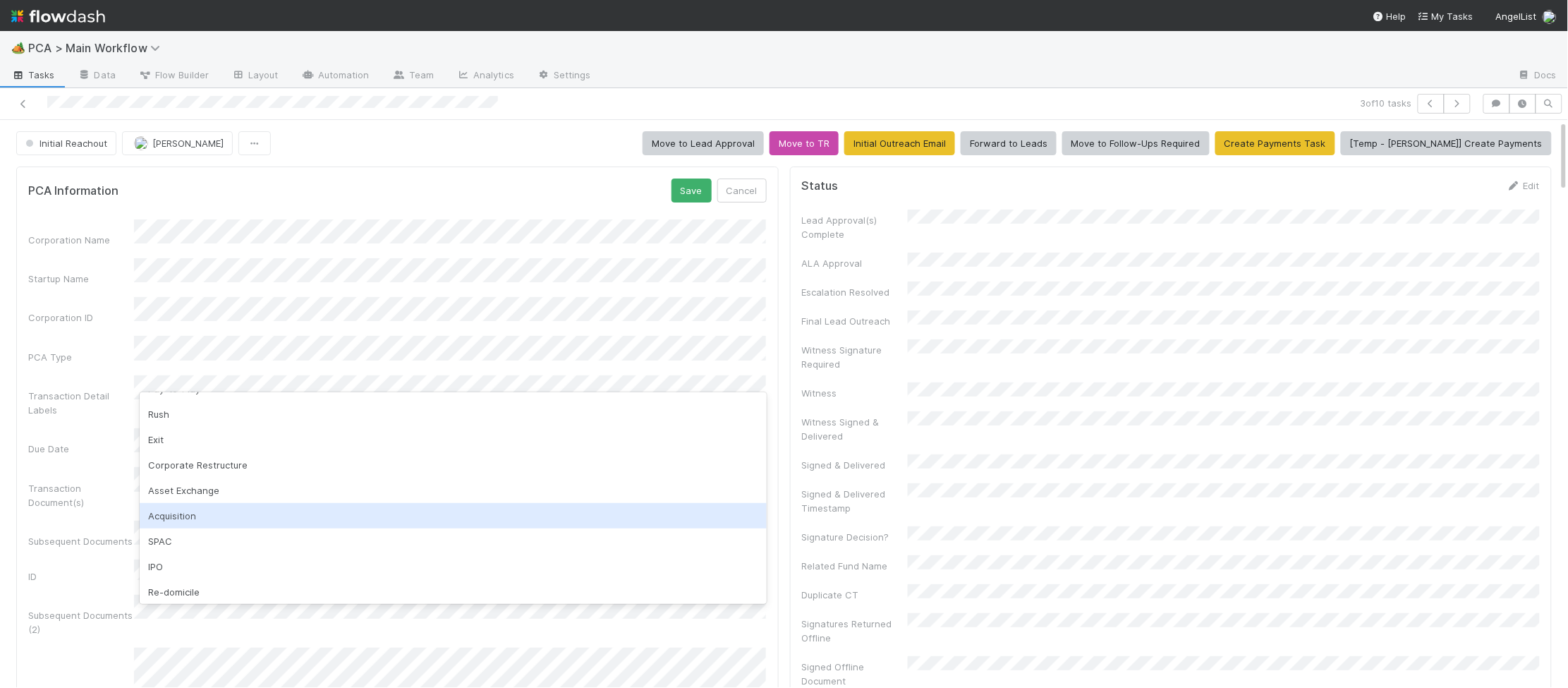
scroll to position [110, 0]
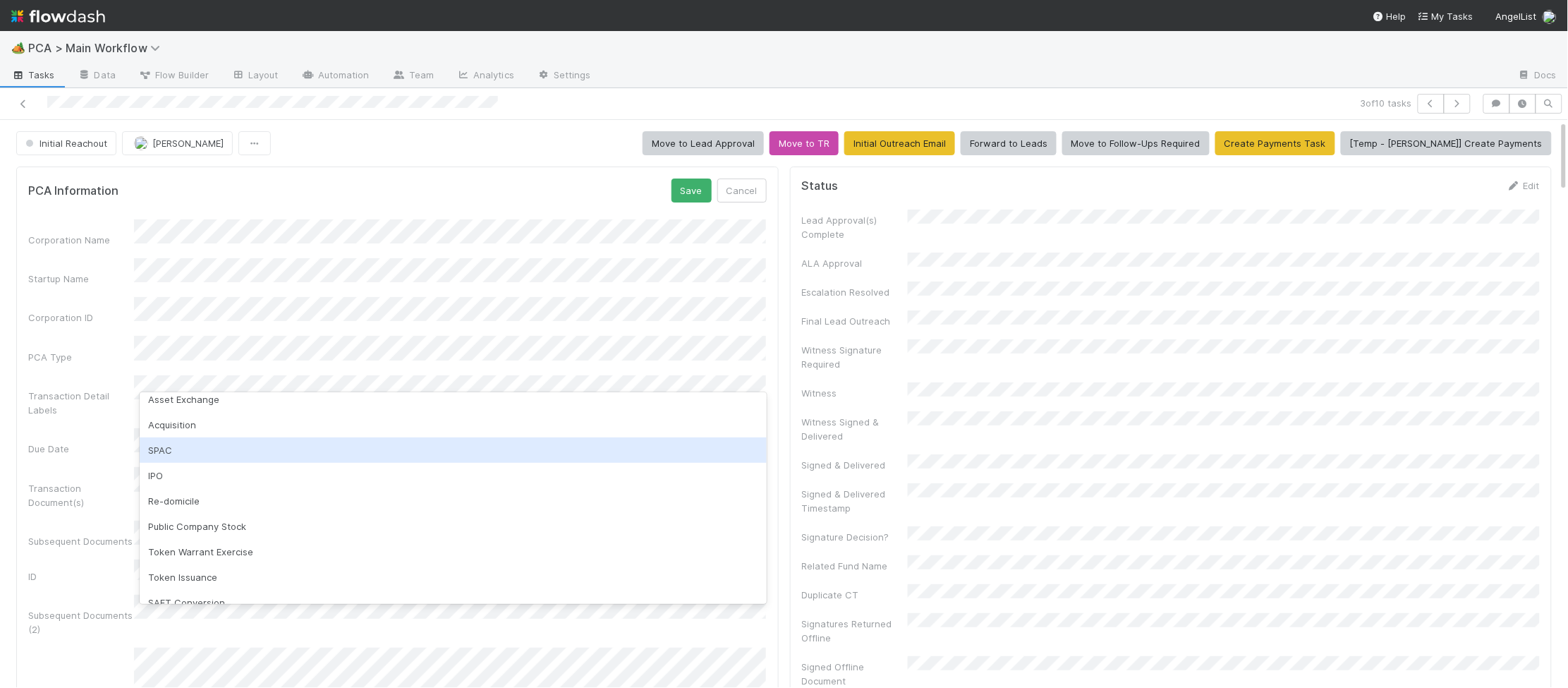
click at [341, 264] on div "Corporation Name Startup Name Corporation ID PCA Type Transaction Detail Labels…" at bounding box center [398, 584] width 739 height 731
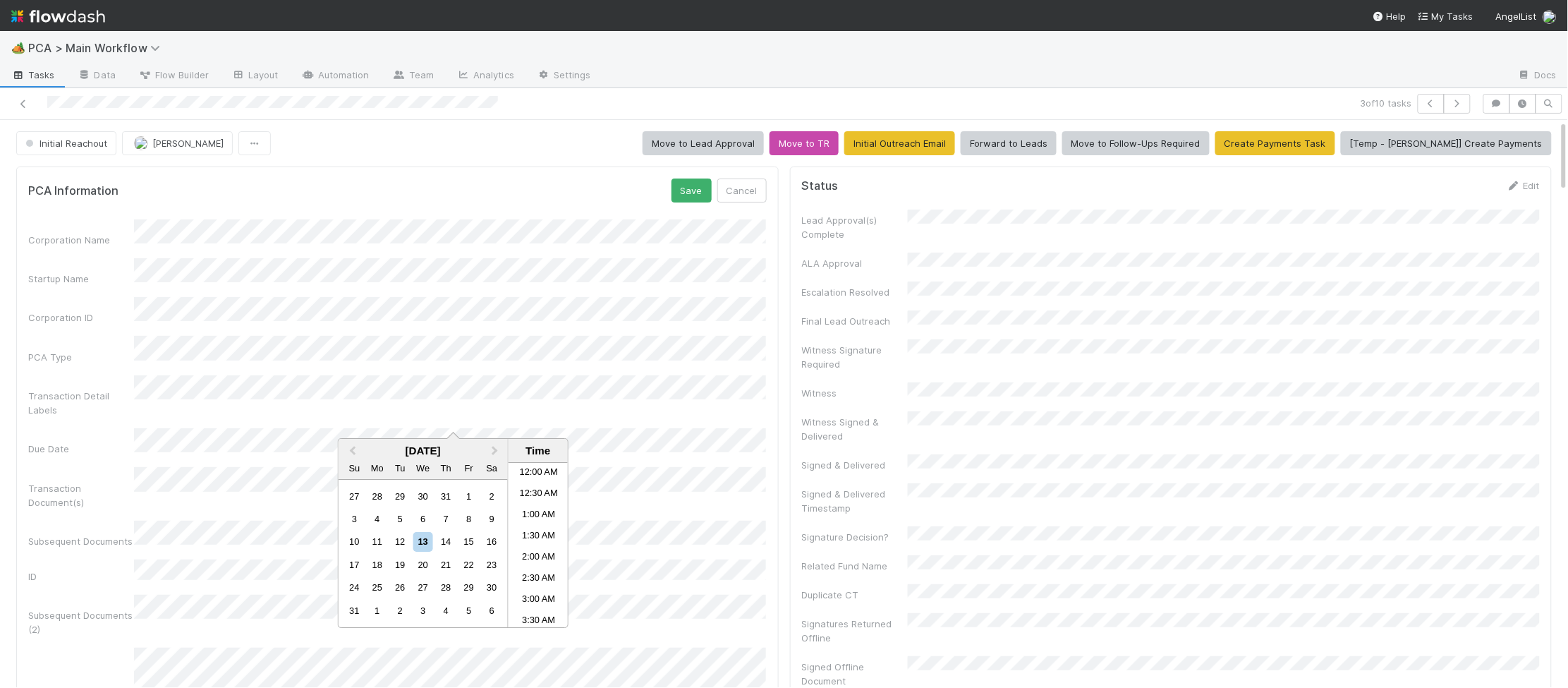
scroll to position [436, 0]
drag, startPoint x: 446, startPoint y: 544, endPoint x: 476, endPoint y: 547, distance: 30.1
click at [448, 544] on div "14" at bounding box center [447, 543] width 19 height 19
click at [545, 561] on li "10:00 PM" at bounding box center [538, 553] width 60 height 21
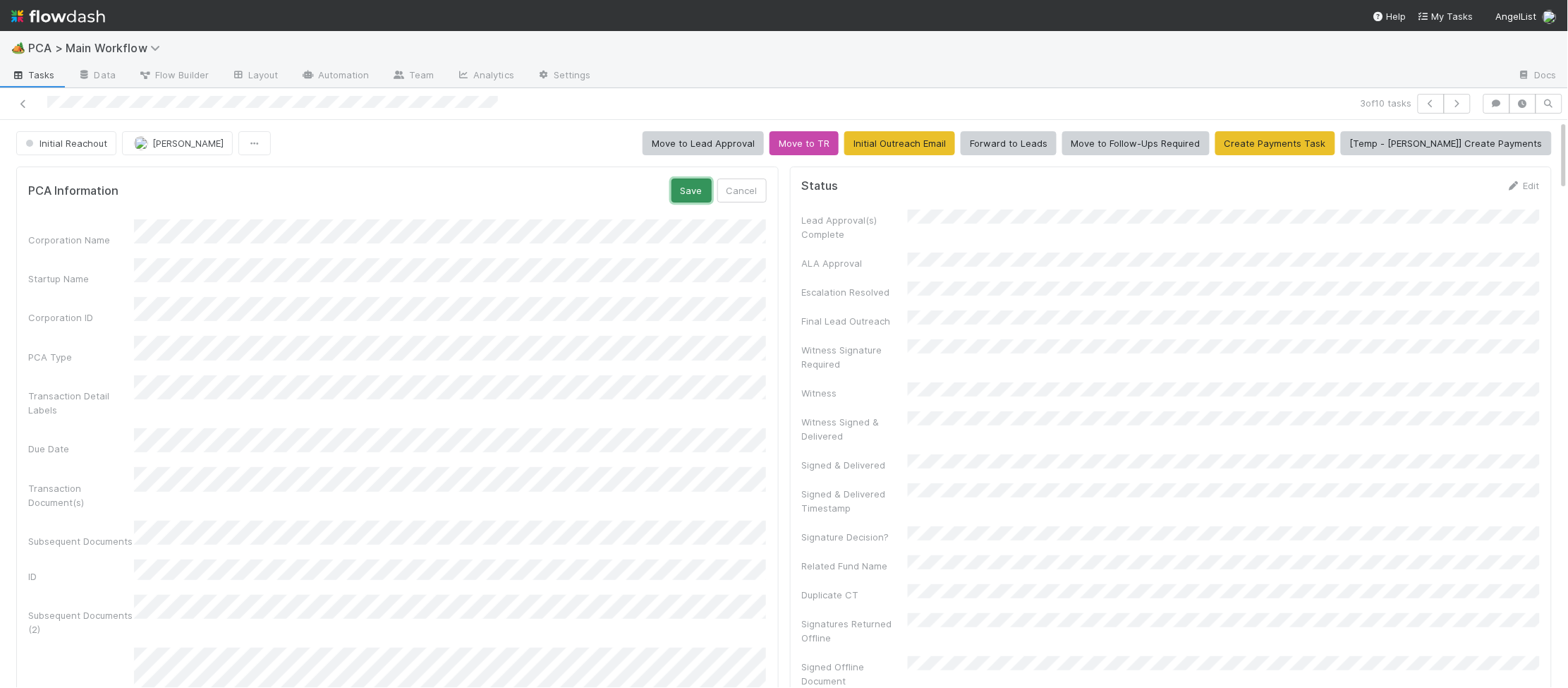
click at [692, 188] on button "Save" at bounding box center [692, 190] width 40 height 24
click at [745, 187] on icon at bounding box center [741, 186] width 14 height 9
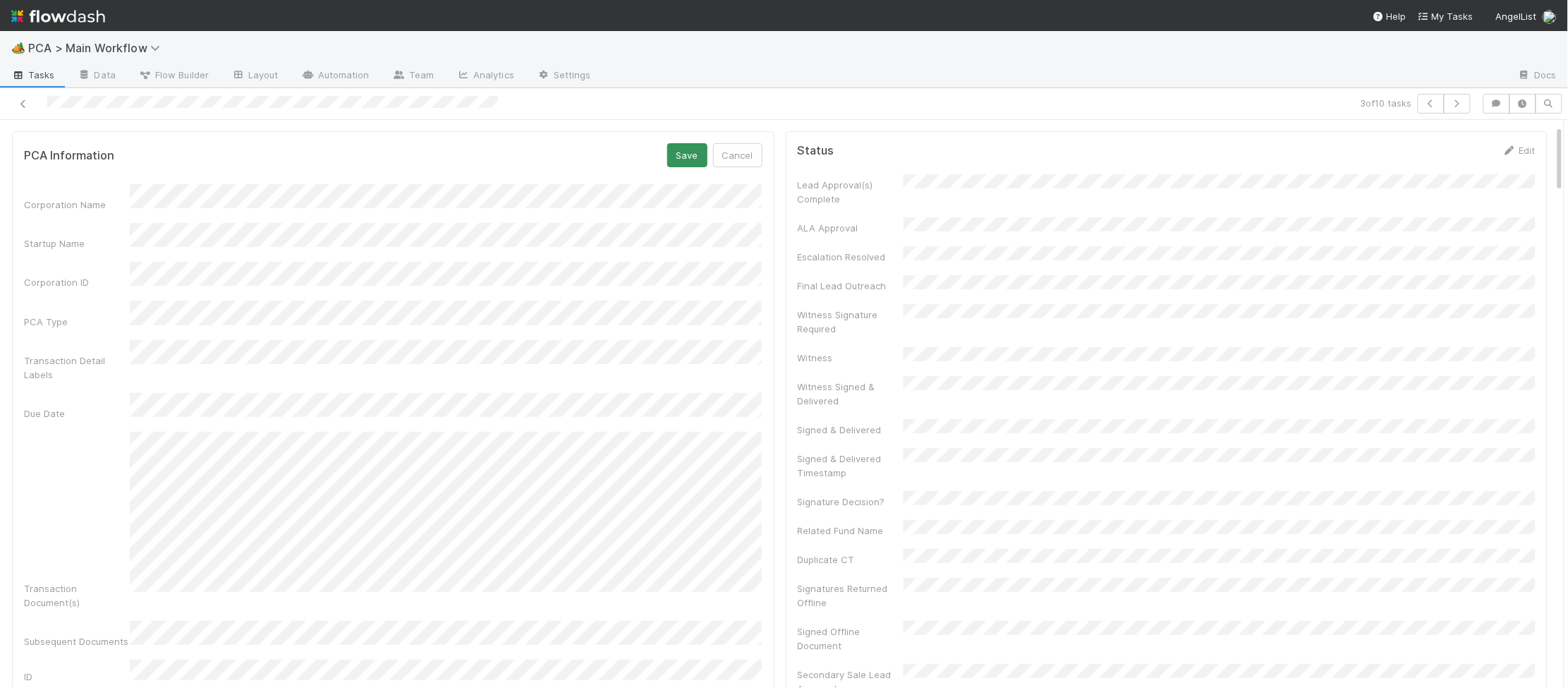
click at [681, 164] on form "PCA Information Save Cancel Corporation Name Startup Name Corporation ID PCA Ty…" at bounding box center [394, 596] width 739 height 907
click at [692, 155] on button "Save" at bounding box center [688, 155] width 40 height 24
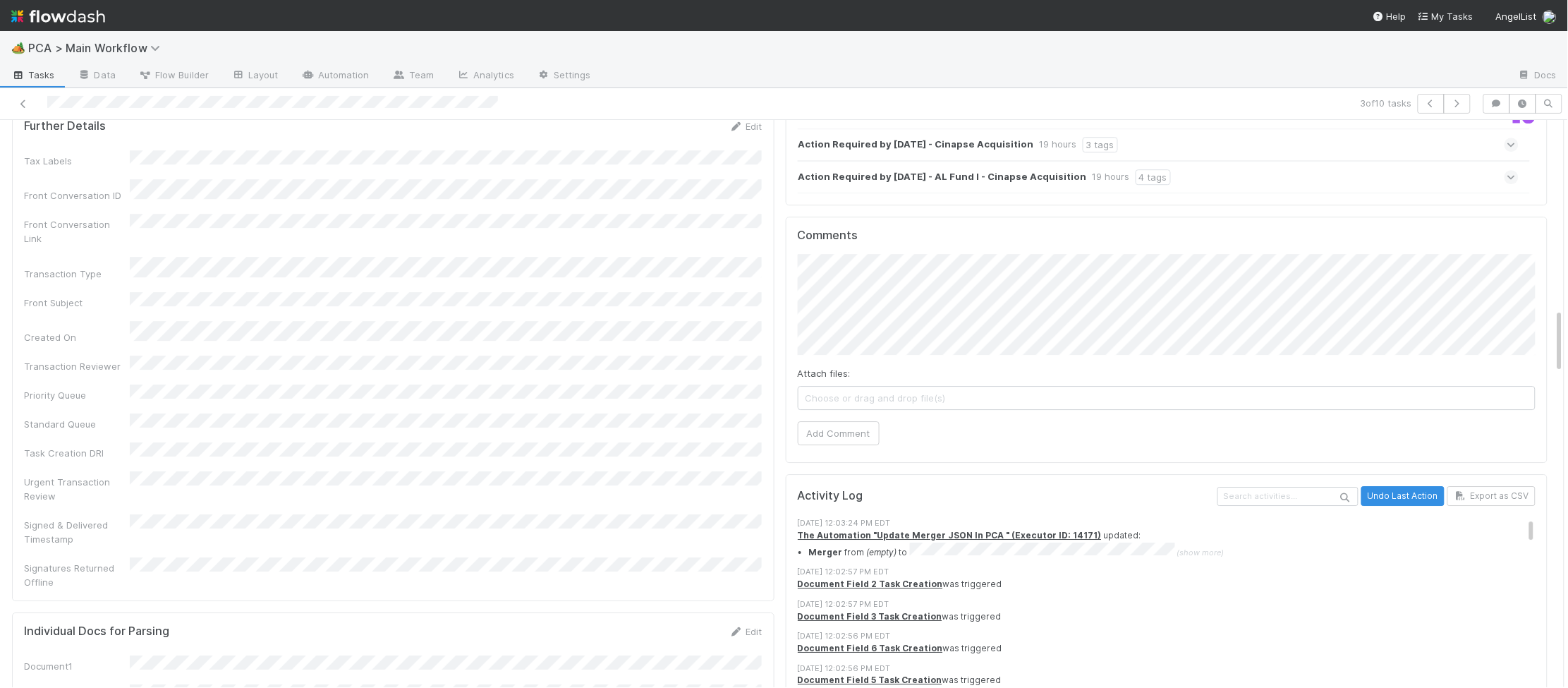
scroll to position [1636, 0]
click at [867, 420] on button "Add Comment" at bounding box center [839, 432] width 82 height 24
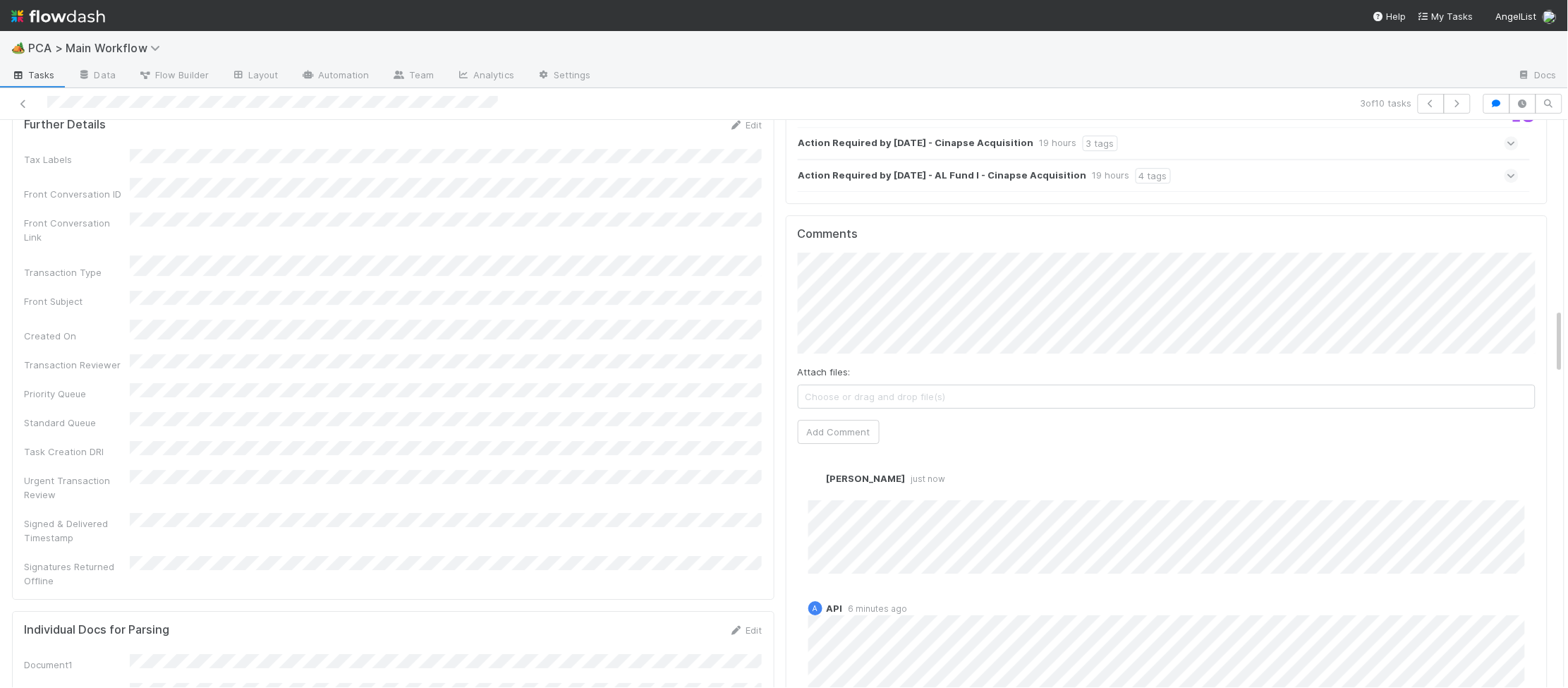
scroll to position [0, 0]
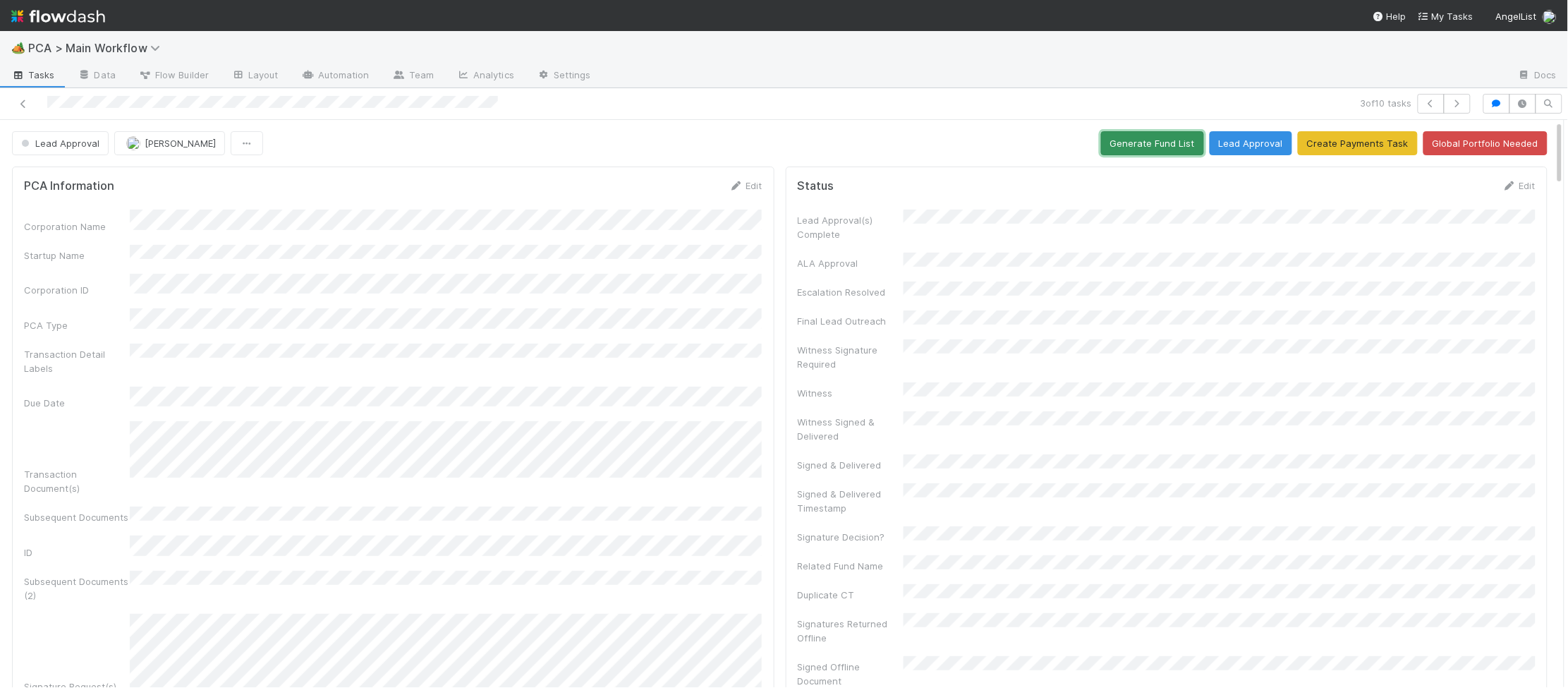
click at [1149, 141] on button "Generate Fund List" at bounding box center [1153, 143] width 103 height 24
click at [1254, 141] on button "Lead Approval" at bounding box center [1251, 143] width 83 height 24
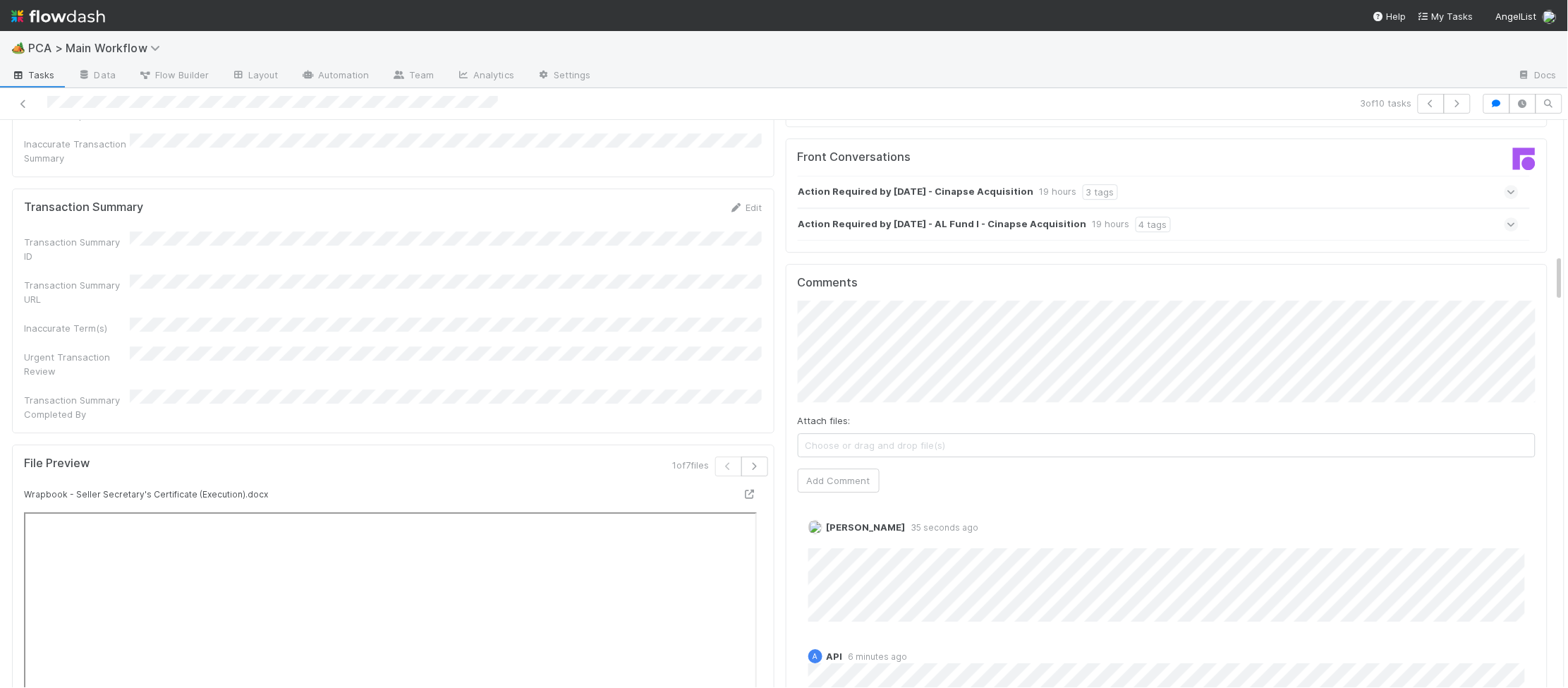
scroll to position [1472, 0]
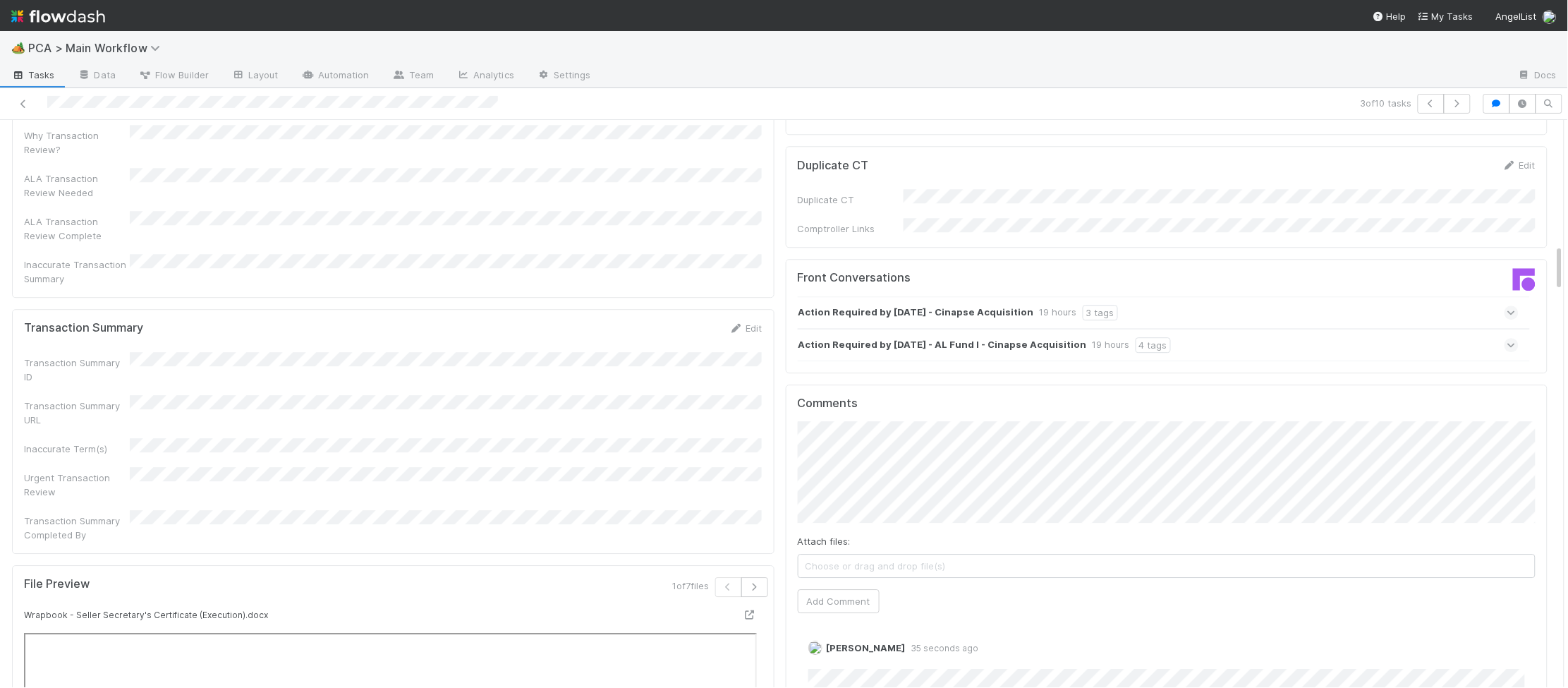
click at [1080, 338] on div "Action Required by August 14 - AL Fund I - Cinapse Acquisition 19 hours 4 tags" at bounding box center [985, 345] width 373 height 15
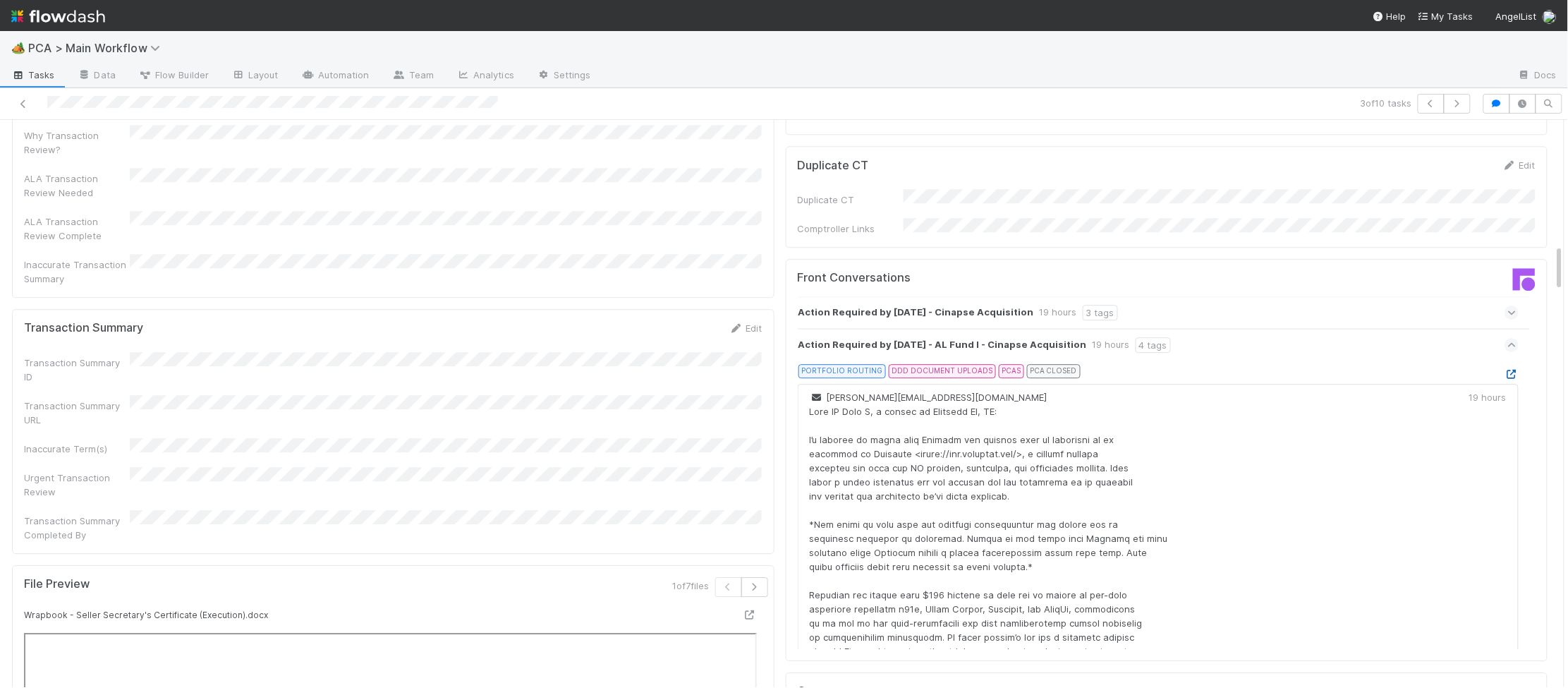
click at [1347, 370] on icon at bounding box center [1512, 374] width 14 height 9
click at [91, 14] on img at bounding box center [58, 16] width 94 height 24
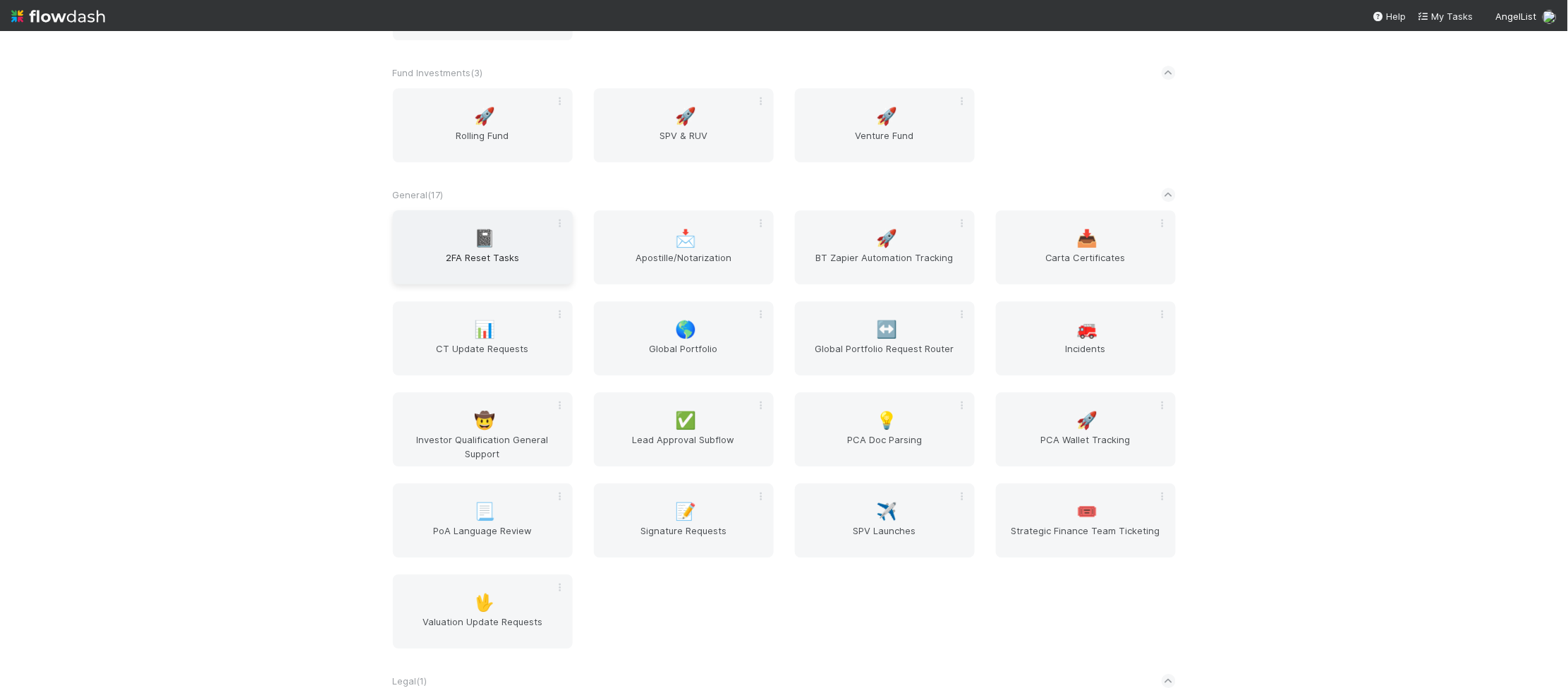
scroll to position [1509, 0]
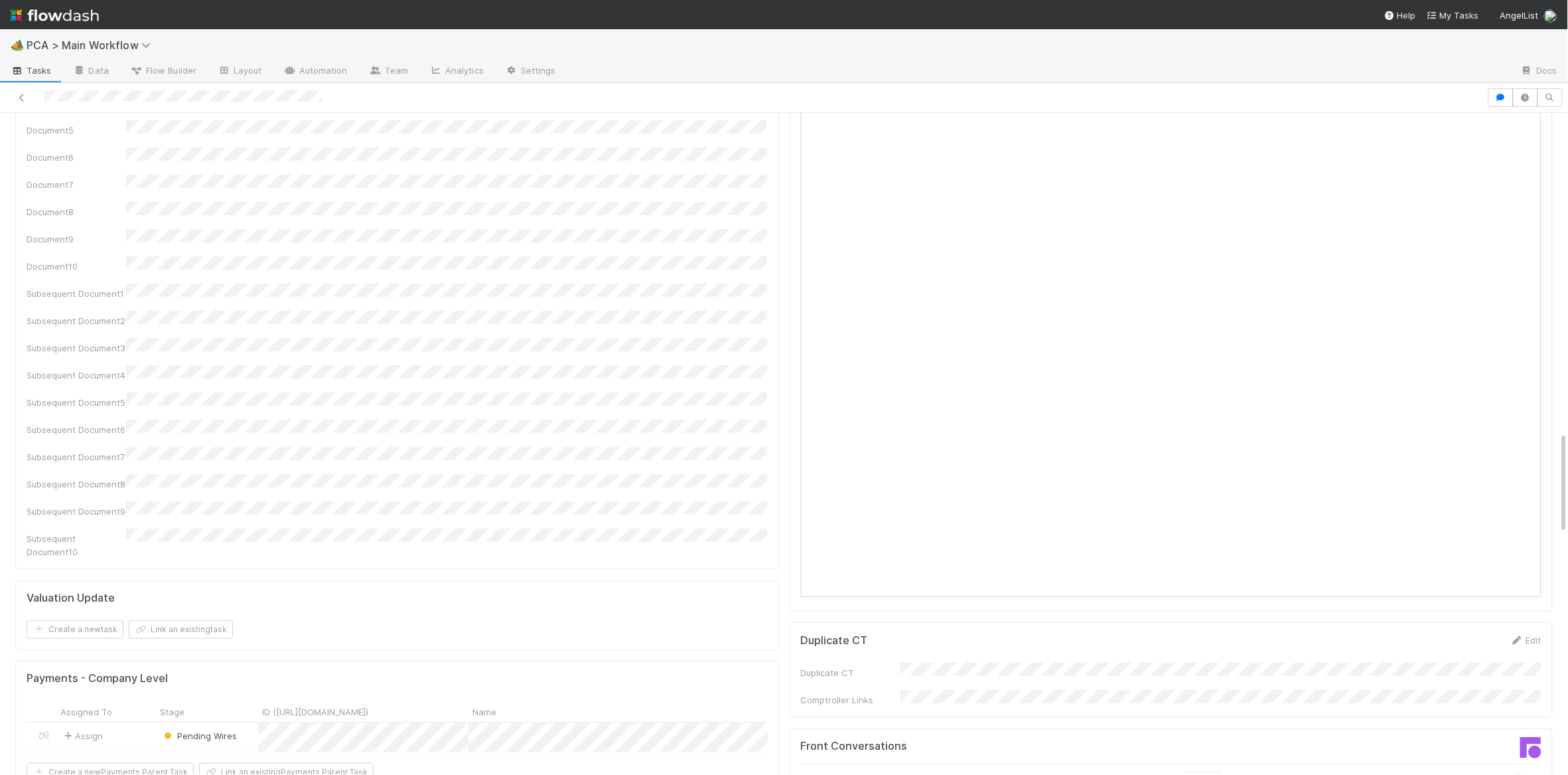
scroll to position [2370, 0]
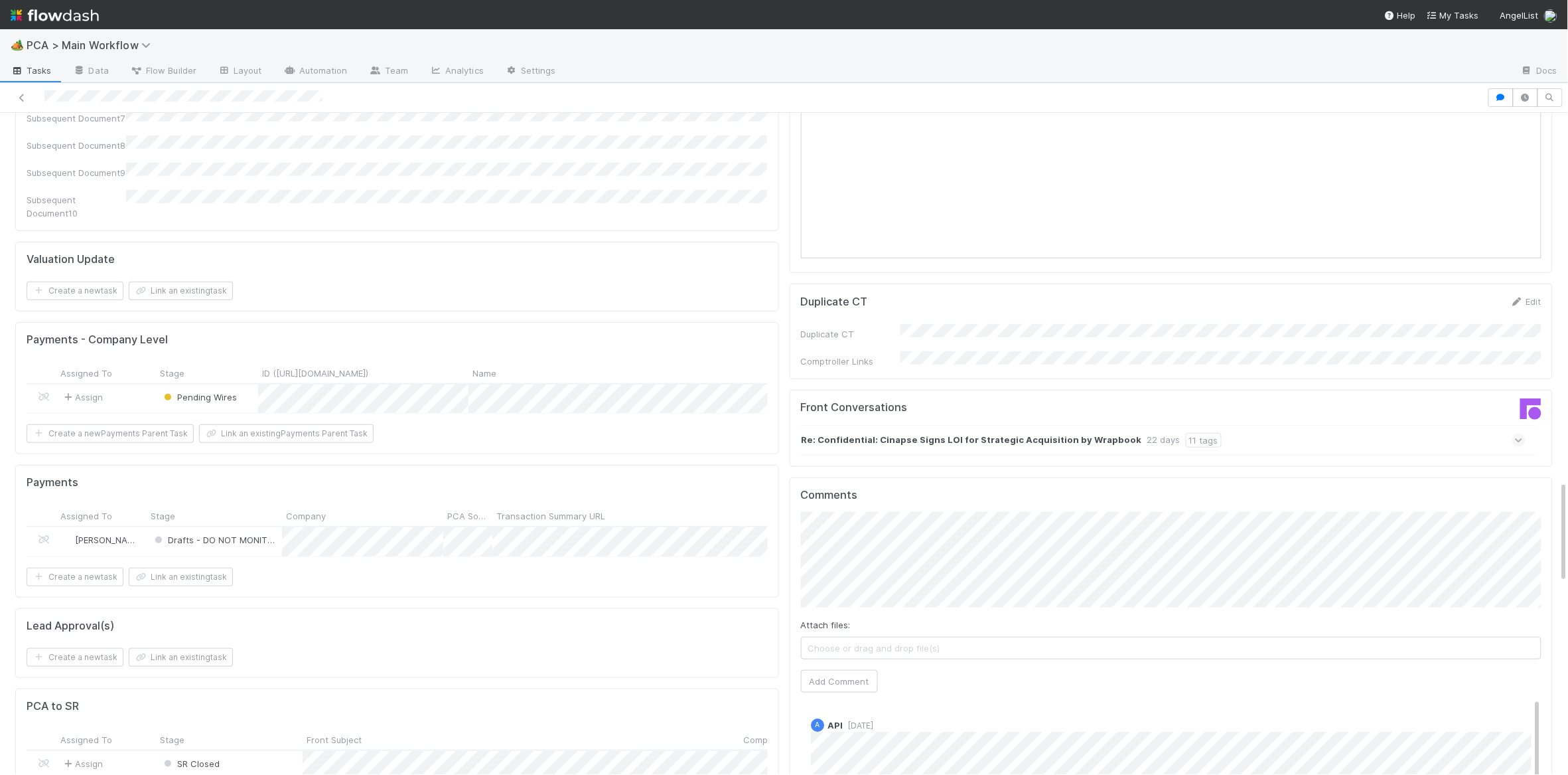
drag, startPoint x: 848, startPoint y: 539, endPoint x: 847, endPoint y: 547, distance: 8.1
click at [847, 637] on span "Choose or drag and drop file(s)" at bounding box center [1171, 648] width 740 height 21
click at [832, 670] on button "Add Comment" at bounding box center [840, 681] width 77 height 23
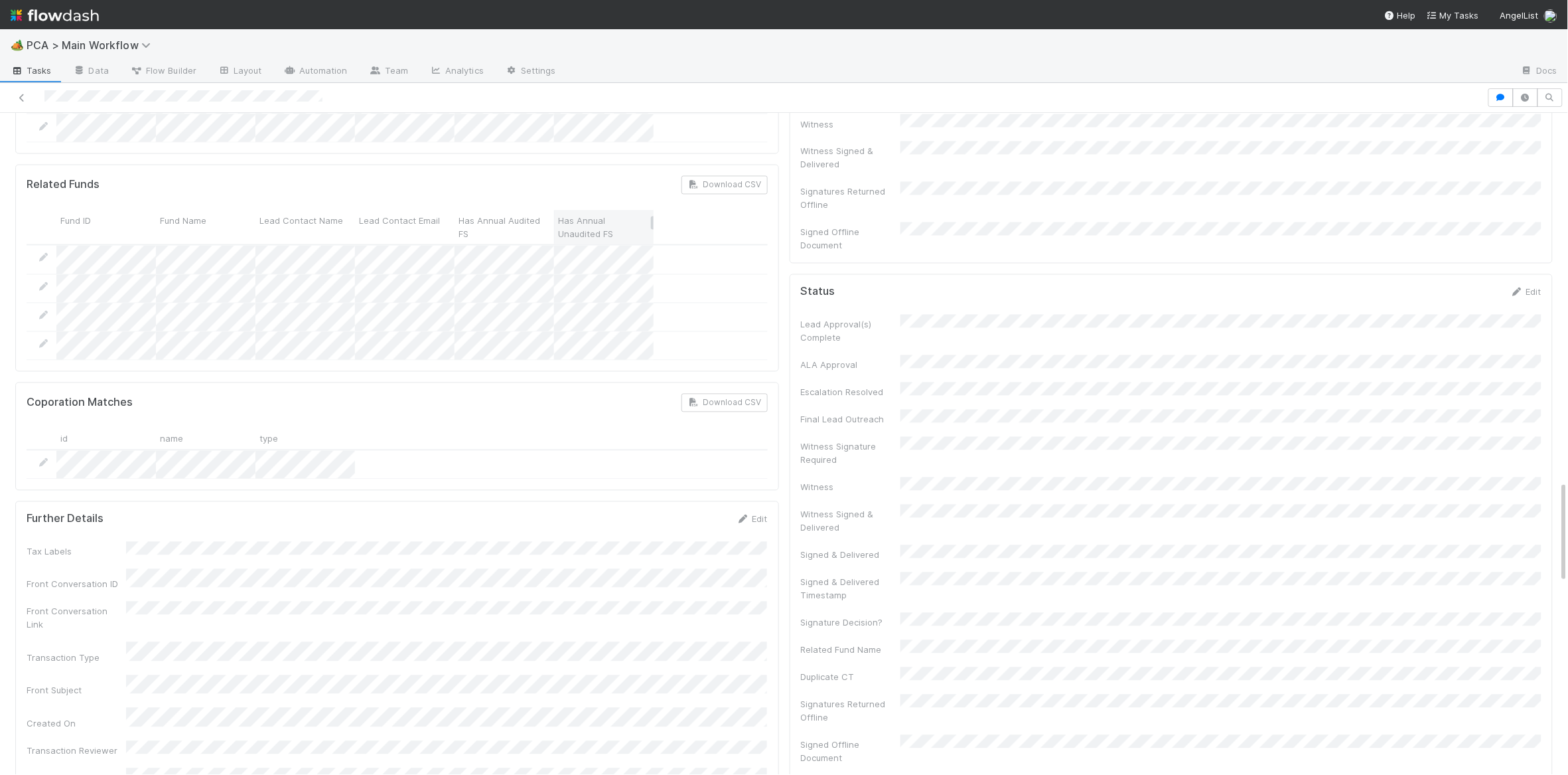
scroll to position [0, 0]
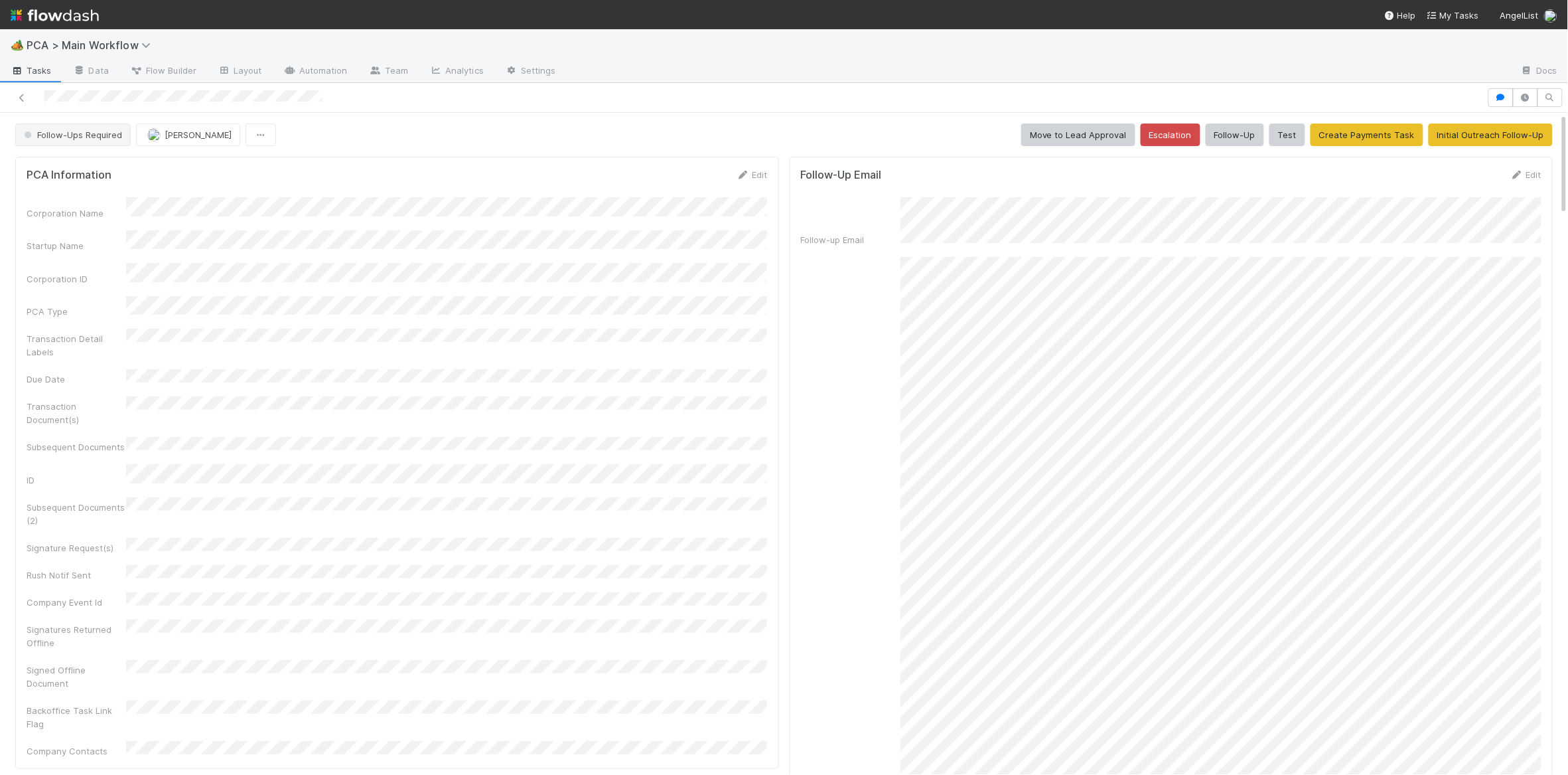
drag, startPoint x: 93, startPoint y: 117, endPoint x: 90, endPoint y: 129, distance: 12.4
click at [90, 129] on button "Follow-Ups Required" at bounding box center [73, 135] width 116 height 23
drag, startPoint x: 295, startPoint y: 187, endPoint x: 205, endPoint y: 169, distance: 91.8
click at [270, 180] on div at bounding box center [784, 387] width 1568 height 775
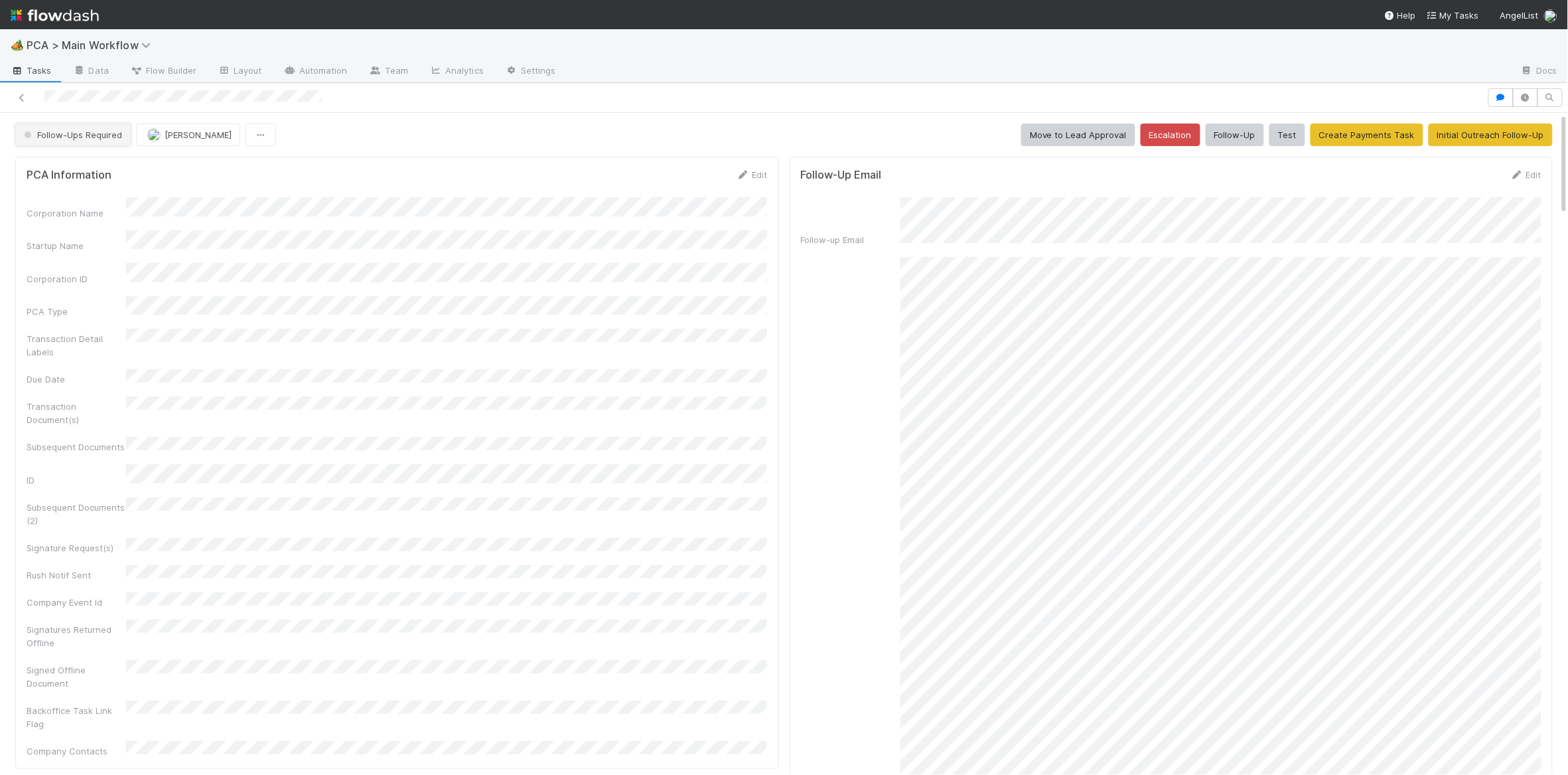
click at [36, 129] on span "Follow-Ups Required" at bounding box center [71, 135] width 101 height 11
drag, startPoint x: 63, startPoint y: 158, endPoint x: 91, endPoint y: 107, distance: 58.2
click at [63, 158] on div "Duplicate / Dead PCAs" at bounding box center [104, 169] width 187 height 24
